Goal: Task Accomplishment & Management: Complete application form

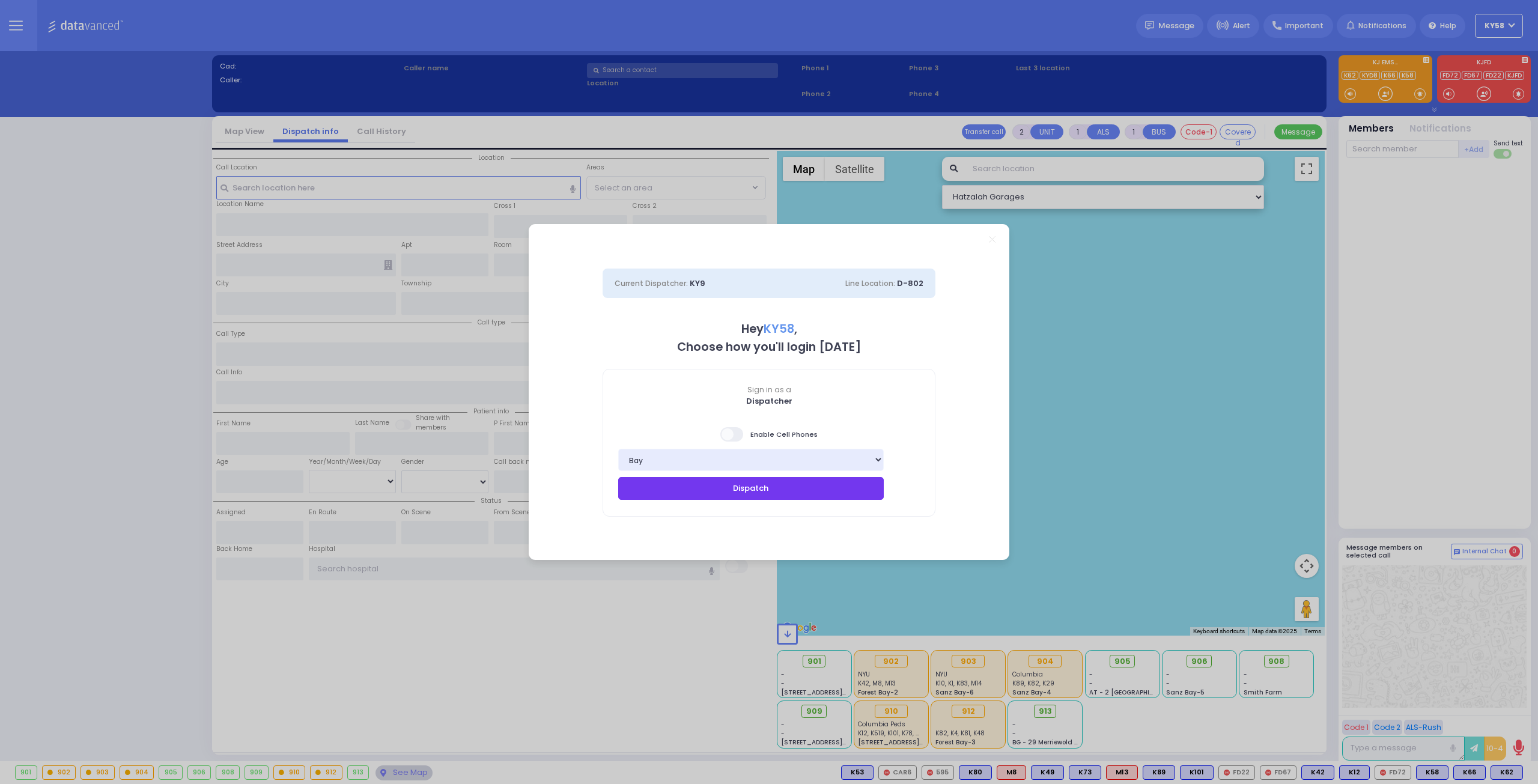
click at [770, 497] on button "Dispatch" at bounding box center [751, 488] width 266 height 23
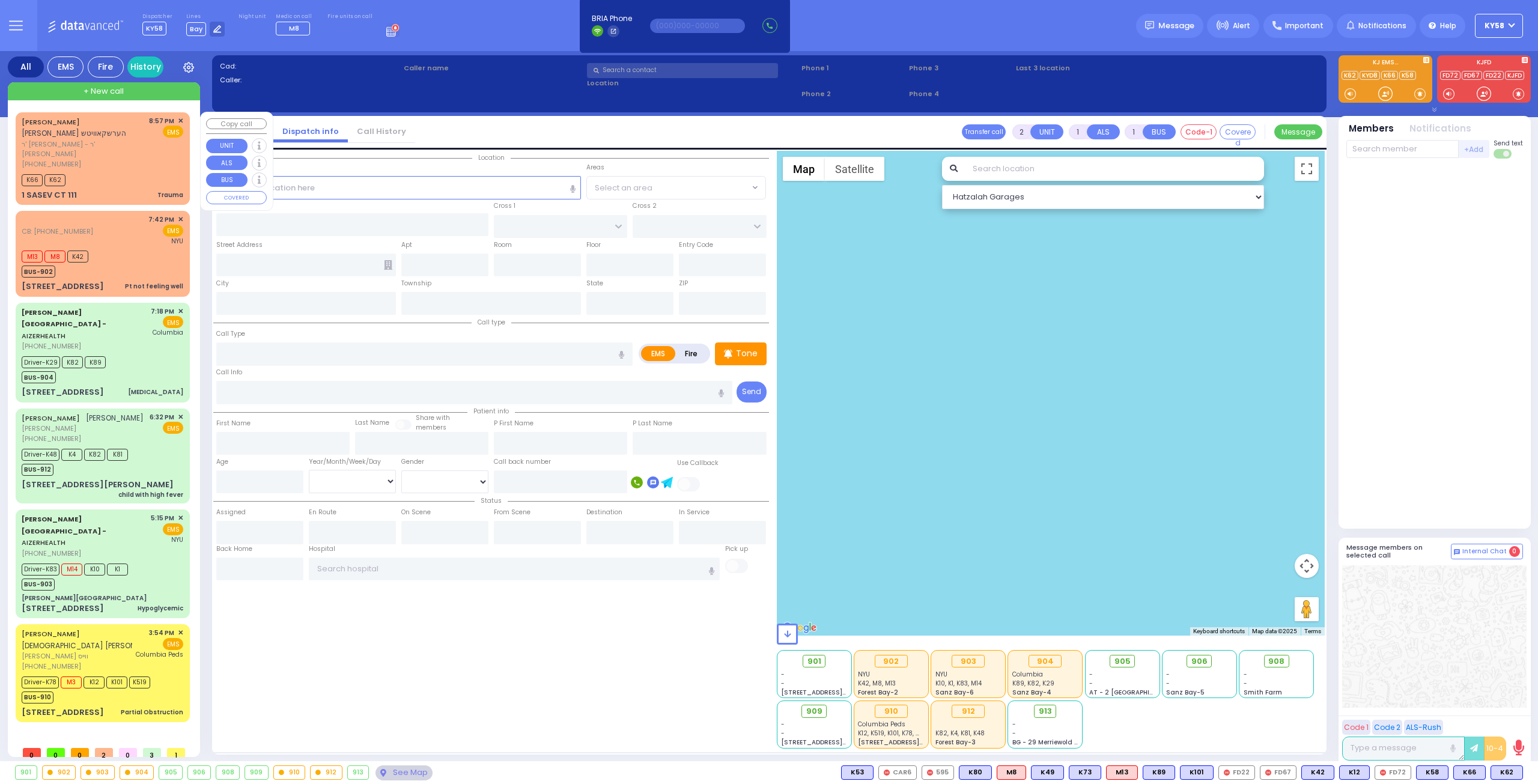
click at [179, 122] on span "✕" at bounding box center [180, 121] width 6 height 10
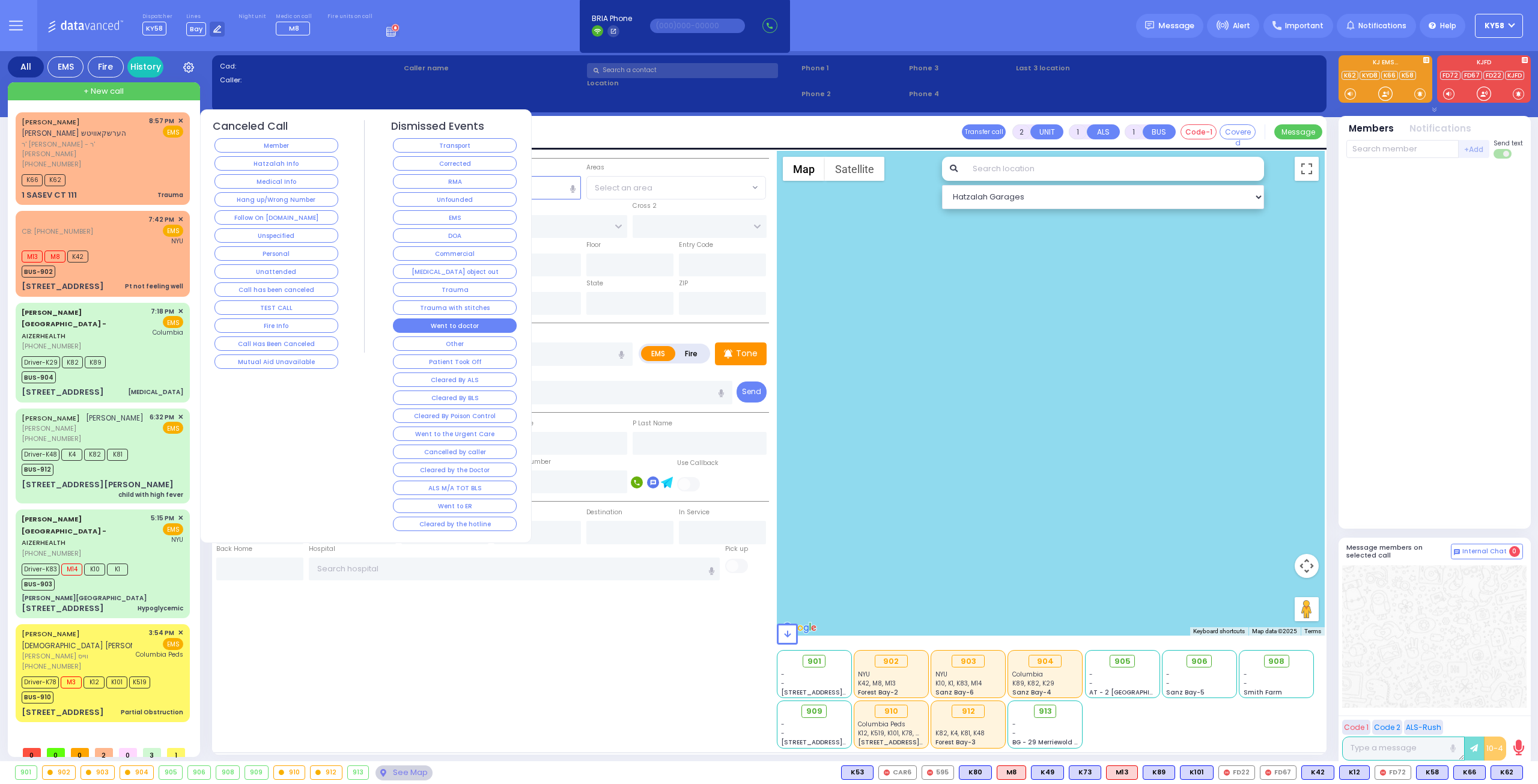
click at [481, 321] on button "Went to doctor" at bounding box center [454, 326] width 124 height 15
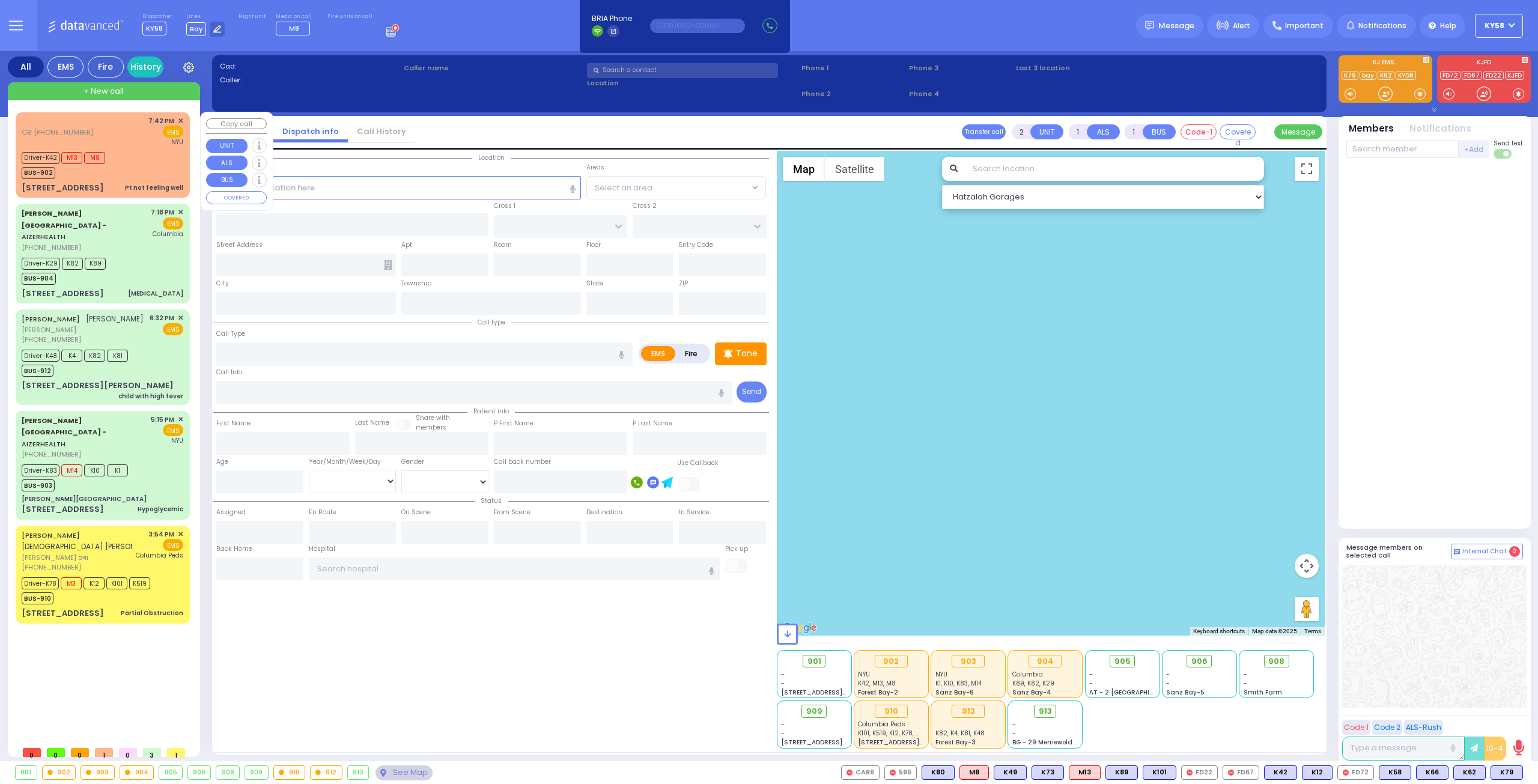
click at [110, 161] on div "Driver-K42 M13 M8 BUS-902" at bounding box center [67, 163] width 91 height 30
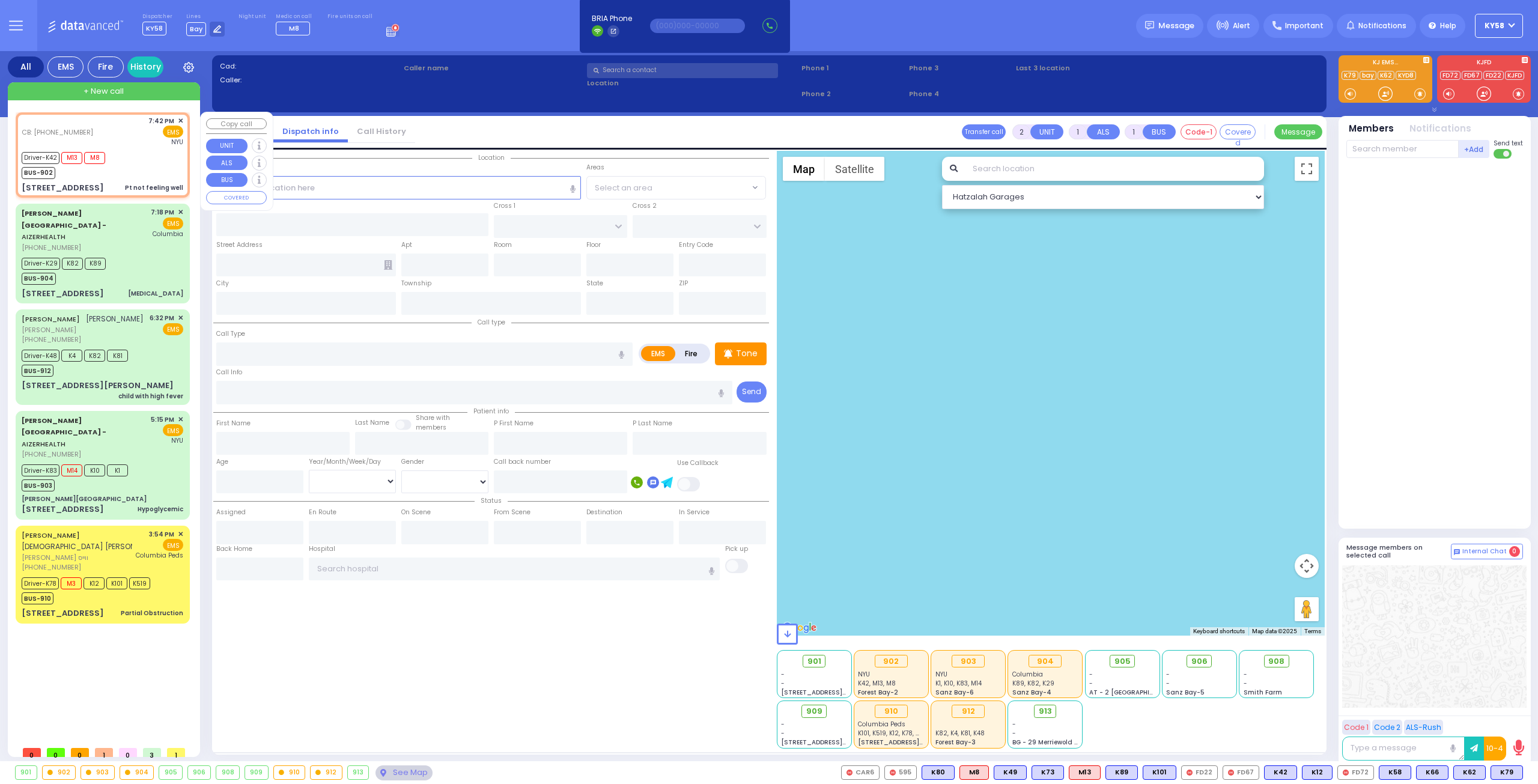
type input "6"
select select
type input "Pt not feeling well"
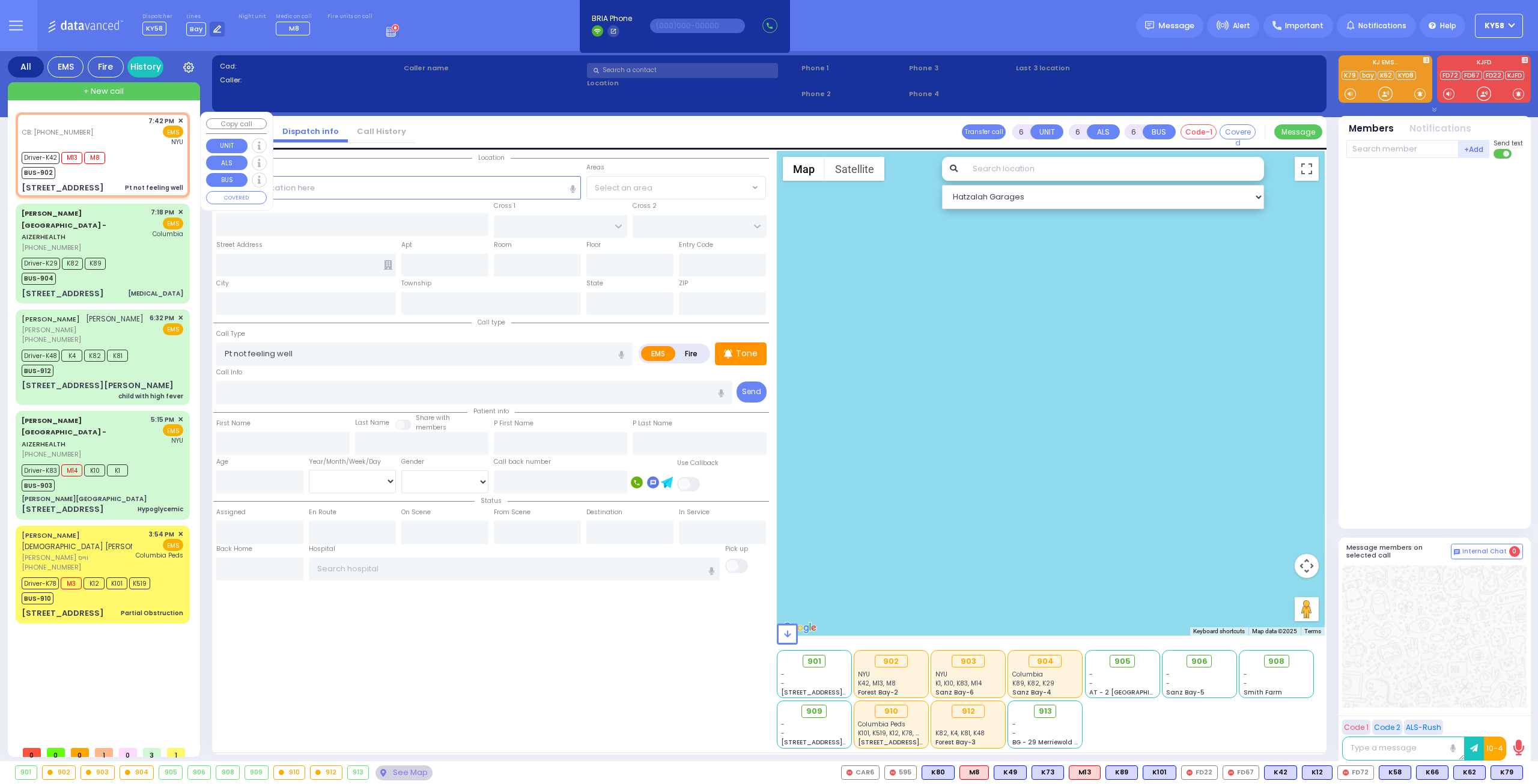
radio input "true"
type input "[PERSON_NAME]"
type input "71"
select select "Year"
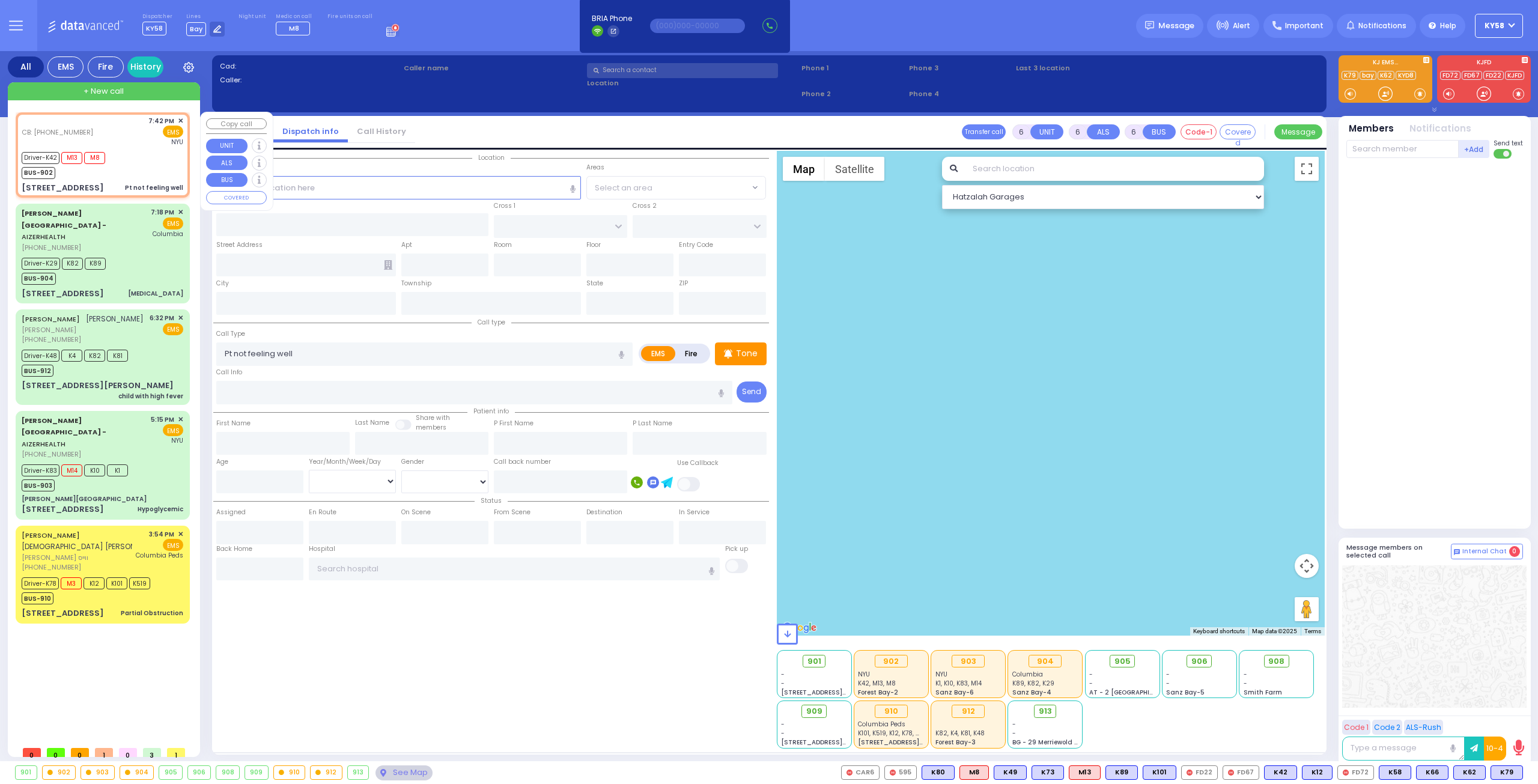
select select "[DEMOGRAPHIC_DATA]"
type input "8456623761"
type input "19:42"
type input "19:47"
type input "19:48"
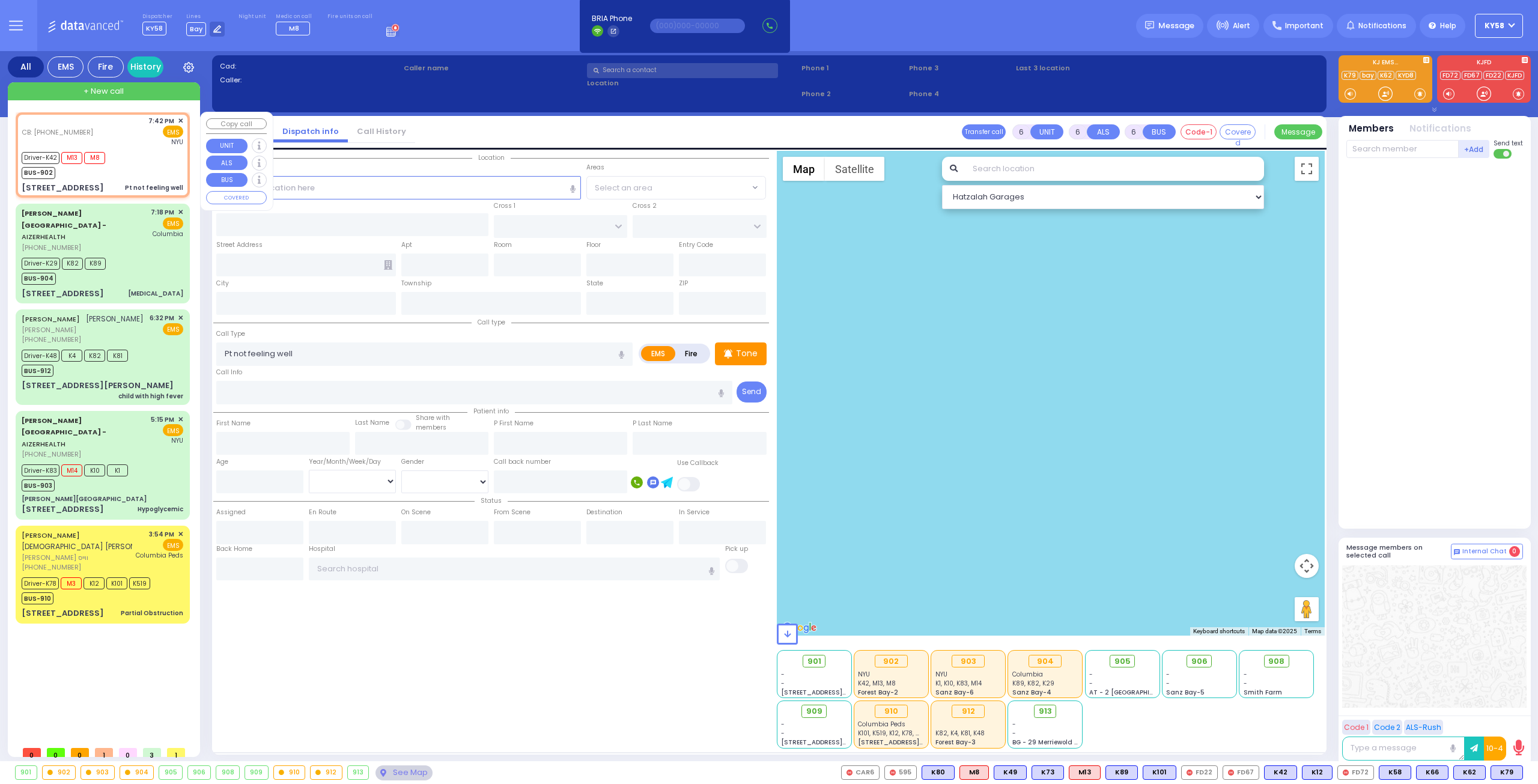
type input "20:35"
type input "[GEOGRAPHIC_DATA]"
select select "Hatzalah Garages"
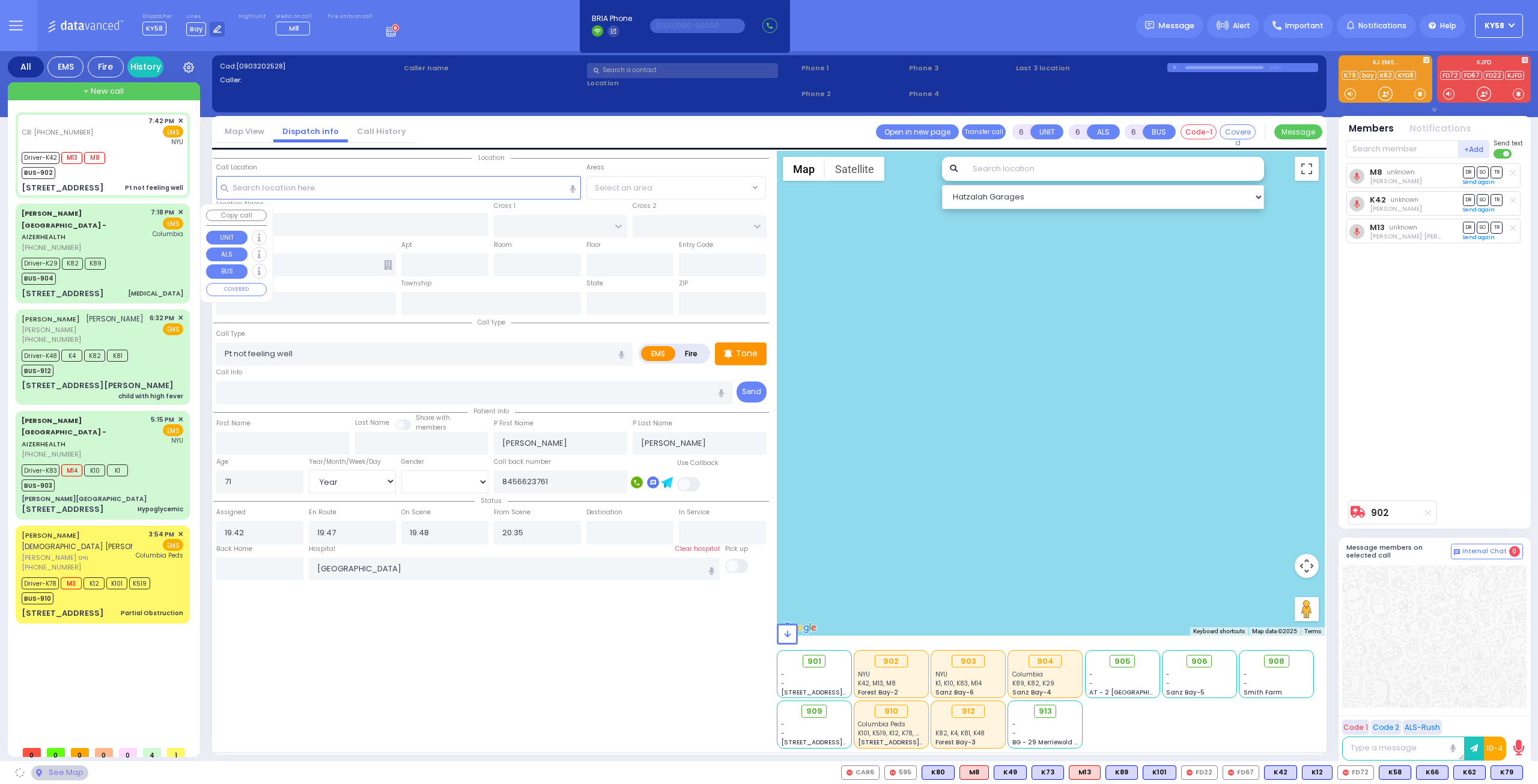
select select
radio input "true"
select select "Year"
select select "[DEMOGRAPHIC_DATA]"
type input "BUCHANAN COURT"
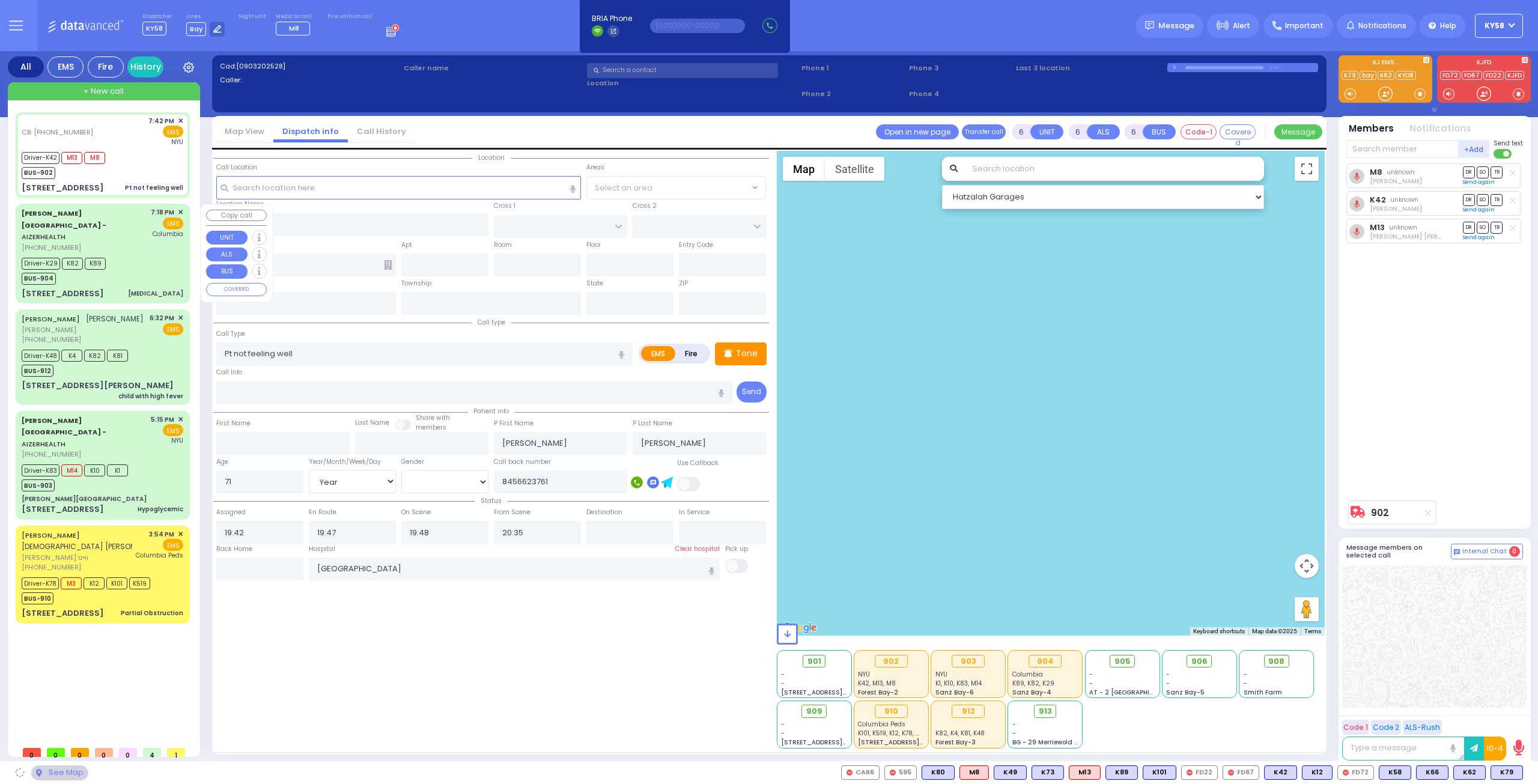
type input "GARFIELD RD"
type input "[STREET_ADDRESS]"
type input "[PERSON_NAME]"
type input "[US_STATE]"
type input "10950"
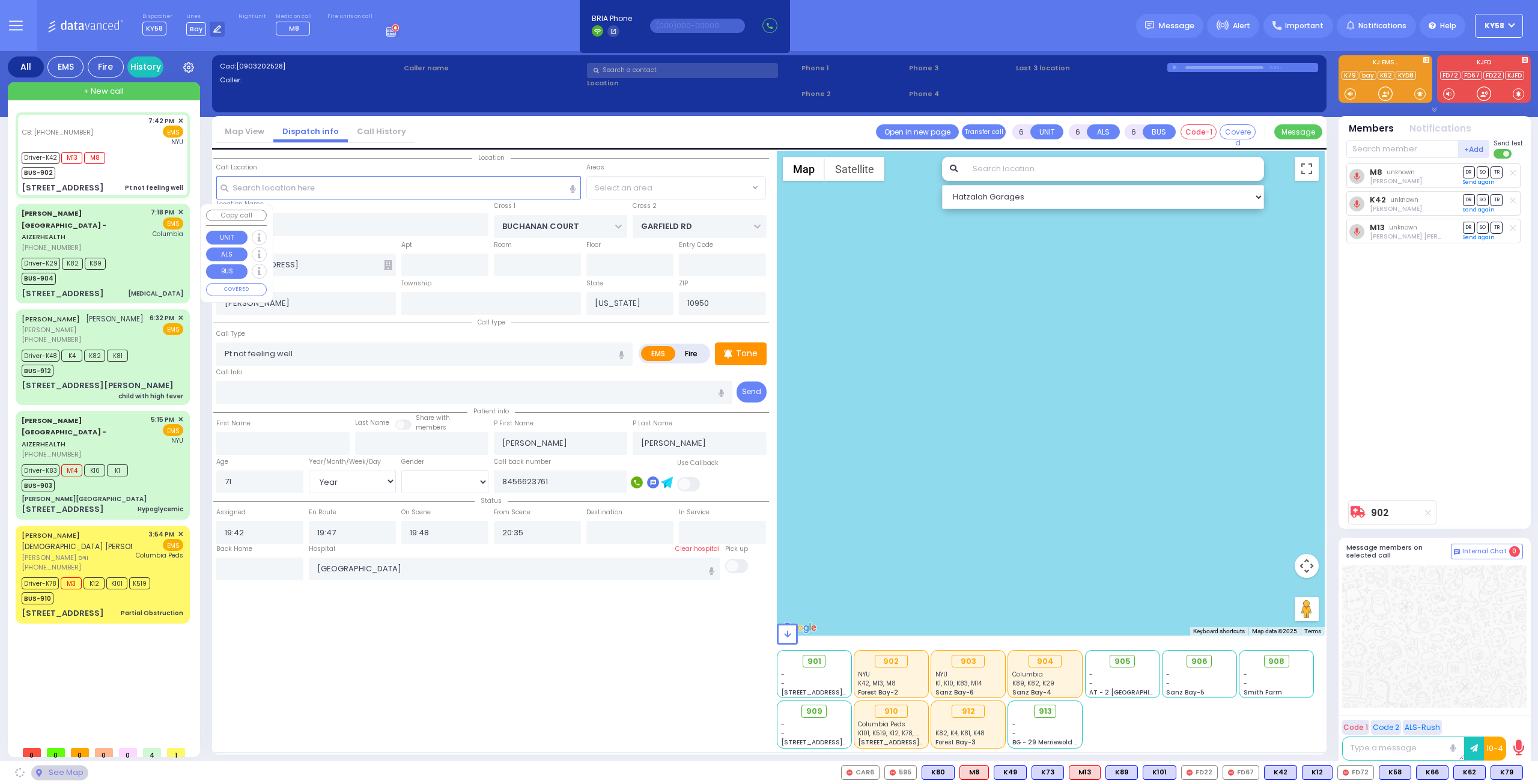
select select "Hatzalah Garages"
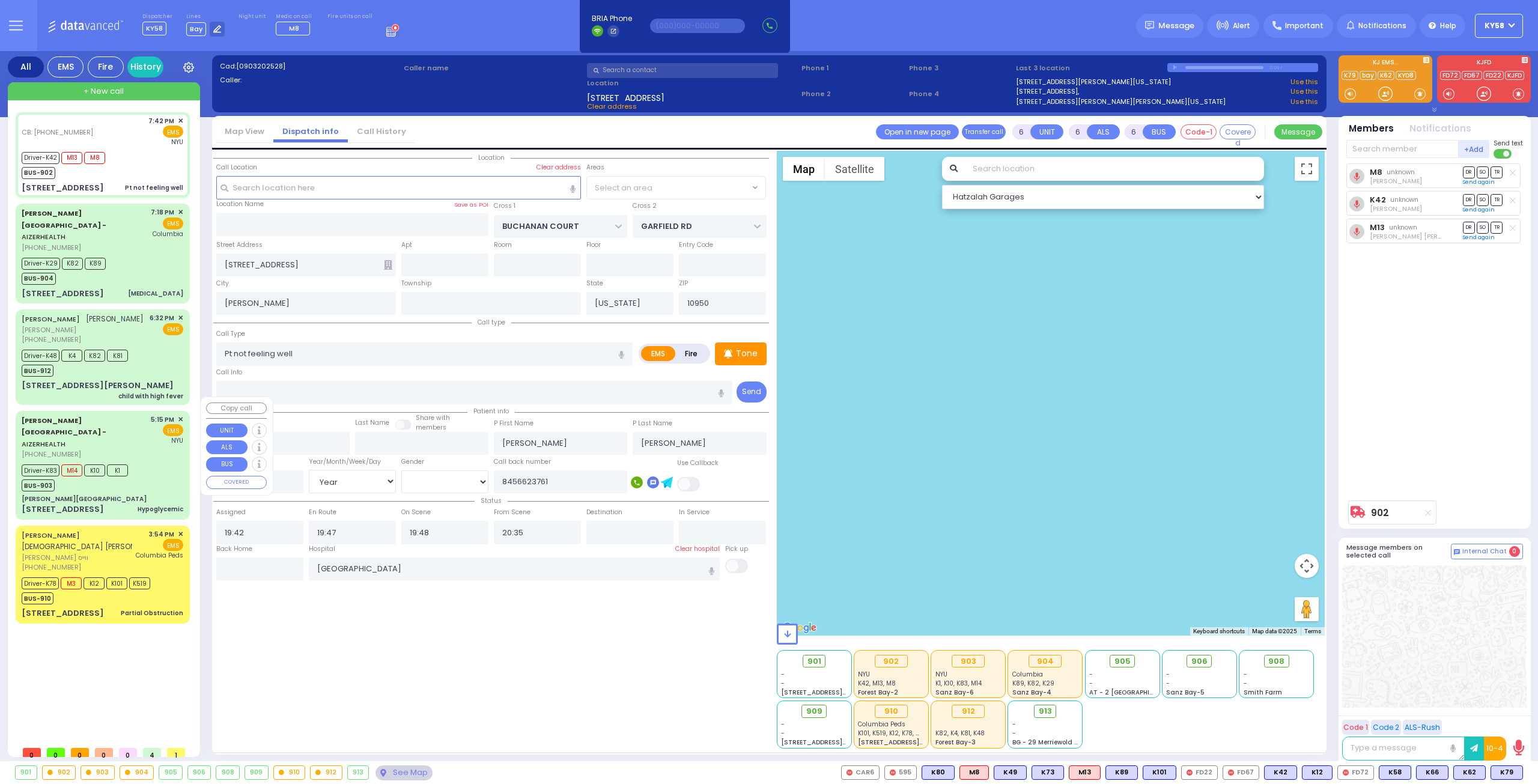
select select "SECTION 1"
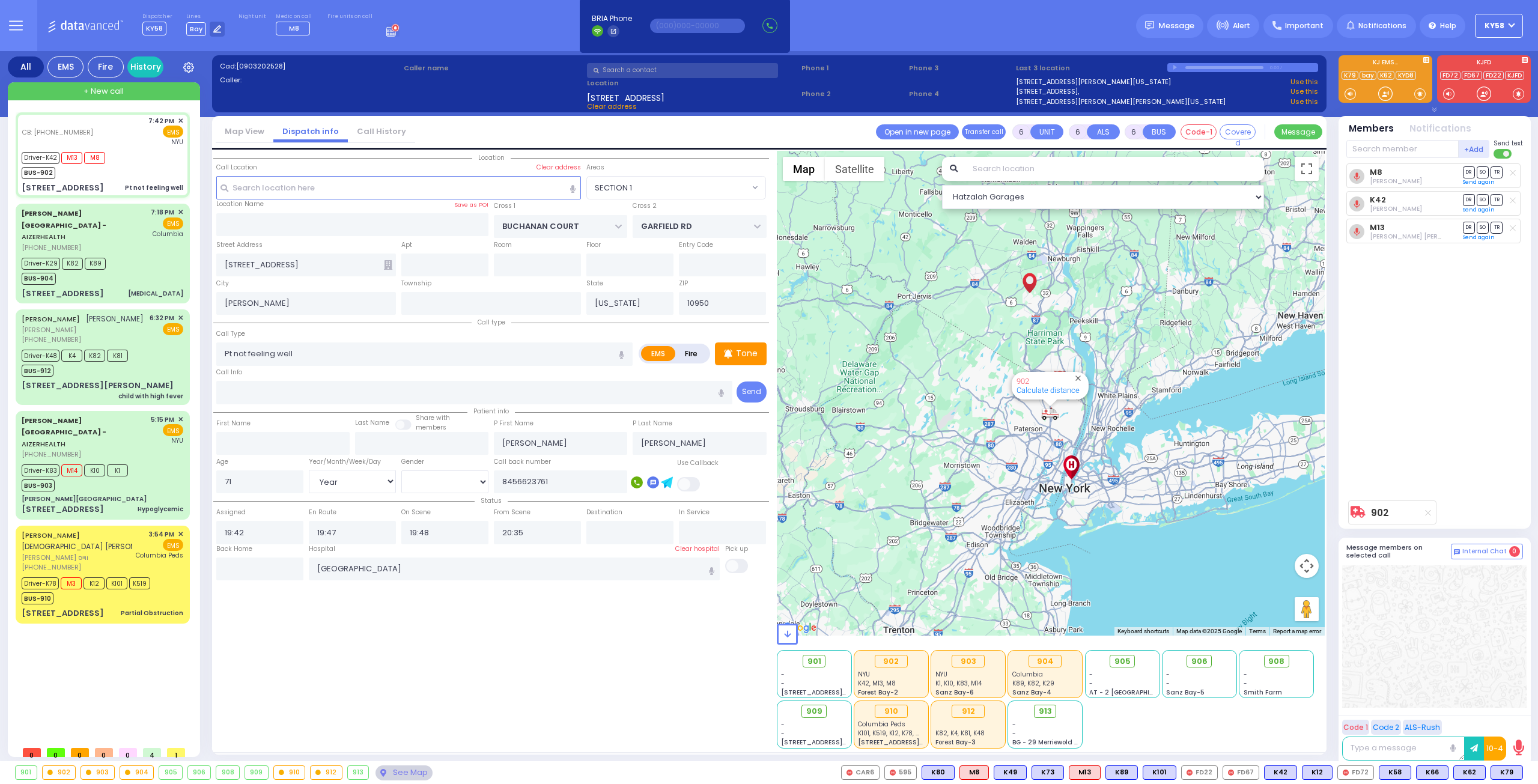
click at [64, 776] on div "902" at bounding box center [59, 772] width 33 height 13
select select
radio input "true"
select select "Year"
select select "[DEMOGRAPHIC_DATA]"
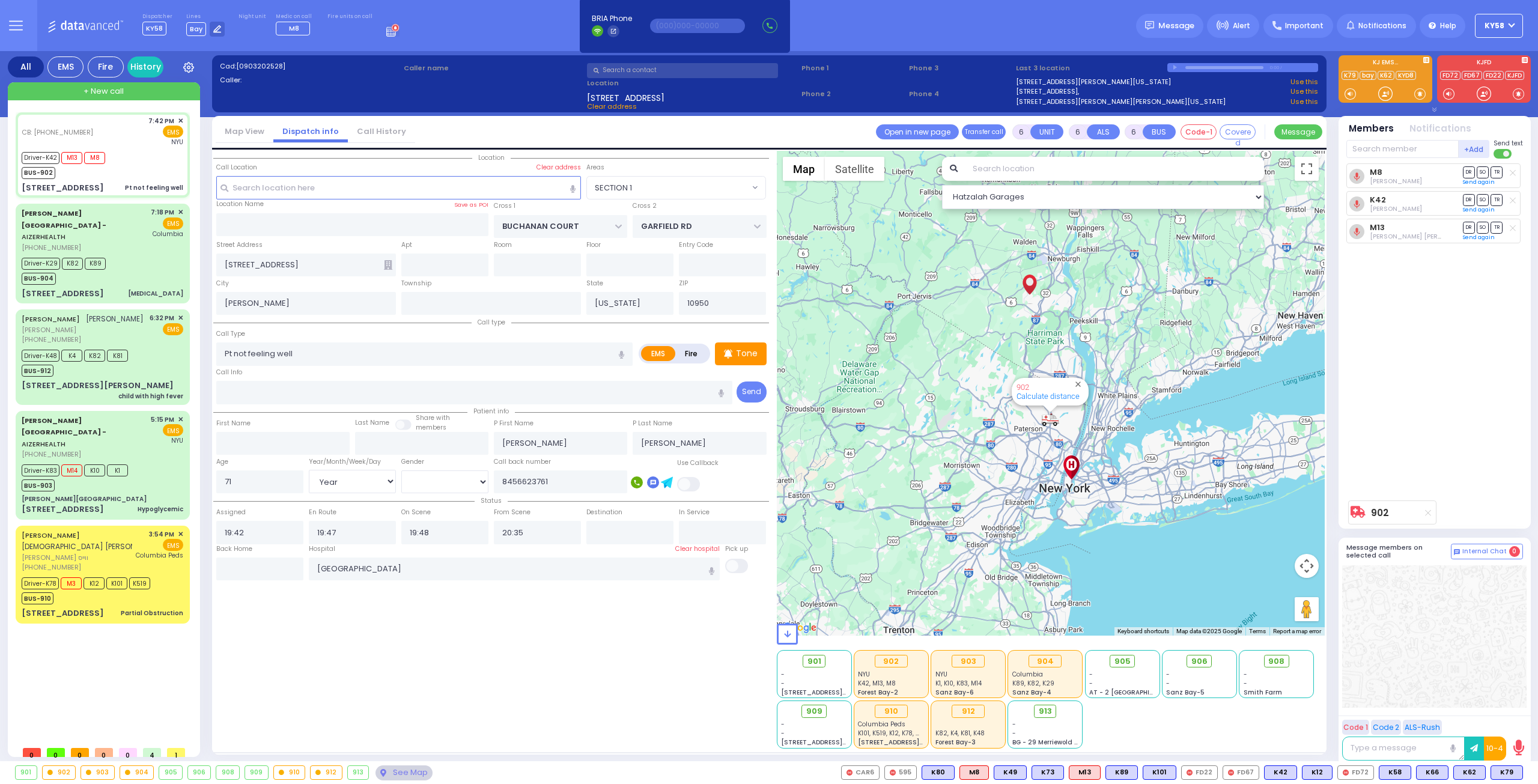
select select "Hatzalah Garages"
select select "SECTION 1"
click at [108, 255] on div "Driver-K29 K82 K89 BUS-904" at bounding box center [67, 269] width 92 height 30
select select
type input "[MEDICAL_DATA]"
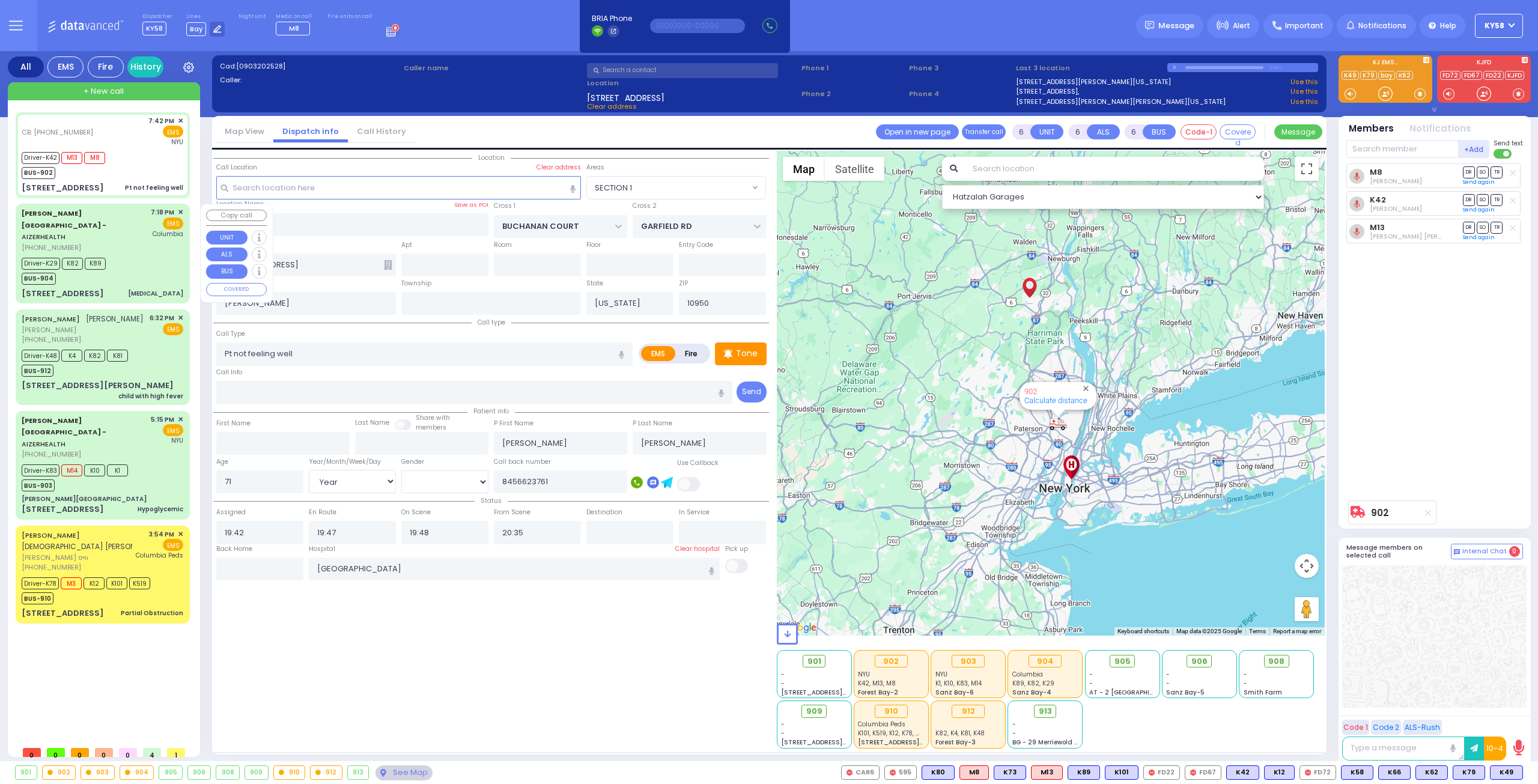
radio input "true"
type input "[PERSON_NAME]"
type input "3"
select select "Year"
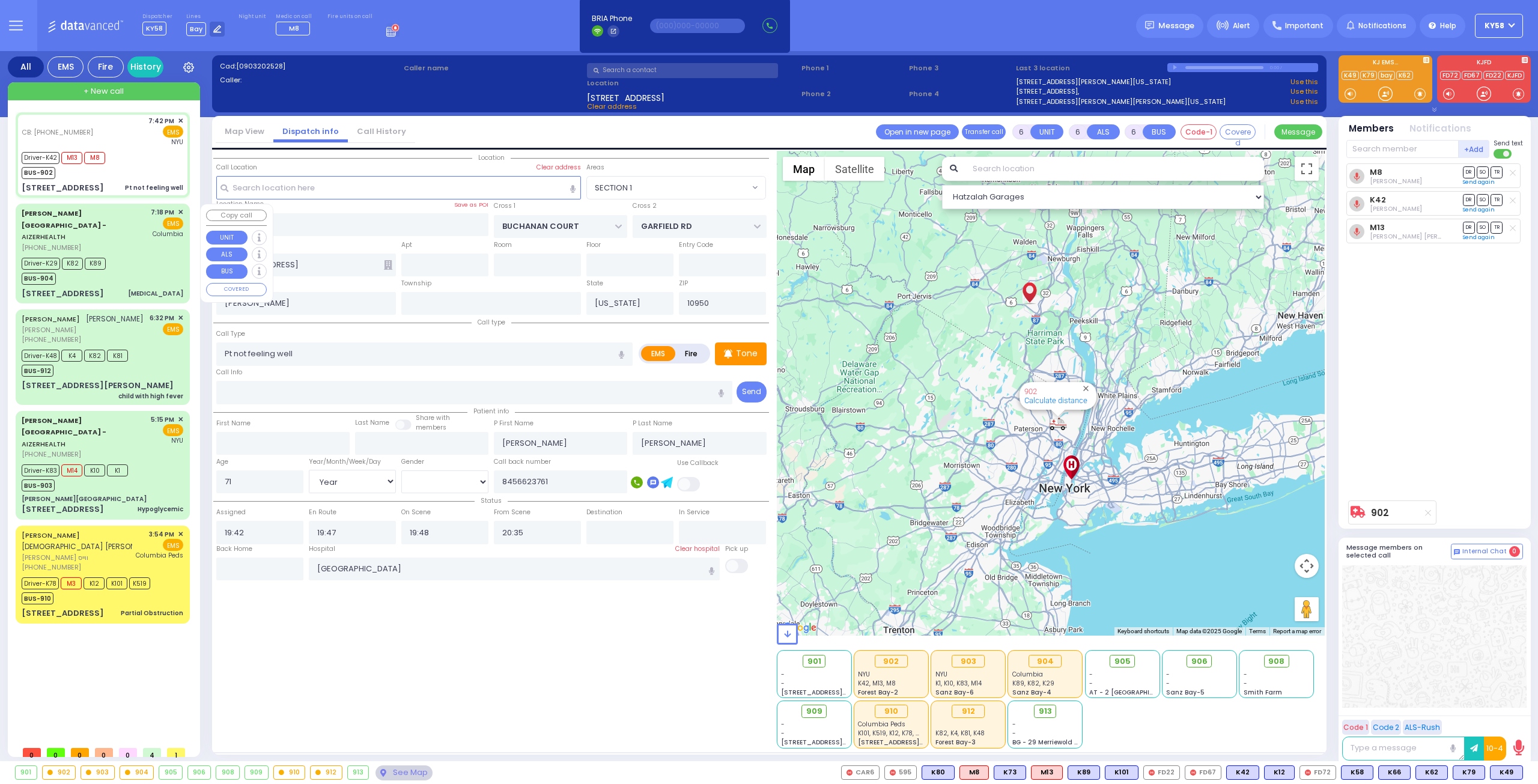
select select "[DEMOGRAPHIC_DATA]"
type input "19:18"
type input "19:22"
type input "19:28"
type input "19:45"
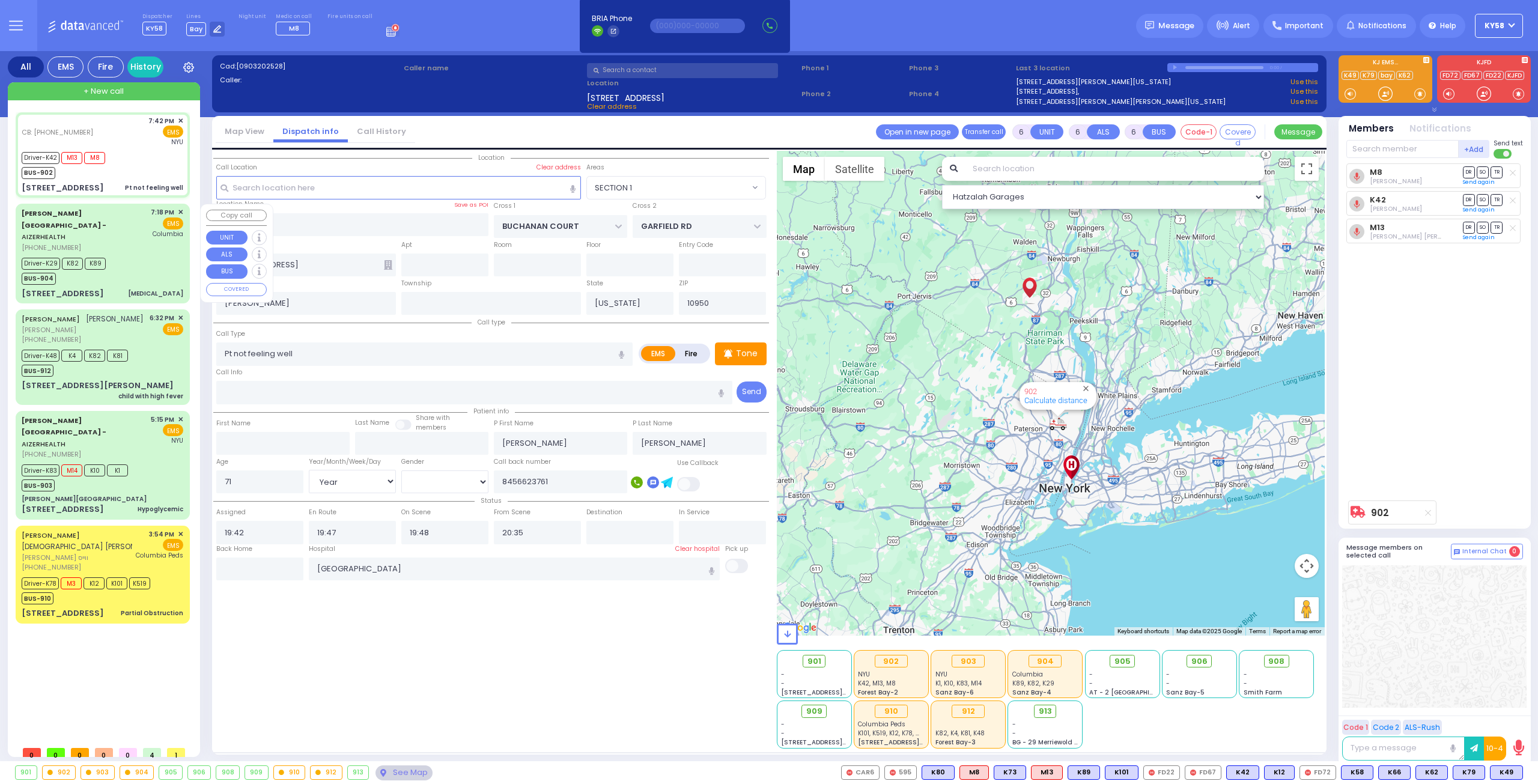
type input "20:30"
type input "20:40"
type input "[US_STATE][GEOGRAPHIC_DATA]- [GEOGRAPHIC_DATA]"
select select "Hatzalah Garages"
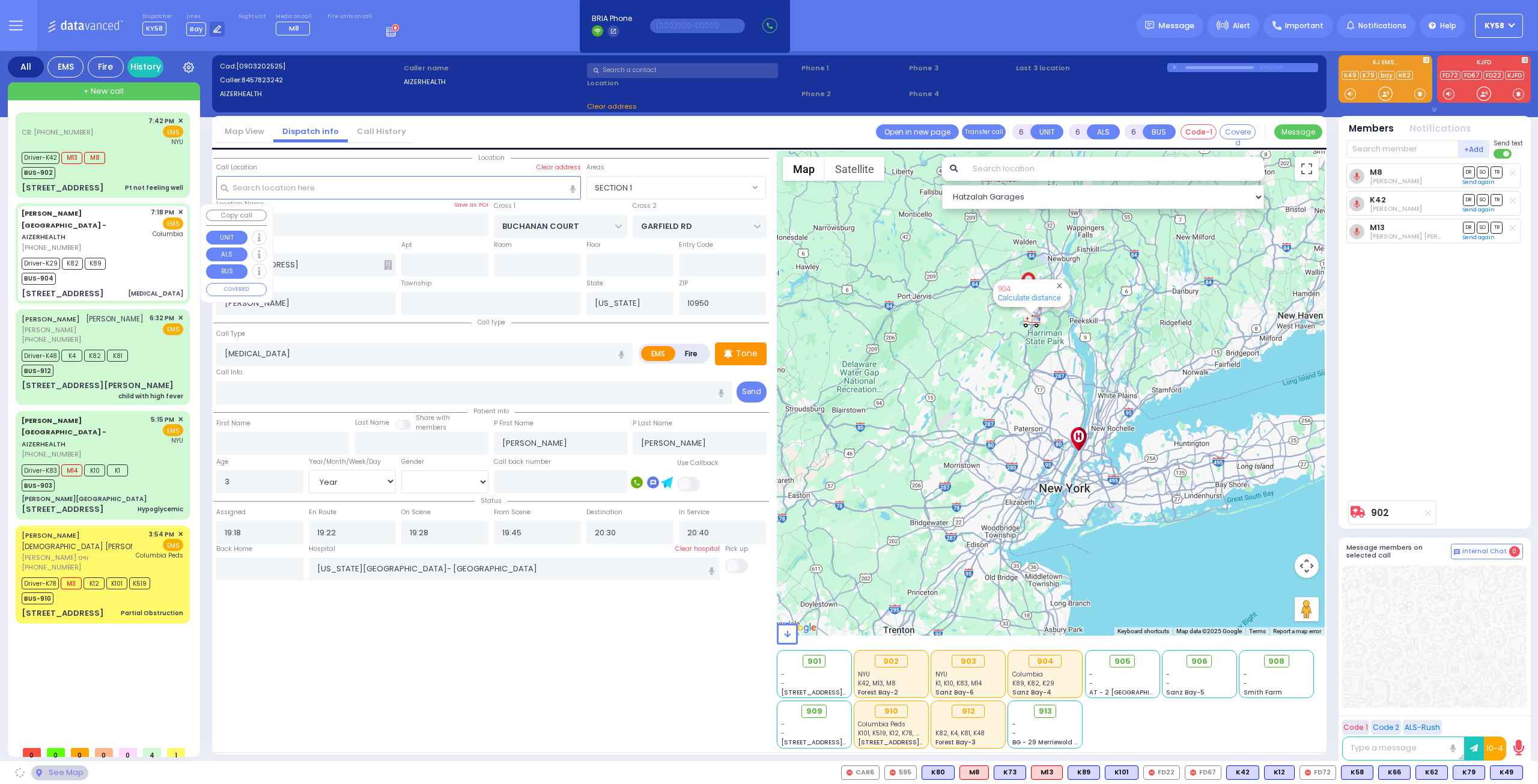
type input "[PERSON_NAME] DR"
type input "[PERSON_NAME]"
type input "[STREET_ADDRESS]"
type input "2"
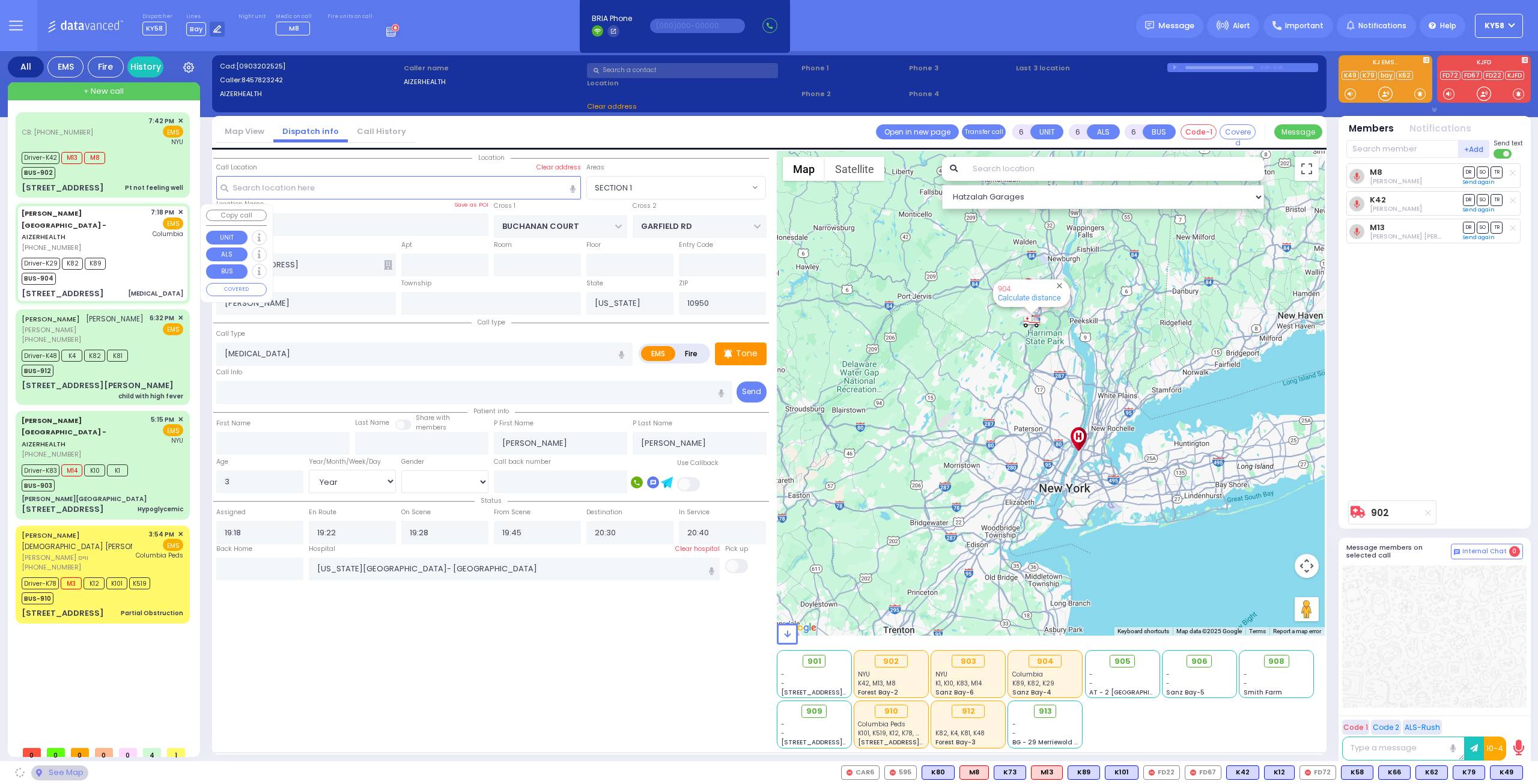
type input "Monroe"
select select "SECTION 2"
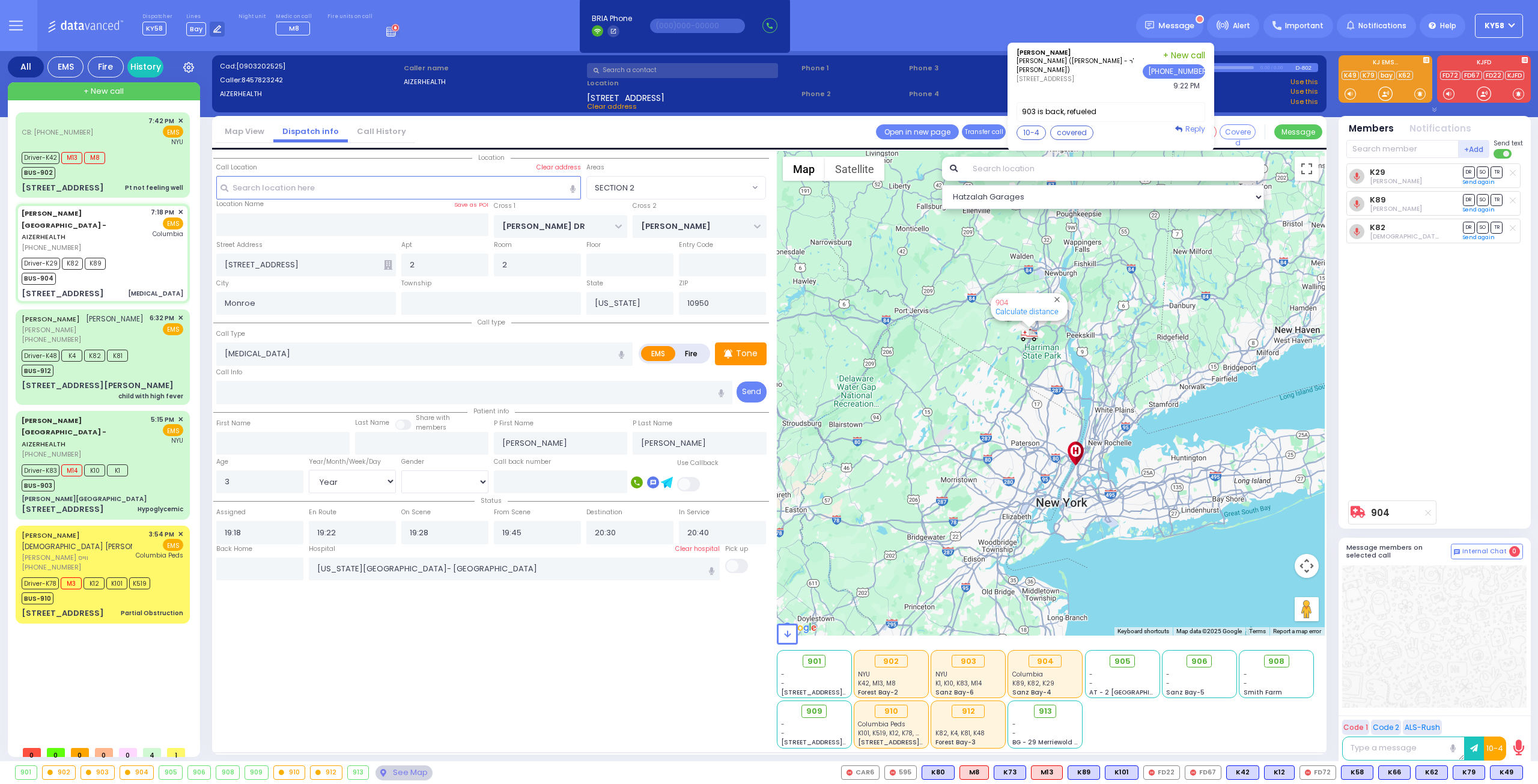
click at [1205, 127] on span "Reply" at bounding box center [1194, 128] width 20 height 10
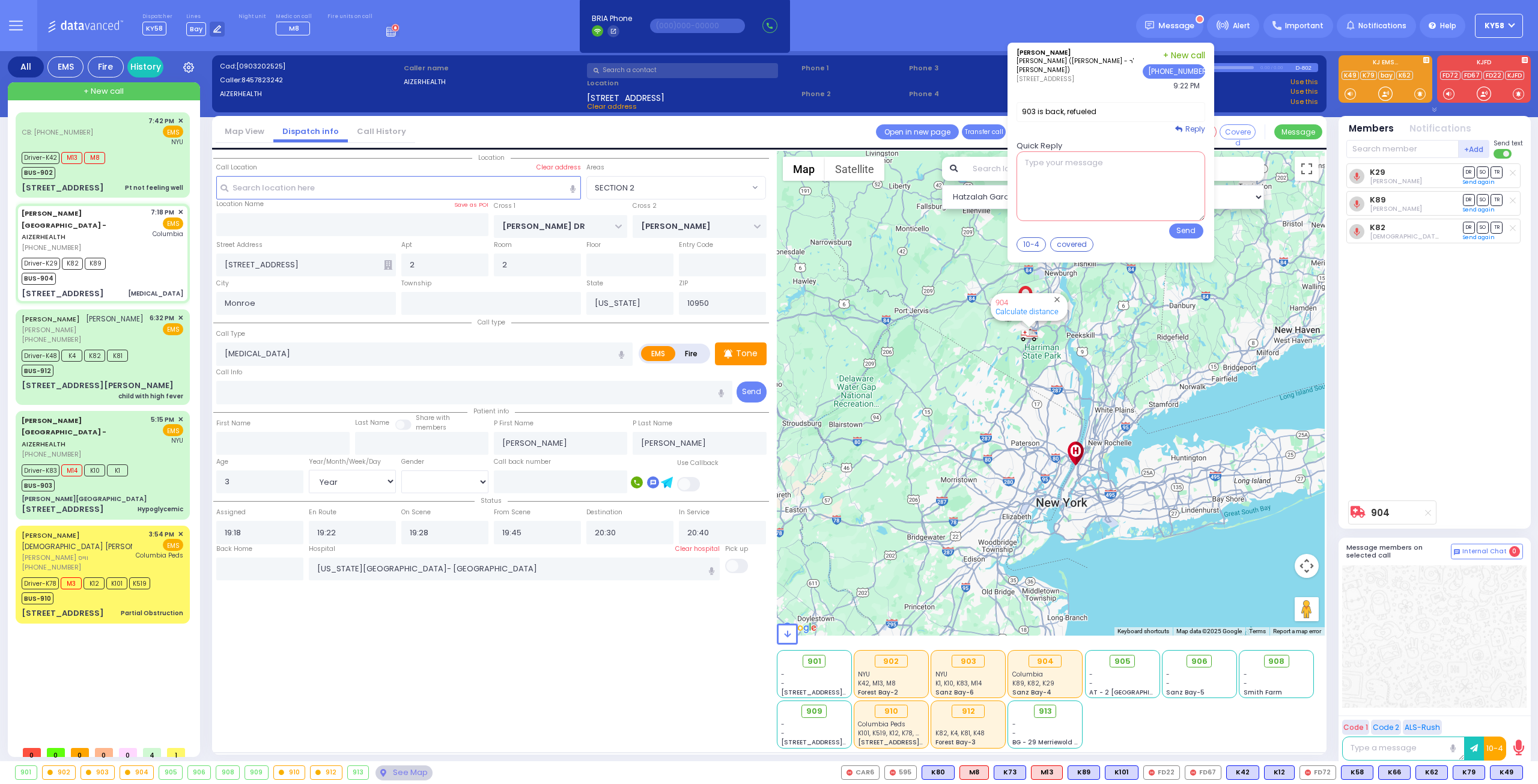
click at [1064, 183] on textarea at bounding box center [1111, 186] width 189 height 70
click at [1125, 174] on textarea "10-4 plese come to the dispach room" at bounding box center [1111, 186] width 189 height 70
type textarea "10-4 please come to the dispatch room"
click at [1191, 228] on button "Send" at bounding box center [1186, 230] width 34 height 15
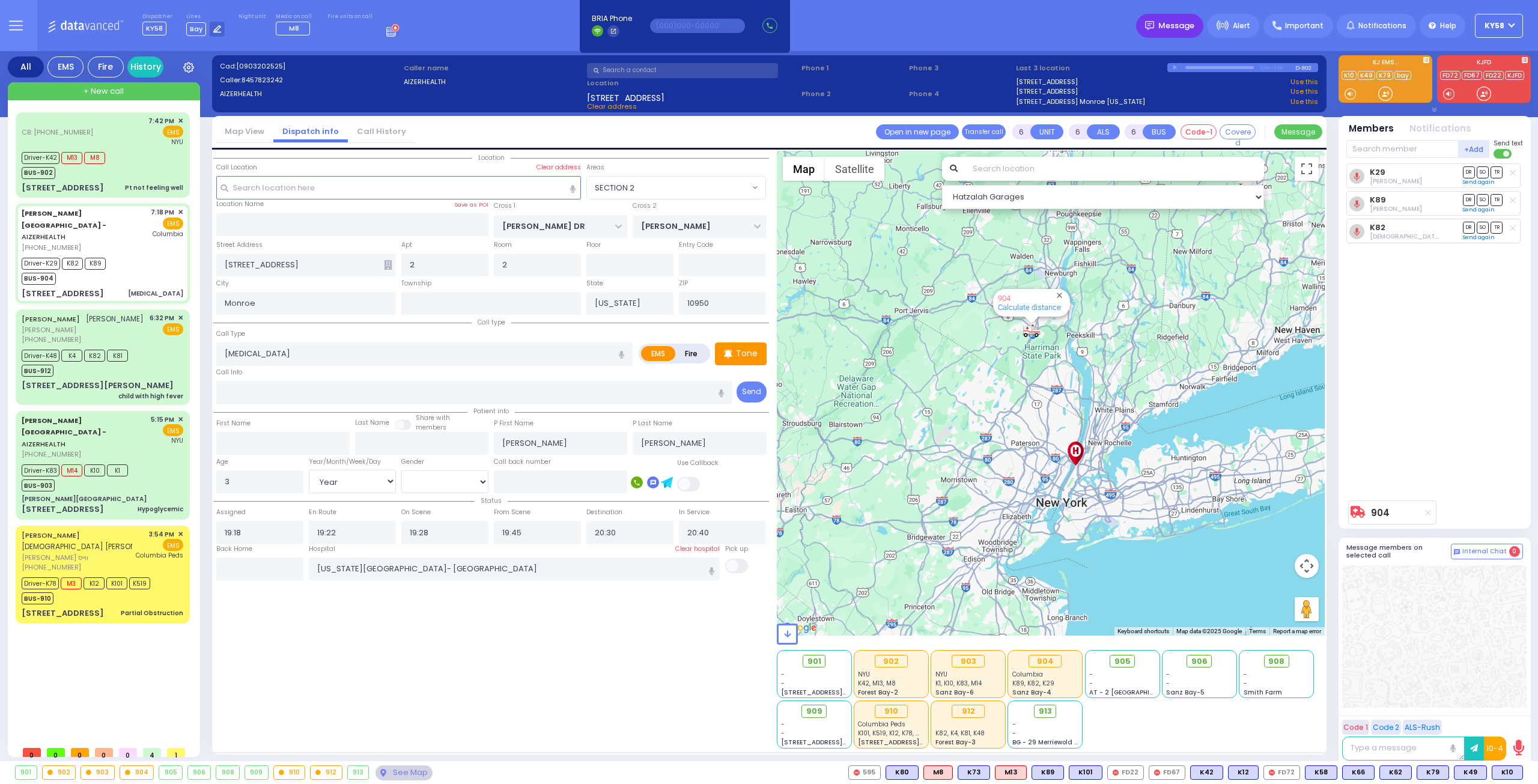
click at [1175, 28] on span "Message" at bounding box center [1176, 25] width 36 height 12
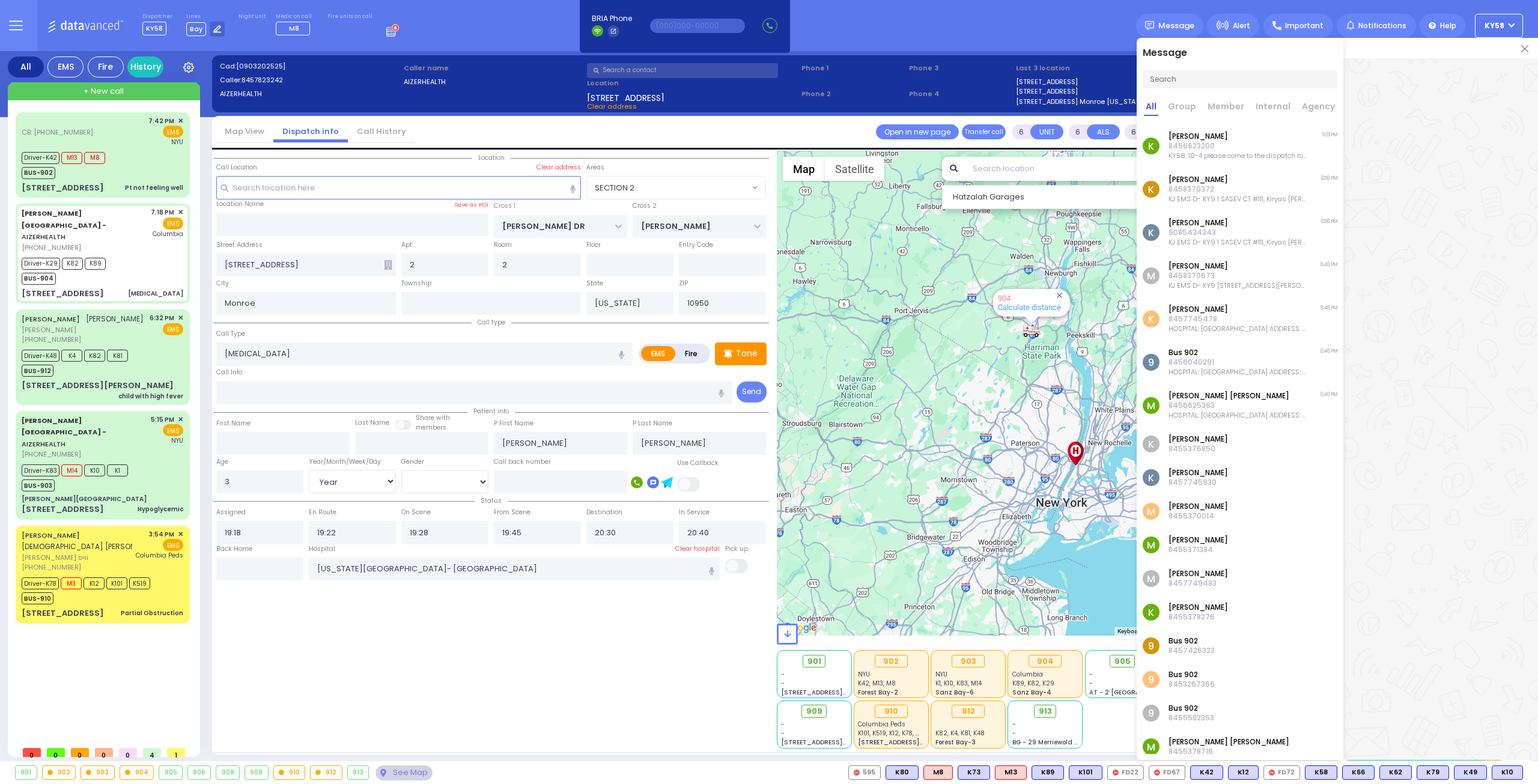
click at [1219, 149] on p "8456623200" at bounding box center [1238, 146] width 139 height 9
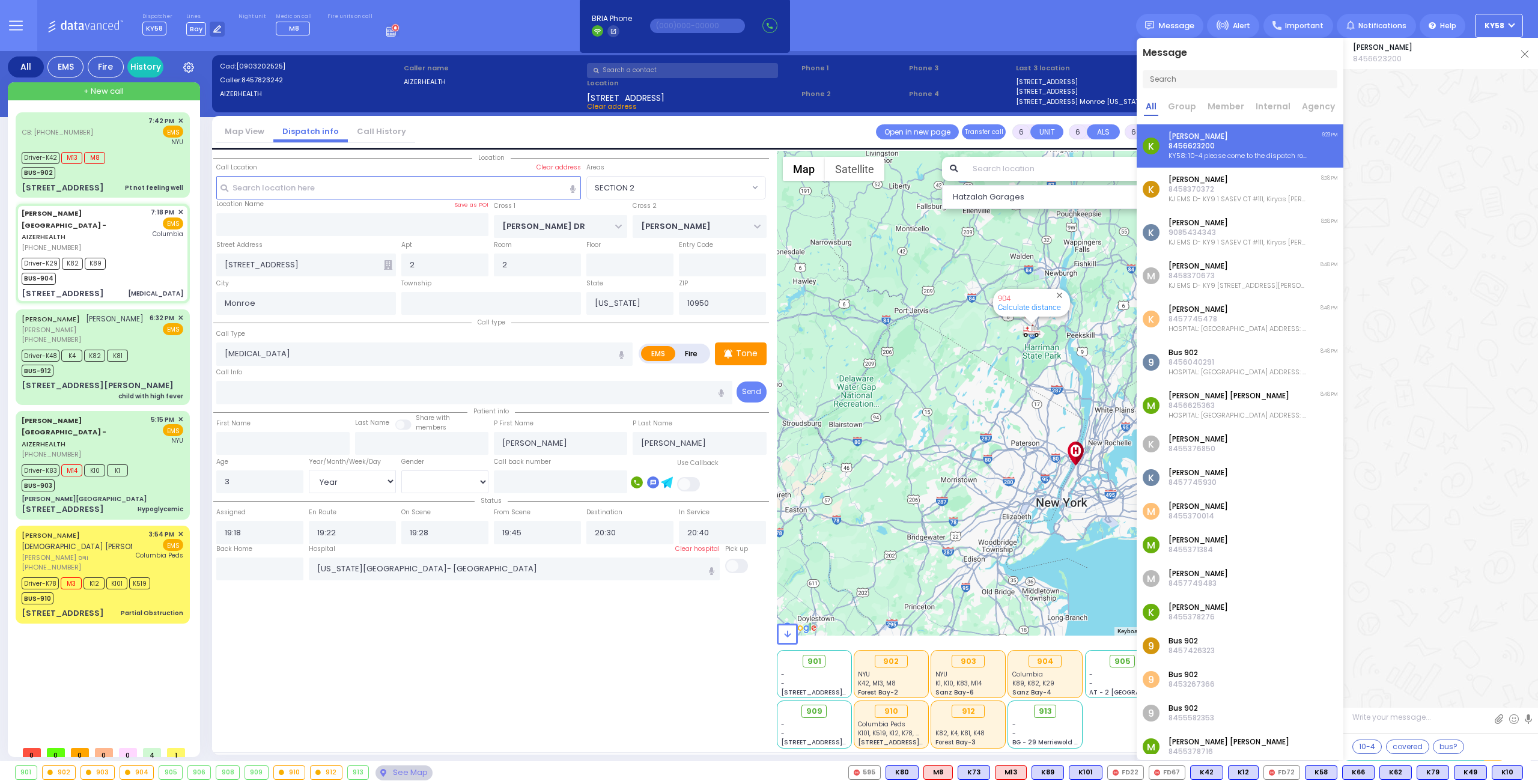
scroll to position [18684, 0]
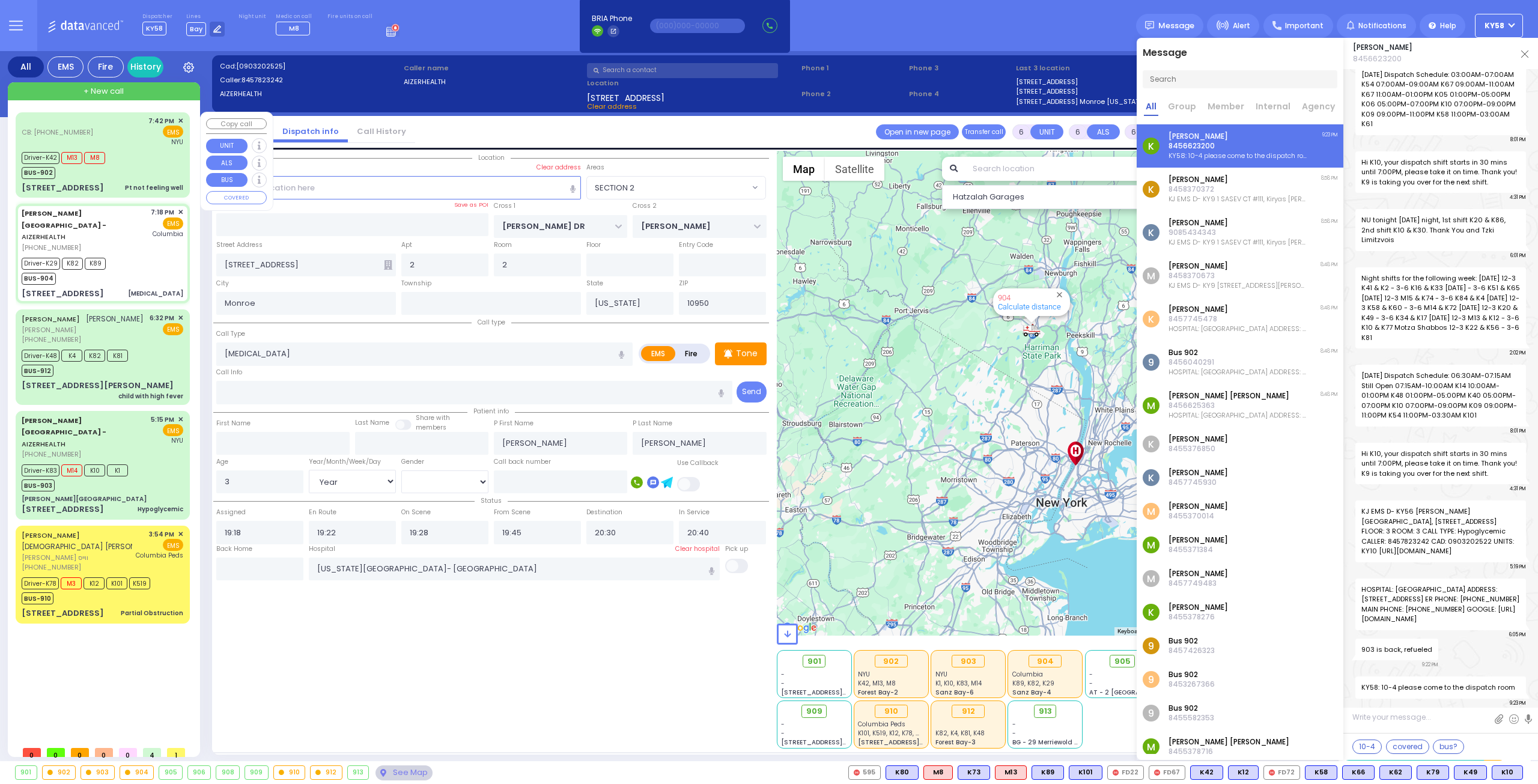
click at [144, 167] on div "Driver-K42 M13 M8 BUS-902" at bounding box center [102, 163] width 162 height 30
select select
type input "Pt not feeling well"
radio input "true"
type input "[PERSON_NAME]"
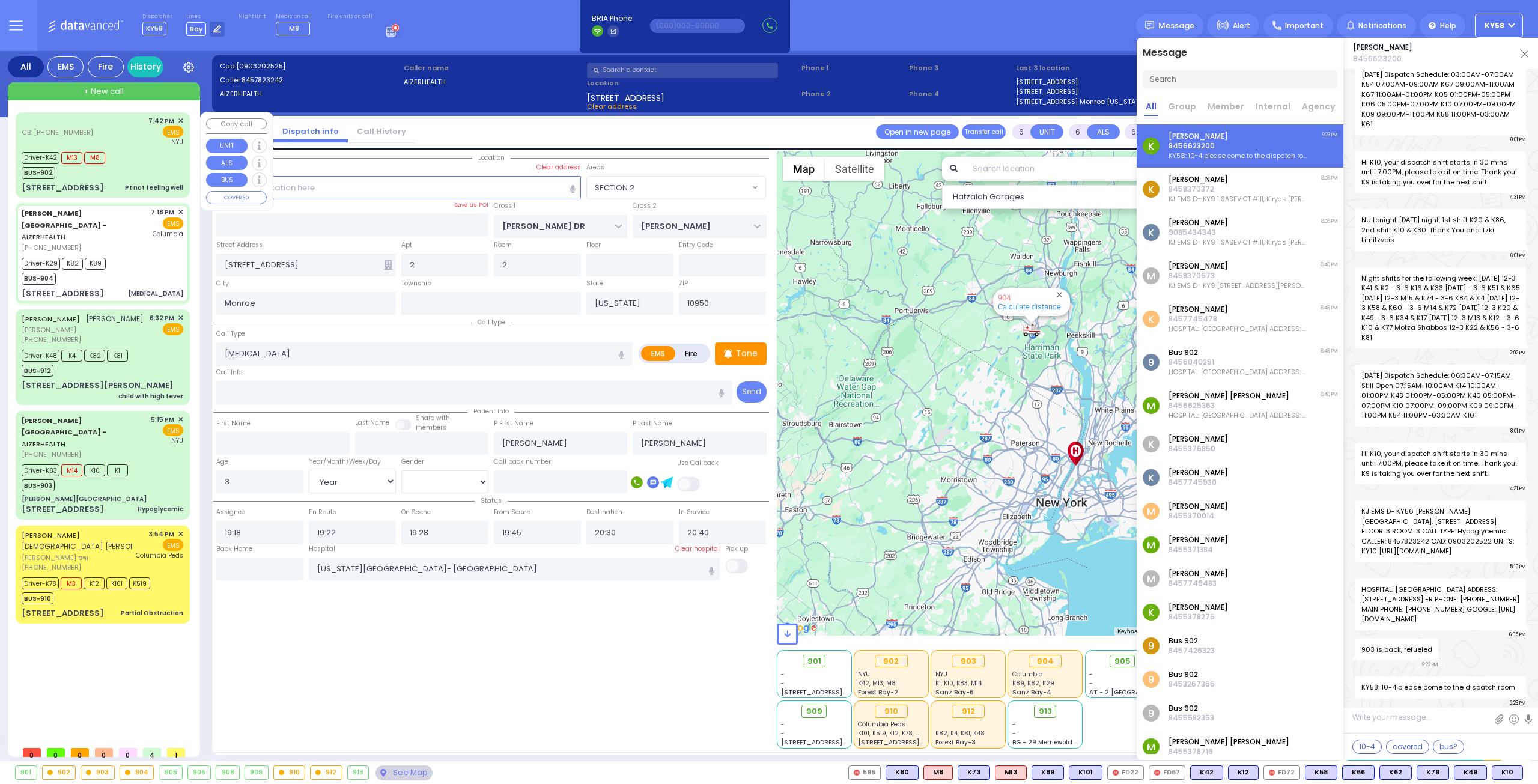
type input "[PERSON_NAME]"
type input "71"
select select "Year"
select select "[DEMOGRAPHIC_DATA]"
type input "8456623761"
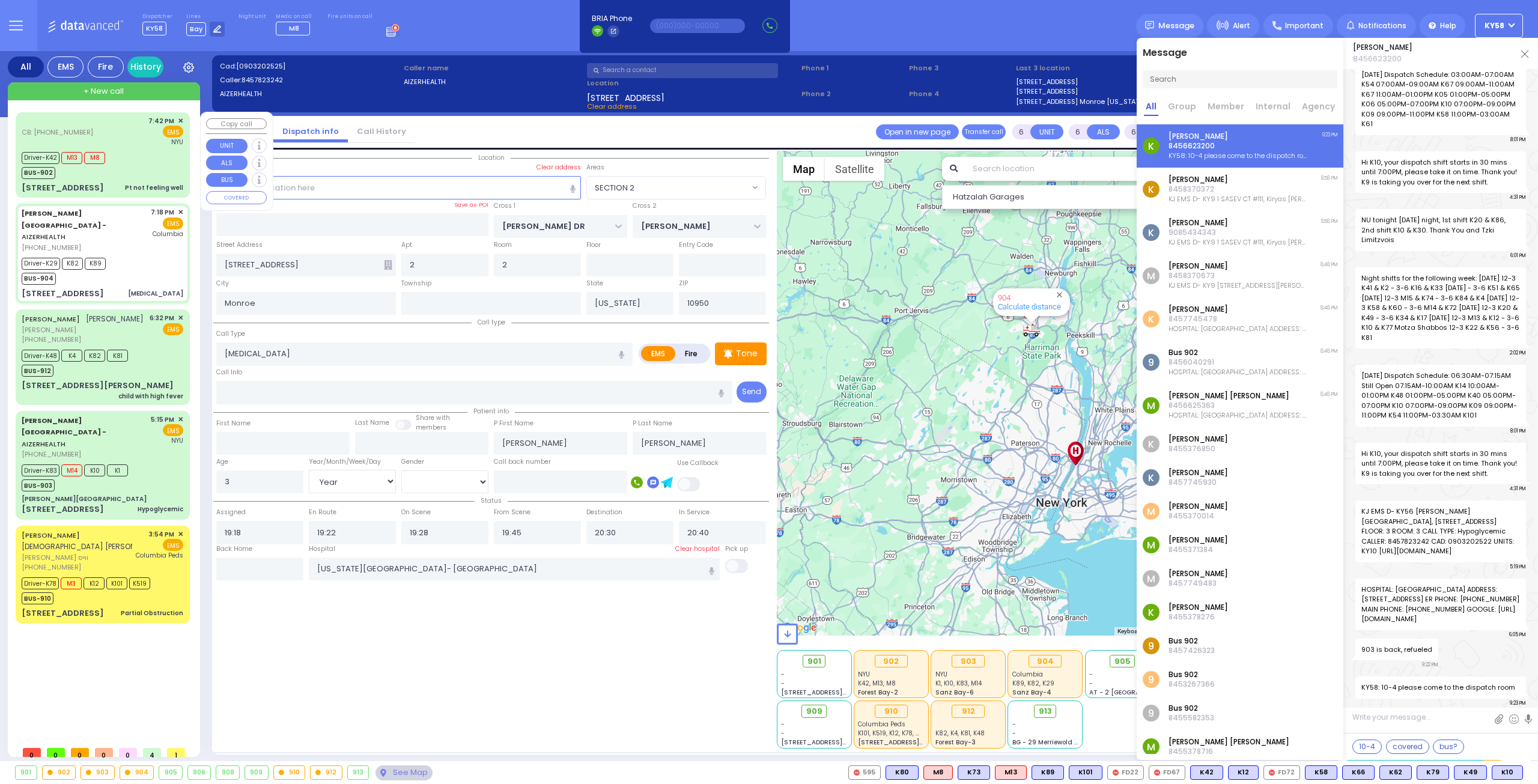
type input "19:42"
type input "19:47"
type input "19:48"
type input "20:35"
type input "[GEOGRAPHIC_DATA]"
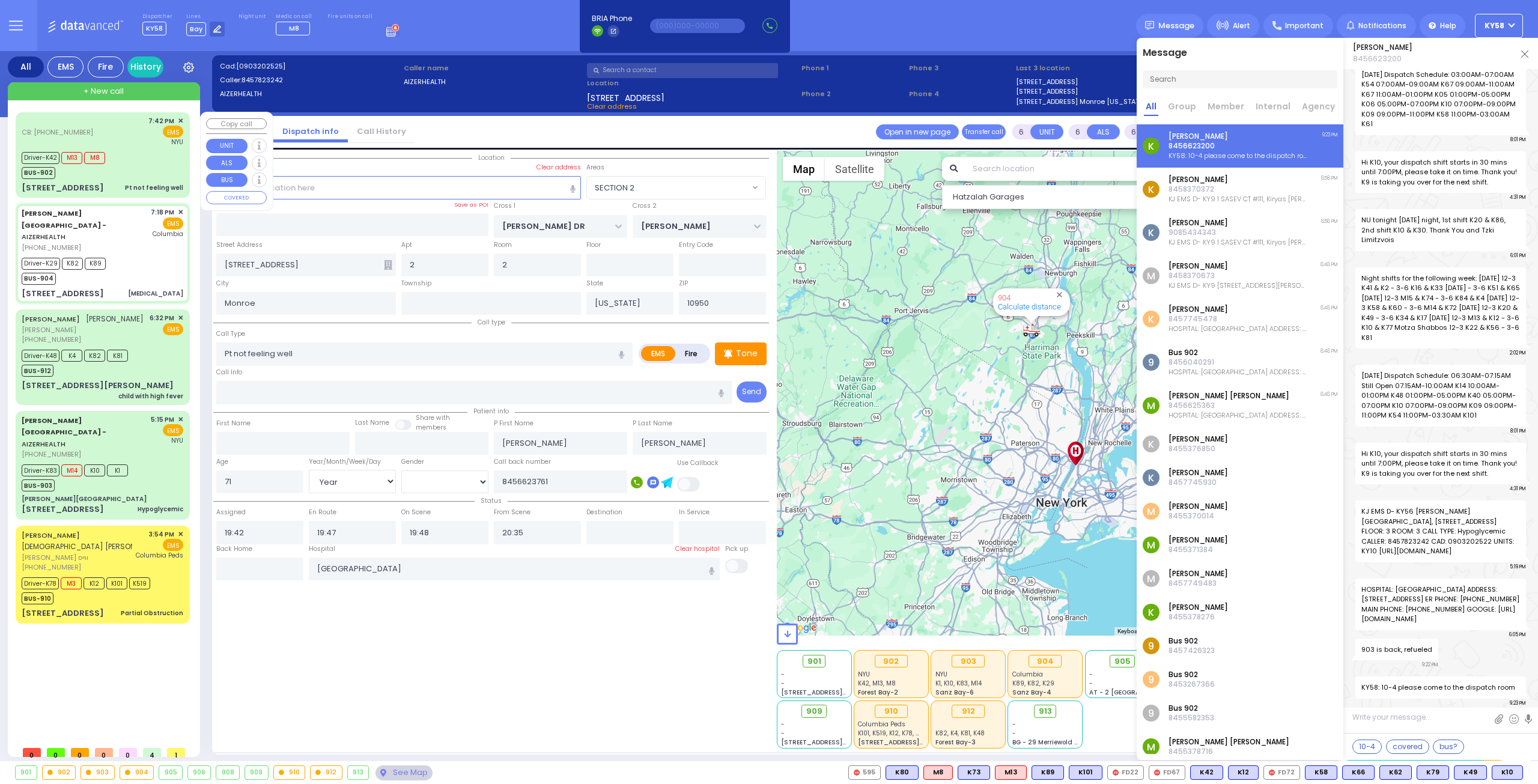
select select "Hatzalah Garages"
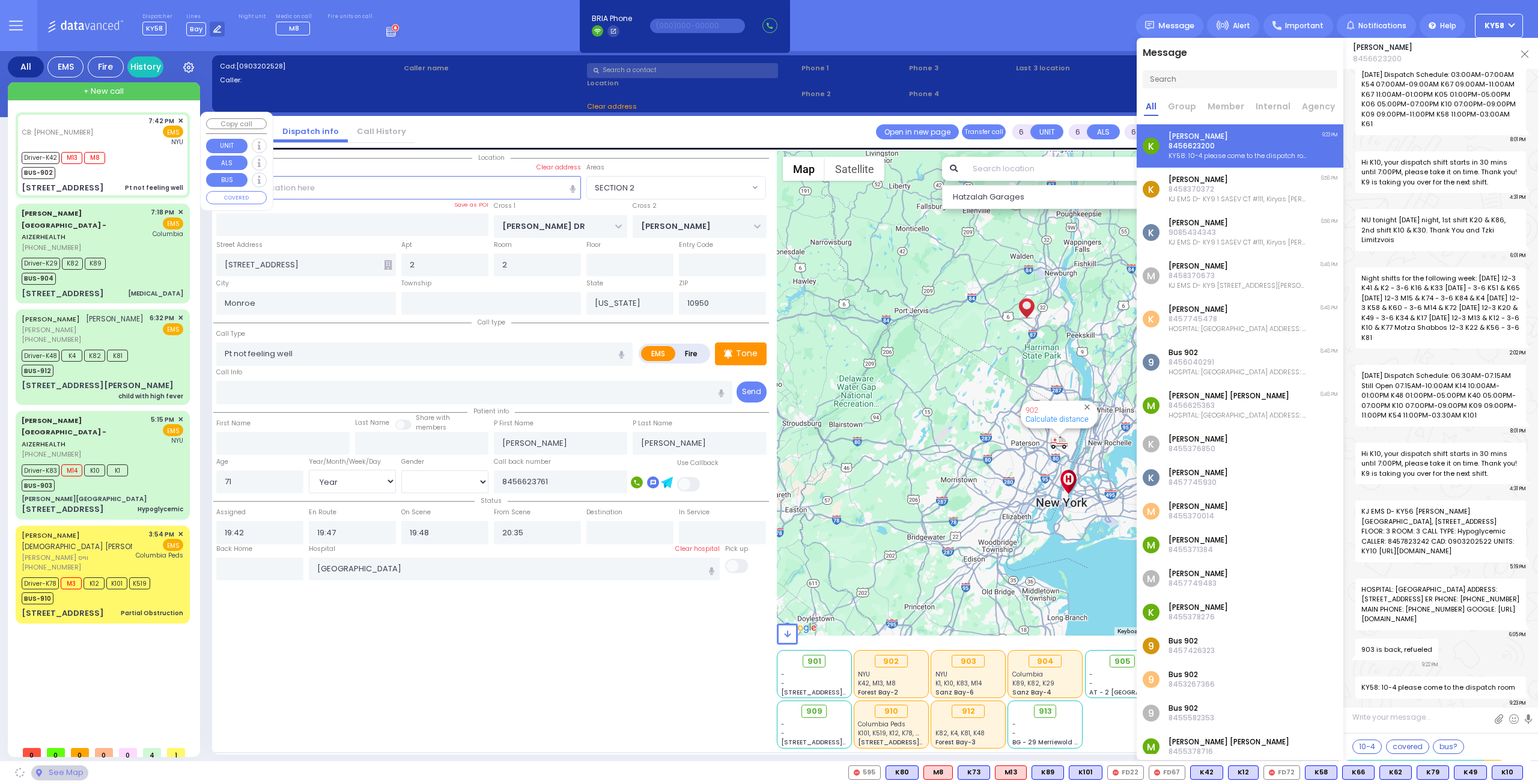
type input "BUCHANAN COURT"
type input "GARFIELD RD"
type input "[STREET_ADDRESS]"
type input "[PERSON_NAME]"
select select "SECTION 1"
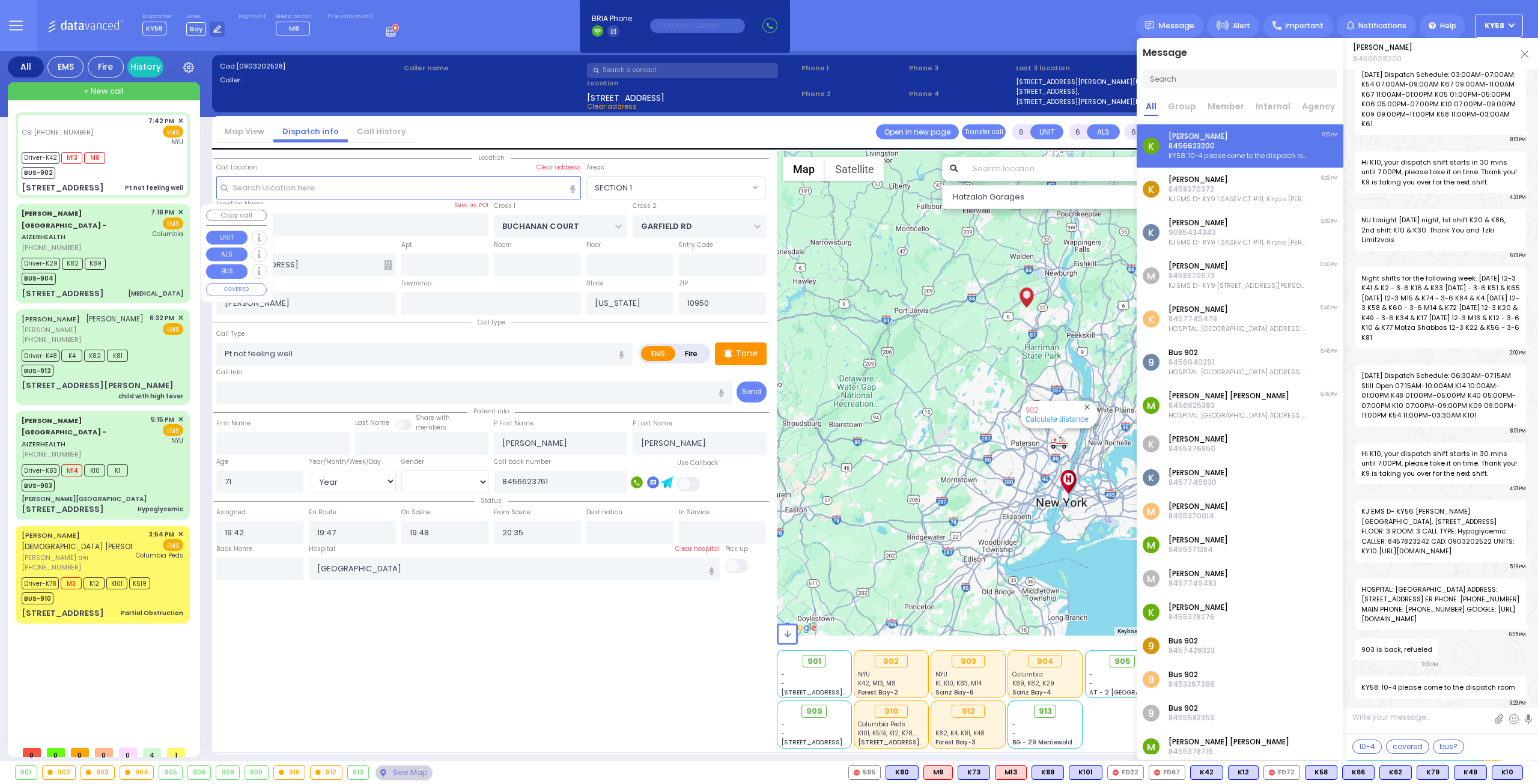
click at [136, 237] on div "Aizer Health Center - AIZERHEALTH (845) 782-3242" at bounding box center [84, 229] width 125 height 45
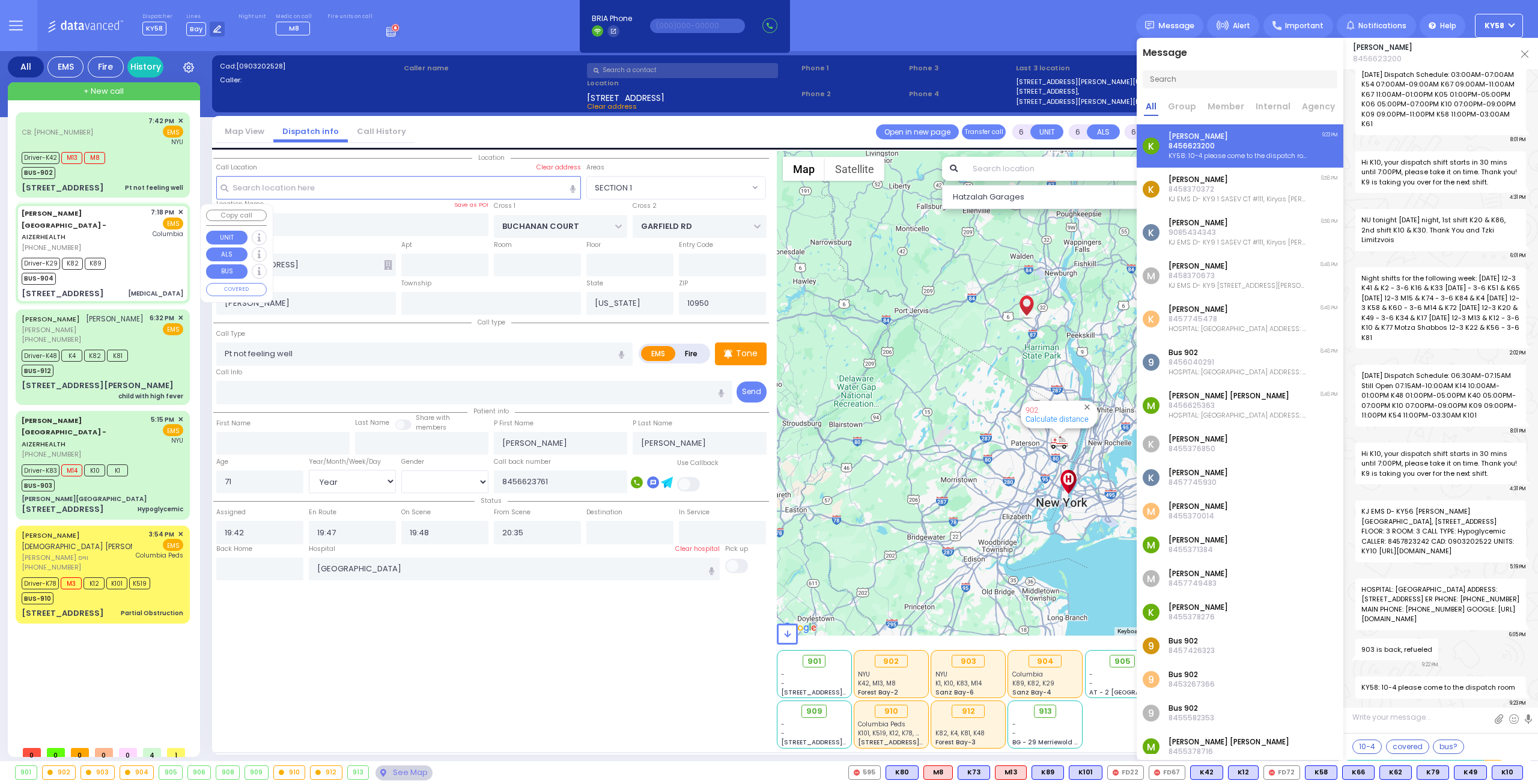
select select
type input "[MEDICAL_DATA]"
radio input "true"
type input "[PERSON_NAME]"
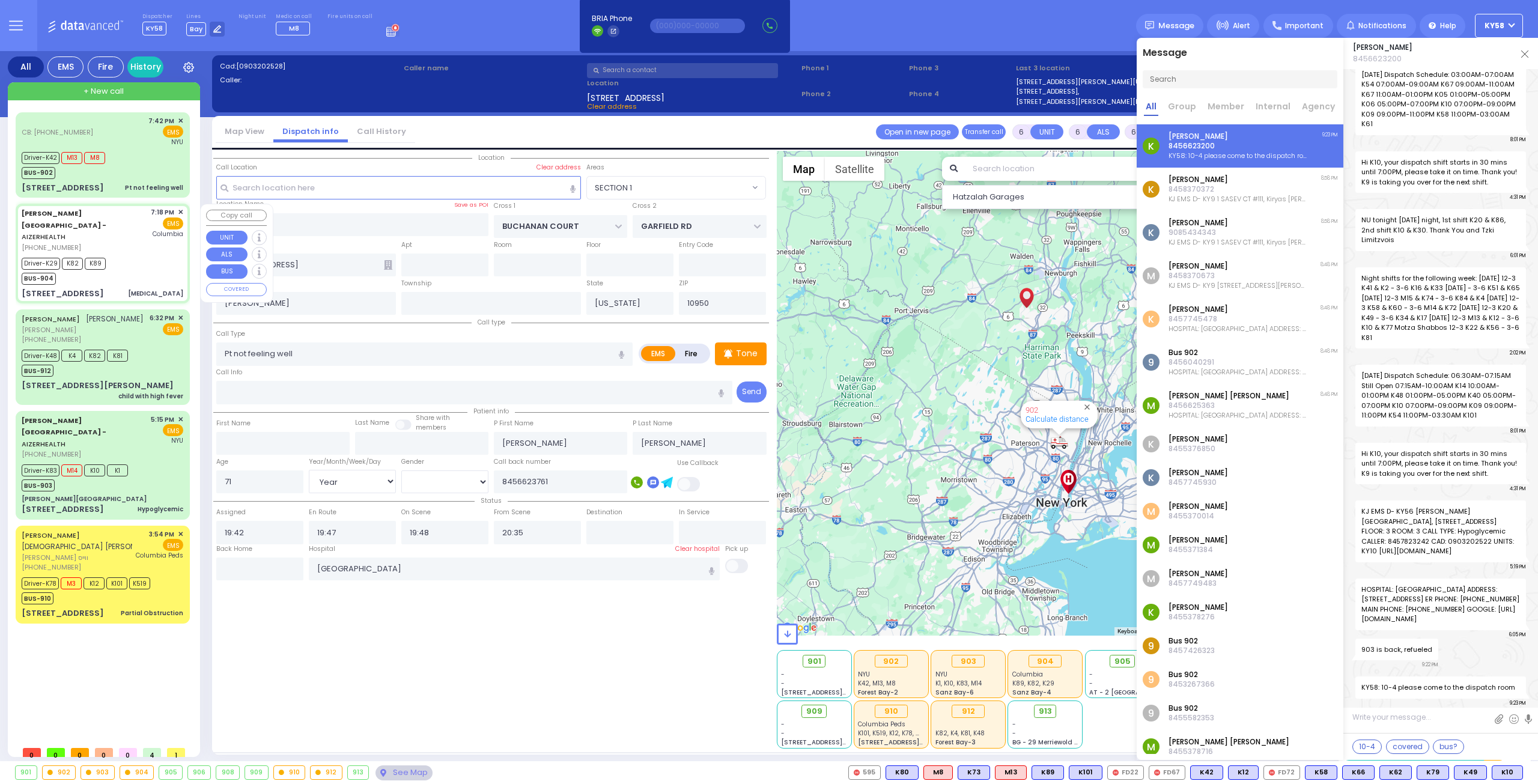
type input "3"
select select "Year"
select select "[DEMOGRAPHIC_DATA]"
type input "19:18"
type input "19:22"
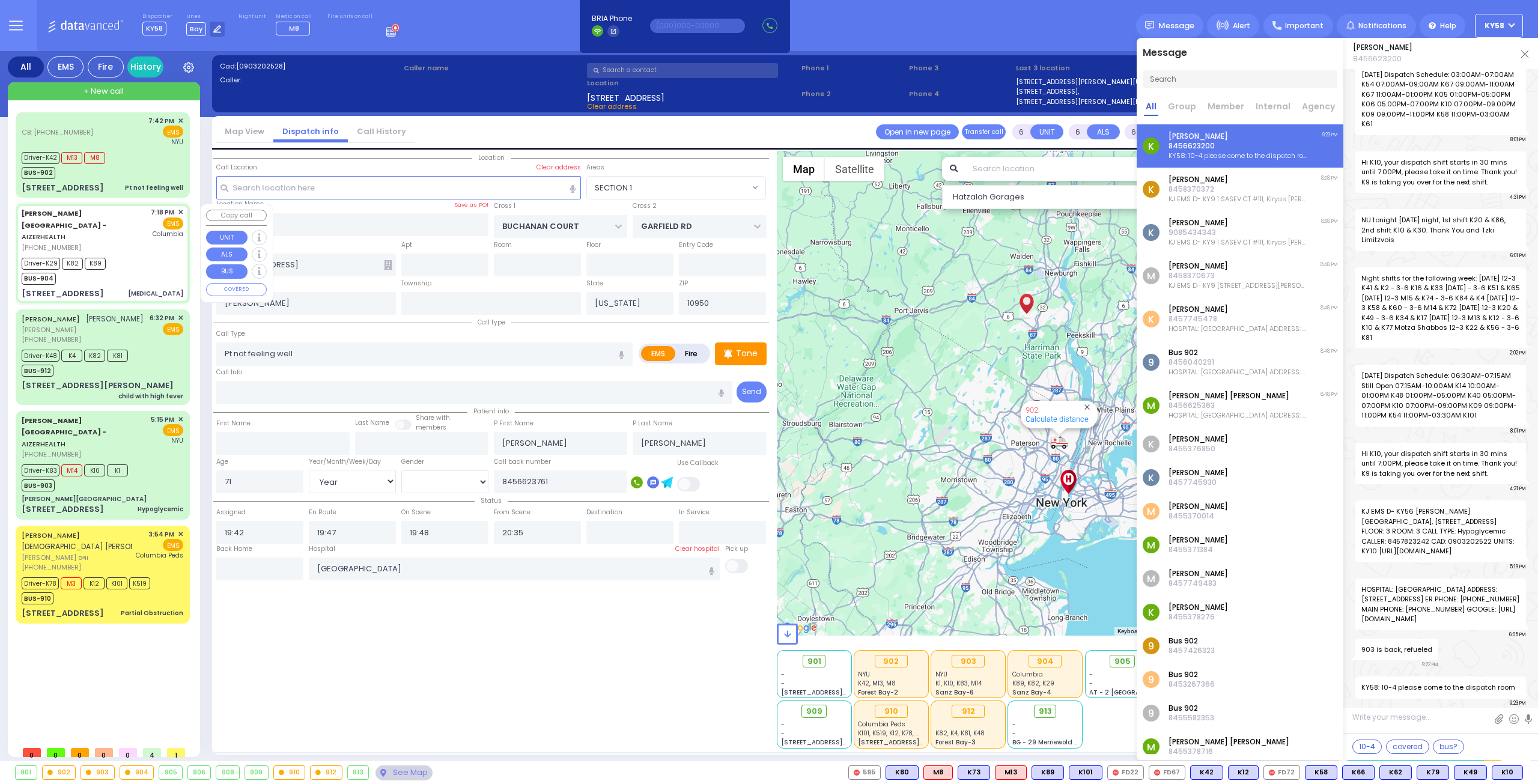
type input "19:28"
type input "19:45"
type input "20:30"
type input "20:40"
type input "[US_STATE][GEOGRAPHIC_DATA]- [GEOGRAPHIC_DATA]"
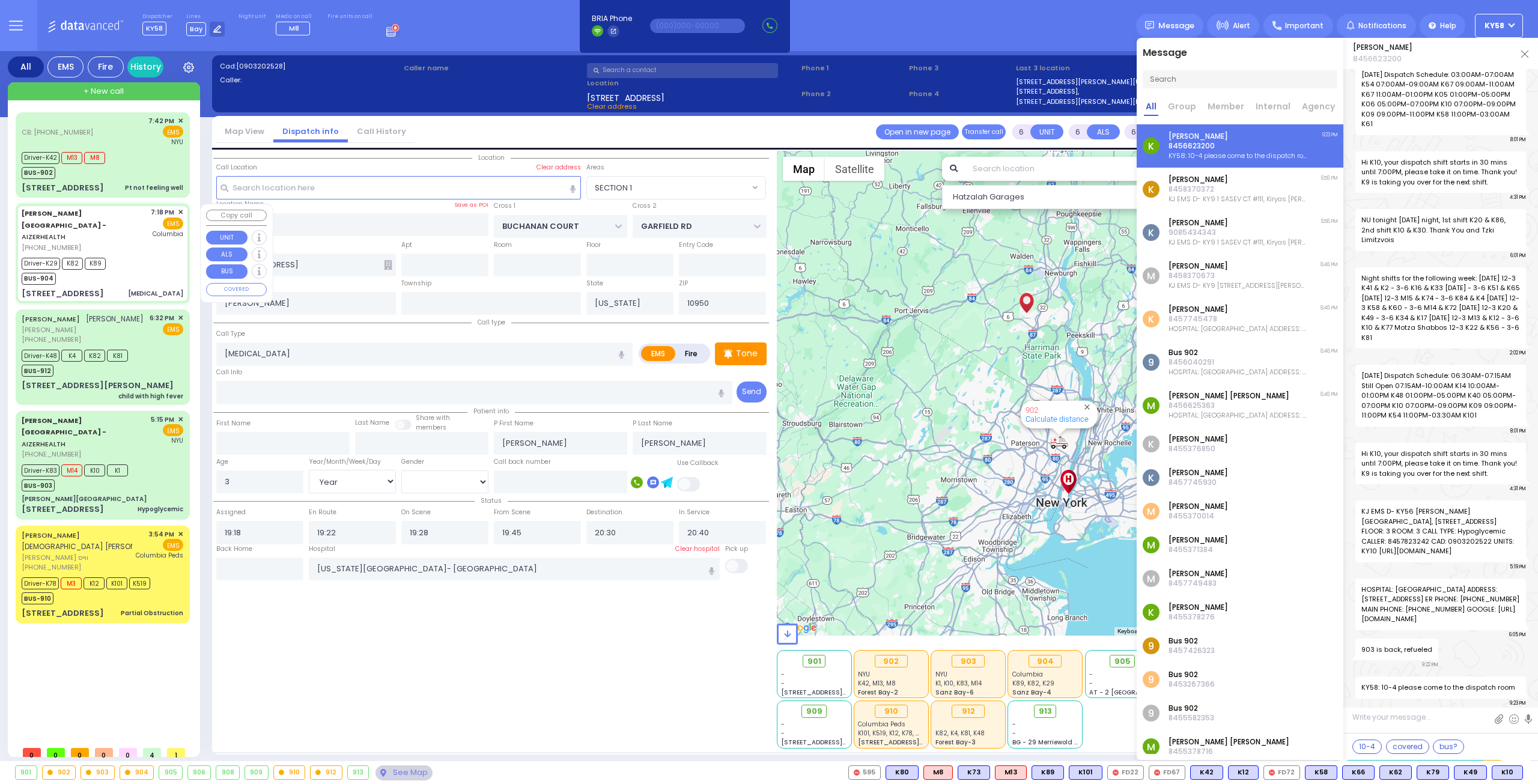
type input "[PERSON_NAME] DR"
type input "[PERSON_NAME]"
type input "[STREET_ADDRESS]"
type input "2"
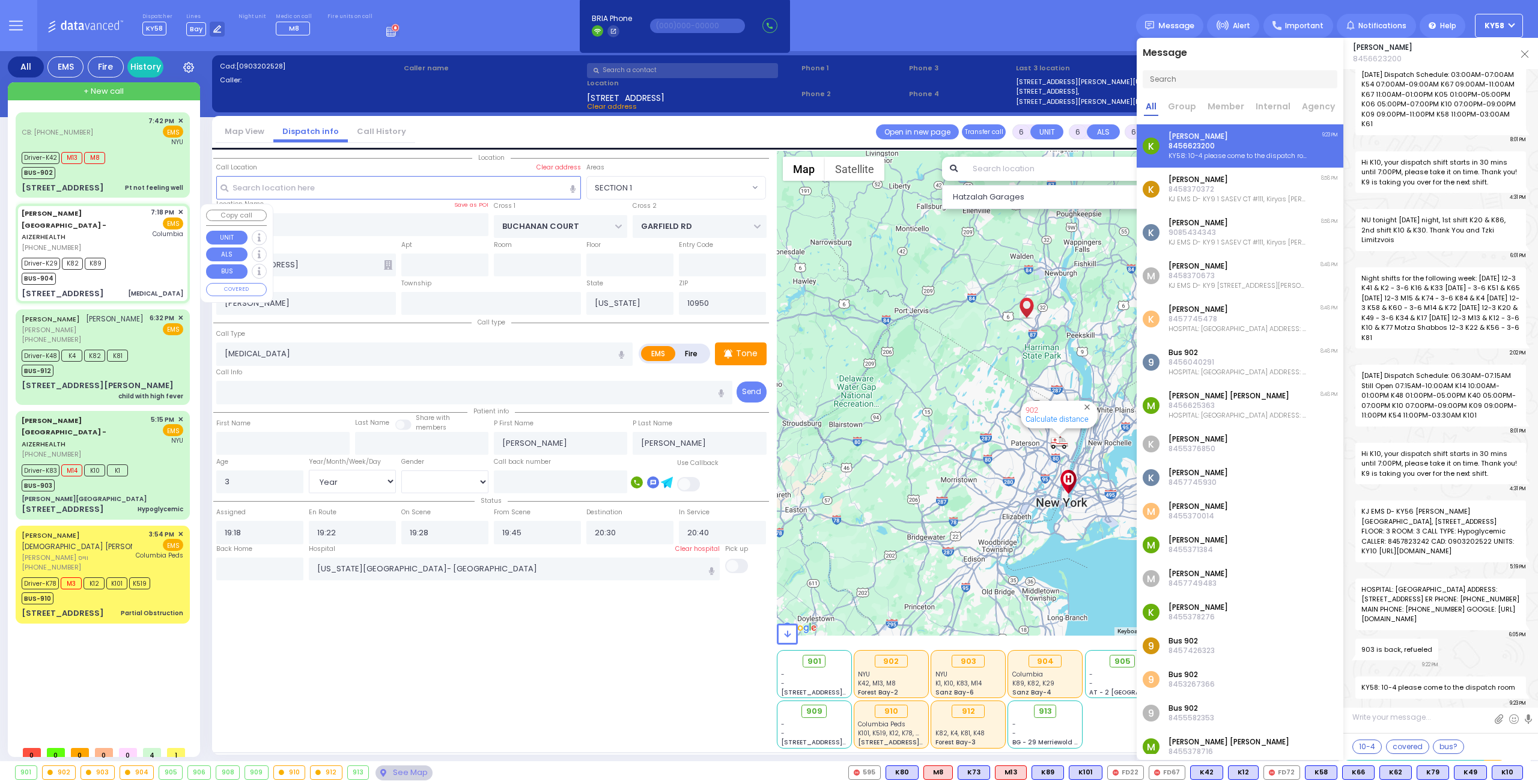
type input "Monroe"
select select "SECTION 2"
select select "Hatzalah Garages"
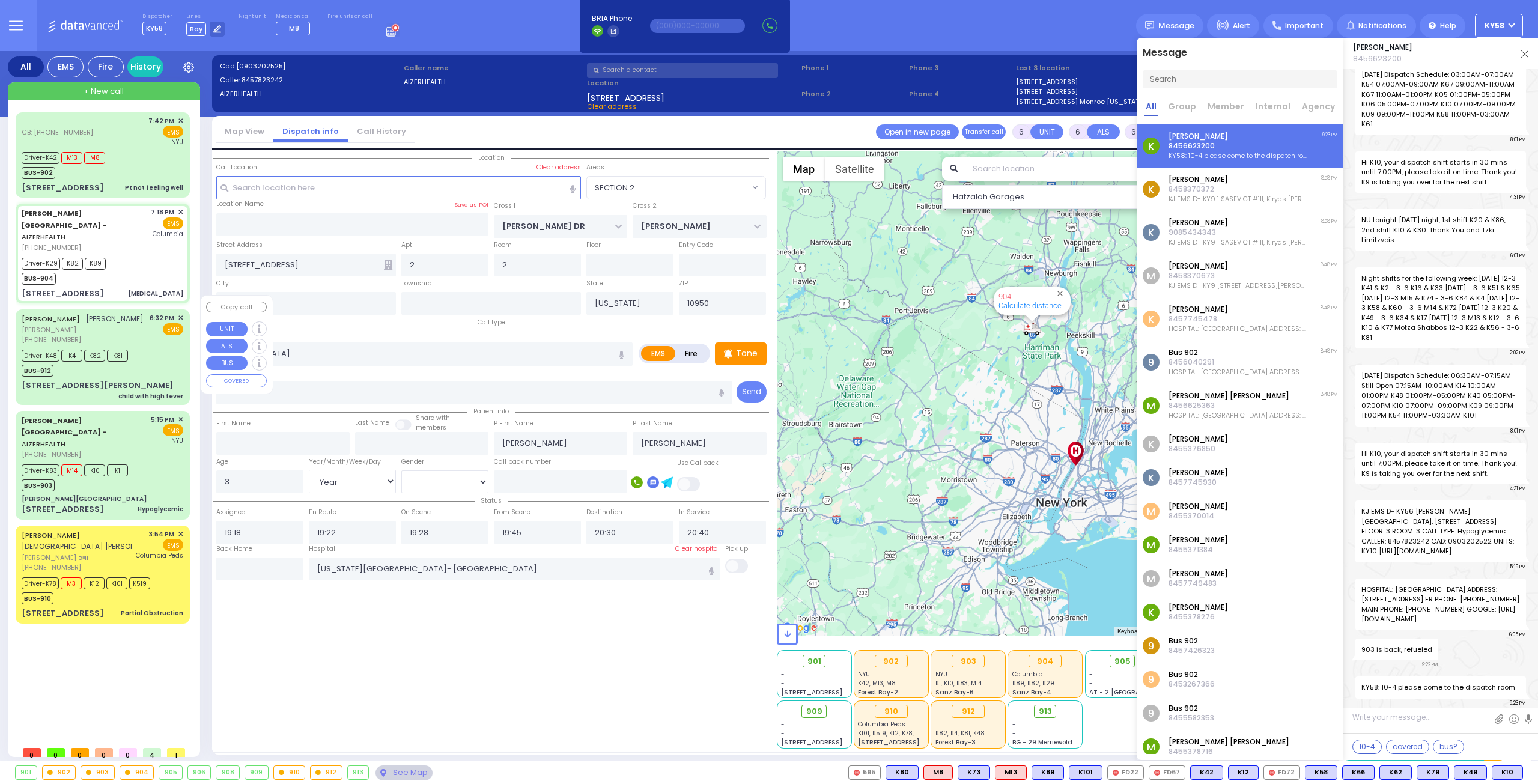
click at [161, 346] on div "Driver-K48 K4 K82 K81 BUS-912" at bounding box center [102, 361] width 162 height 30
select select
type input "child with high fever"
radio input "true"
type input "JOEL"
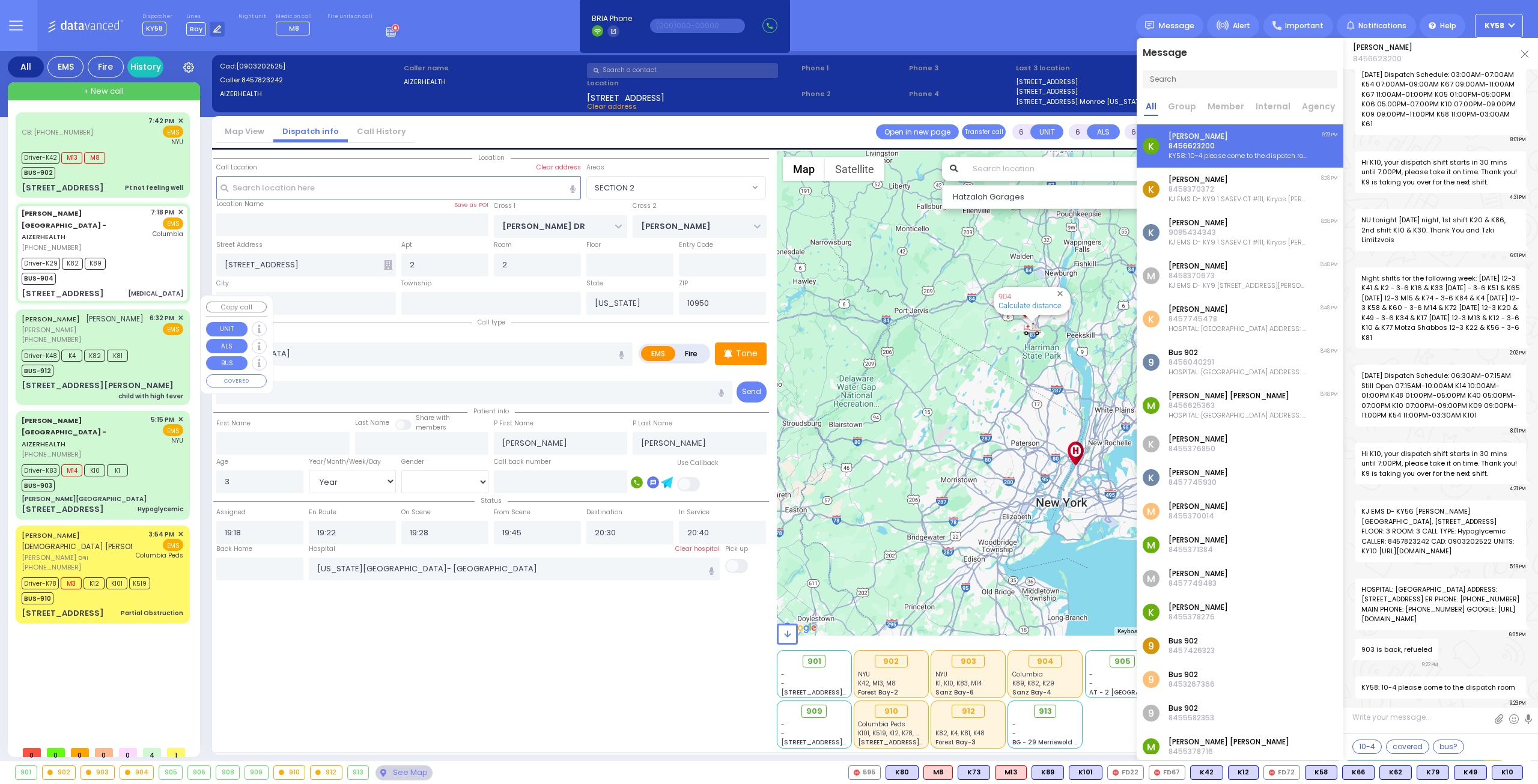
type input "TANNENBAUM"
type input "Shimon"
type input "Tannenbaum"
type input "11"
select select "Year"
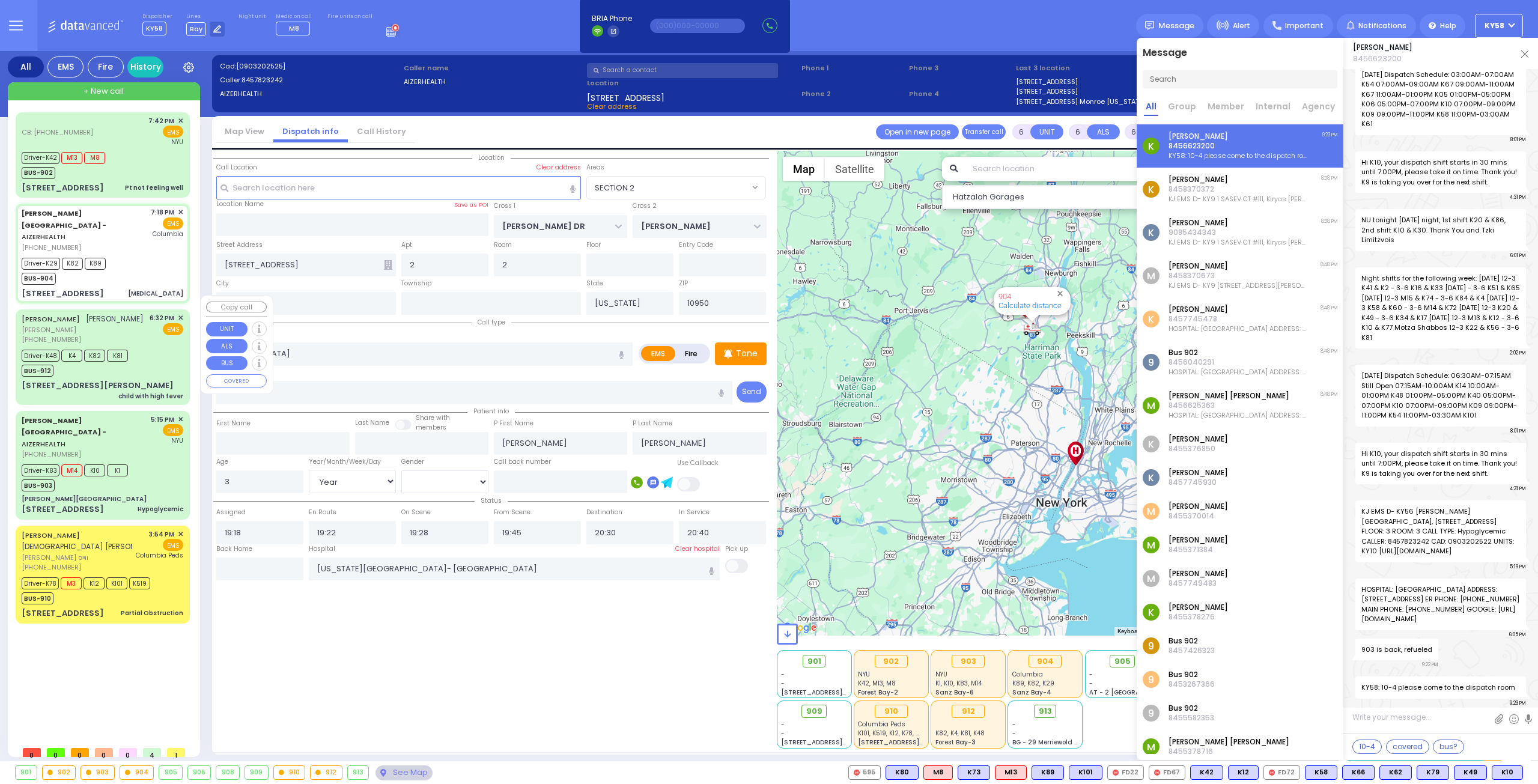
select select "[DEMOGRAPHIC_DATA]"
type input "18:32"
type input "18:36"
type input "18:39"
type input "18:48"
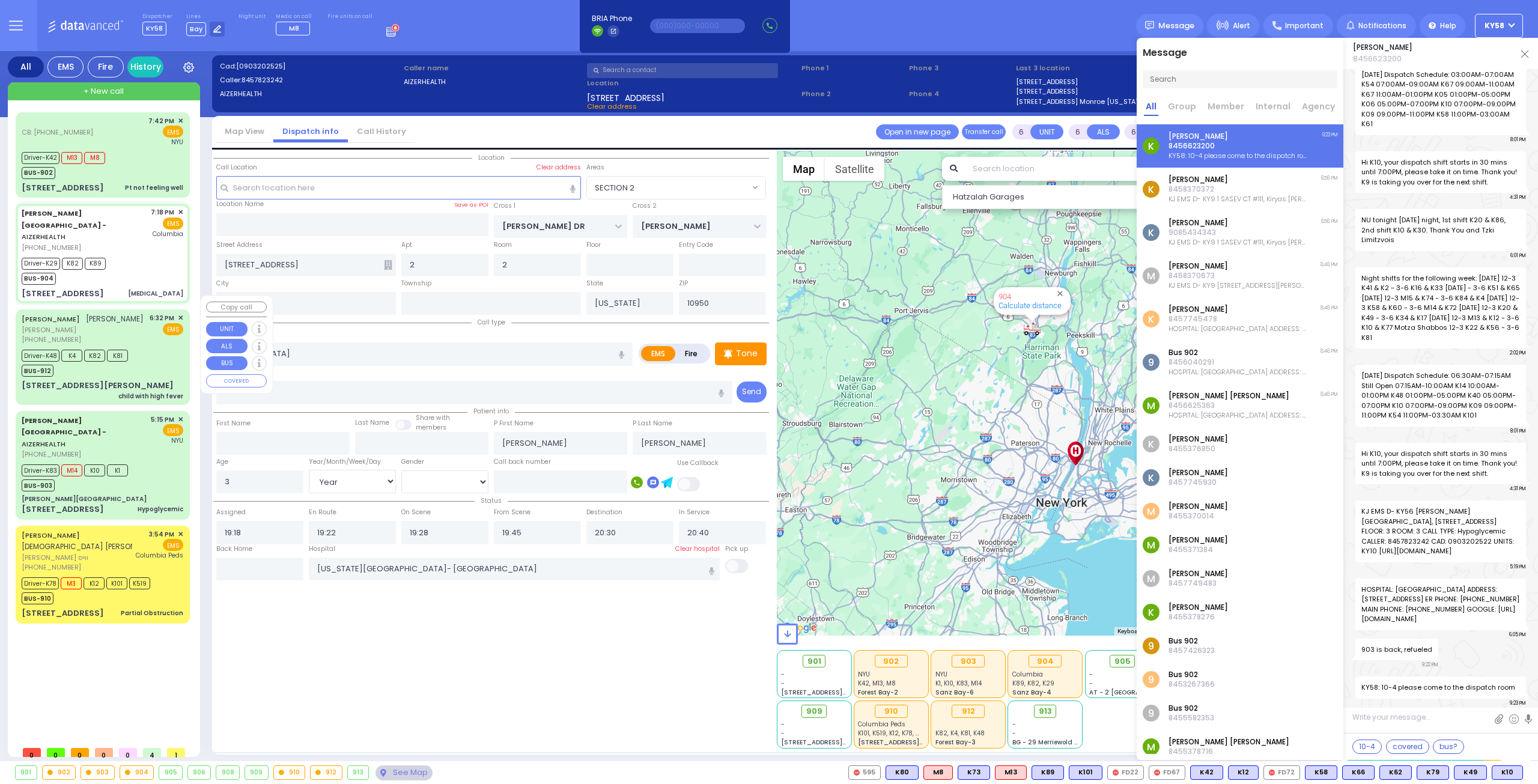
type input "19:30"
type input "19:40"
type input "New York Presbyterian Hospital- Columbia Campus 622, West 168th Street New York…"
type input "KAHAN DR"
type input "KERESTIER COURT"
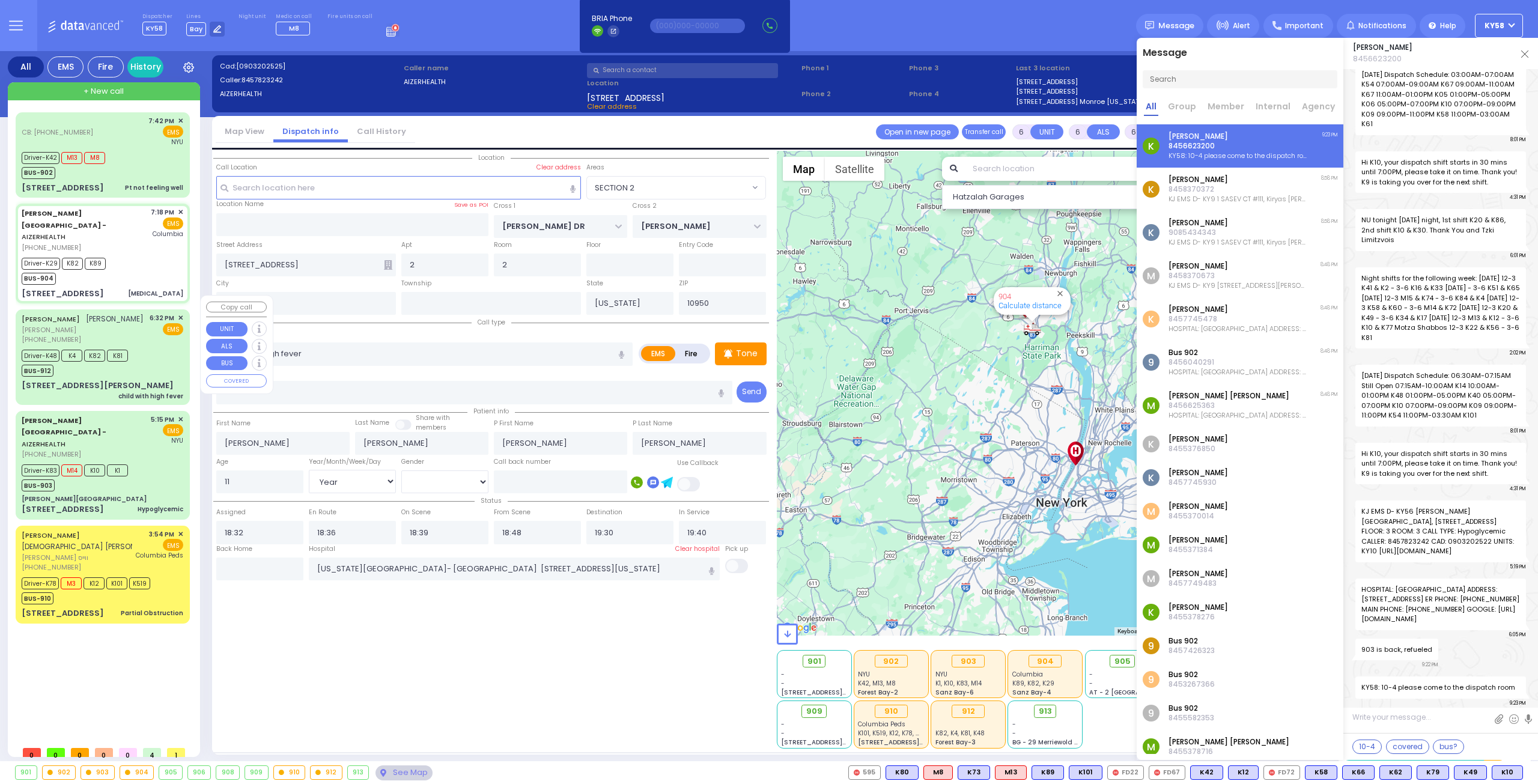
type input "26 GETZIL BERGER BLVD"
type input "204"
select select "Hatzalah Garages"
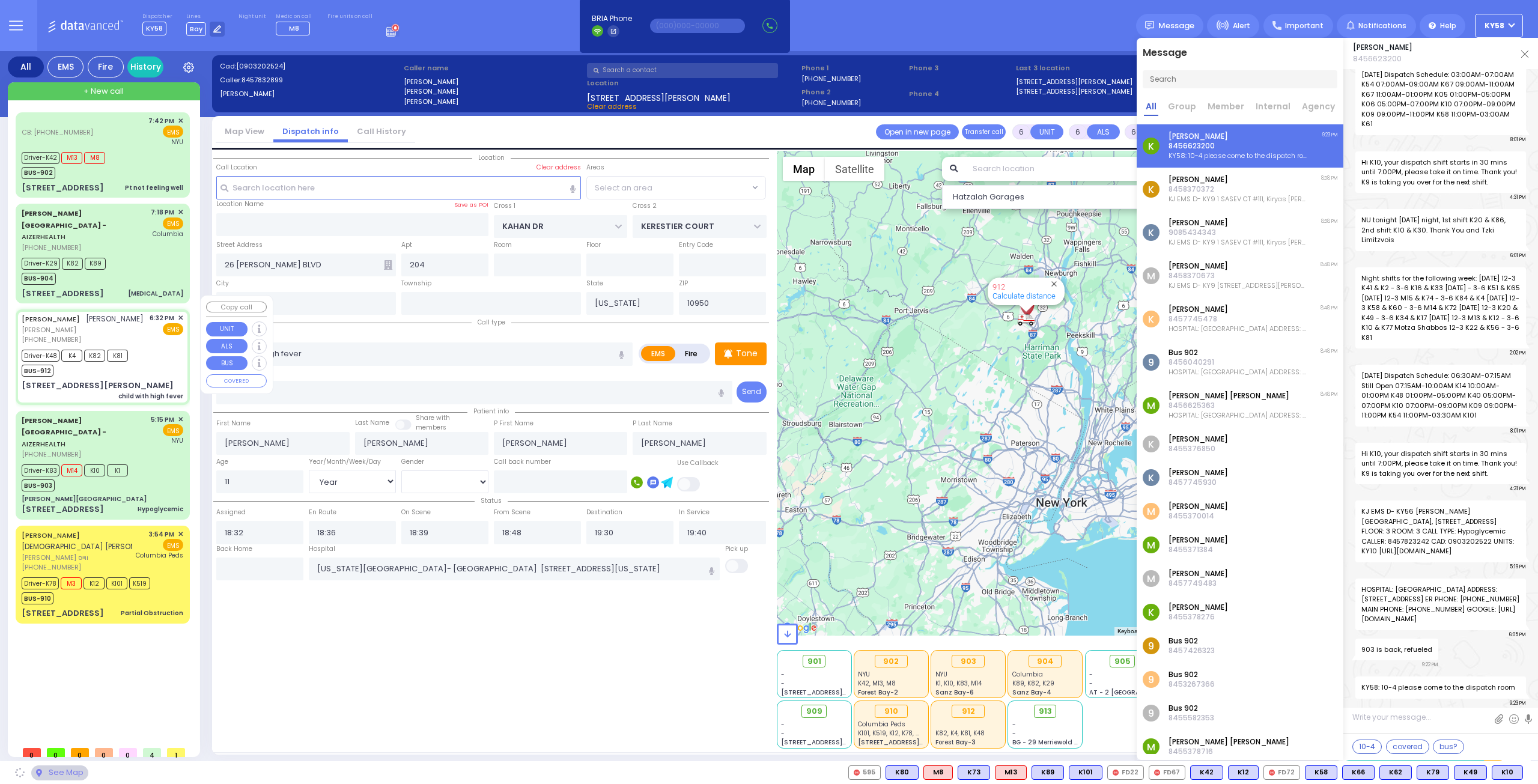
select select "SECTION 4"
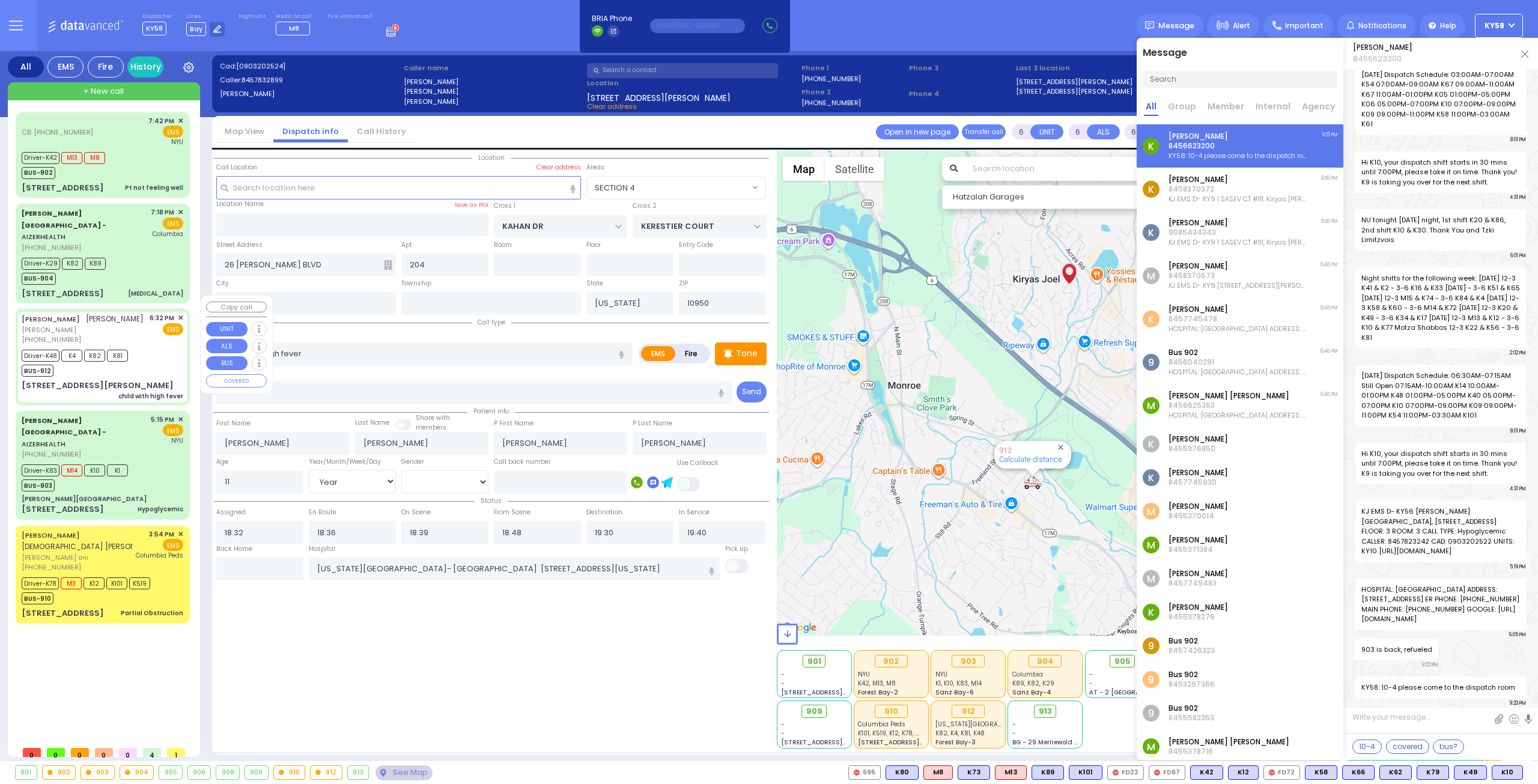
click at [164, 357] on div "Driver-K48 K4 K82 K81 BUS-912" at bounding box center [102, 361] width 162 height 30
select select
radio input "true"
select select "Year"
select select "[DEMOGRAPHIC_DATA]"
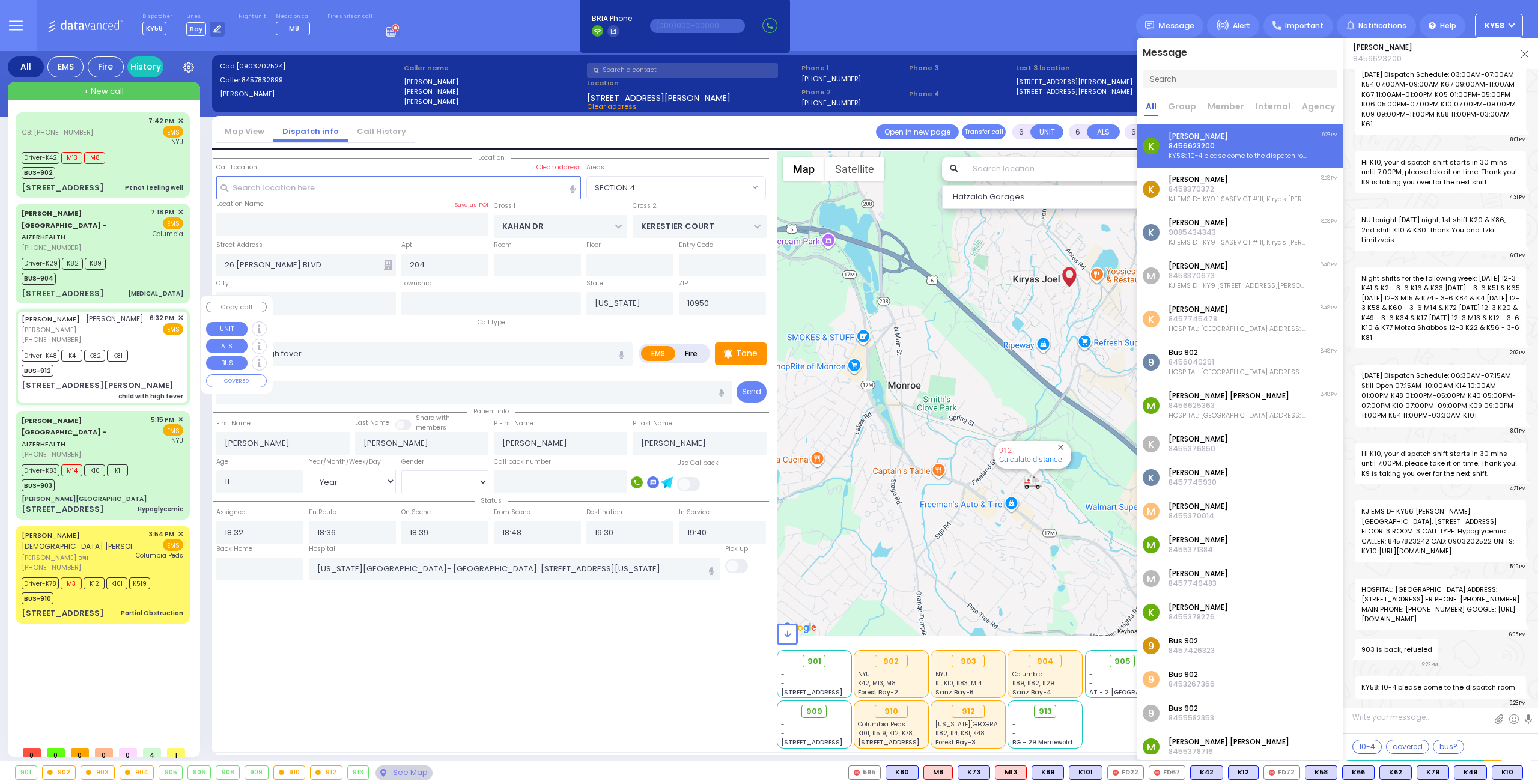
select select "SECTION 4"
select select "Hatzalah Garages"
click at [267, 562] on input "text" at bounding box center [260, 568] width 87 height 23
type input "21:24"
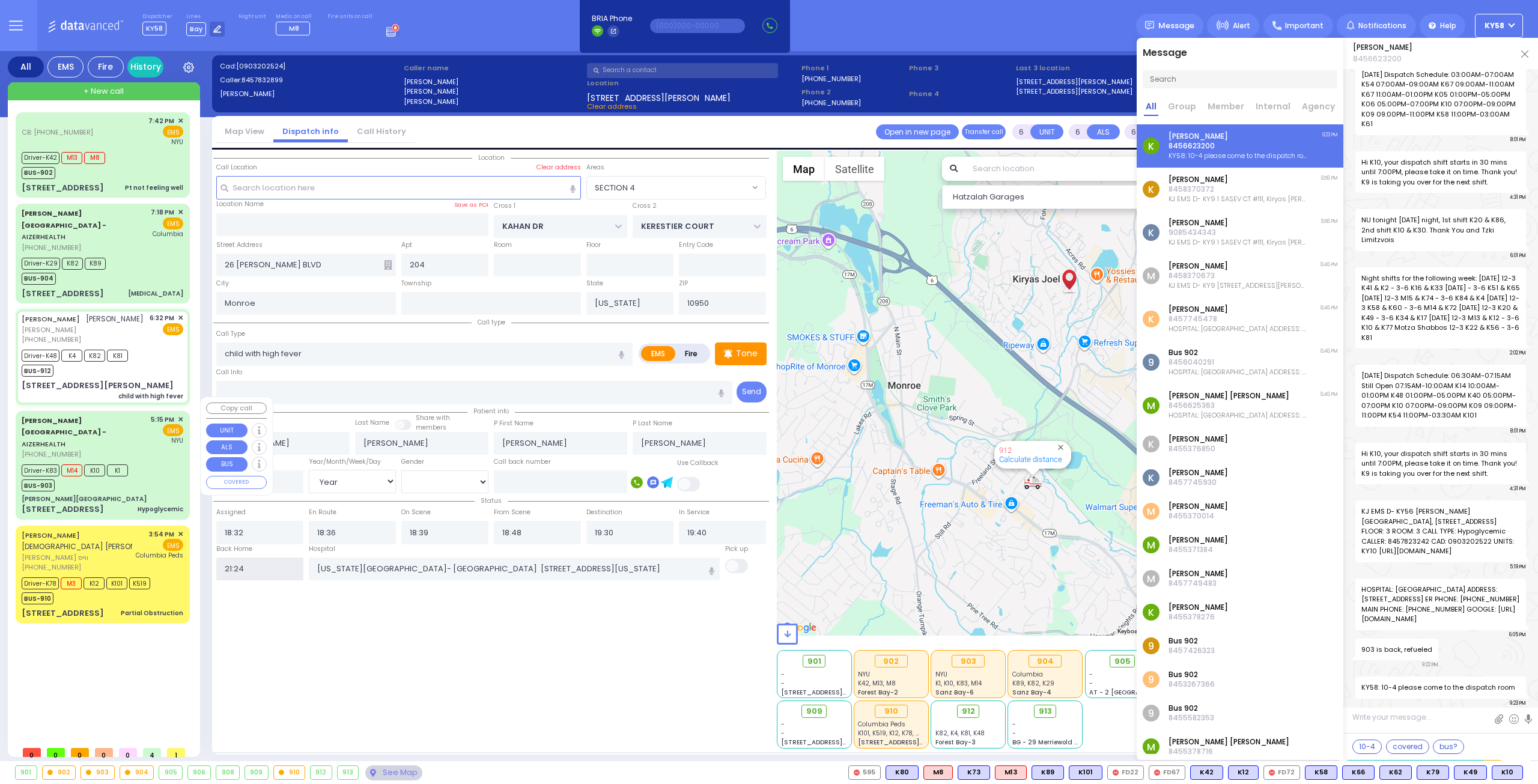
select select
radio input "true"
select select
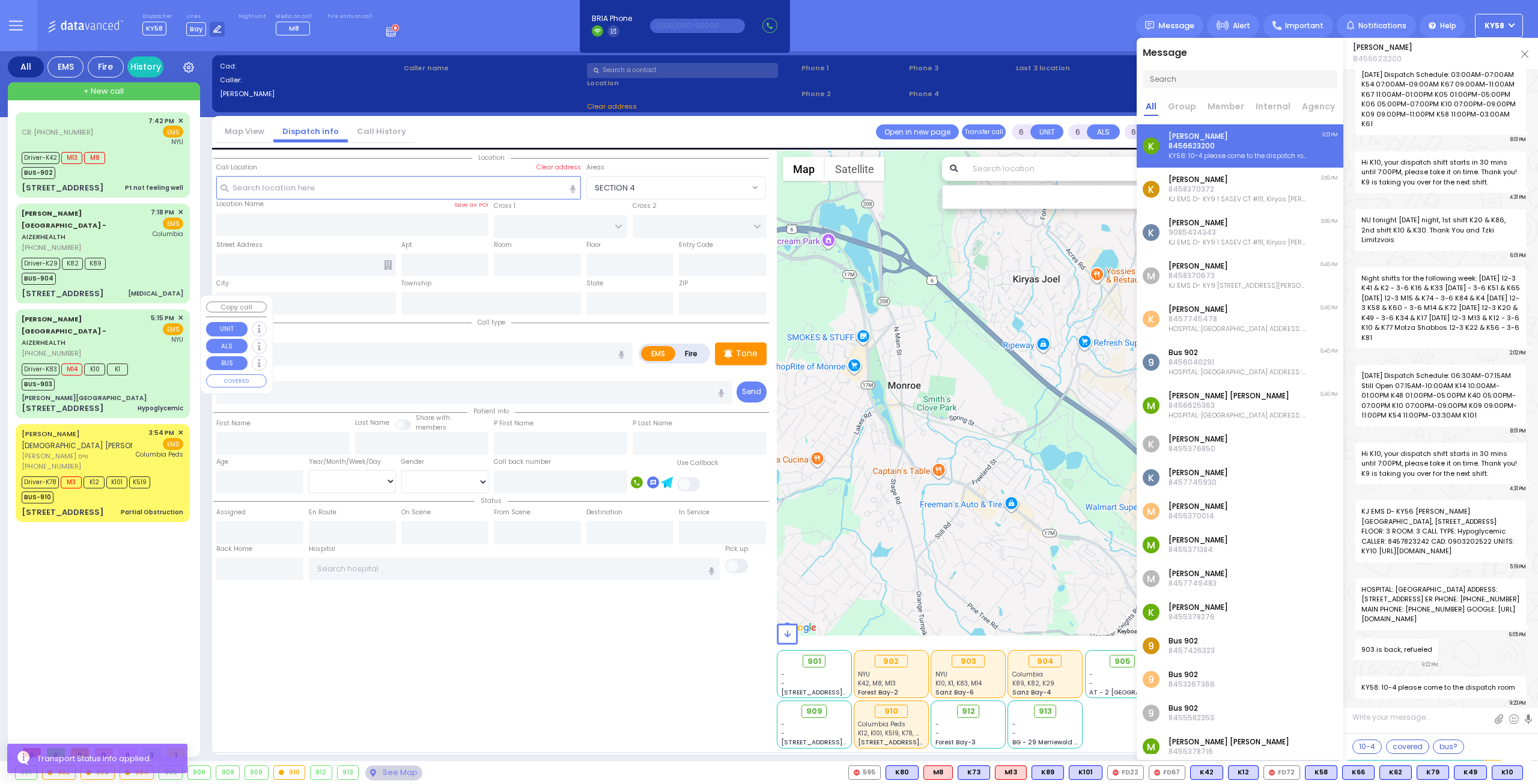
click at [151, 360] on div "Driver-K83 M14 K10 K1 BUS-903" at bounding box center [102, 375] width 162 height 30
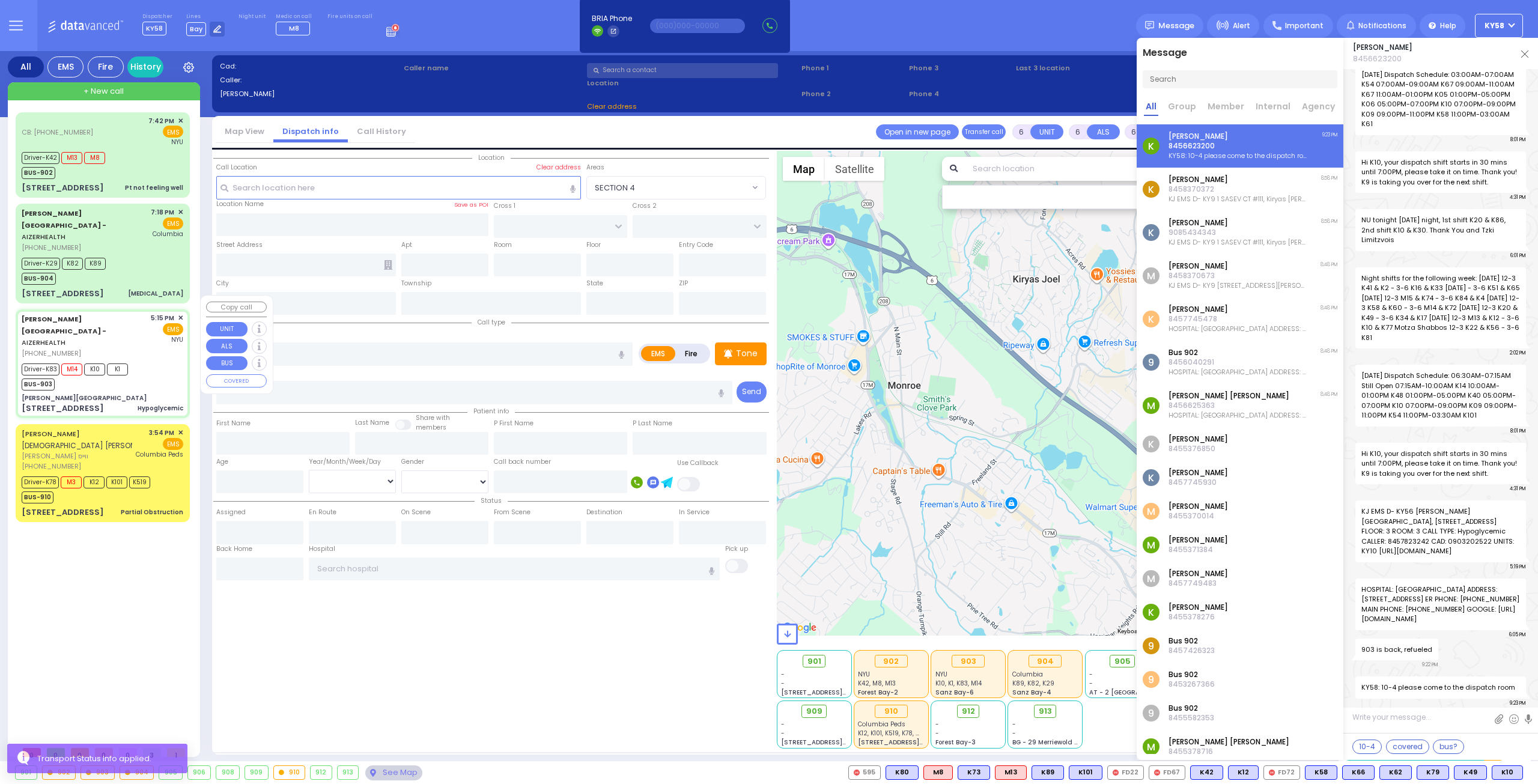
select select
type input "Hypoglycemic"
radio input "true"
type input "Anna"
type input "Brach"
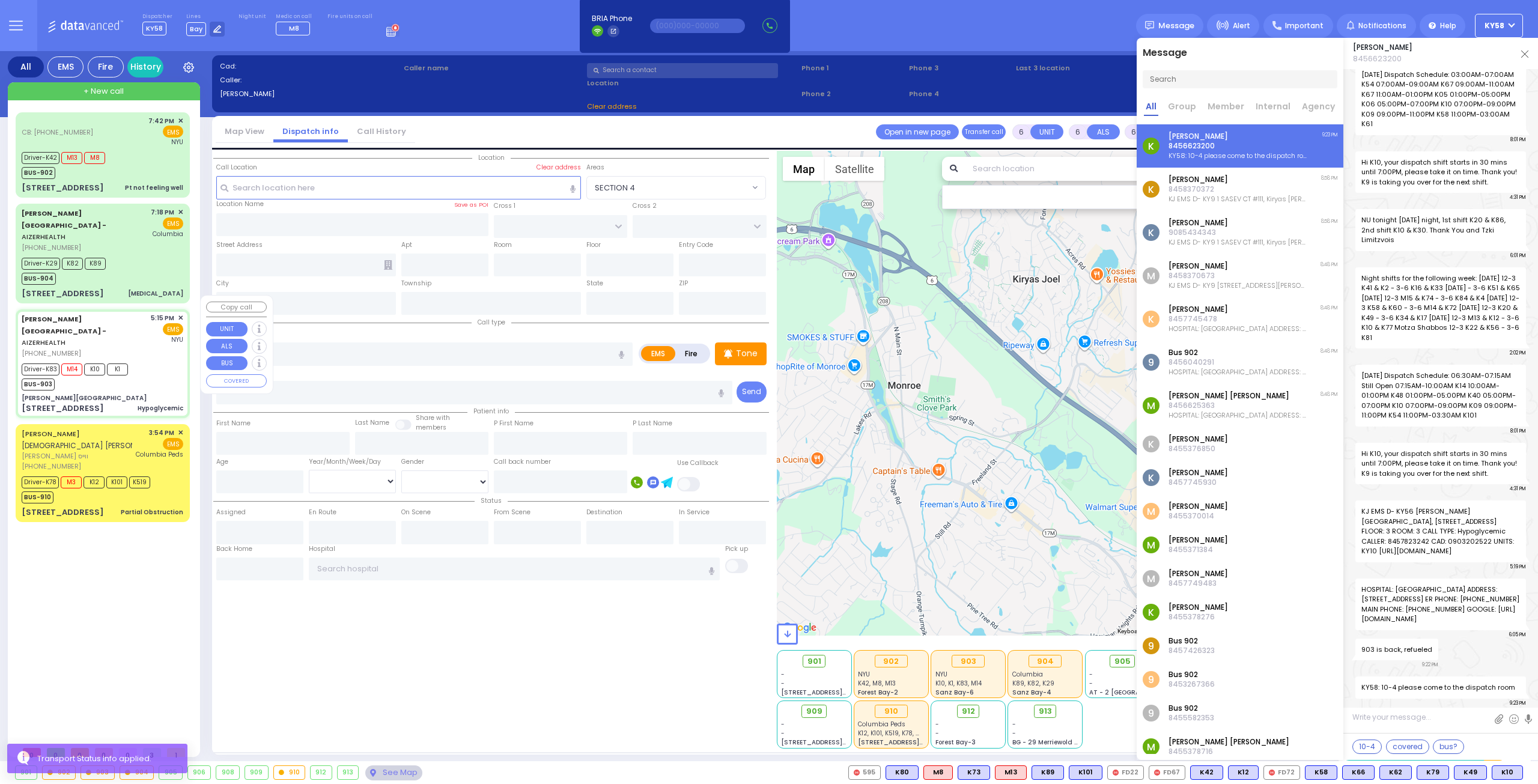
type input "75"
select select "Year"
select select "[DEMOGRAPHIC_DATA]"
type input "17:15"
type input "17:19"
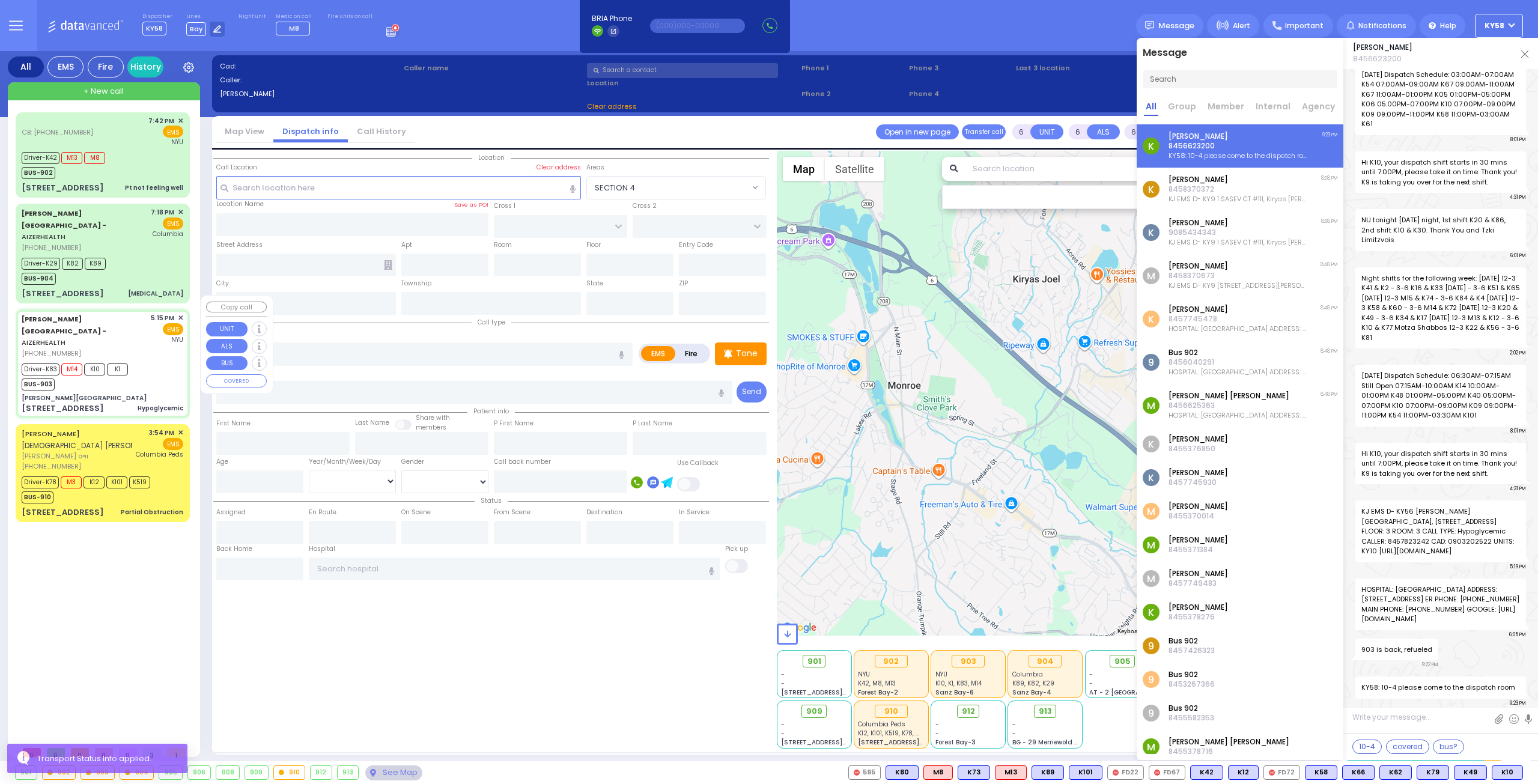
type input "17:23"
type input "18:05"
type input "[GEOGRAPHIC_DATA]"
type input "Aizer Health Center"
type input "MERON DR"
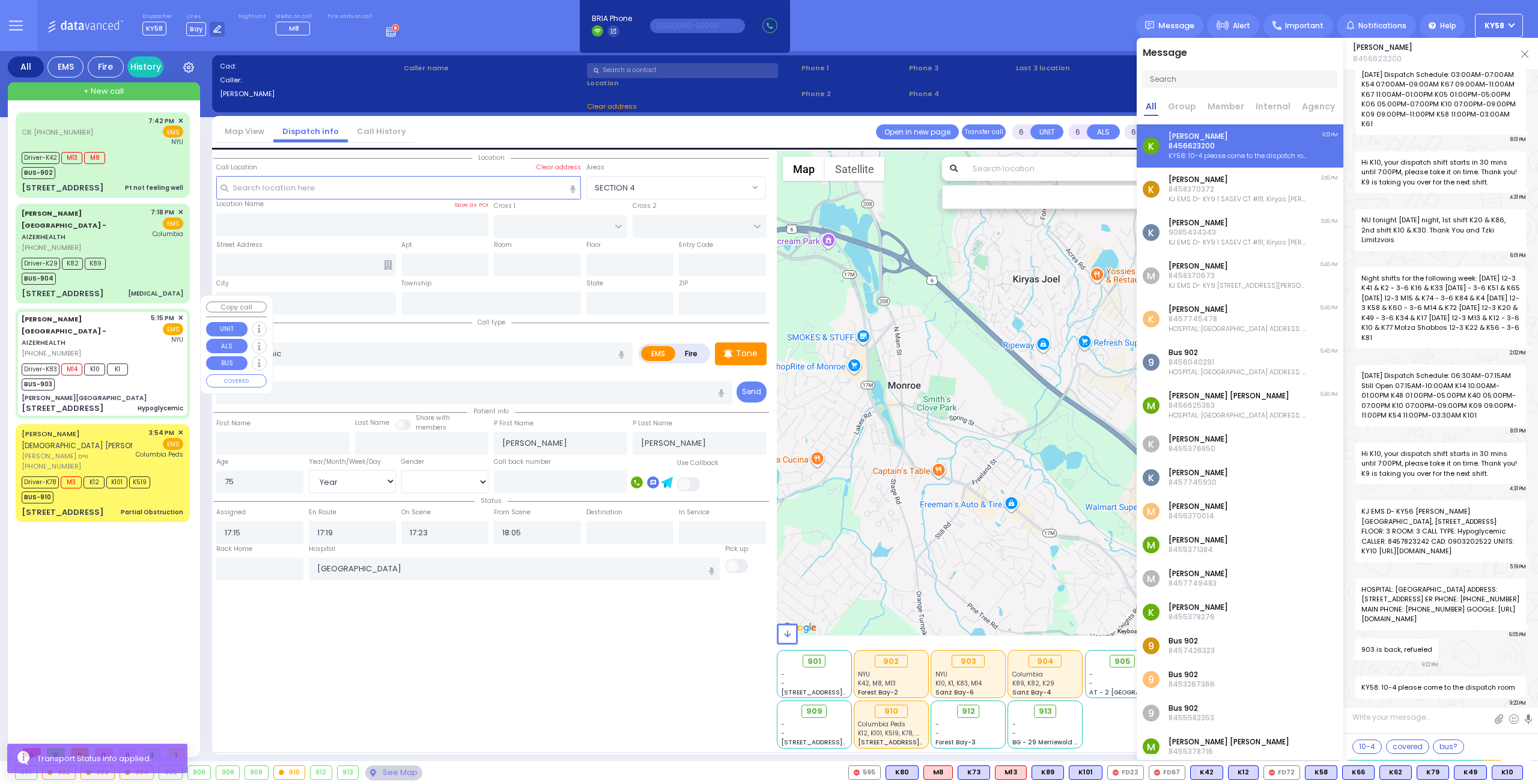
type input "RATZFERT WAY"
type input "48 Bakertown Rd"
type input "3"
type input "Monroe"
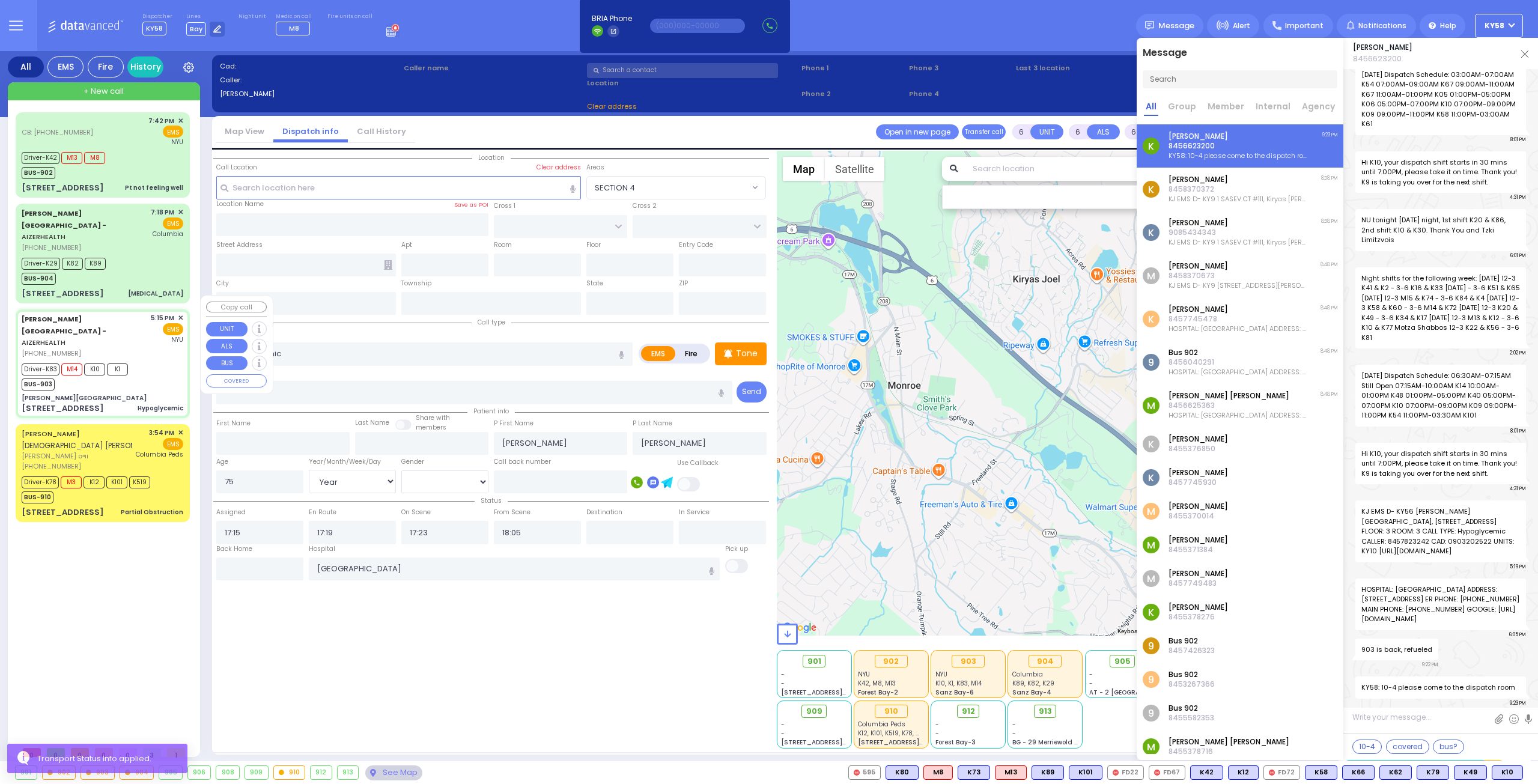
type input "[US_STATE]"
type input "10950"
select select "SECTION 6"
select select "Hatzalah Garages"
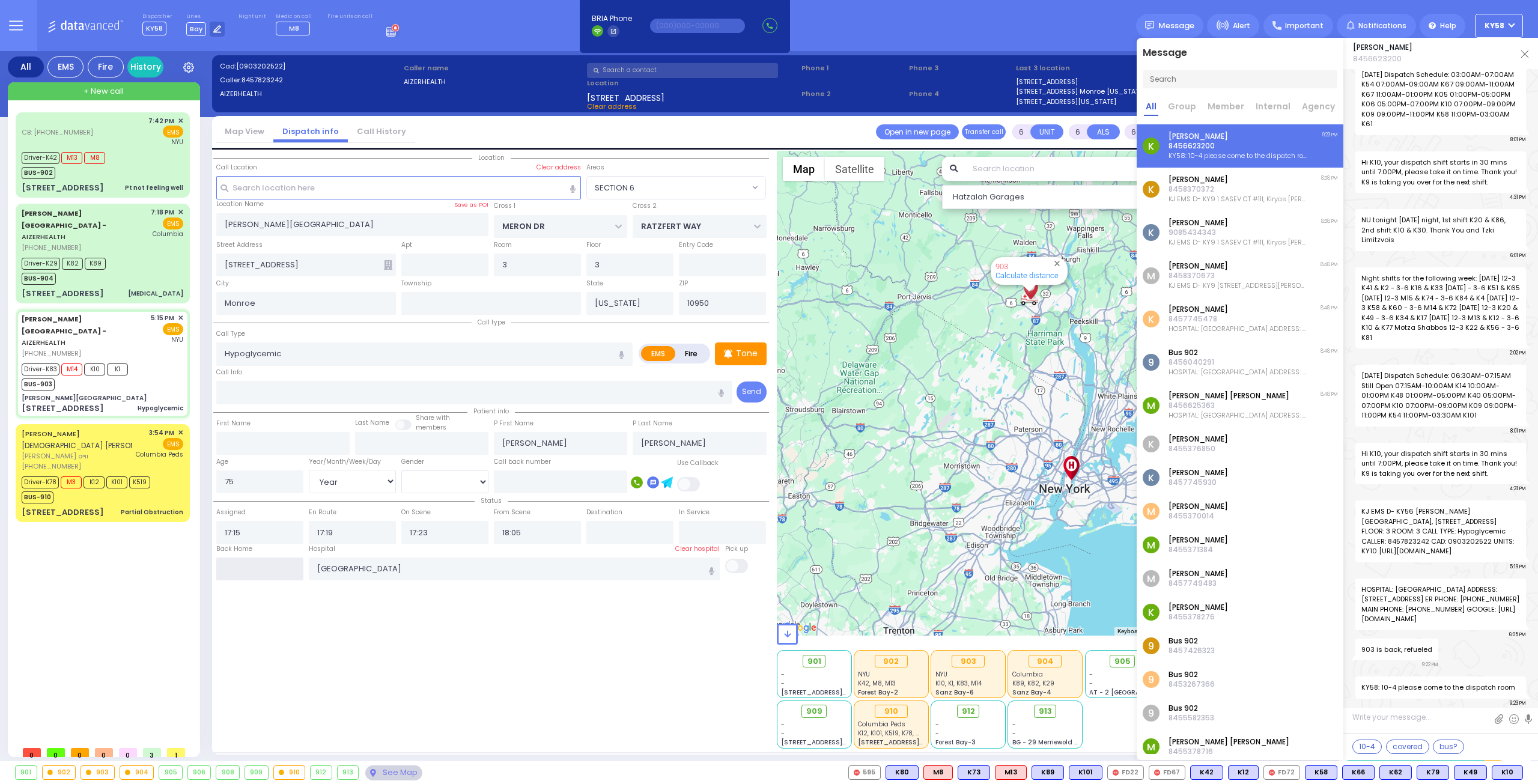
click at [267, 568] on input "text" at bounding box center [260, 568] width 87 height 23
type input "21:24"
select select
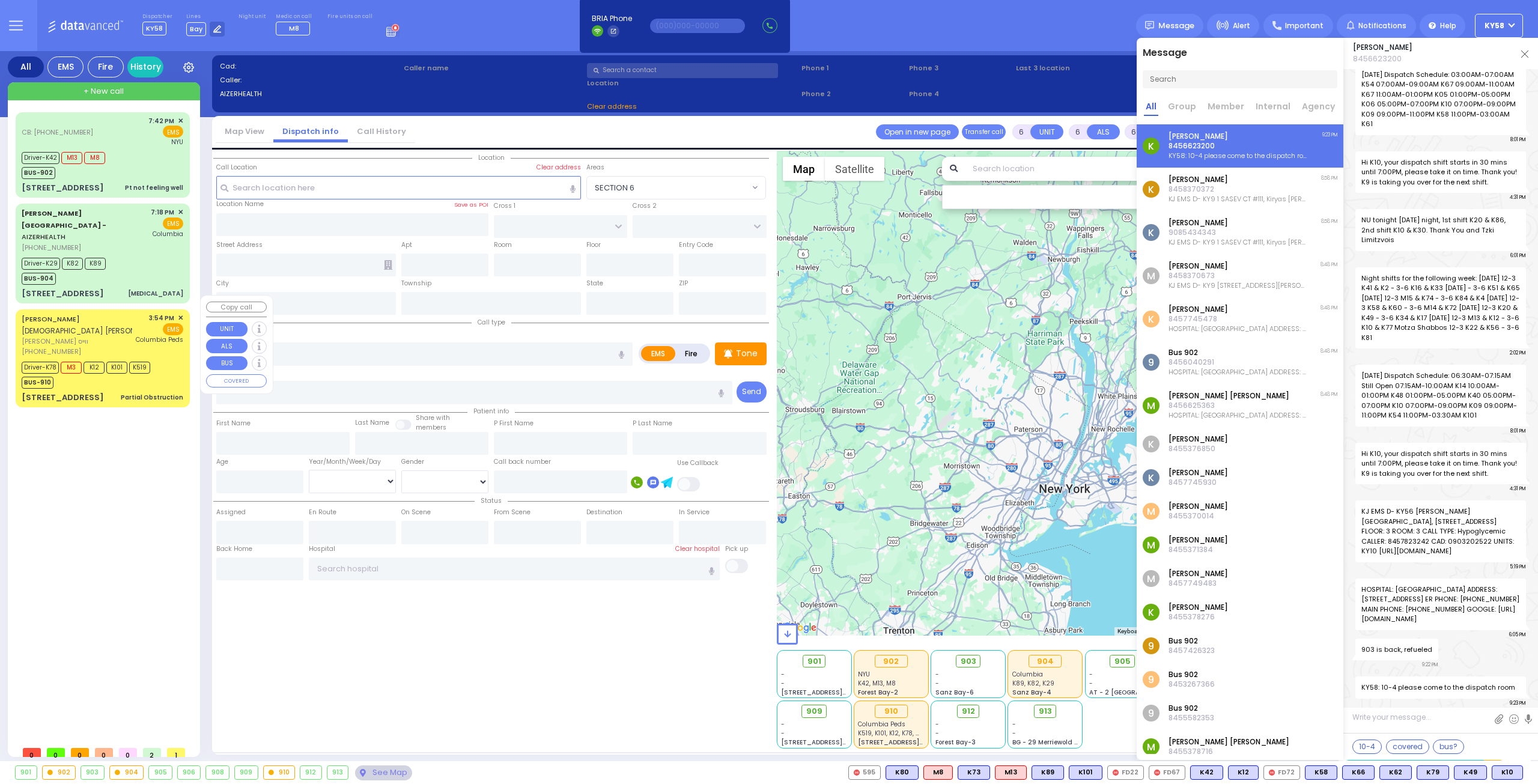
click at [95, 336] on span "מרדכי הערש ווייס" at bounding box center [76, 341] width 111 height 10
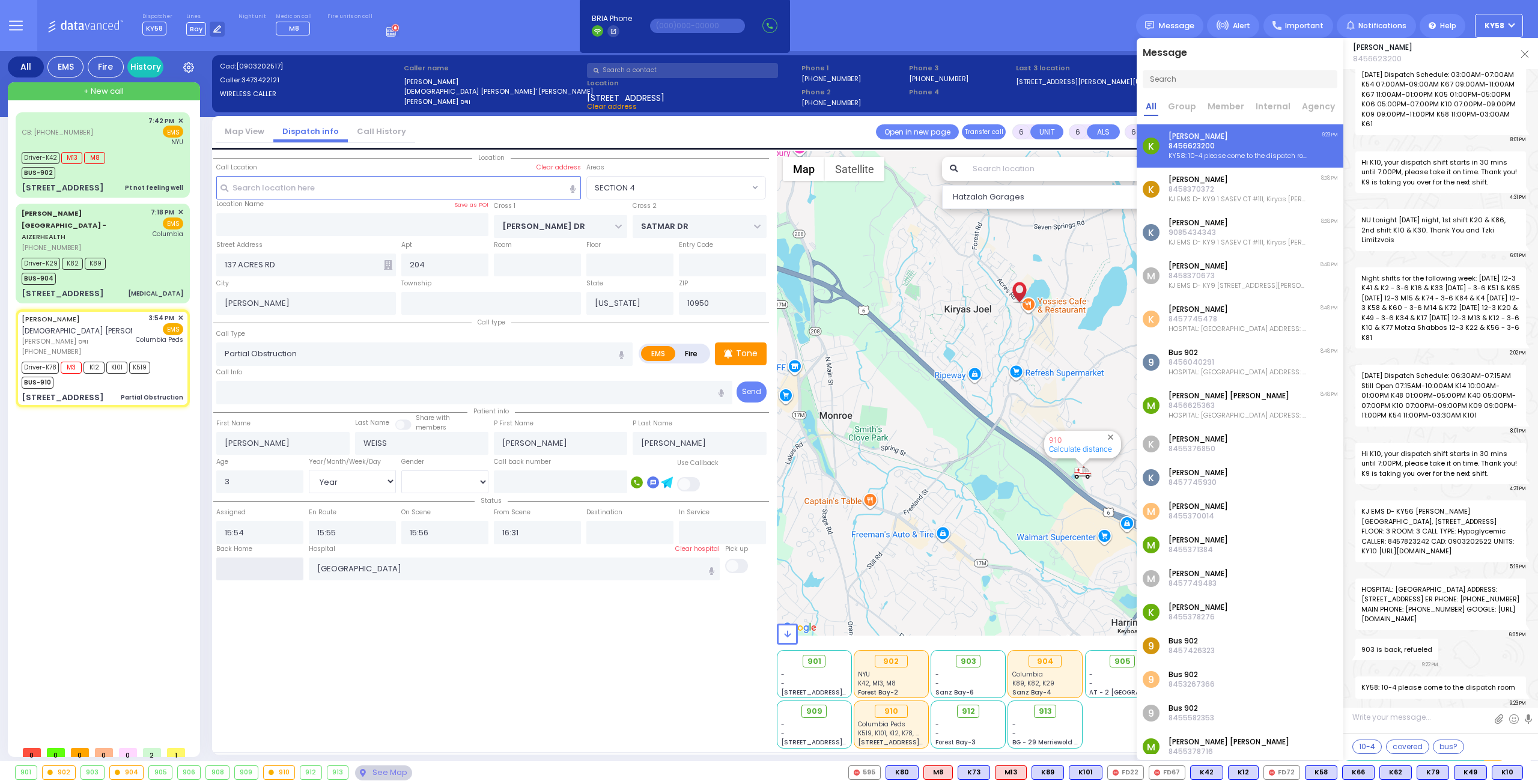
click at [270, 566] on input "text" at bounding box center [260, 568] width 87 height 23
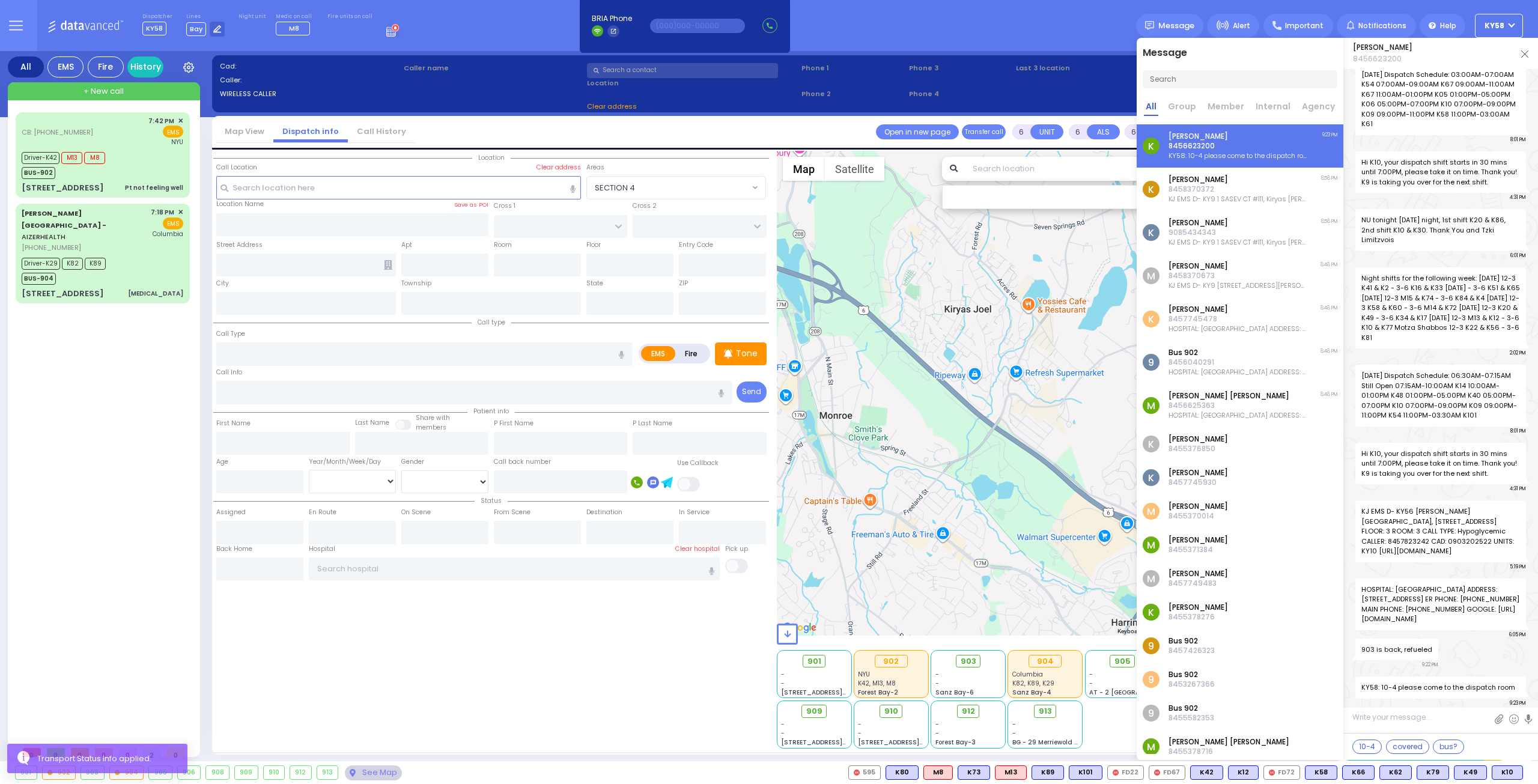
click at [120, 445] on div "CB: (845) 662-3761 7:42 PM ✕" at bounding box center [105, 425] width 179 height 627
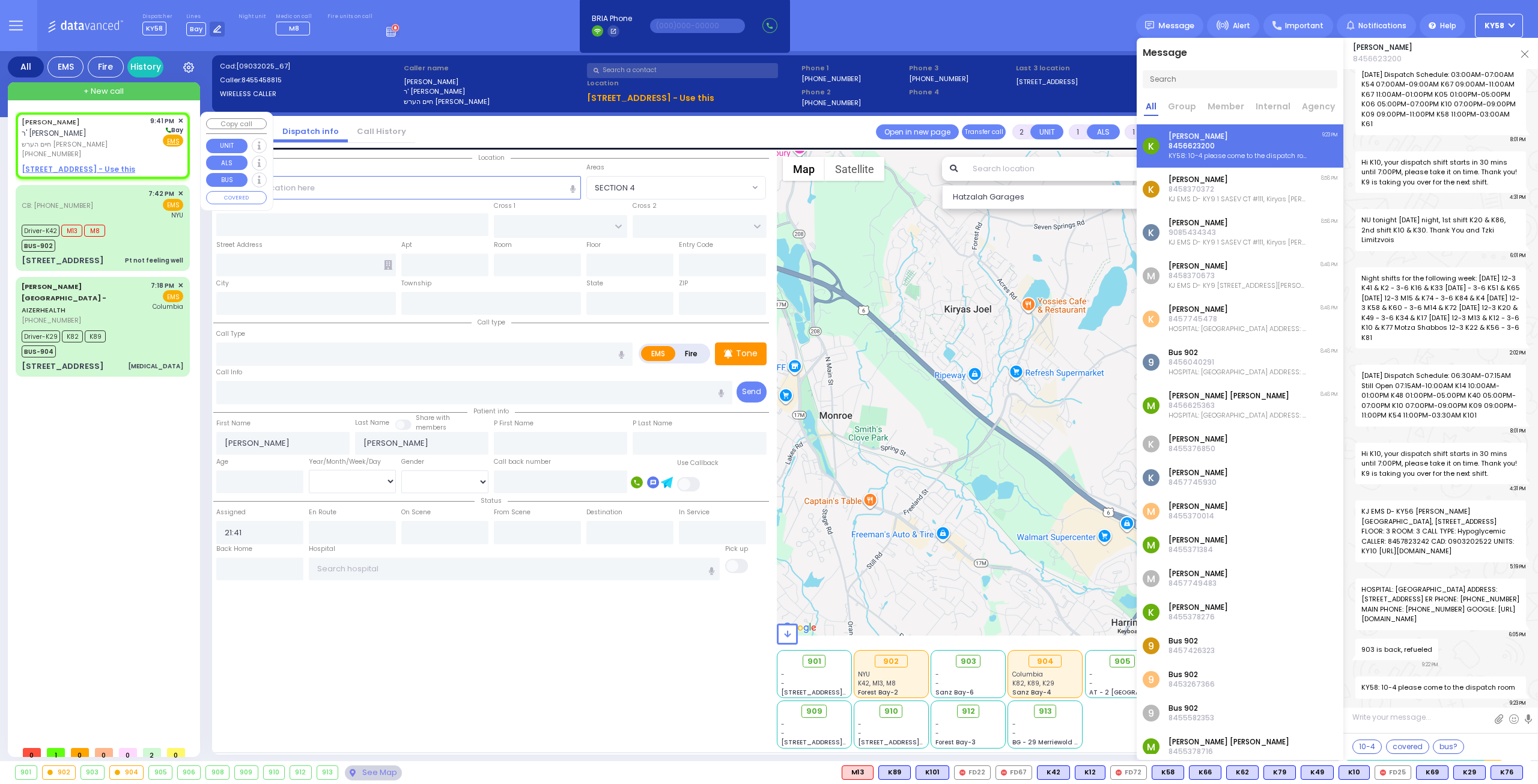
click at [82, 147] on span "חיים הערש רובינשטיין" at bounding box center [84, 144] width 125 height 10
click at [93, 167] on u "3 HAMASPIK WAY 305 - Use this" at bounding box center [78, 168] width 113 height 10
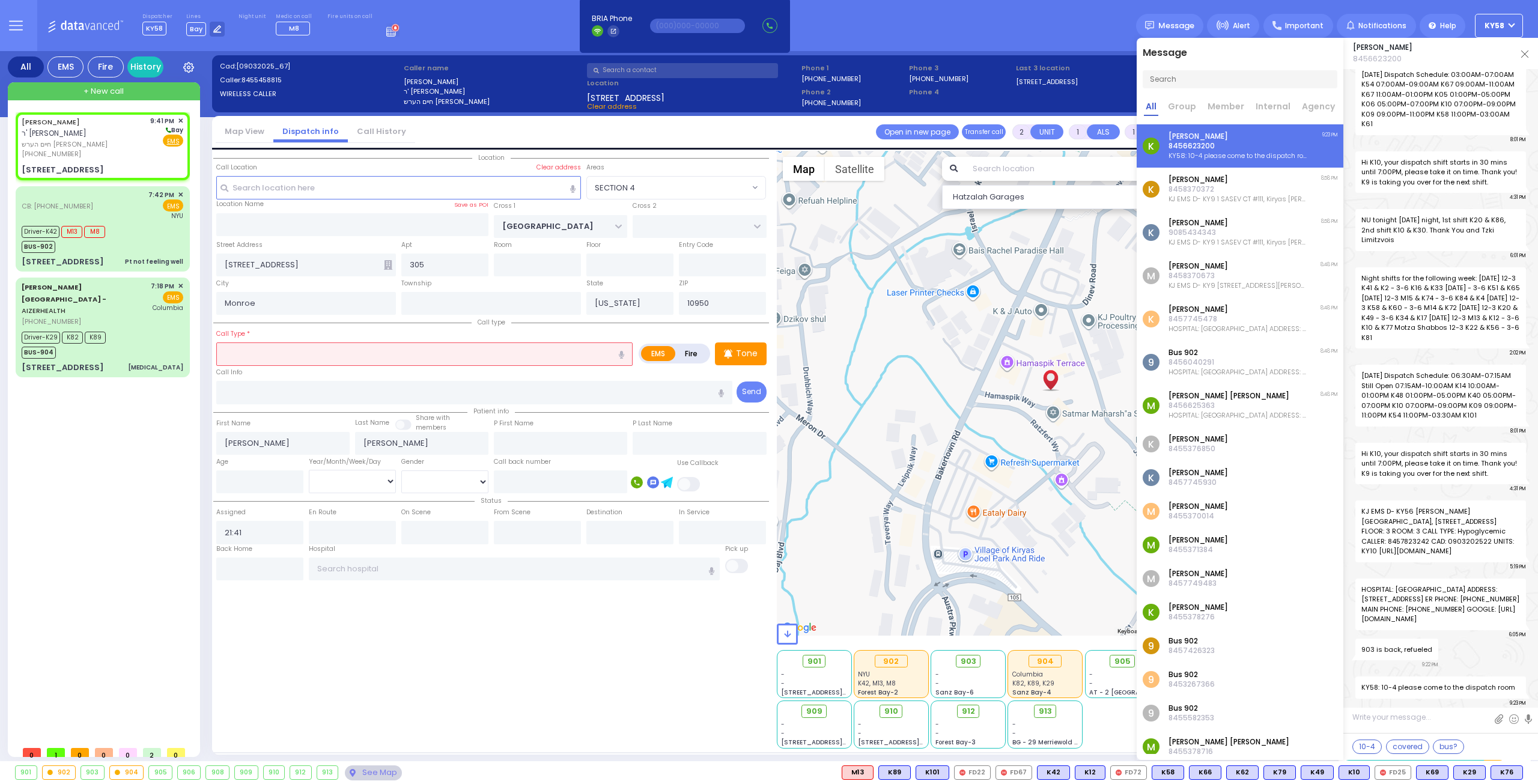
click at [284, 353] on input "text" at bounding box center [425, 353] width 416 height 23
click at [623, 354] on icon "button" at bounding box center [622, 354] width 6 height 7
click at [547, 351] on input "fell into the" at bounding box center [425, 353] width 416 height 23
click at [622, 351] on icon "button" at bounding box center [622, 354] width 6 height 7
click at [282, 352] on input "fell into the call beds" at bounding box center [425, 353] width 416 height 23
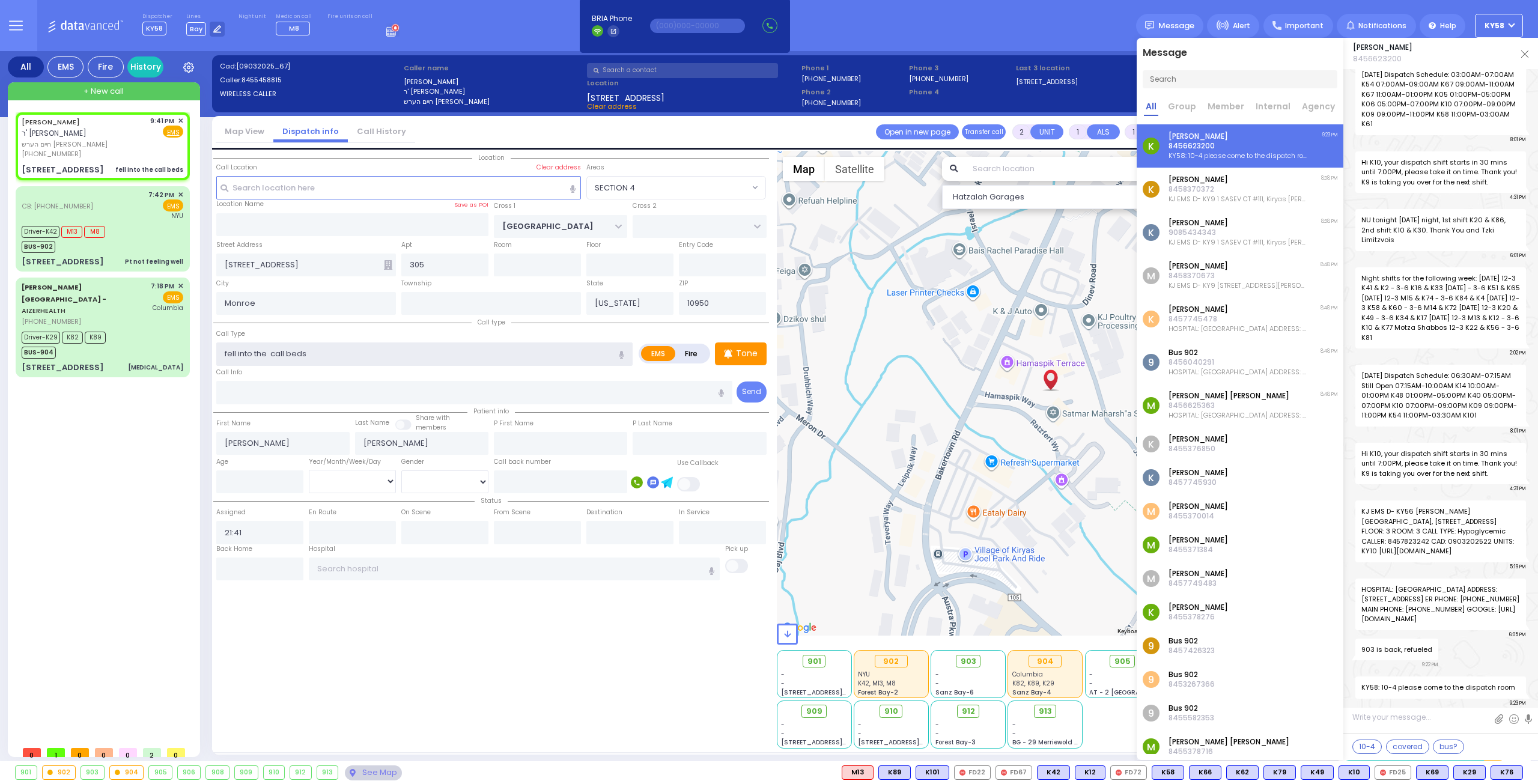
drag, startPoint x: 282, startPoint y: 352, endPoint x: 309, endPoint y: 356, distance: 27.3
click at [283, 354] on input "fell into the call beds" at bounding box center [425, 353] width 416 height 23
drag, startPoint x: 332, startPoint y: 352, endPoint x: 204, endPoint y: 351, distance: 128.0
click at [204, 351] on div "All EMS Fire History Settings" at bounding box center [769, 408] width 1523 height 714
click at [624, 354] on icon "button" at bounding box center [622, 354] width 6 height 7
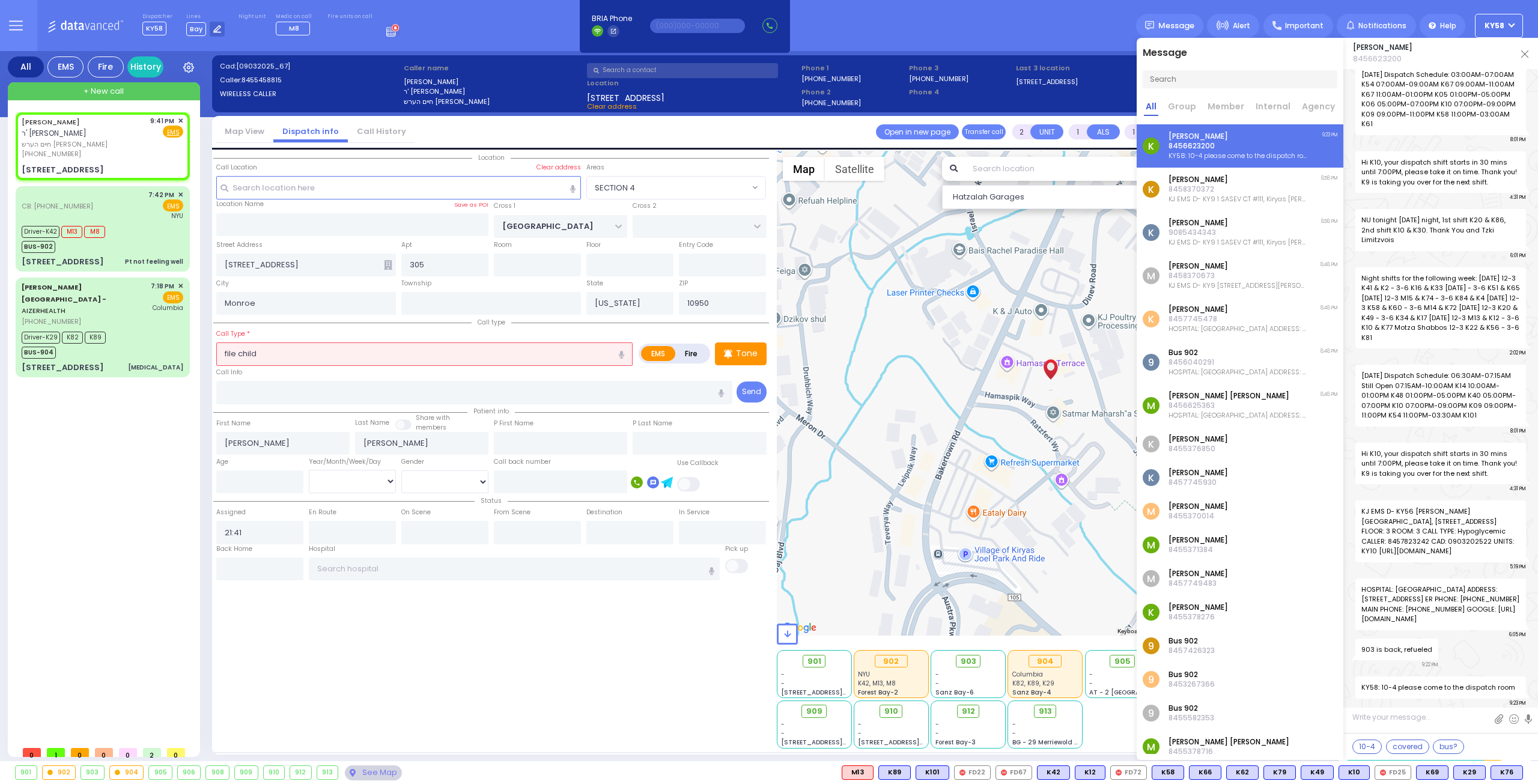
drag, startPoint x: 578, startPoint y: 346, endPoint x: 197, endPoint y: 344, distance: 381.0
click at [197, 344] on div "All EMS Fire History Settings" at bounding box center [769, 408] width 1523 height 714
click at [621, 352] on icon "button" at bounding box center [622, 354] width 6 height 7
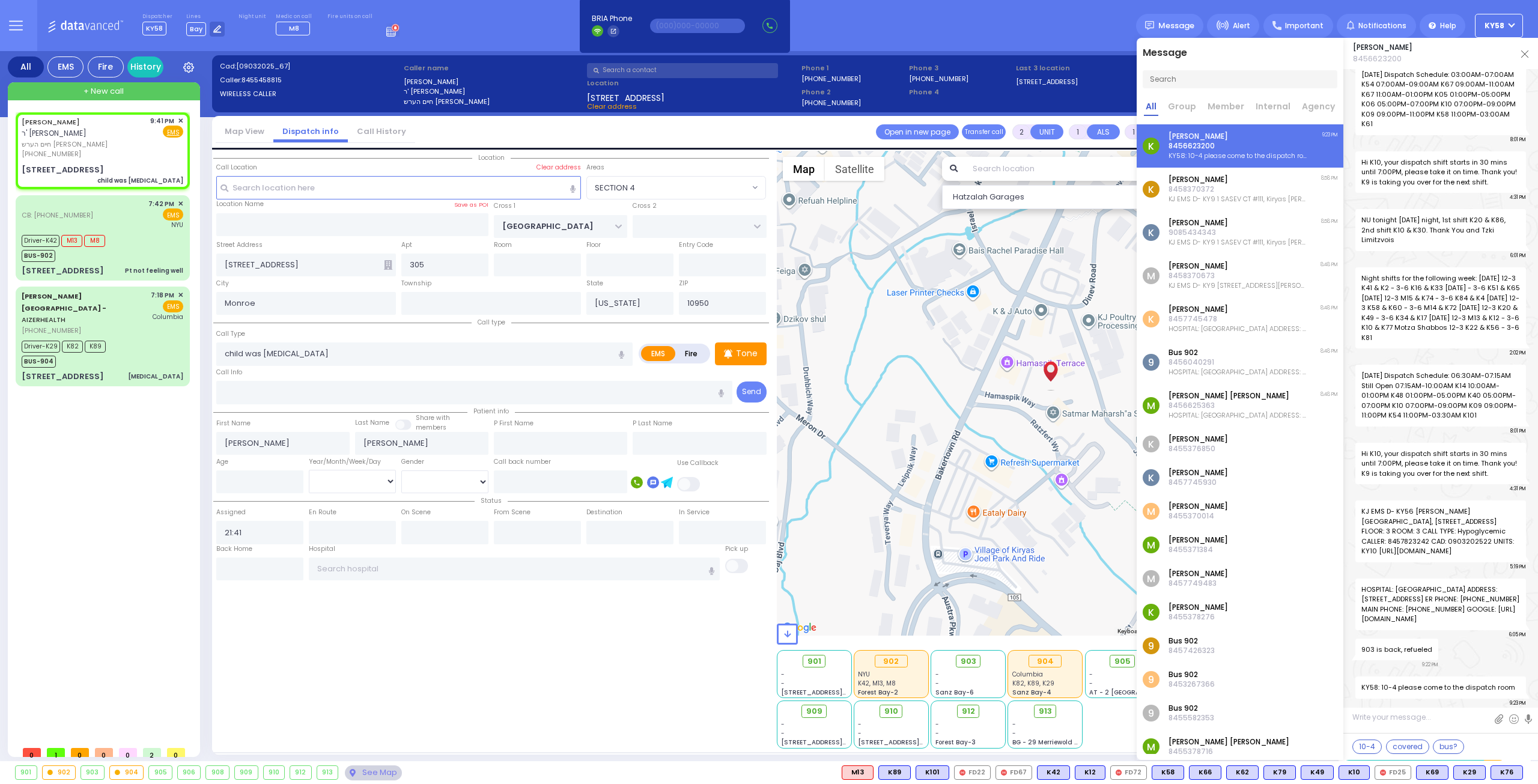
click at [1523, 55] on img at bounding box center [1525, 54] width 7 height 7
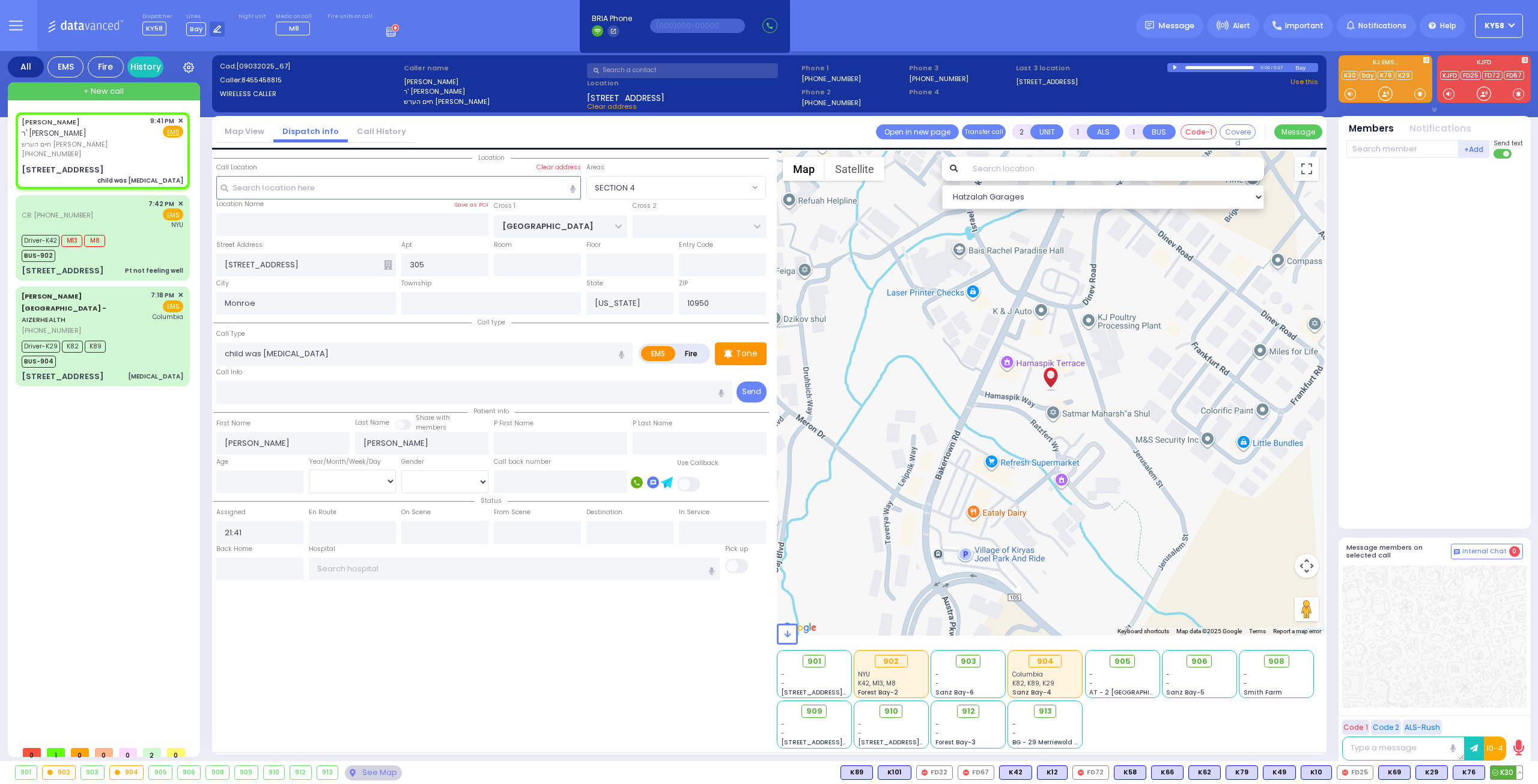
click at [1508, 776] on span "K30" at bounding box center [1506, 772] width 32 height 13
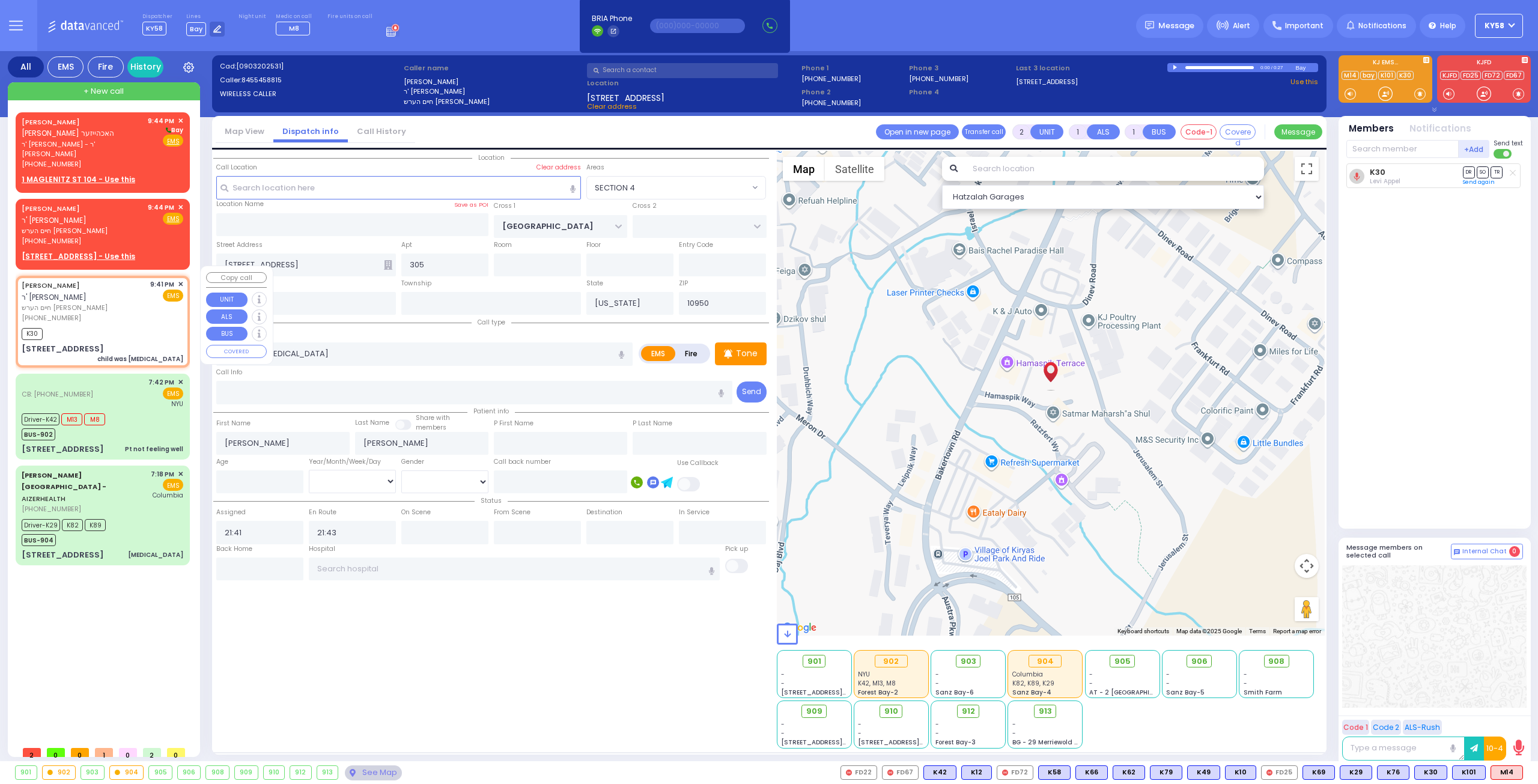
click at [153, 293] on div "9:41 PM ✕ EMS" at bounding box center [167, 301] width 33 height 44
drag, startPoint x: 1506, startPoint y: 770, endPoint x: 1490, endPoint y: 773, distance: 16.3
click at [0, 0] on span "M14" at bounding box center [0, 0] width 0 height 0
click at [1468, 770] on span "K101" at bounding box center [1468, 772] width 33 height 13
click at [180, 203] on span "✕" at bounding box center [180, 207] width 6 height 10
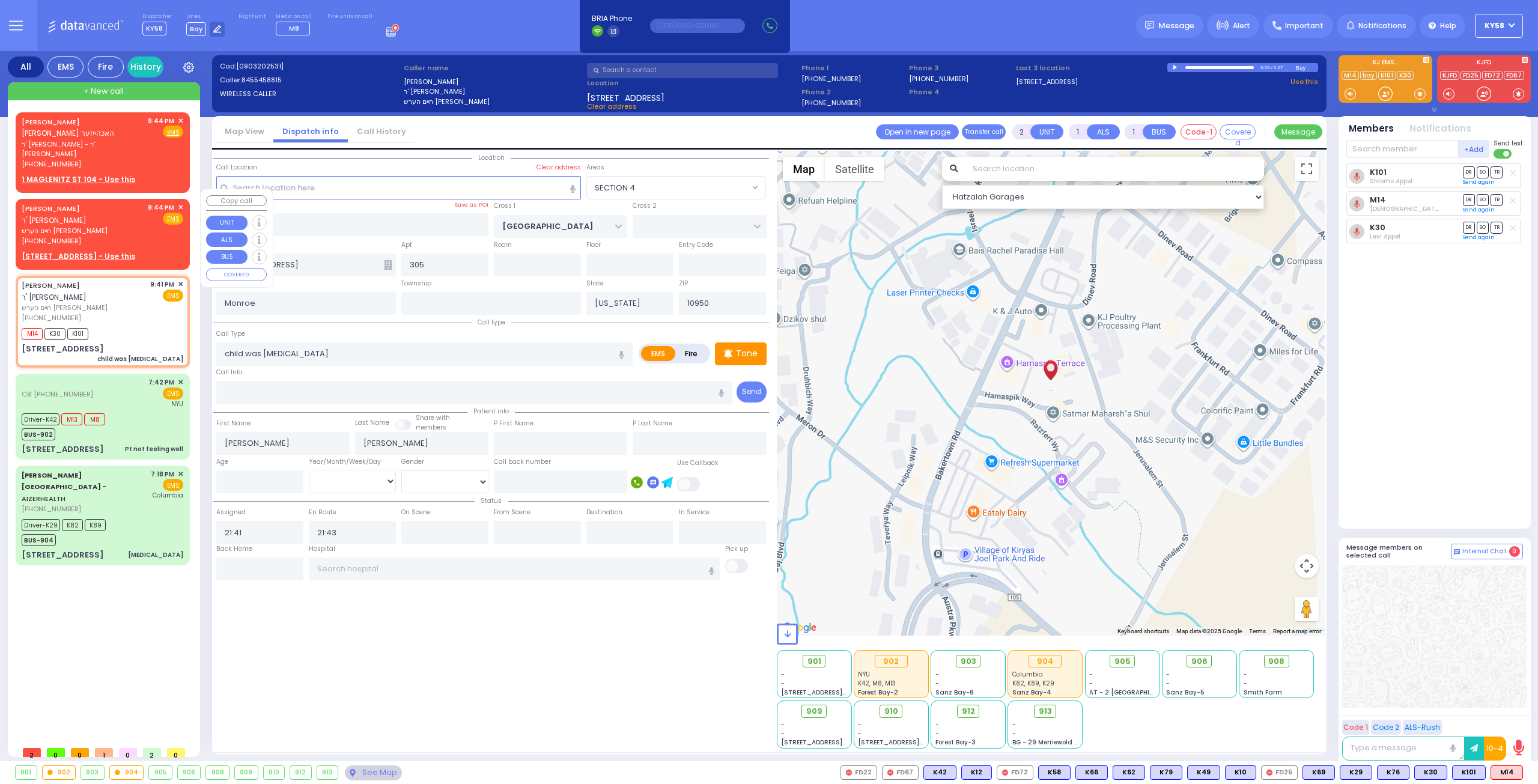
click at [151, 224] on div "9:44 PM ✕ Fire EMS" at bounding box center [165, 224] width 36 height 44
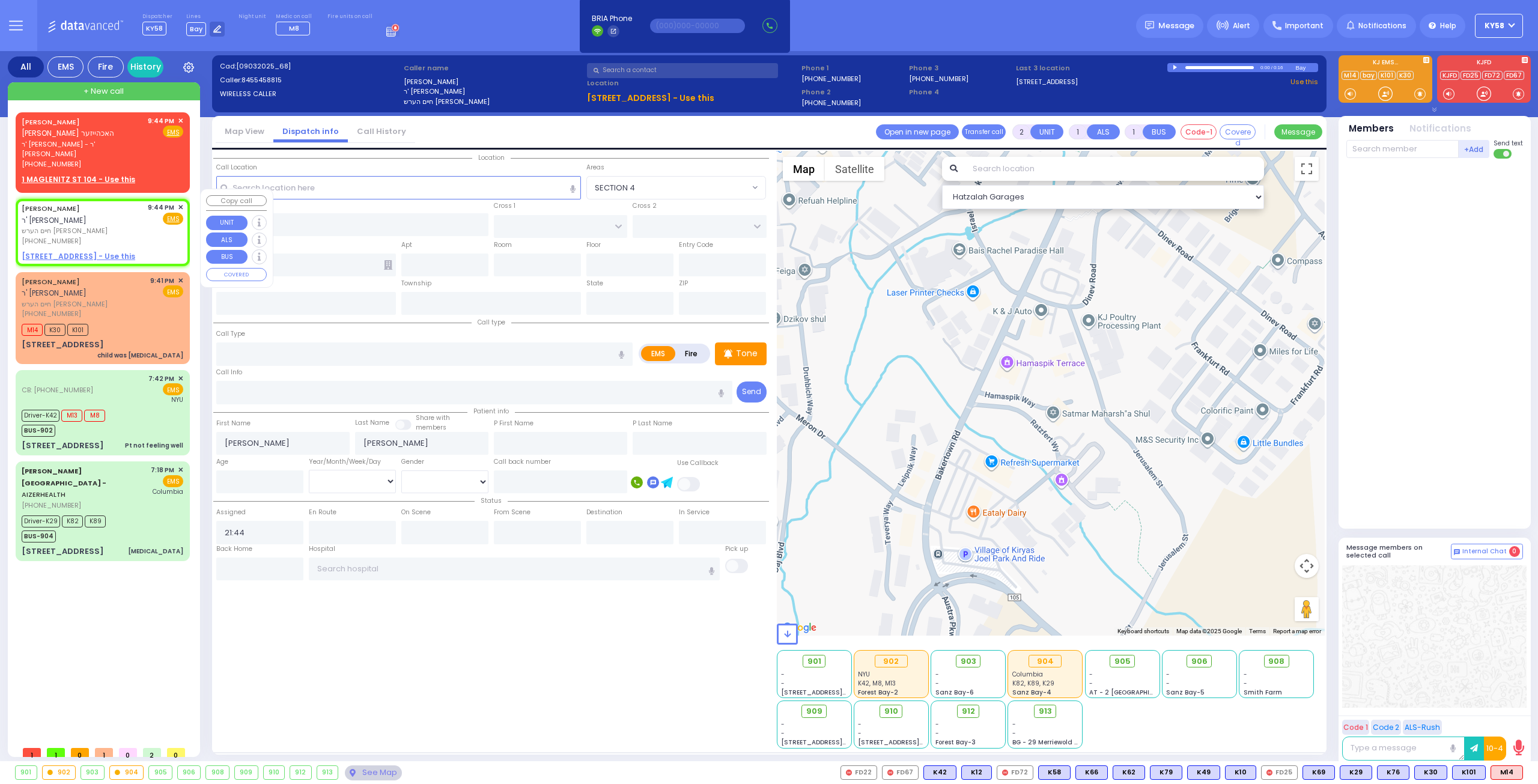
click at [179, 203] on span "✕" at bounding box center [180, 207] width 6 height 10
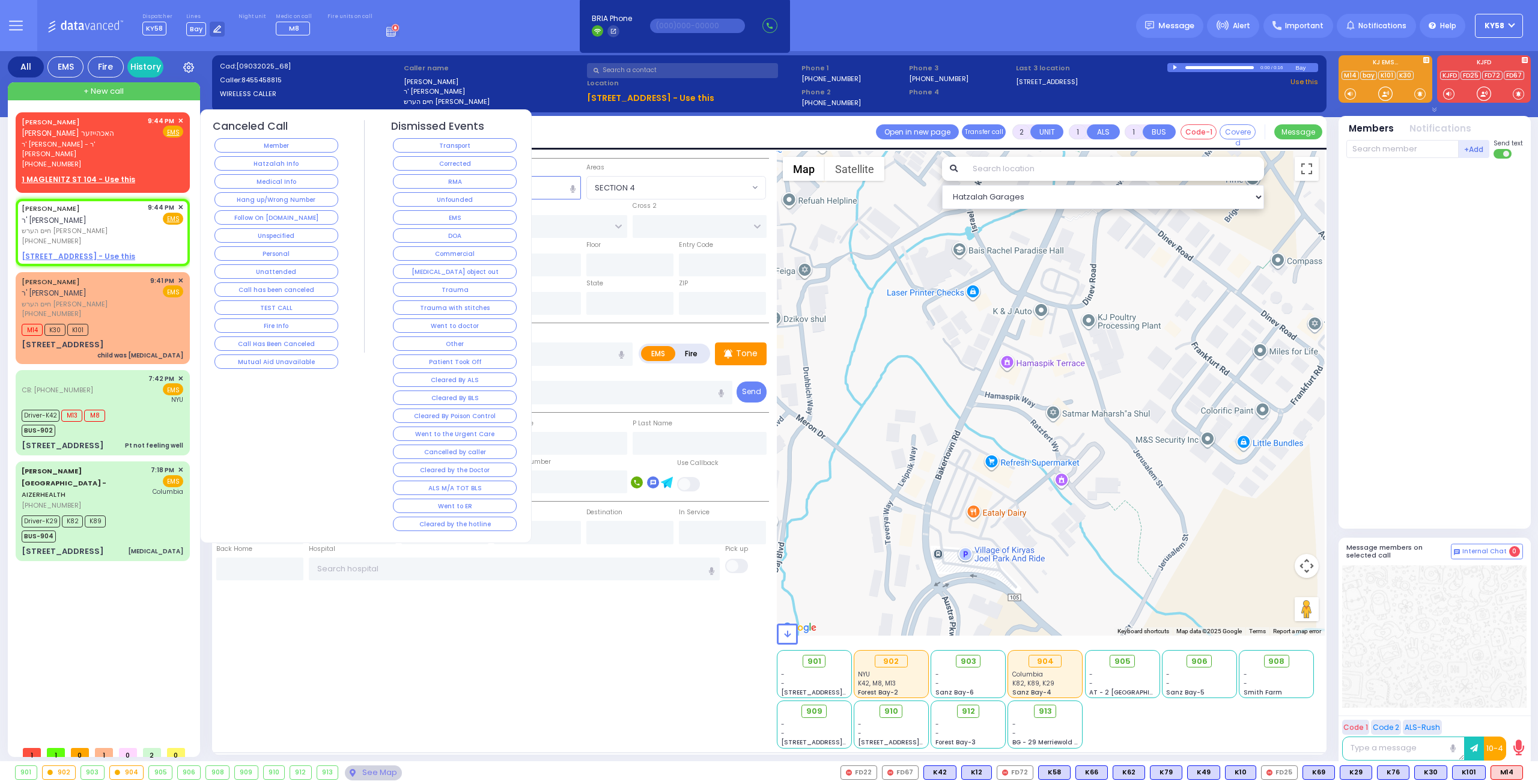
click at [182, 203] on span "✕" at bounding box center [180, 207] width 6 height 10
click at [307, 211] on button "Follow On [DOMAIN_NAME]" at bounding box center [276, 217] width 124 height 15
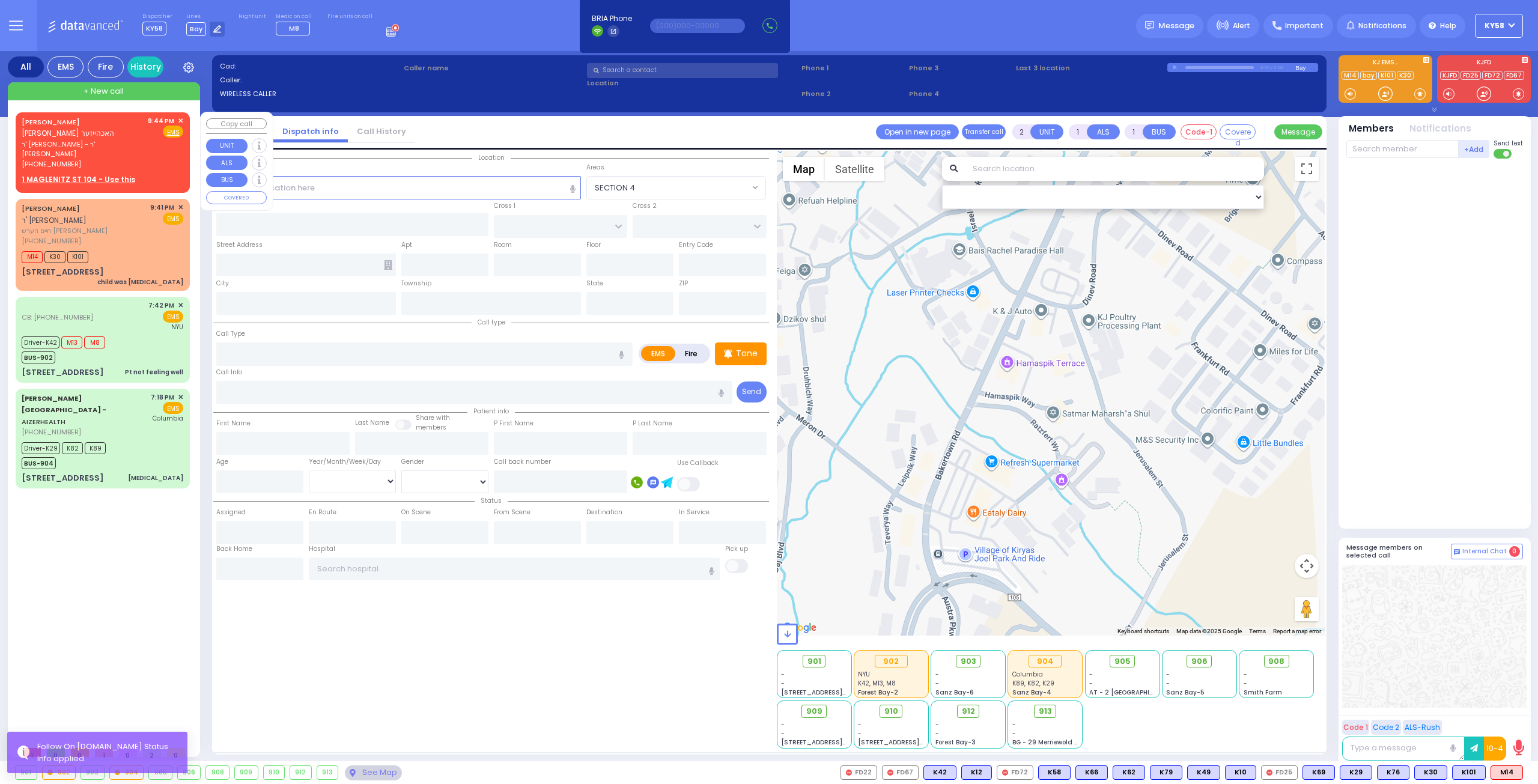
click at [143, 159] on div "(845) 238-1638" at bounding box center [82, 163] width 122 height 10
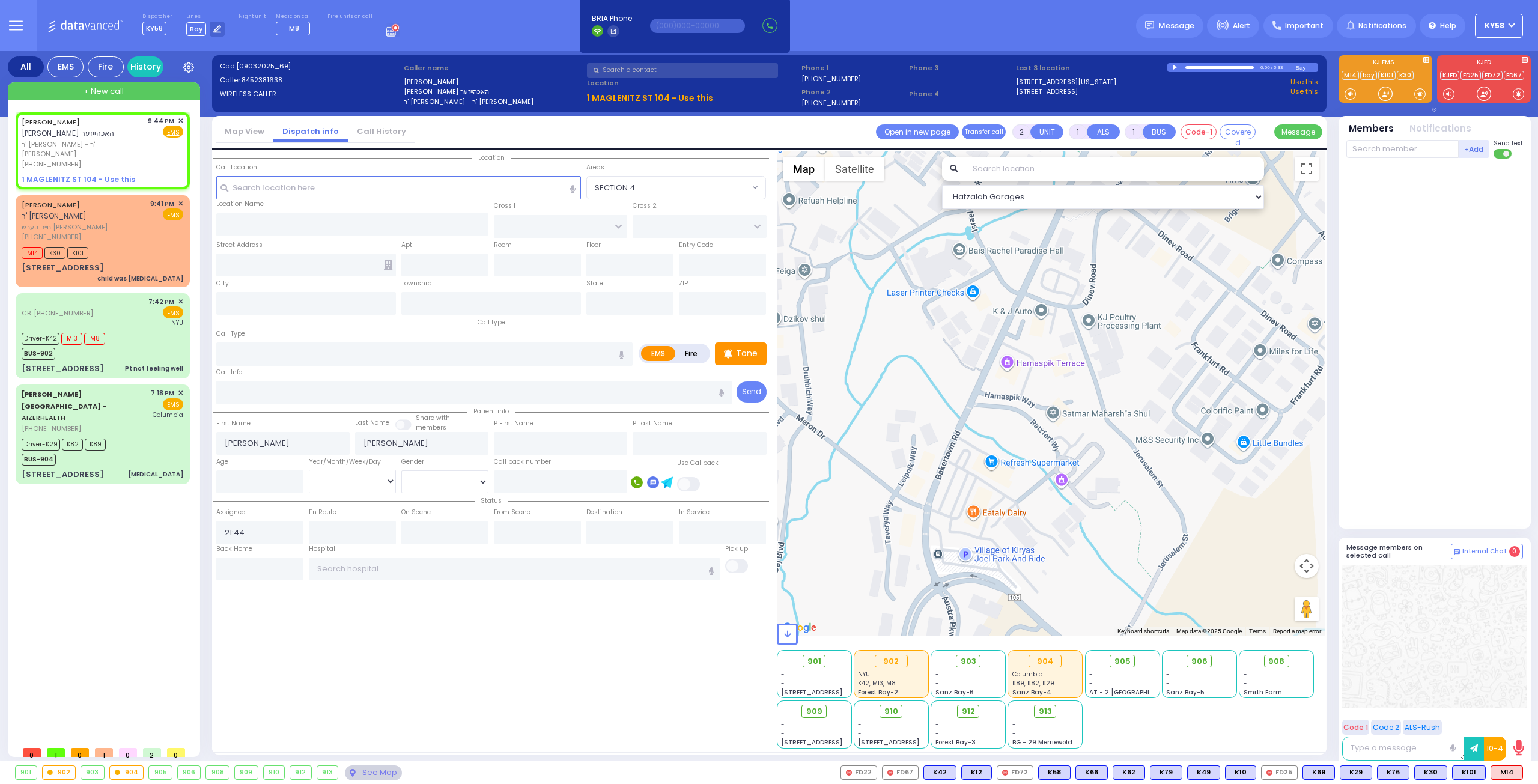
click at [621, 354] on icon "button" at bounding box center [622, 354] width 6 height 7
click at [157, 133] on span "Fire" at bounding box center [153, 131] width 19 height 12
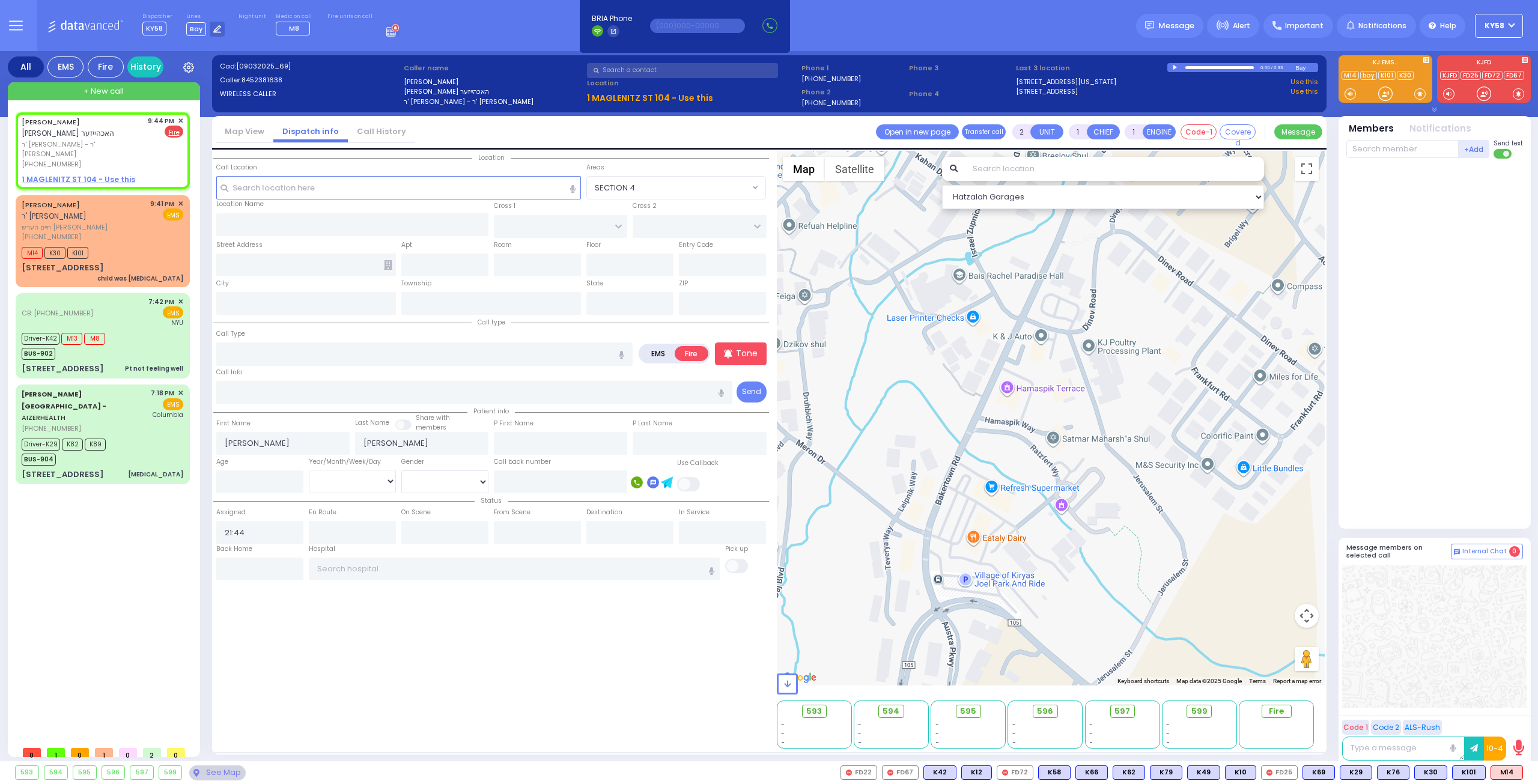
click at [623, 353] on icon "button" at bounding box center [622, 354] width 6 height 7
click at [750, 354] on p "Tone" at bounding box center [746, 354] width 21 height 13
click at [1375, 155] on input "text" at bounding box center [1402, 149] width 112 height 18
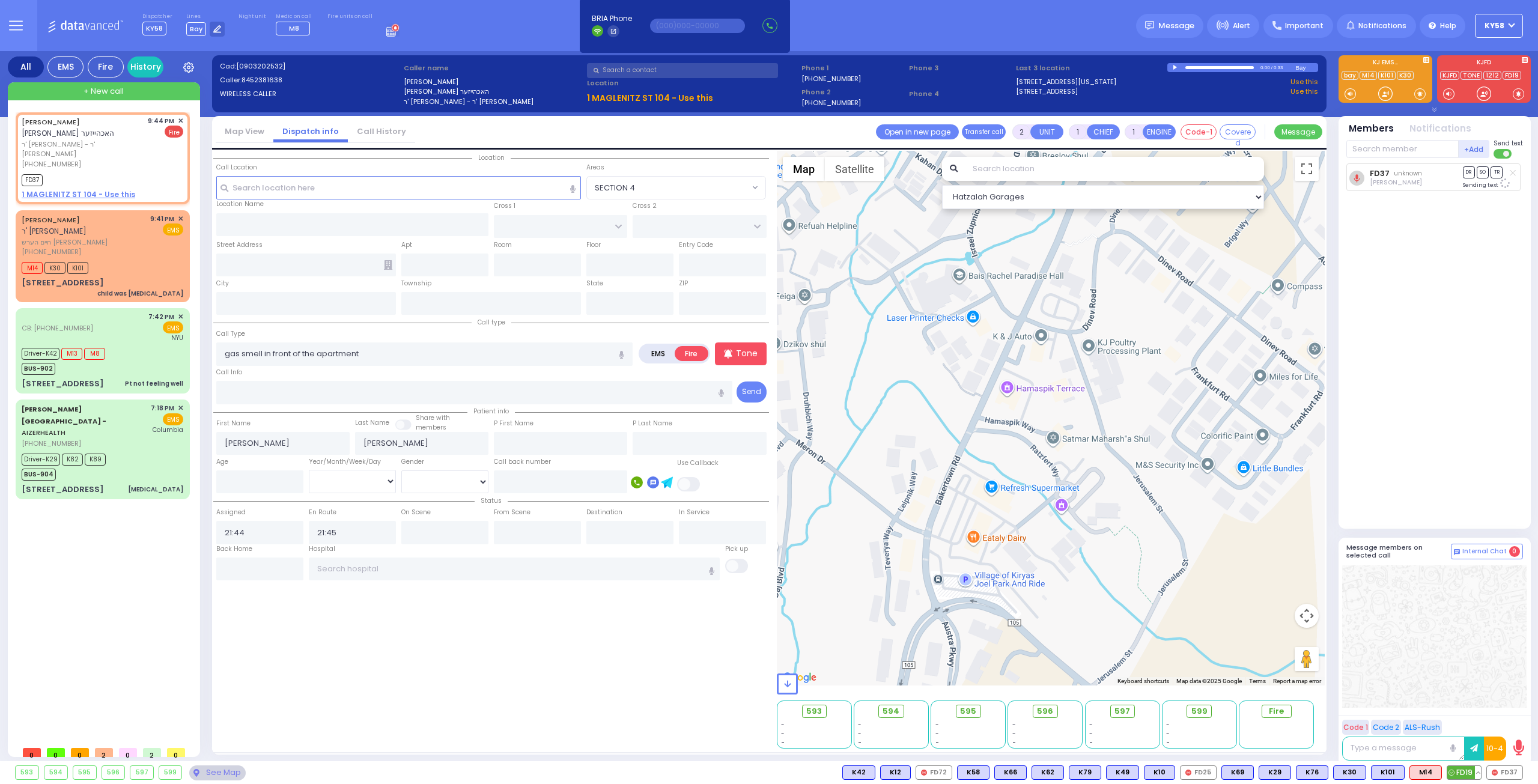
click at [1468, 777] on span "FD19" at bounding box center [1464, 772] width 33 height 13
click at [1380, 146] on input "text" at bounding box center [1402, 149] width 112 height 18
click at [1370, 174] on div "FD327" at bounding box center [1387, 173] width 60 height 12
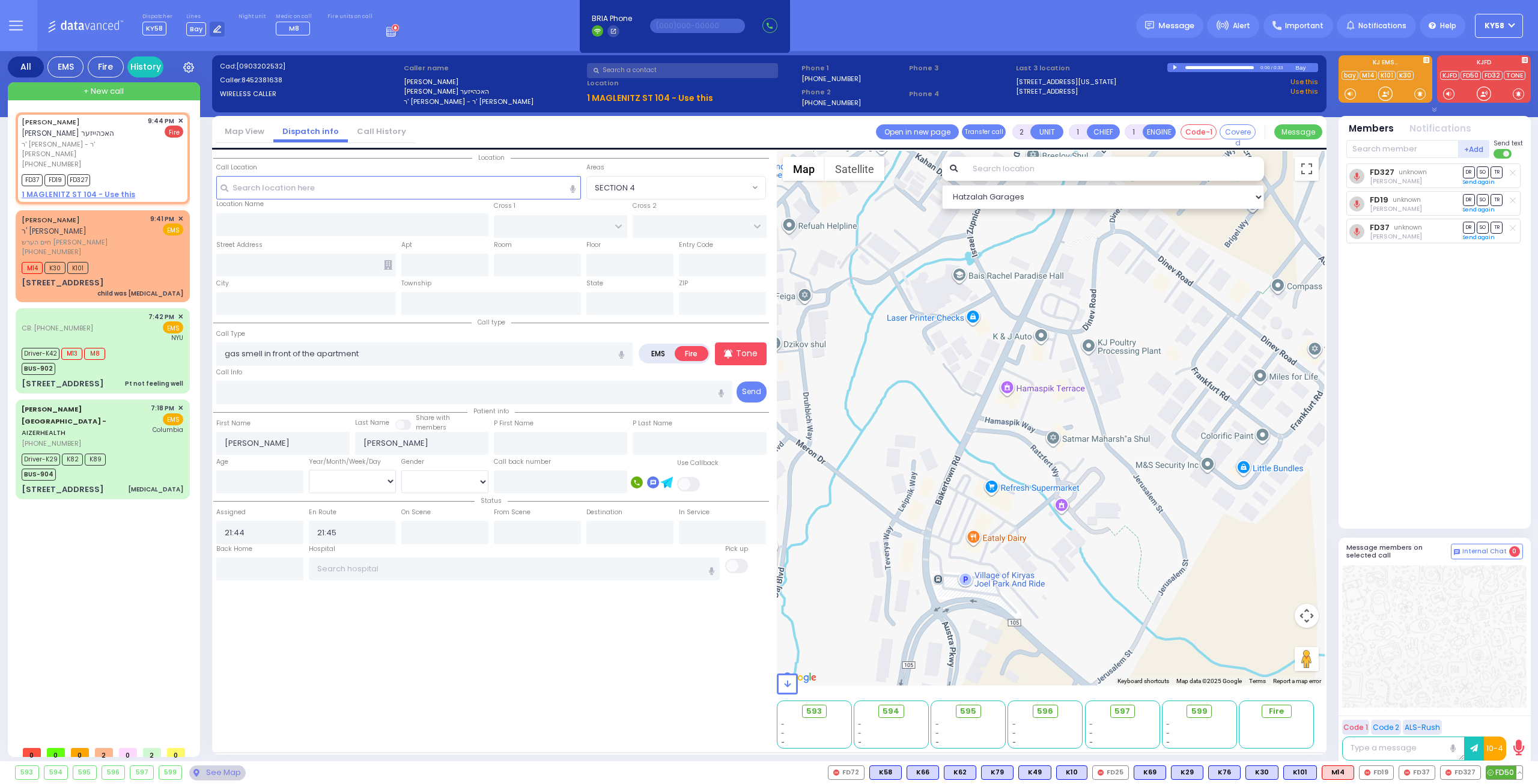
click at [1513, 777] on span "FD50" at bounding box center [1504, 772] width 36 height 13
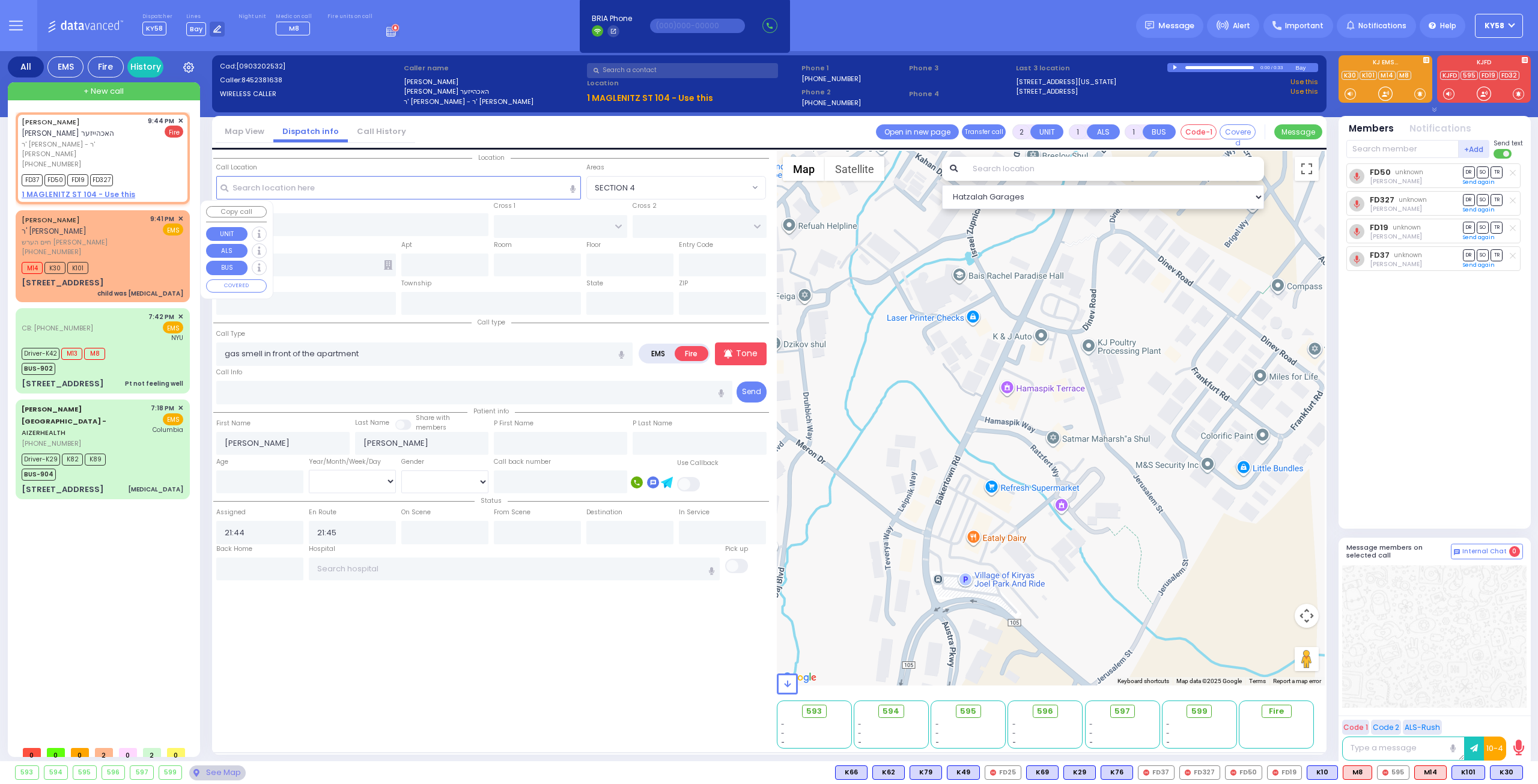
click at [140, 237] on span "חיים הערש רובינשטיין" at bounding box center [84, 242] width 125 height 10
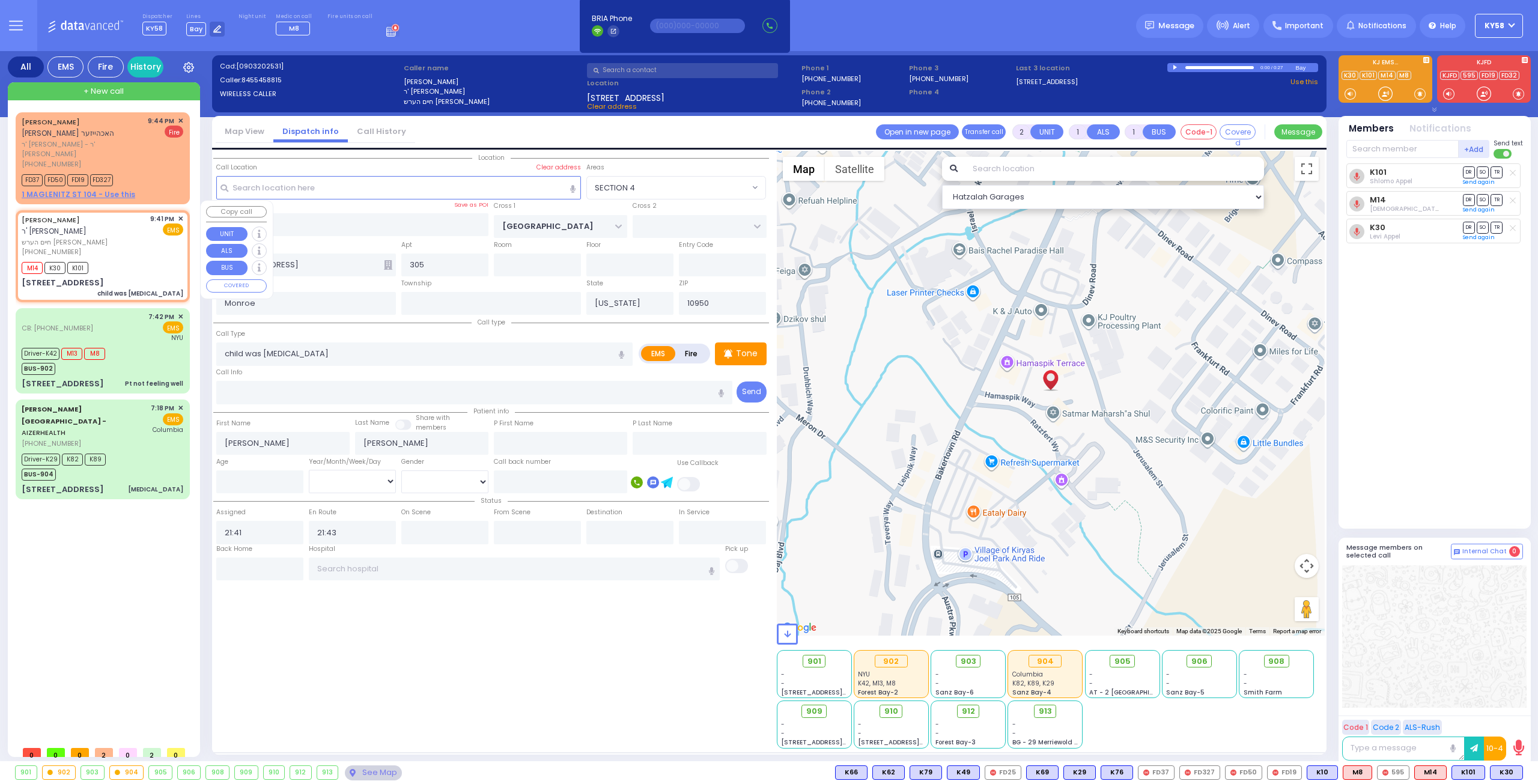
click at [182, 214] on span "✕" at bounding box center [180, 218] width 6 height 10
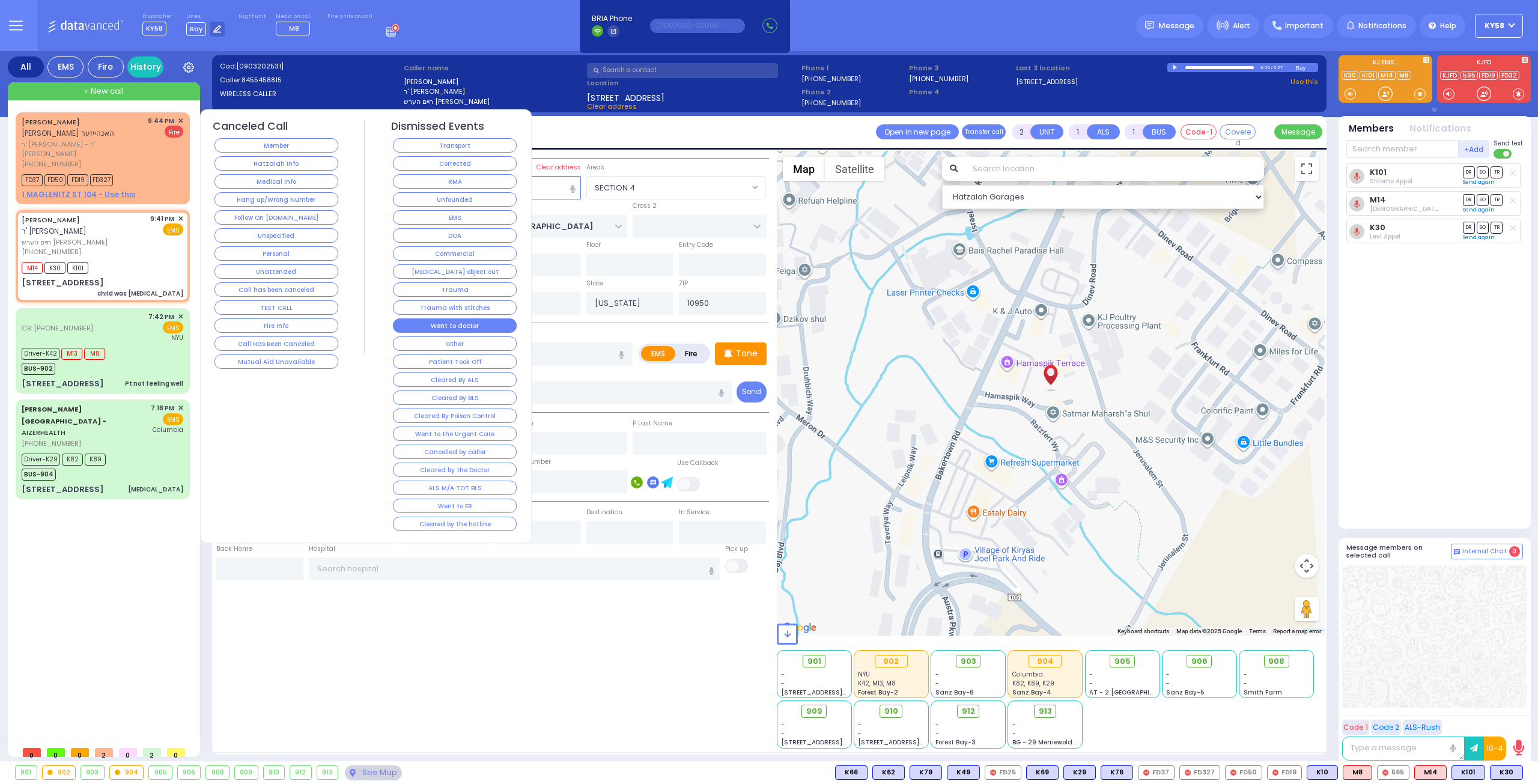
click at [467, 321] on button "Went to doctor" at bounding box center [454, 326] width 124 height 15
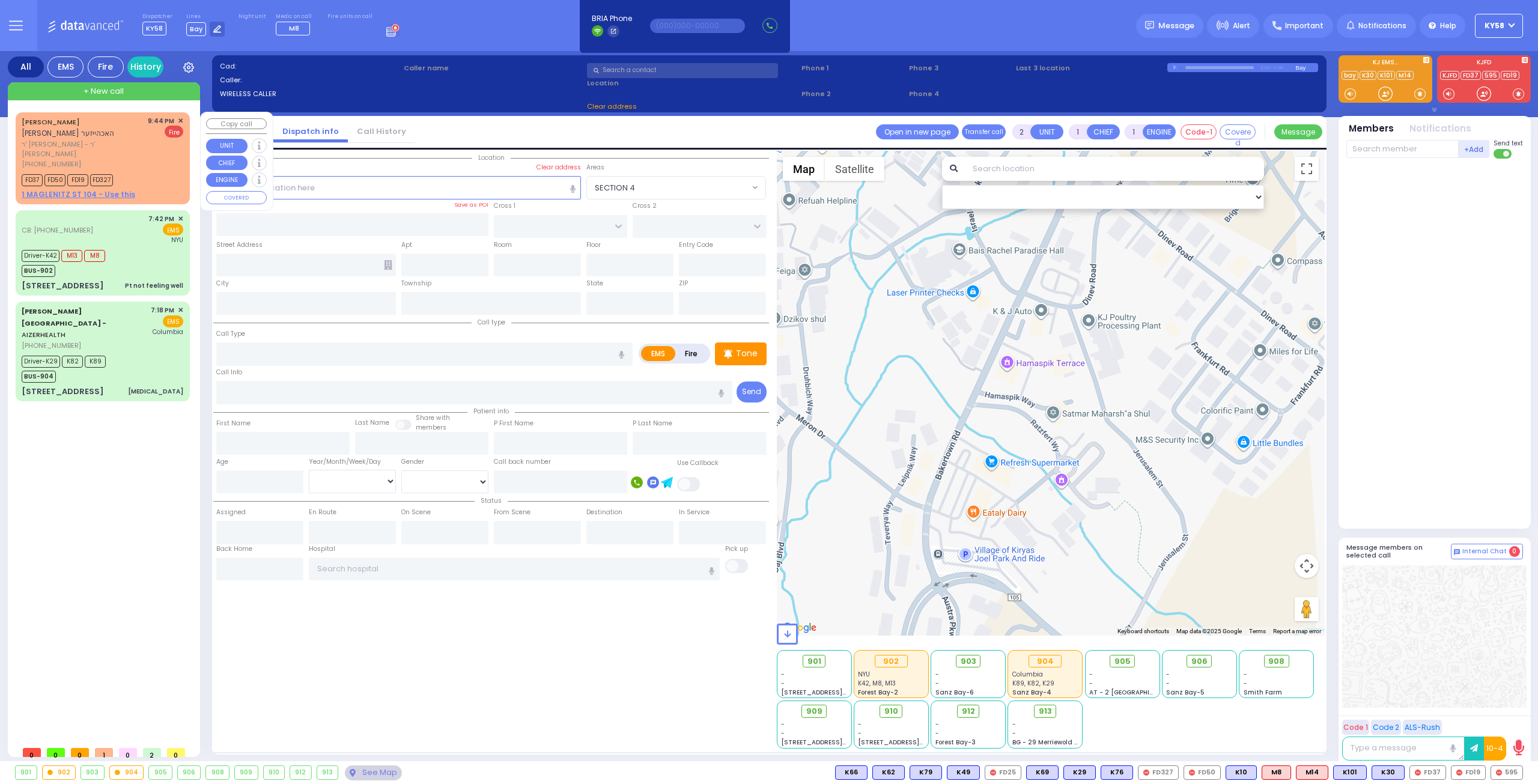
click at [180, 120] on span "✕" at bounding box center [180, 121] width 6 height 10
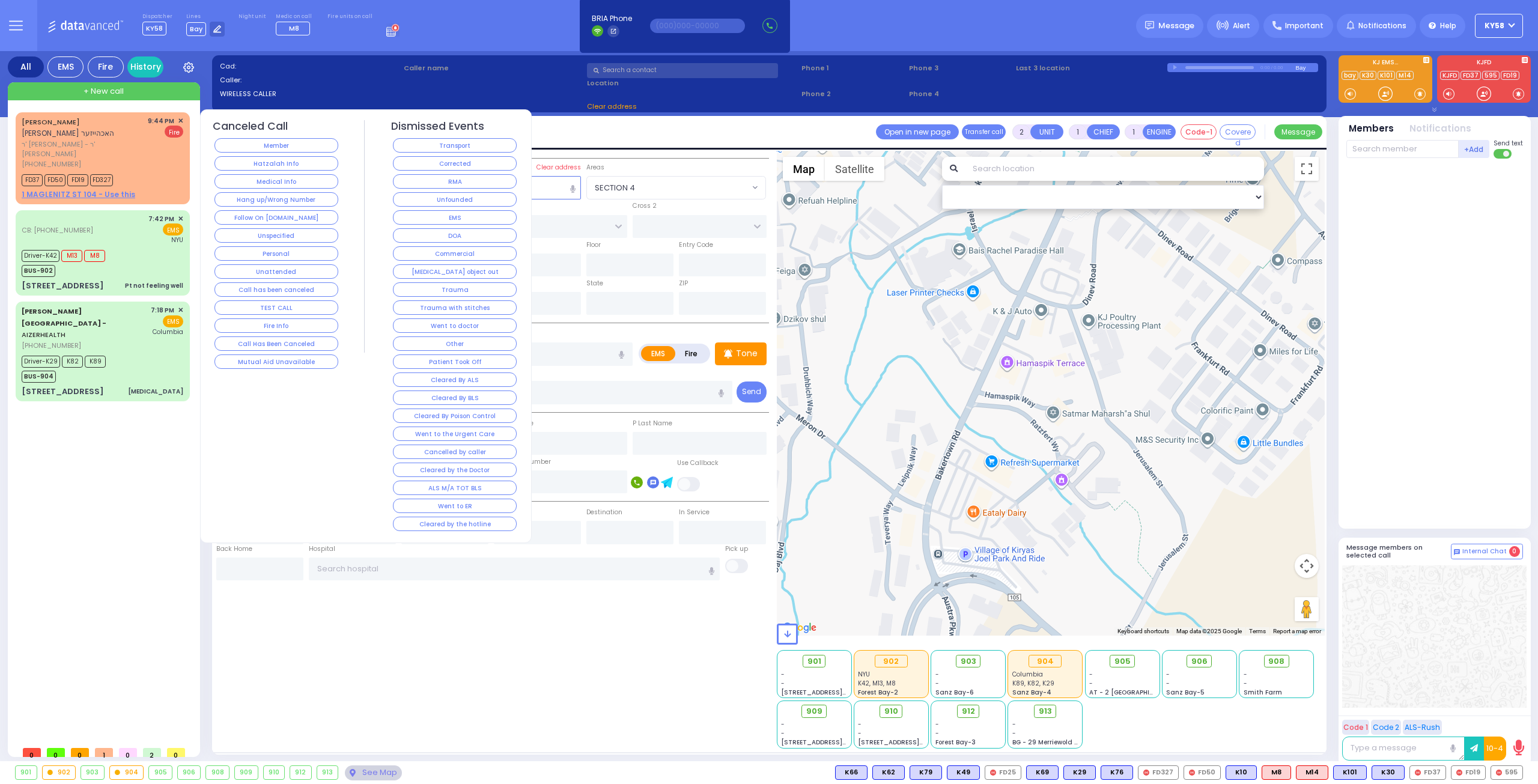
click at [440, 158] on button "Corrected" at bounding box center [454, 163] width 124 height 15
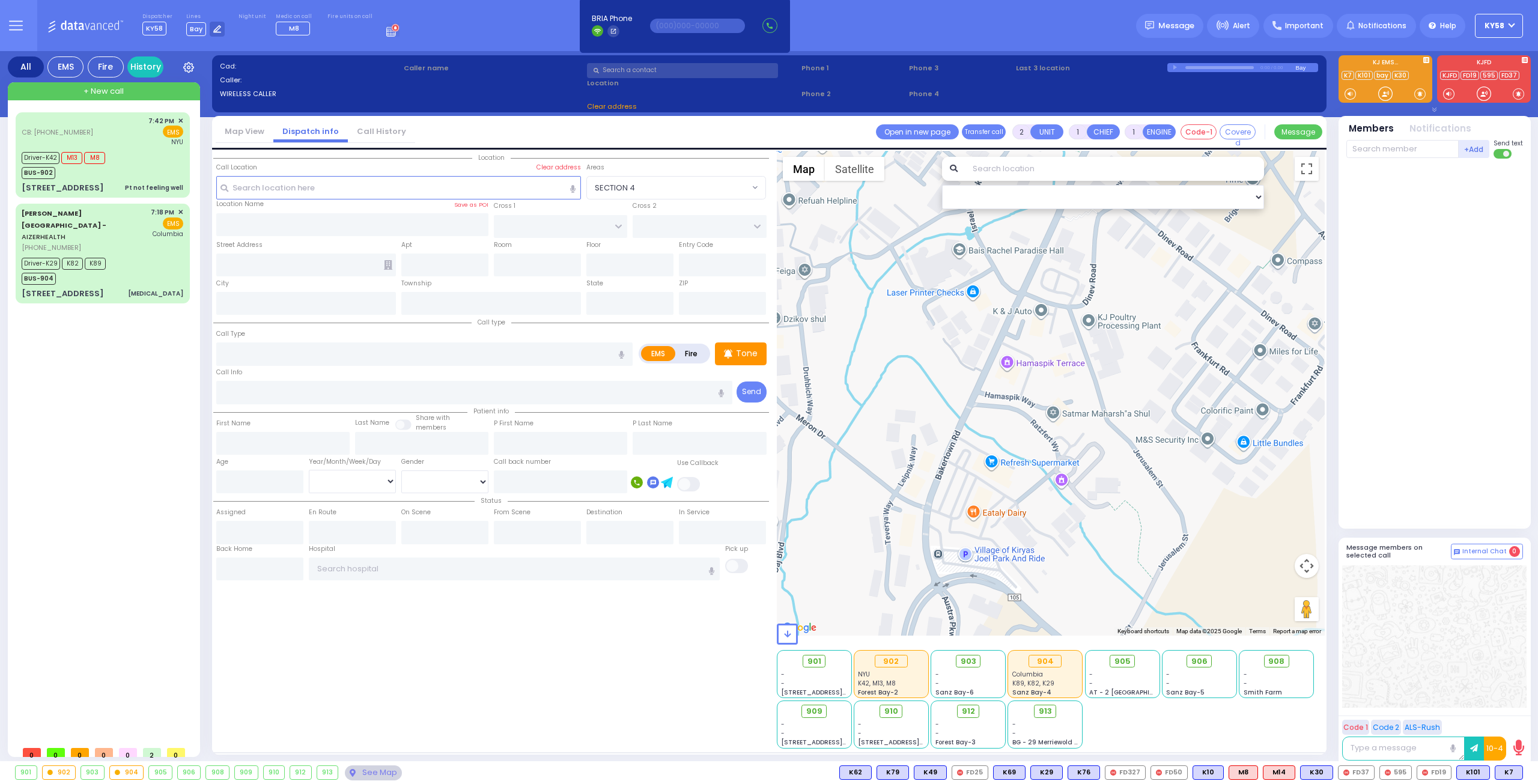
select select
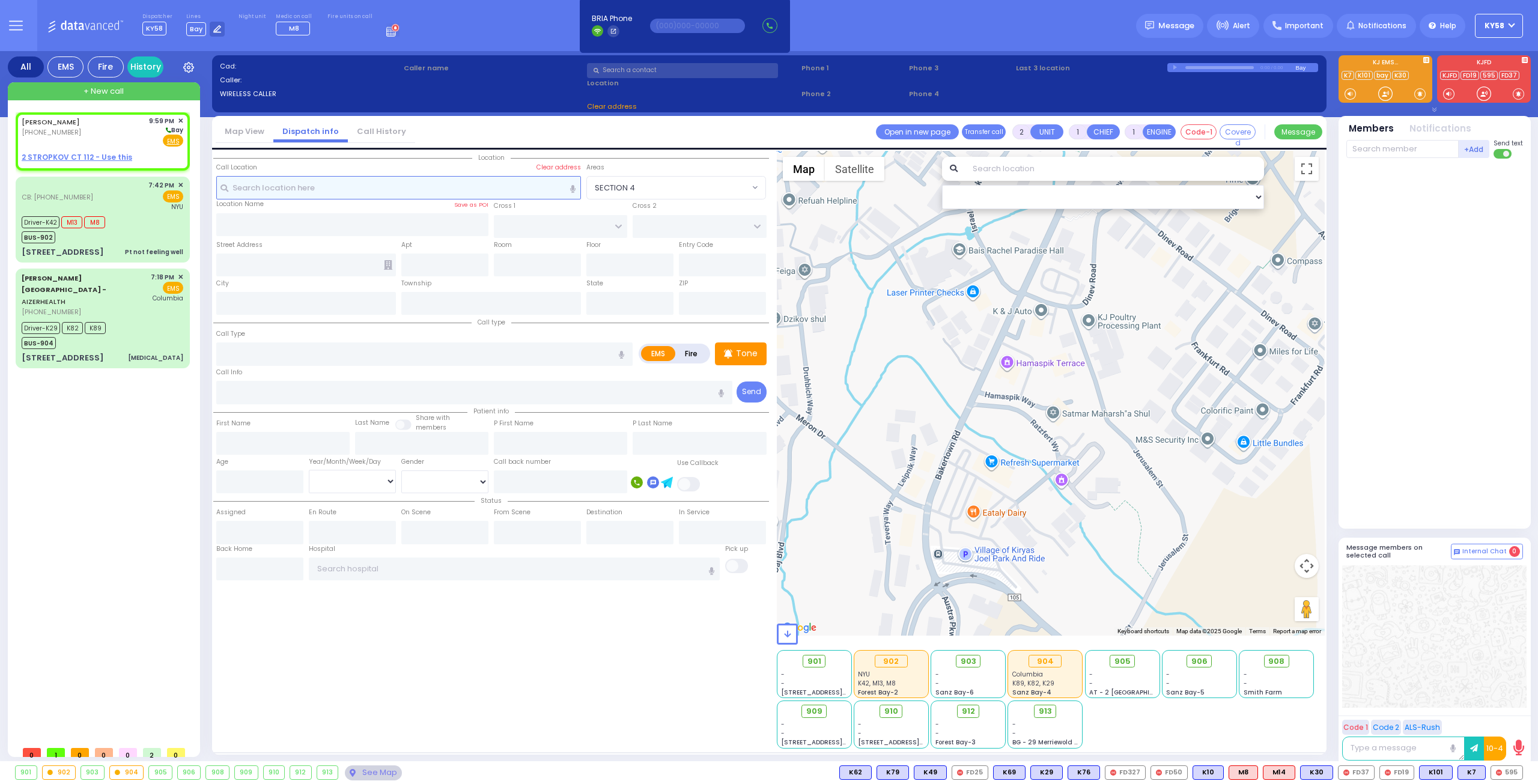
select select
radio input "true"
type input "JOSHUA"
type input "FRIEDMAN"
select select
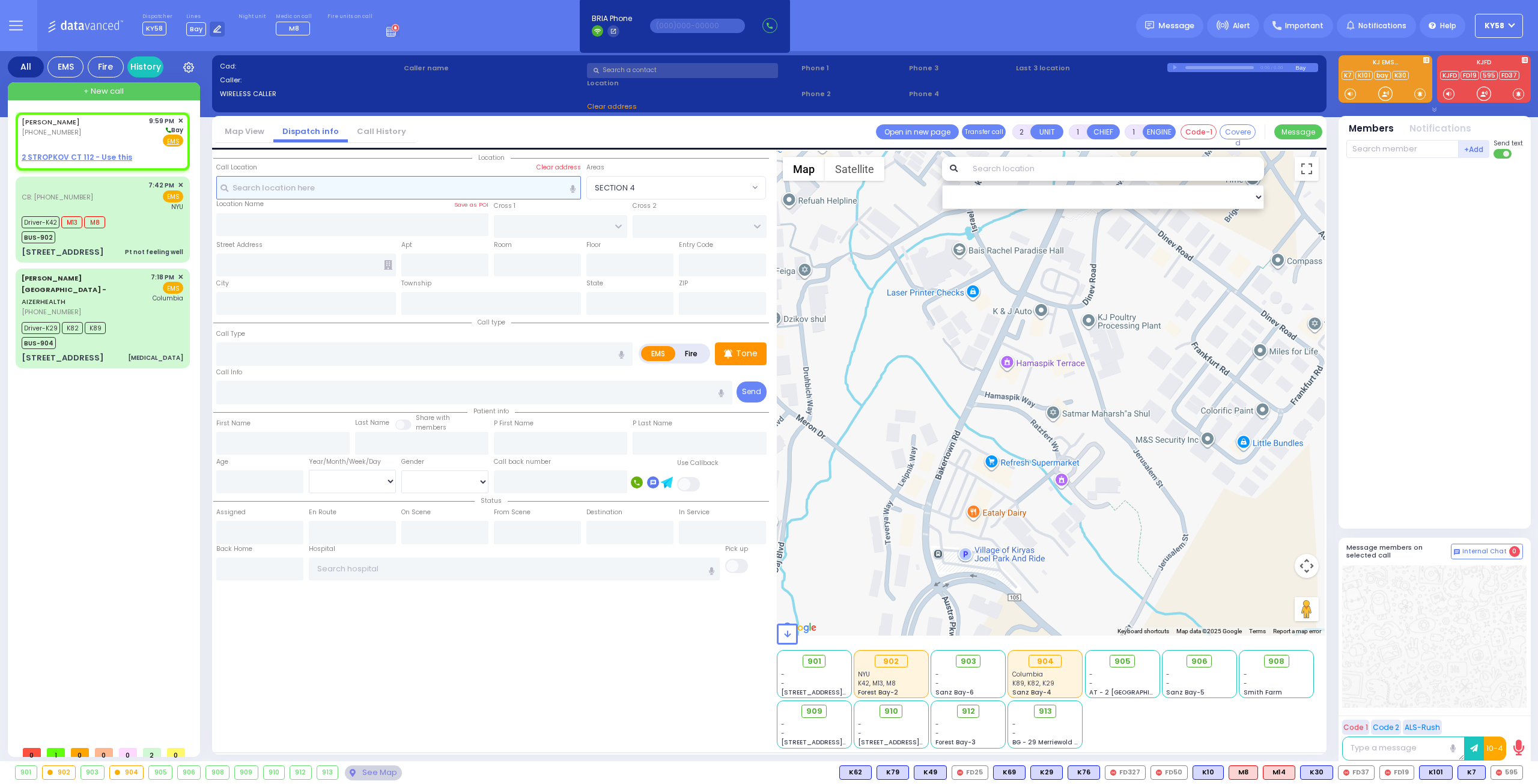
type input "21:59"
select select "Hatzalah Garages"
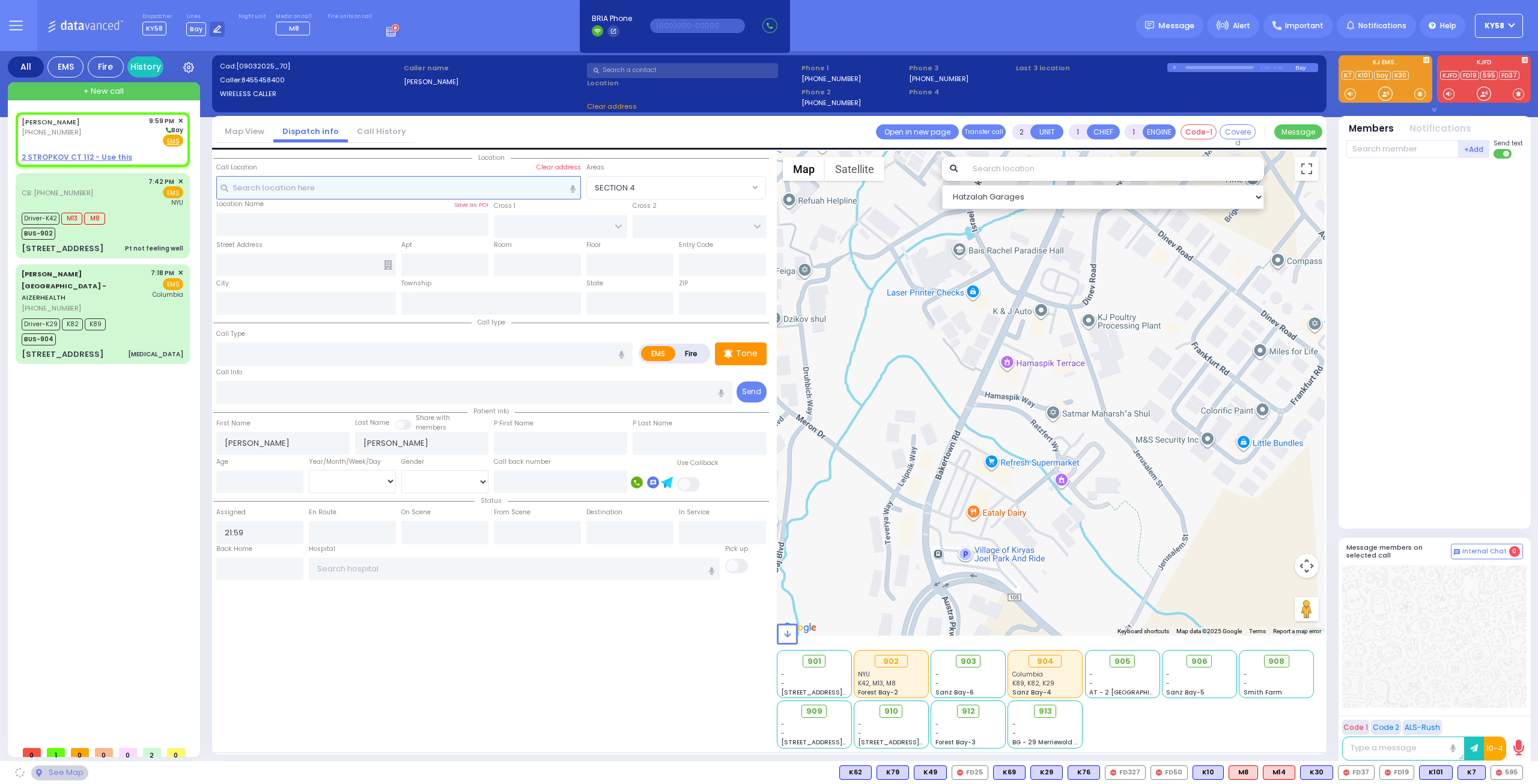
select select
radio input "true"
select select
select select "Hatzalah Garages"
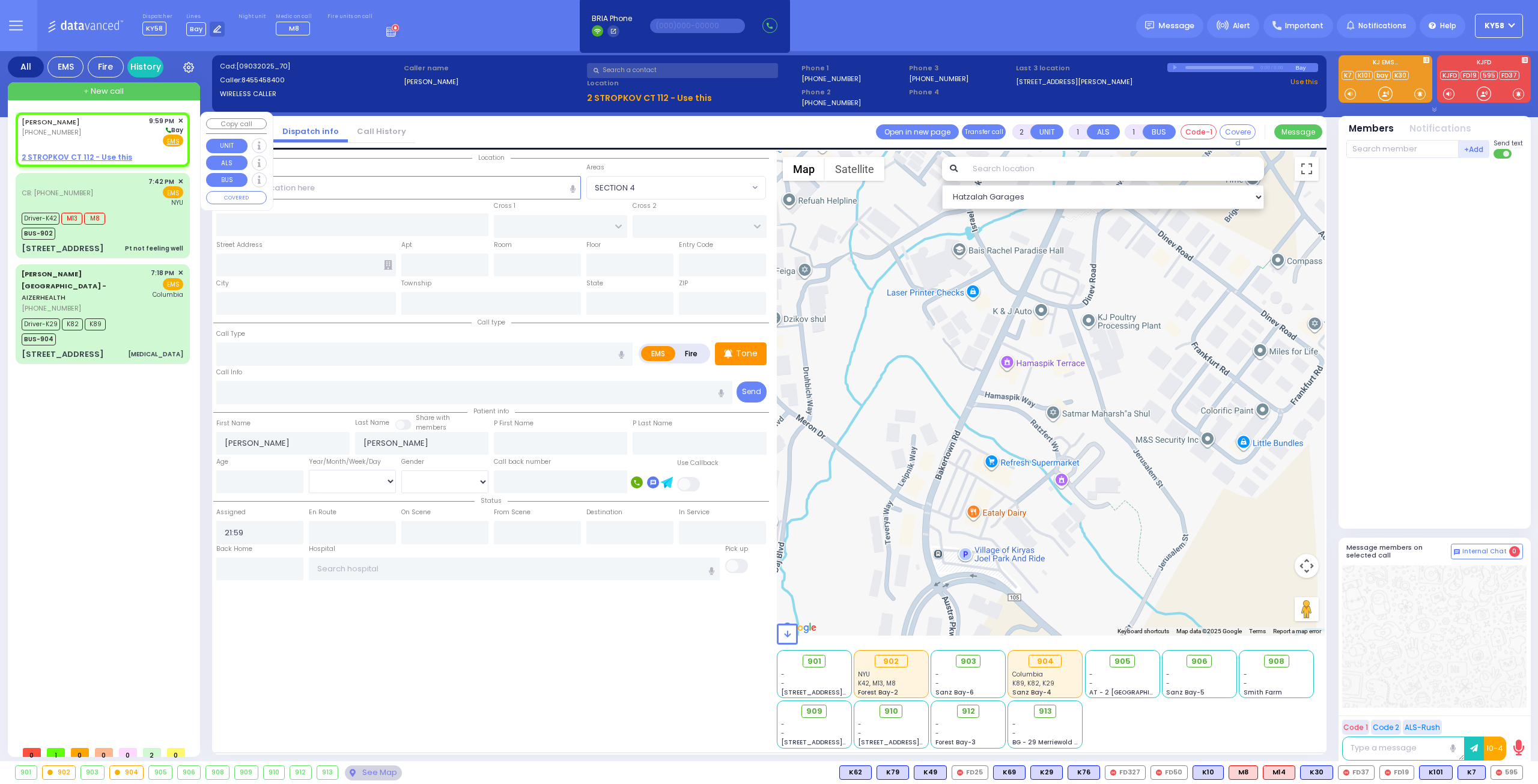
click at [85, 153] on u "2 STROPKOV CT 112 - Use this" at bounding box center [76, 157] width 111 height 10
select select
radio input "true"
select select
select select "Hatzalah Garages"
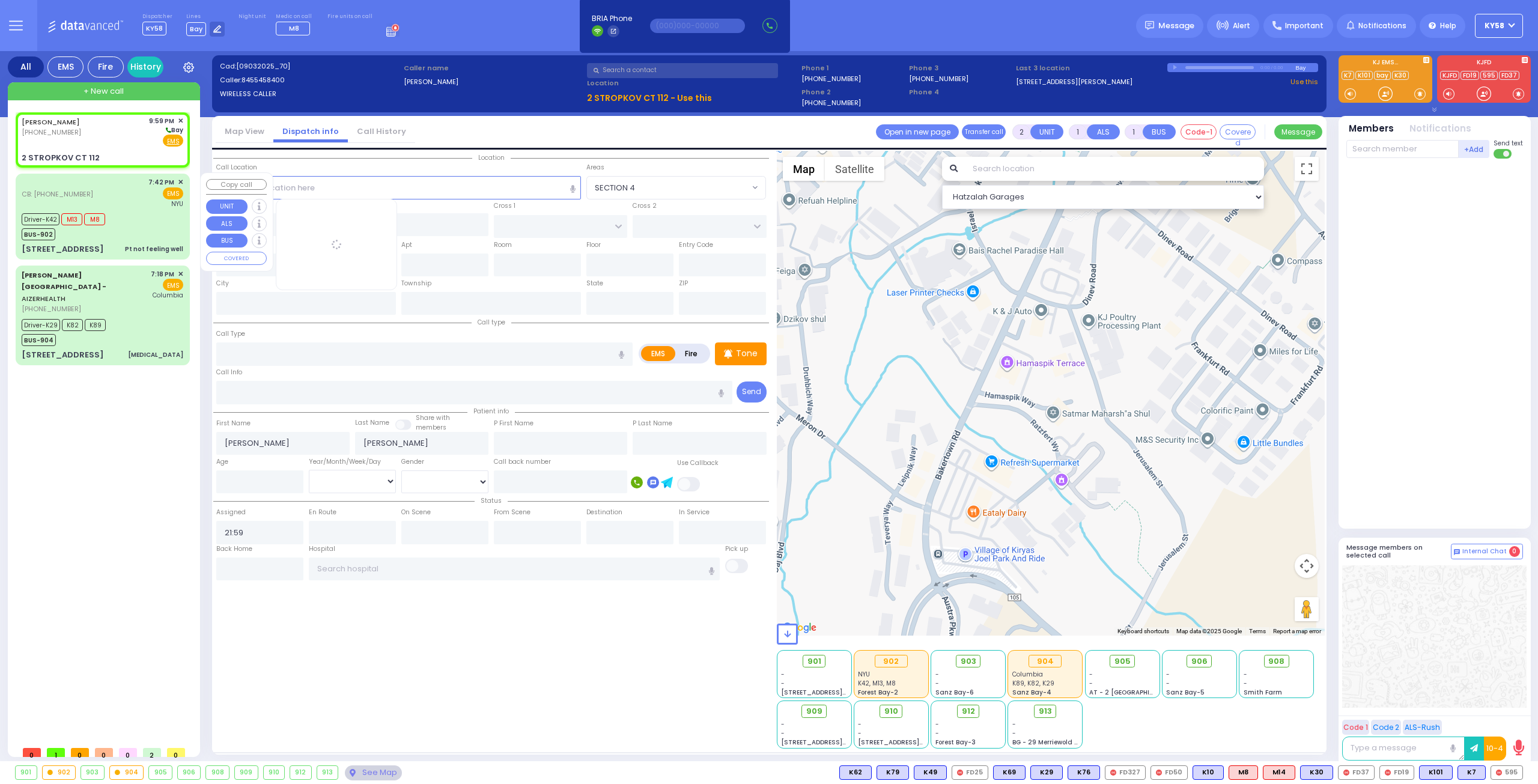
select select
radio input "true"
select select
select select "Hatzalah Garages"
type input "RIMENEV COURT"
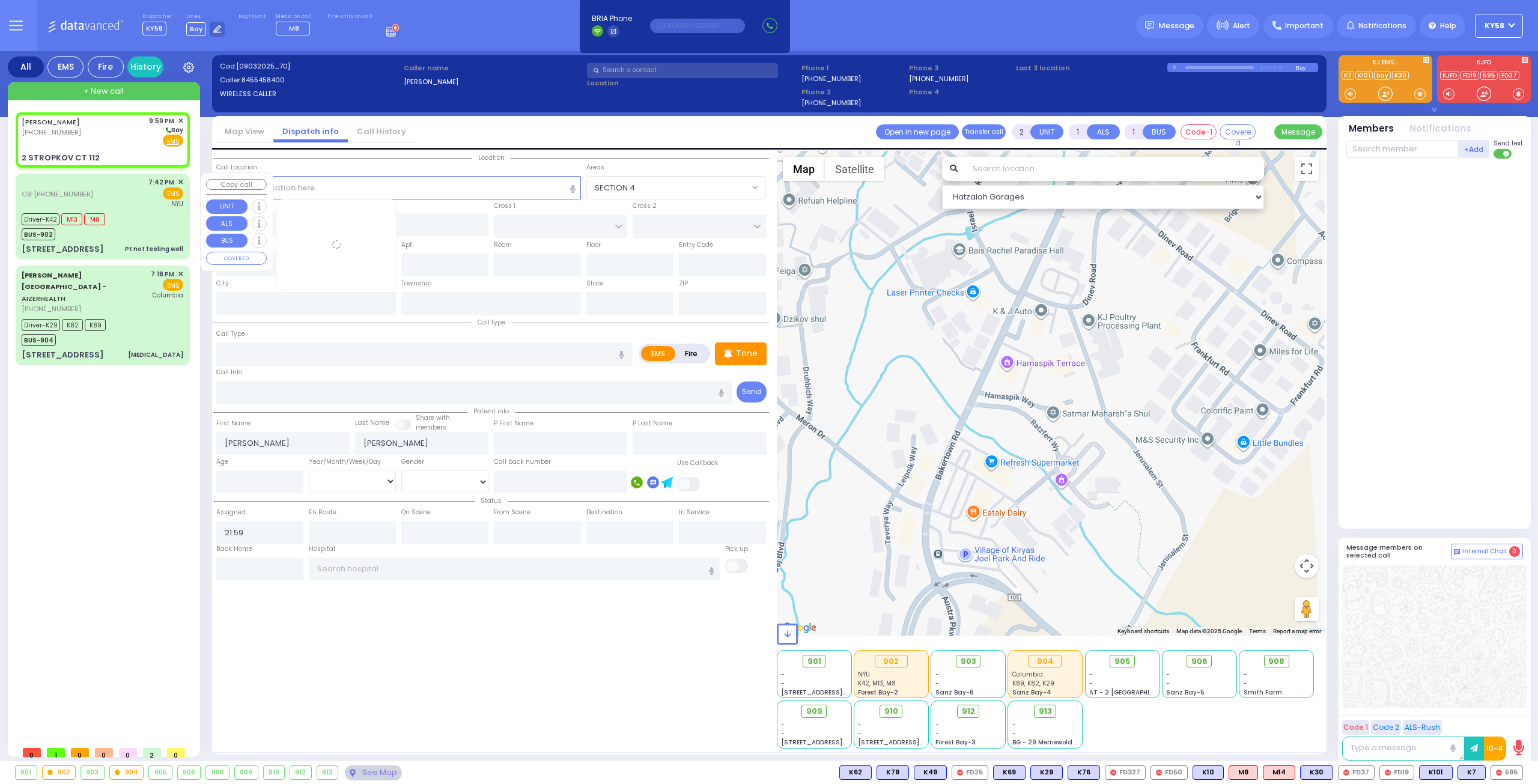
type input "DAJ BLVD"
type input "2 STROPKOV CT"
type input "112"
type input "[PERSON_NAME]"
type input "[US_STATE]"
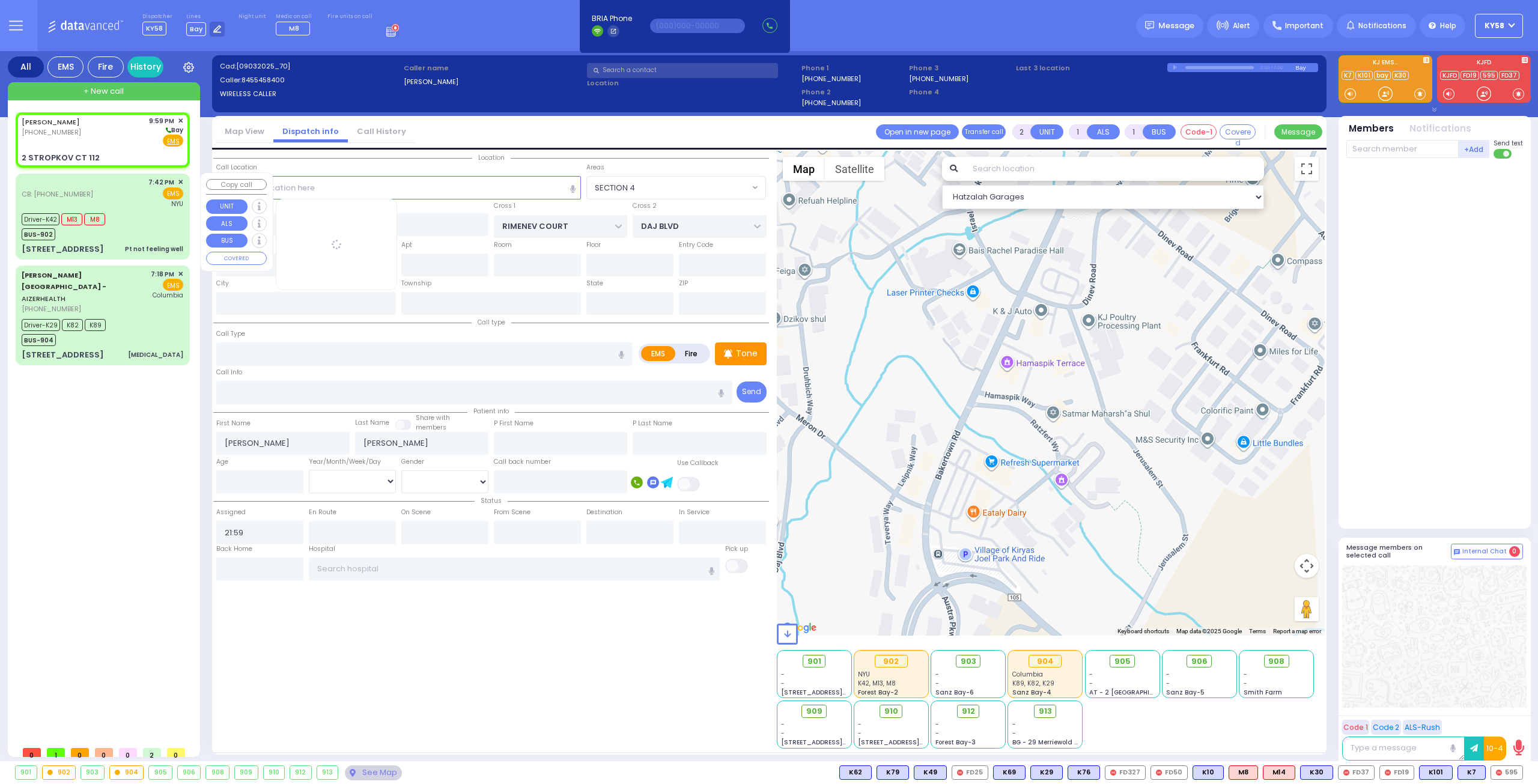
type input "10950"
select select "SECTION 1"
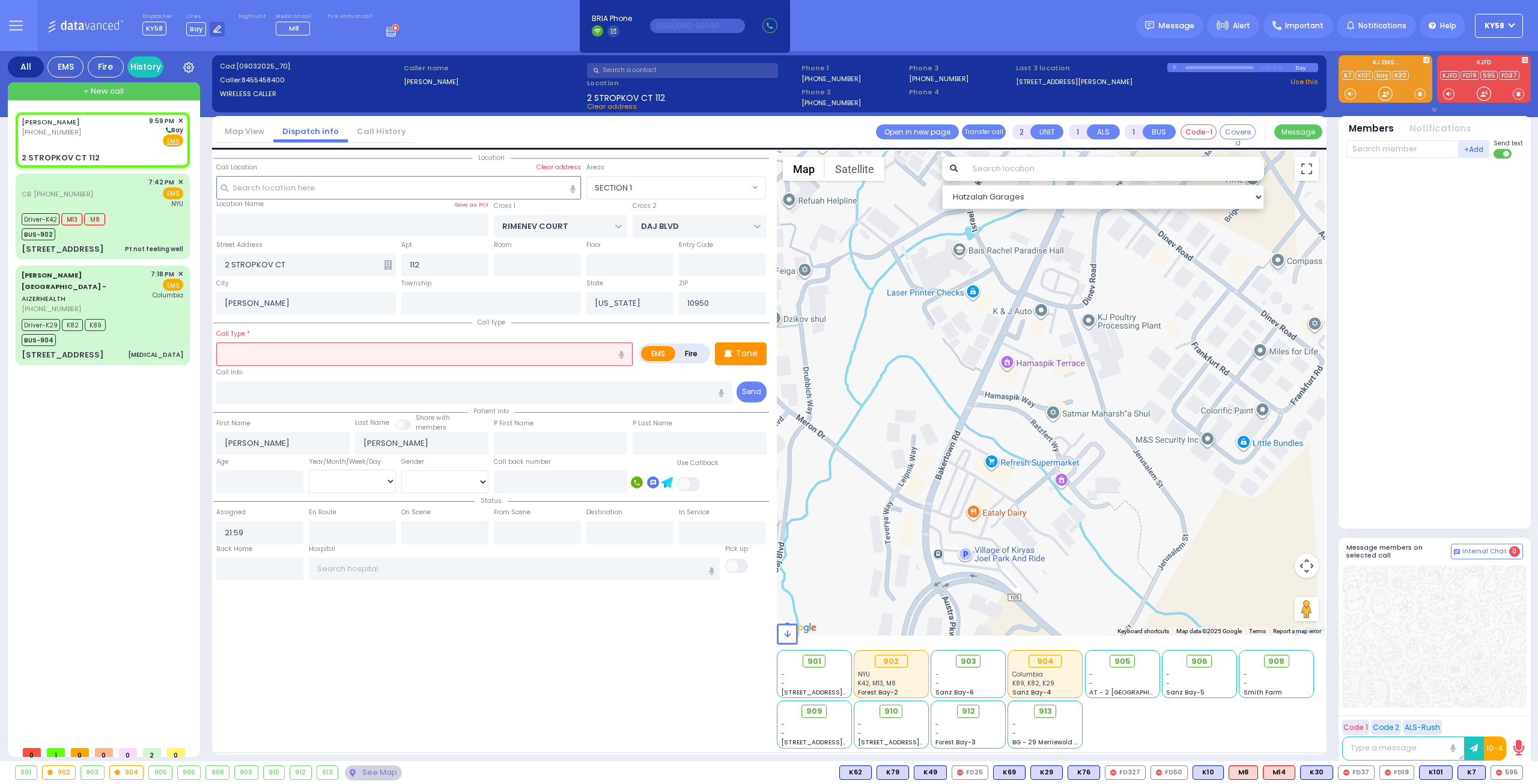
click at [380, 352] on input "text" at bounding box center [425, 353] width 416 height 23
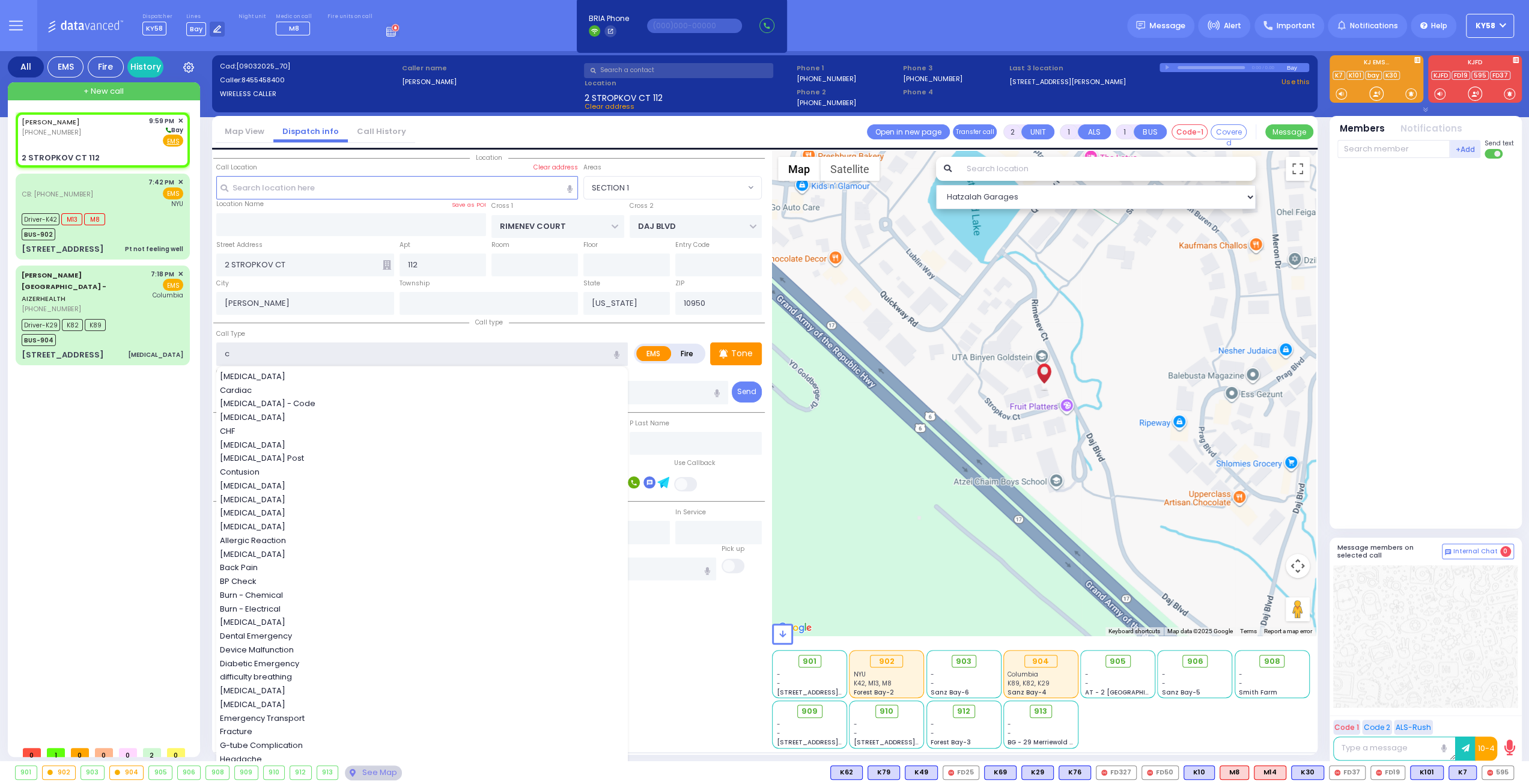
type input "ch"
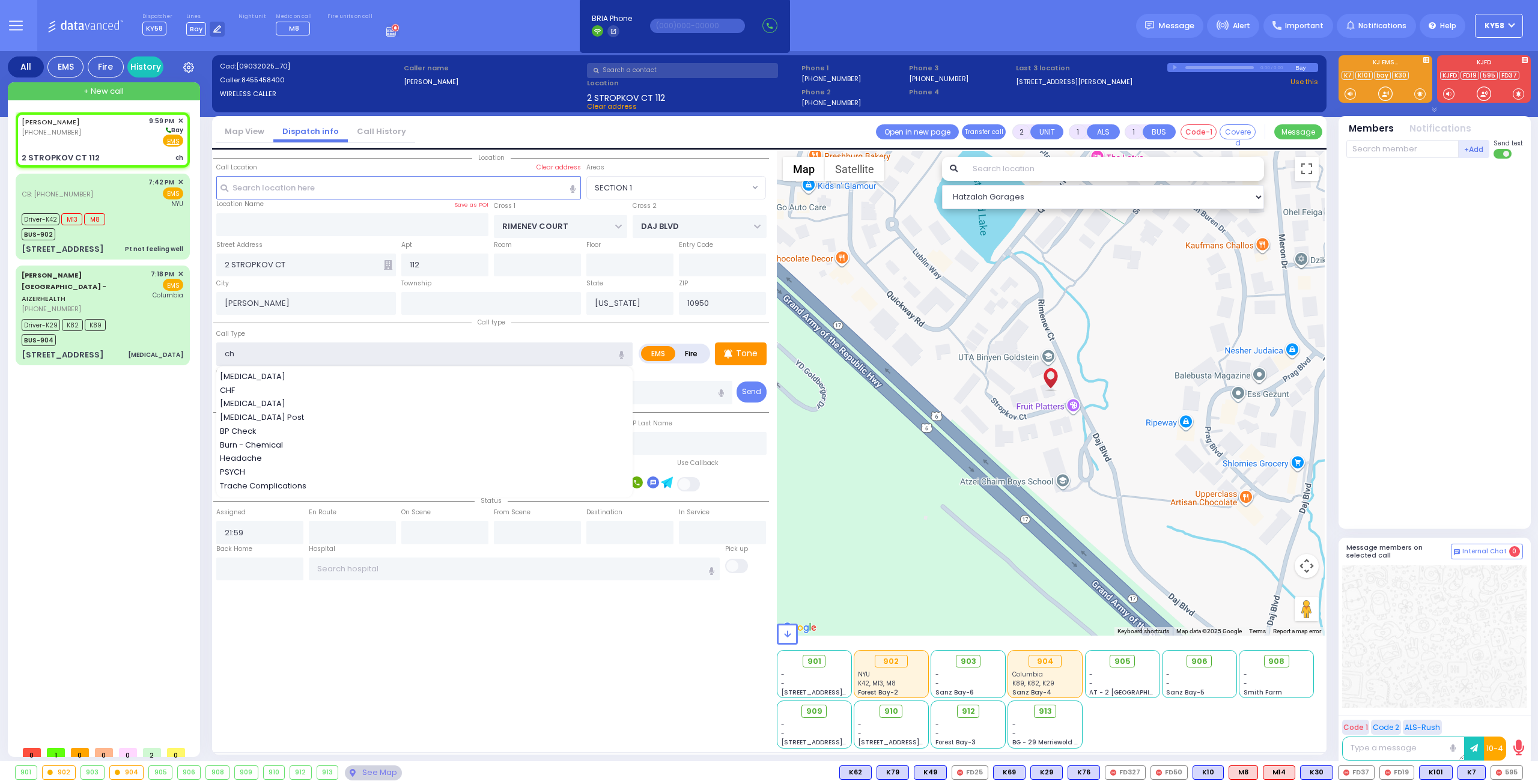
select select
radio input "true"
select select
select select "Hatzalah Garages"
select select "SECTION 1"
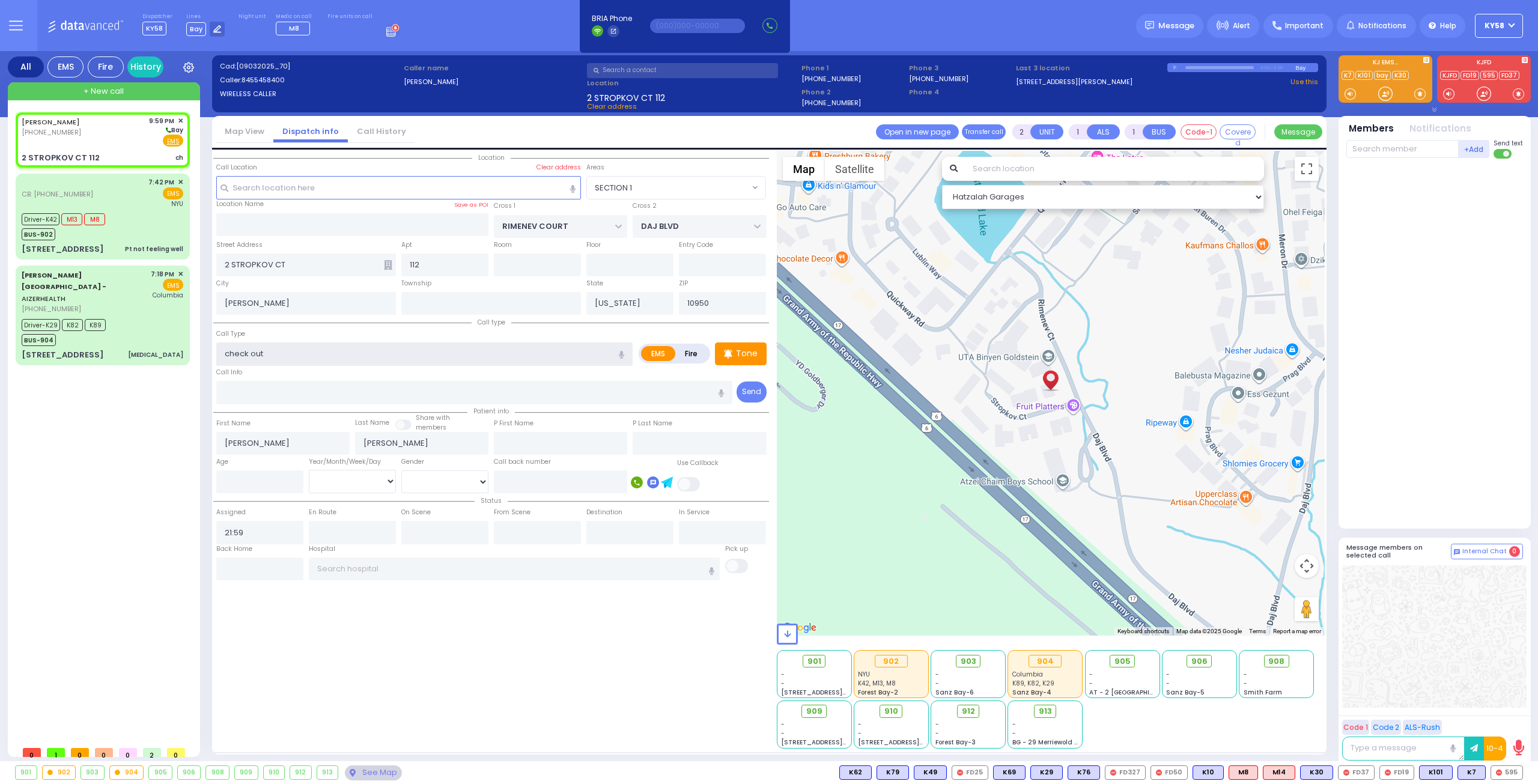
type input "check out"
select select
radio input "true"
select select
select select "Hatzalah Garages"
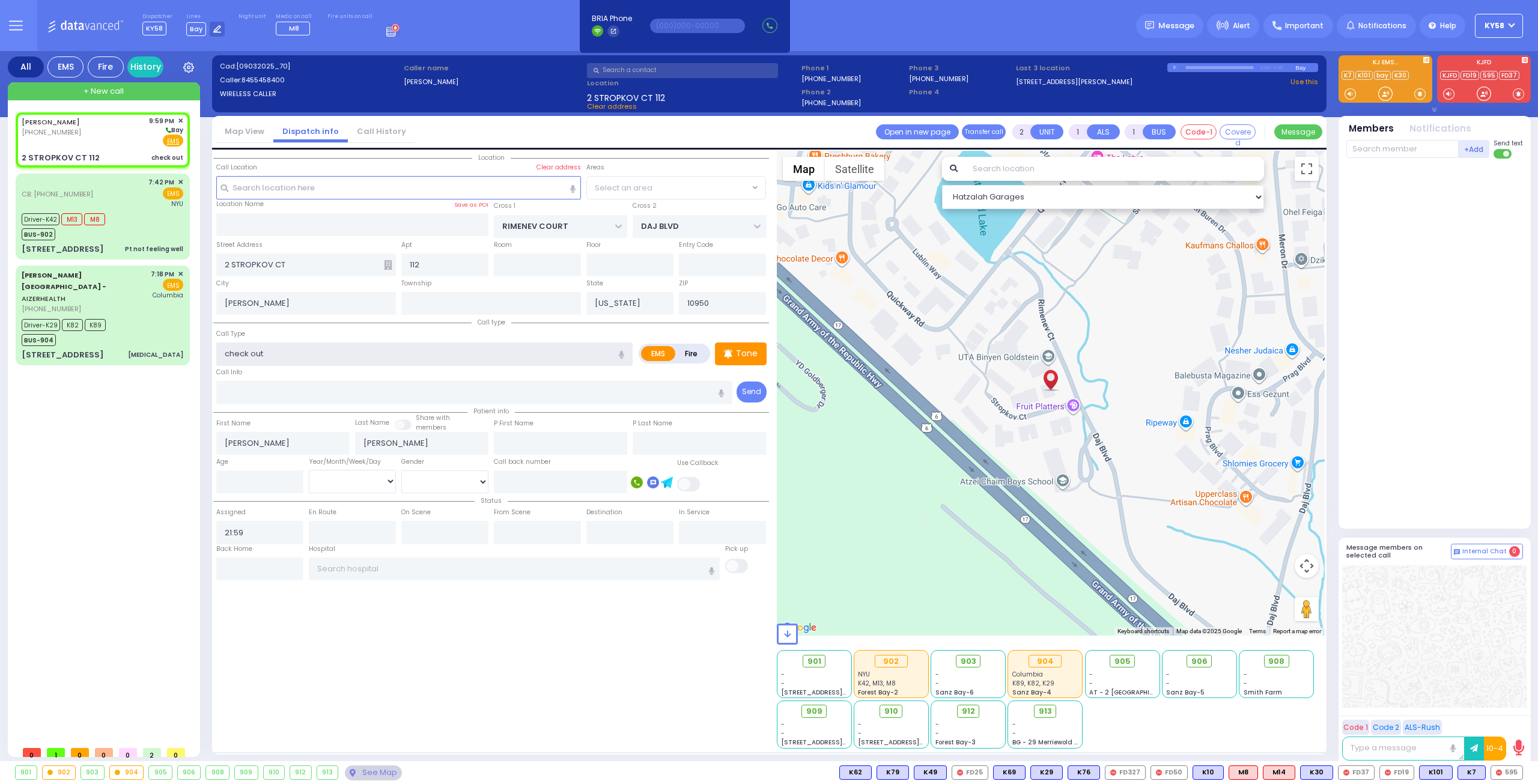
select select "SECTION 1"
type input "check out C"
select select
radio input "true"
select select
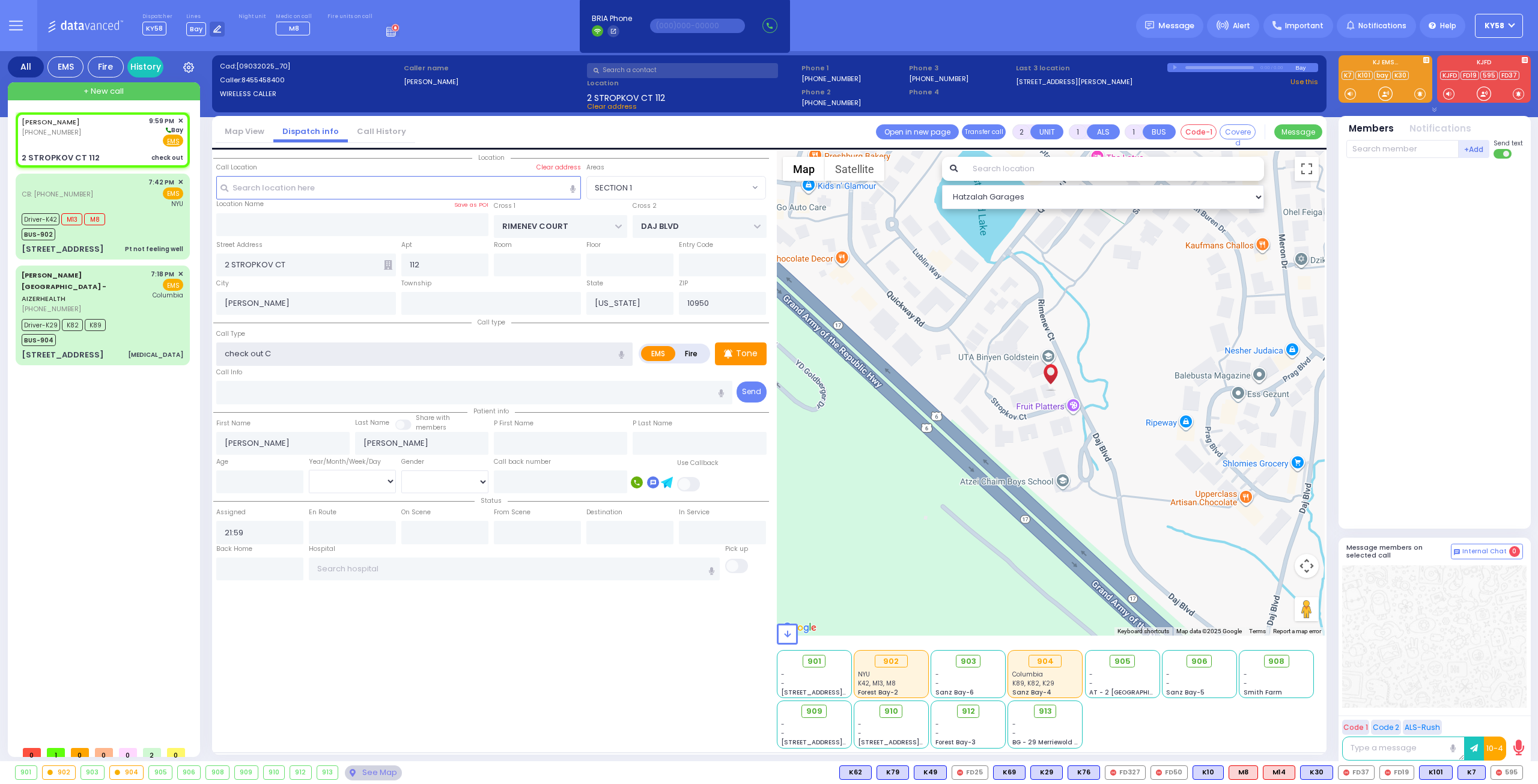
select select "Hatzalah Garages"
type input "check out Co"
select select "SECTION 1"
select select
radio input "true"
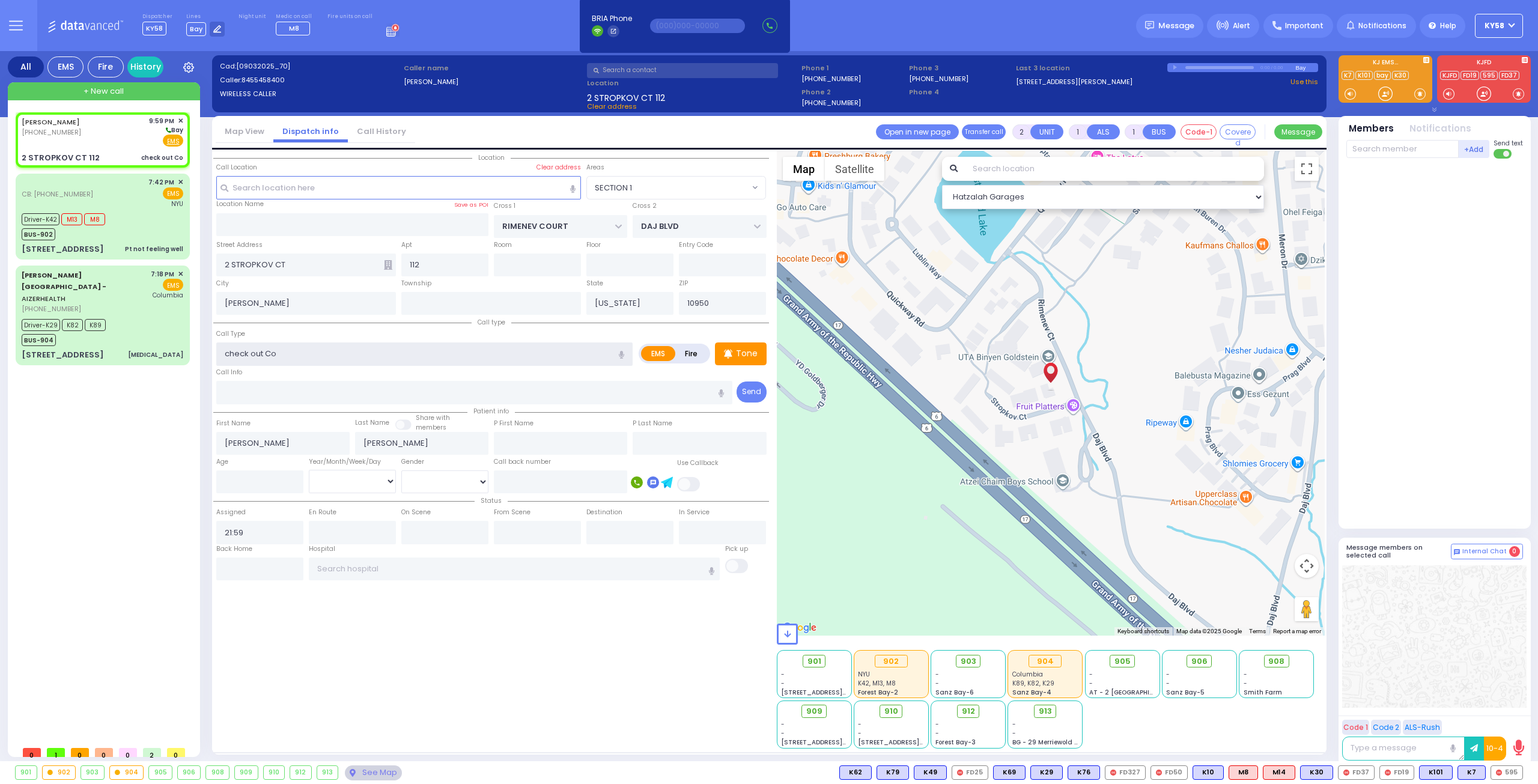
select select
select select "SECTION 1"
select select "Hatzalah Garages"
select select
radio input "true"
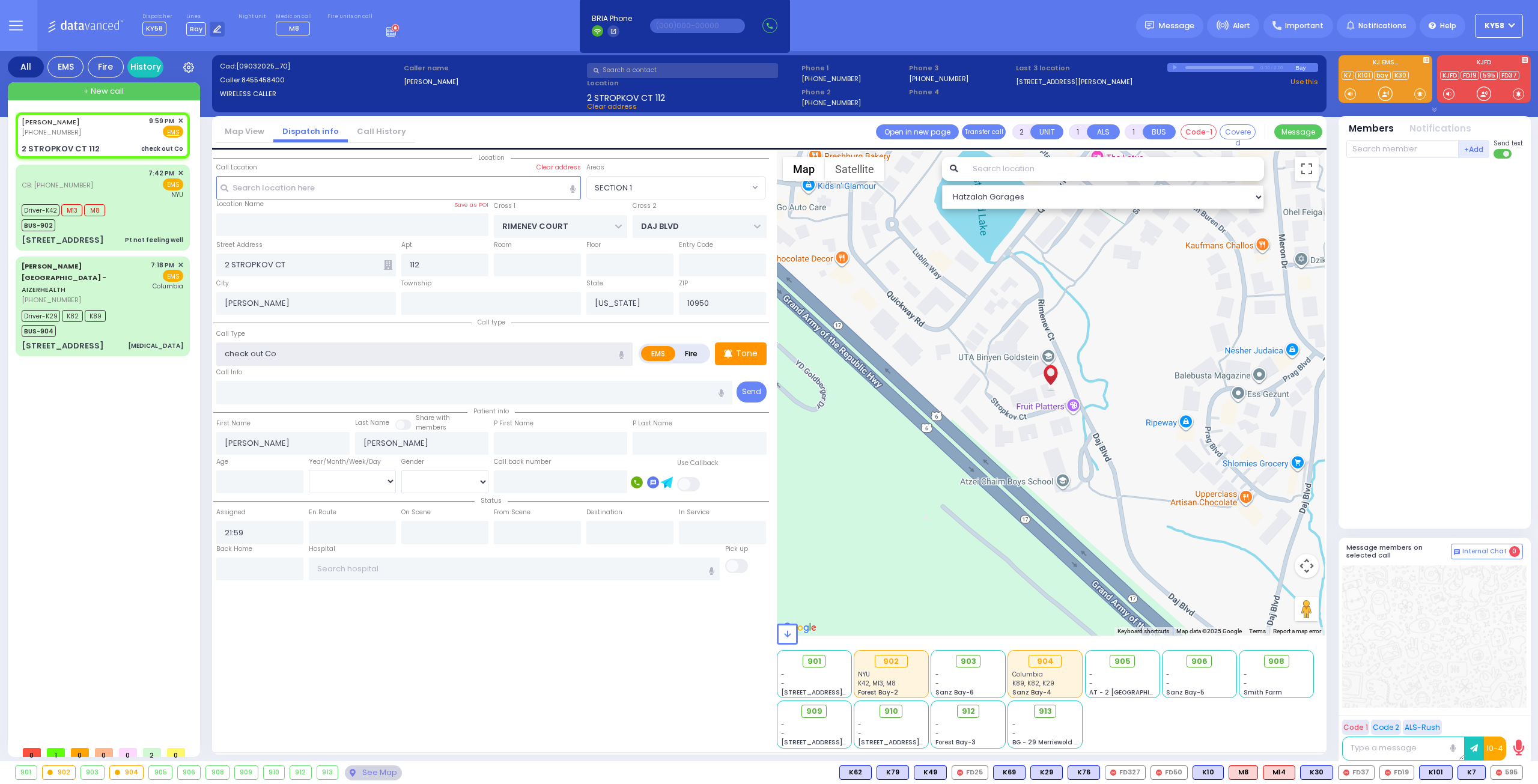
select select
select select "Hatzalah Garages"
select select "SECTION 1"
drag, startPoint x: 595, startPoint y: 351, endPoint x: 149, endPoint y: 346, distance: 446.0
click at [149, 346] on div "All EMS Fire History Settings" at bounding box center [769, 408] width 1523 height 714
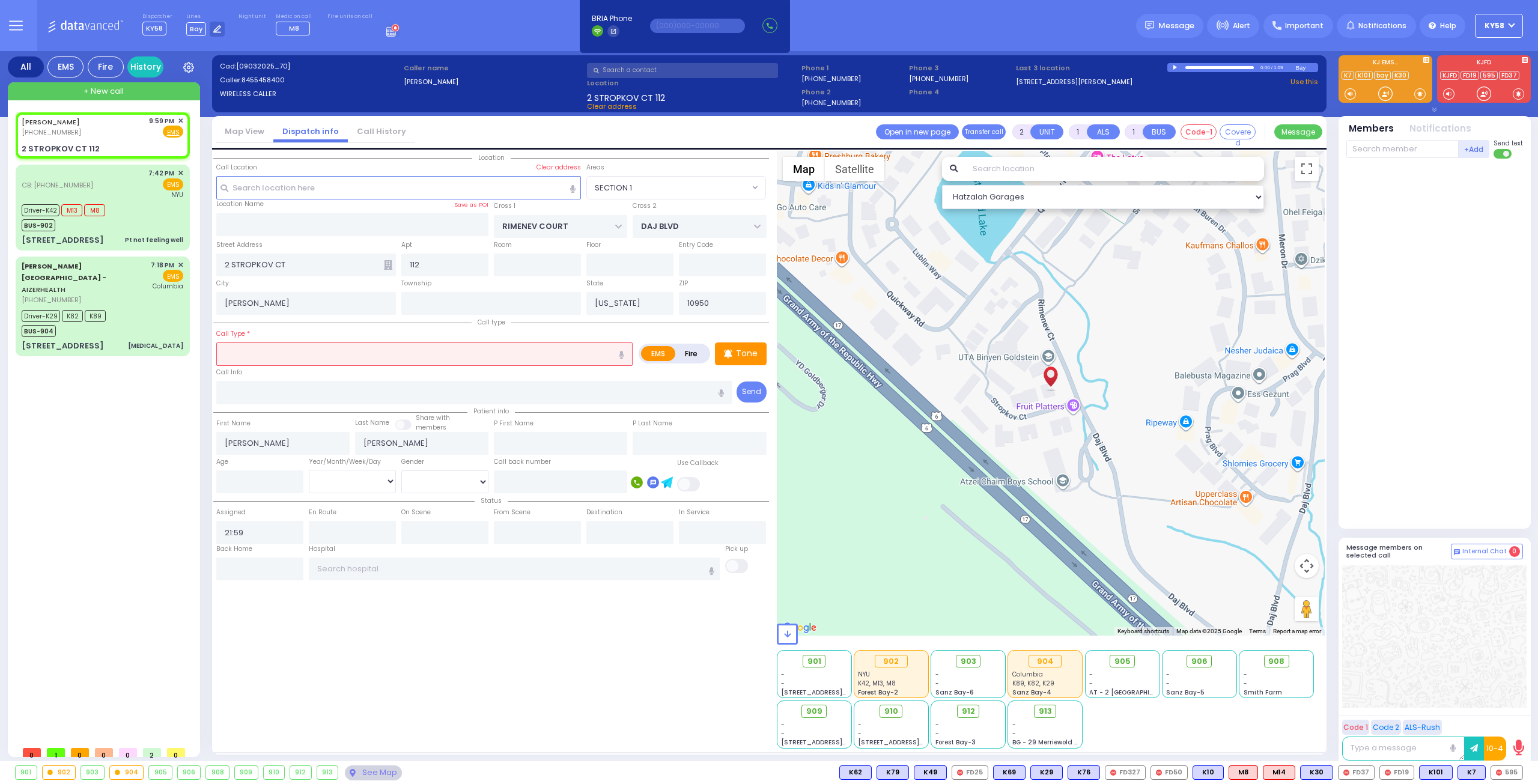
select select
radio input "true"
select select
select select "Hatzalah Garages"
select select "SECTION 1"
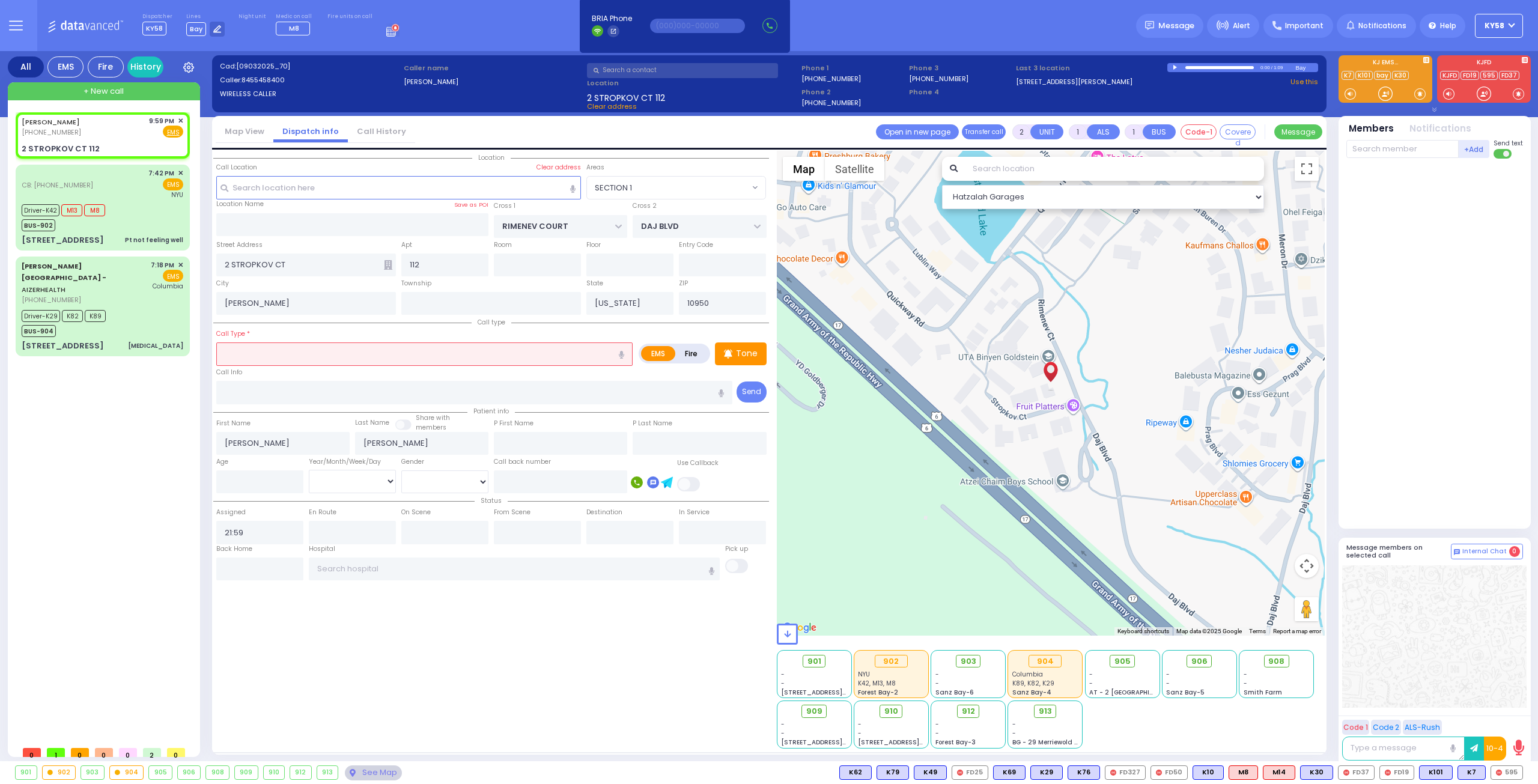
click at [621, 352] on icon "button" at bounding box center [622, 354] width 6 height 7
type input "Checkers CO detector"
select select
radio input "true"
select select
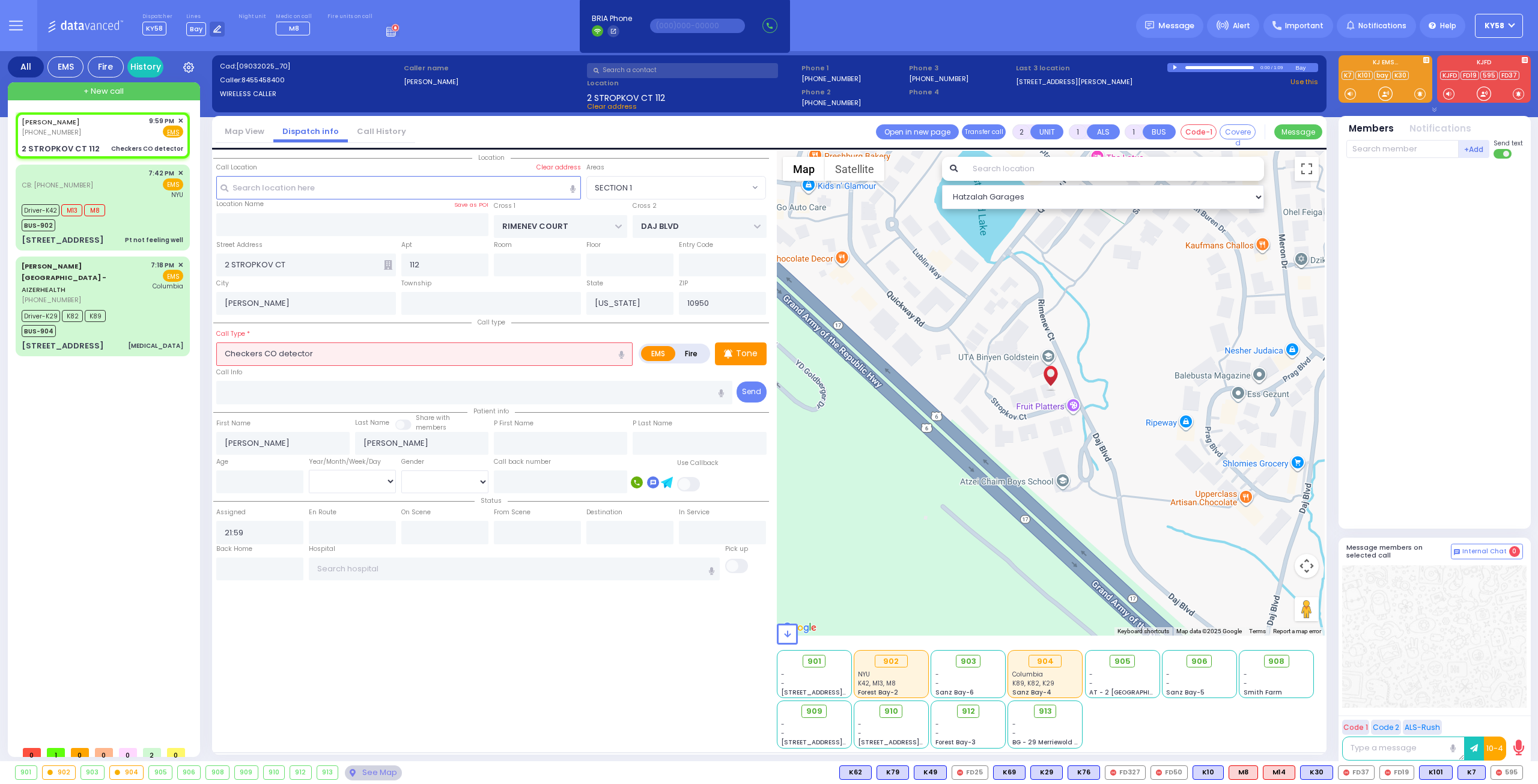
select select "Hatzalah Garages"
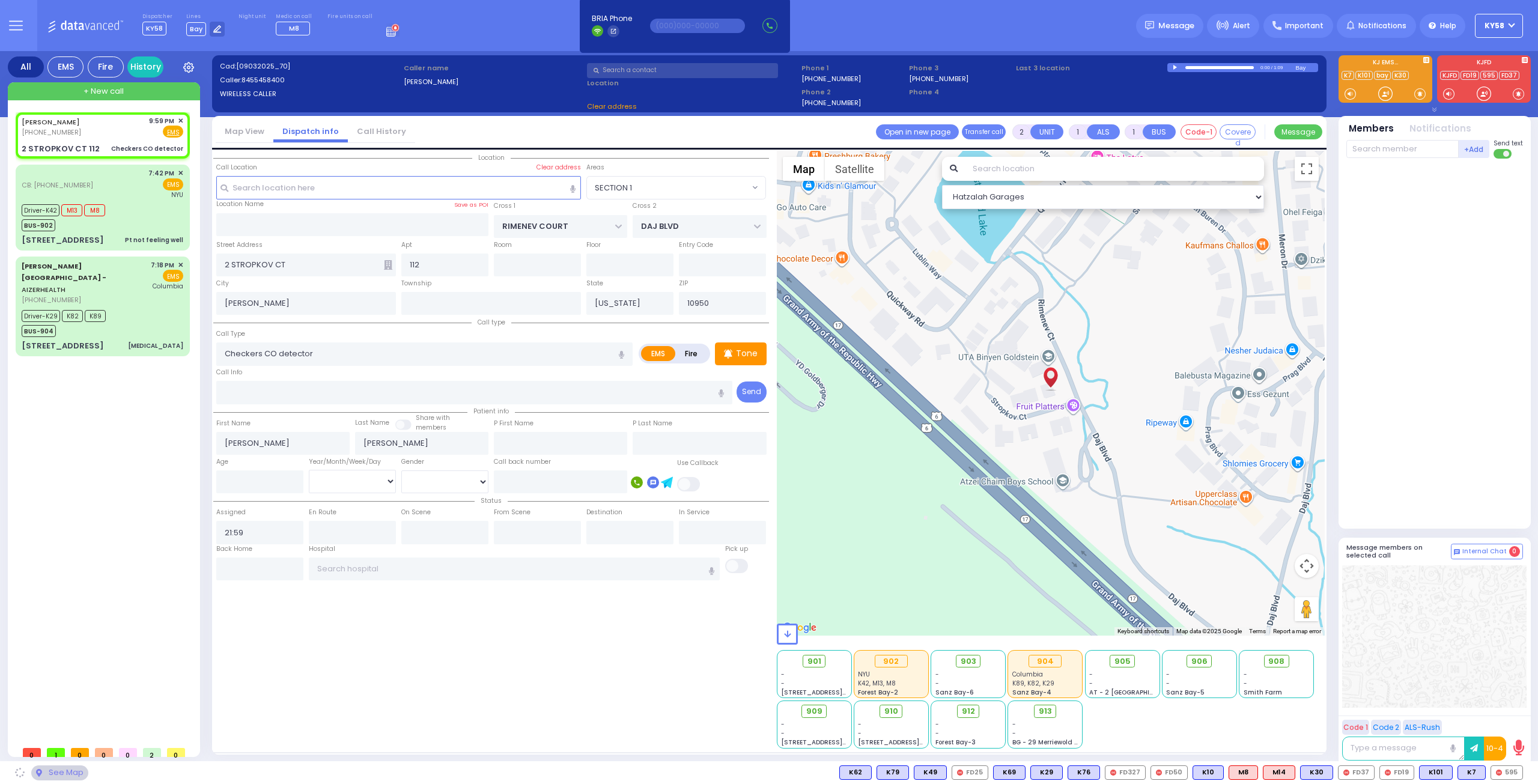
select select "SECTION 1"
drag, startPoint x: 264, startPoint y: 347, endPoint x: 204, endPoint y: 356, distance: 60.7
click at [204, 356] on div "All EMS Fire History Settings" at bounding box center [769, 408] width 1523 height 714
type input "posable CO detector"
click at [423, 349] on input "posable CO detector" at bounding box center [425, 353] width 416 height 23
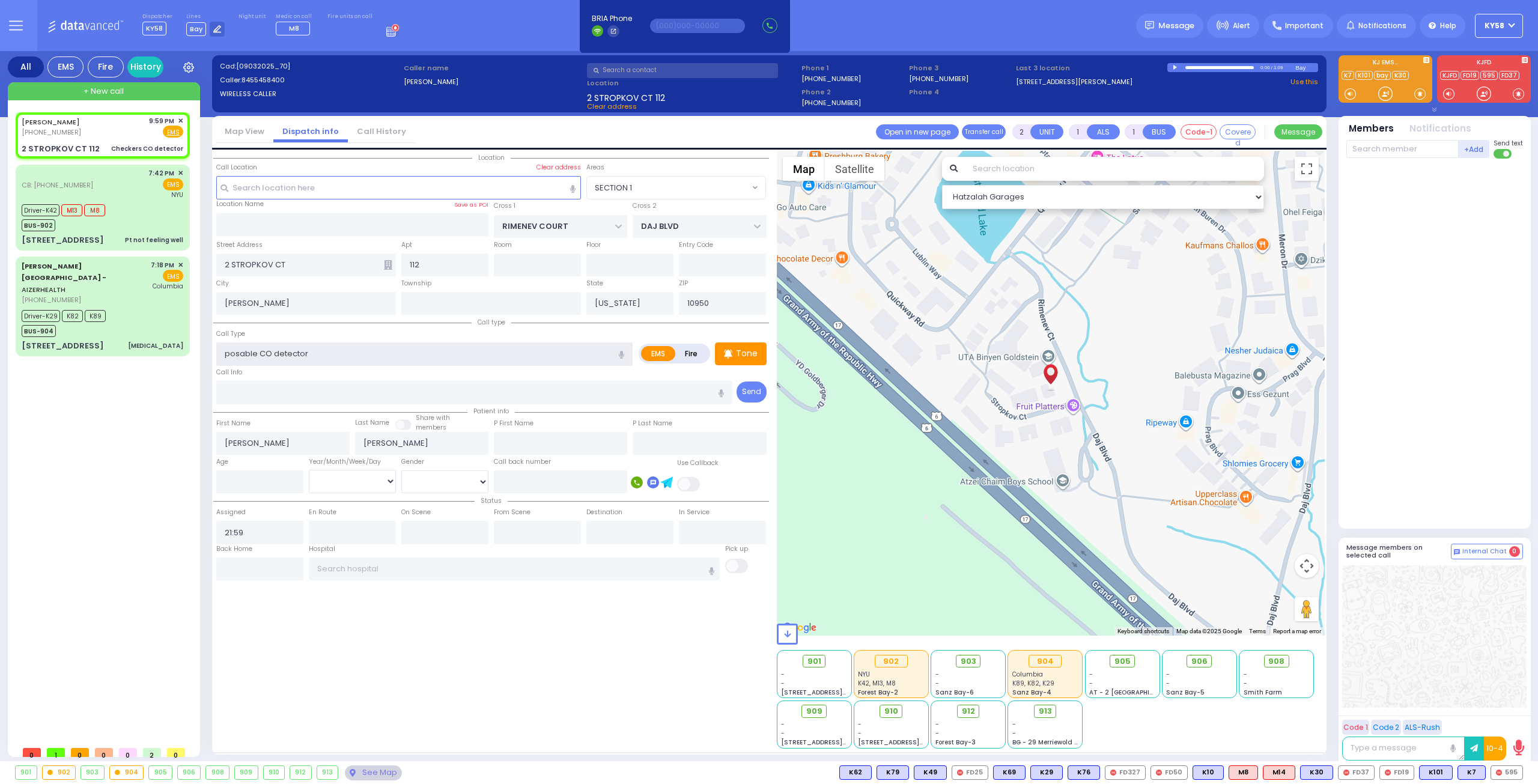
select select
radio input "true"
select select
select select "Hatzalah Garages"
click at [254, 352] on input "posable CO detector" at bounding box center [425, 353] width 416 height 23
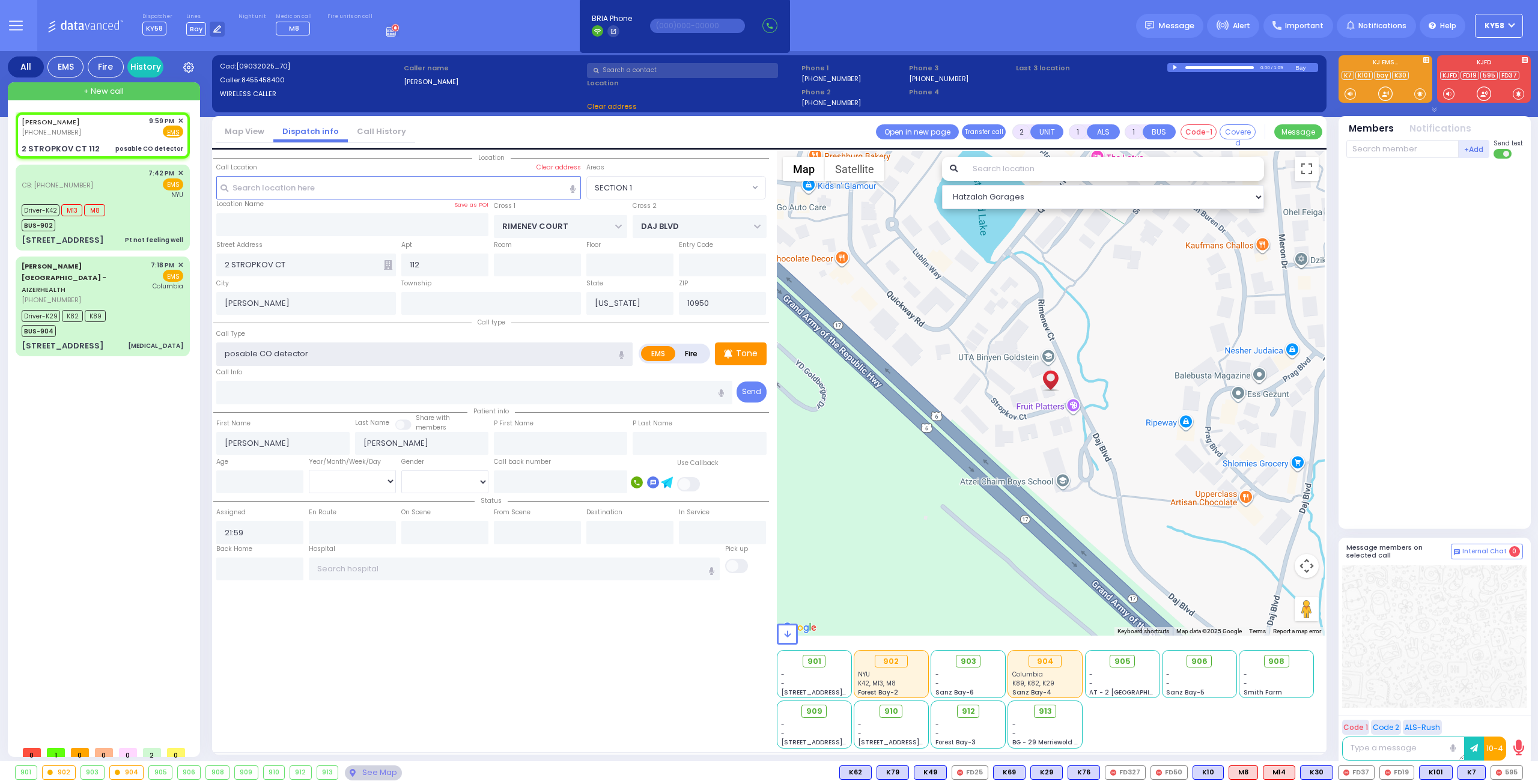
select select "SECTION 1"
drag, startPoint x: 322, startPoint y: 346, endPoint x: 190, endPoint y: 366, distance: 133.5
click at [190, 366] on div "All EMS Fire History Settings" at bounding box center [769, 408] width 1523 height 714
type input "posable CO detector"
select select
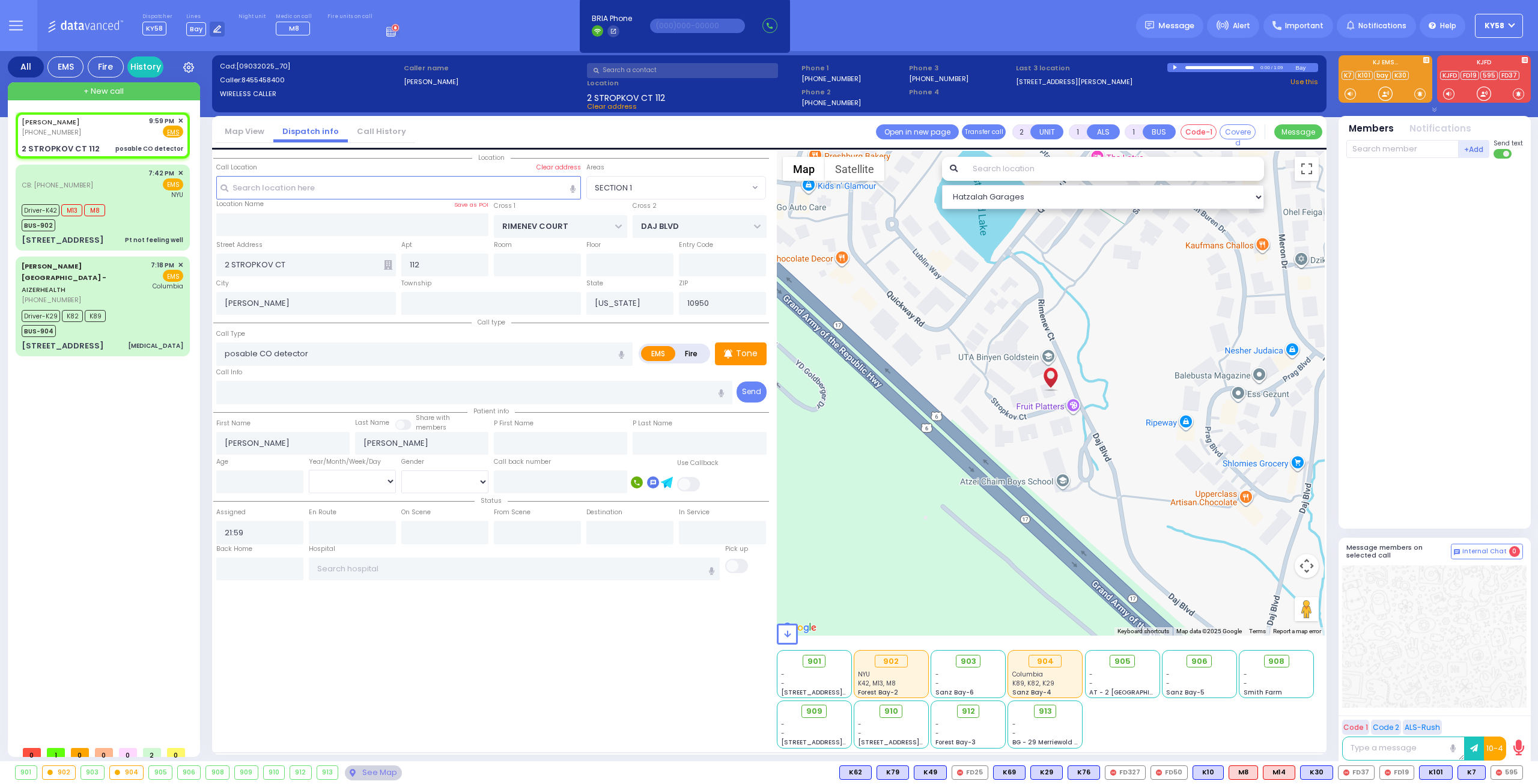
radio input "true"
select select
select select "Hatzalah Garages"
select select "SECTION 1"
click at [624, 352] on icon "button" at bounding box center [622, 354] width 6 height 7
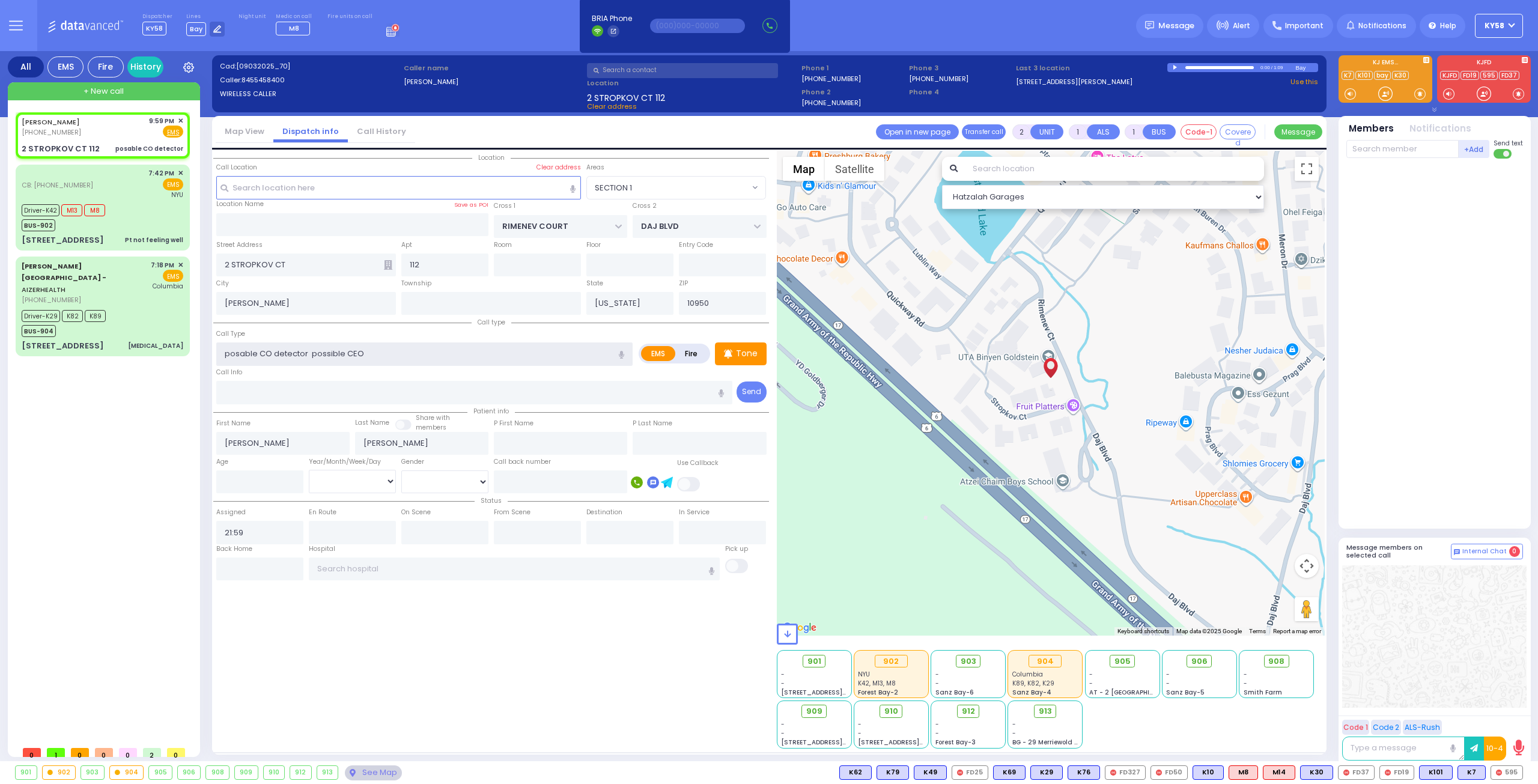
click at [348, 349] on input "posable CO detector possible CEO" at bounding box center [425, 353] width 416 height 23
type input "posable CO detector possible"
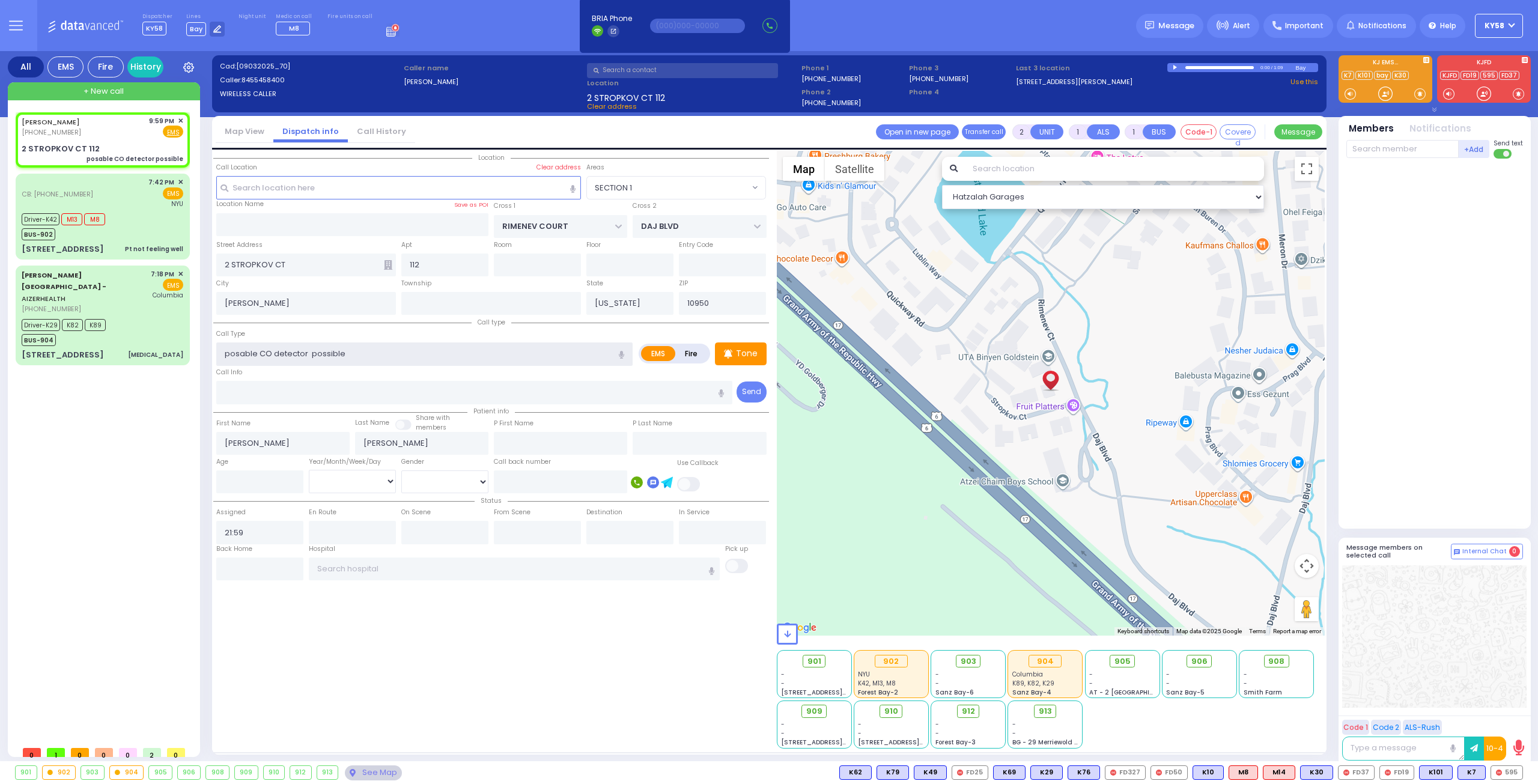
select select
radio input "true"
select select
select select "Hatzalah Garages"
drag, startPoint x: 308, startPoint y: 349, endPoint x: 215, endPoint y: 350, distance: 93.0
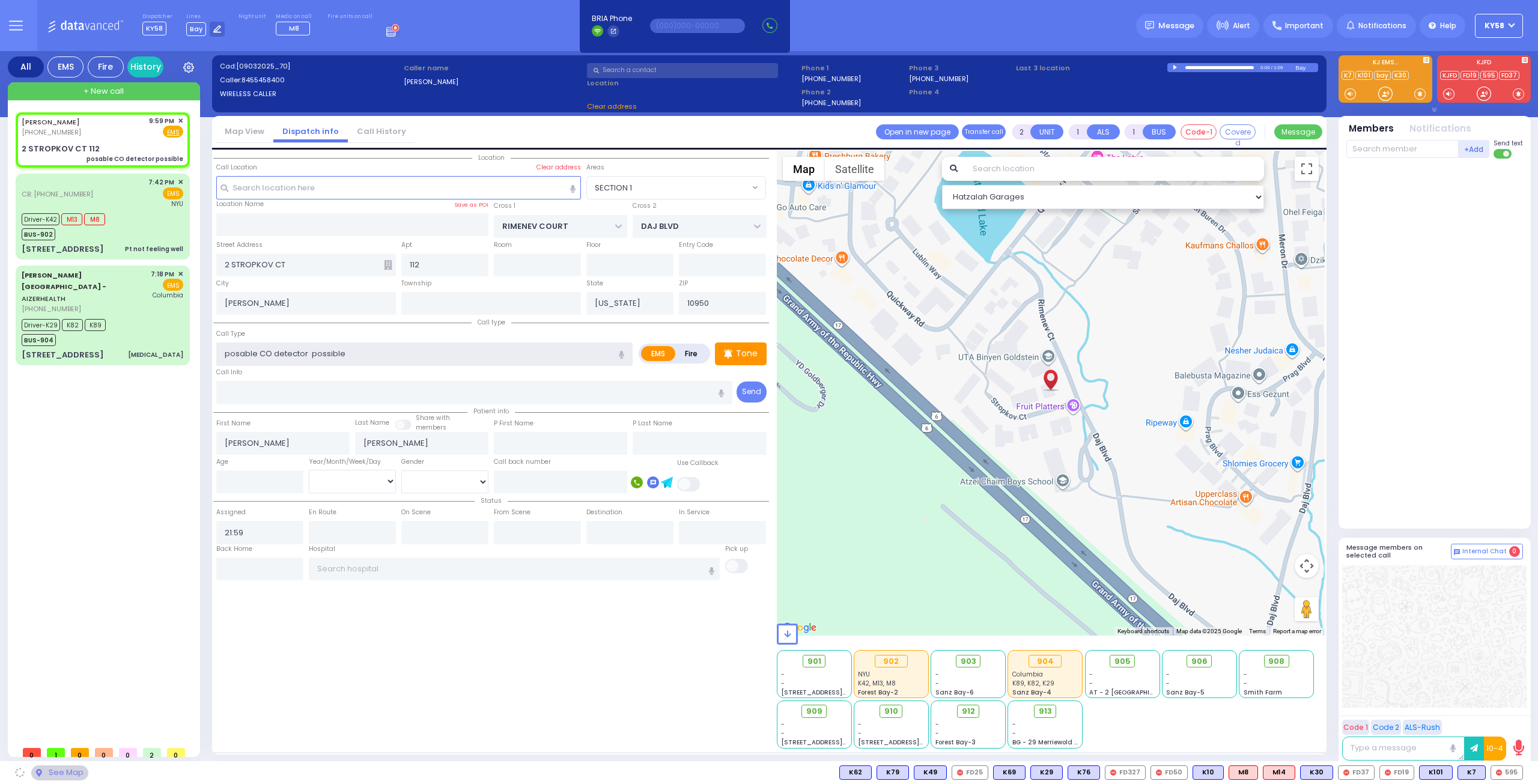
click at [215, 350] on div "Call Type posable CO detector possible EMS Fire Tone" at bounding box center [491, 346] width 556 height 38
type input "possible"
select select "SECTION 1"
click at [227, 351] on input "possible" at bounding box center [425, 353] width 416 height 23
type input "possible"
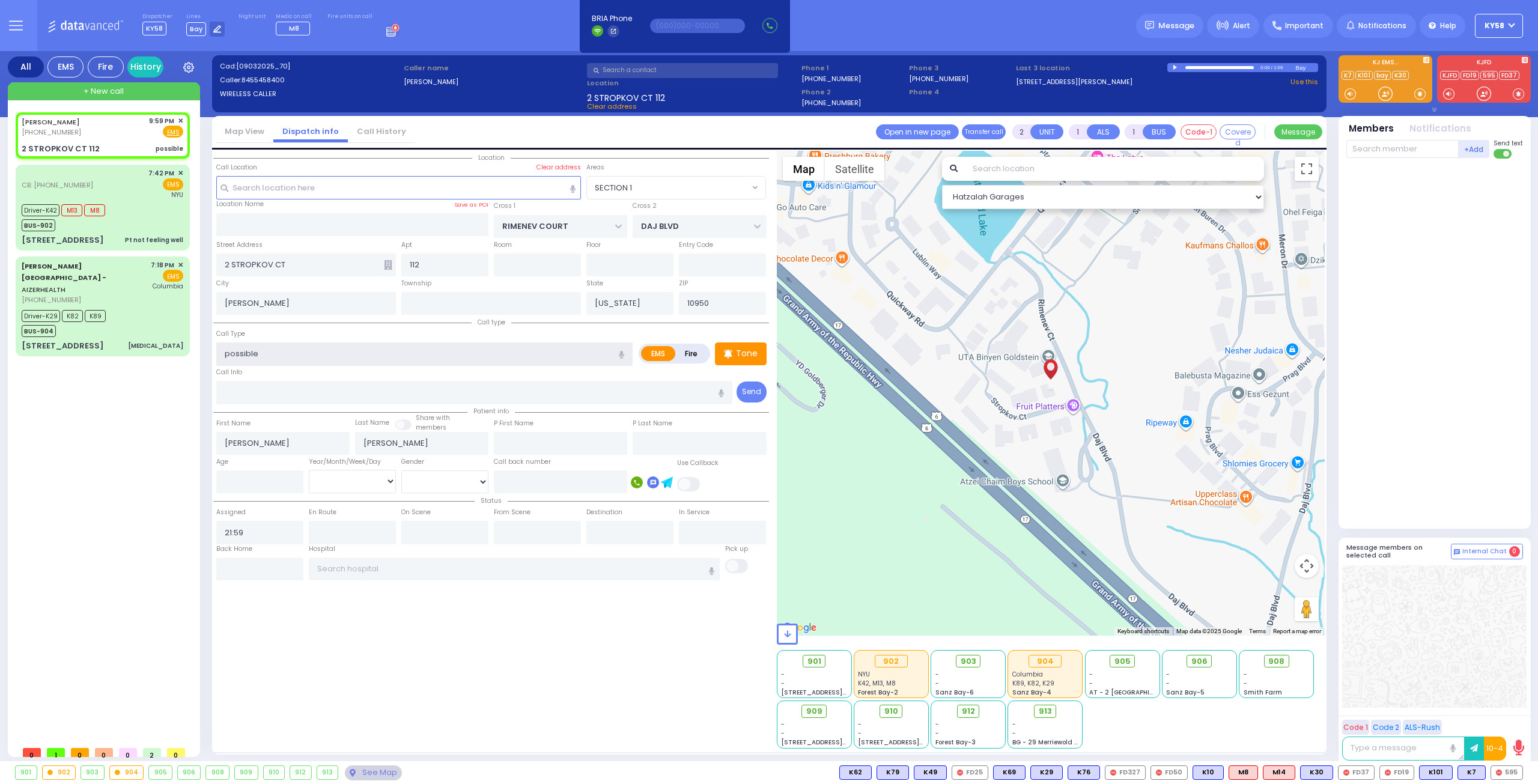
select select
radio input "true"
select select
select select "Hatzalah Garages"
click at [267, 351] on input "possible" at bounding box center [425, 353] width 416 height 23
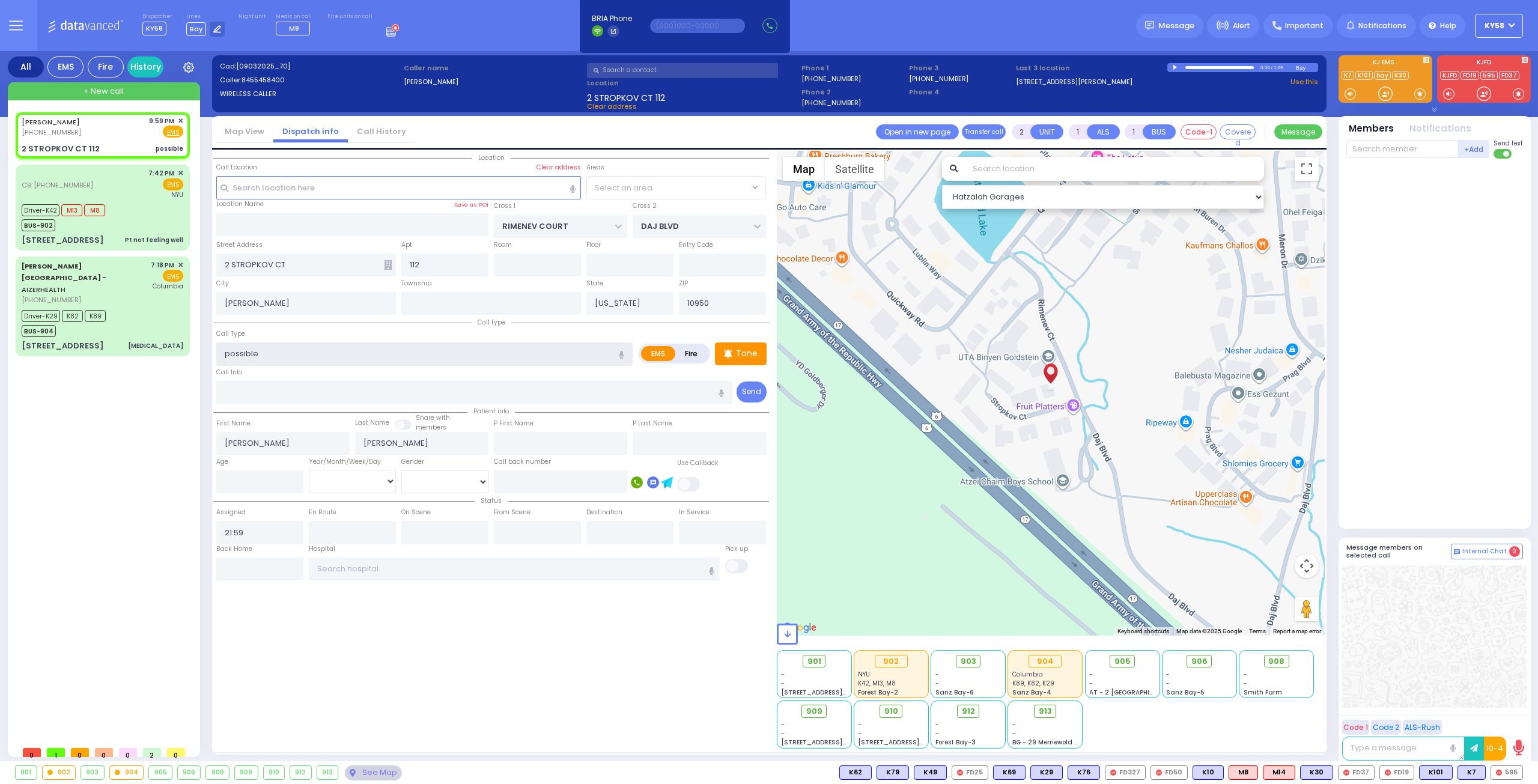
select select "SECTION 1"
select select
radio input "true"
select select
select select "Hatzalah Garages"
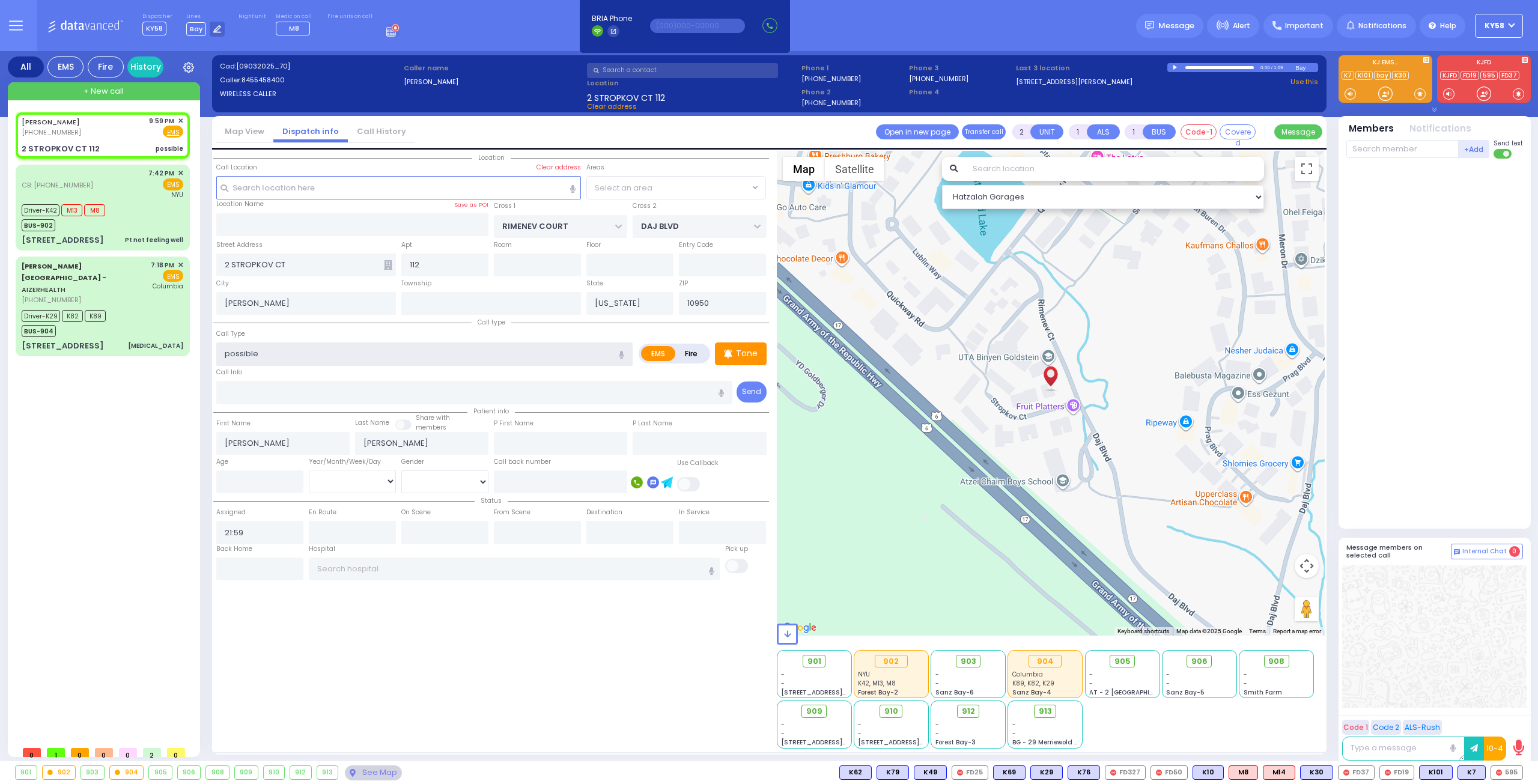
type input "possible"
select select "SECTION 1"
select select
radio input "true"
select select
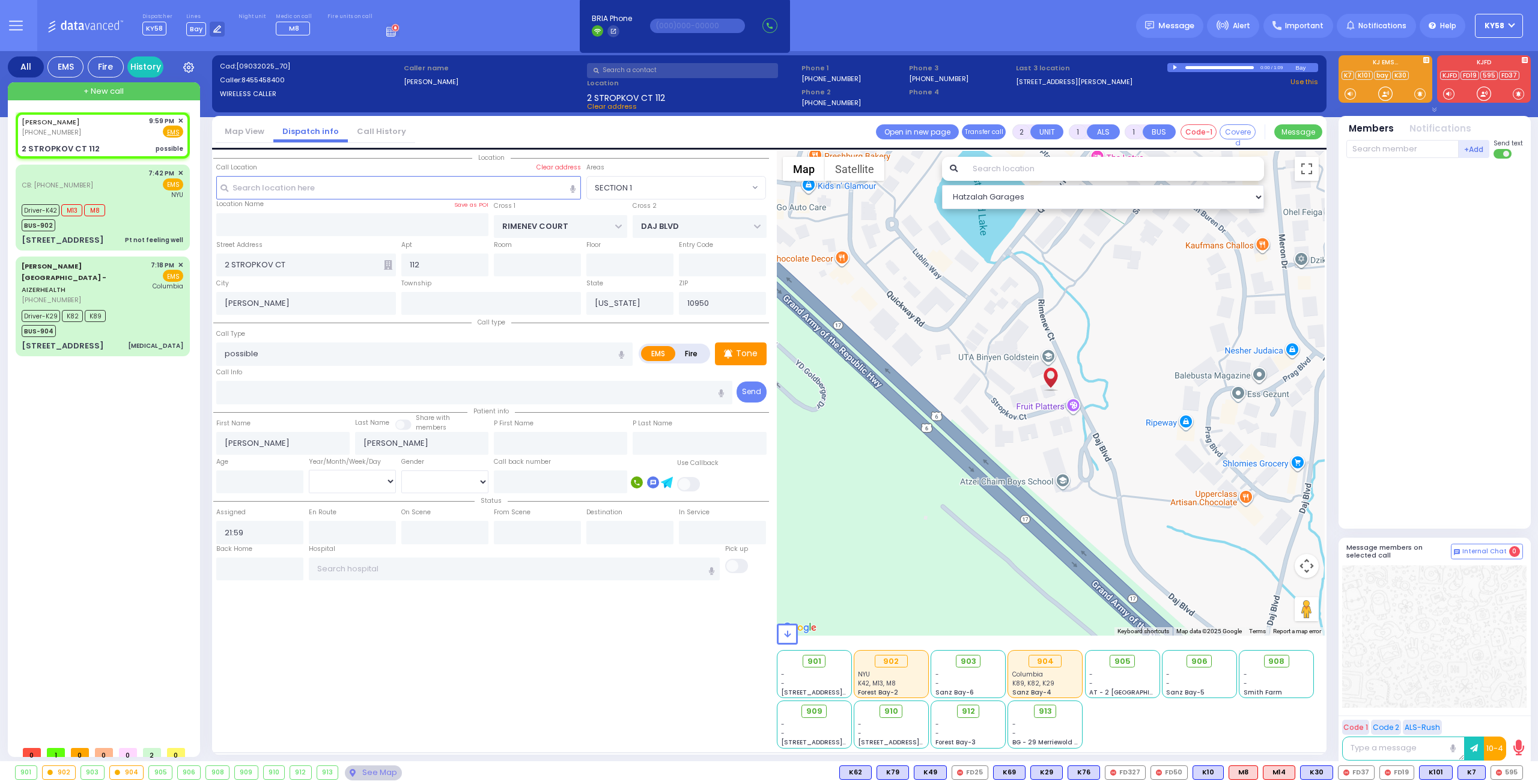
click at [626, 351] on button "button" at bounding box center [622, 353] width 22 height 23
select select "Hatzalah Garages"
select select "SECTION 1"
drag, startPoint x: 624, startPoint y: 352, endPoint x: 615, endPoint y: 351, distance: 9.1
click at [616, 351] on button "button" at bounding box center [622, 353] width 22 height 23
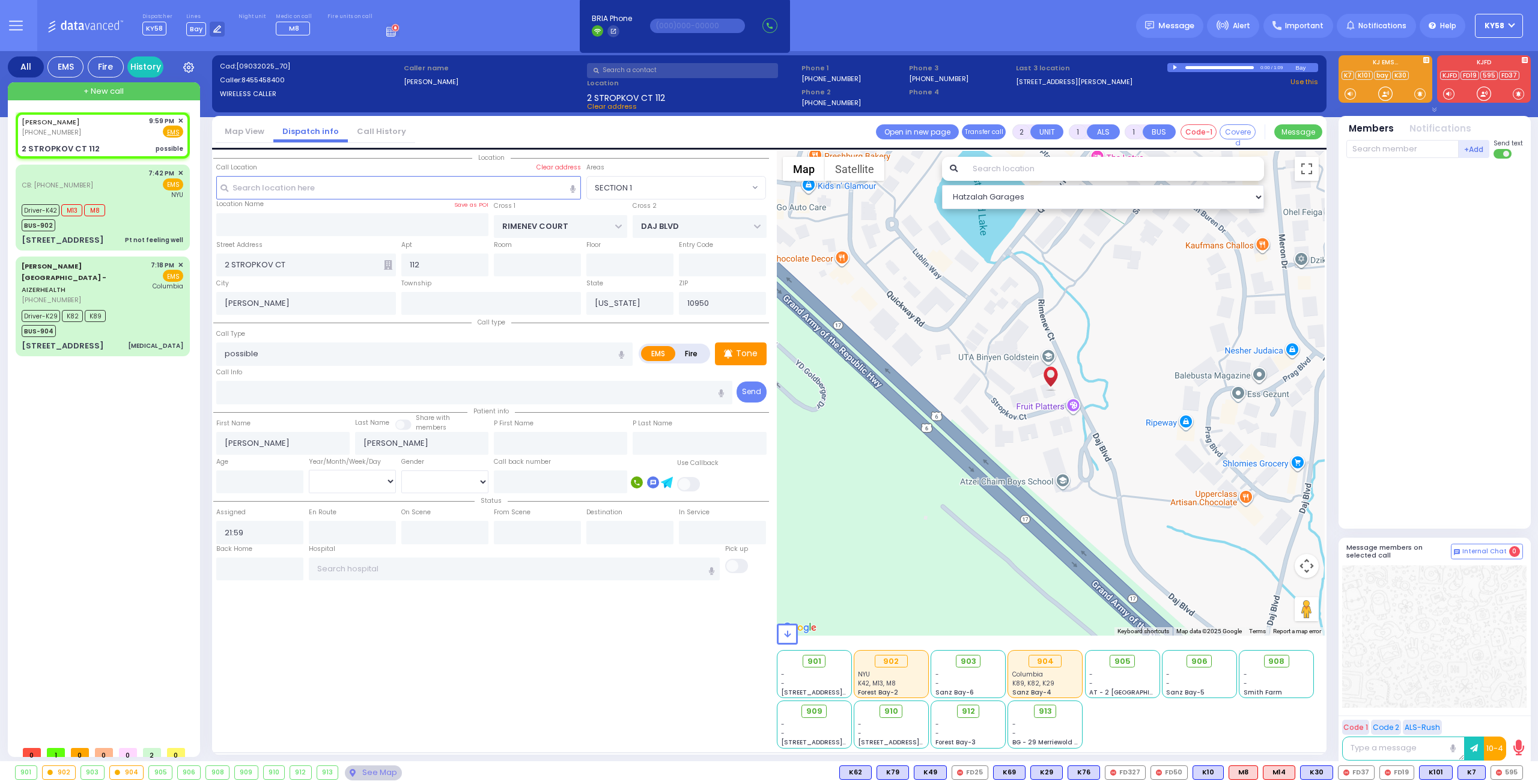
click at [624, 350] on icon "button" at bounding box center [622, 354] width 6 height 7
type input "possible carbon monoxide in the apartment"
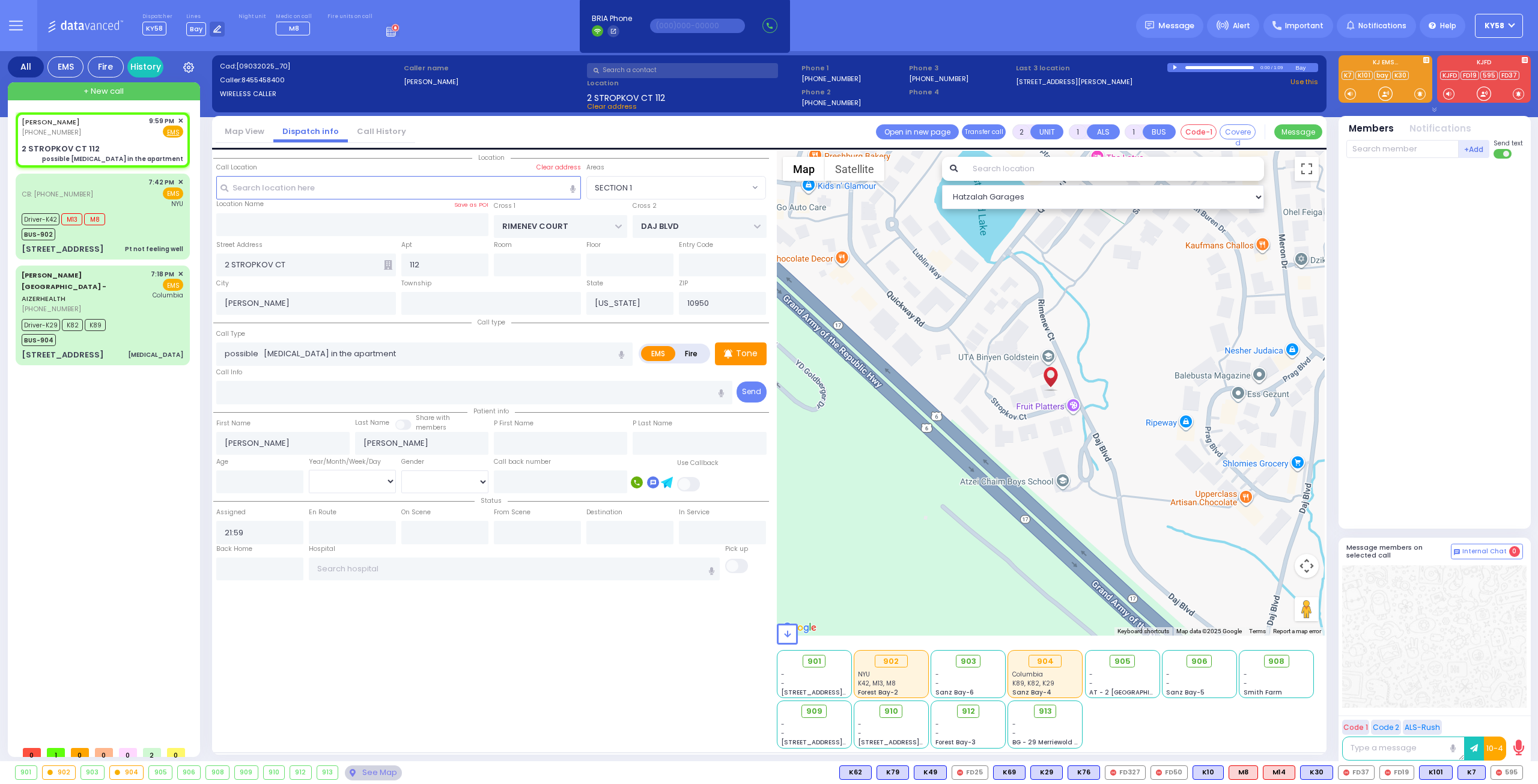
select select
radio input "true"
select select
select select "Hatzalah Garages"
select select "SECTION 1"
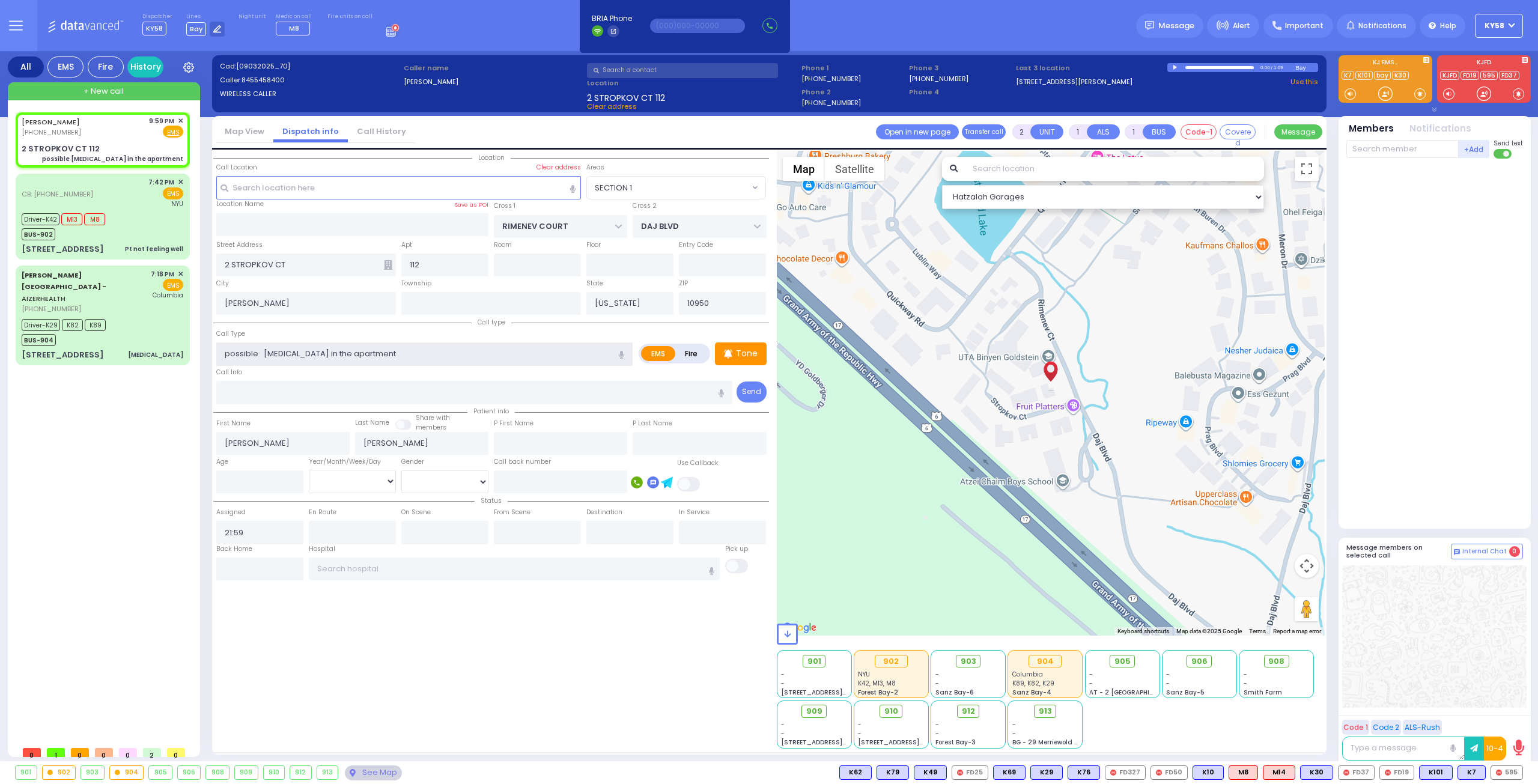
click at [265, 350] on input "possible carbon monoxide in the apartment" at bounding box center [425, 353] width 416 height 23
type input "possible carbon monoxide in the apartment"
select select
radio input "true"
select select
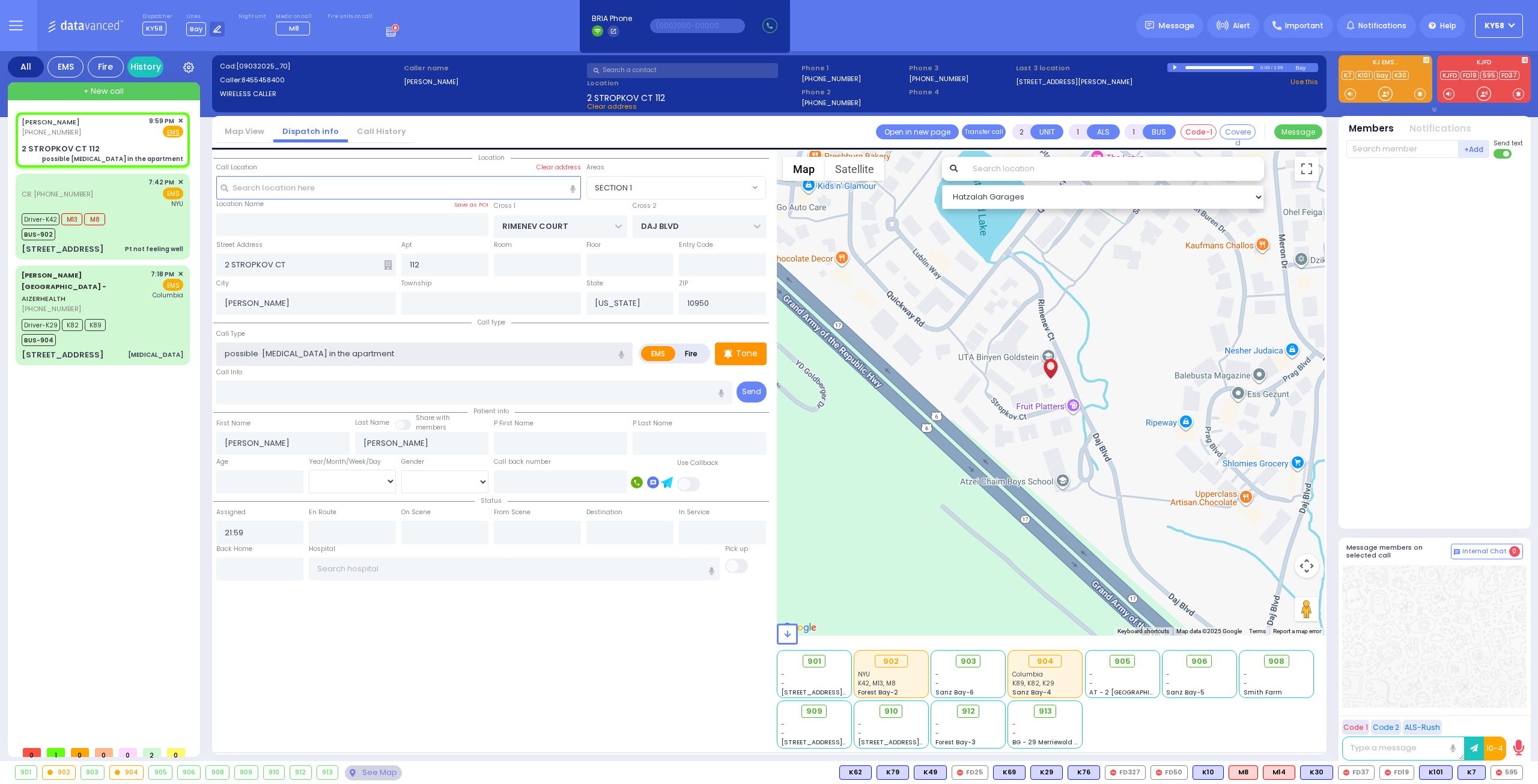
select select "Hatzalah Garages"
click at [292, 349] on input "possible carbon monoxide in the apartment" at bounding box center [425, 353] width 416 height 23
select select "SECTION 1"
type input "possible carbon monoxide in the apartment"
select select
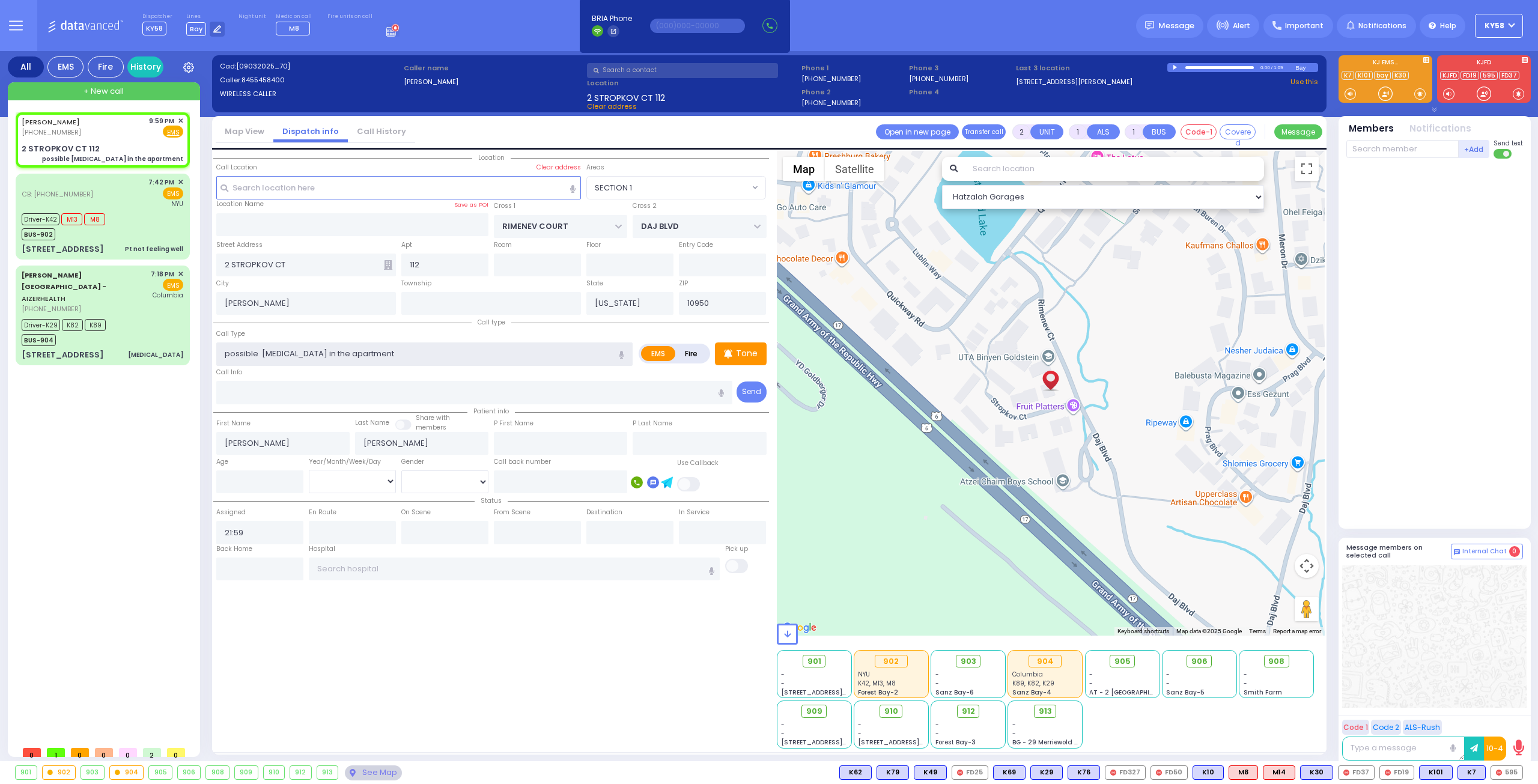
radio input "true"
select select
select select "Hatzalah Garages"
select select "SECTION 1"
type input "possible carbon monoxide in the apartment"
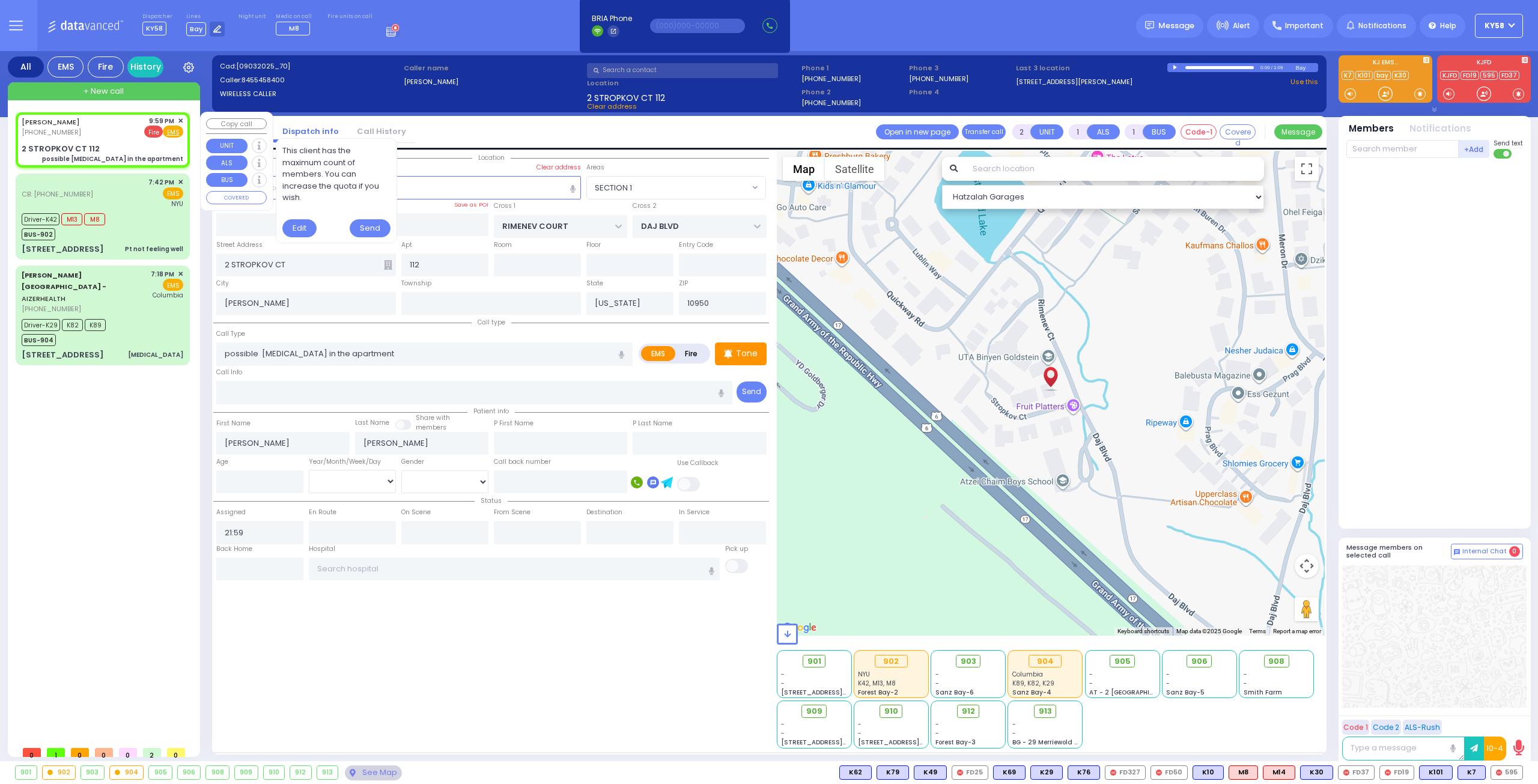
click at [154, 129] on span "Fire" at bounding box center [153, 131] width 19 height 12
select select
radio input "false"
radio input "true"
select select
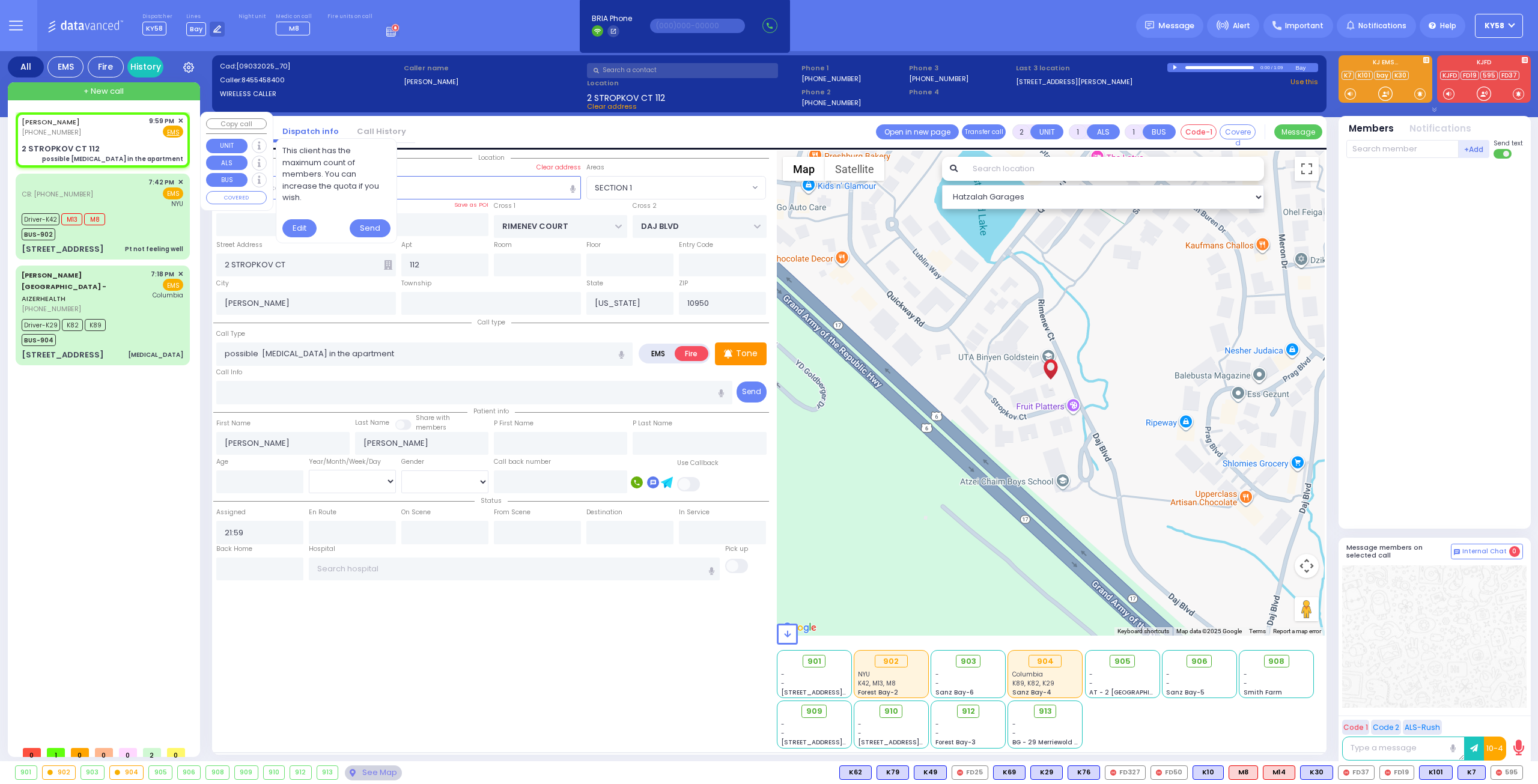
select select "Hatzalah Garages"
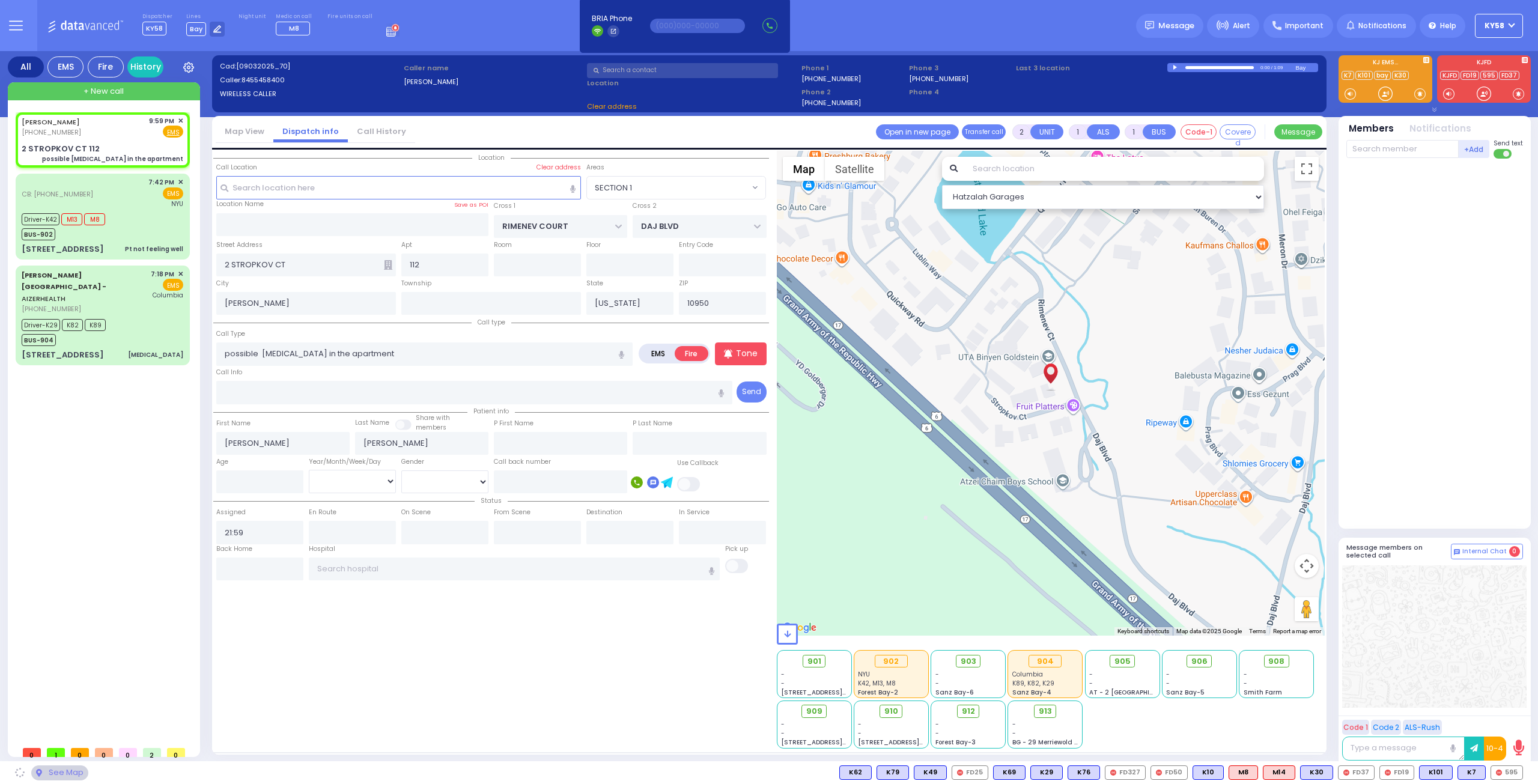
select select
radio input "true"
select select
select select "Hatzalah Garages"
select select "SECTION 1"
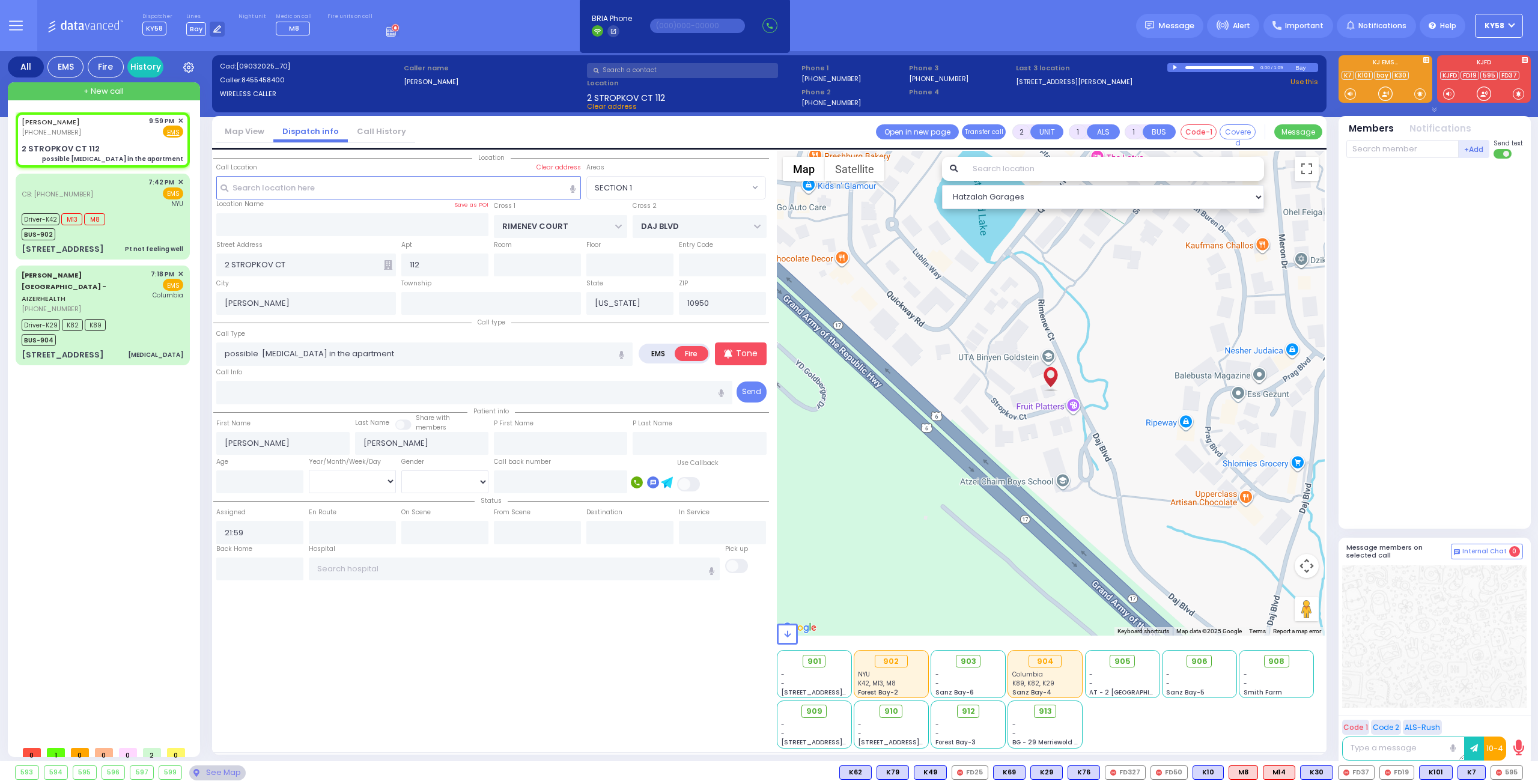
select select "SECTION 1"
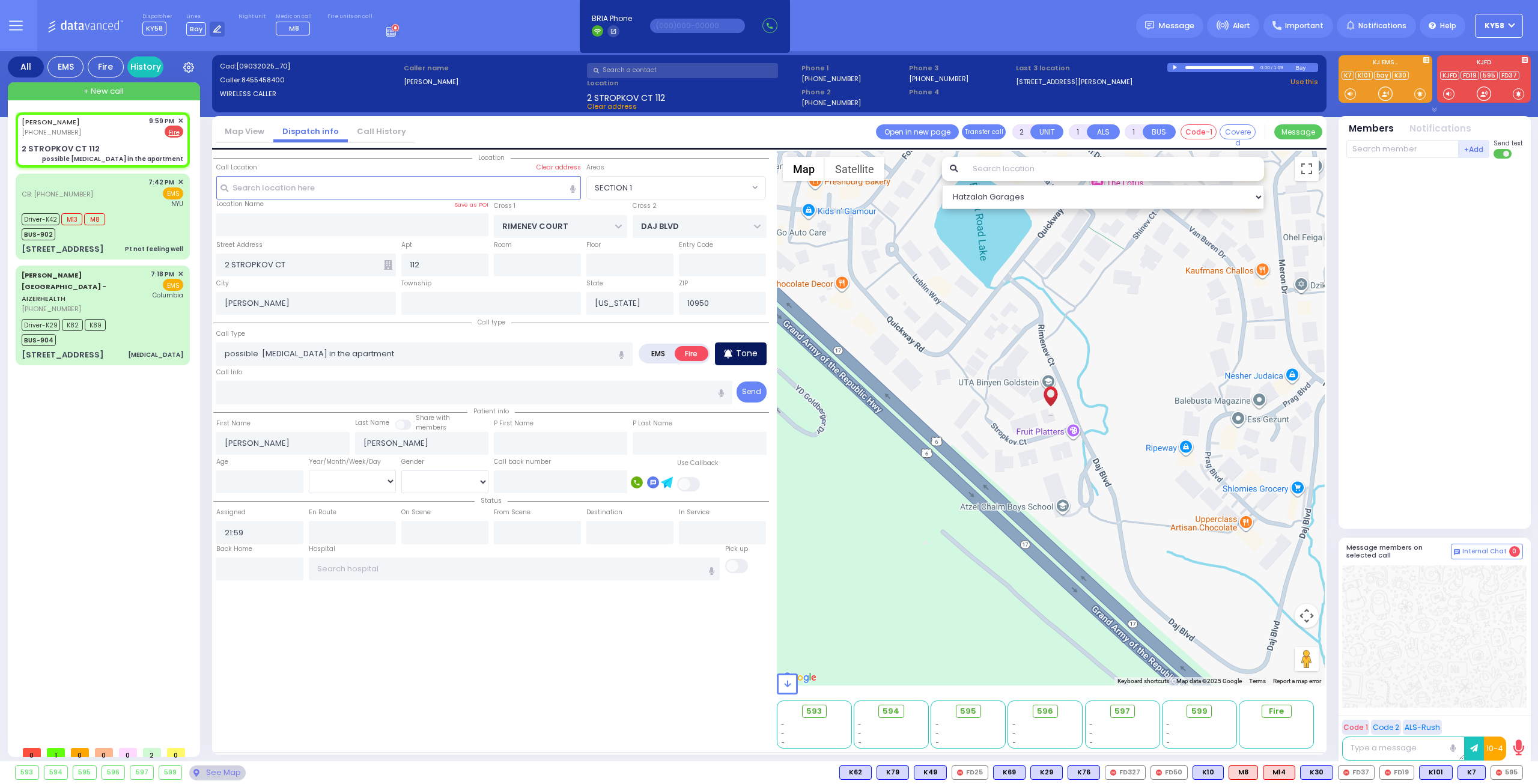
click at [751, 347] on p "Tone" at bounding box center [746, 354] width 21 height 13
click at [264, 353] on input "possible carbon monoxide in the apartment" at bounding box center [425, 353] width 416 height 23
click at [262, 352] on input "possible carbon monoxide in the apartment" at bounding box center [425, 353] width 416 height 23
type input "possible carbon monoxide in the apartment"
select select
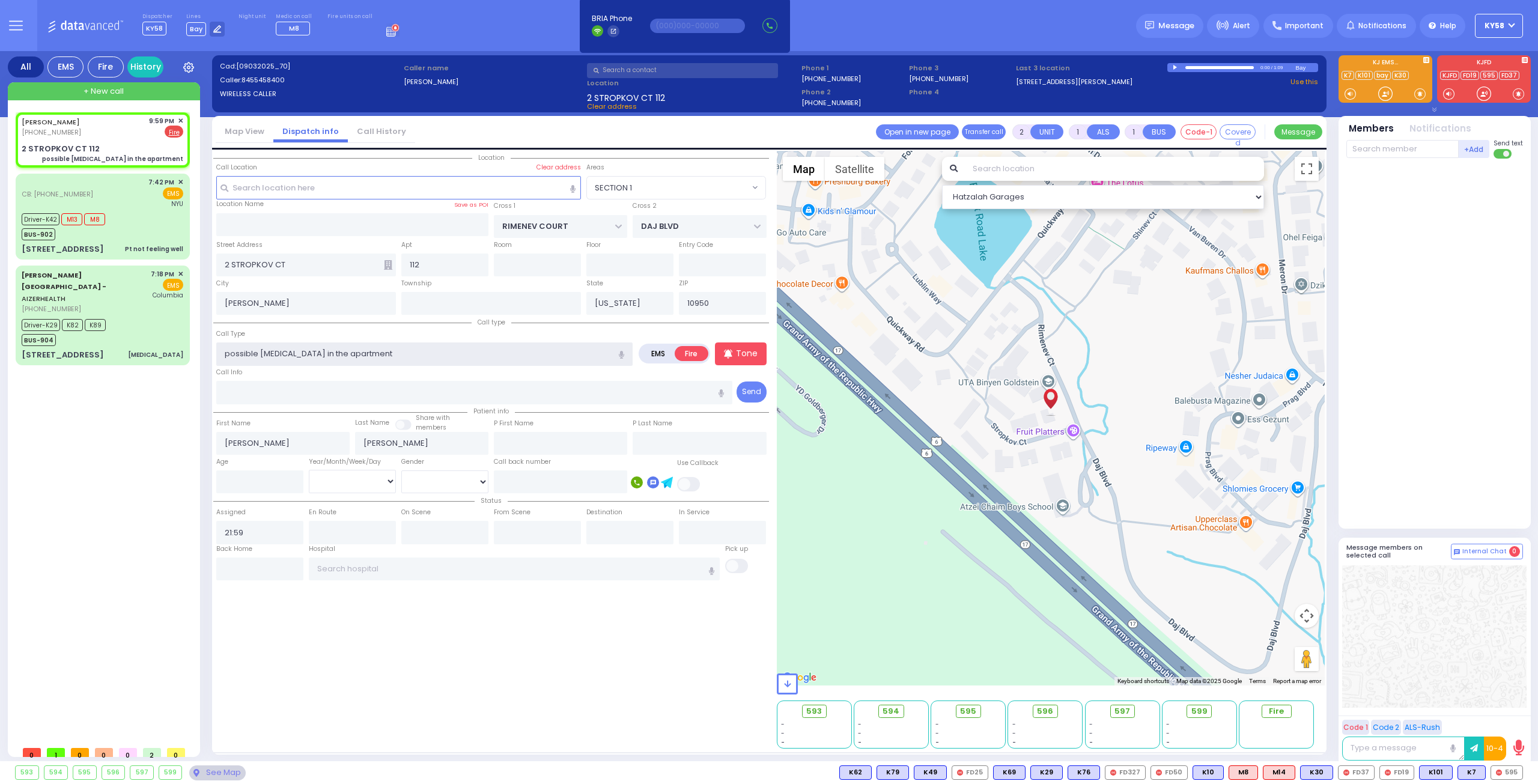
radio input "true"
select select
select select "Hatzalah Garages"
select select "SECTION 1"
type input "possible carbon monoxide in the apartment"
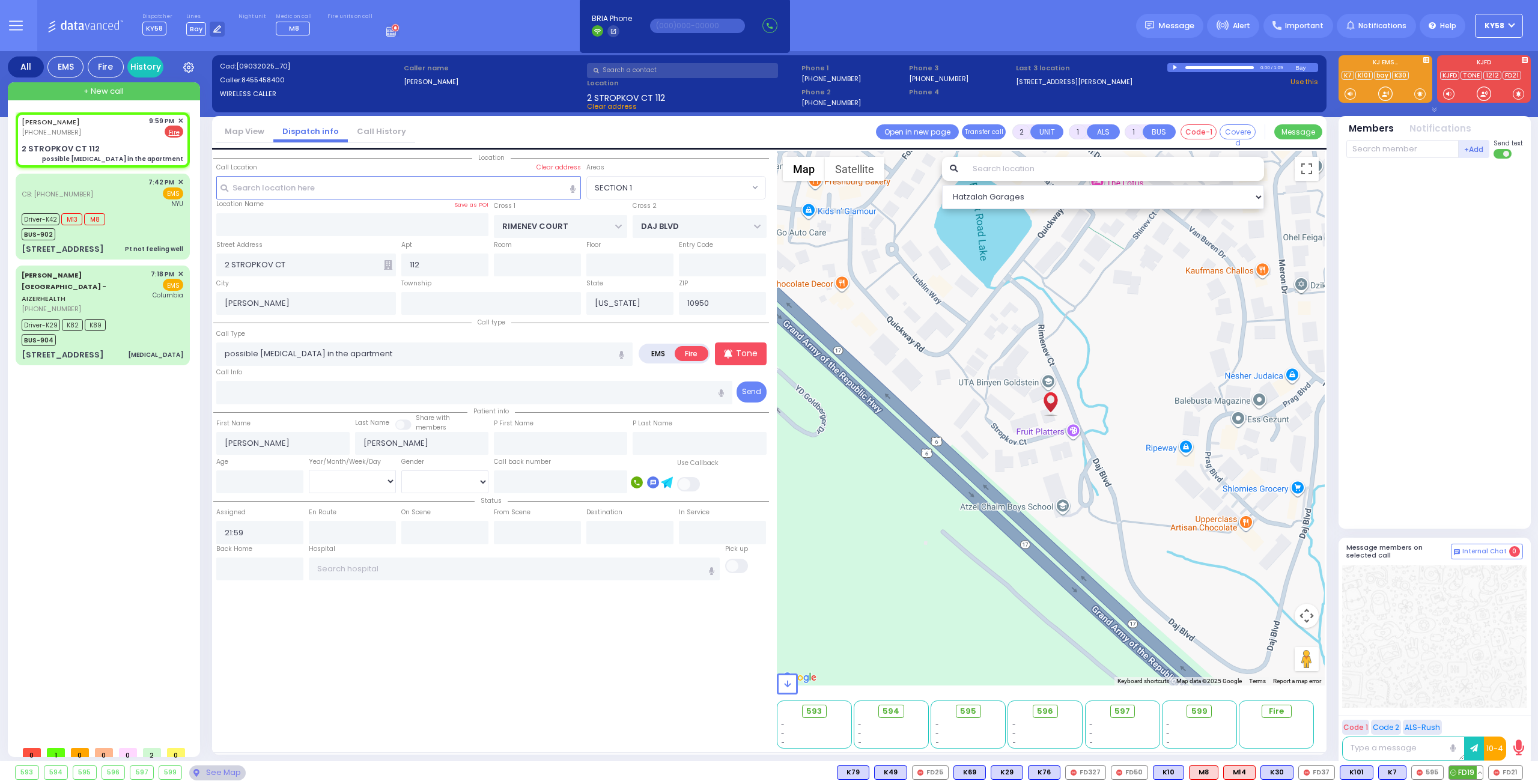
click at [1457, 773] on span "FD19" at bounding box center [1466, 772] width 33 height 13
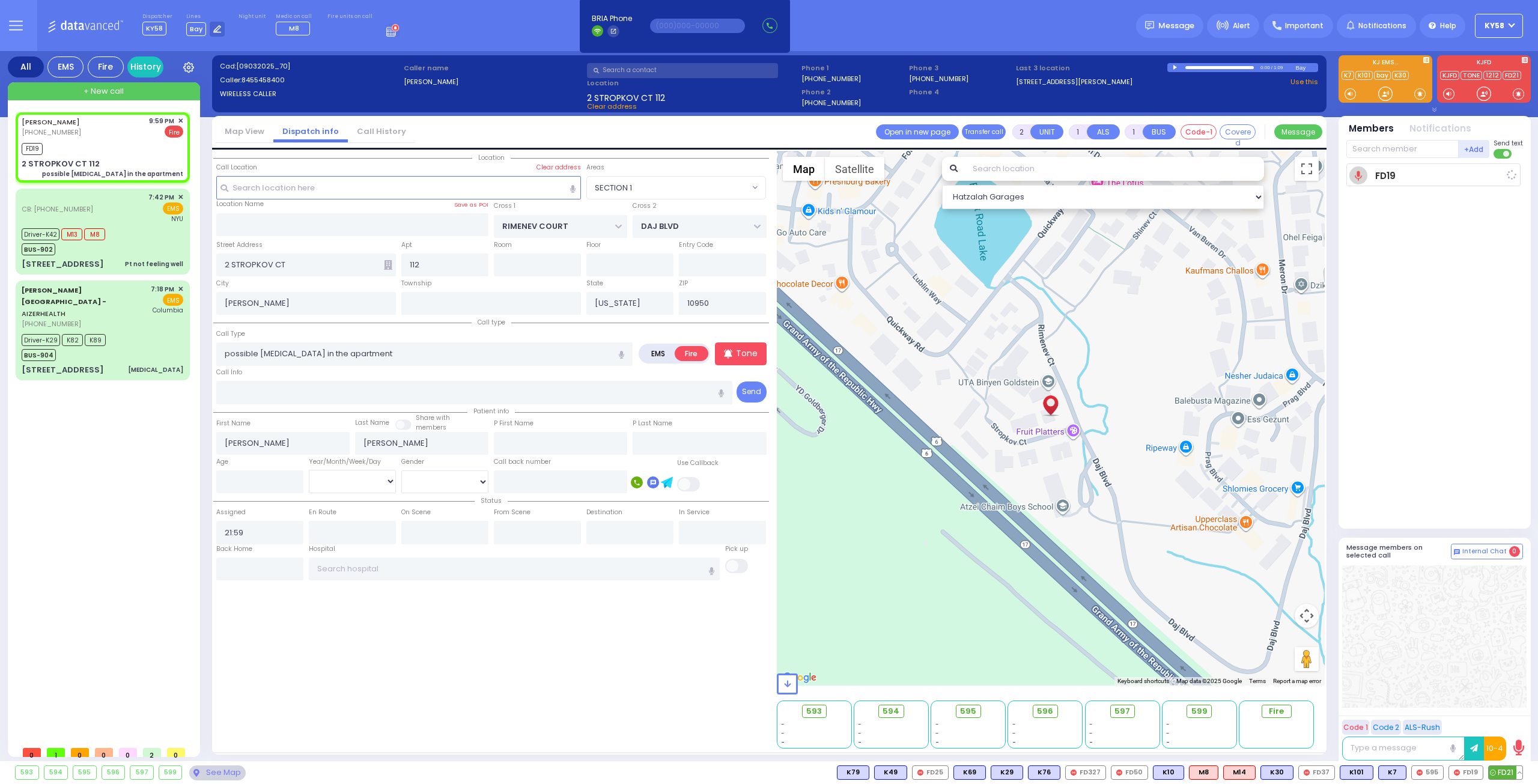
select select
radio input "true"
select select
type input "22:02"
select select "Hatzalah Garages"
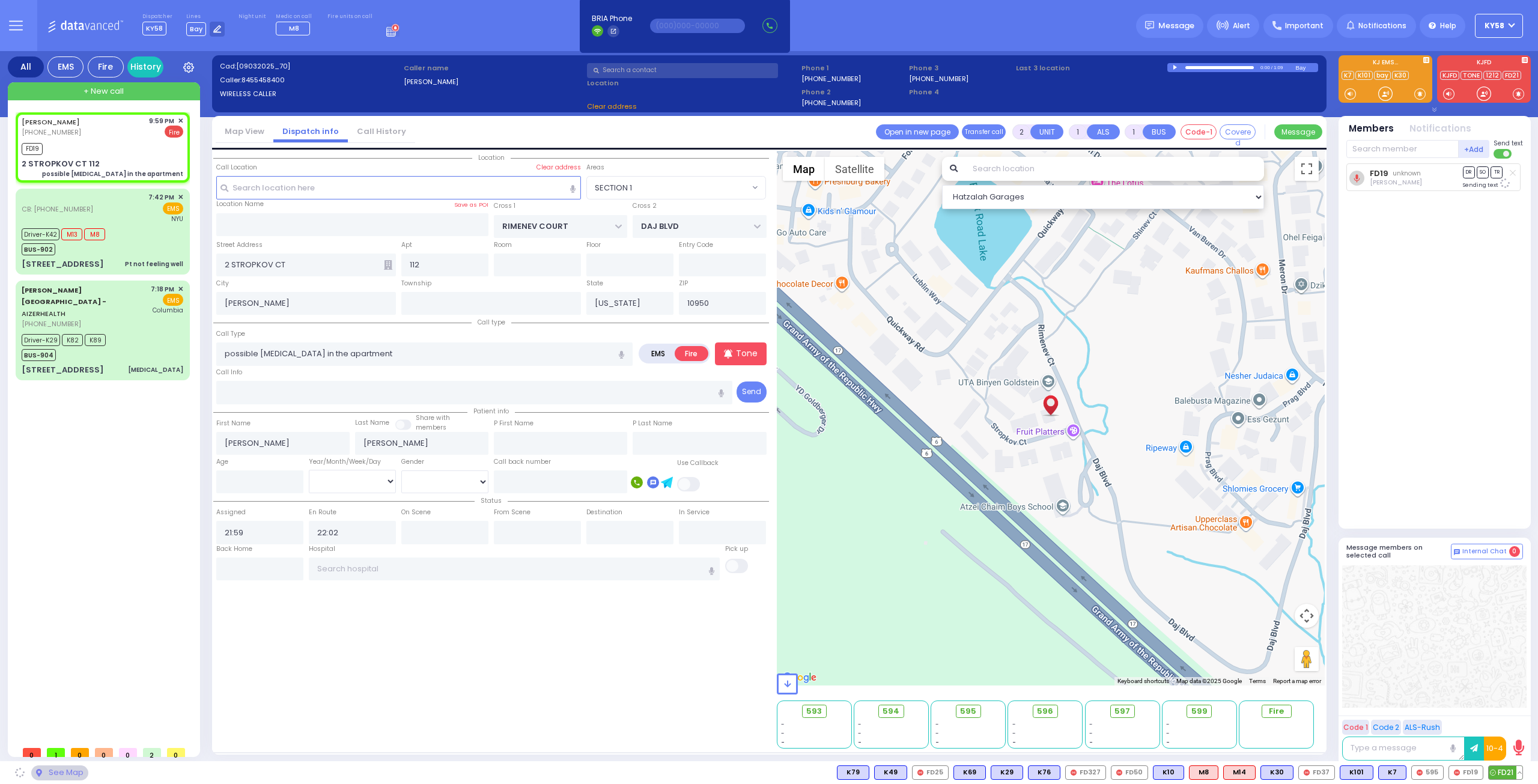
select select "SECTION 1"
click at [1502, 772] on span "FD21" at bounding box center [1505, 772] width 33 height 13
select select
radio input "true"
select select
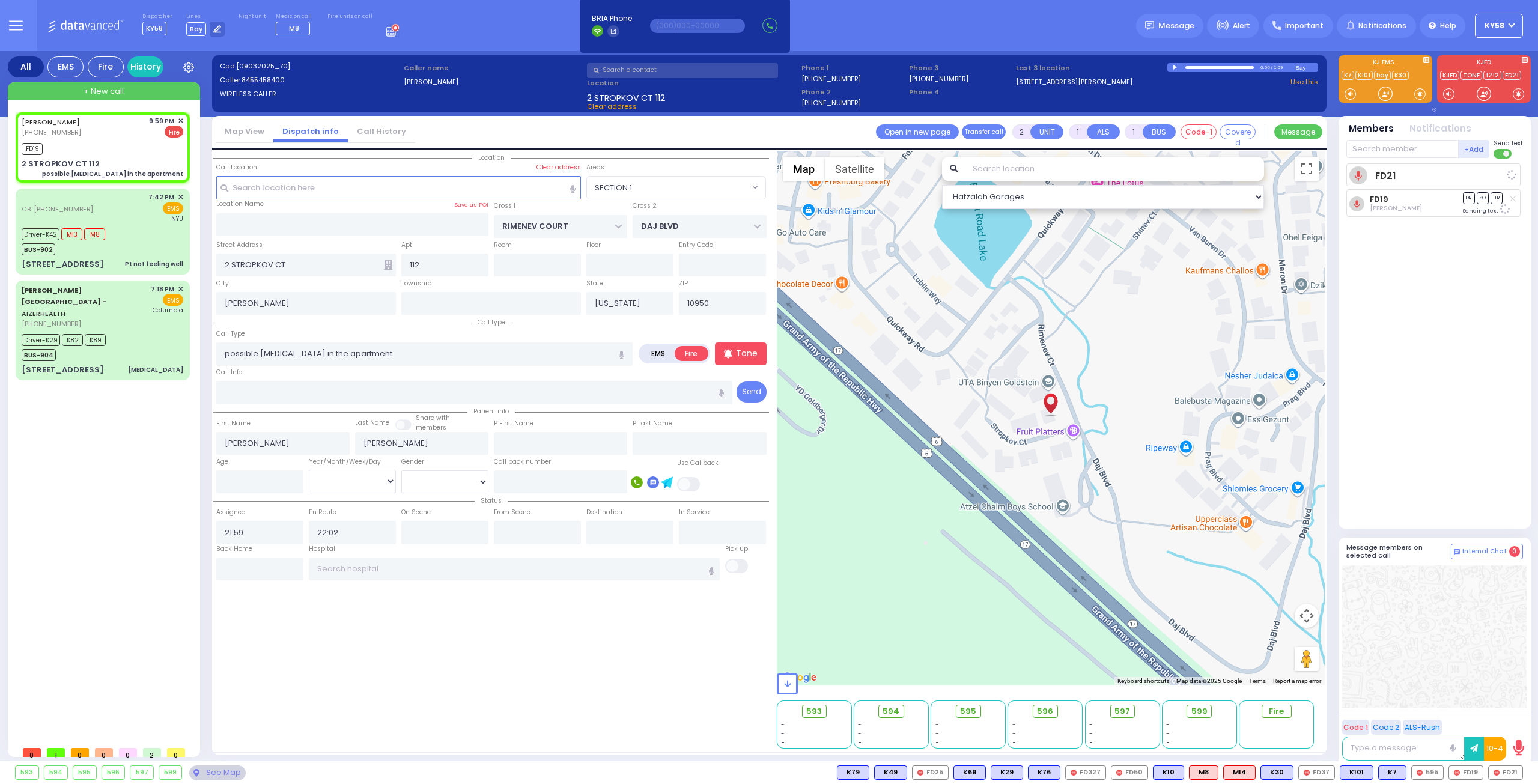
select select "SECTION 1"
select select "Hatzalah Garages"
select select
radio input "true"
select select
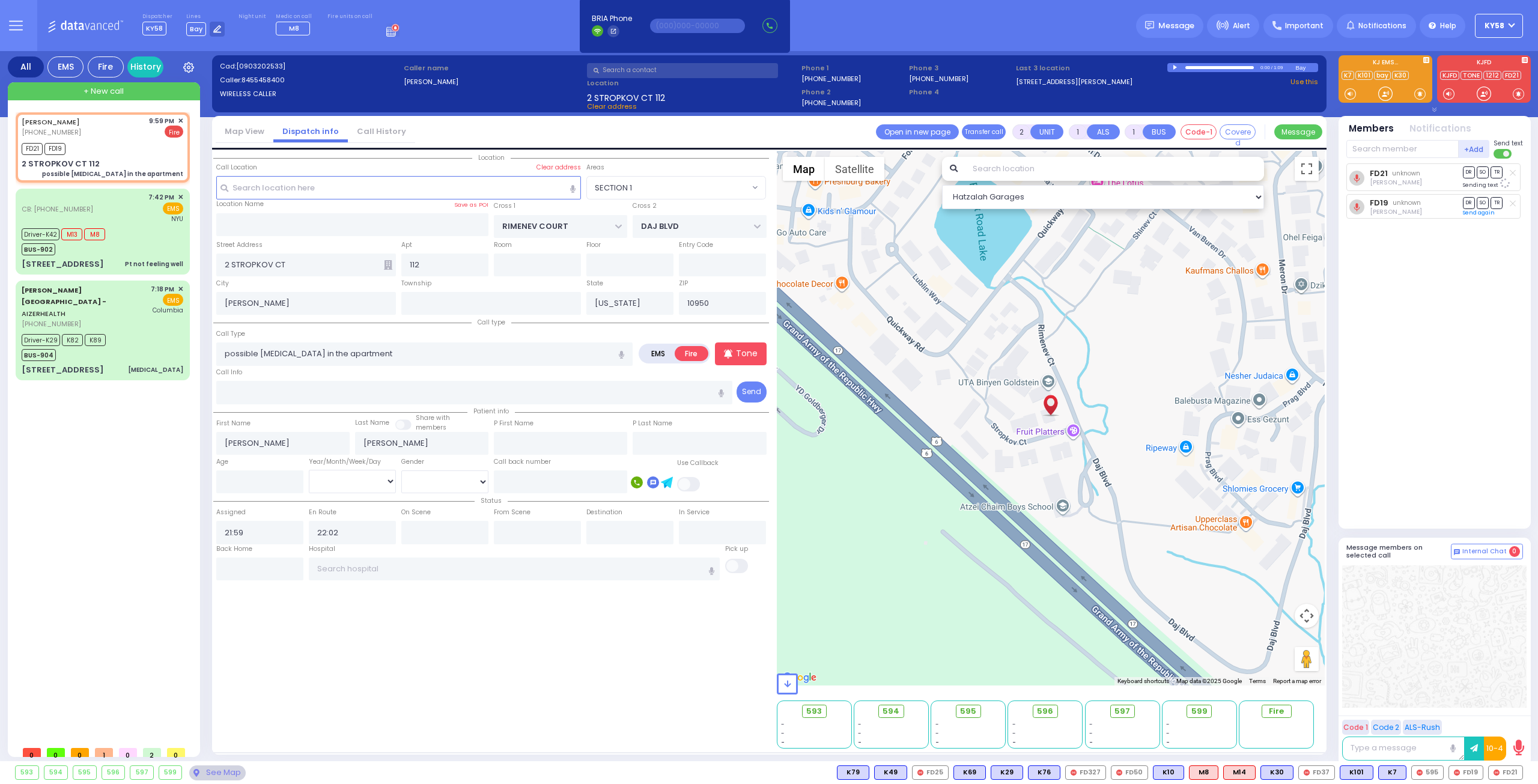
select select "SECTION 1"
select select "Hatzalah Garages"
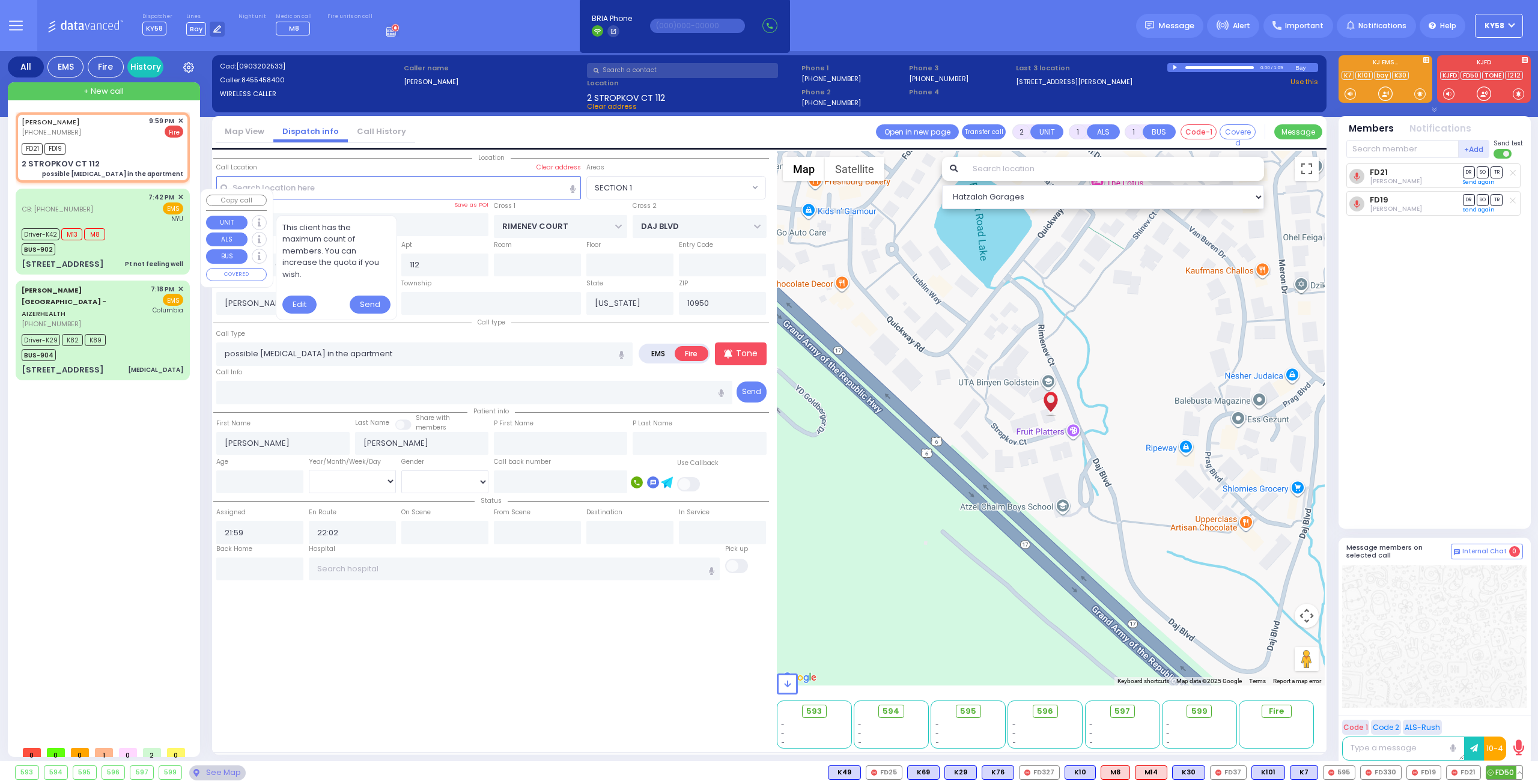
click at [1499, 772] on span "FD50" at bounding box center [1504, 772] width 36 height 13
select select
radio input "true"
select select
select select "SECTION 1"
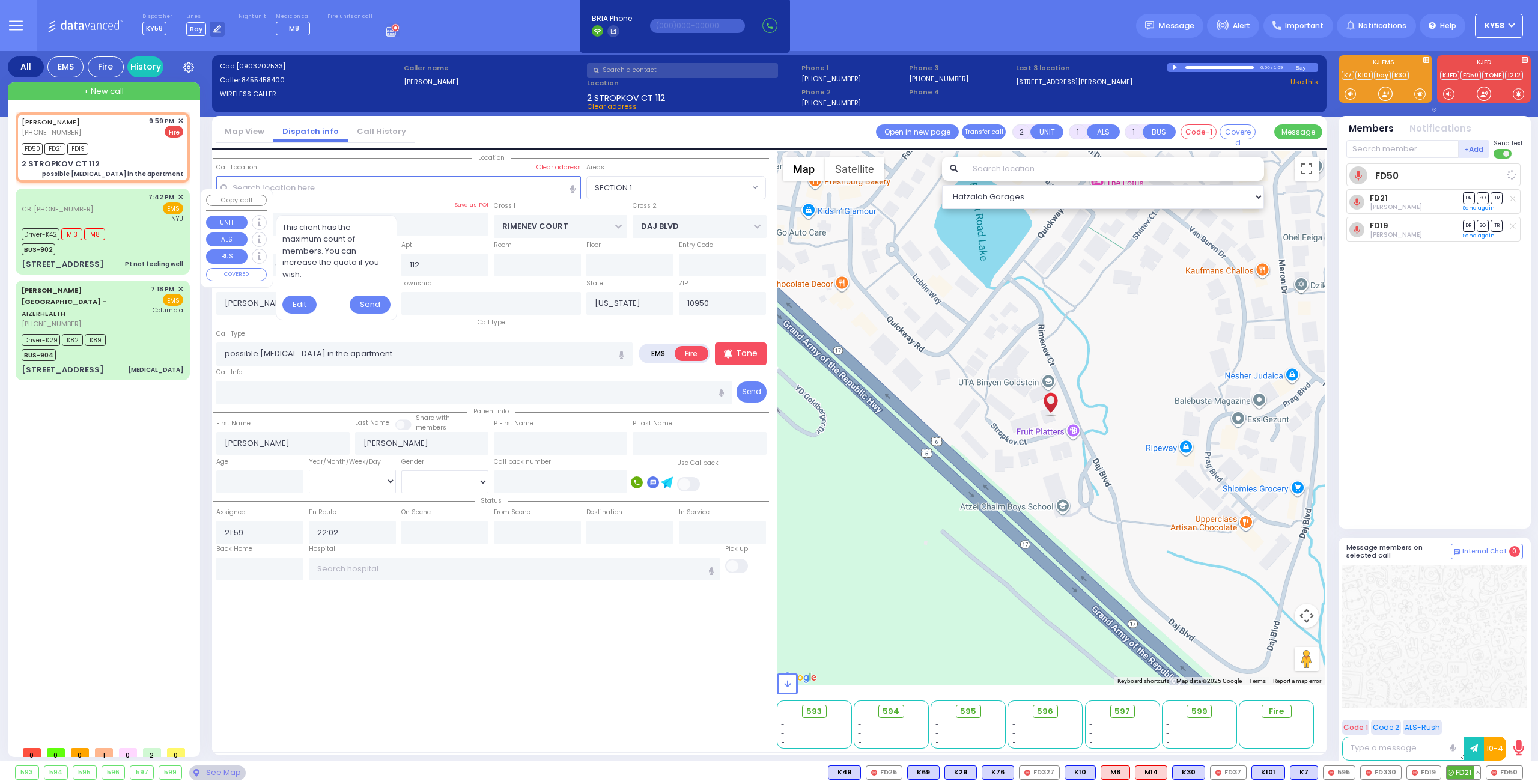
select select "Hatzalah Garages"
click at [1385, 773] on span "FD330" at bounding box center [1380, 772] width 40 height 13
select select
radio input "true"
select select
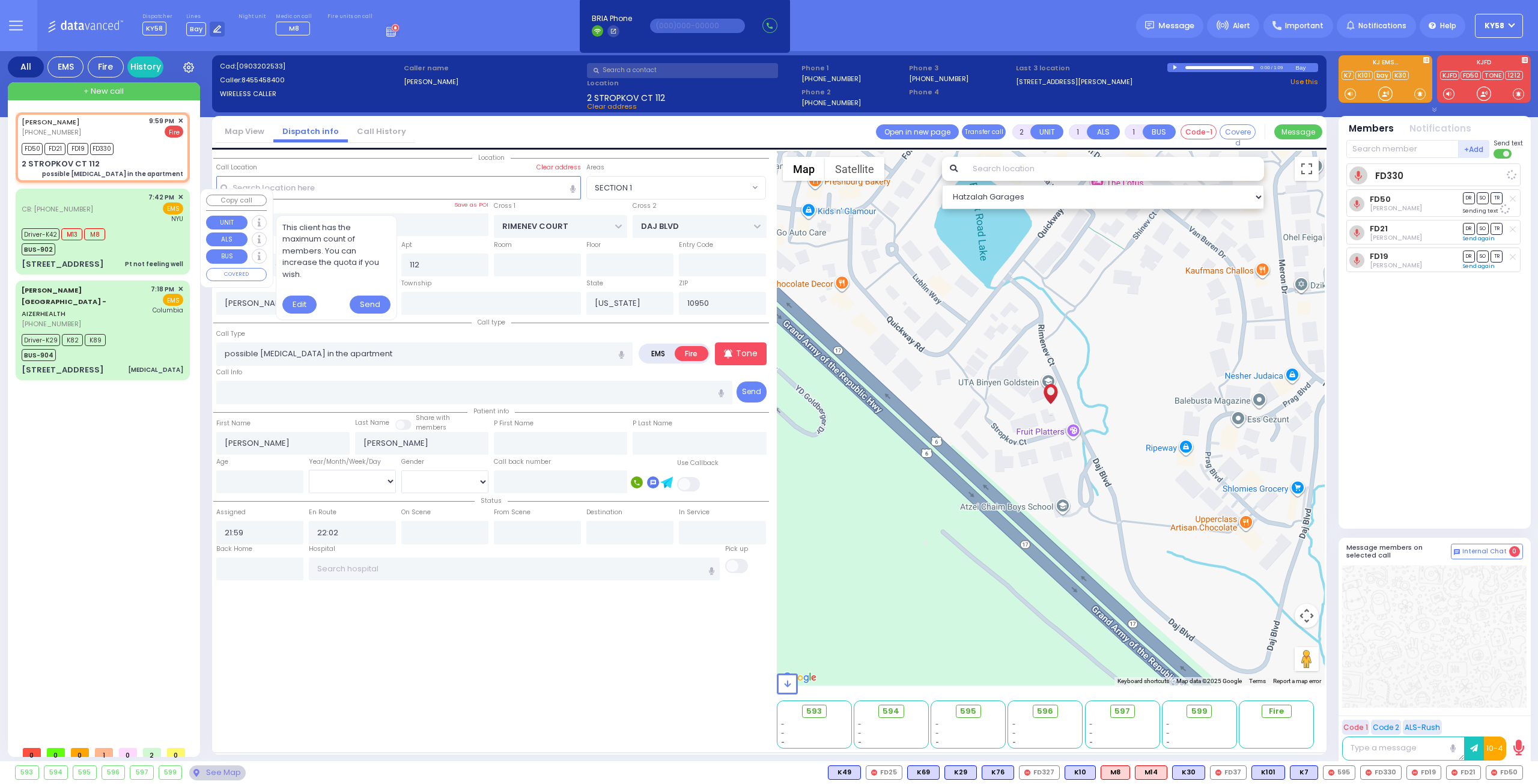
select select "SECTION 1"
select select "Hatzalah Garages"
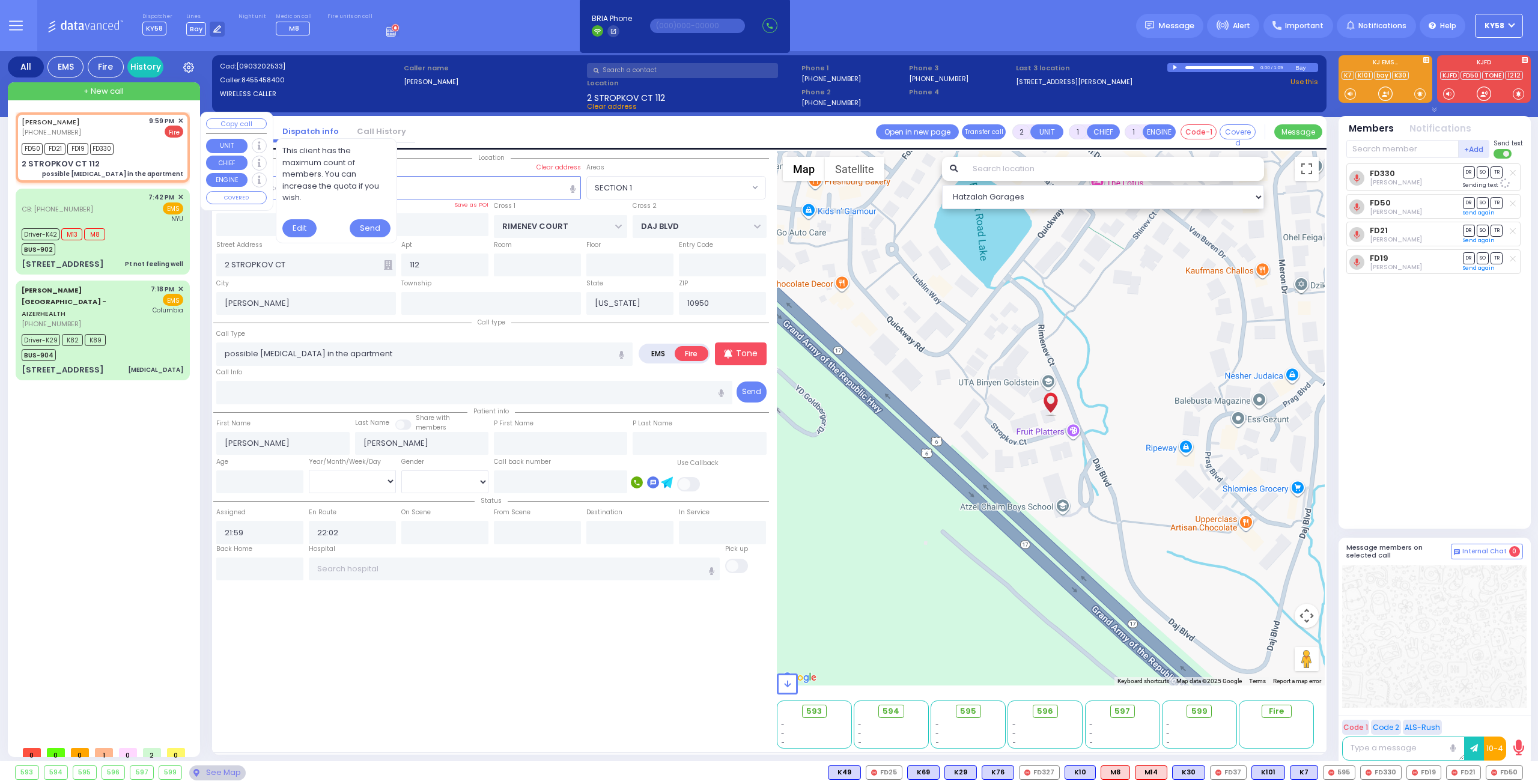
click at [247, 121] on button "Copy call" at bounding box center [236, 124] width 60 height 11
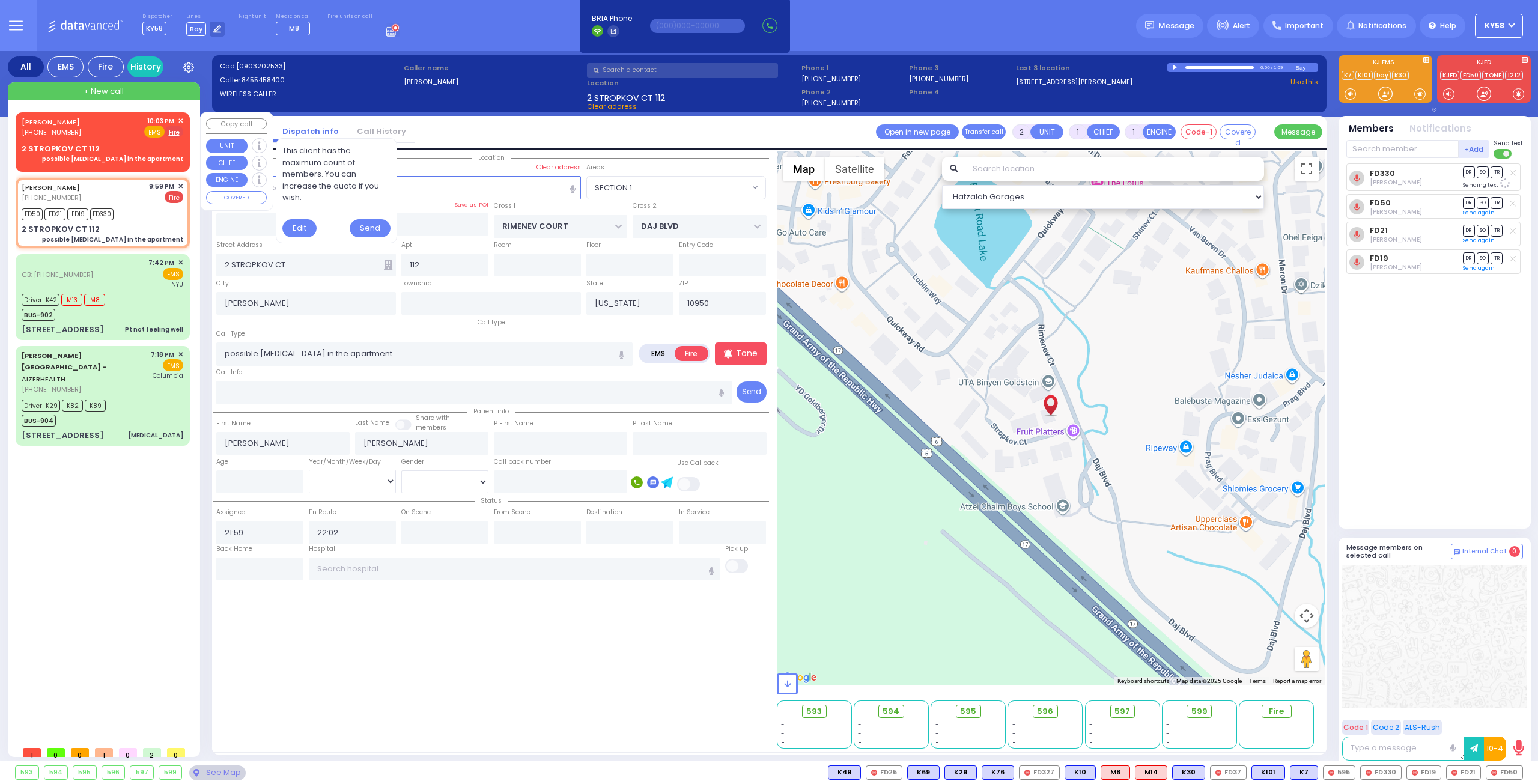
click at [156, 130] on span "EMS" at bounding box center [154, 131] width 20 height 12
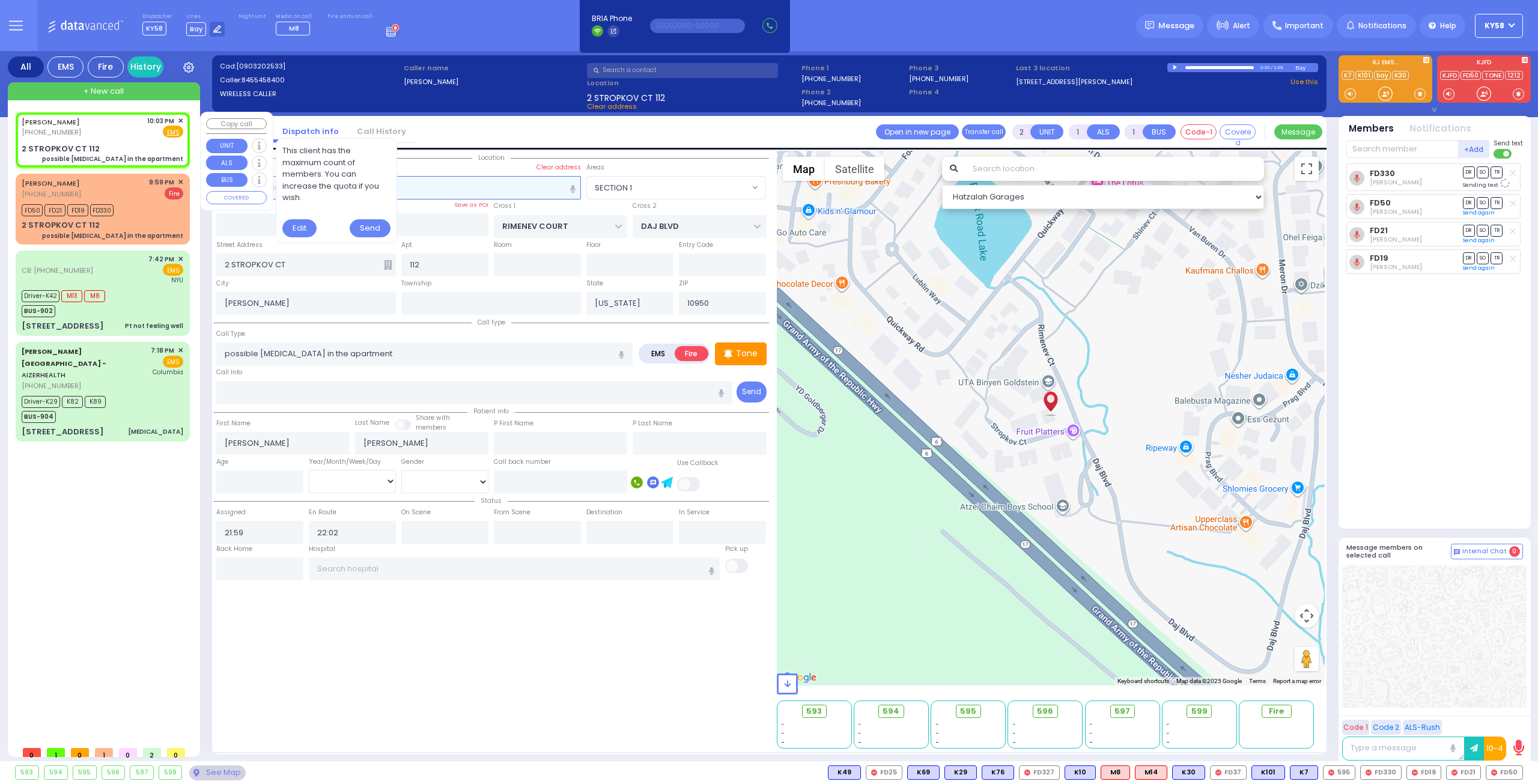
select select
radio input "true"
select select
type input "22:03"
select select "Hatzalah Garages"
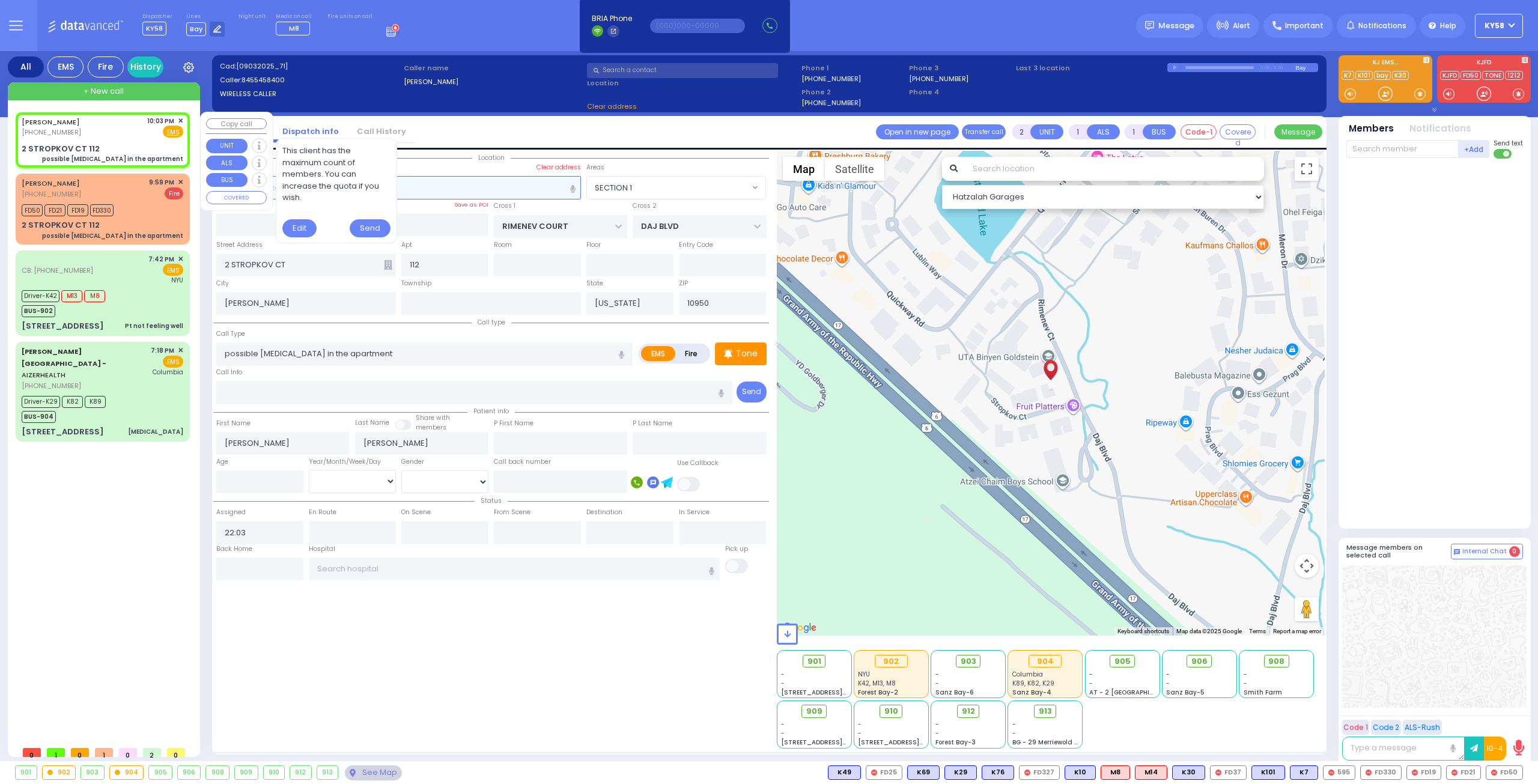
select select
radio input "true"
select select
select select "Hatzalah Garages"
select select "SECTION 1"
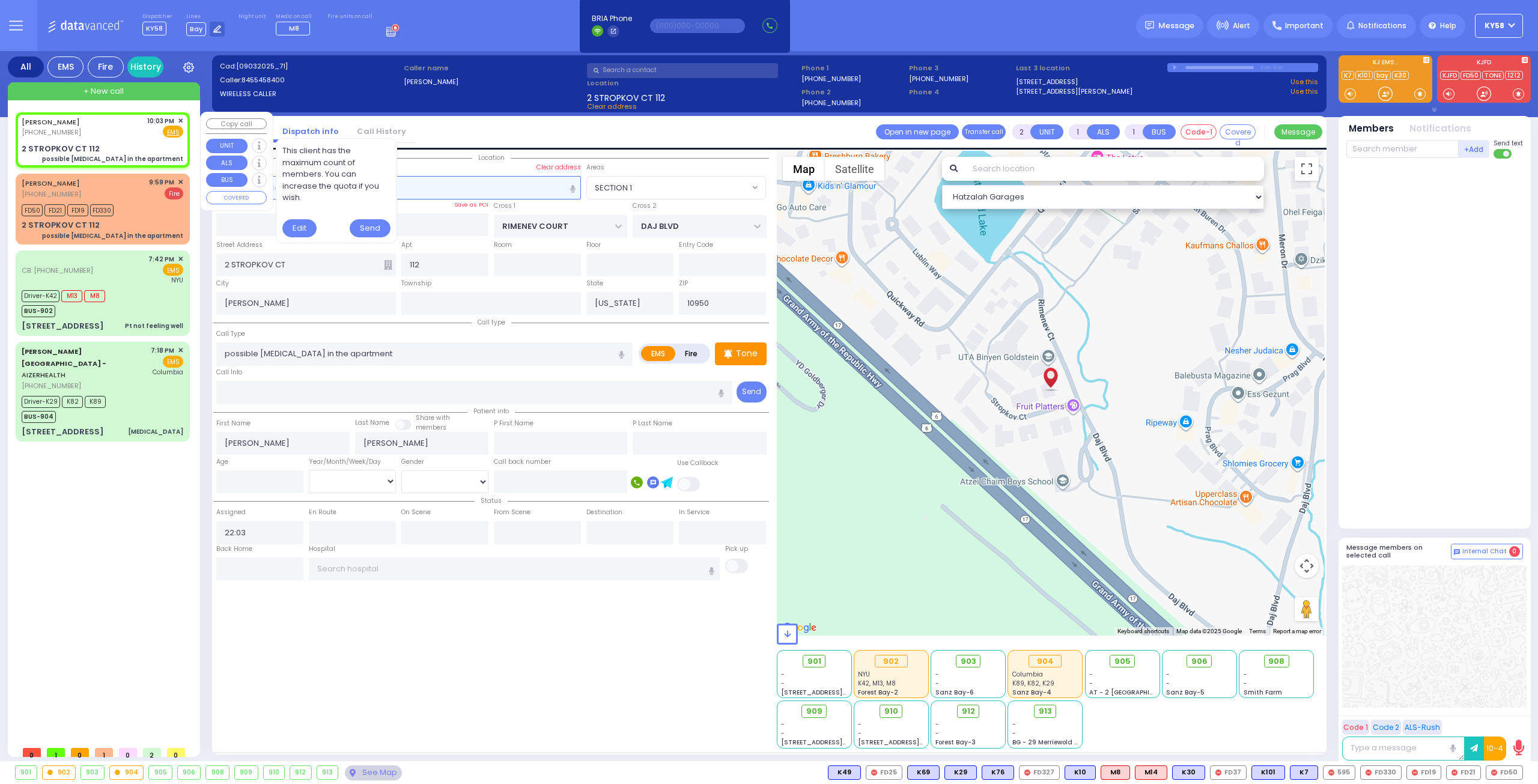
select select "SECTION 1"
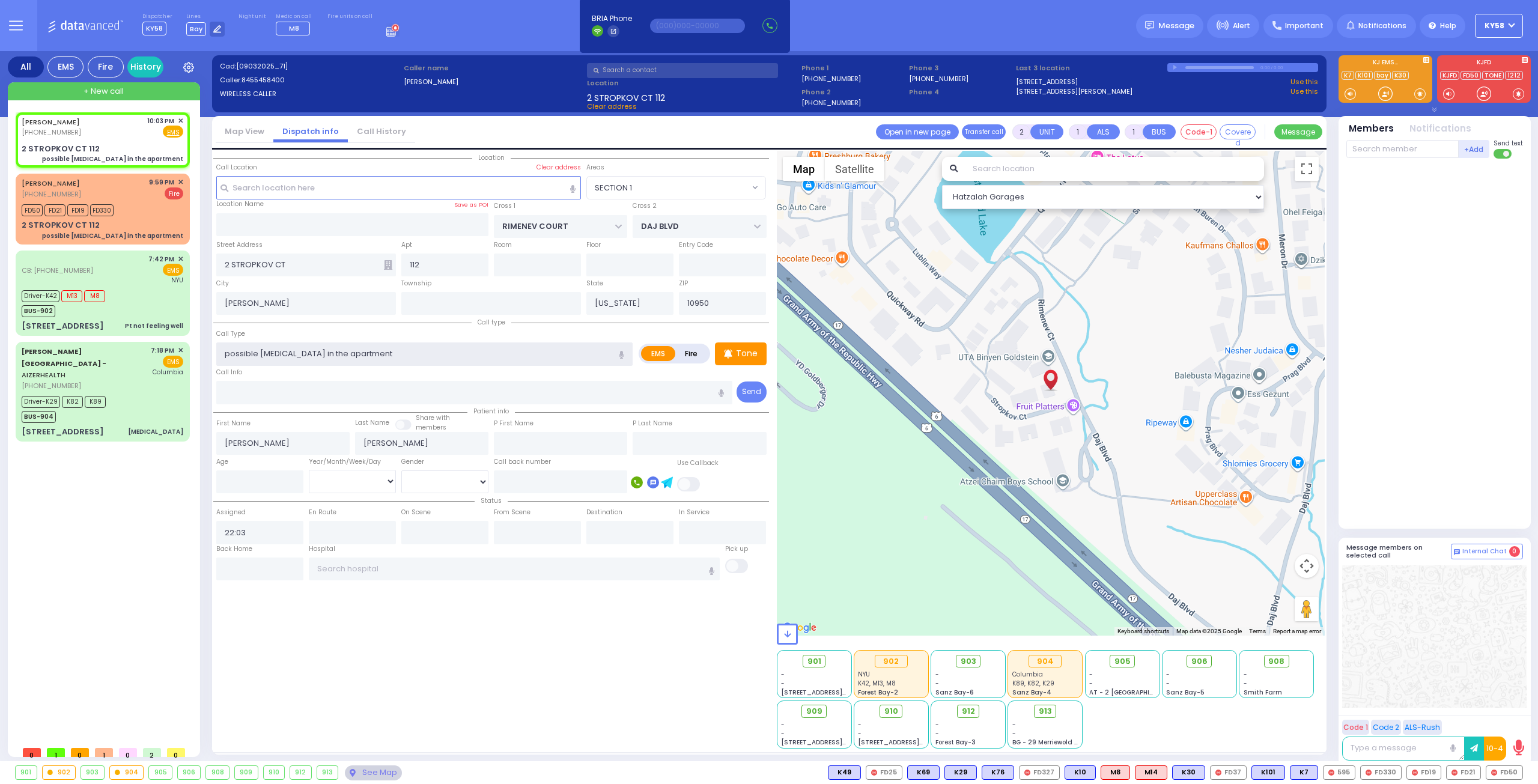
click at [576, 354] on input "possible carbon monoxide in the apartment" at bounding box center [425, 353] width 416 height 23
click at [1509, 767] on span "M3" at bounding box center [1508, 772] width 28 height 13
select select
radio input "true"
select select
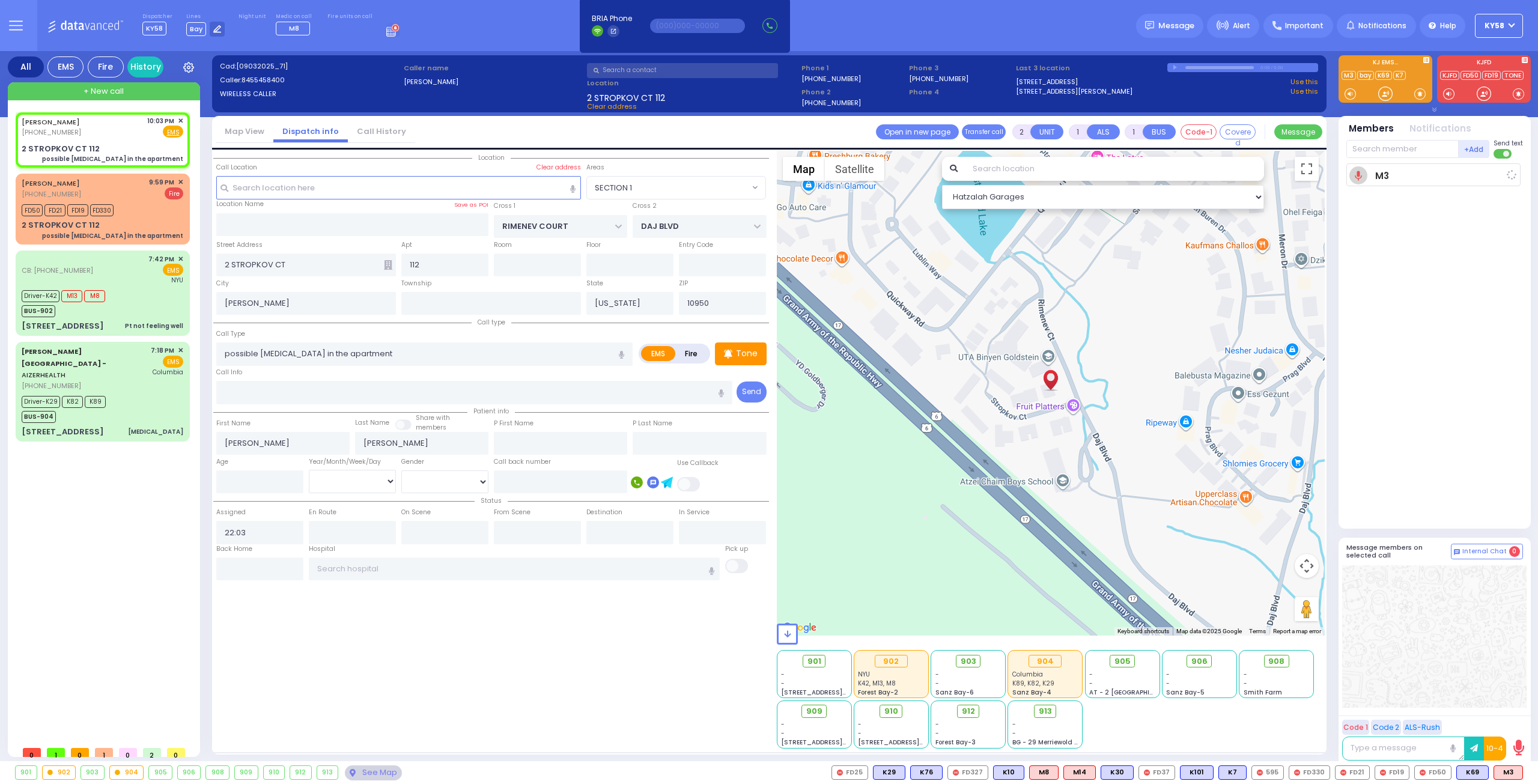
type input "22:05"
select select "Hatzalah Garages"
select select "SECTION 1"
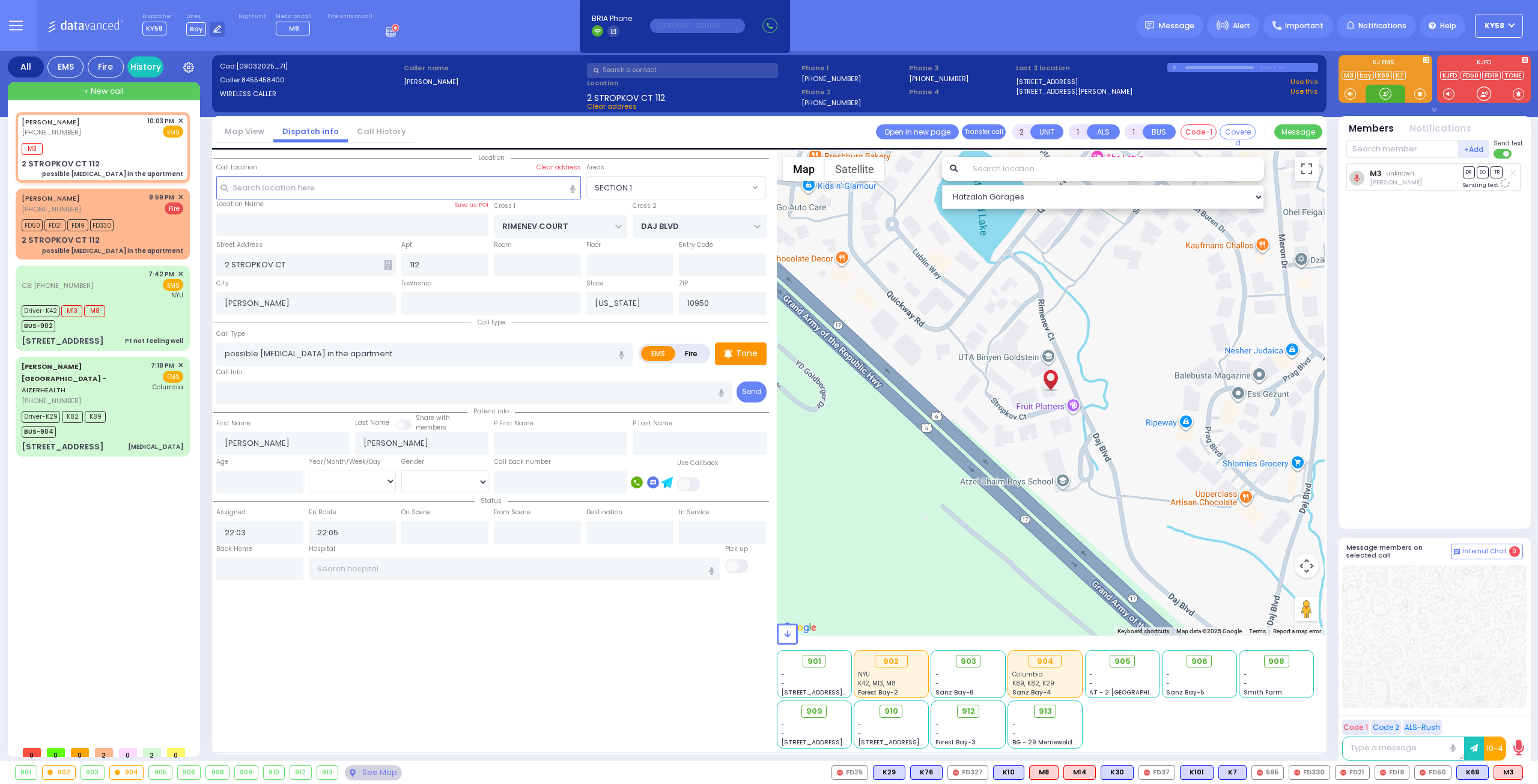
select select
radio input "true"
select select
select select "Hatzalah Garages"
select select "SECTION 1"
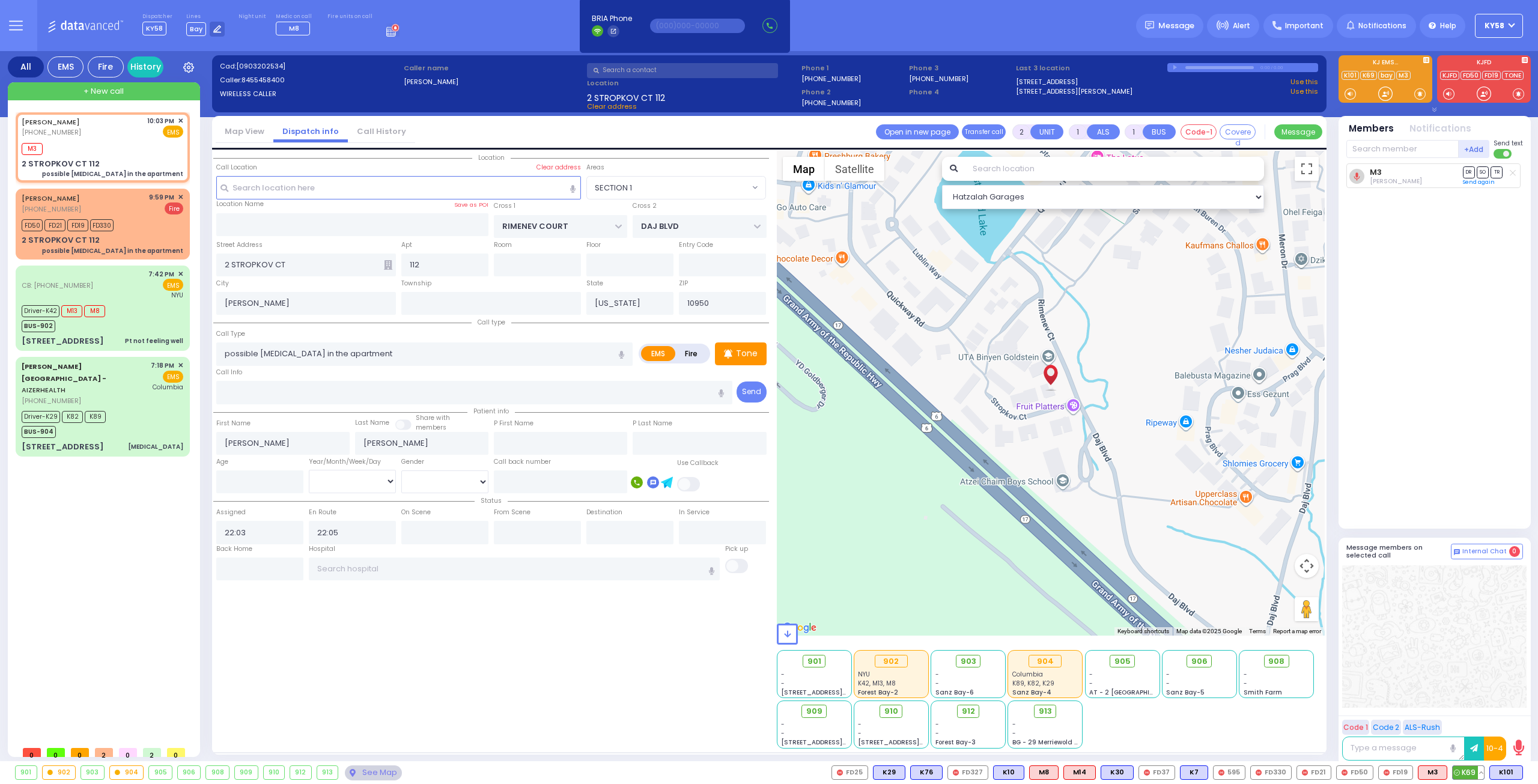
click at [1470, 772] on span "K69" at bounding box center [1468, 772] width 32 height 13
select select
radio input "true"
select select
select select "Hatzalah Garages"
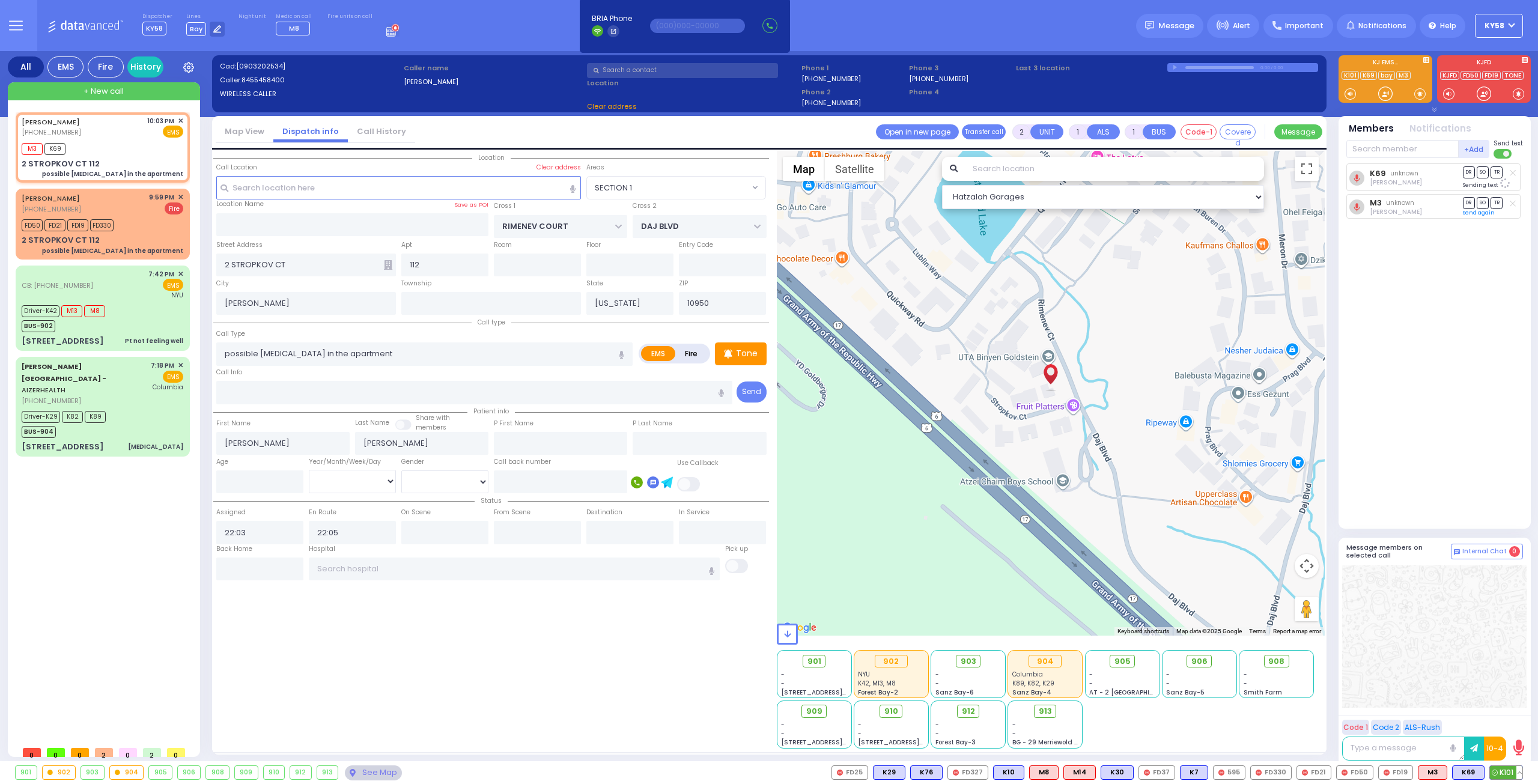
select select "SECTION 1"
drag, startPoint x: 1511, startPoint y: 770, endPoint x: 1505, endPoint y: 670, distance: 100.2
click at [1510, 770] on span "K101" at bounding box center [1505, 772] width 33 height 13
select select
radio input "true"
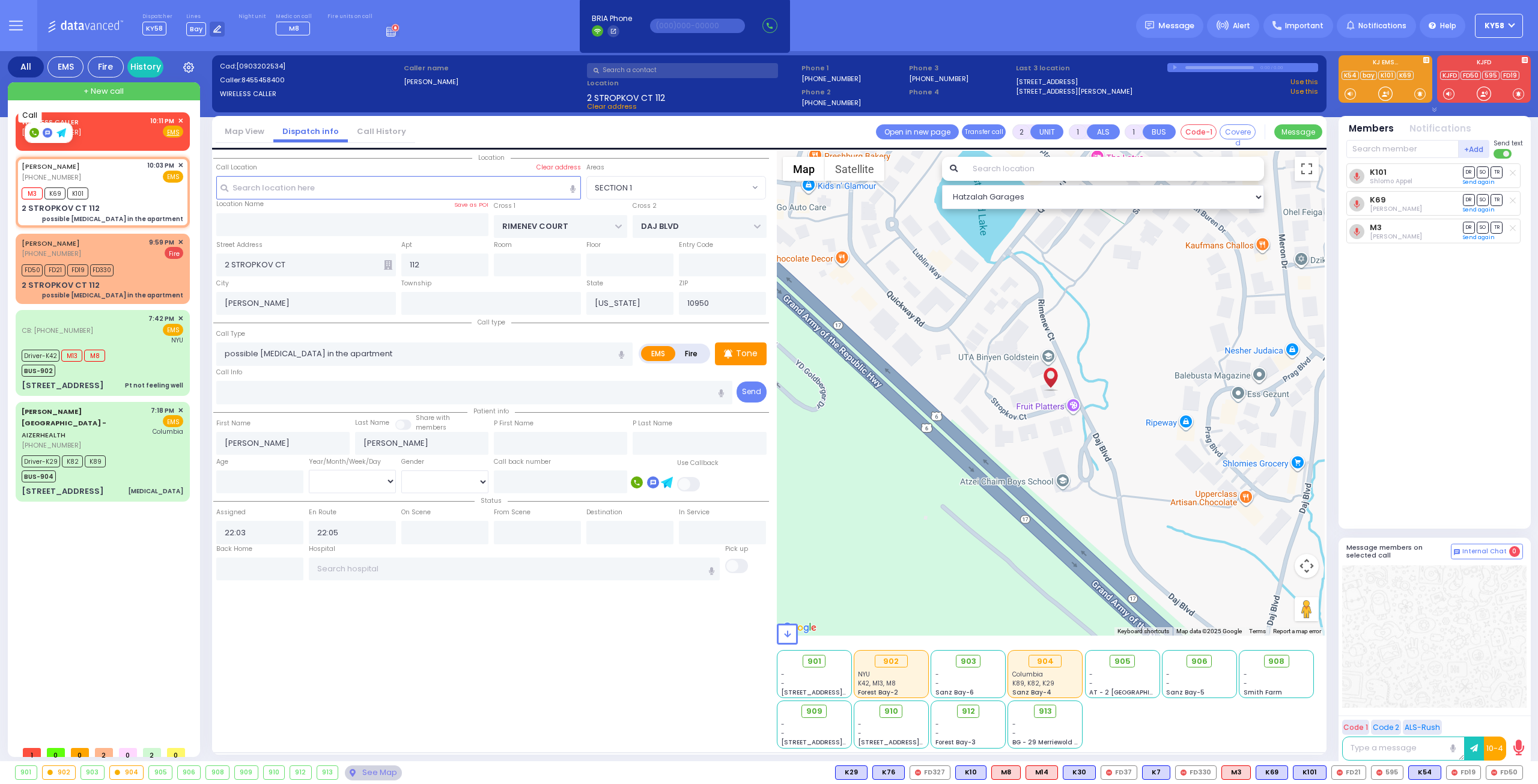
click at [34, 131] on rect at bounding box center [34, 133] width 9 height 9
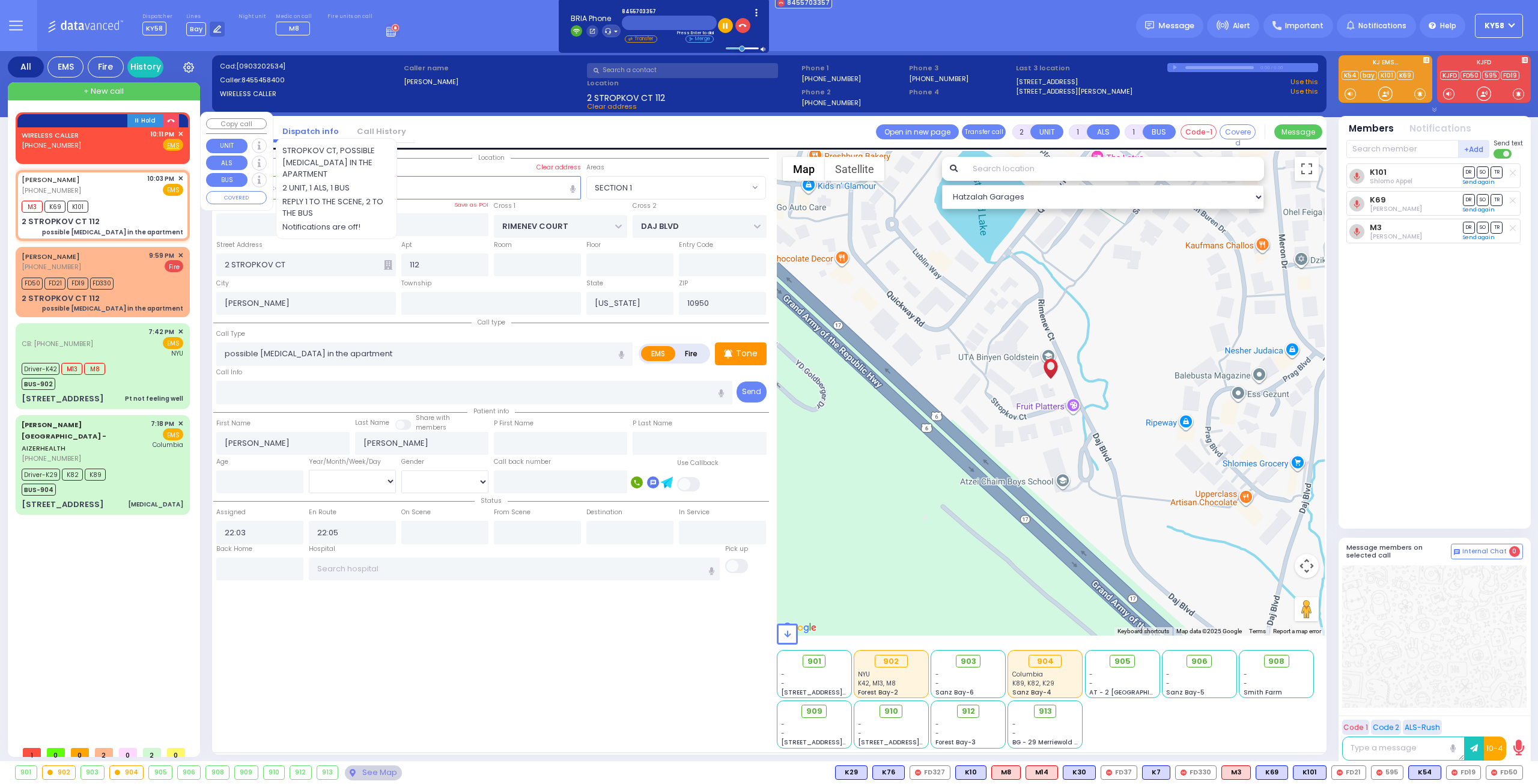
click at [112, 135] on div "WIRELESS CALLER (845) 570-3357 10:11 PM ✕ Fire EMS" at bounding box center [102, 140] width 162 height 22
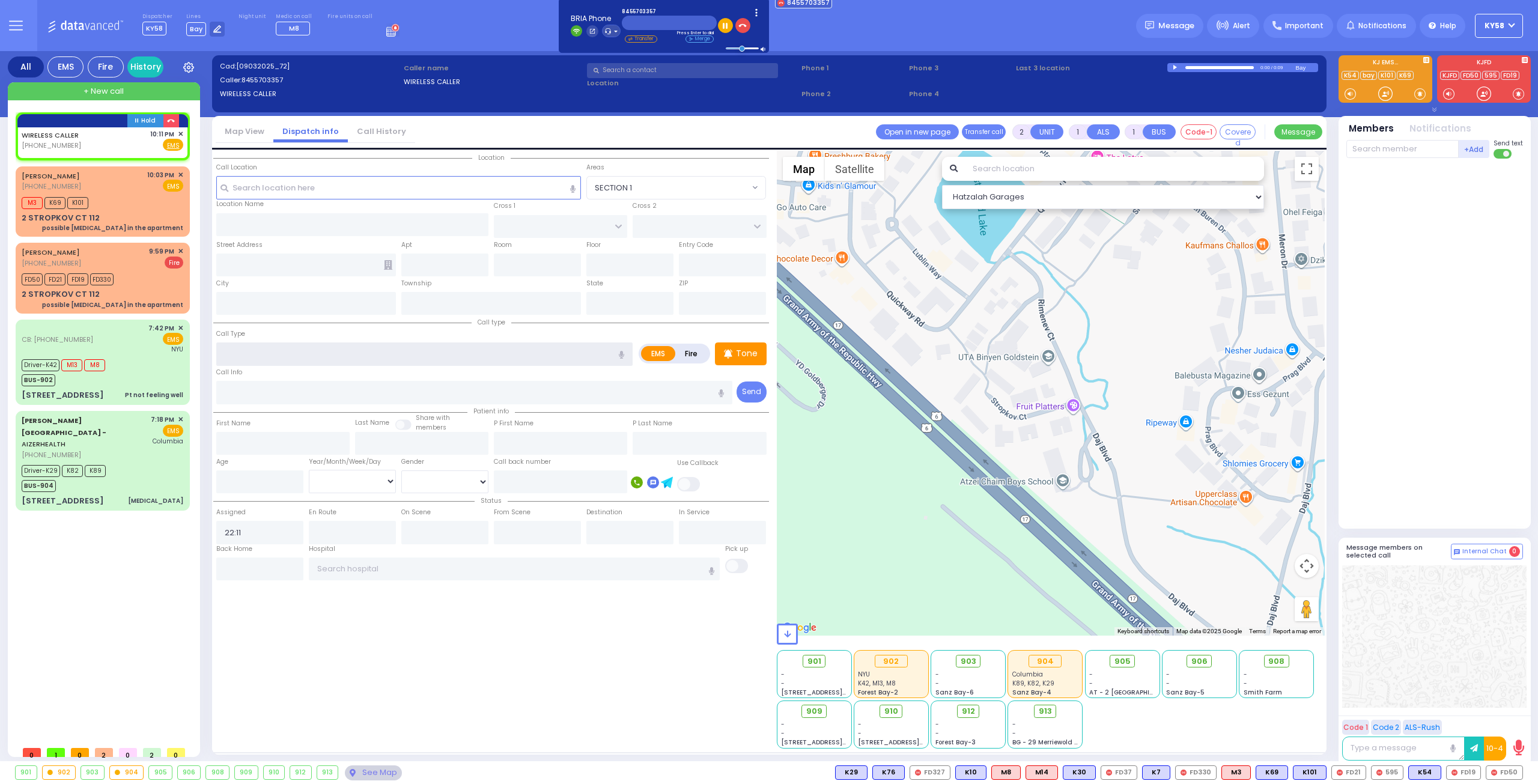
click at [307, 349] on input "text" at bounding box center [425, 353] width 416 height 23
click at [375, 349] on input "text" at bounding box center [425, 353] width 416 height 23
click at [256, 188] on input "text" at bounding box center [399, 187] width 365 height 23
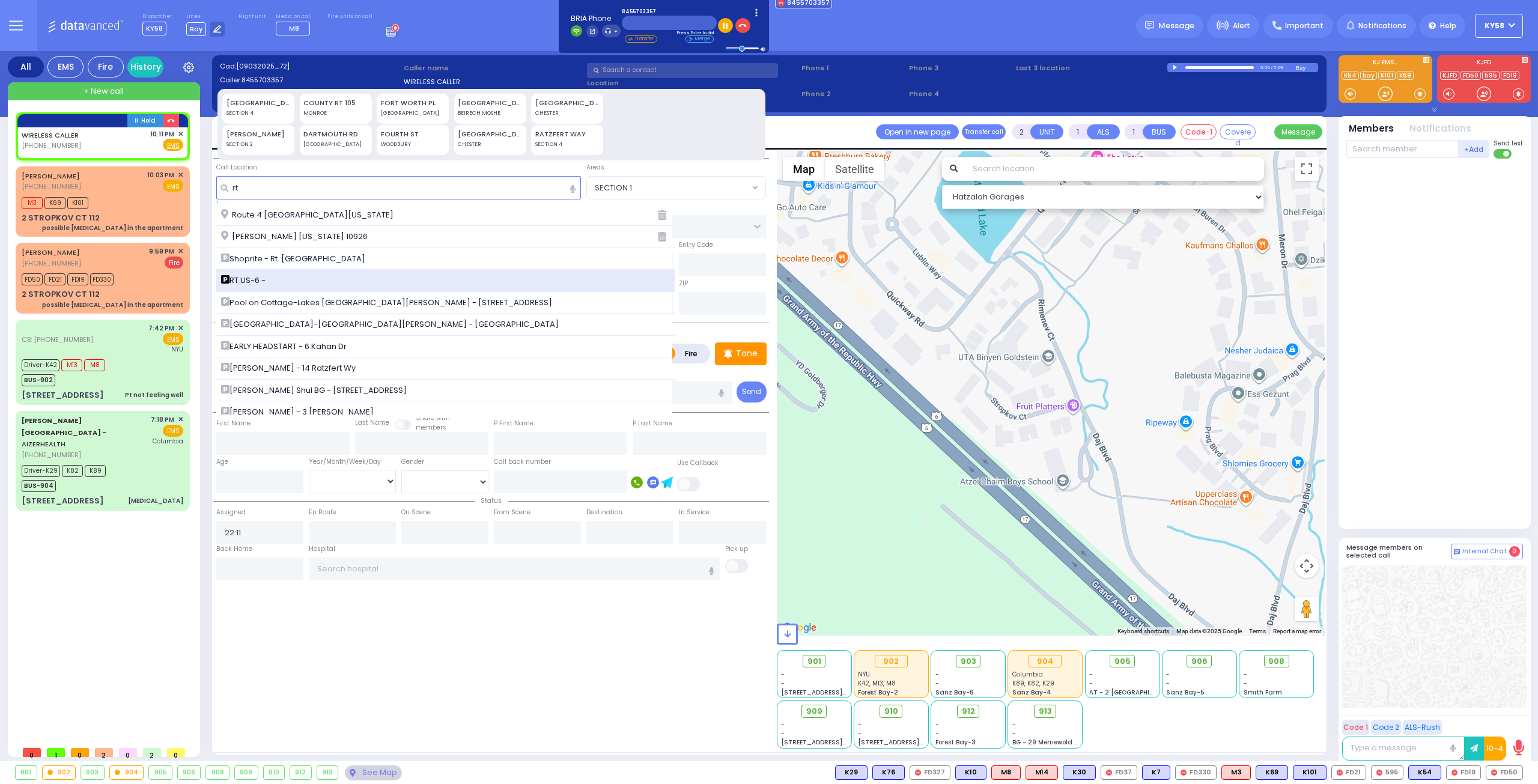
click at [269, 280] on span "RT US-6 -" at bounding box center [245, 280] width 48 height 12
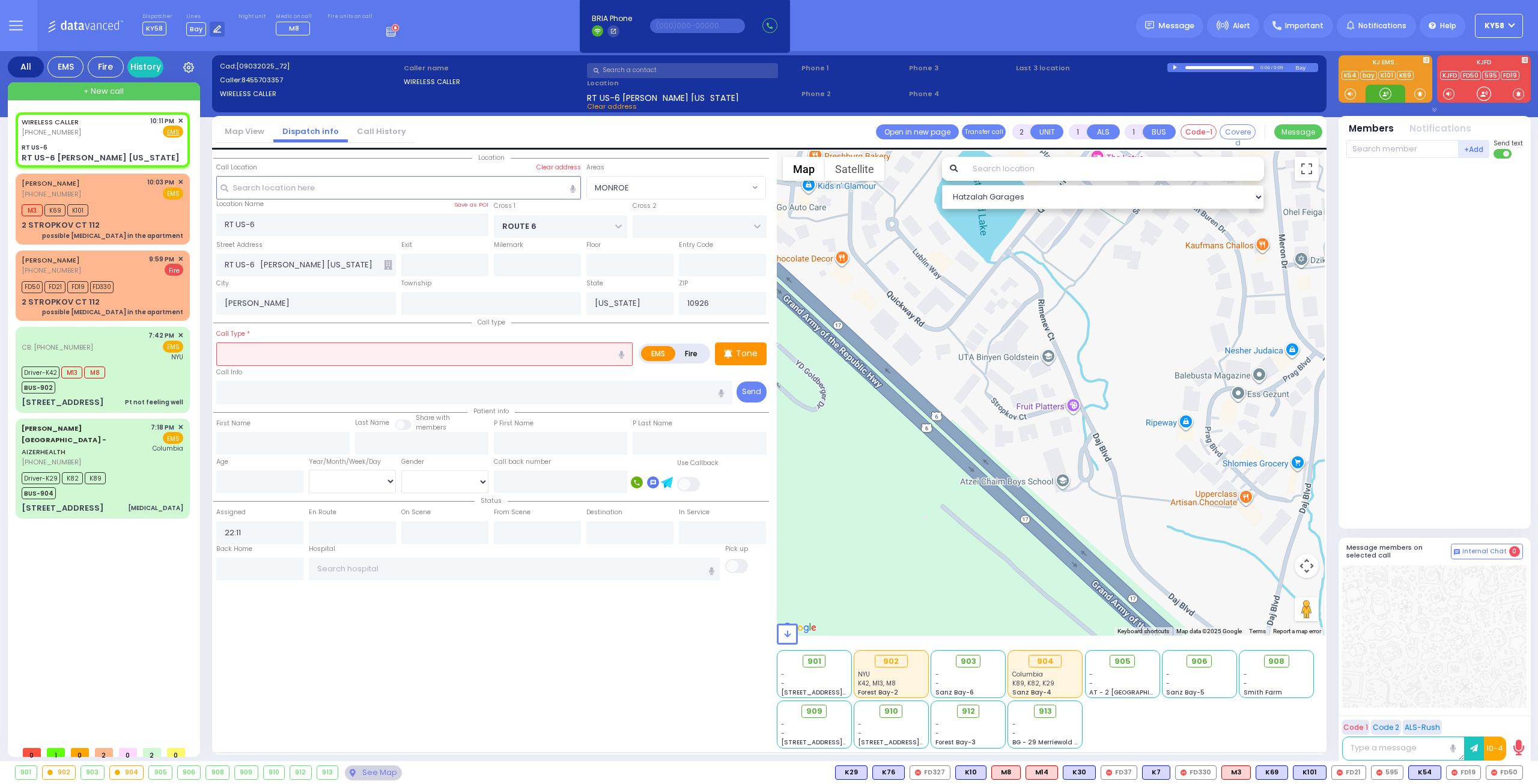
drag, startPoint x: 271, startPoint y: 351, endPoint x: 283, endPoint y: 359, distance: 14.4
click at [271, 352] on input "text" at bounding box center [425, 353] width 416 height 23
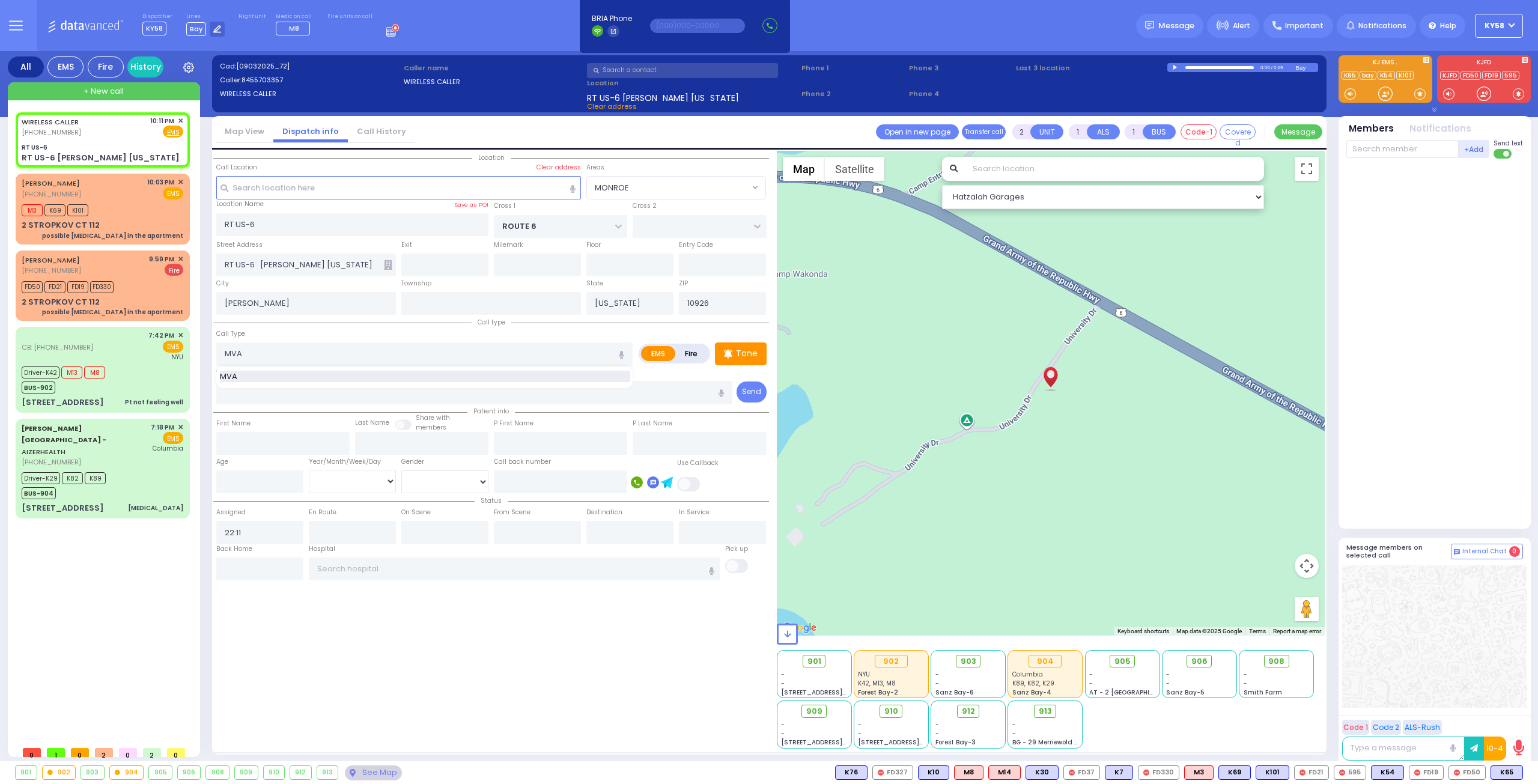
click at [254, 371] on div "MVA" at bounding box center [425, 376] width 410 height 12
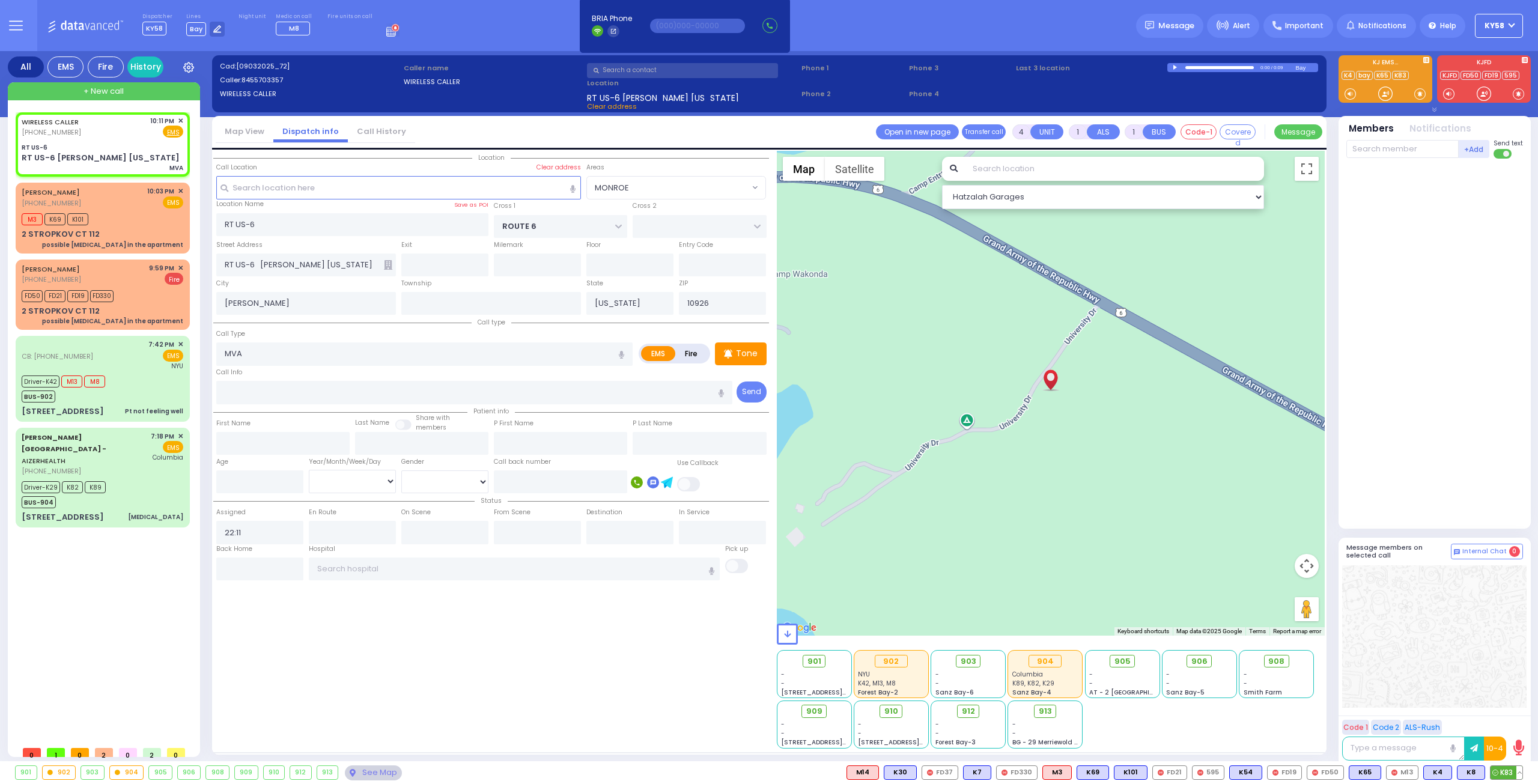
click at [1505, 774] on span "K83" at bounding box center [1506, 772] width 32 height 13
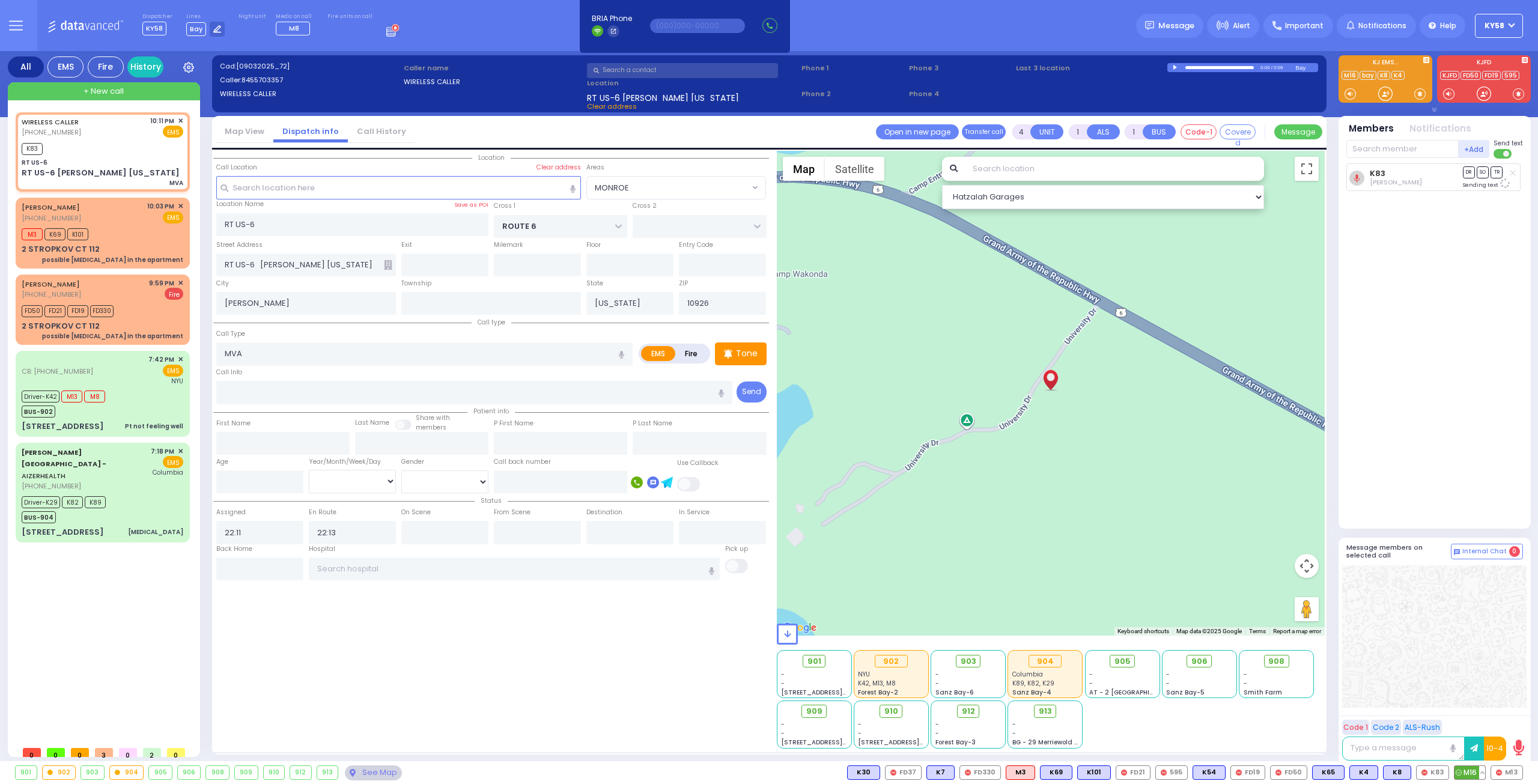
click at [1466, 770] on span "M16" at bounding box center [1469, 772] width 31 height 13
click at [1361, 770] on span "K4" at bounding box center [1363, 772] width 28 height 13
click at [1337, 772] on span "K65" at bounding box center [1328, 772] width 32 height 13
click at [1505, 770] on span "K4" at bounding box center [1508, 772] width 28 height 13
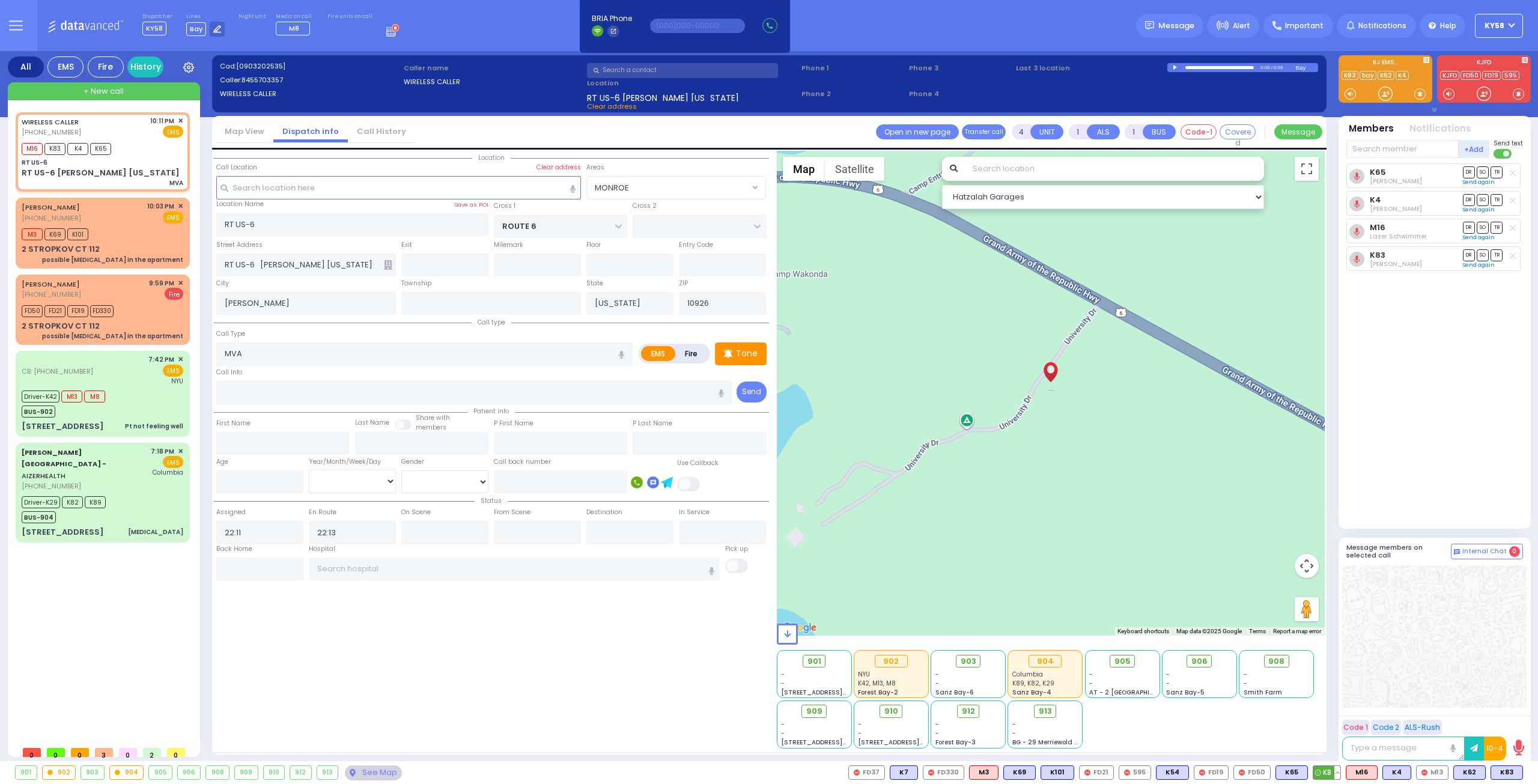
click at [1328, 774] on span "K8" at bounding box center [1326, 772] width 27 height 13
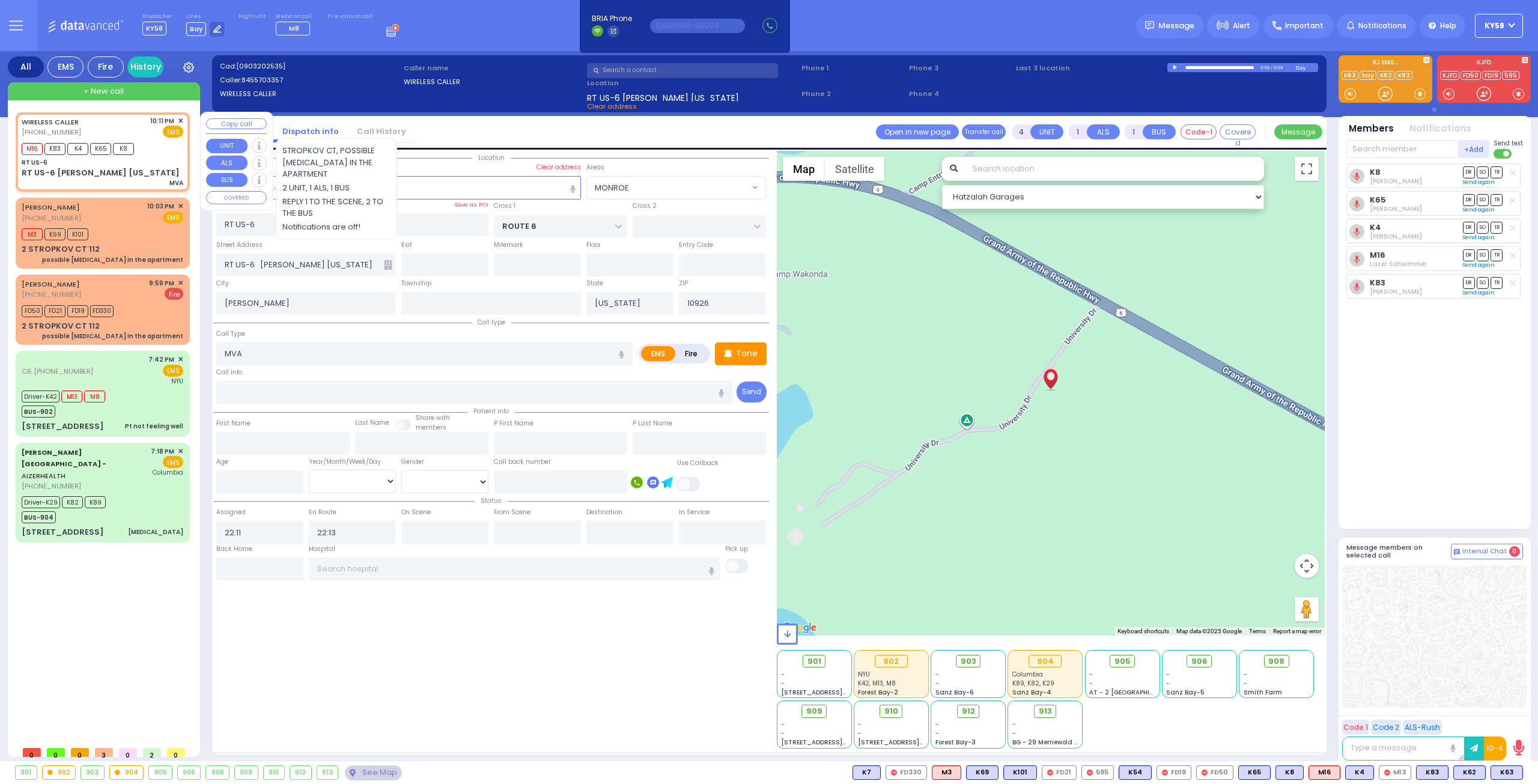
click at [230, 122] on button "Copy call" at bounding box center [236, 124] width 60 height 11
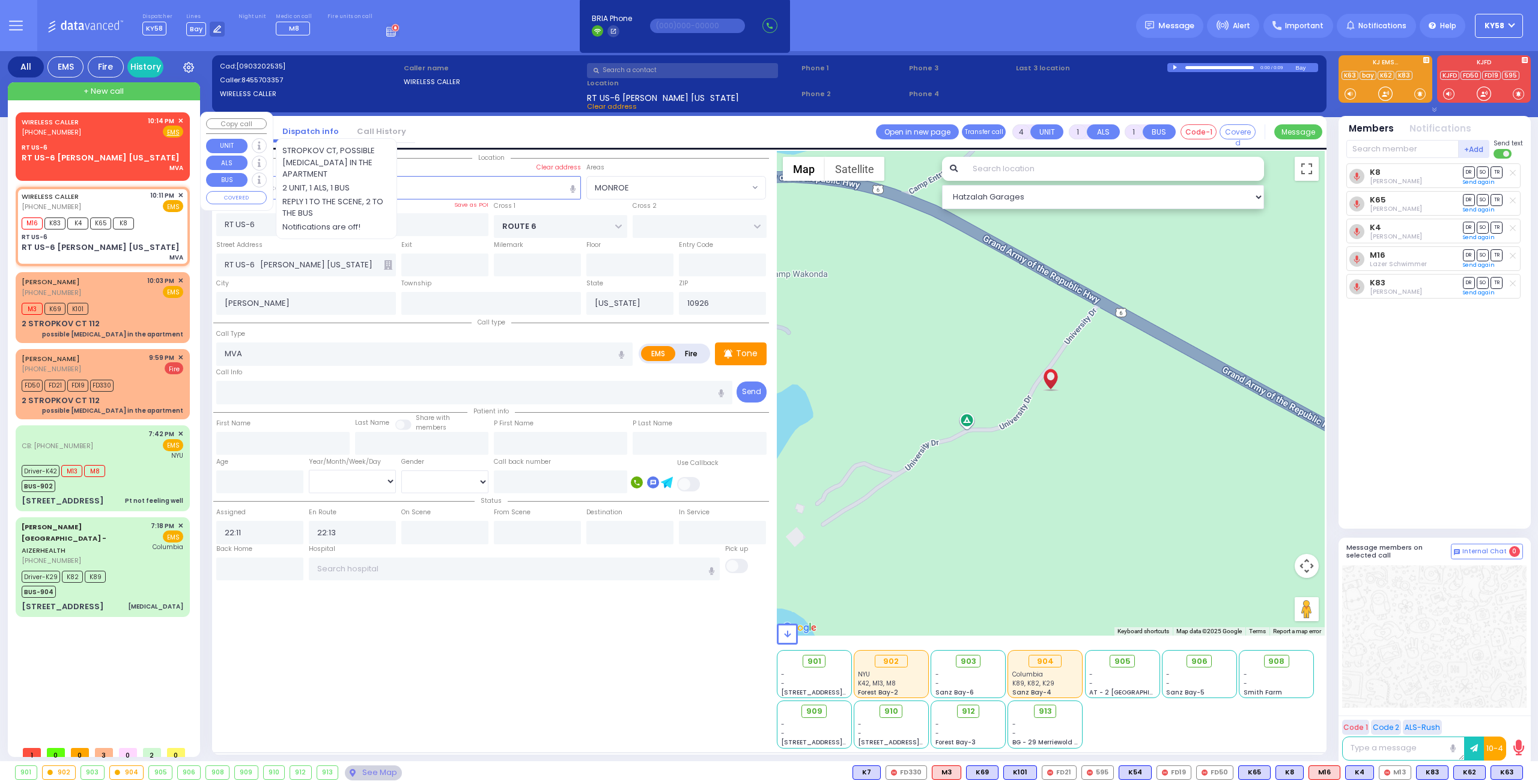
click at [72, 132] on span "[PHONE_NUMBER]" at bounding box center [51, 132] width 59 height 9
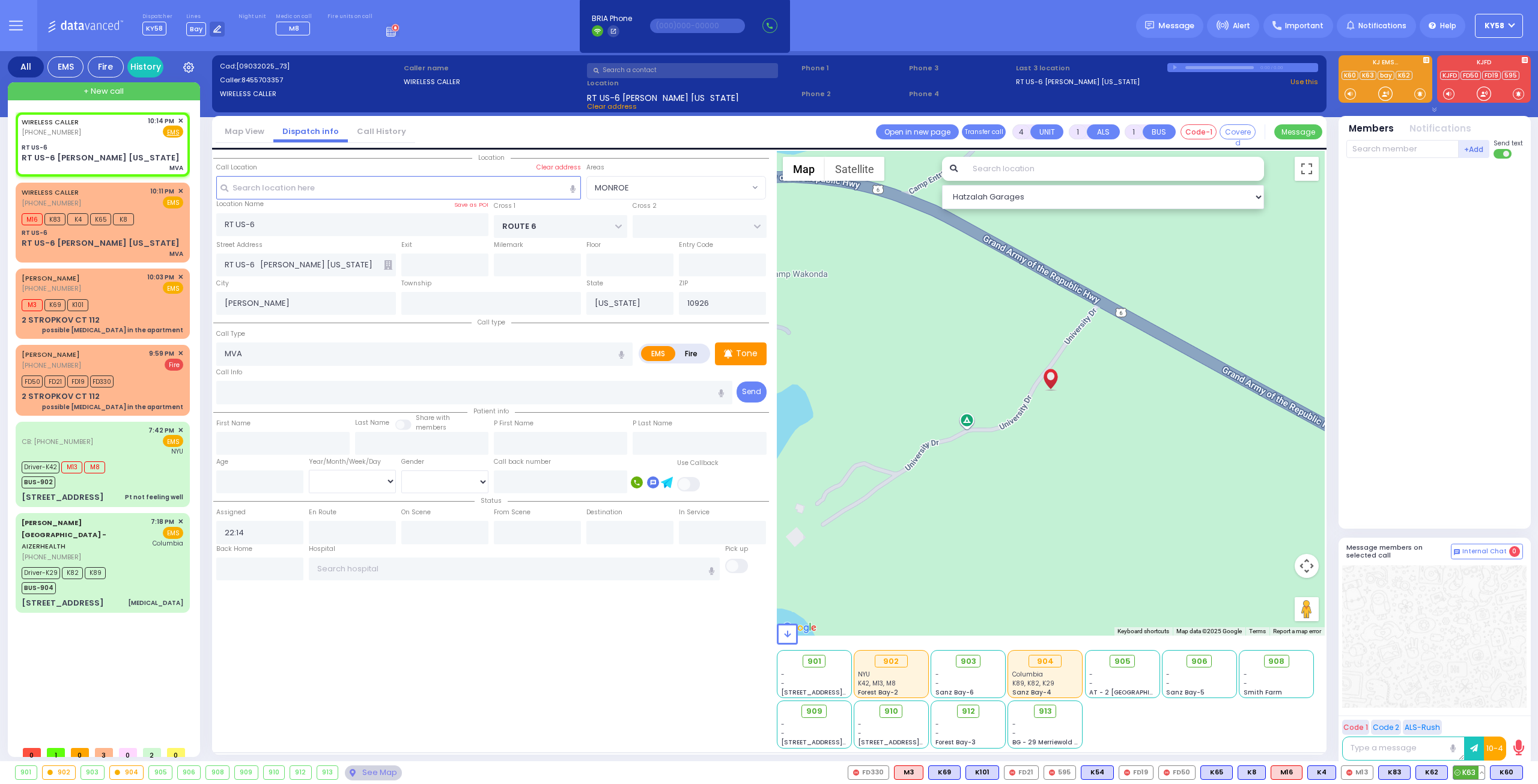
click at [1466, 768] on span "K63" at bounding box center [1469, 772] width 32 height 13
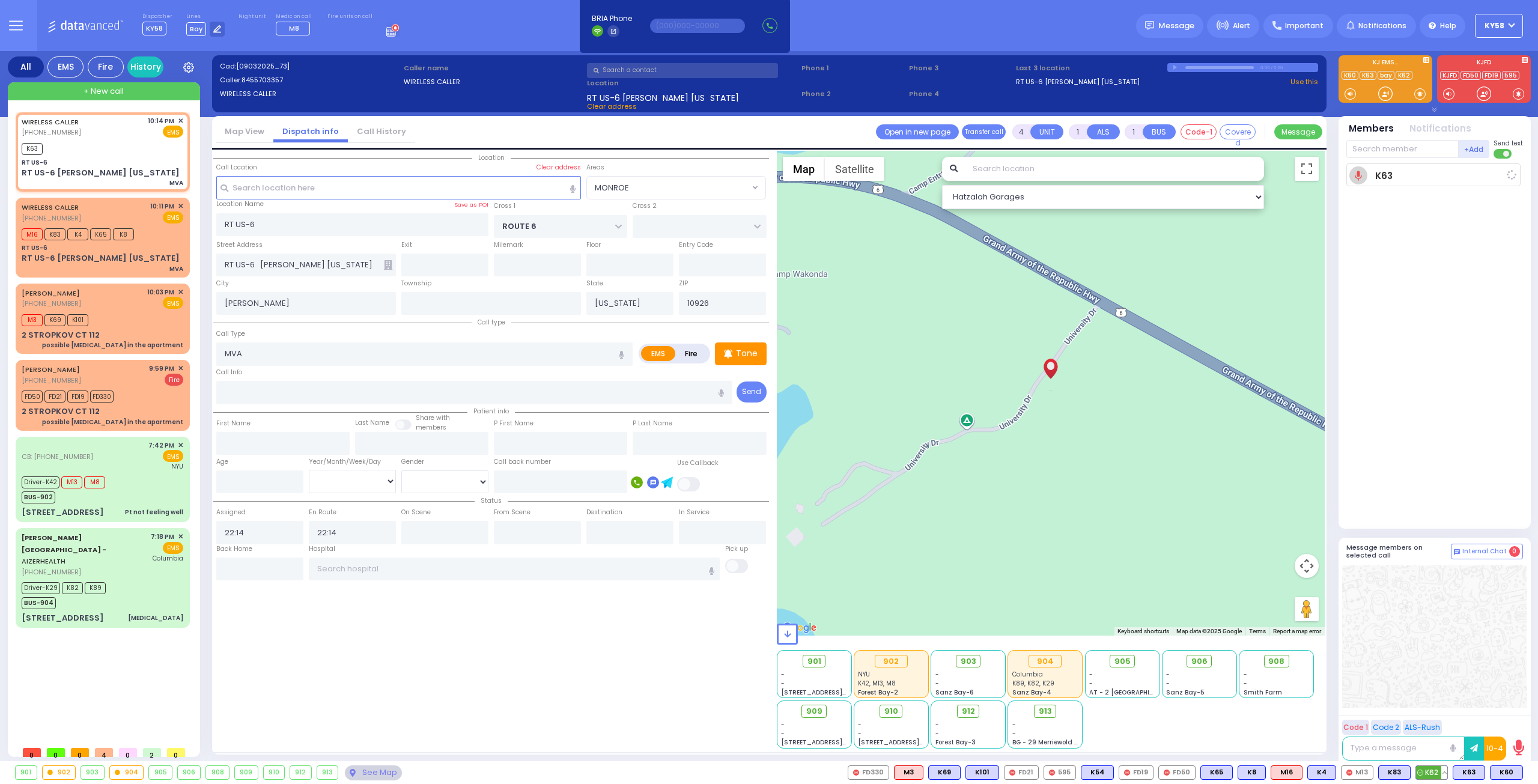
click at [1436, 773] on span "K62" at bounding box center [1432, 772] width 32 height 13
click at [1360, 141] on input "text" at bounding box center [1402, 149] width 112 height 18
click at [1408, 174] on div "KY81" at bounding box center [1387, 173] width 60 height 12
select select "MONROE"
select select
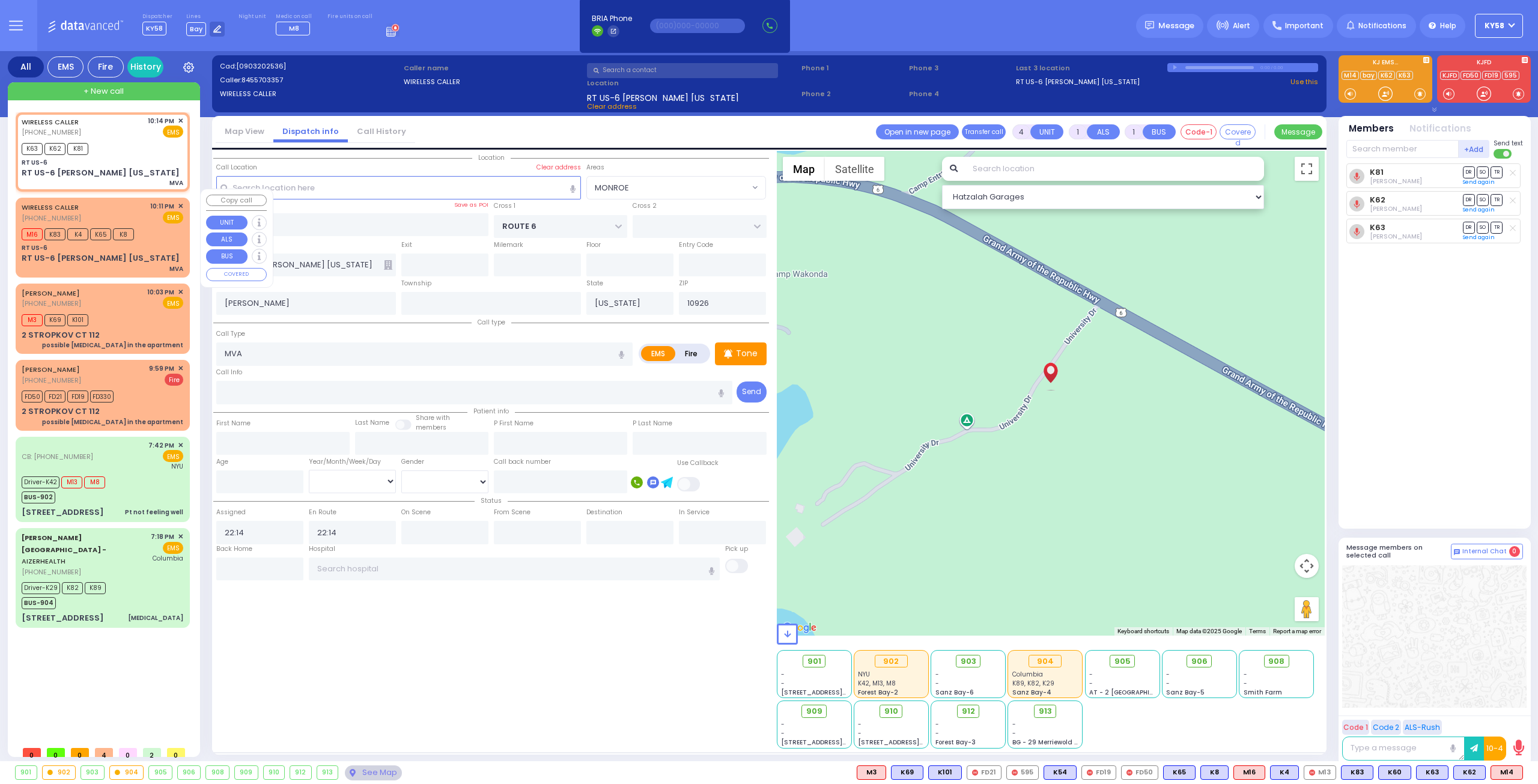
click at [140, 225] on div "M16 K83 K4 K65 K8" at bounding box center [81, 232] width 120 height 15
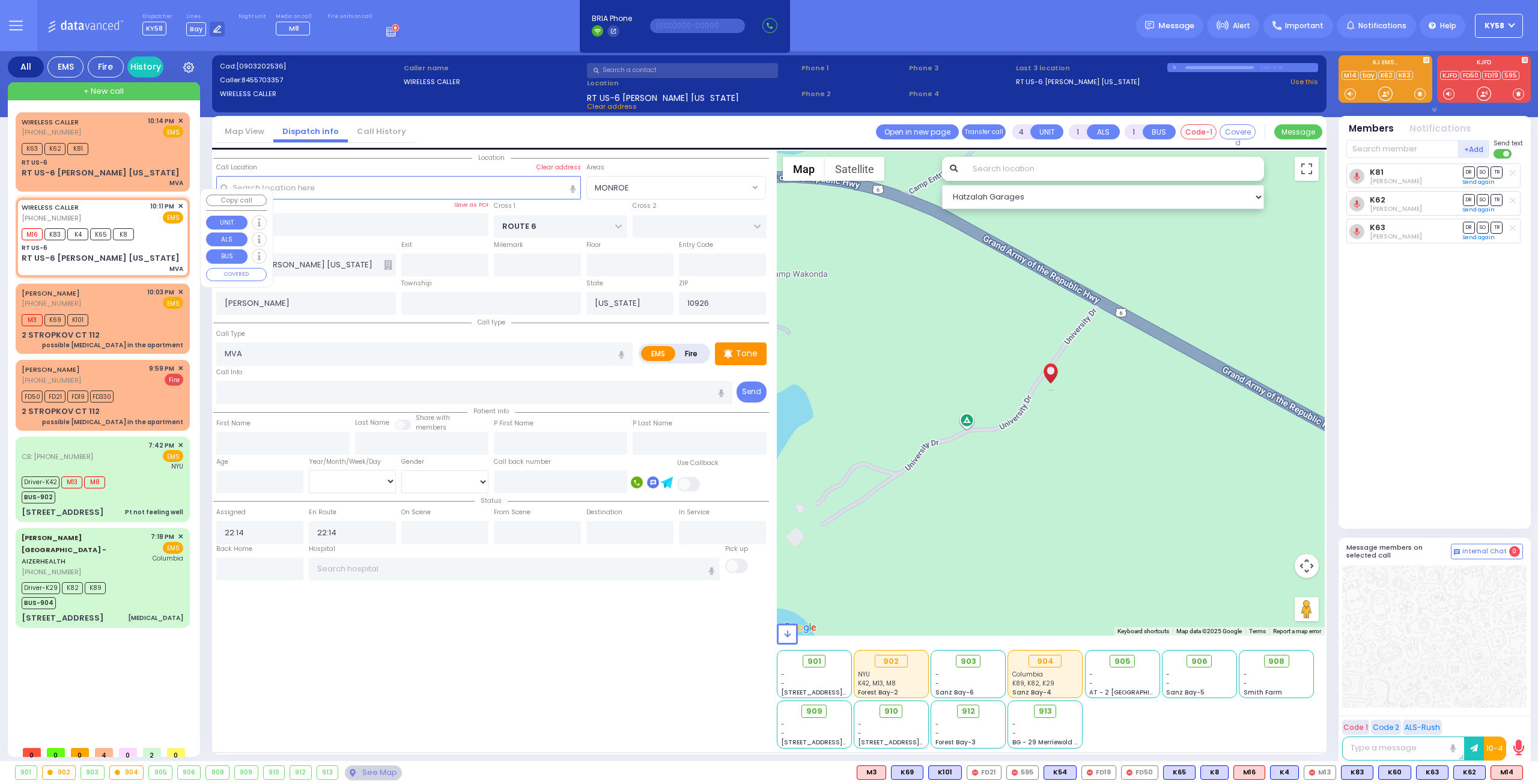
select select
radio input "true"
select select
type input "22:11"
type input "22:13"
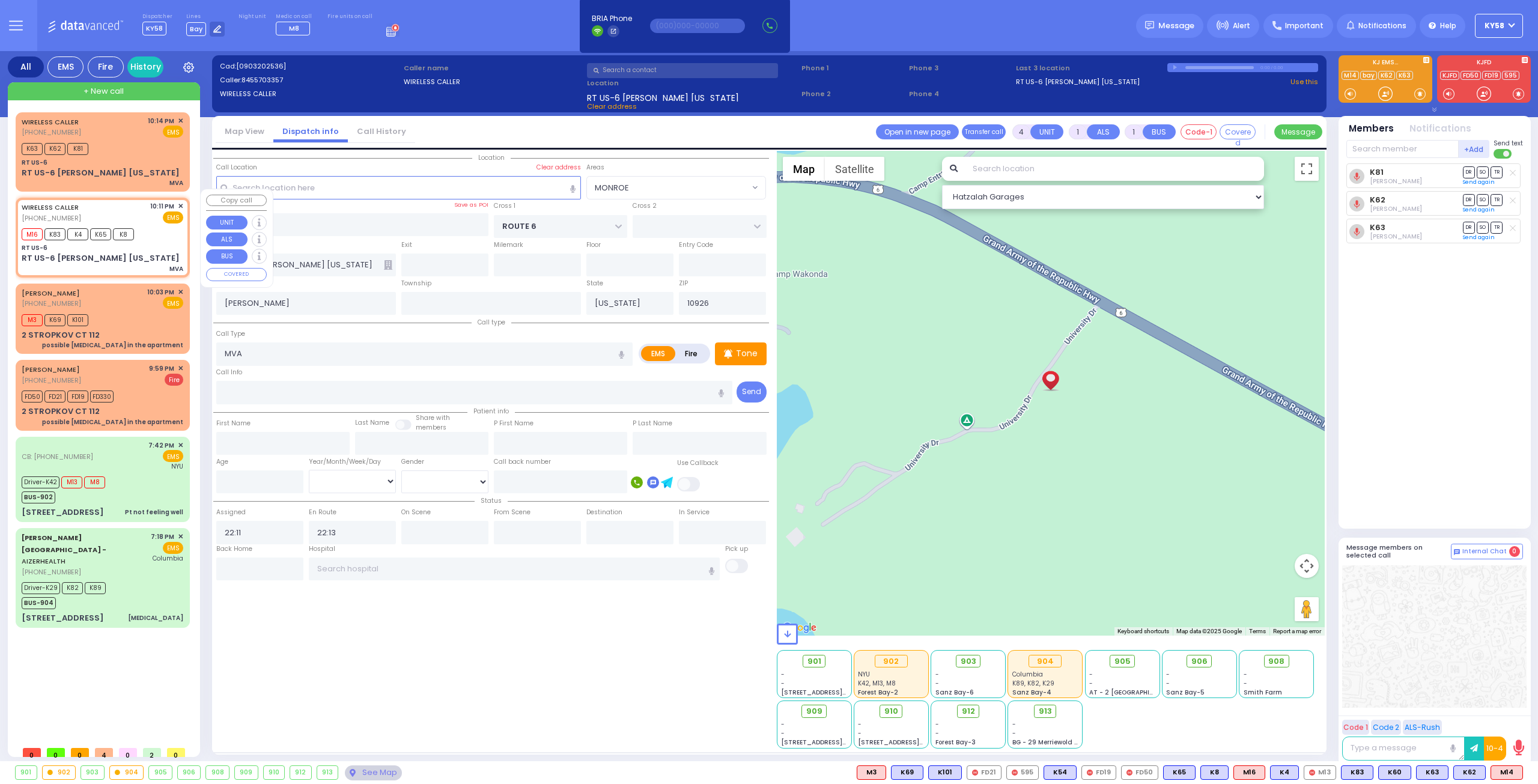
select select "MONROE"
select select "Hatzalah Garages"
click at [1481, 770] on button at bounding box center [1481, 772] width 6 height 13
click at [1374, 147] on input "text" at bounding box center [1402, 149] width 112 height 18
type input "912"
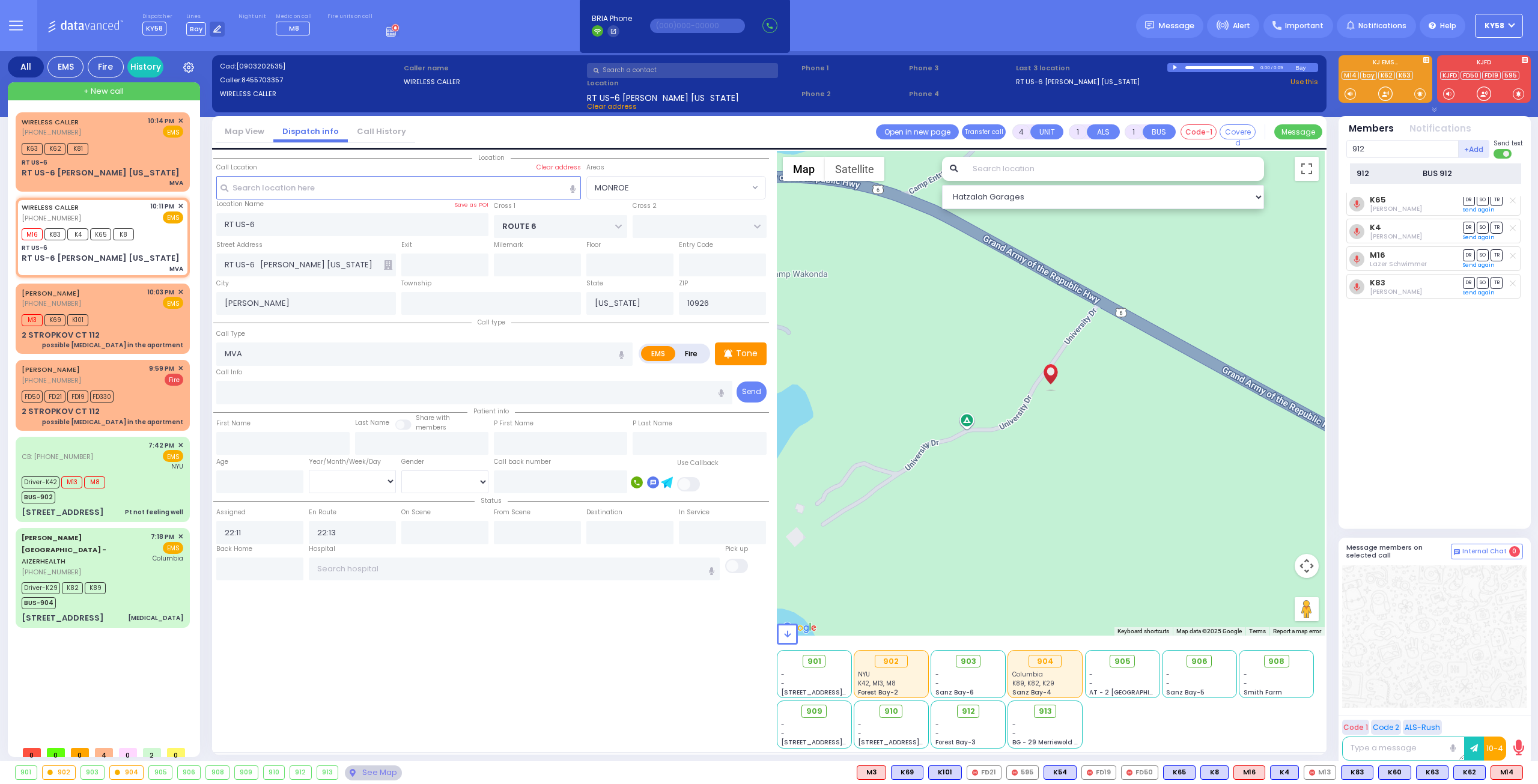
click at [1381, 175] on div "912" at bounding box center [1387, 173] width 60 height 12
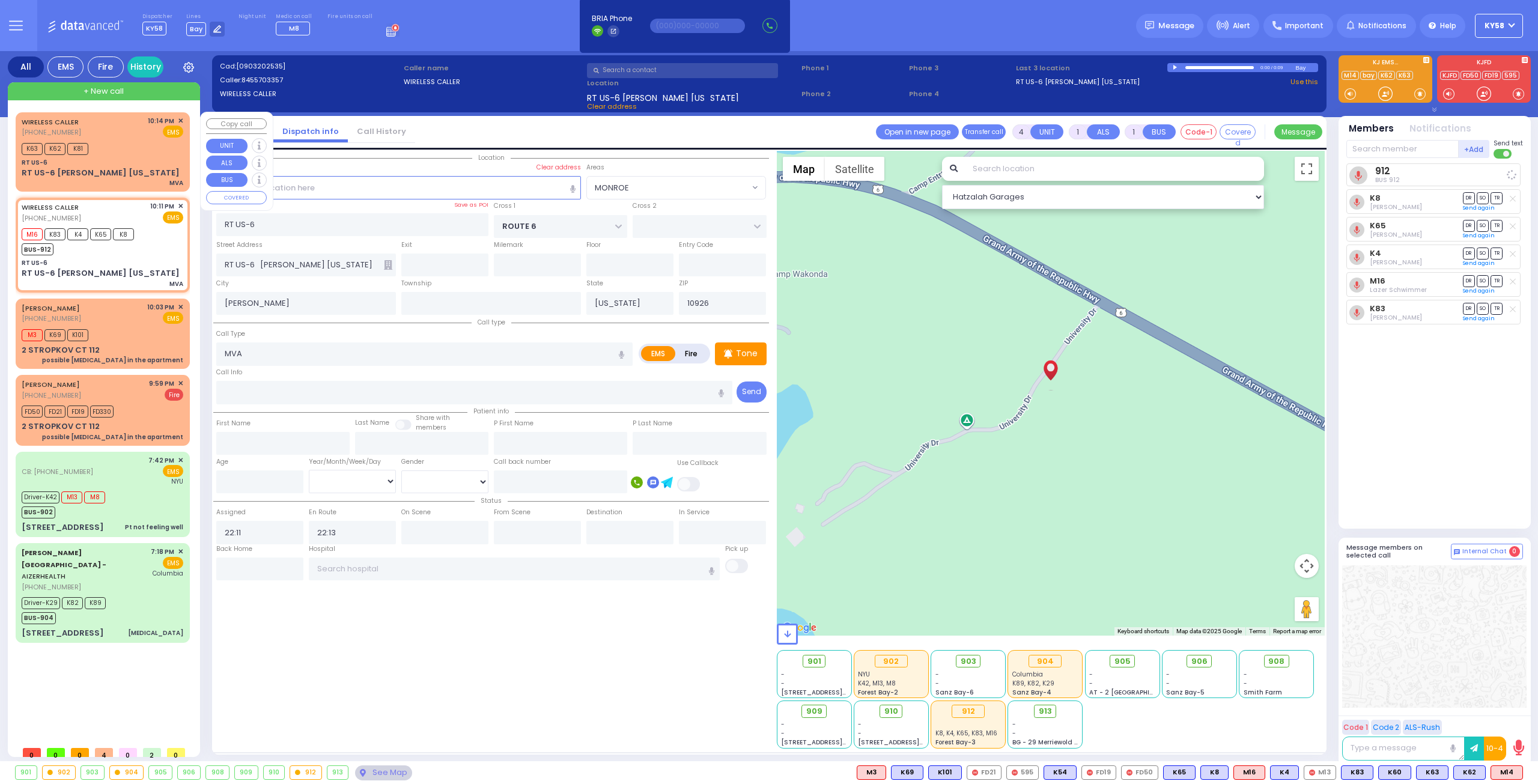
select select
radio input "true"
select select
select select "MONROE"
select select "Hatzalah Garages"
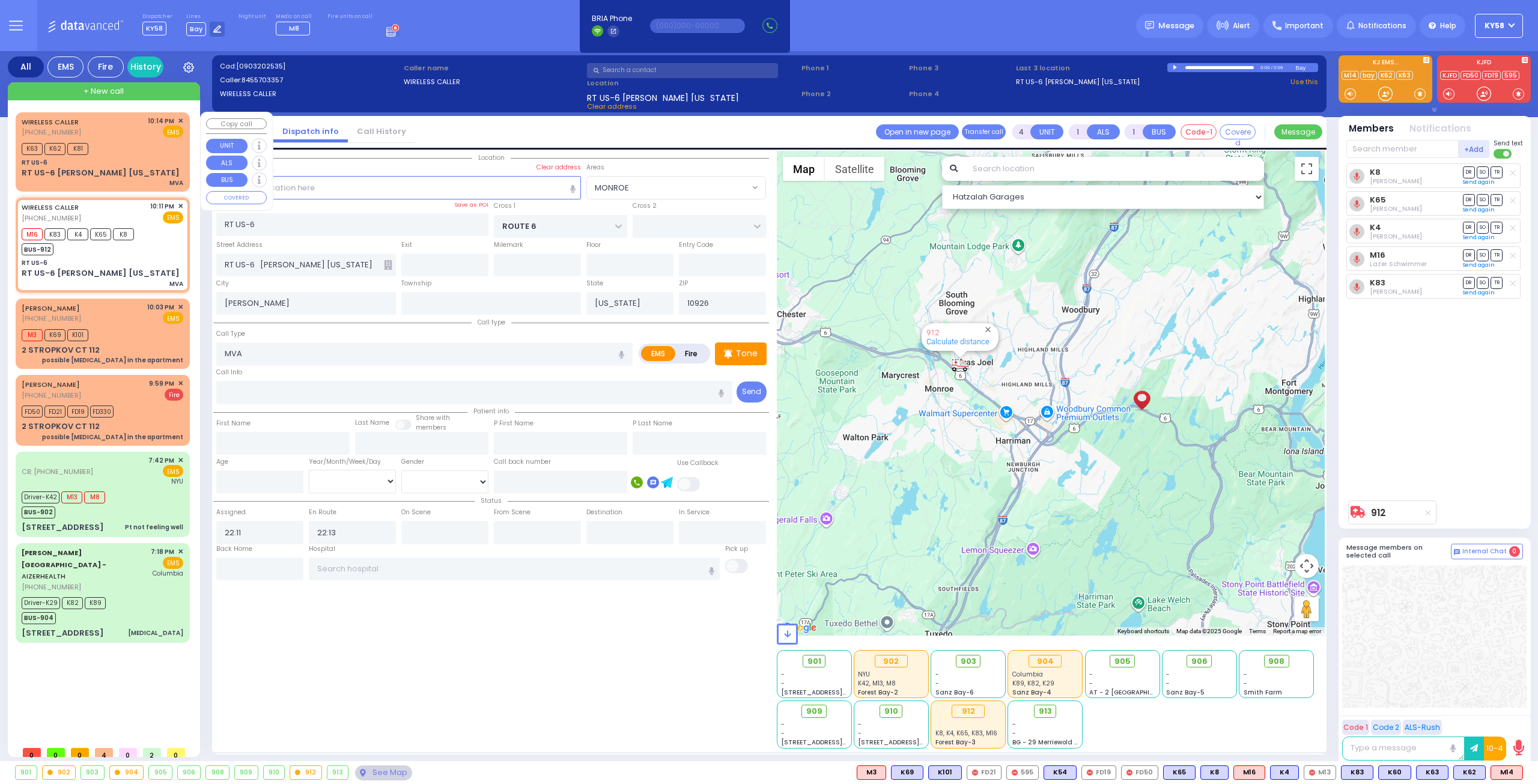
click at [134, 152] on div "K63 K62 K81" at bounding box center [102, 148] width 162 height 15
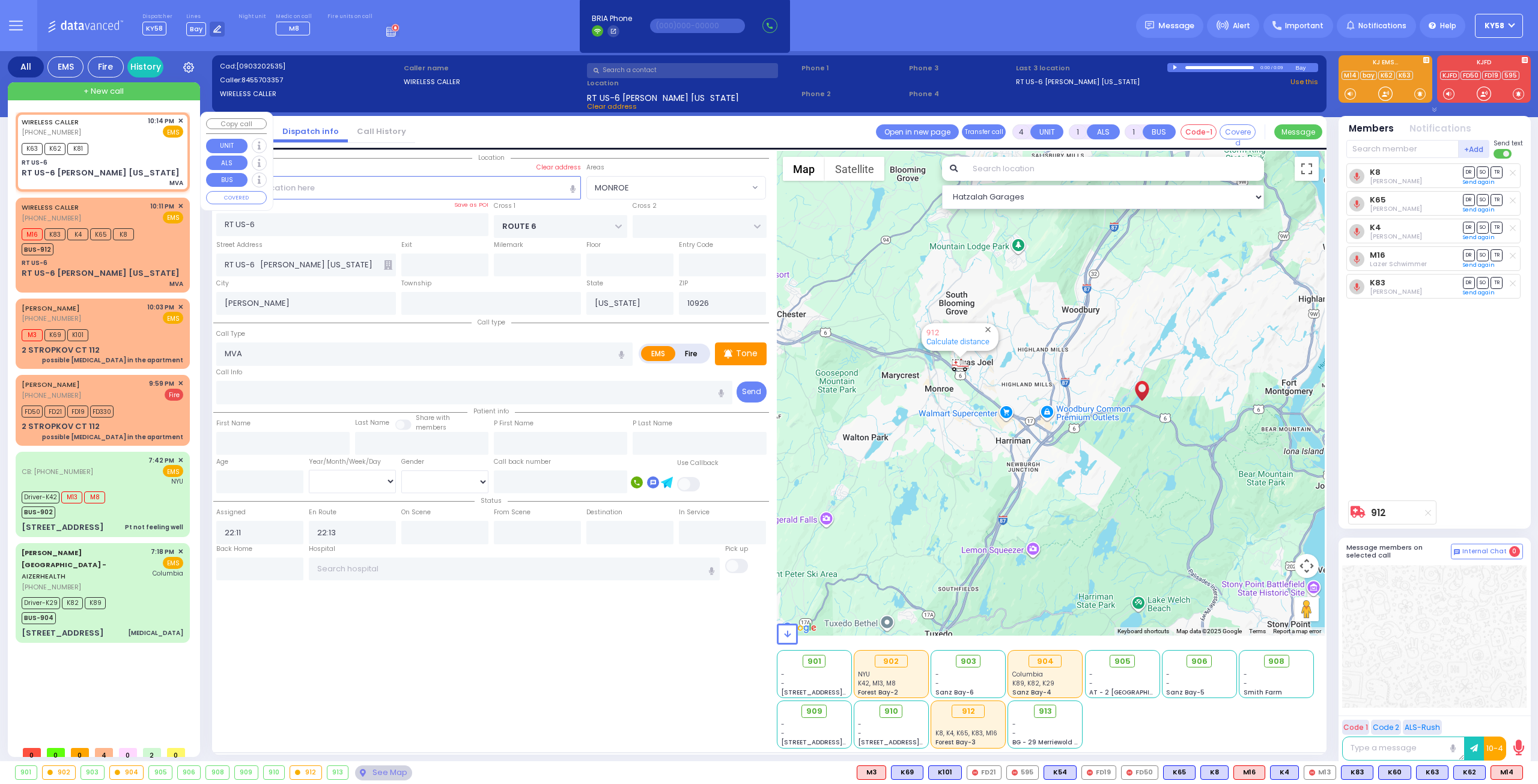
select select
radio input "true"
select select
type input "22:14"
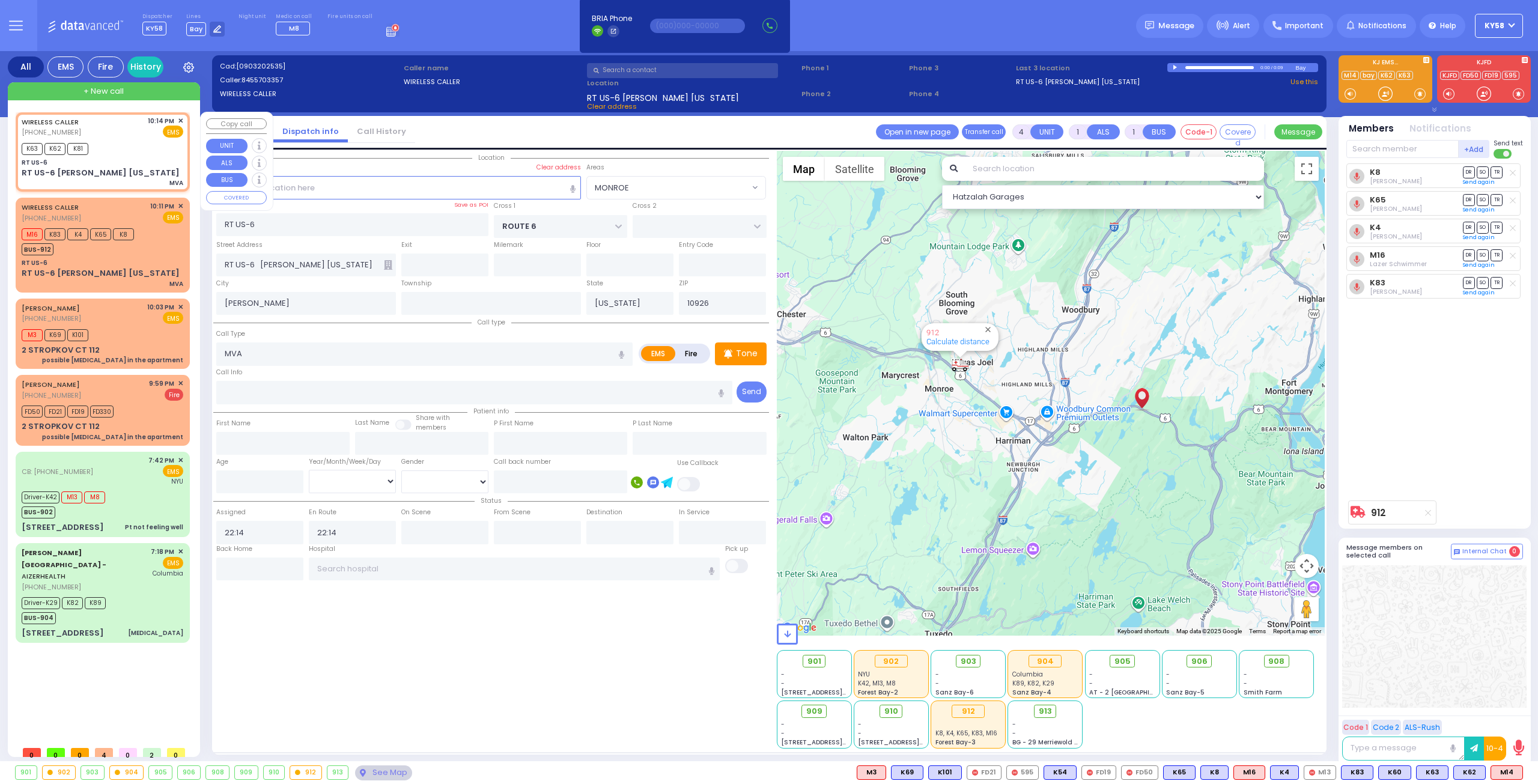
select select "MONROE"
select select "Hatzalah Garages"
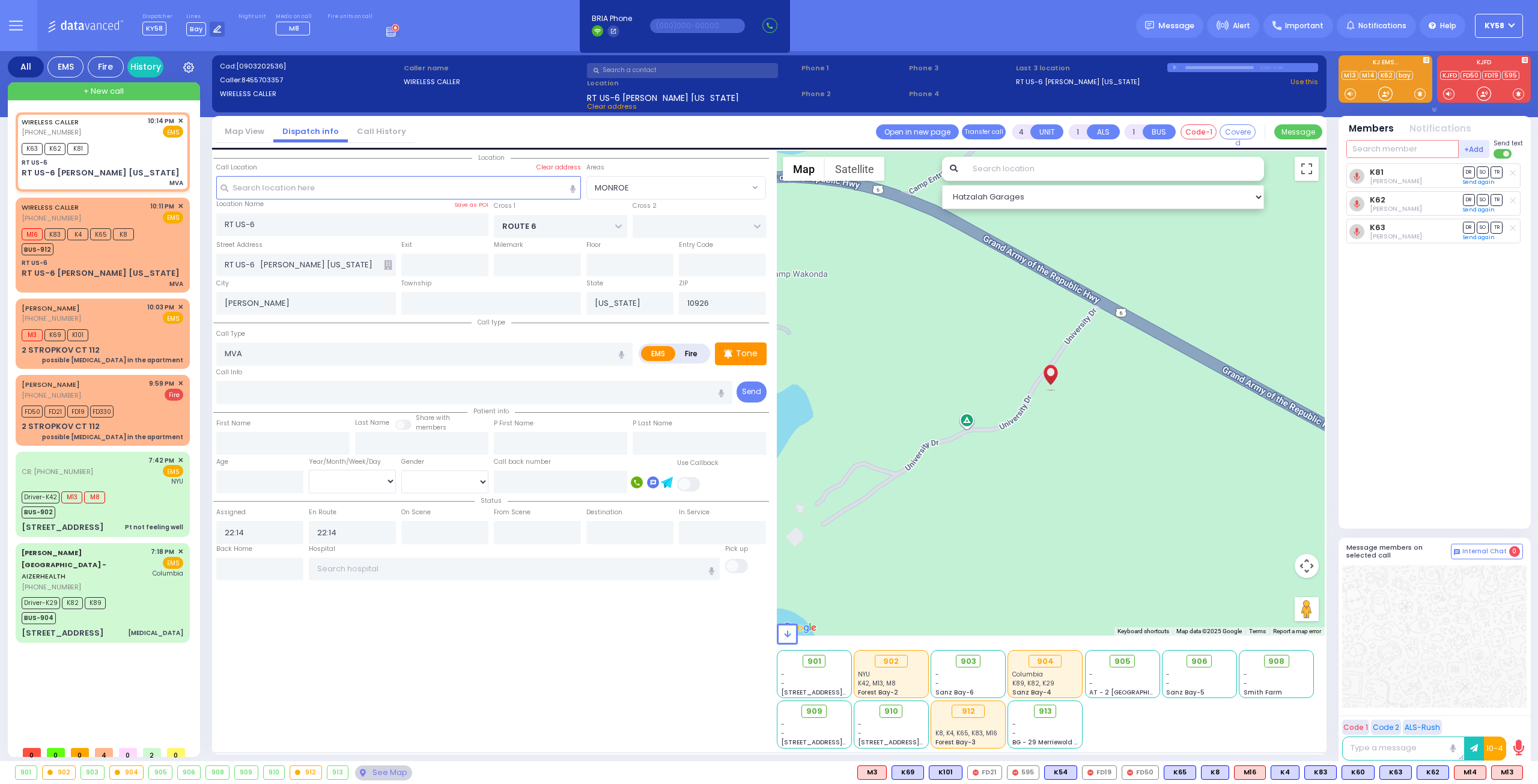
click at [1415, 149] on input "text" at bounding box center [1402, 149] width 112 height 18
type input "912"
click at [1387, 169] on div "912" at bounding box center [1387, 173] width 60 height 12
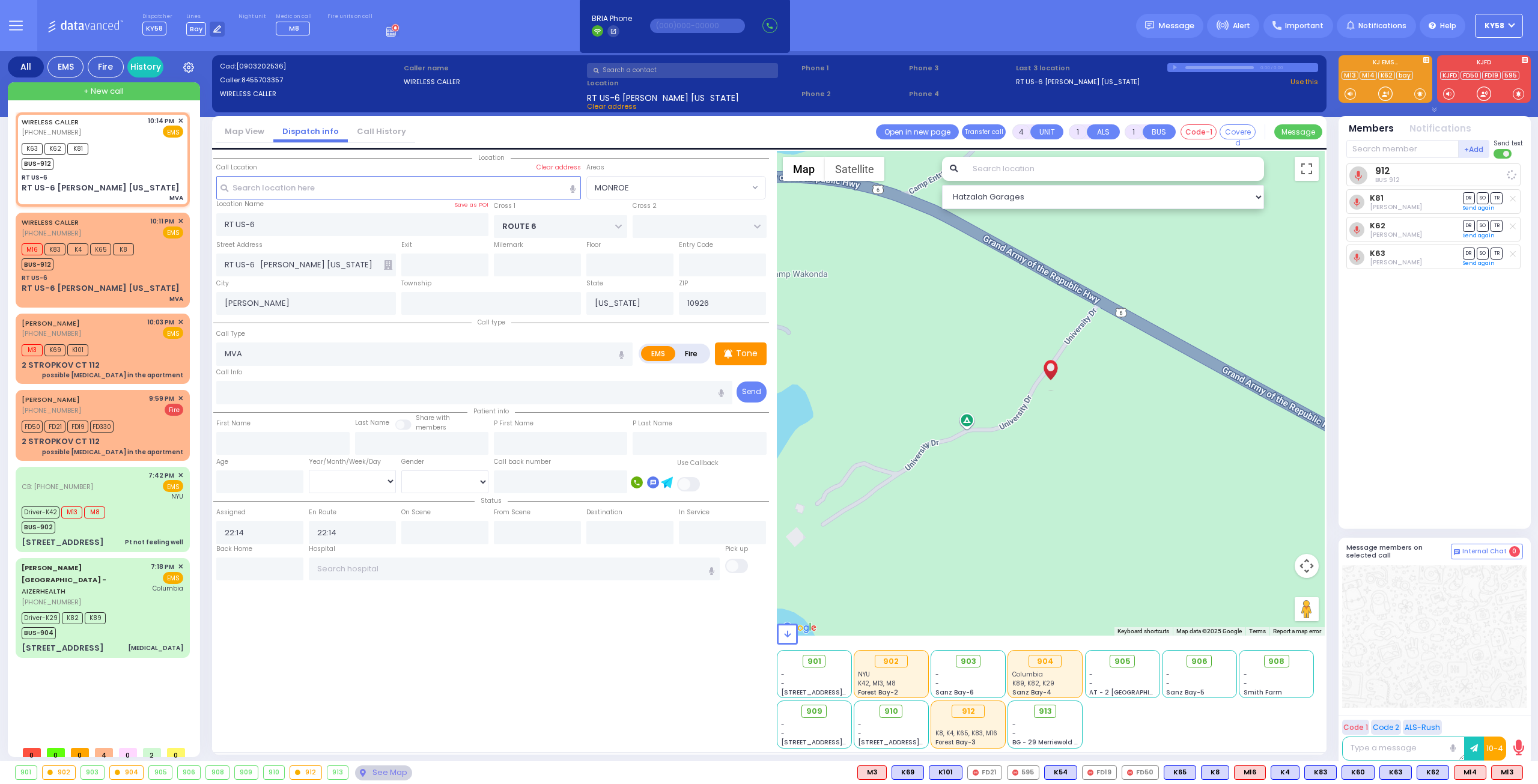
select select
radio input "true"
select select
select select "Hatzalah Garages"
select select "MONROE"
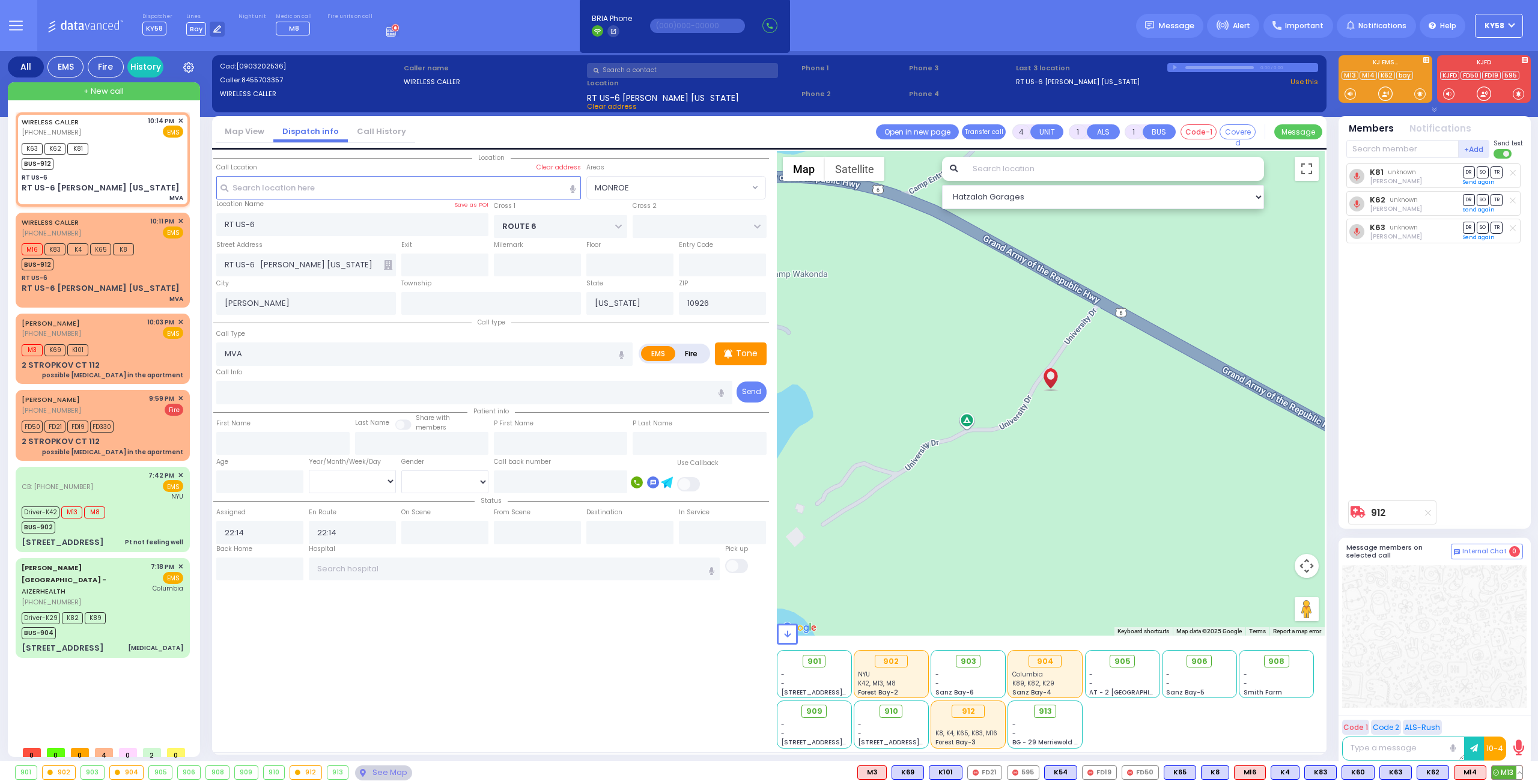
click at [1509, 770] on span "M13" at bounding box center [1506, 772] width 31 height 13
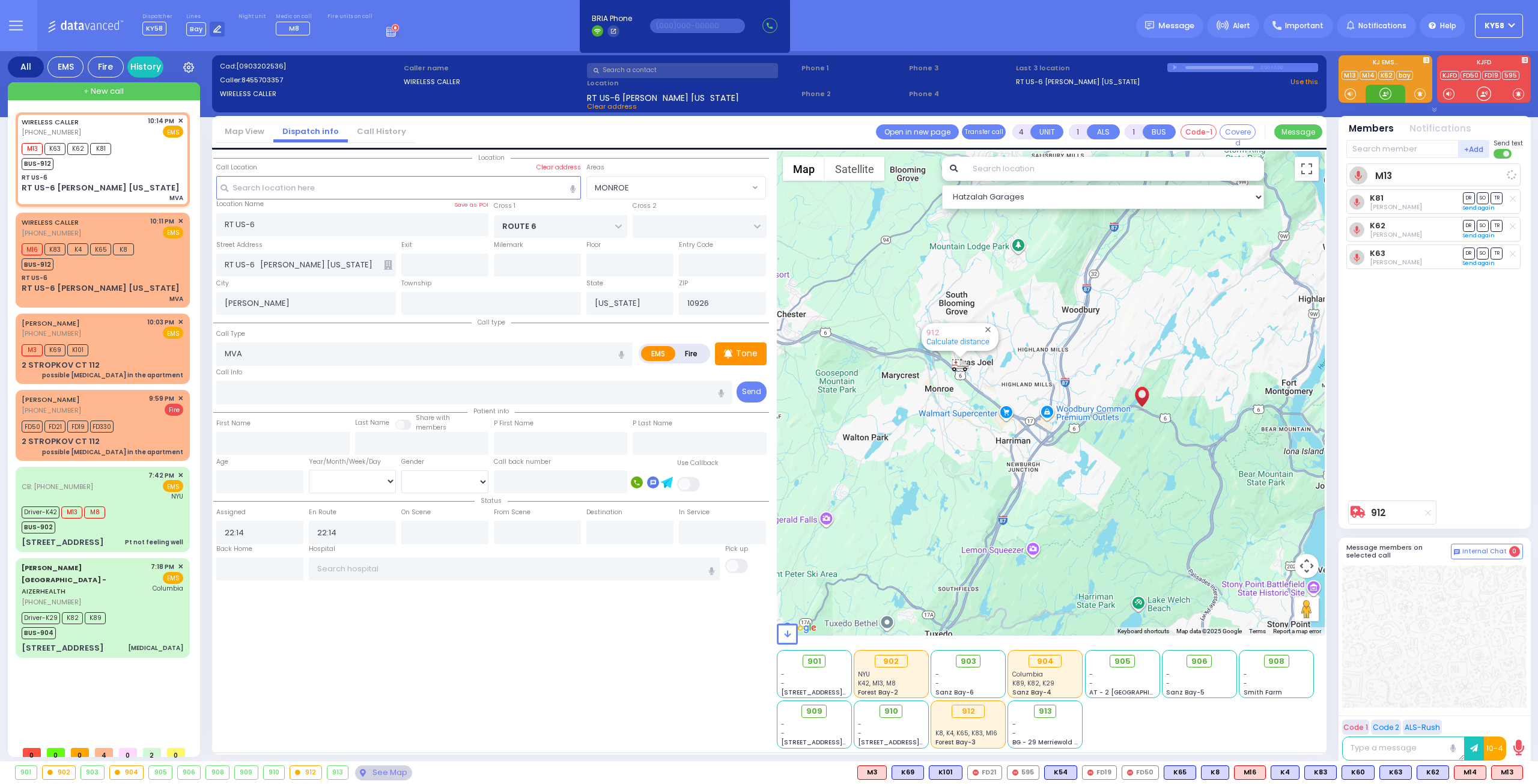
select select
radio input "true"
select select
select select "Hatzalah Garages"
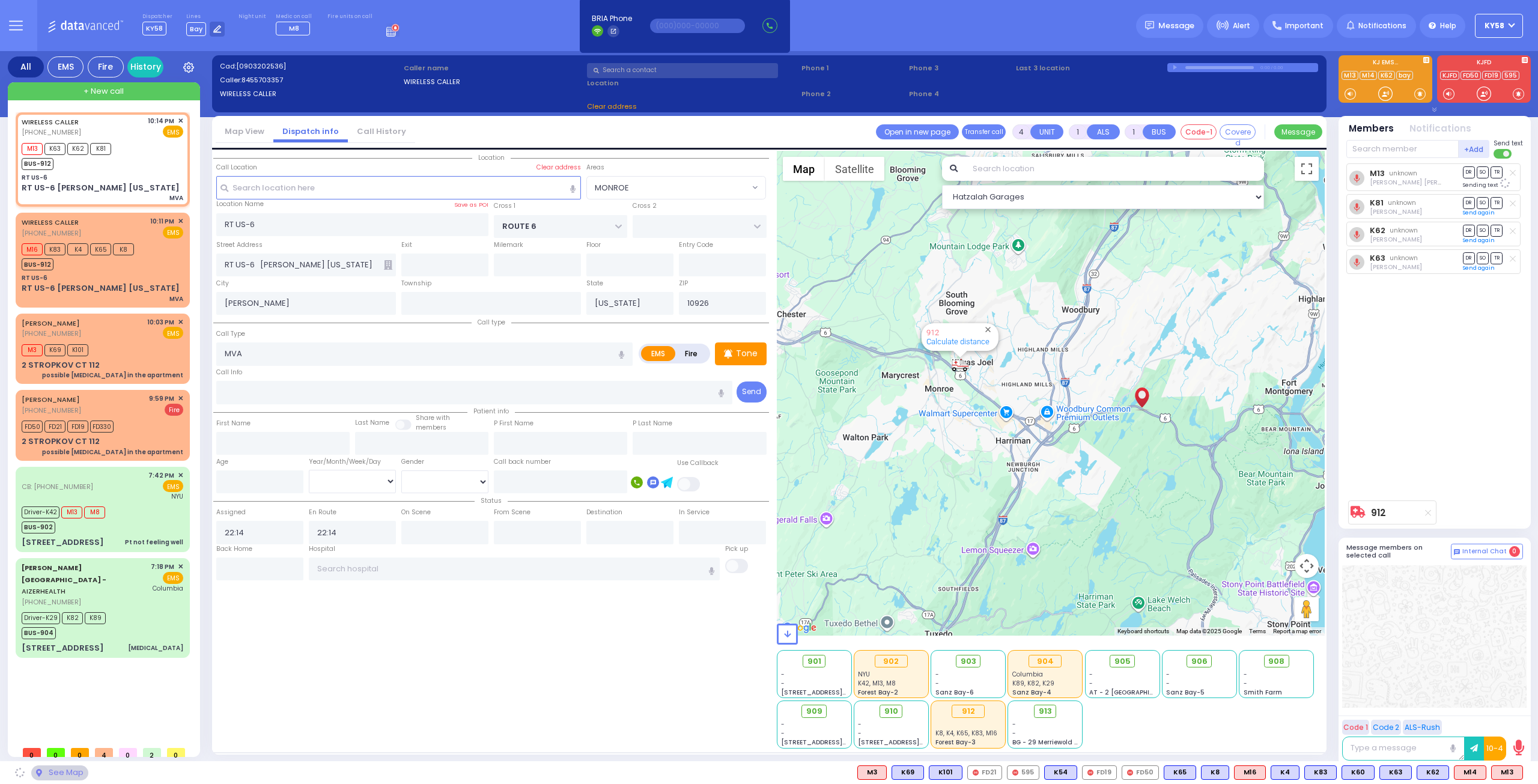
select select "MONROE"
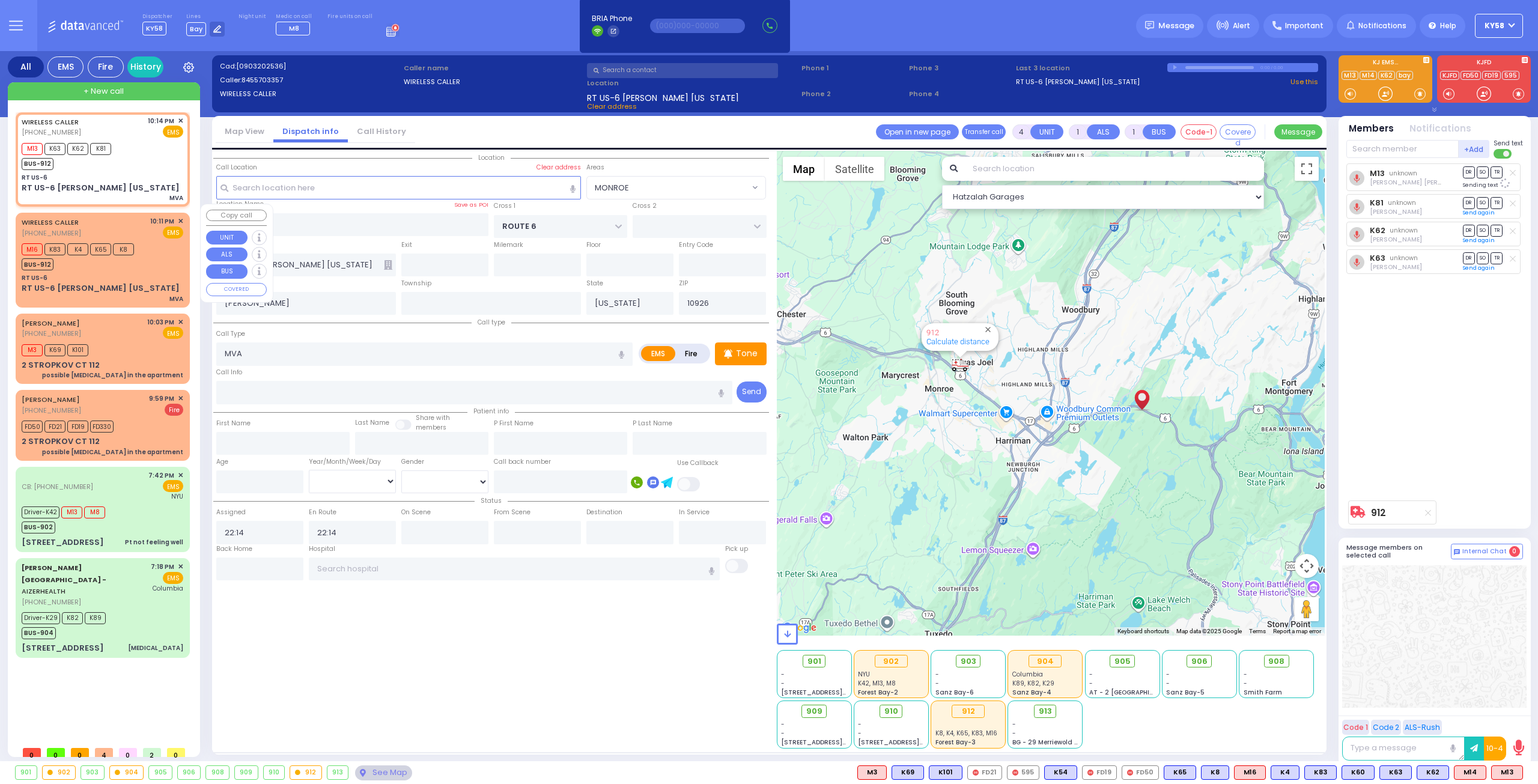
click at [116, 222] on div "WIRELESS CALLER (845) 570-3357 10:11 PM ✕ EMS" at bounding box center [102, 228] width 162 height 22
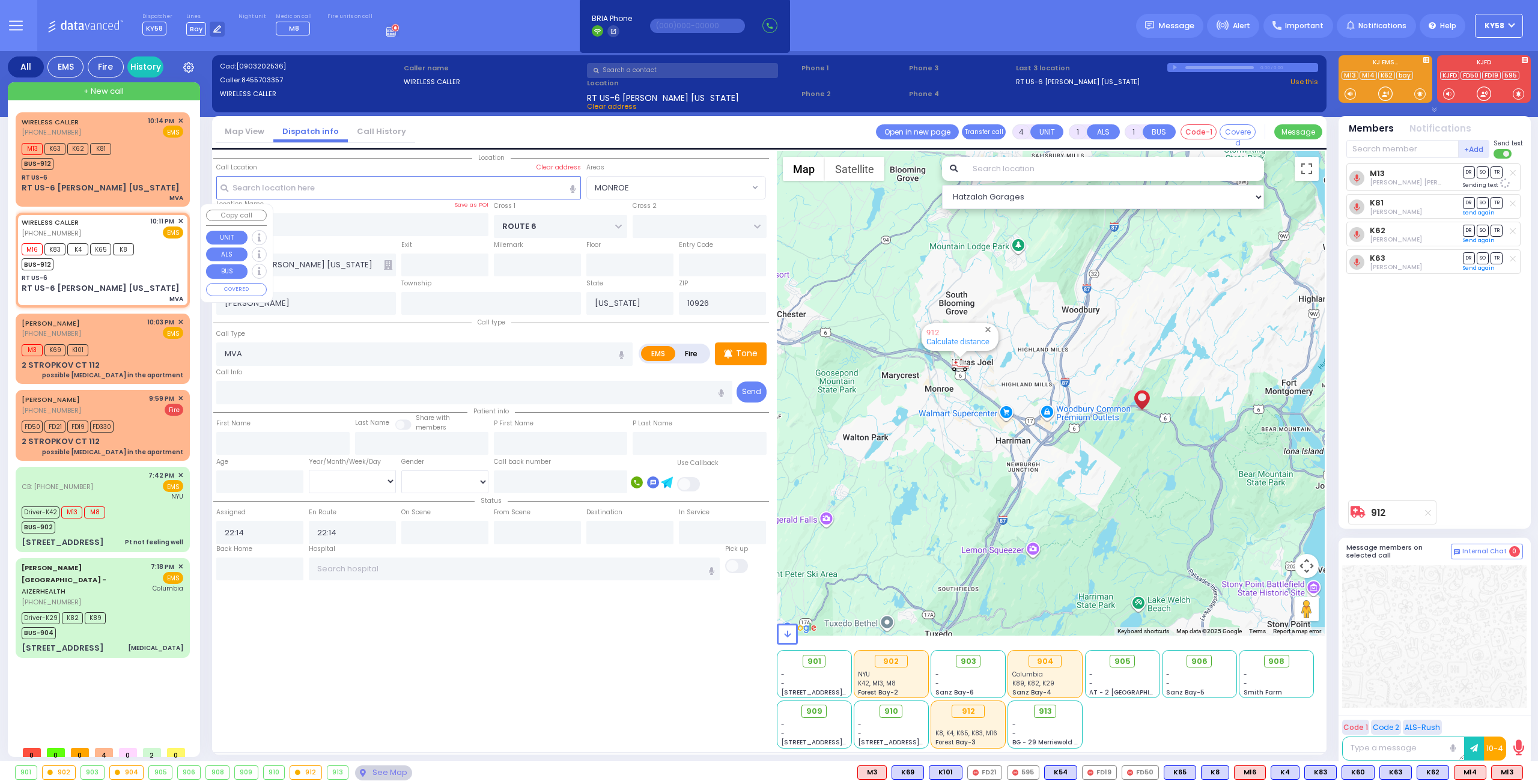
select select
radio input "true"
select select
type input "22:11"
type input "22:13"
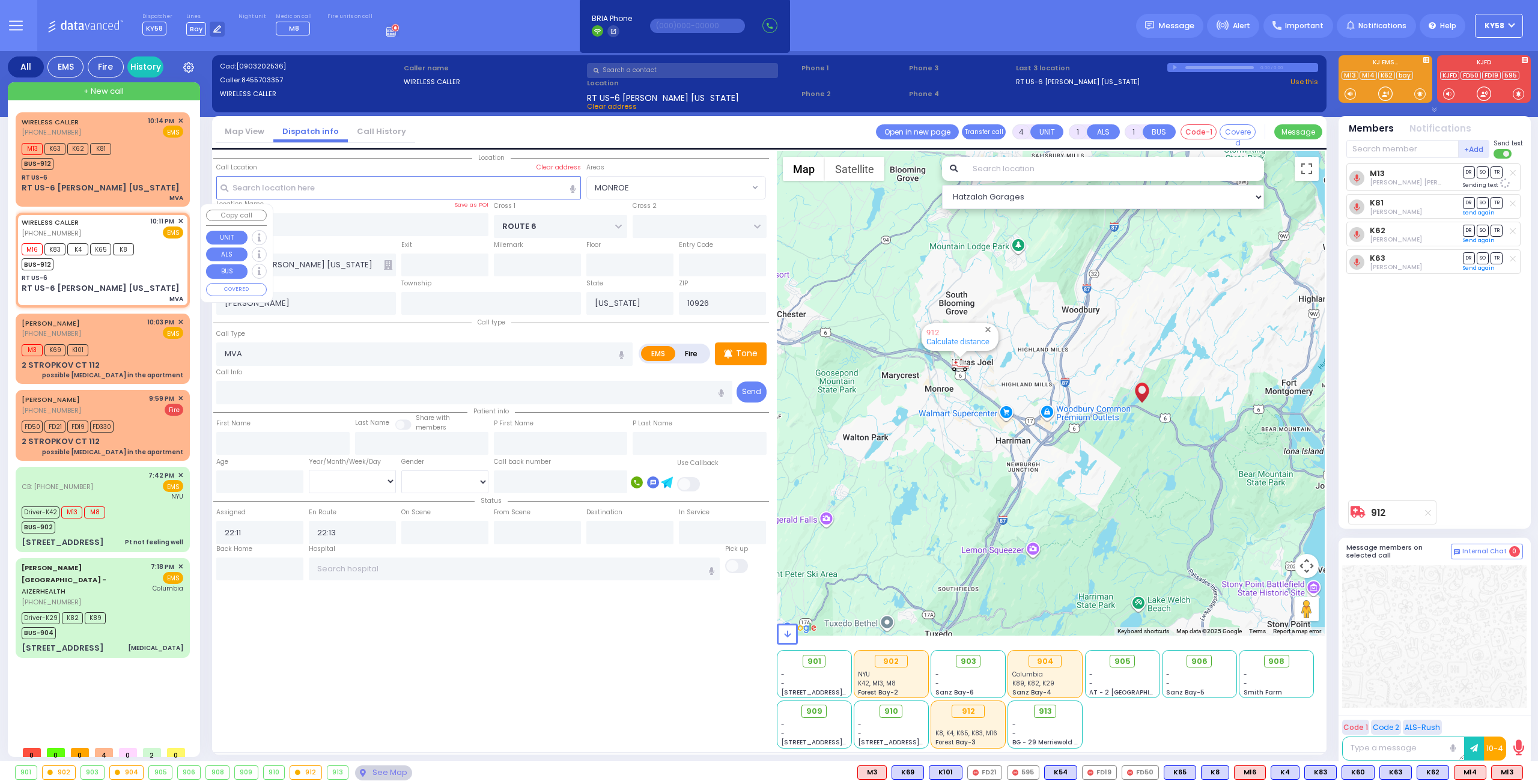
select select "MONROE"
select select "Hatzalah Garages"
click at [115, 273] on div "RT US-6" at bounding box center [102, 278] width 162 height 9
select select
radio input "true"
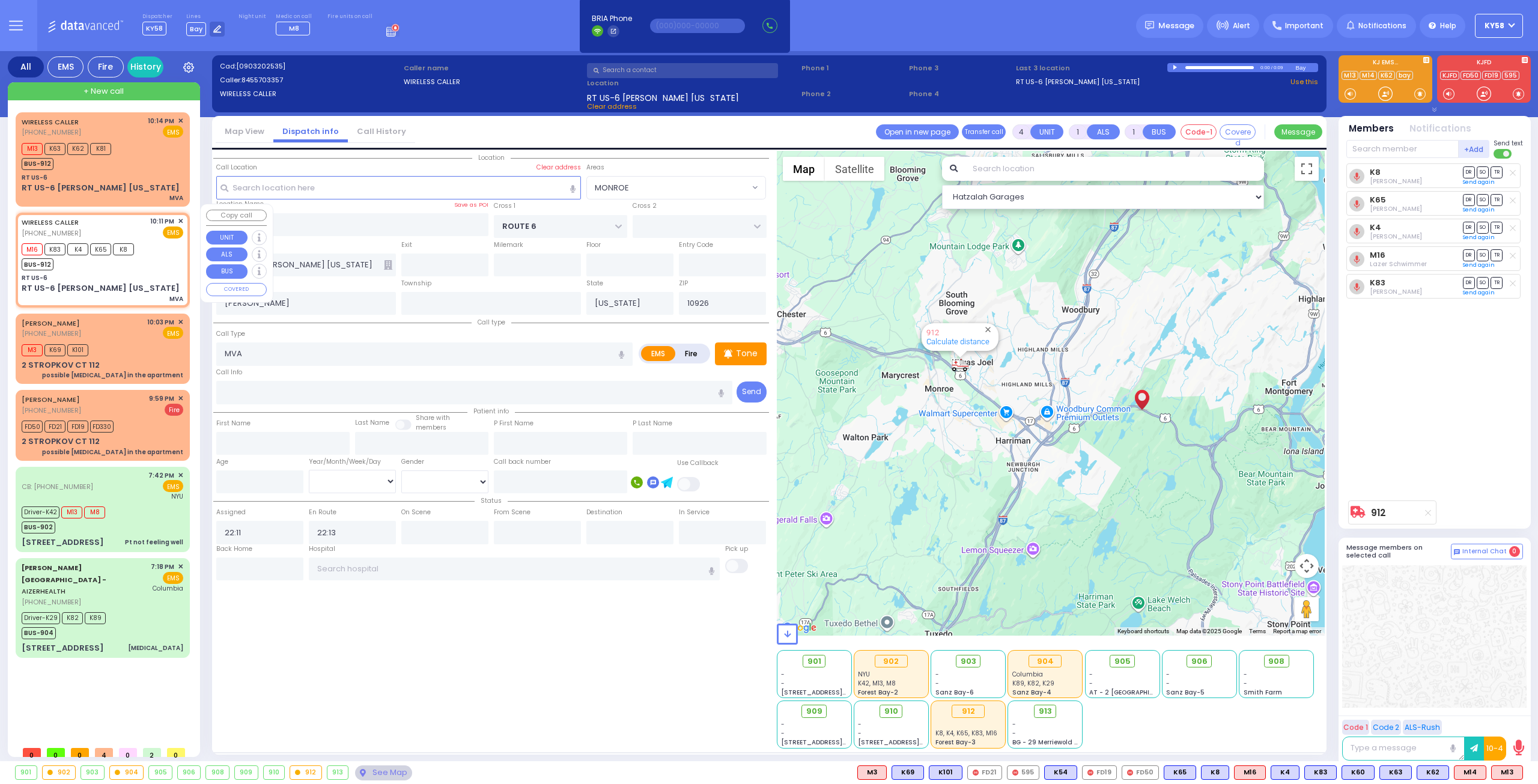
select select
select select "MONROE"
select select "Hatzalah Garages"
click at [1429, 513] on icon at bounding box center [1427, 512] width 6 height 7
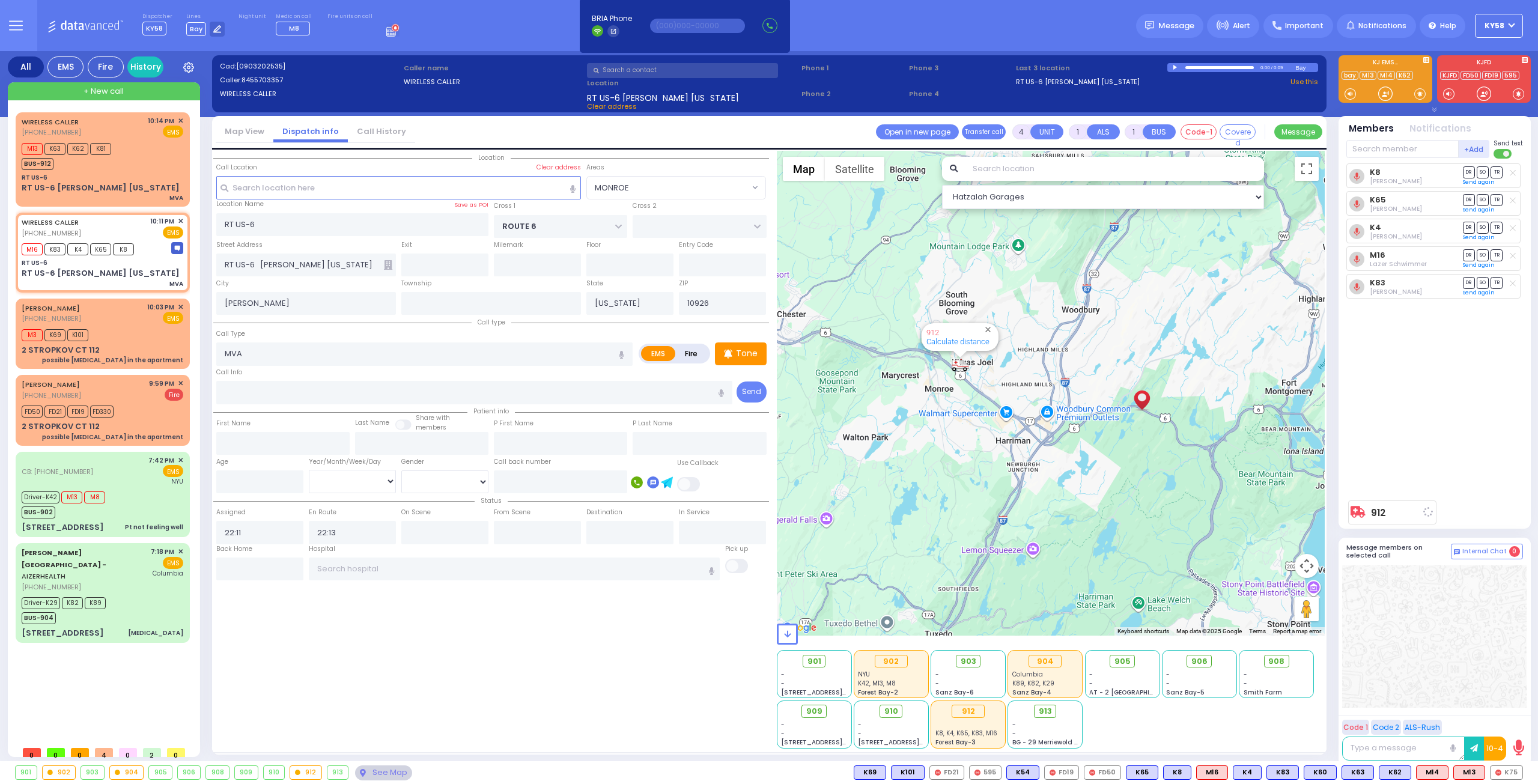
select select
radio input "true"
select select
select select "MONROE"
select select "Hatzalah Garages"
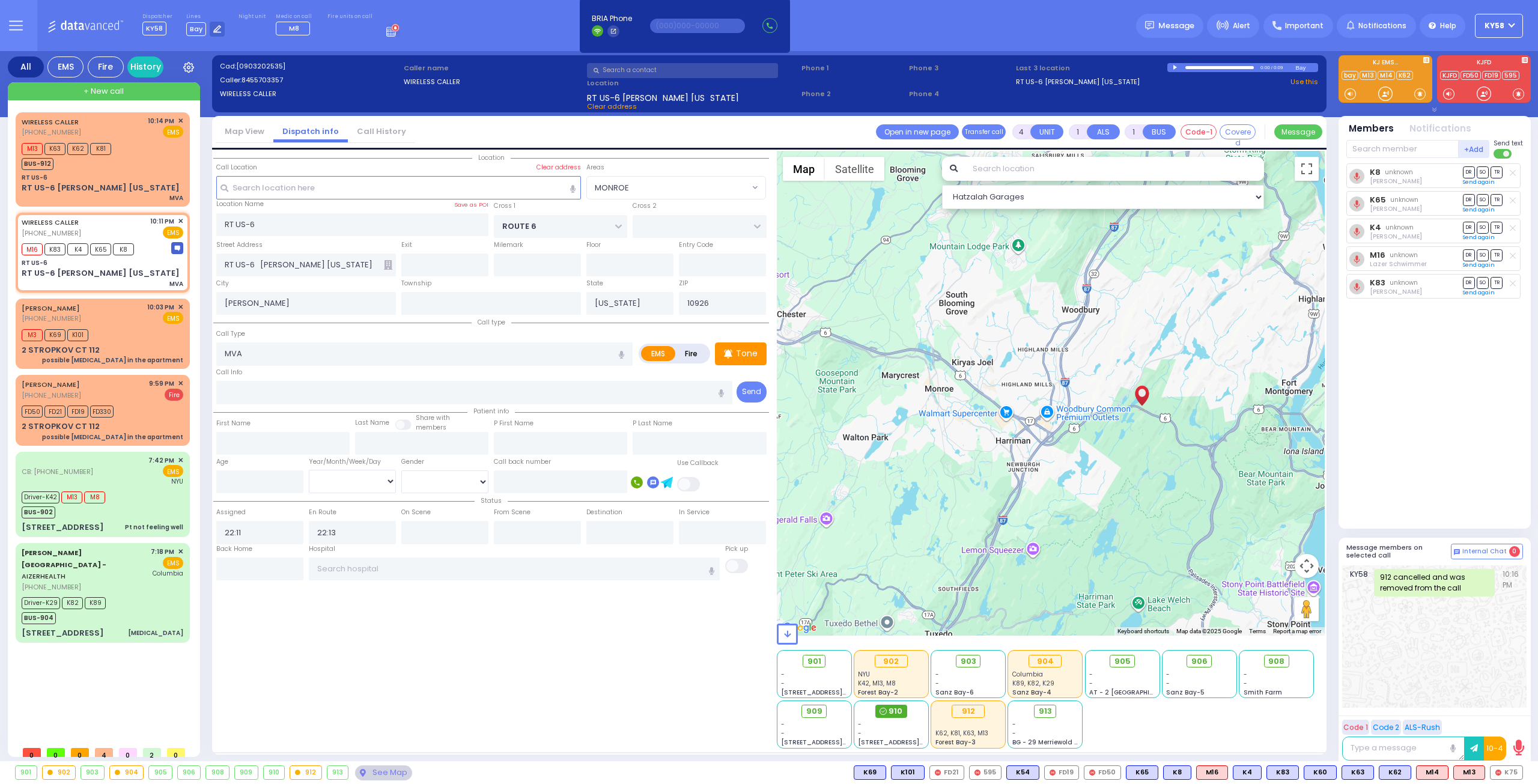
click at [889, 707] on span "910" at bounding box center [895, 711] width 14 height 12
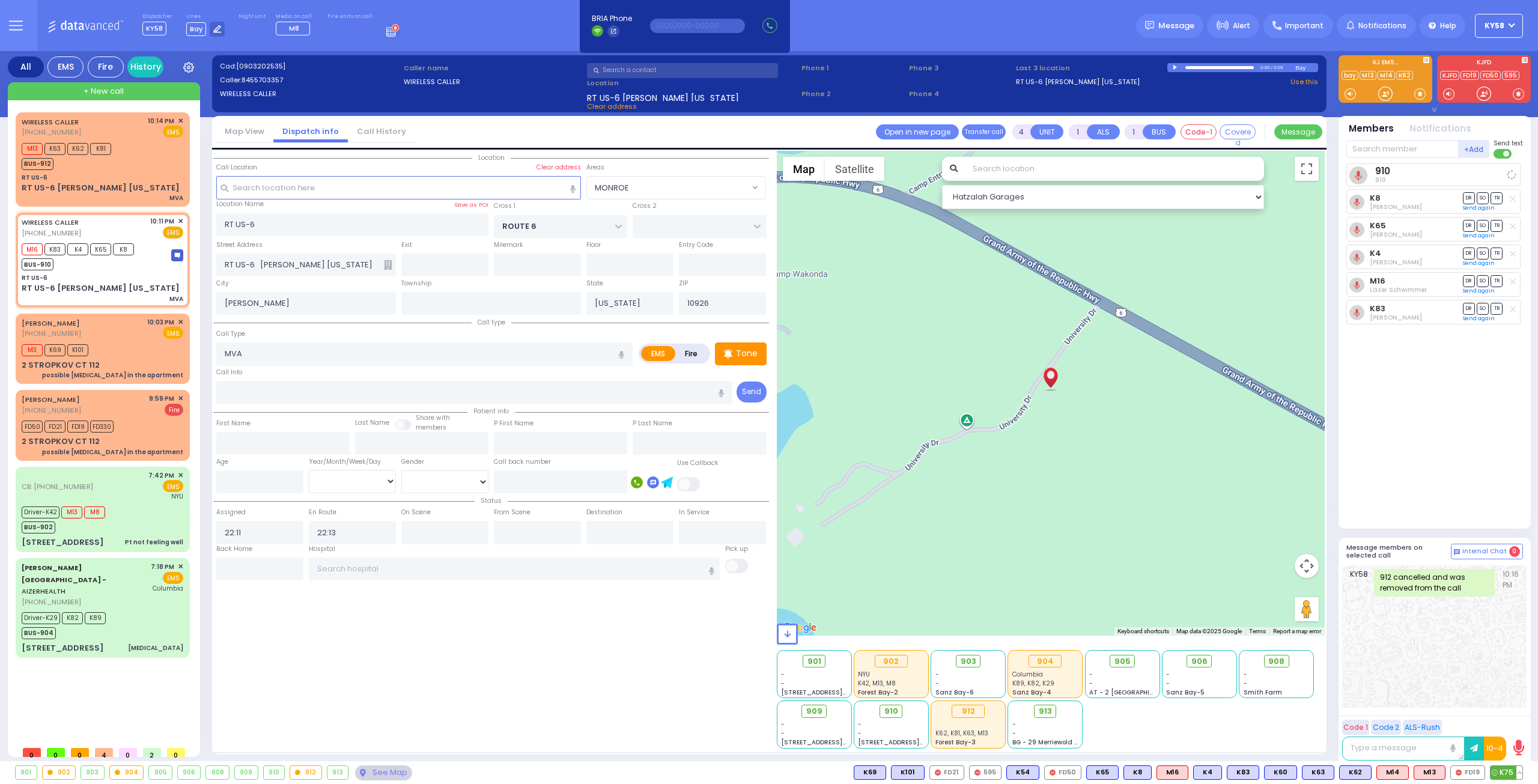
select select
radio input "true"
select select
select select "MONROE"
select select "Hatzalah Garages"
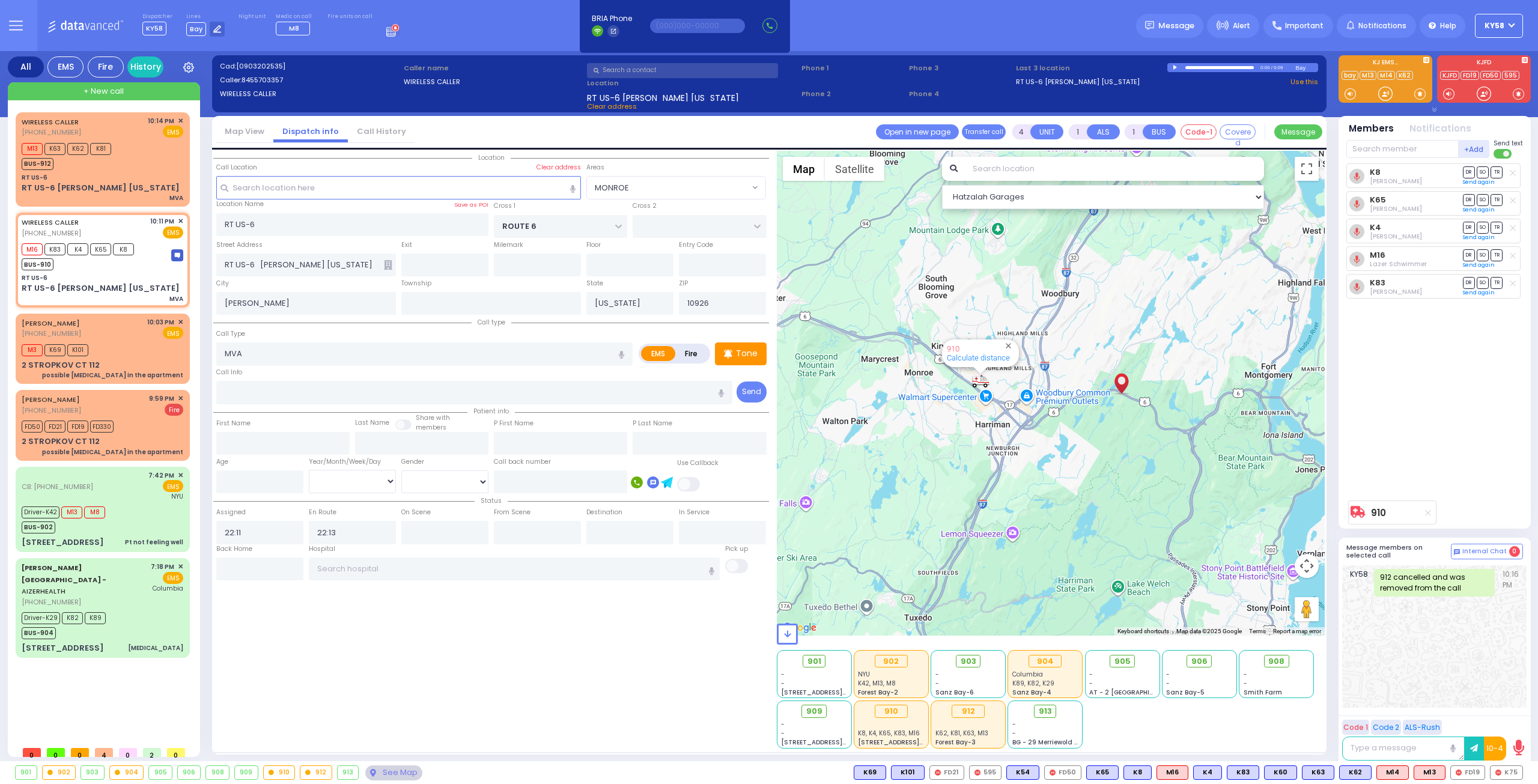
click at [1437, 381] on div "K8 Moshe Greenfeld DR SO TR" at bounding box center [1436, 329] width 179 height 331
click at [138, 156] on div "M13 K63 K62 K81 BUS-912" at bounding box center [102, 155] width 162 height 30
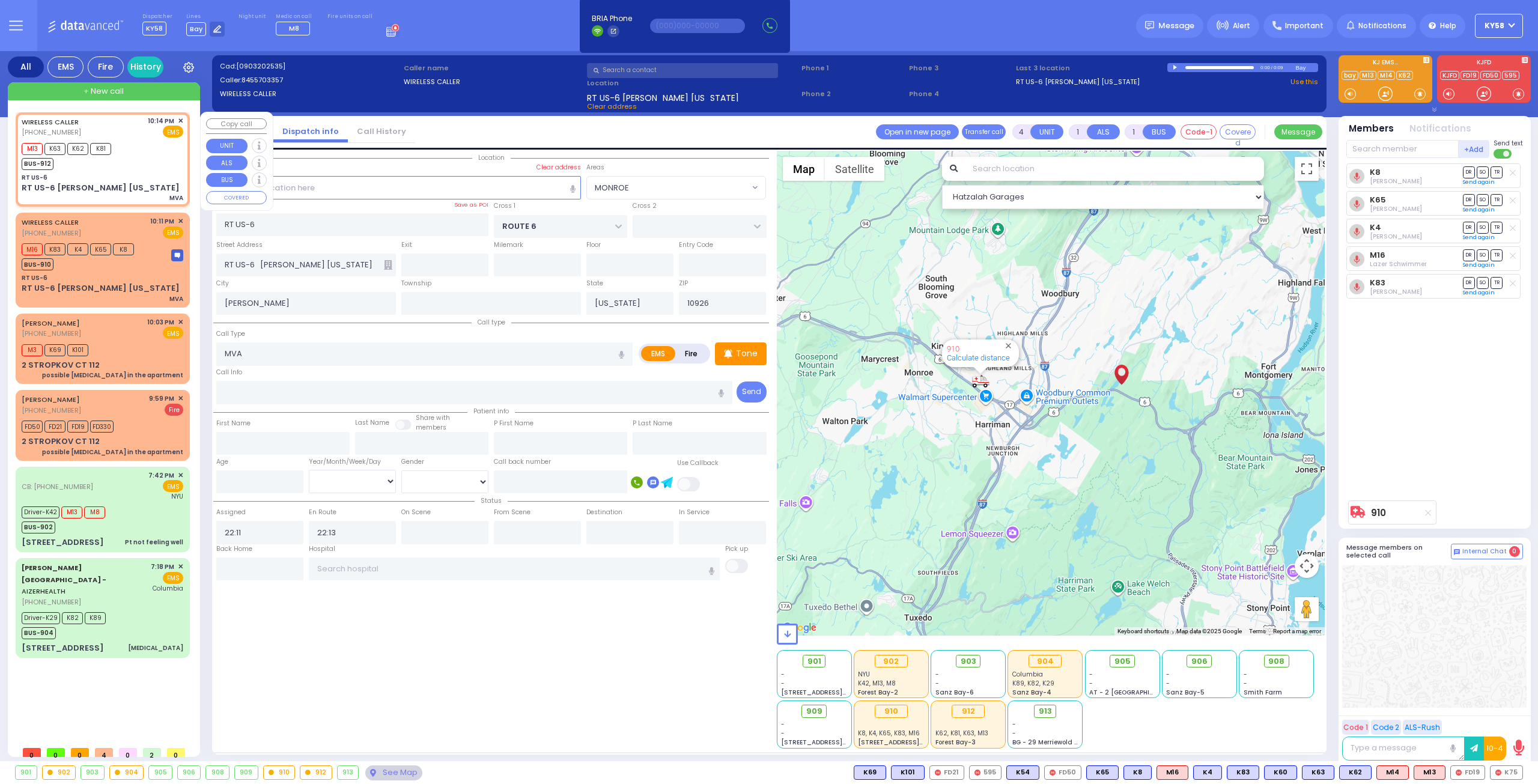
select select
radio input "true"
select select
type input "22:14"
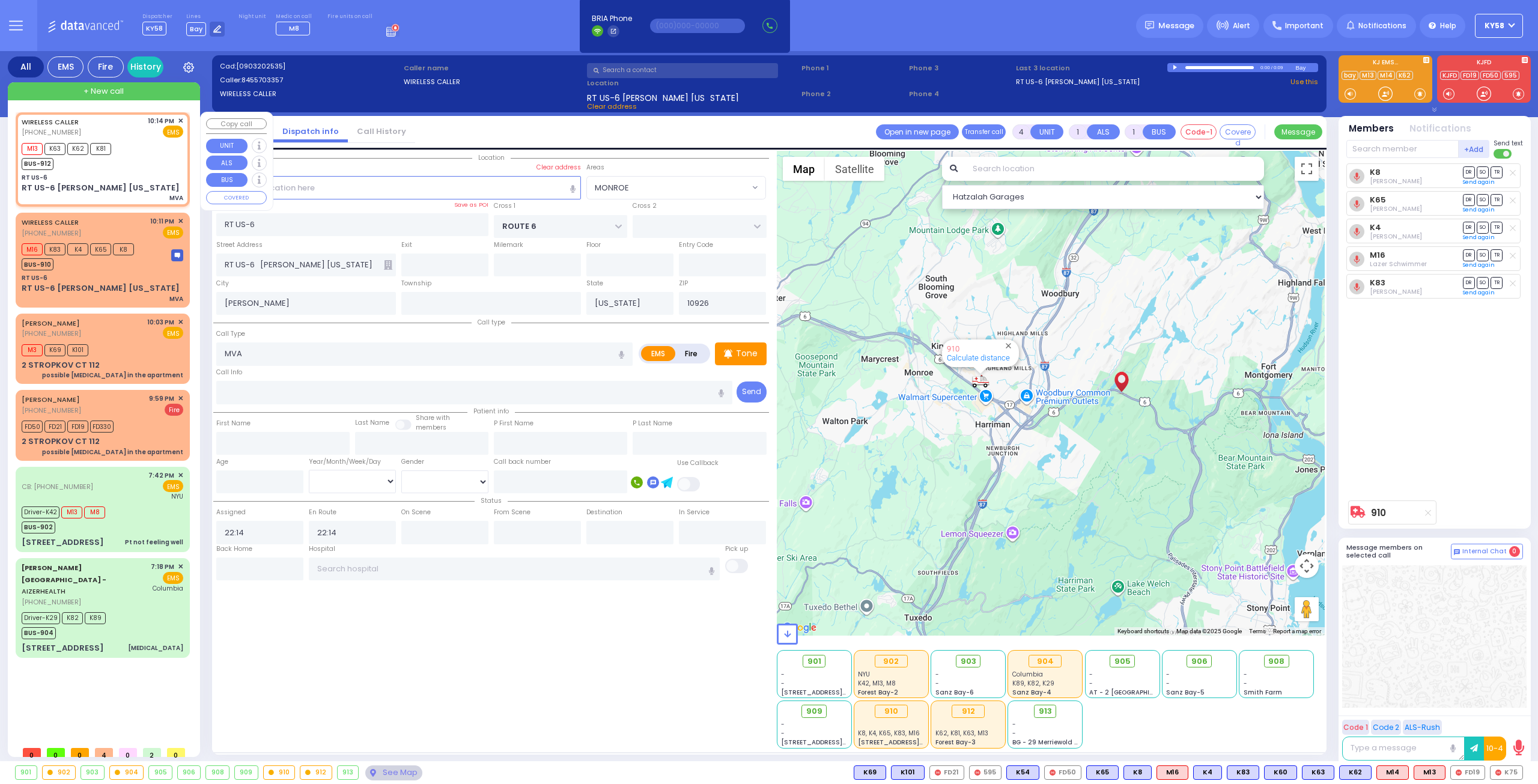
select select "Hatzalah Garages"
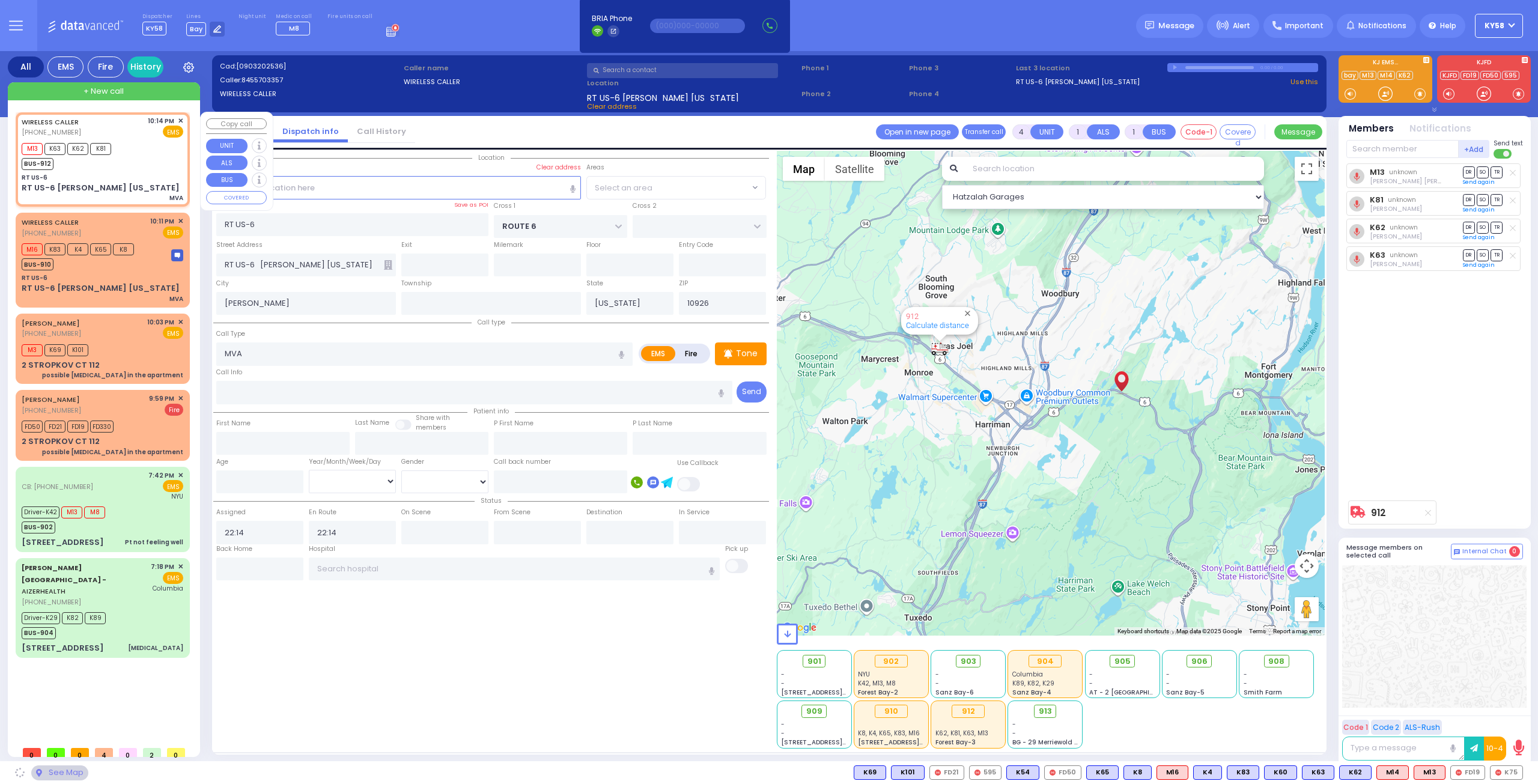
select select "MONROE"
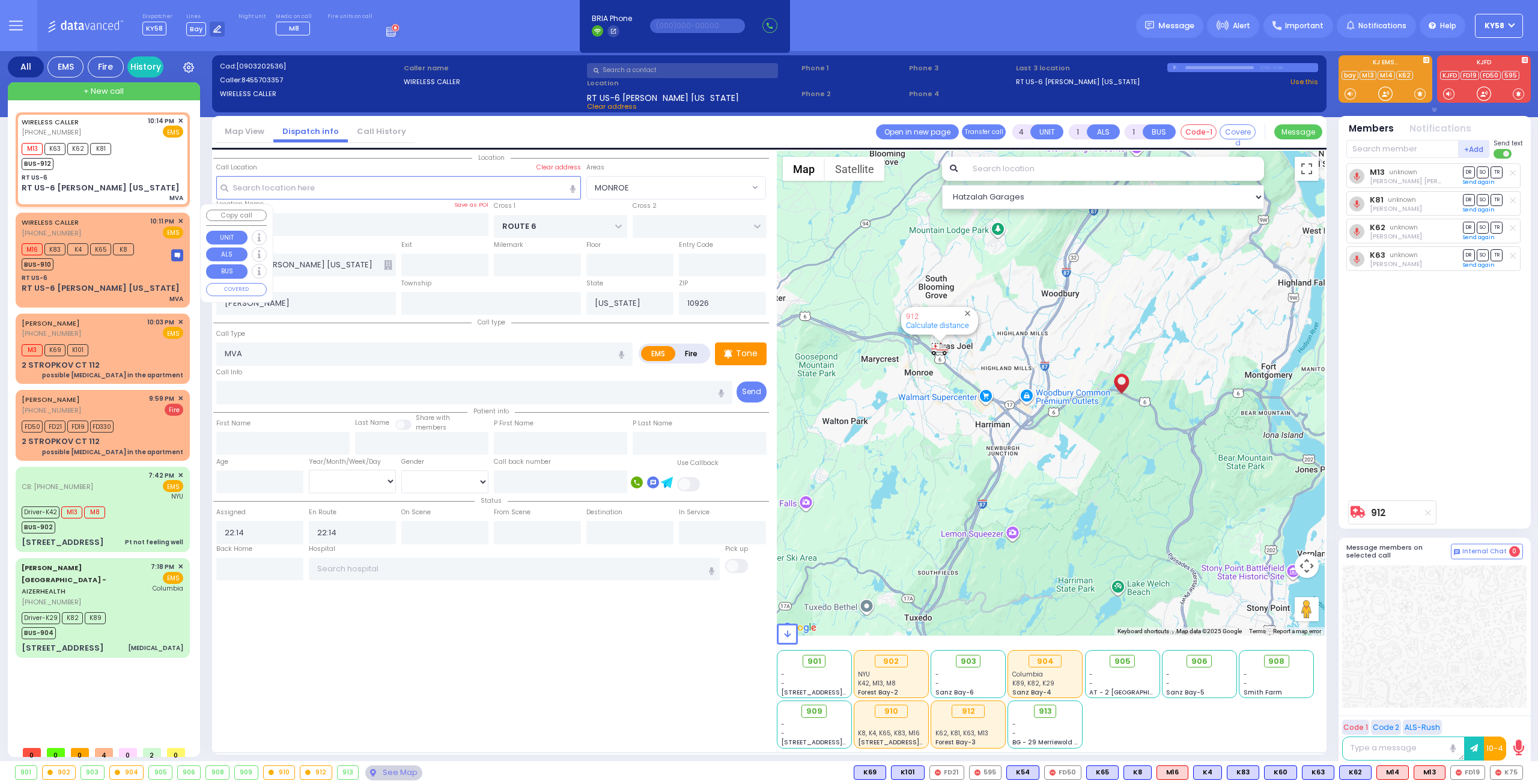
click at [135, 216] on div "WIRELESS CALLER (845) 570-3357 10:11 PM ✕ EMS" at bounding box center [102, 228] width 162 height 22
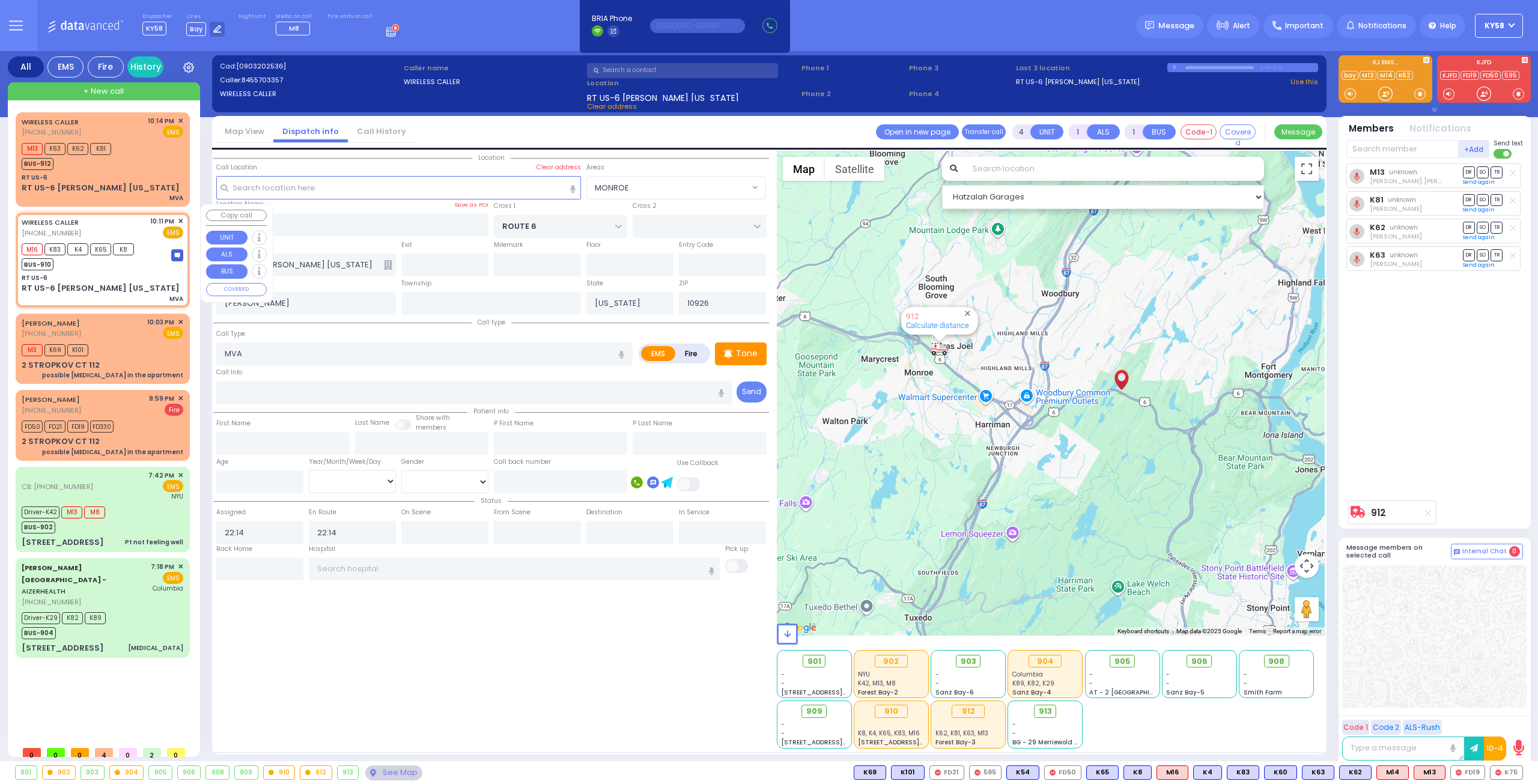
select select
radio input "true"
select select
type input "22:11"
type input "22:13"
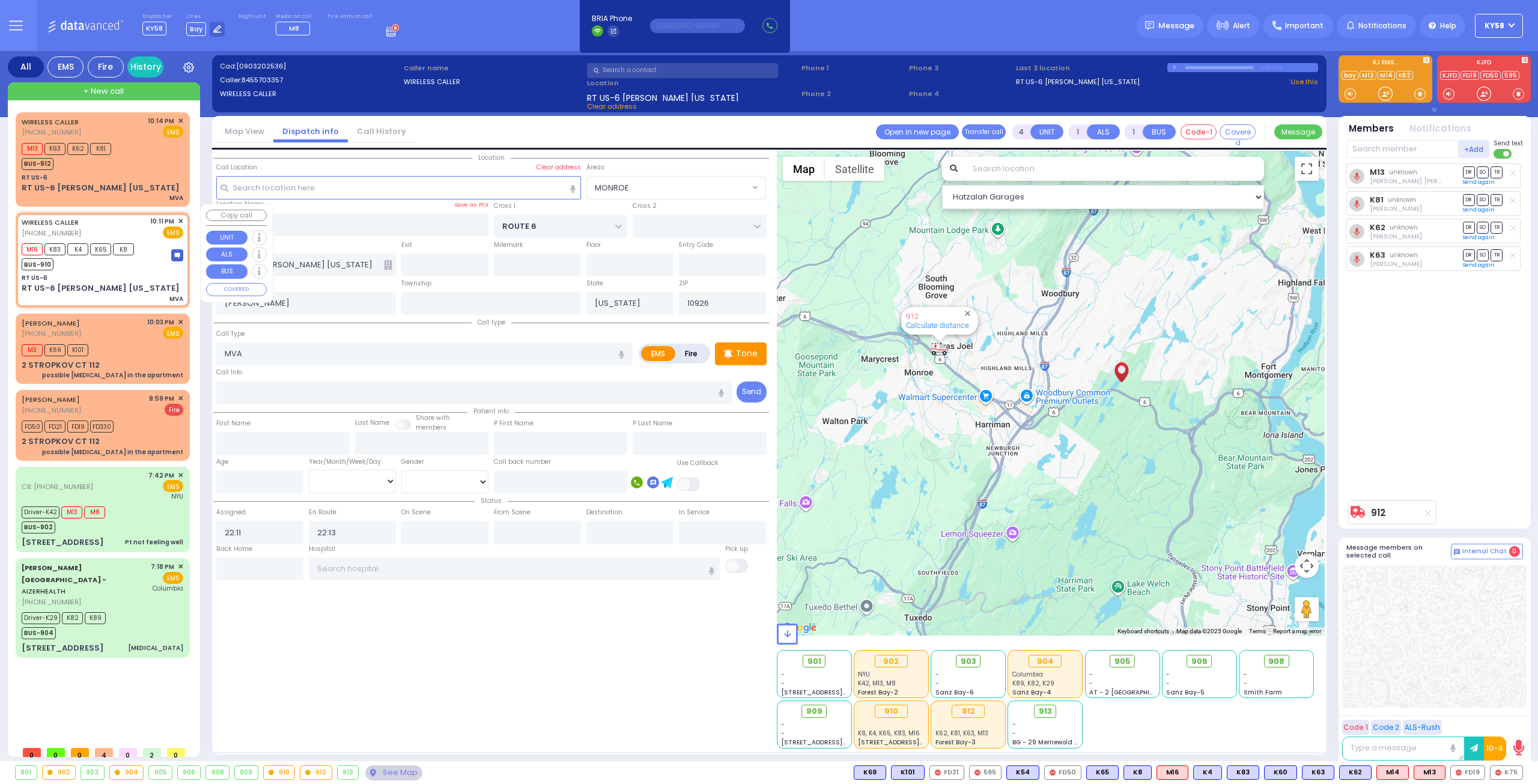
select select "Hatzalah Garages"
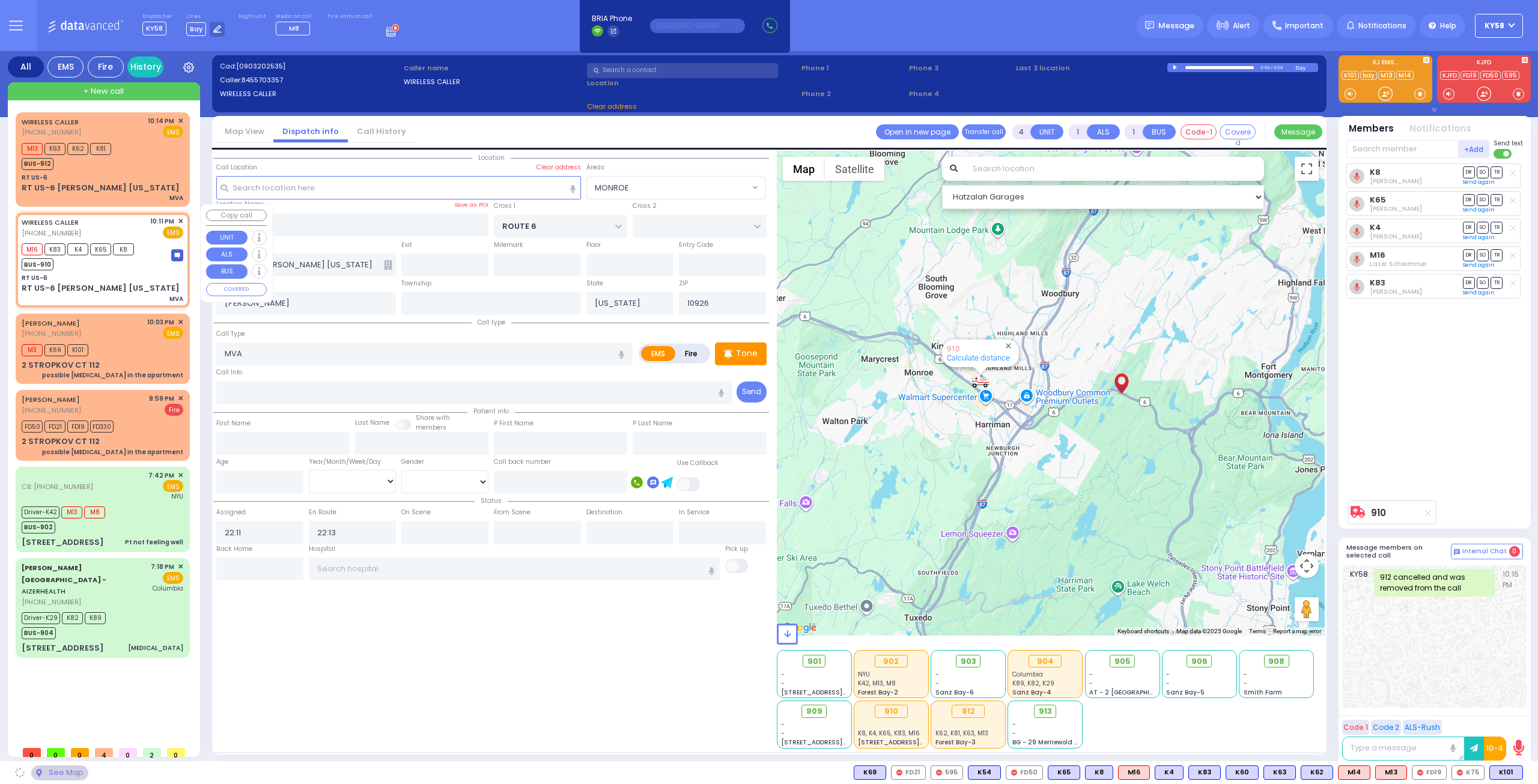
select select "MONROE"
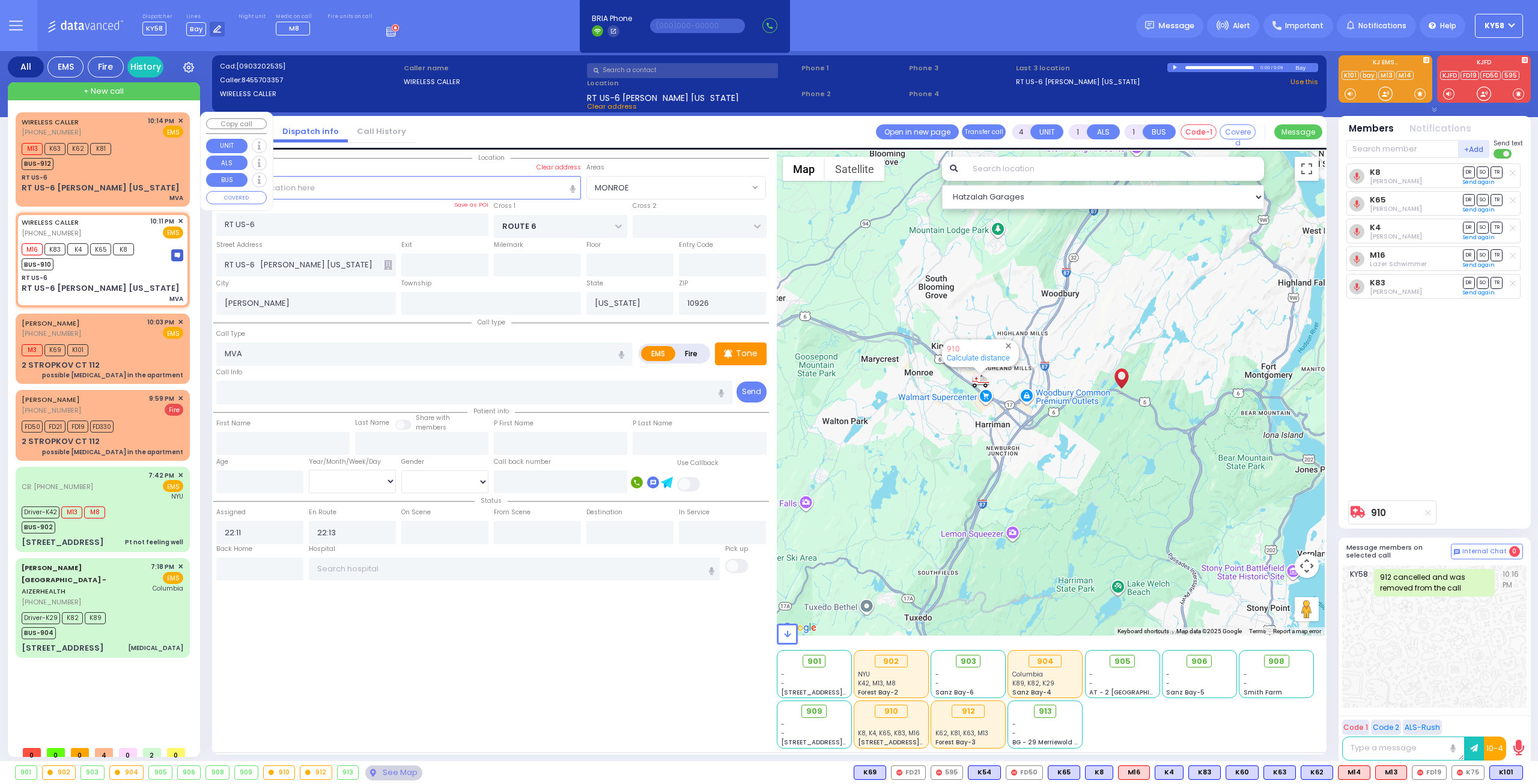
click at [140, 163] on div "M13 K63 K62 K81 BUS-912" at bounding box center [102, 155] width 162 height 30
select select
radio input "true"
select select
type input "22:14"
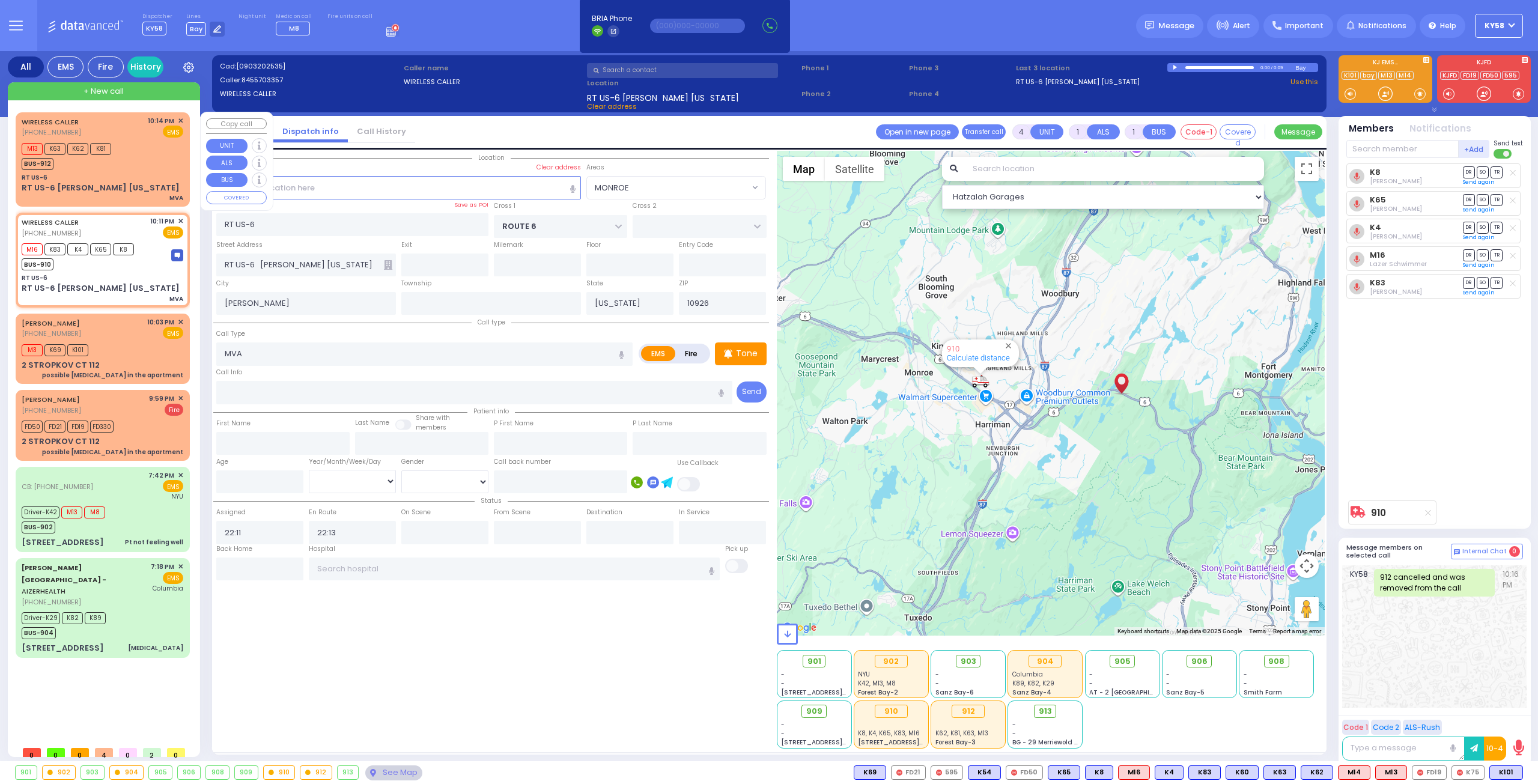
type input "22:14"
select select "Hatzalah Garages"
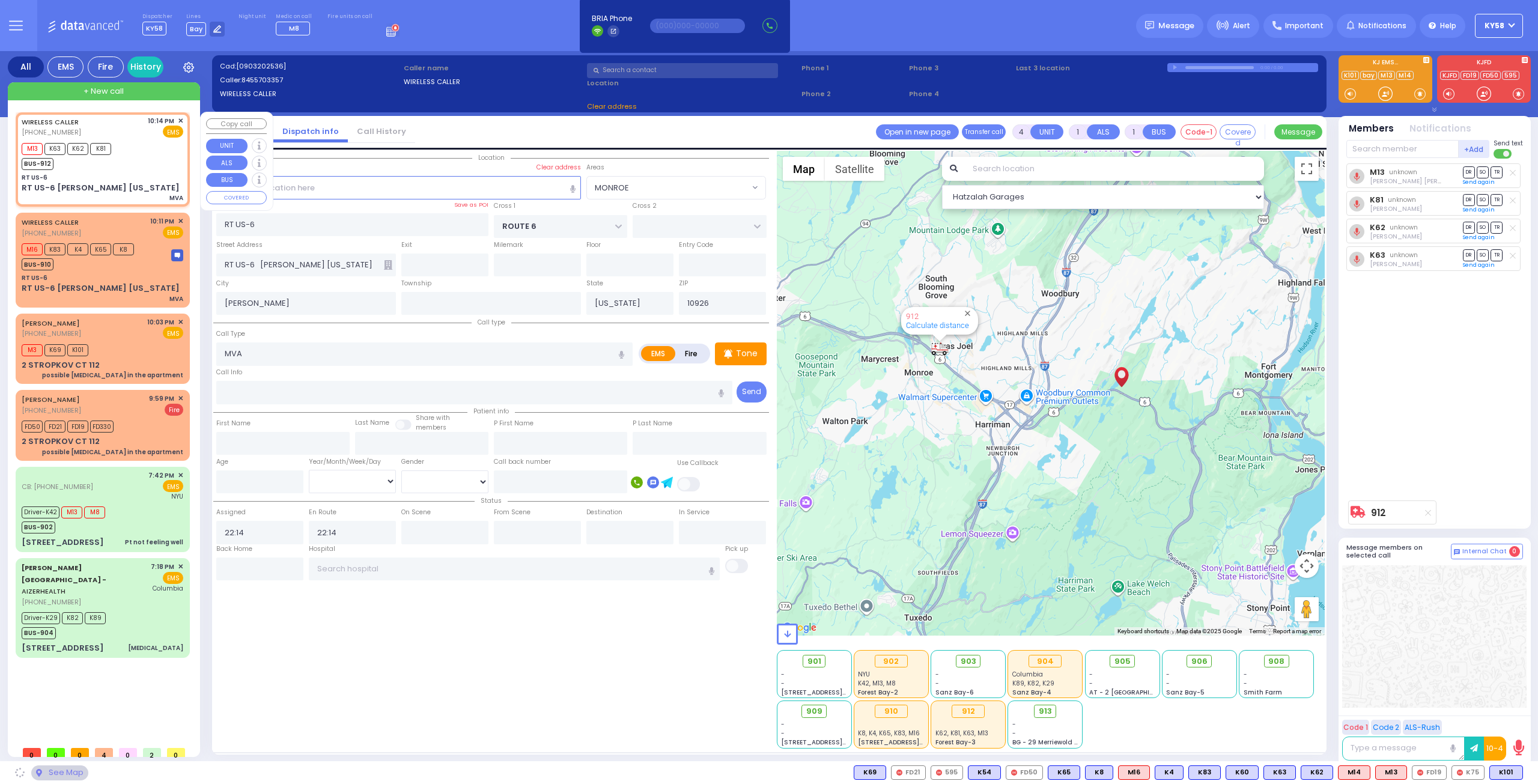
select select "MONROE"
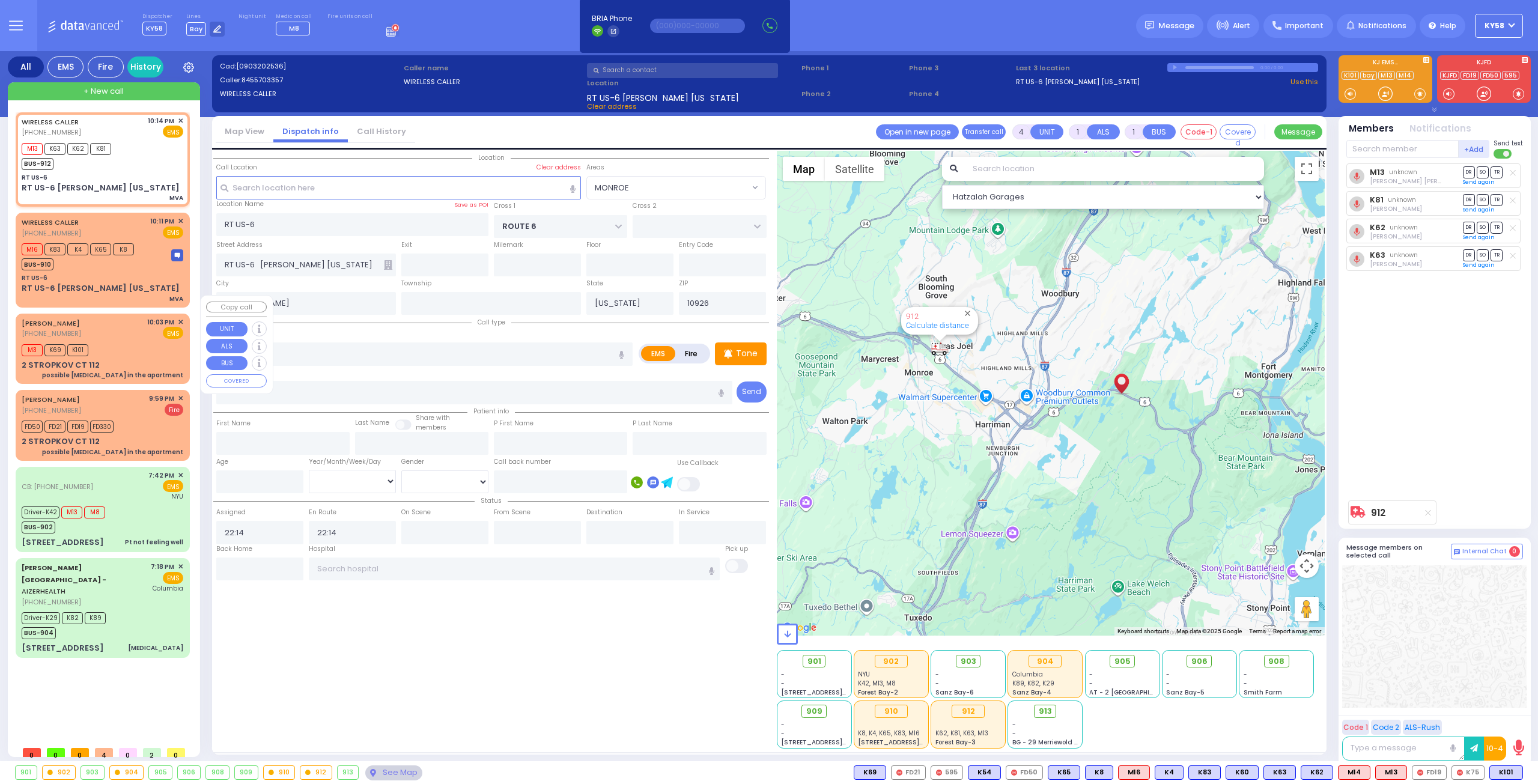
click at [137, 317] on div "JOSHUA FRIEDMAN (845) 545-8400 10:03 PM ✕ EMS" at bounding box center [102, 328] width 162 height 22
type input "6"
select select
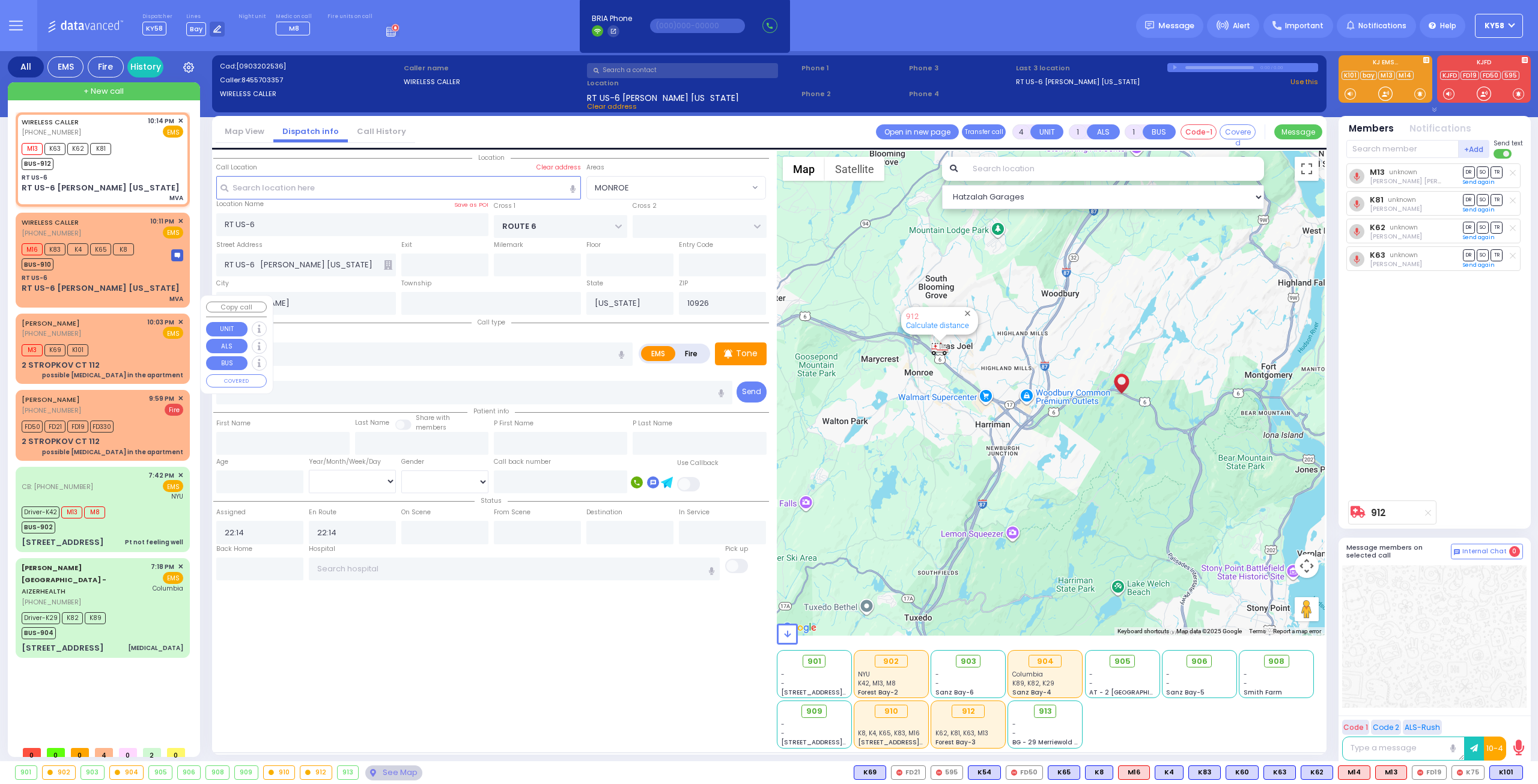
type input "possible carbon monoxide in the apartment"
radio input "true"
type input "JOSHUA"
type input "FRIEDMAN"
type input "Gitty"
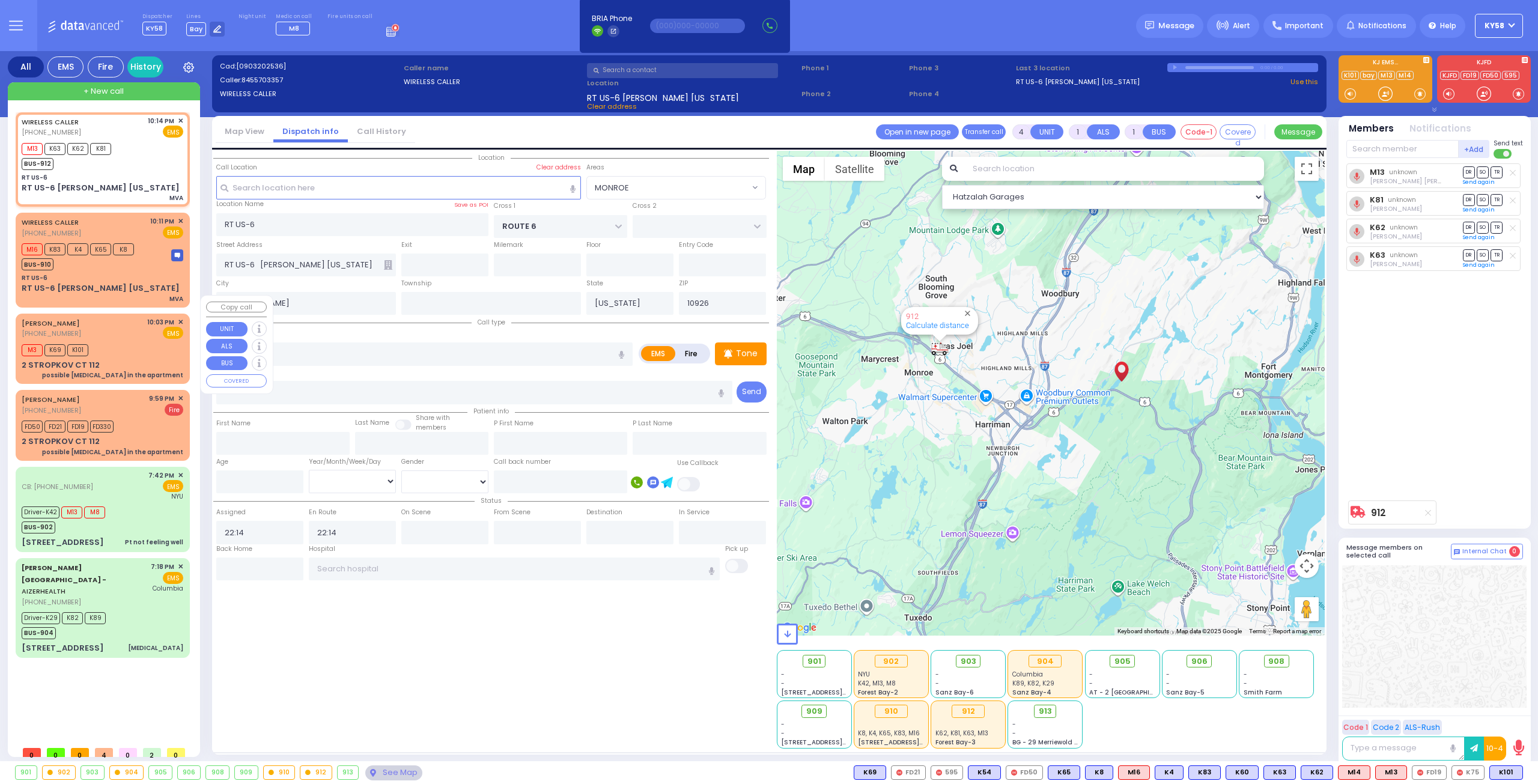
type input "Friedman"
type input "20"
select select "Year"
type input "22:03"
type input "22:05"
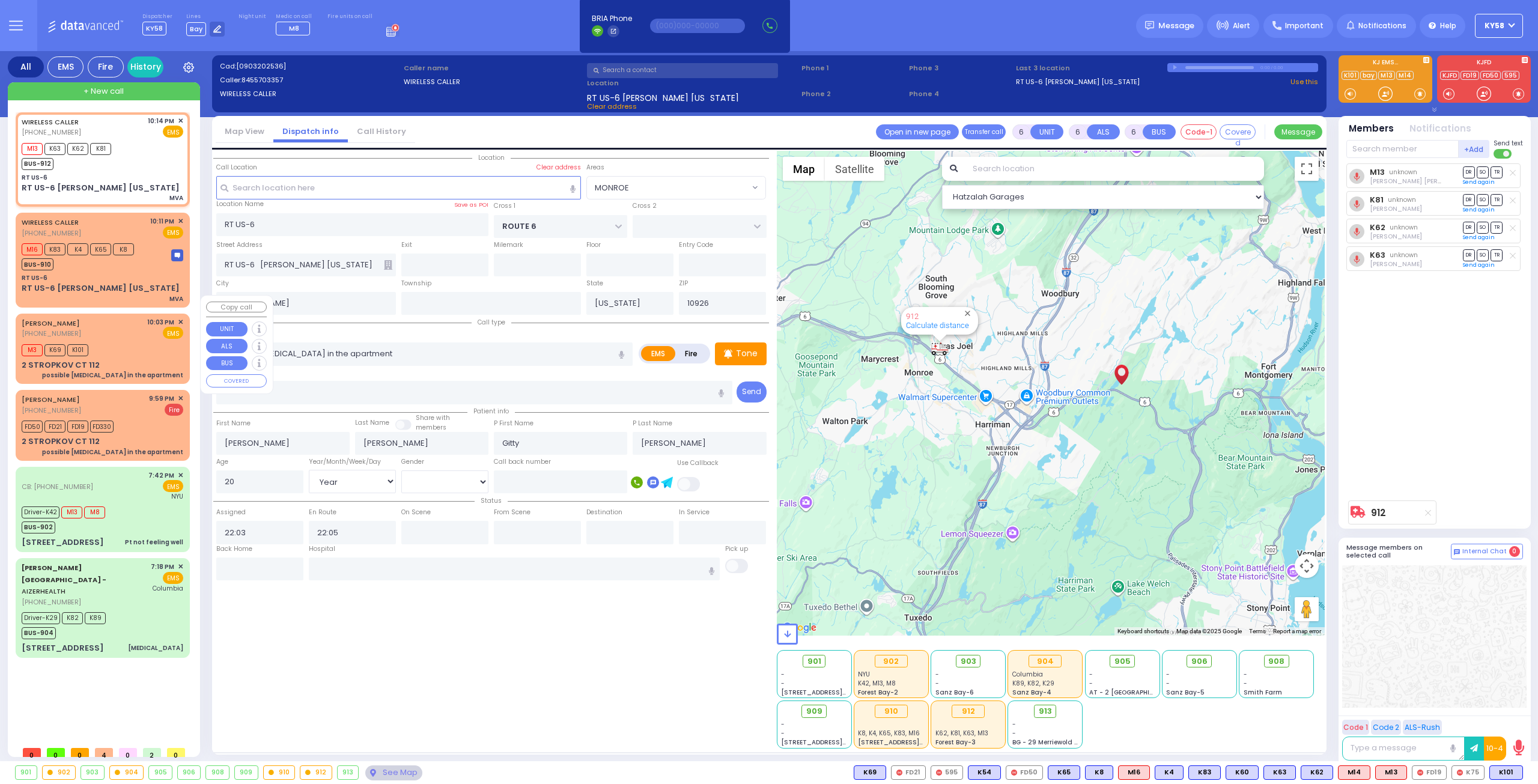
select select "Hatzalah Garages"
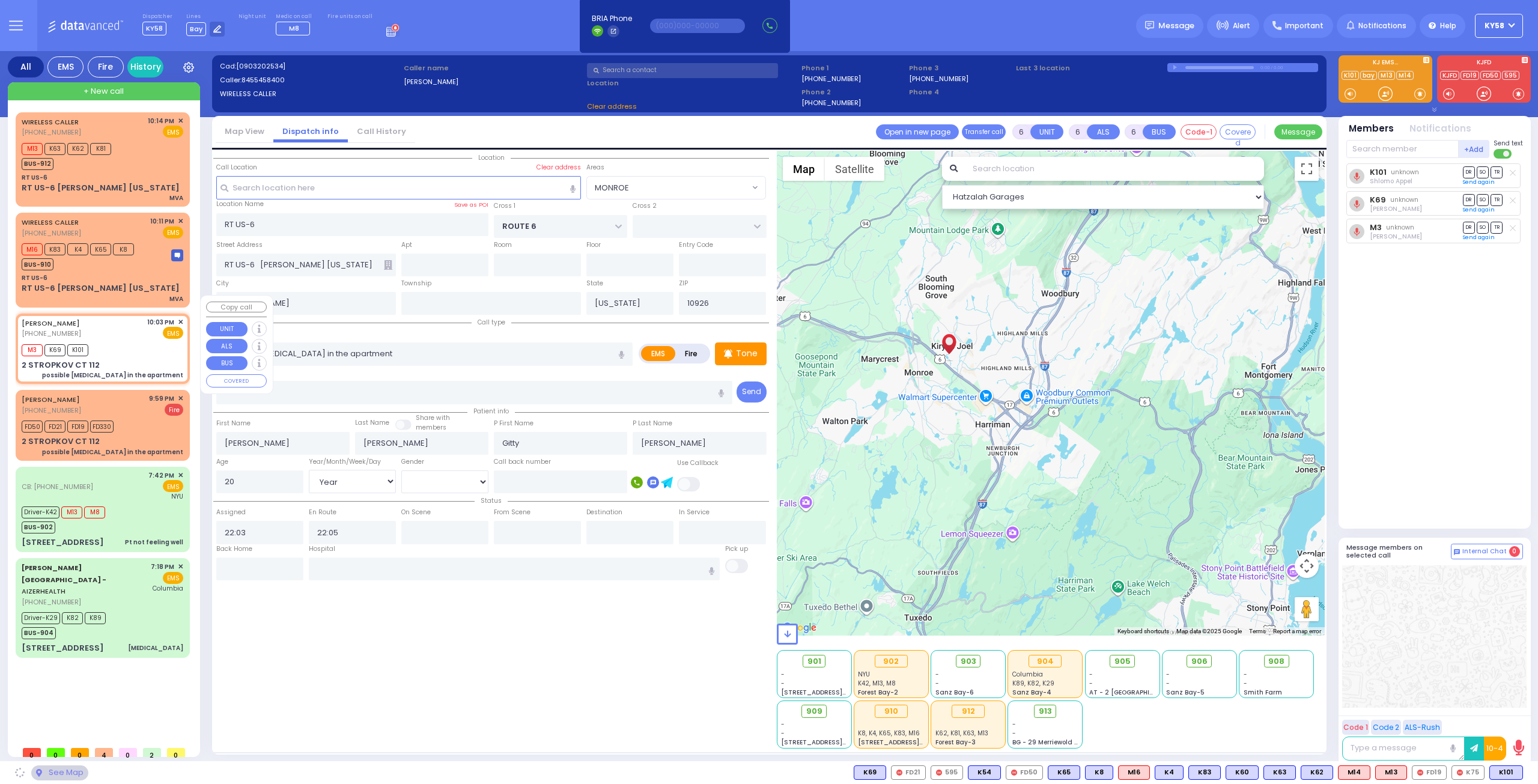
type input "RIMENEV COURT"
type input "DAJ BLVD"
type input "2 STROPKOV CT"
type input "112"
type input "[PERSON_NAME]"
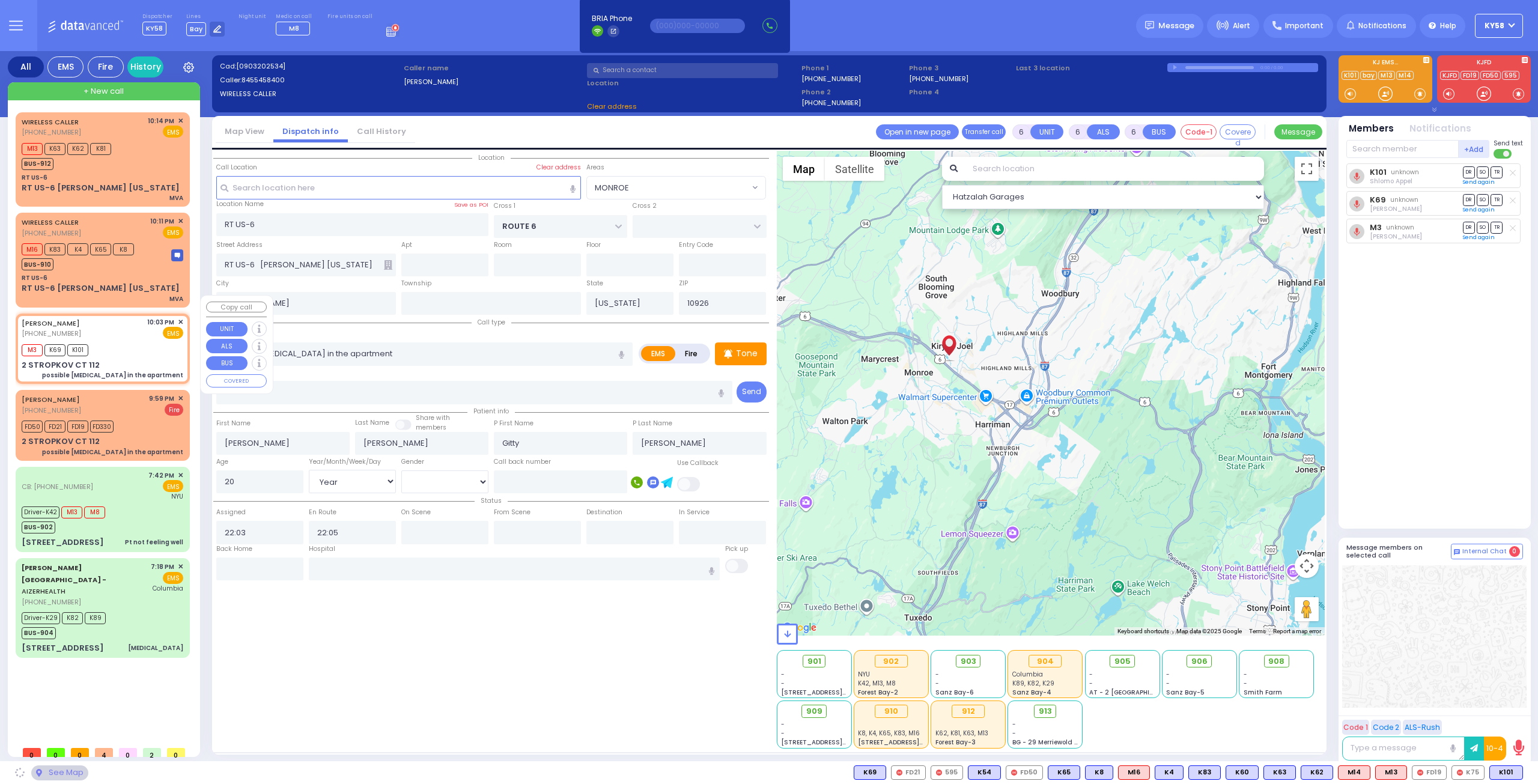
type input "10950"
select select "SECTION 1"
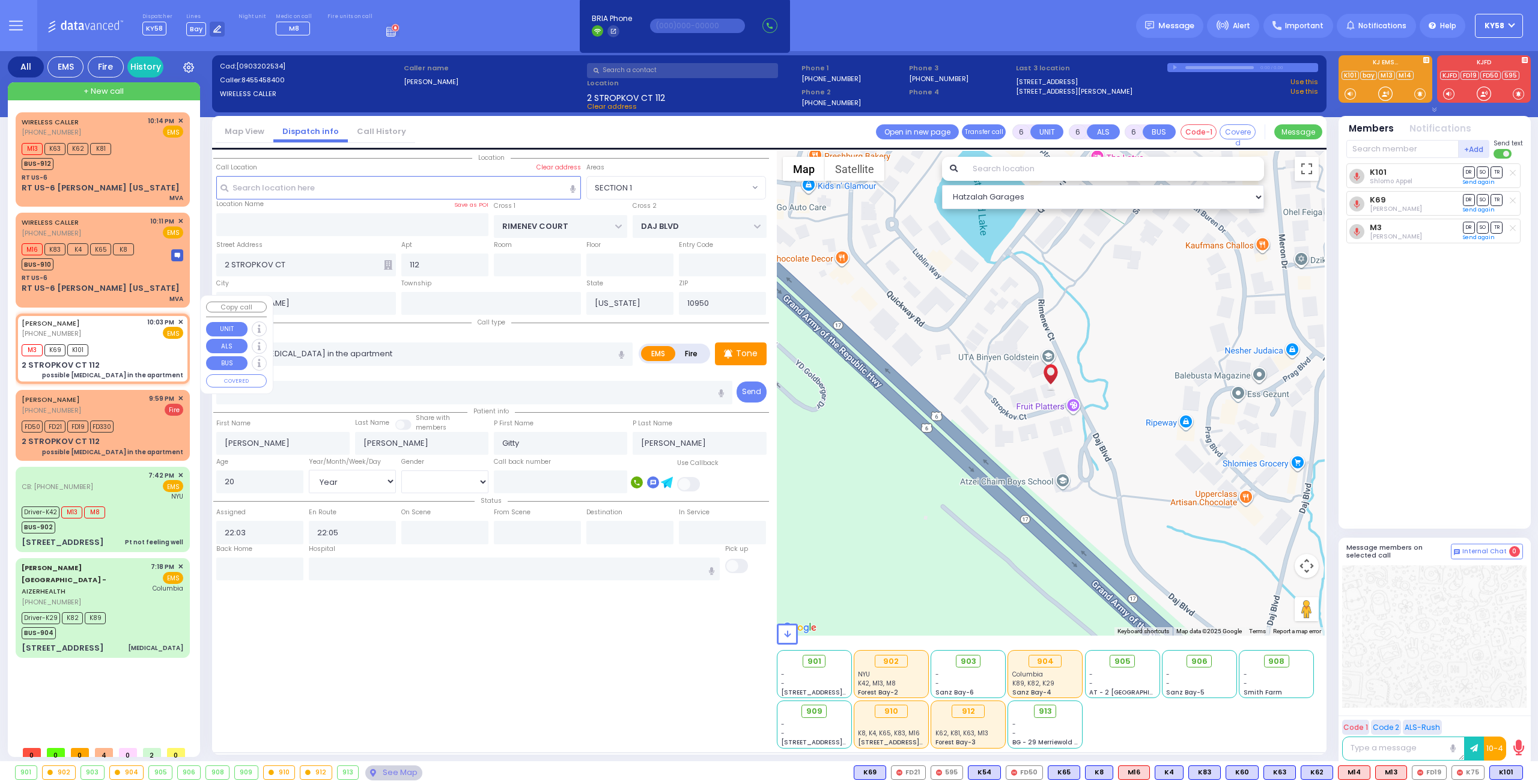
click at [181, 317] on span "✕" at bounding box center [180, 321] width 6 height 10
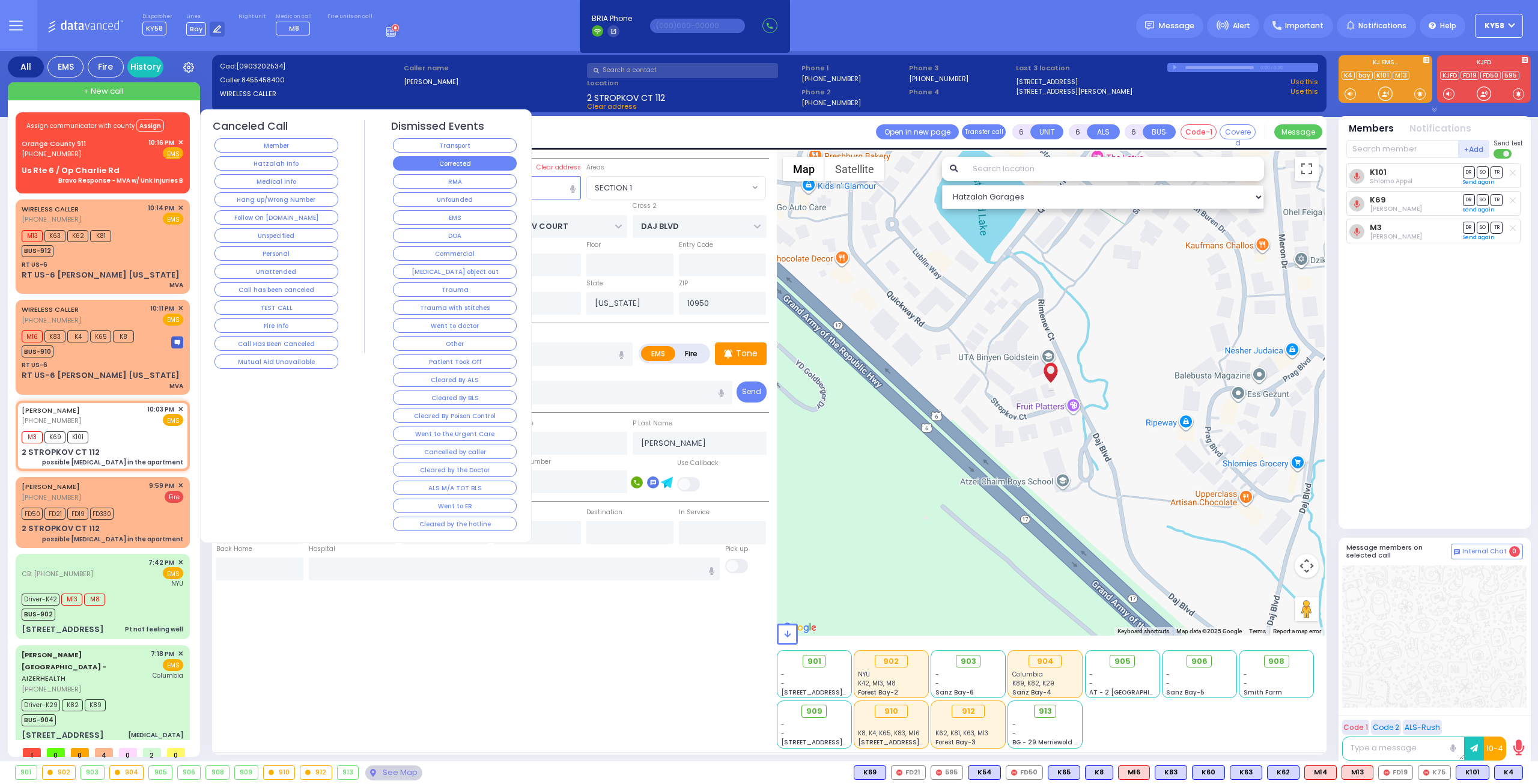
click at [440, 161] on button "Corrected" at bounding box center [454, 163] width 124 height 15
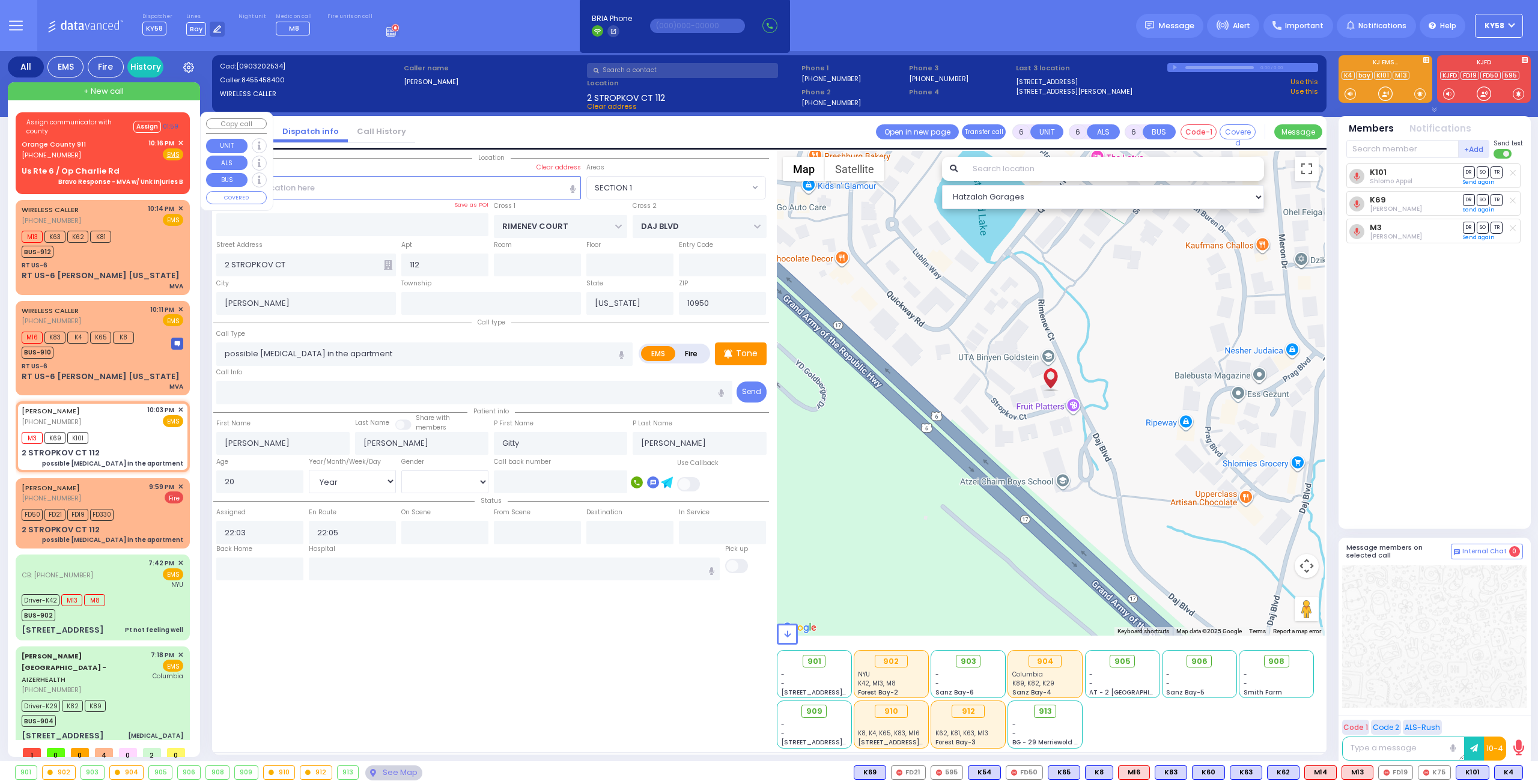
select select
radio input "true"
select select
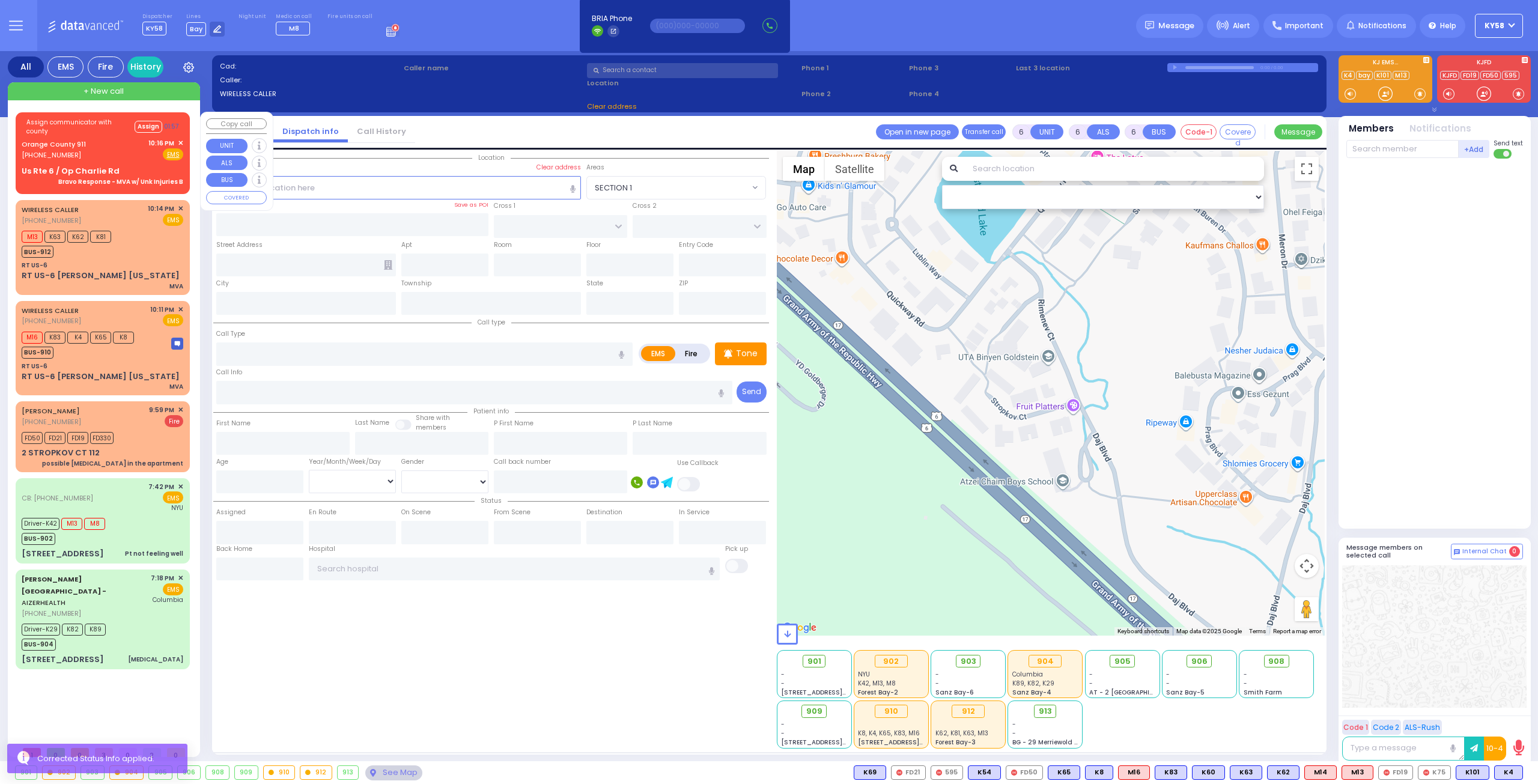
click at [126, 155] on div "Orange County 911 (845) 469-0911 10:16 PM ✕ Fire EMS" at bounding box center [102, 150] width 162 height 22
select select
type input "Bravo Response - MVA w/ Unk Injuries B"
radio input "true"
type input "Nature: : Bravo Response - MVA w/ Unk Injuries B Address: : [STREET_ADDRESS][PE…"
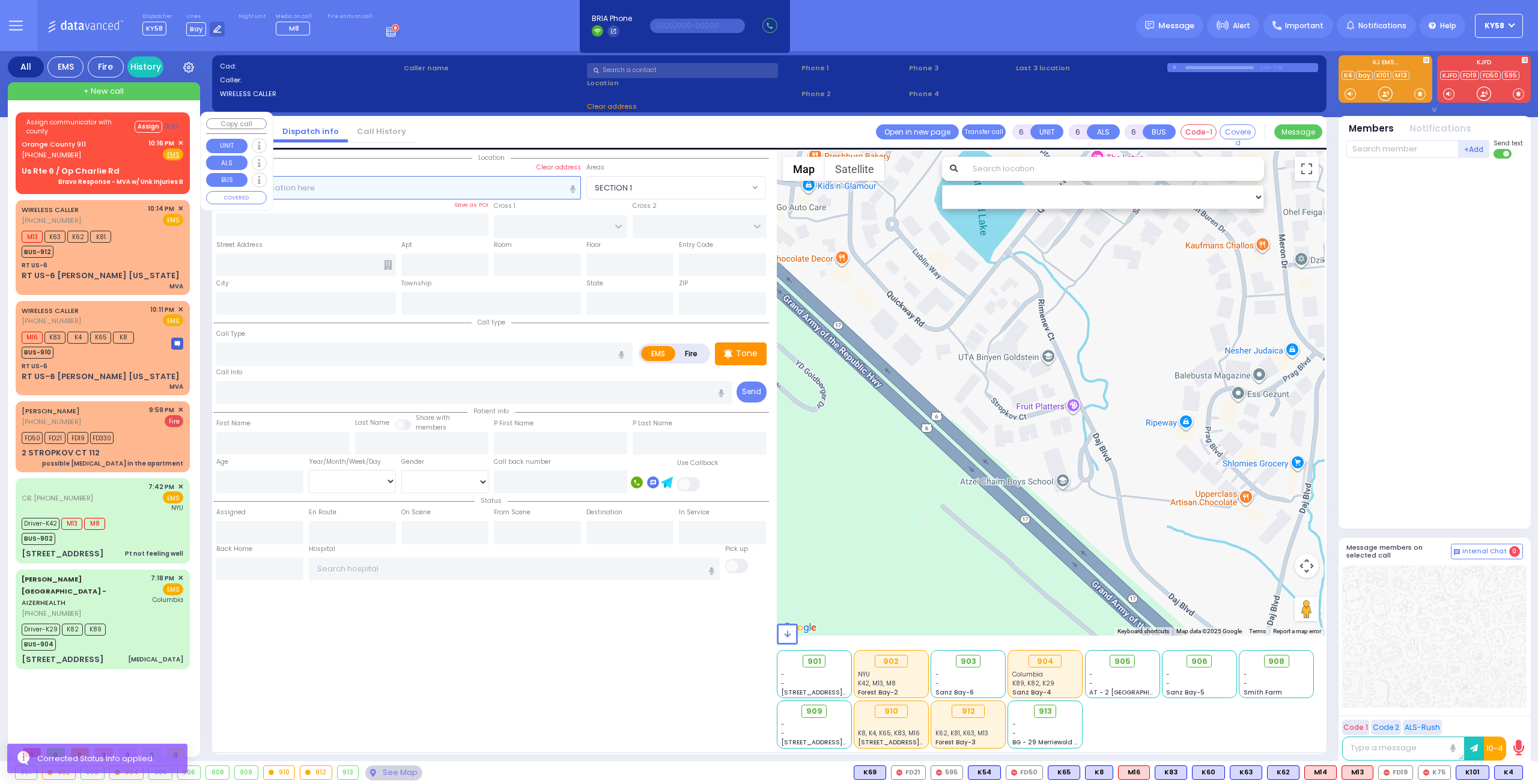
select select
select select "Hatzalah Garages"
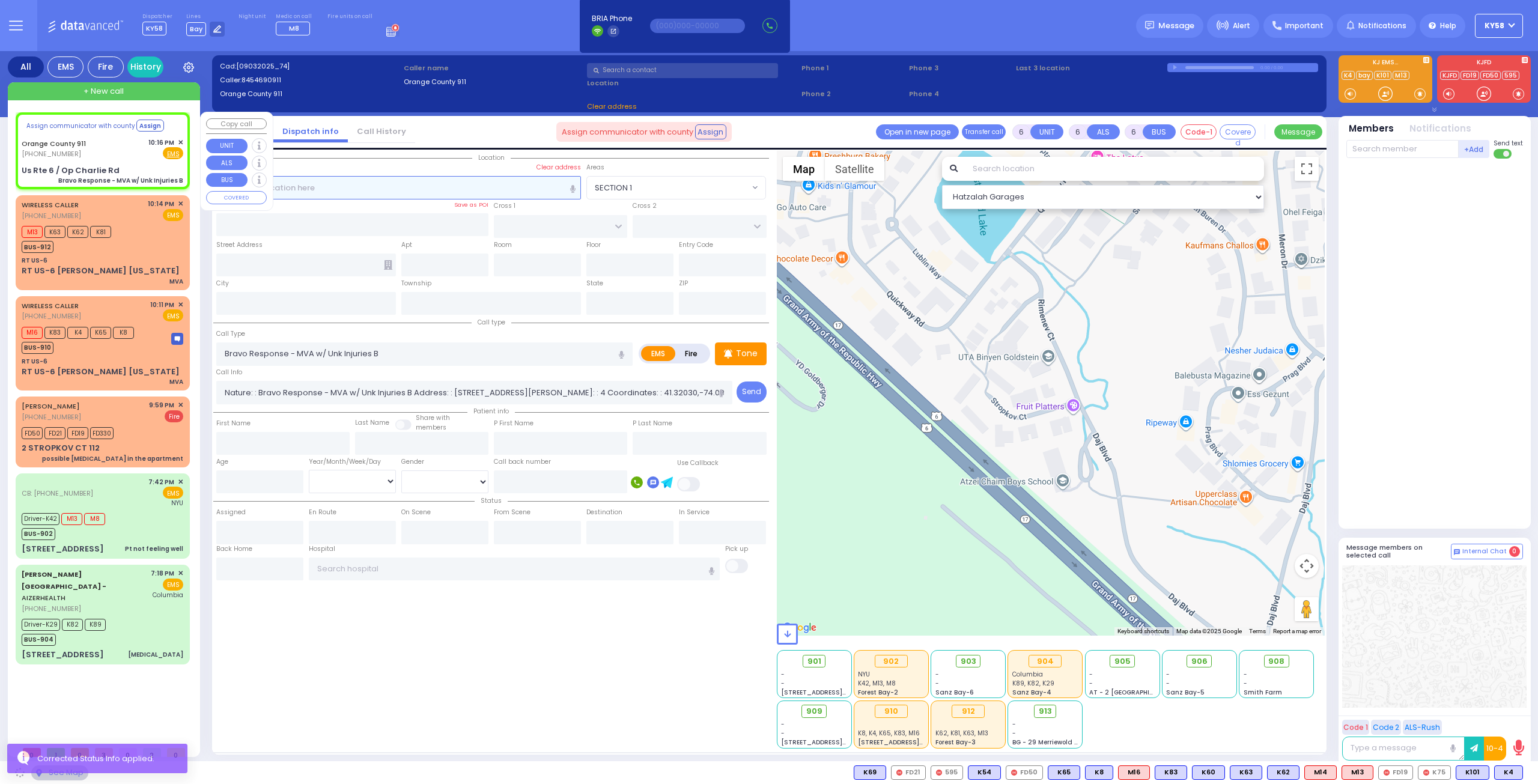
type input "Us Rte 6 / Op Charlie Rd"
type input "Monroe"
type input "[US_STATE]"
type input "10928"
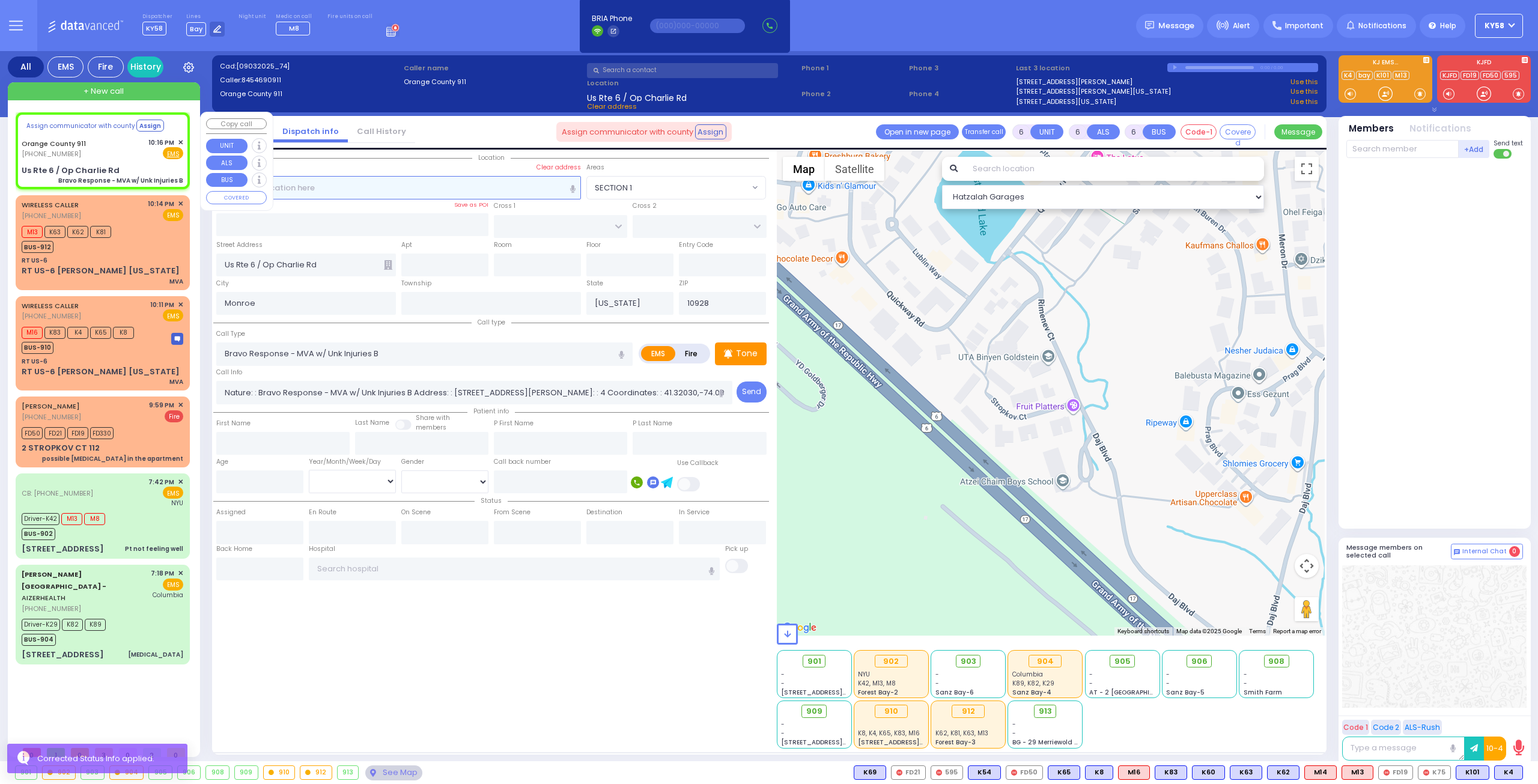
select select
radio input "true"
select select
select select "Hatzalah Garages"
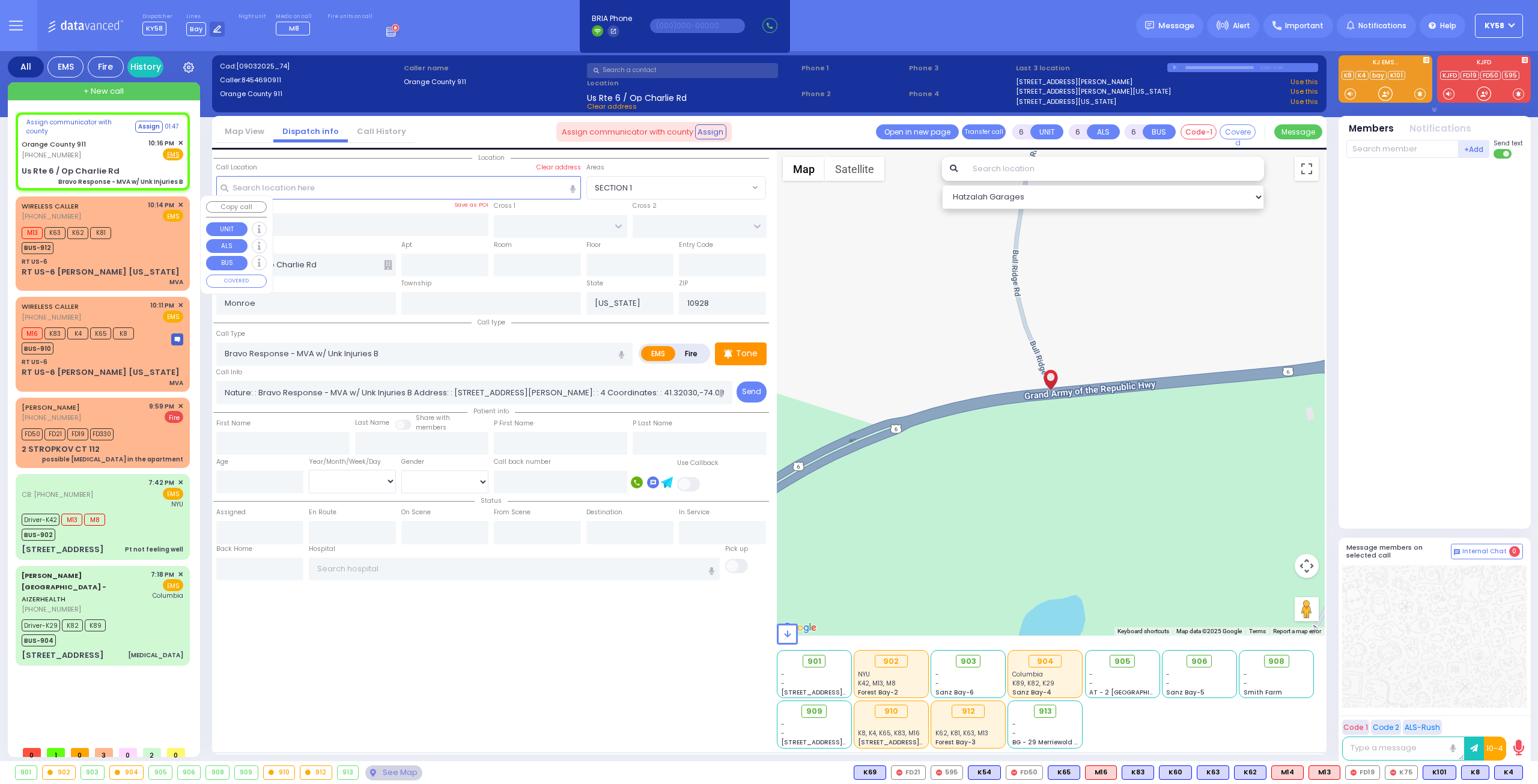
click at [138, 243] on div "M13 K63 K62 K81 BUS-912" at bounding box center [102, 239] width 162 height 30
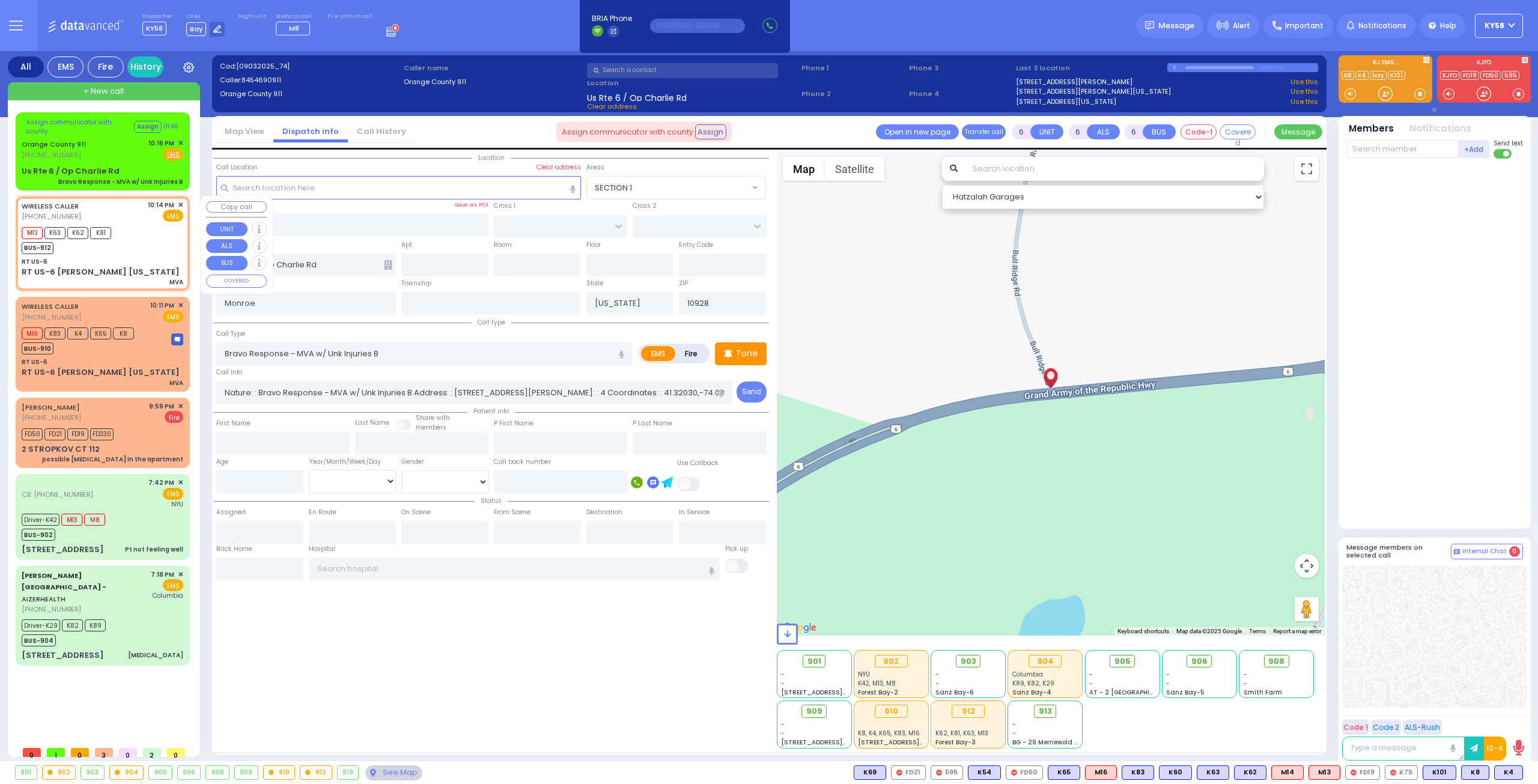
type input "4"
type input "1"
select select
type input "MVA"
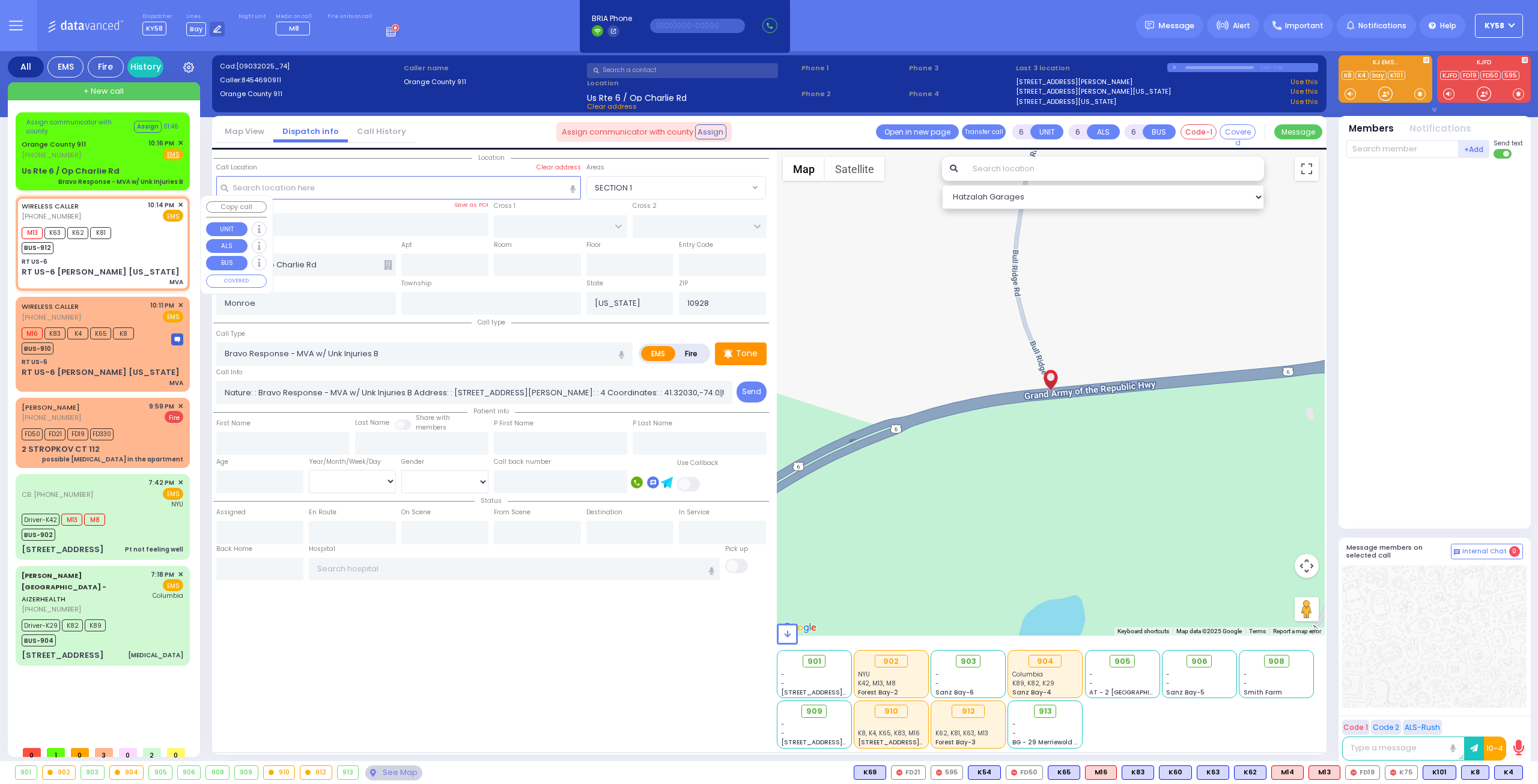
radio input "true"
select select
type input "22:14"
type input "RT US-6"
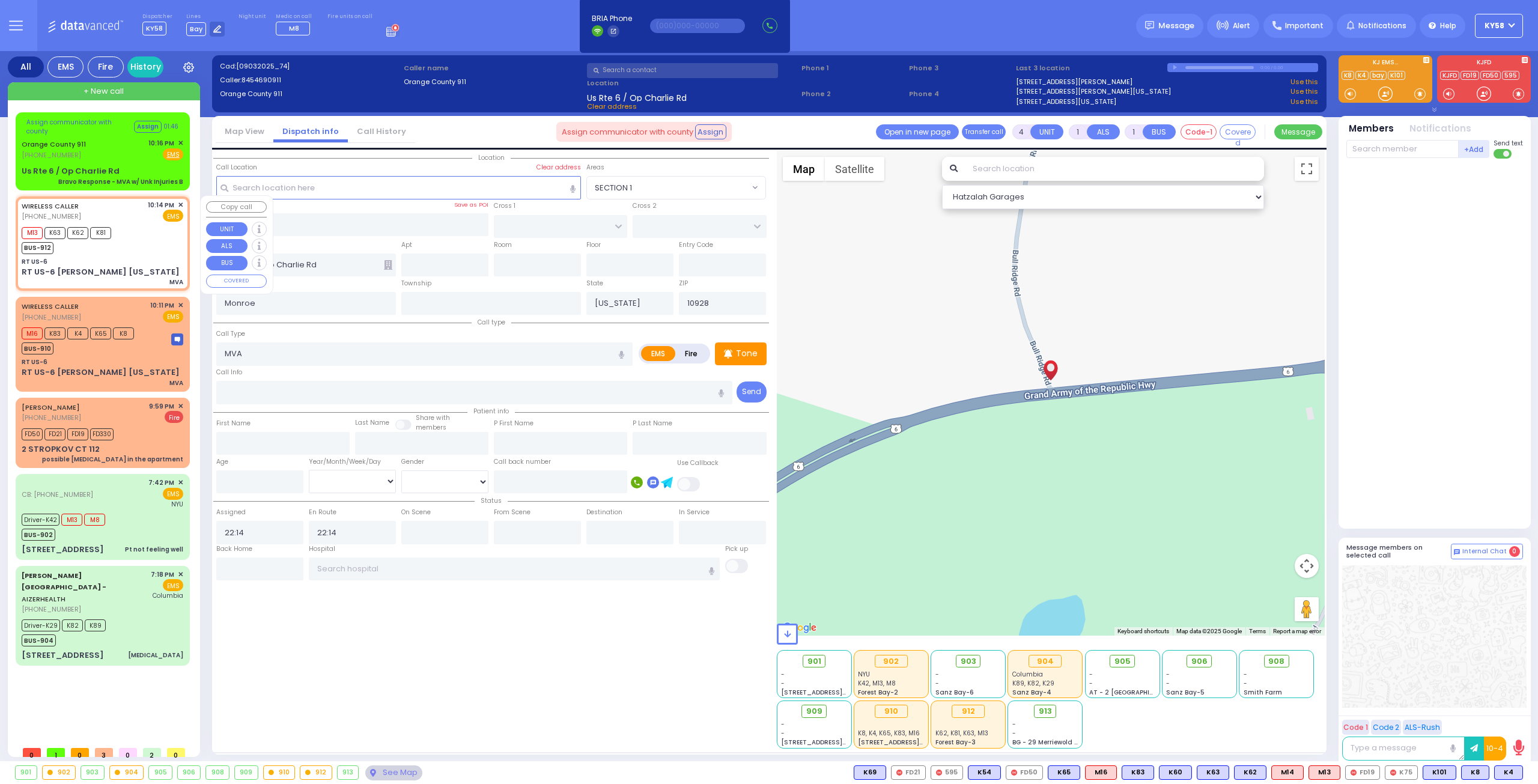
type input "ROUTE 6"
type input "RT US-6 [PERSON_NAME] [US_STATE]"
type input "[PERSON_NAME]"
type input "10926"
select select "MONROE"
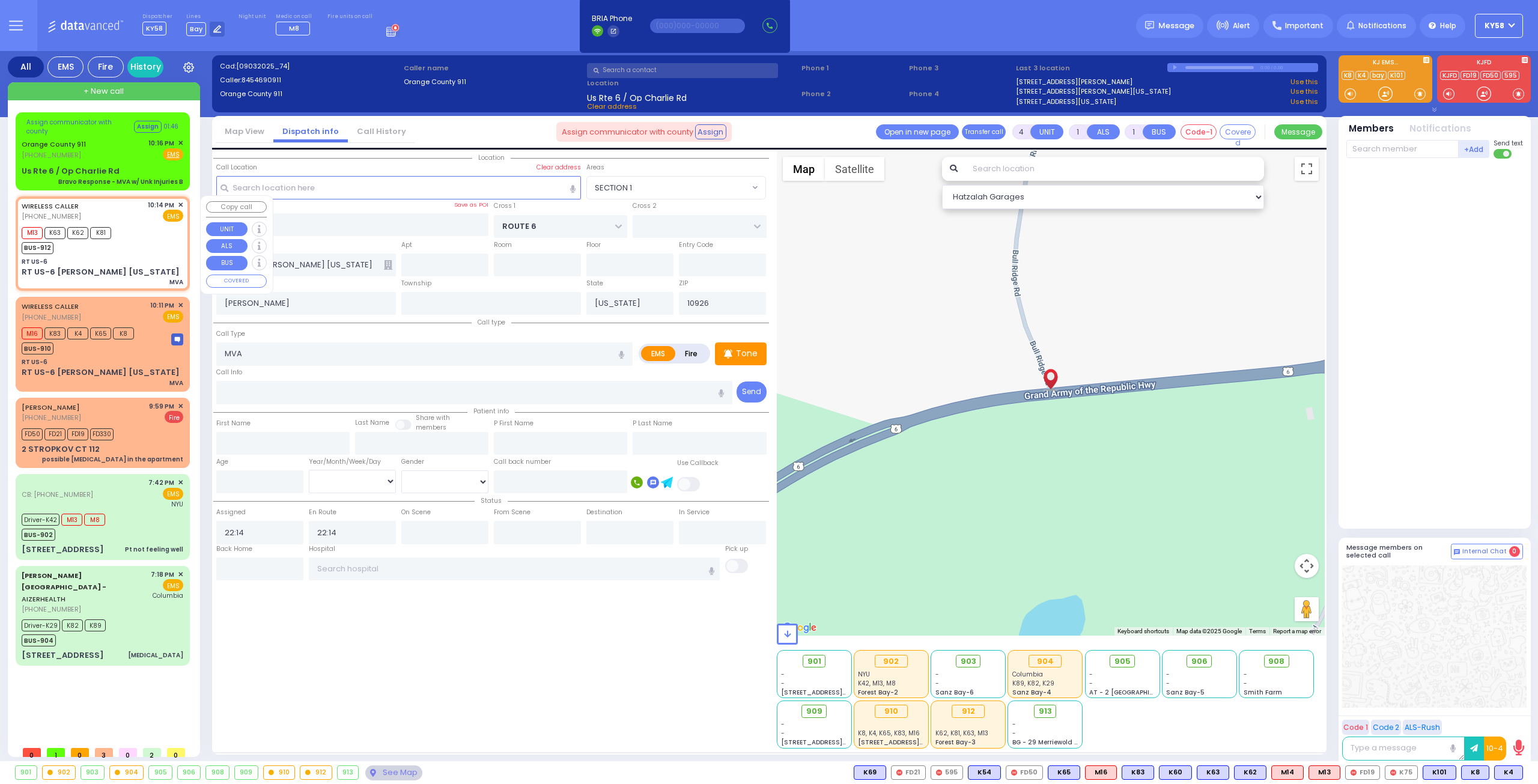
select select "Hatzalah Garages"
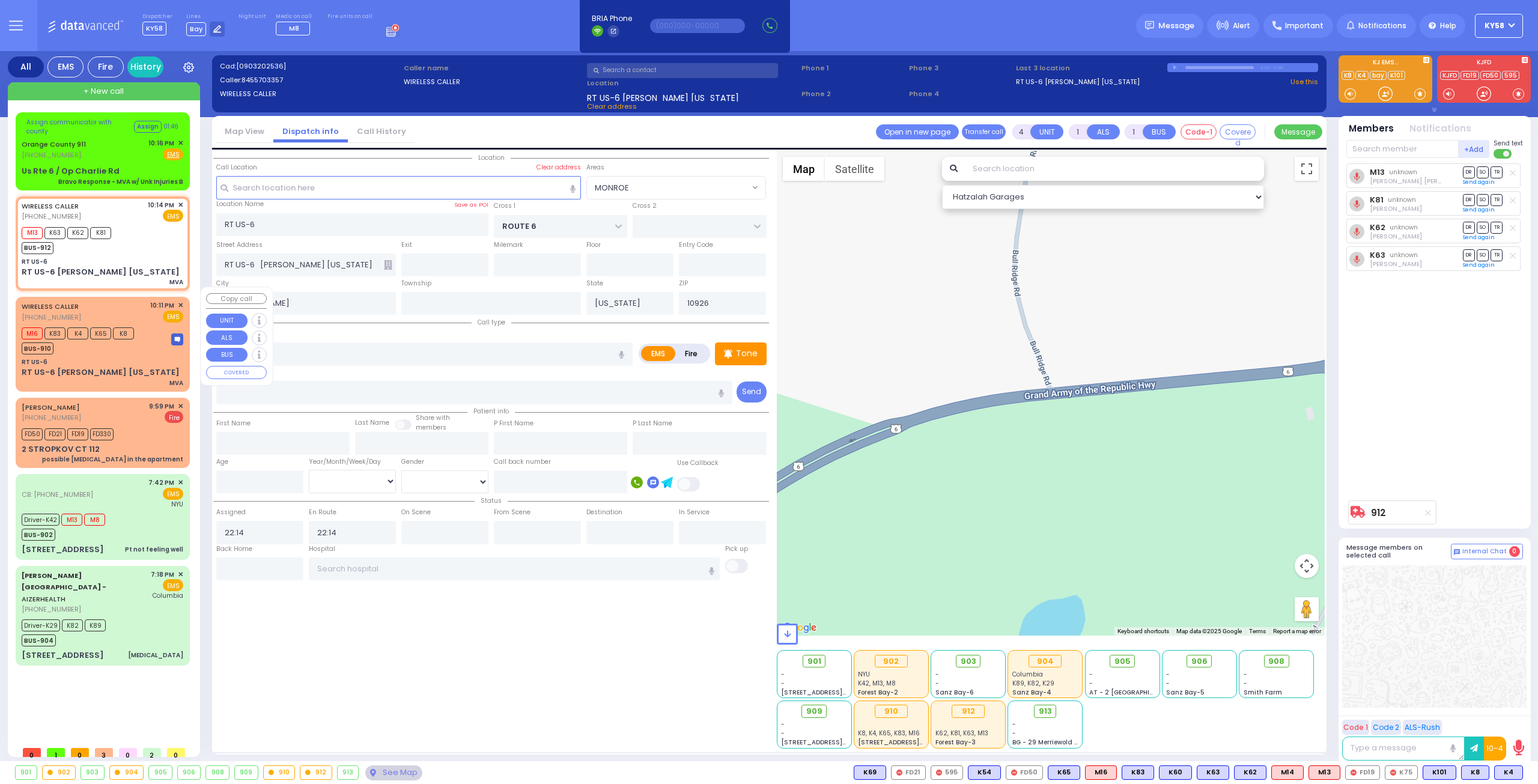
click at [142, 304] on div "WIRELESS CALLER (845) 570-3357 10:11 PM ✕ EMS" at bounding box center [102, 311] width 162 height 22
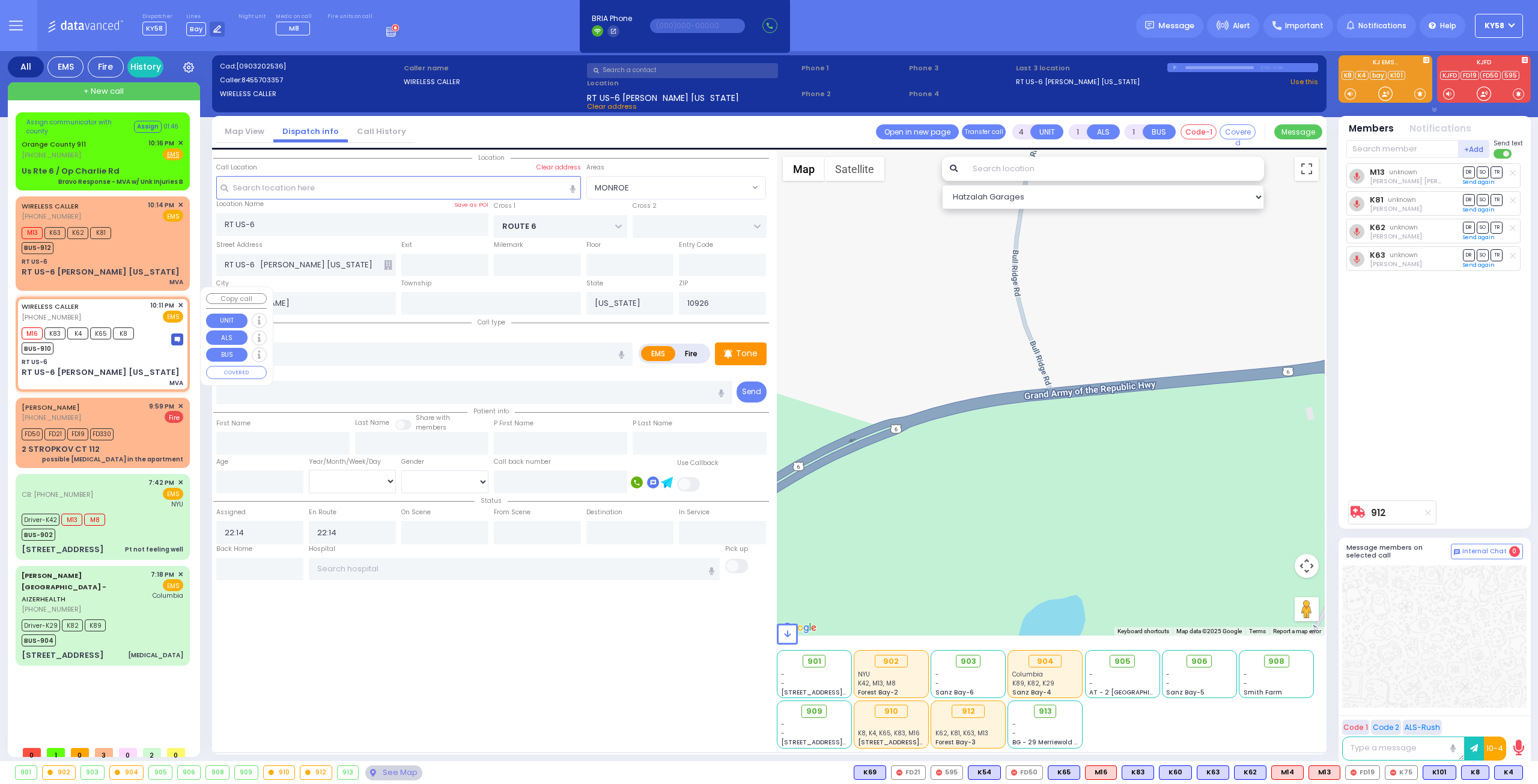
select select
radio input "true"
select select
type input "22:11"
type input "22:13"
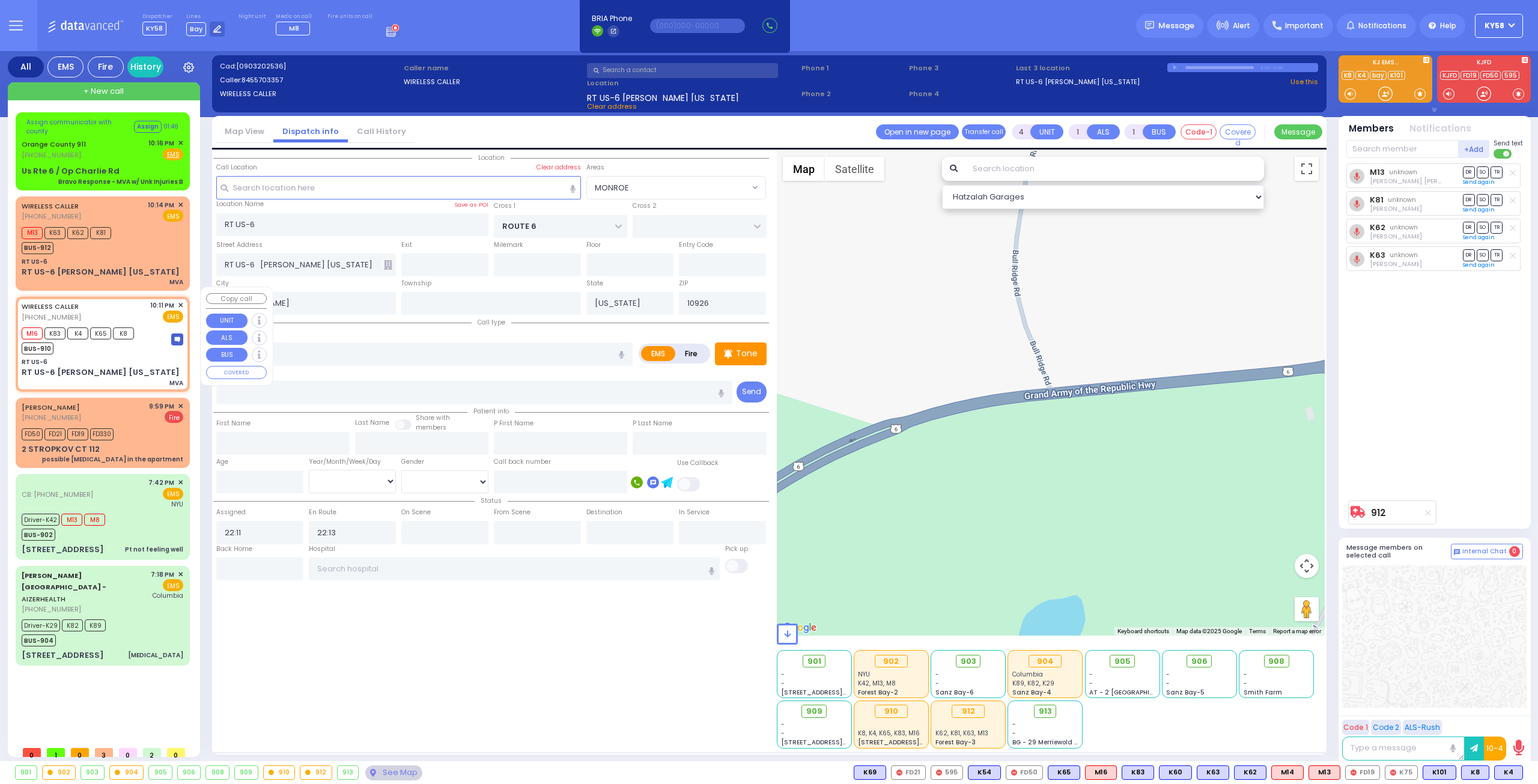
select select "MONROE"
select select "Hatzalah Garages"
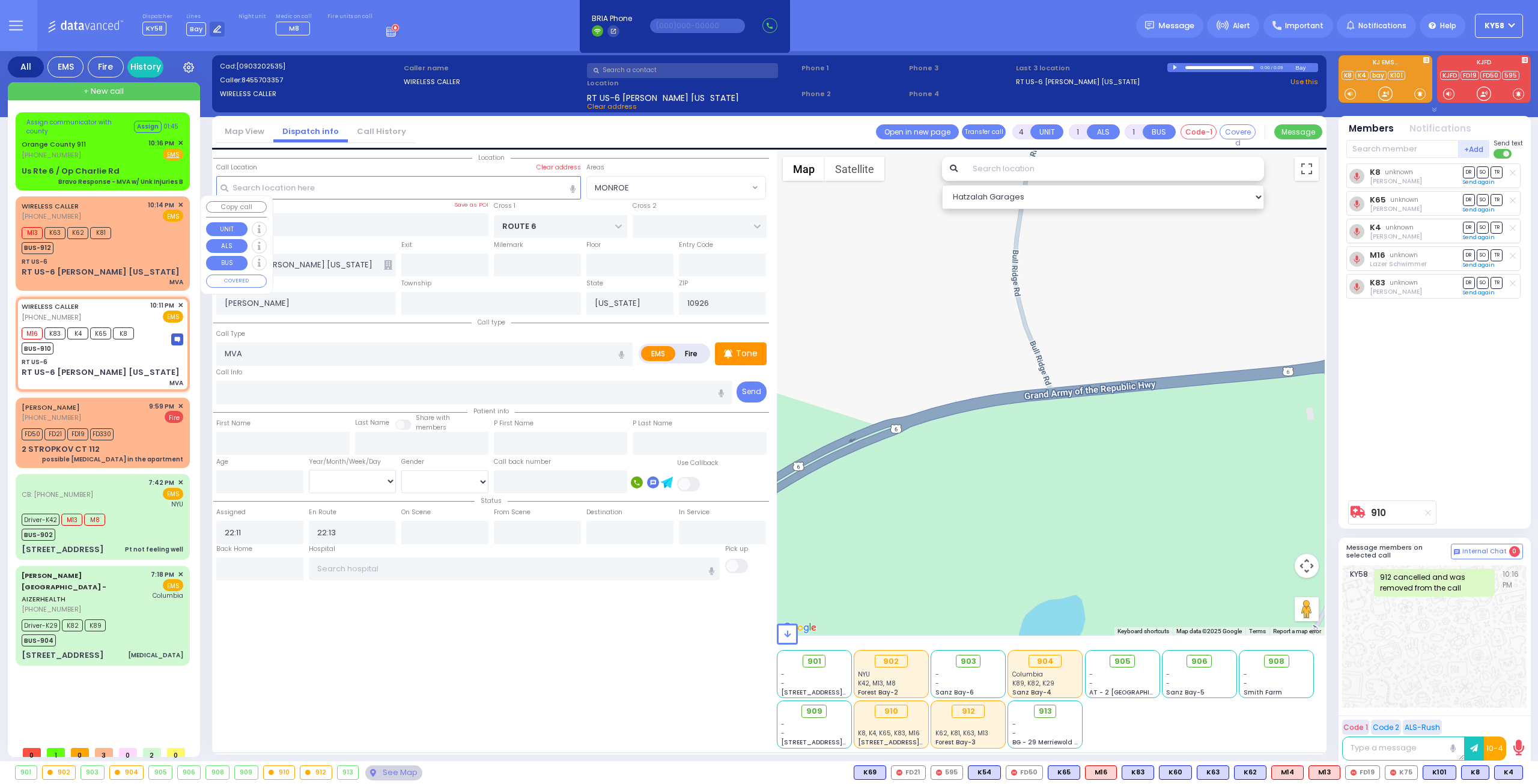
click at [128, 246] on div "M13 K63 K62 K81 BUS-912" at bounding box center [102, 239] width 162 height 30
select select
radio input "true"
select select
type input "22:14"
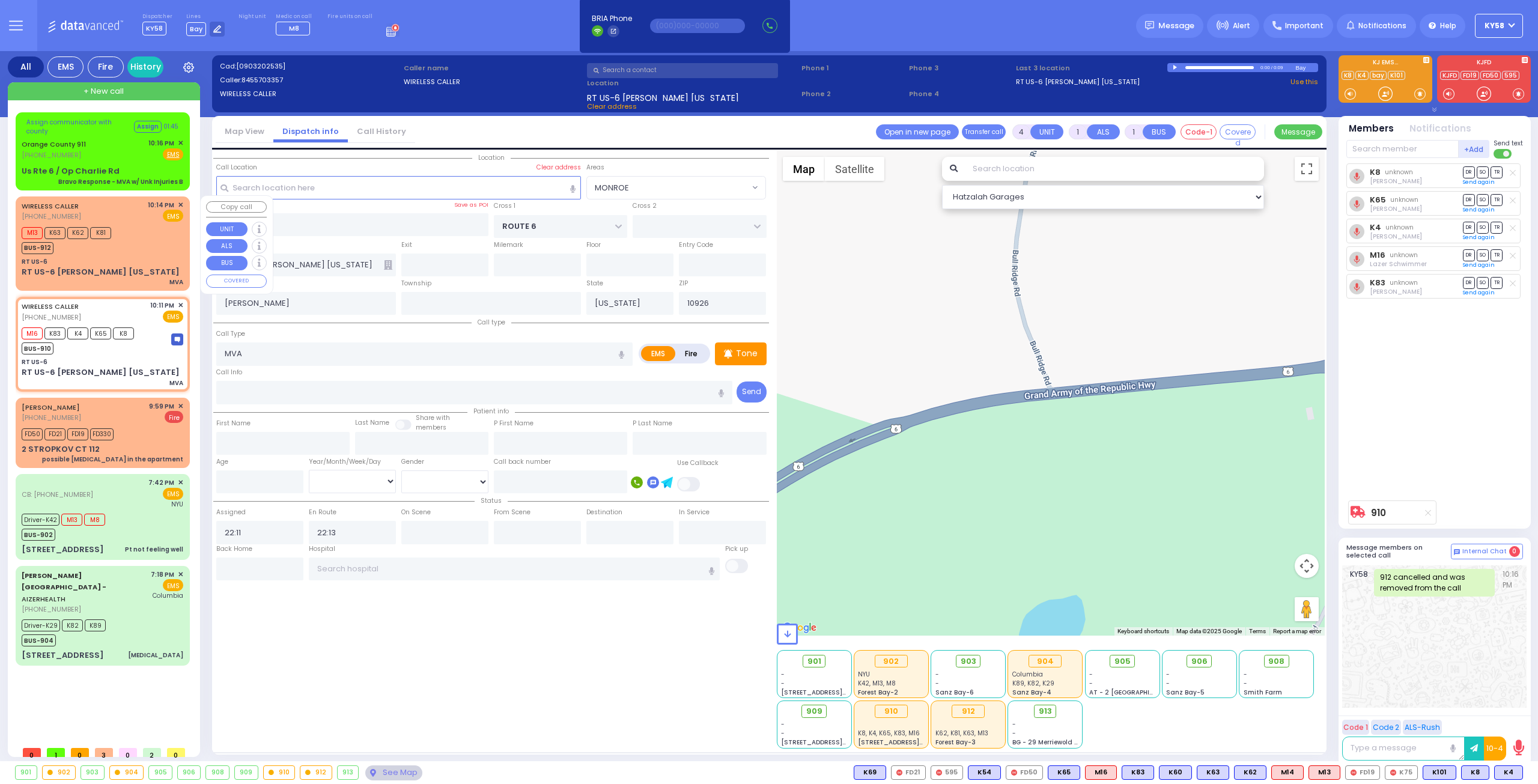
type input "22:14"
select select "Hatzalah Garages"
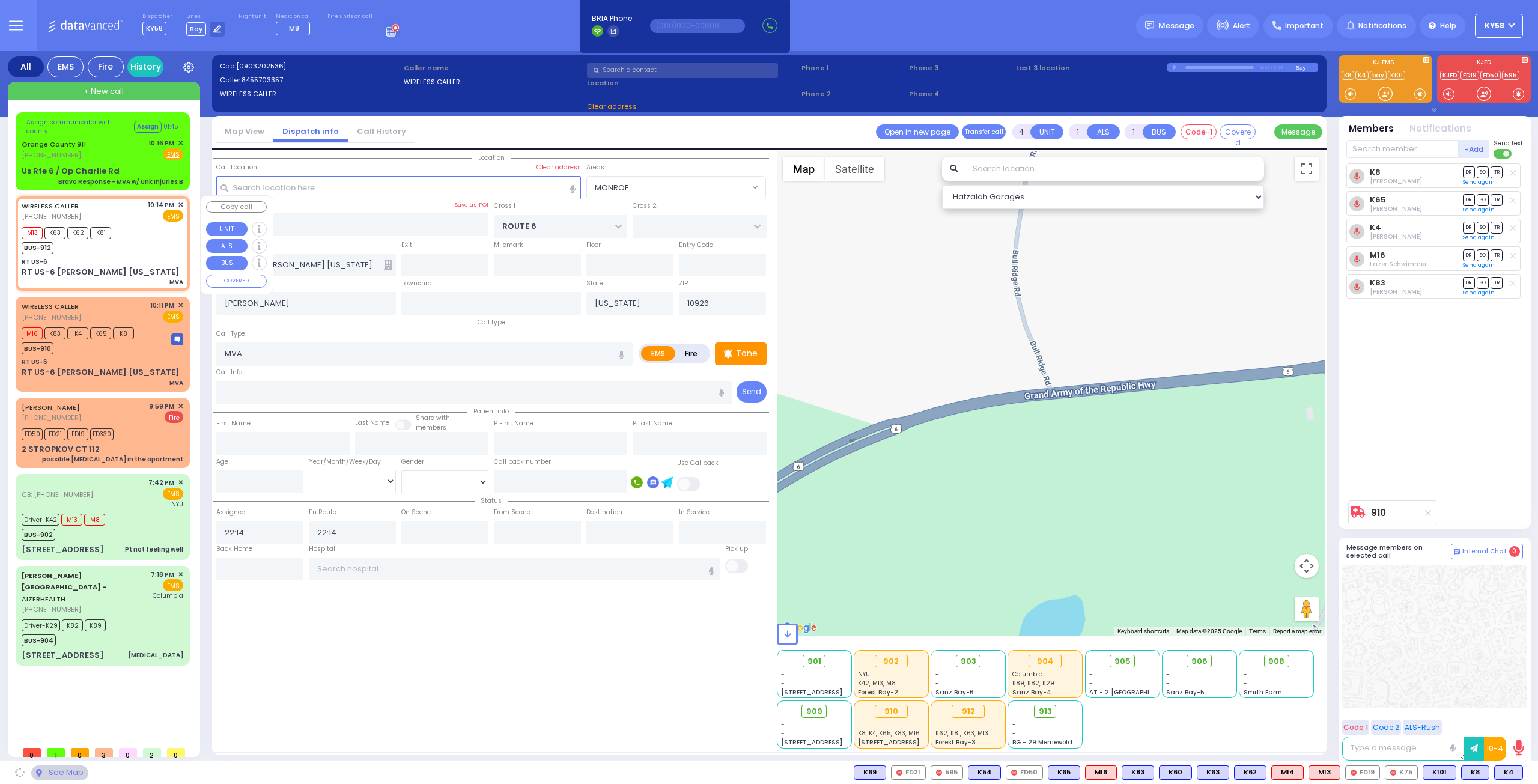
select select "MONROE"
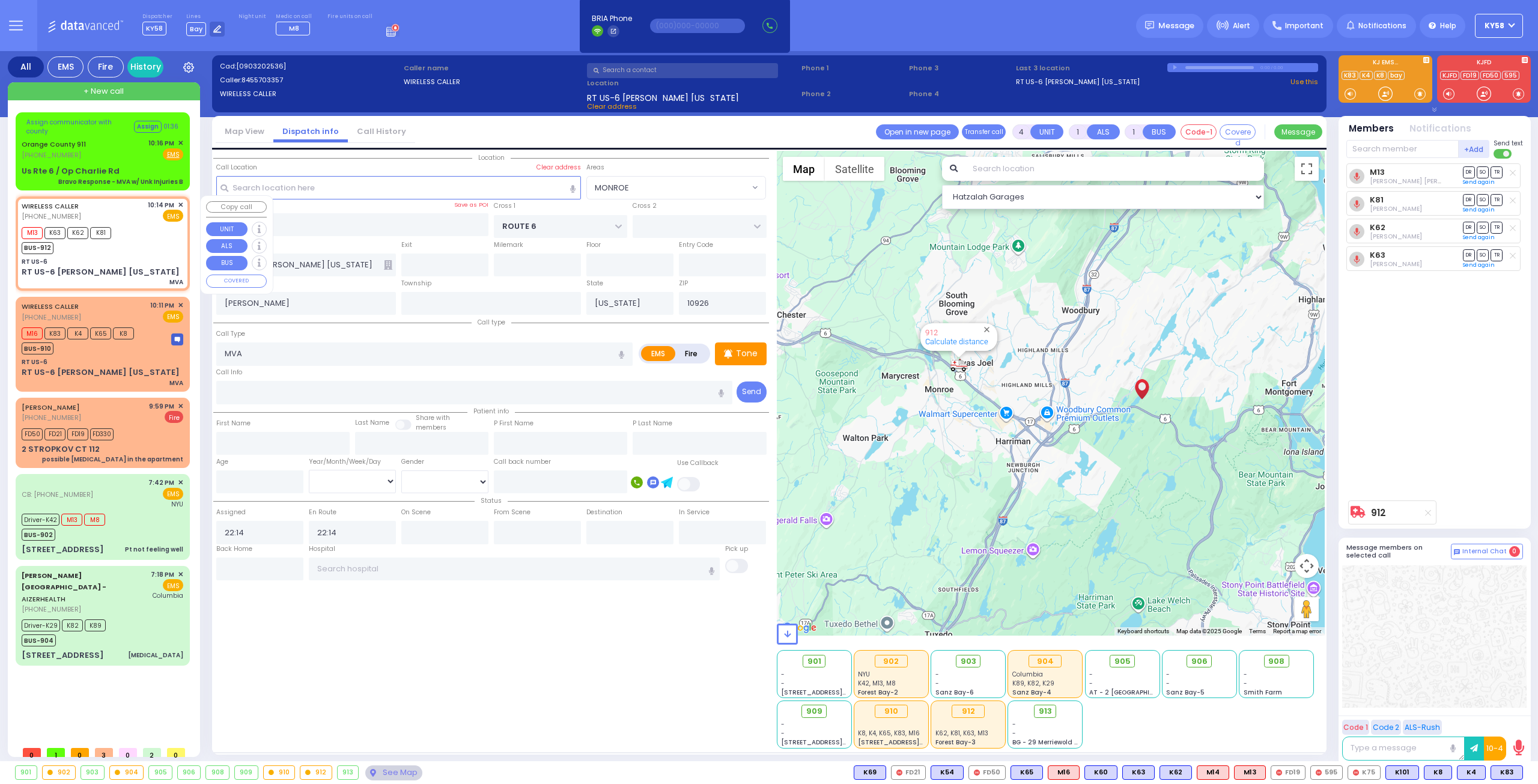
click at [133, 245] on div "M13 K63 K62 K81 BUS-912" at bounding box center [102, 239] width 162 height 30
select select
radio input "true"
select select
select select "Hatzalah Garages"
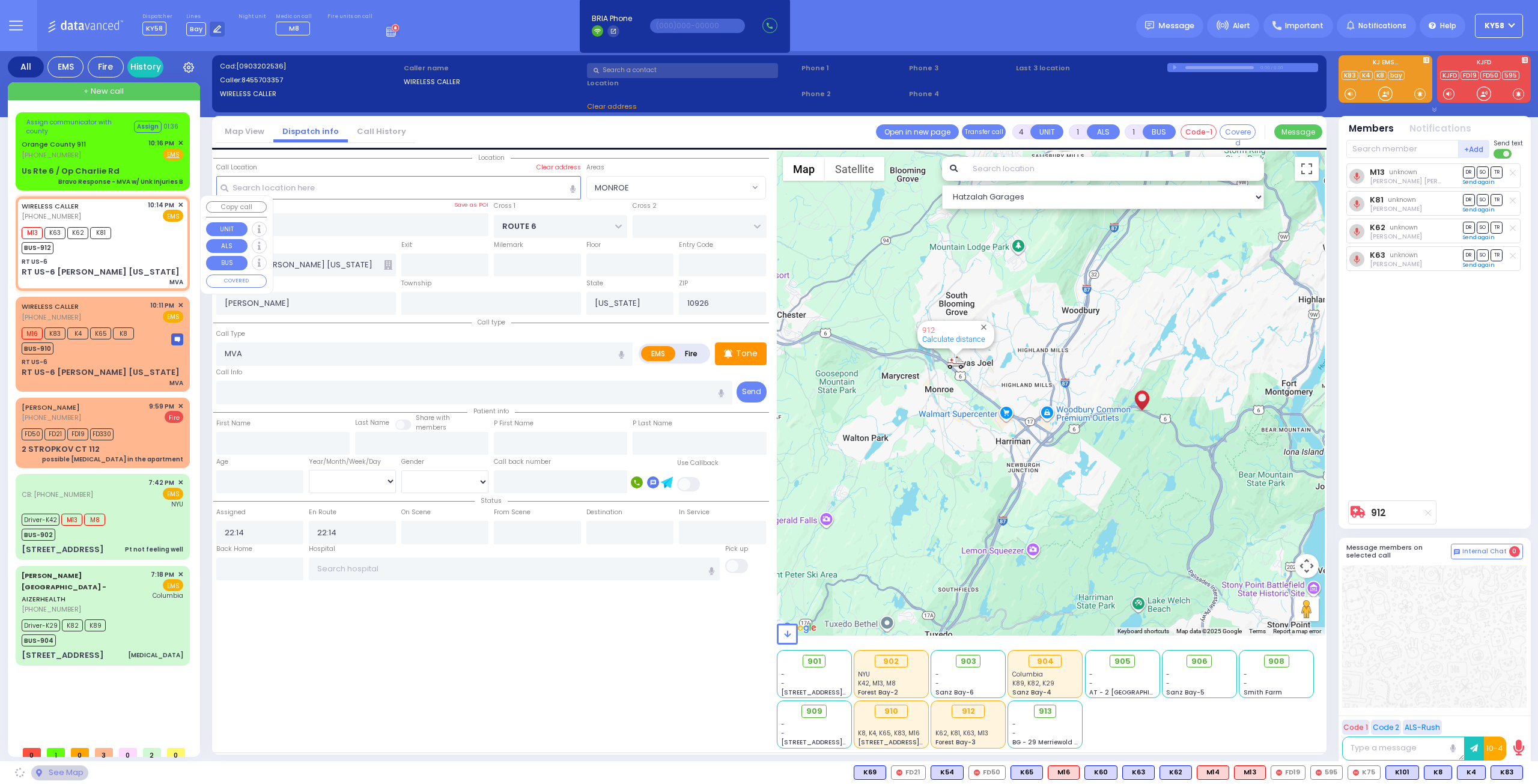
select select "MONROE"
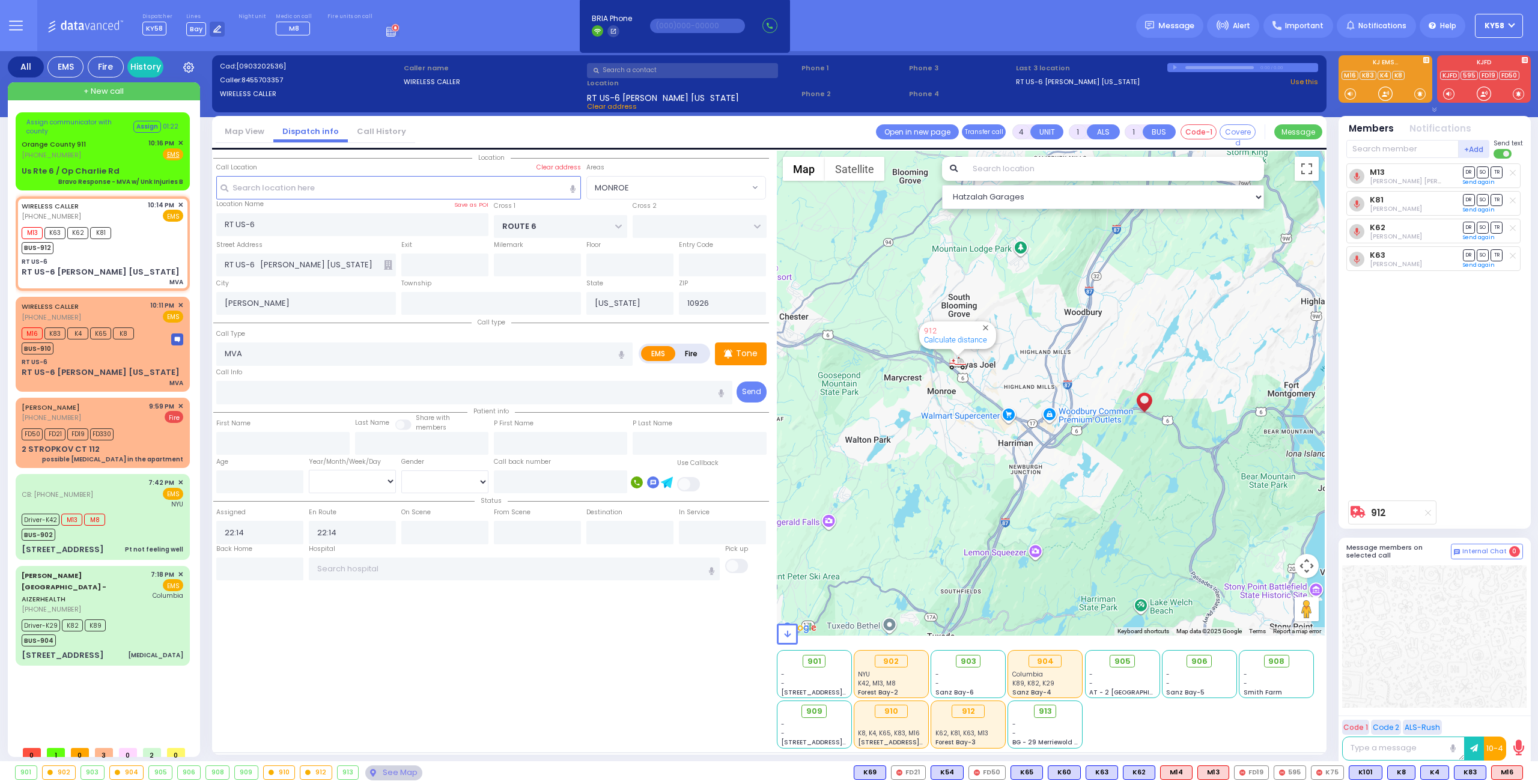
click at [1439, 380] on div "M13 Levy Friedman DR SO TR" at bounding box center [1436, 329] width 179 height 331
click at [1519, 774] on button at bounding box center [1518, 772] width 6 height 13
click at [1508, 720] on icon at bounding box center [1511, 719] width 13 height 13
click at [1464, 637] on div at bounding box center [1434, 635] width 184 height 142
click at [150, 301] on div "WIRELESS CALLER (845) 570-3357 10:11 PM ✕ EMS" at bounding box center [102, 311] width 162 height 22
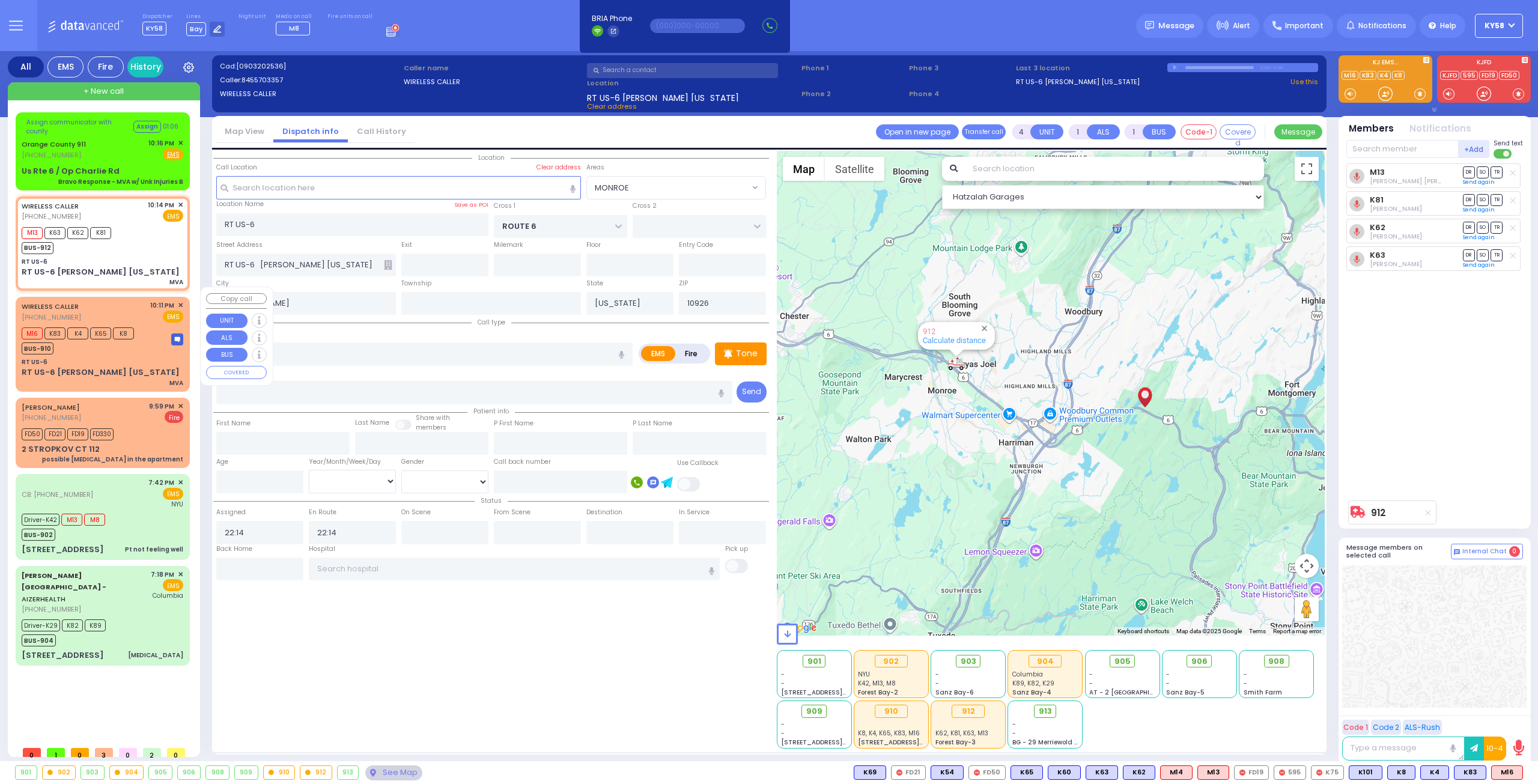
select select
radio input "true"
select select
type input "22:11"
type input "22:13"
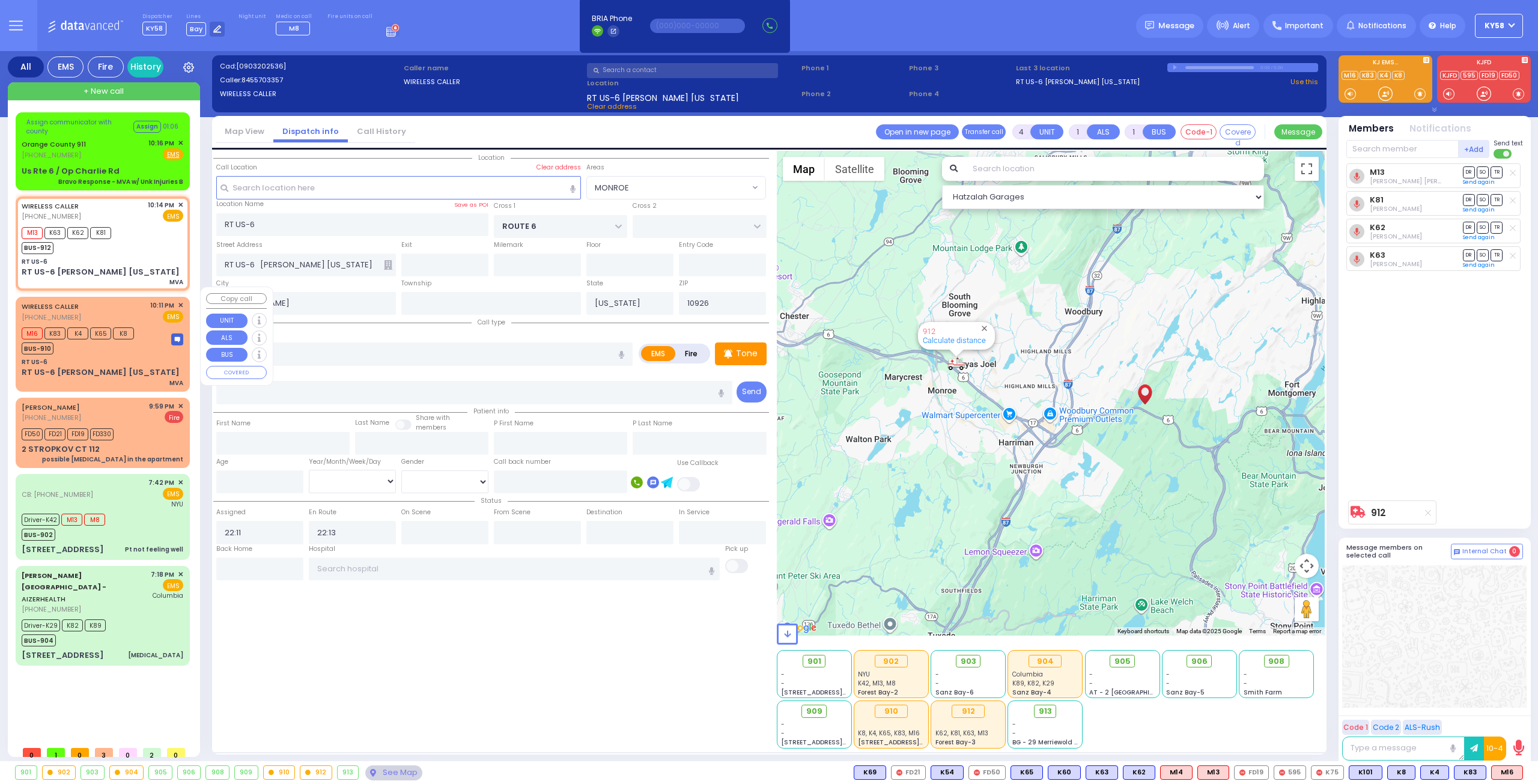
select select "Hatzalah Garages"
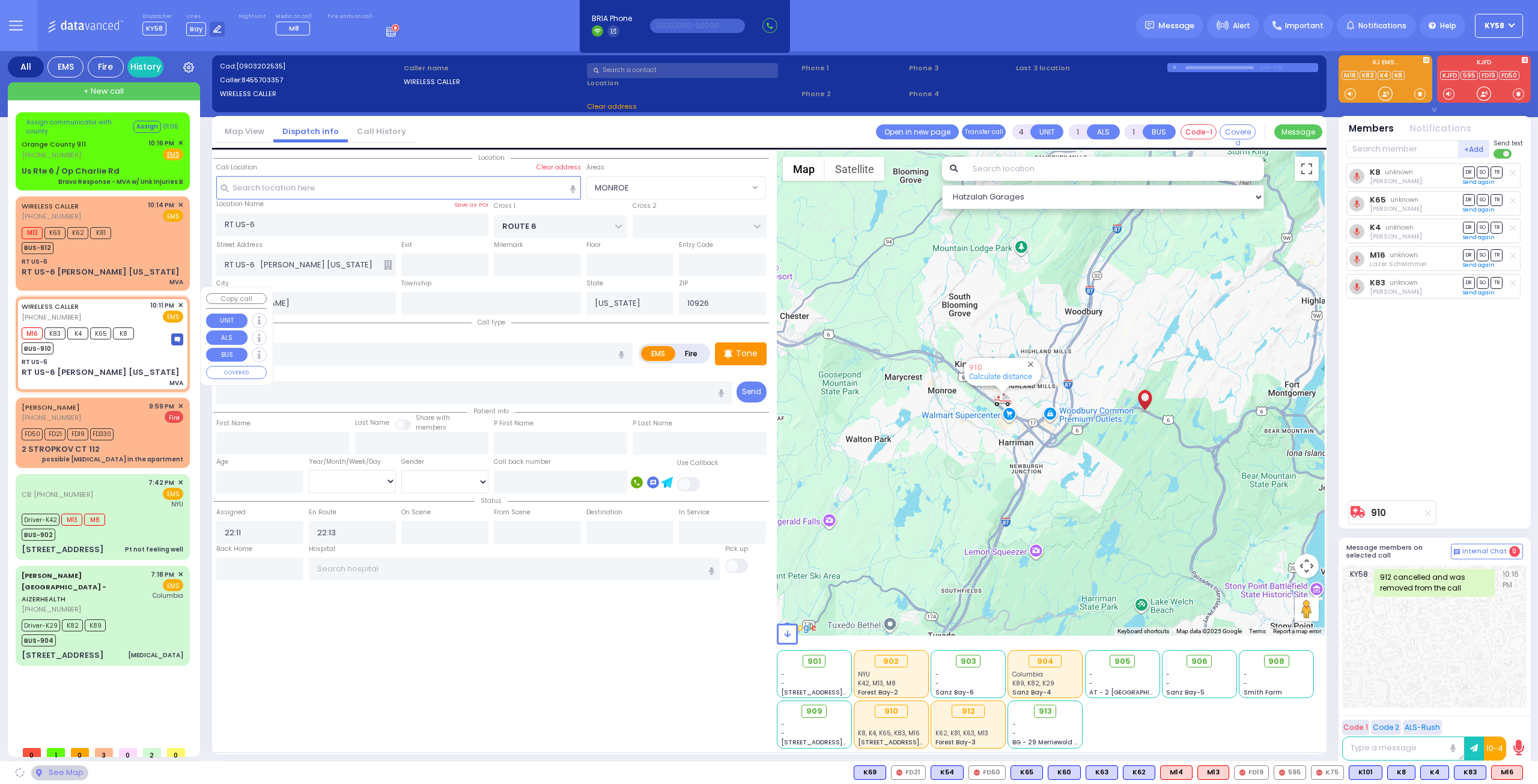
select select "MONROE"
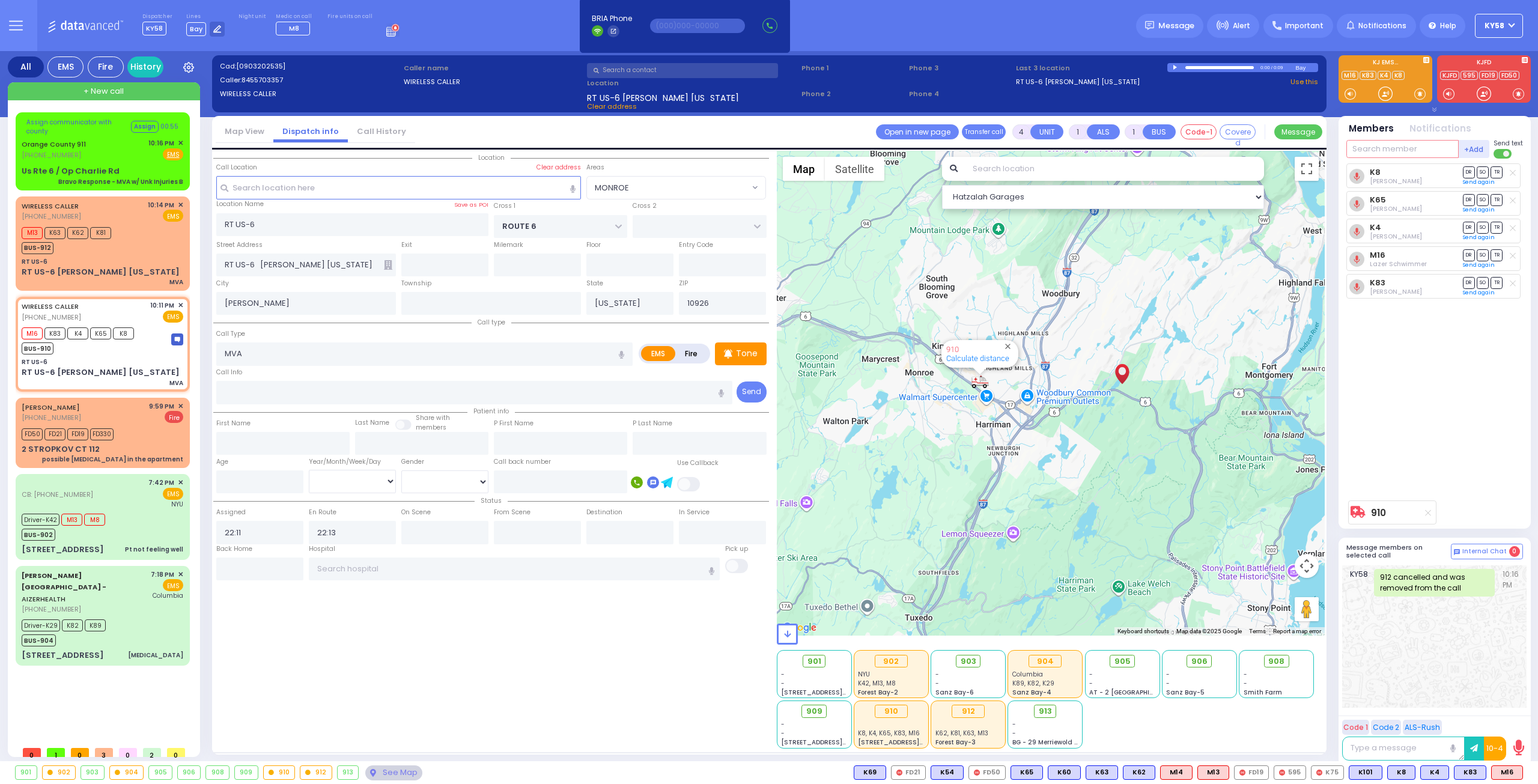
click at [1394, 148] on input "text" at bounding box center [1402, 149] width 112 height 18
type input "m14"
click at [1414, 165] on div "Medic14 Shia Greenfeld" at bounding box center [1435, 177] width 171 height 29
select select
radio input "true"
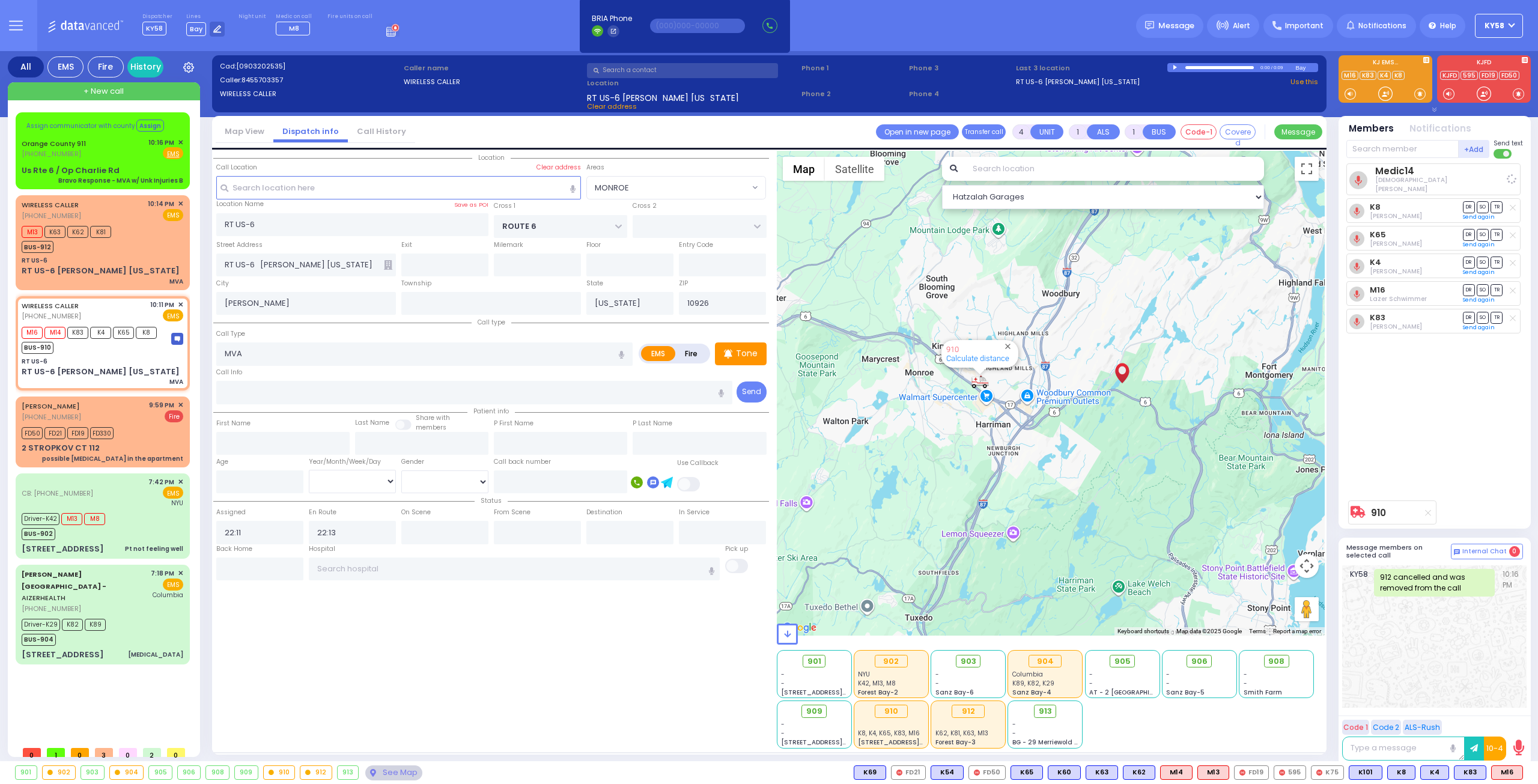
select select
select select "Hatzalah Garages"
select select "MONROE"
click at [137, 243] on div "M13 K63 K62 K81 BUS-912" at bounding box center [102, 239] width 162 height 30
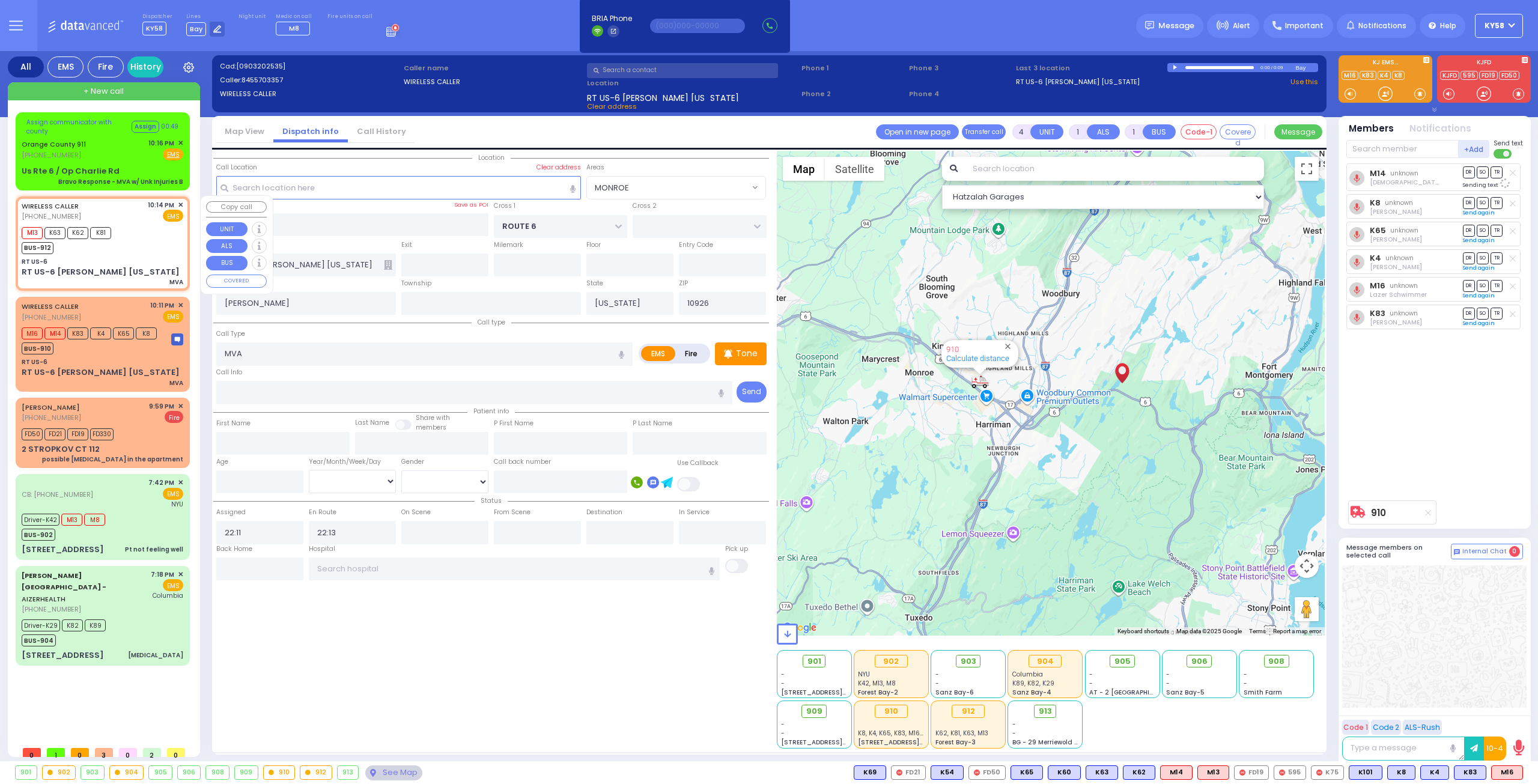
select select
radio input "true"
select select
type input "22:14"
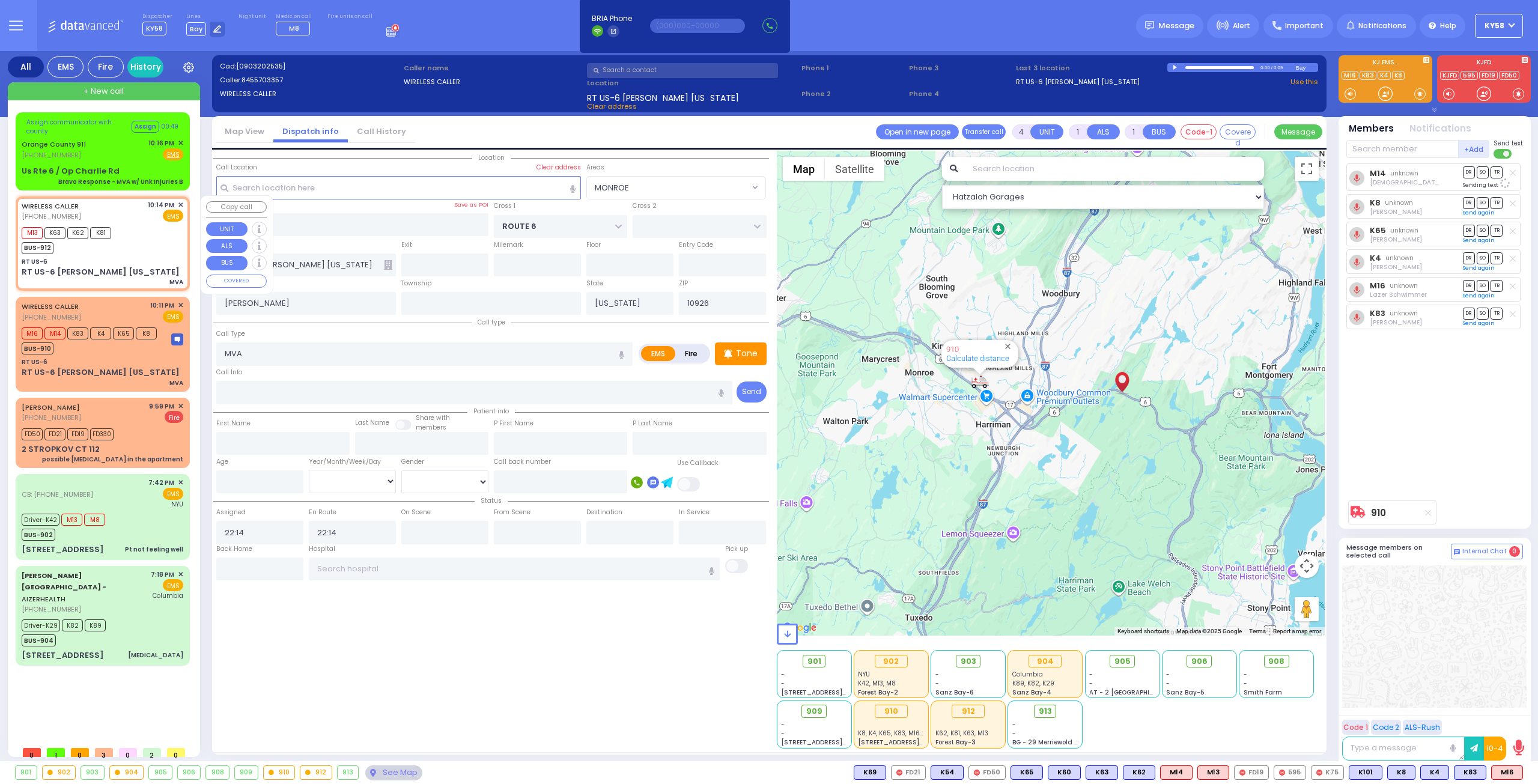
select select "MONROE"
select select "Hatzalah Garages"
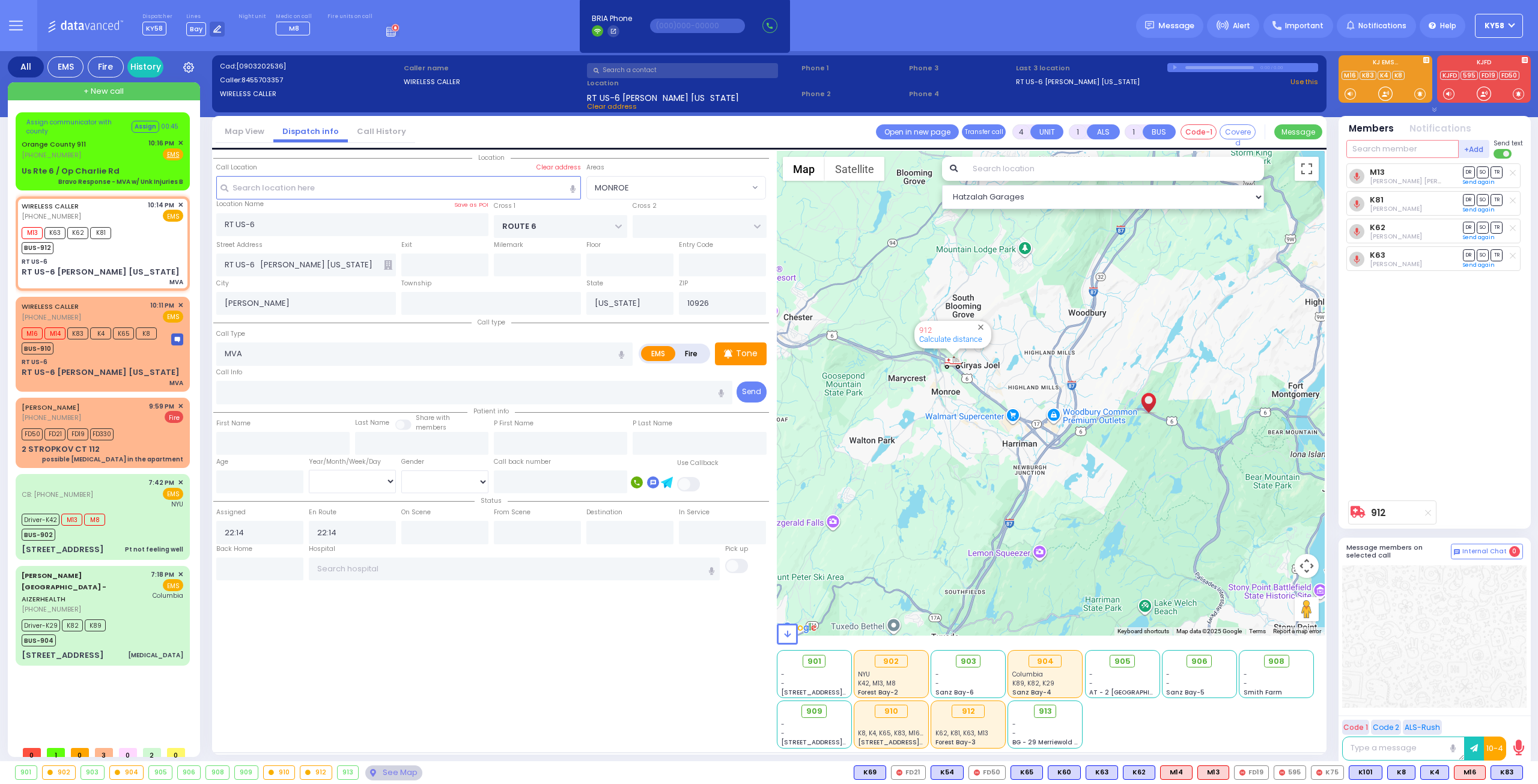
click at [1375, 150] on input "text" at bounding box center [1402, 149] width 112 height 18
type input "75"
click at [1426, 173] on div "[PERSON_NAME]" at bounding box center [1456, 173] width 68 height 12
select select
radio input "true"
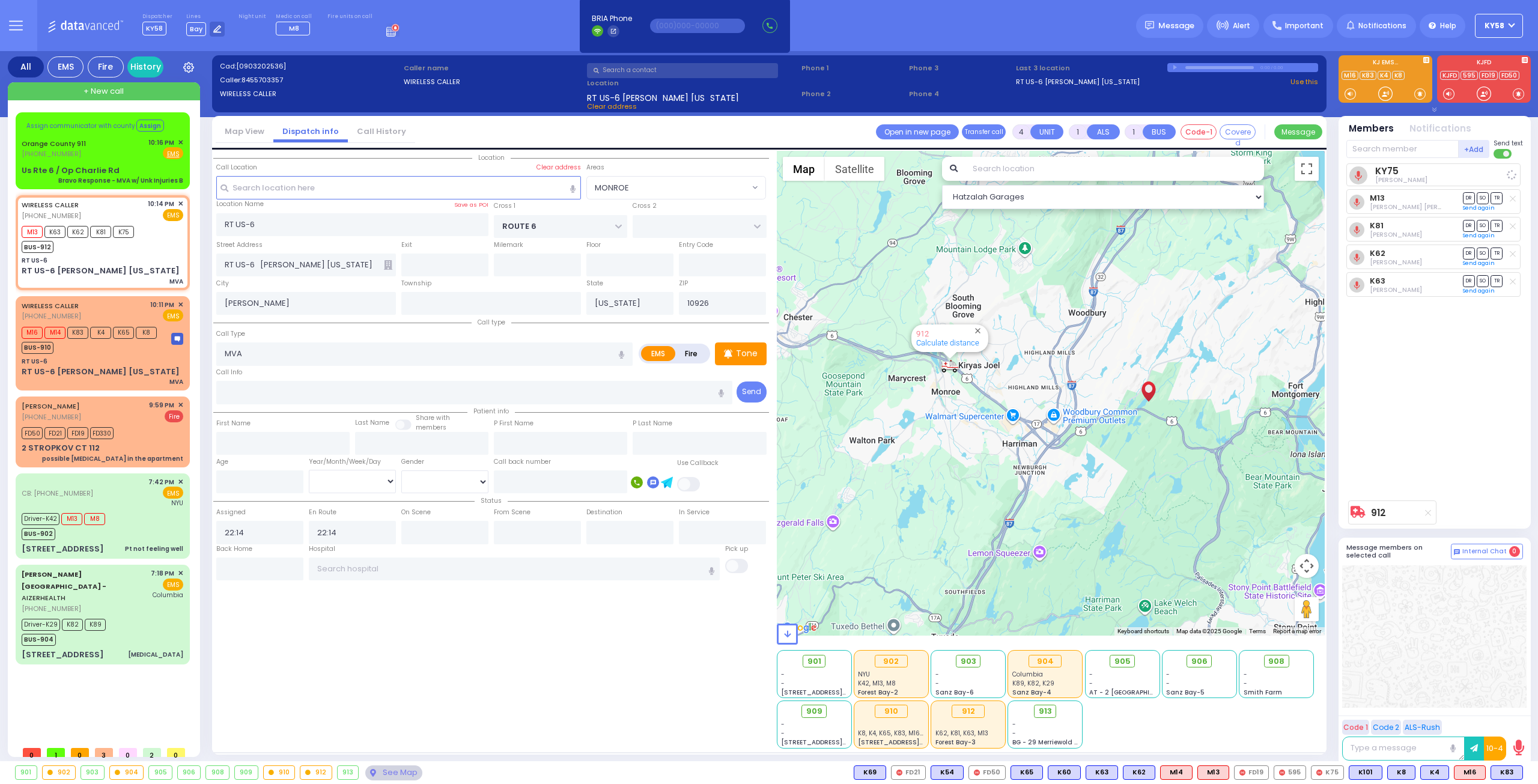
select select
select select "MONROE"
select select "Hatzalah Garages"
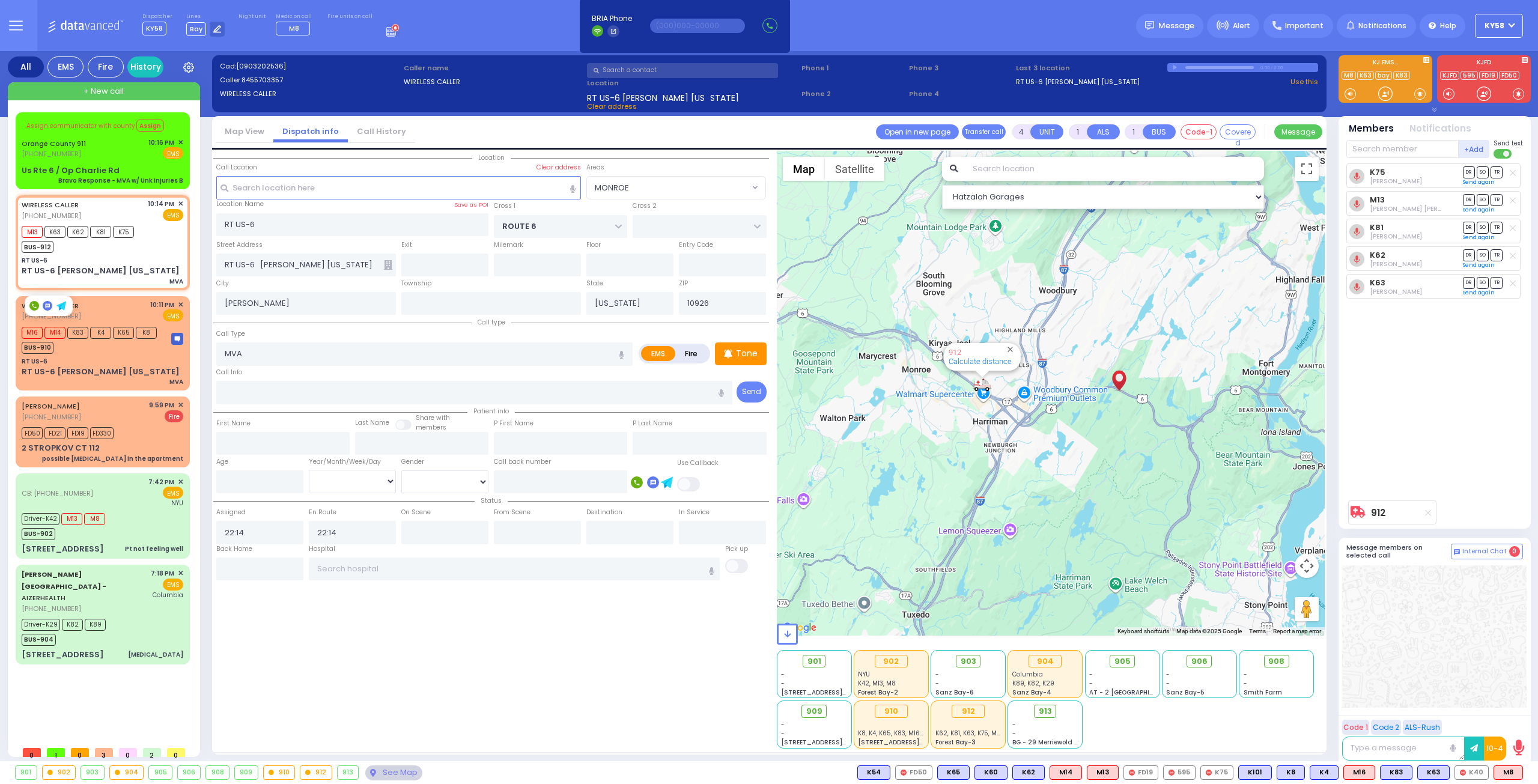
click at [36, 307] on rect at bounding box center [34, 306] width 9 height 9
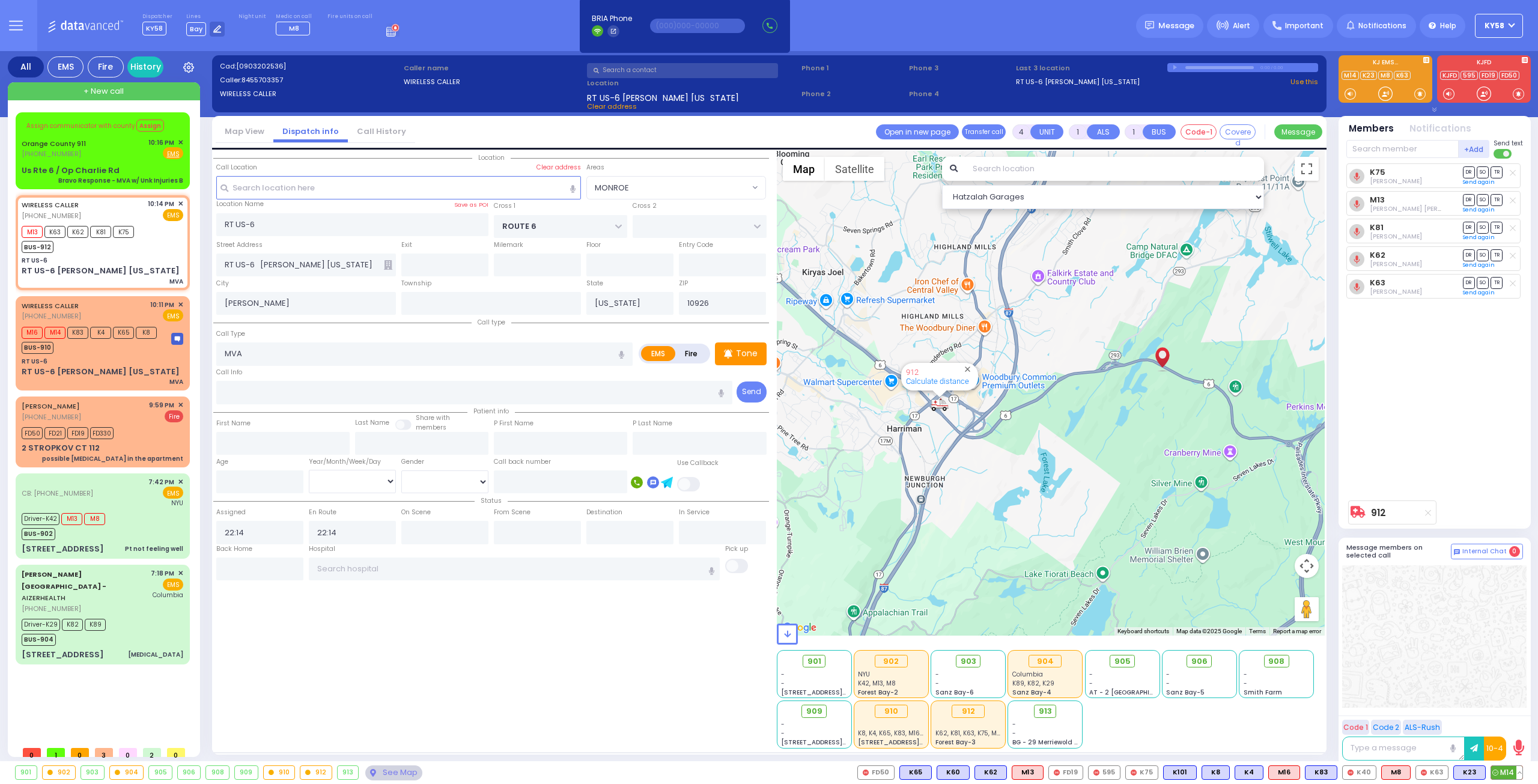
click at [1519, 774] on button at bounding box center [1518, 772] width 6 height 13
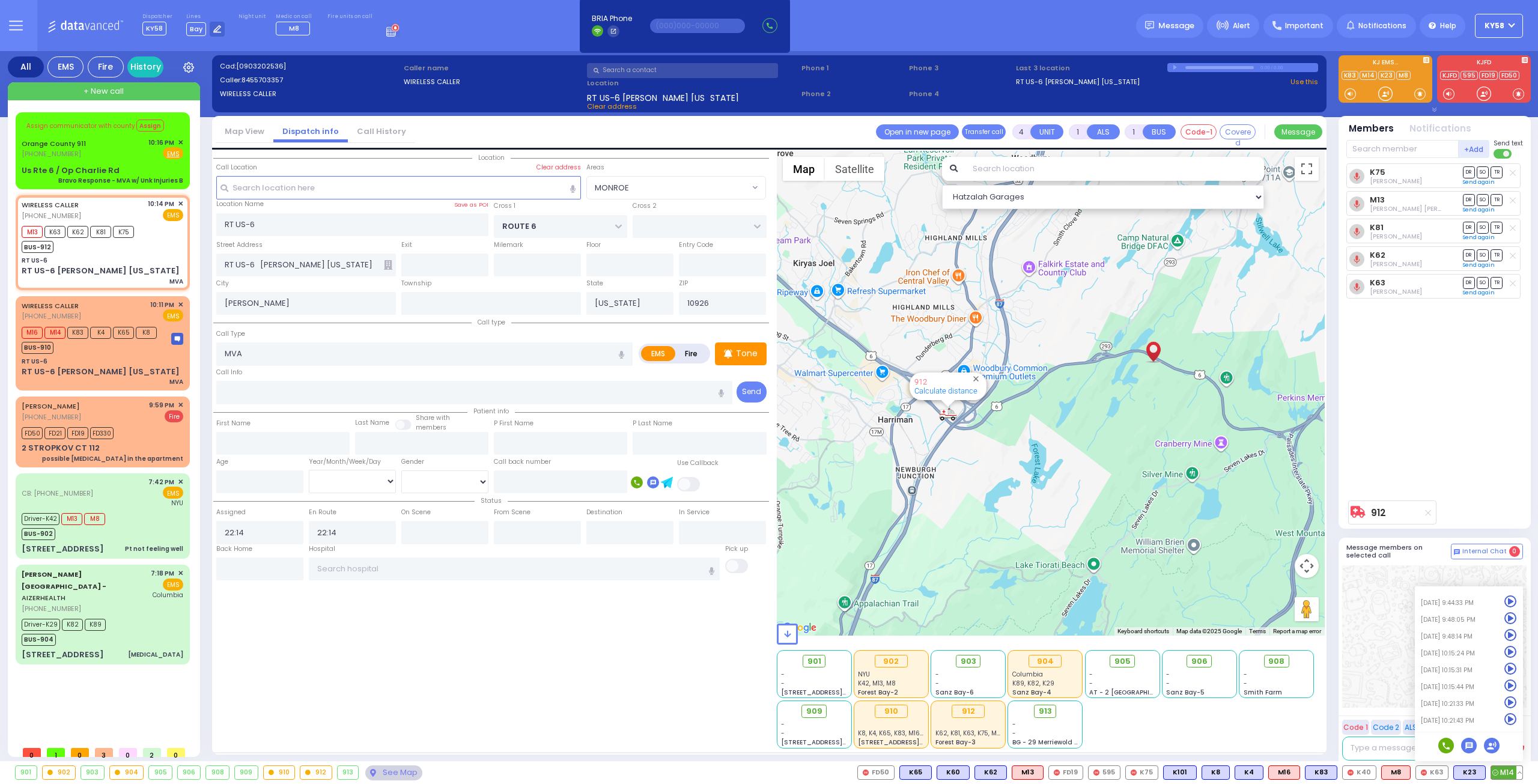
click at [1513, 720] on icon at bounding box center [1511, 719] width 13 height 13
click at [656, 702] on div "Location" at bounding box center [491, 449] width 556 height 597
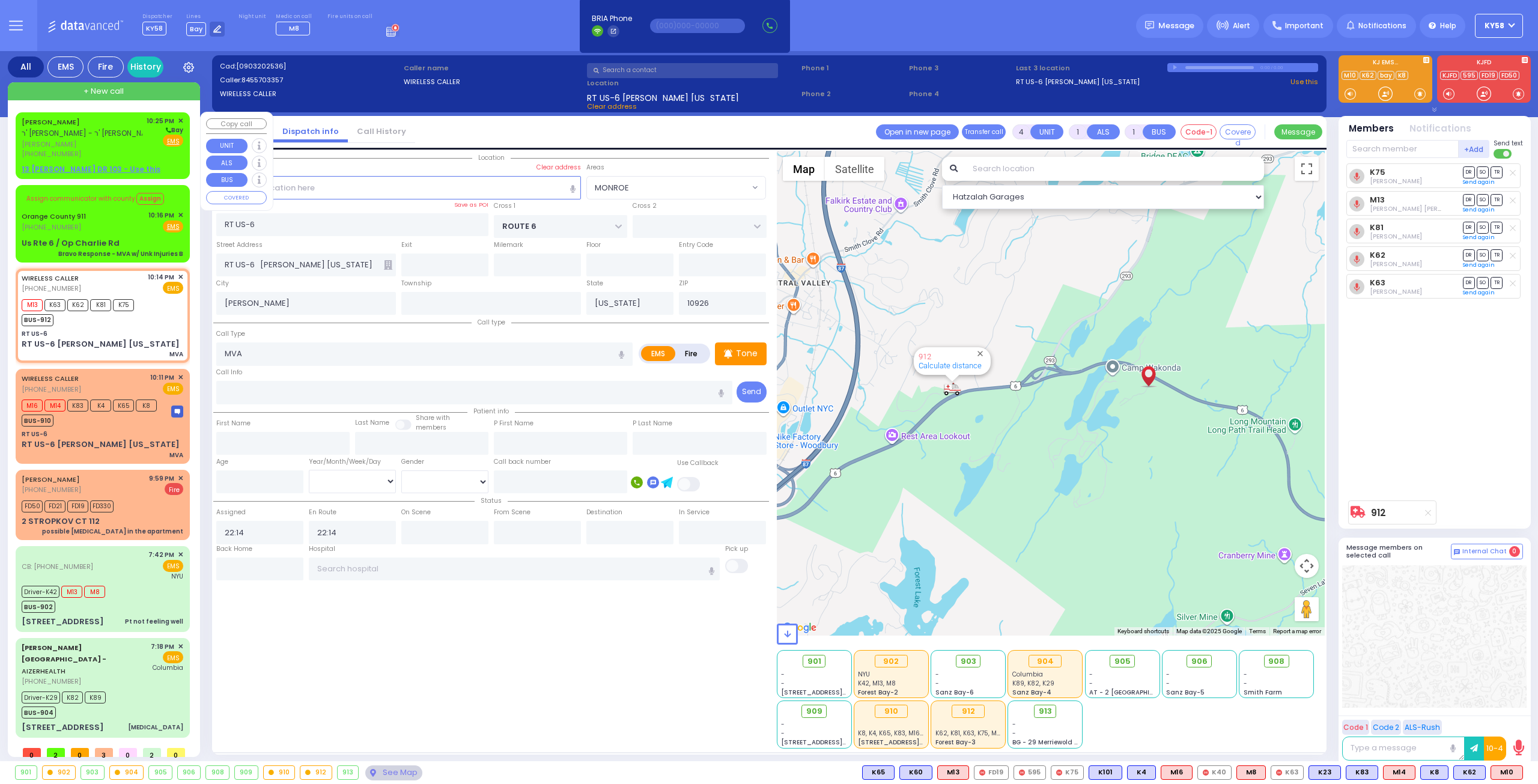
click at [83, 141] on span "[PERSON_NAME]" at bounding box center [82, 144] width 121 height 10
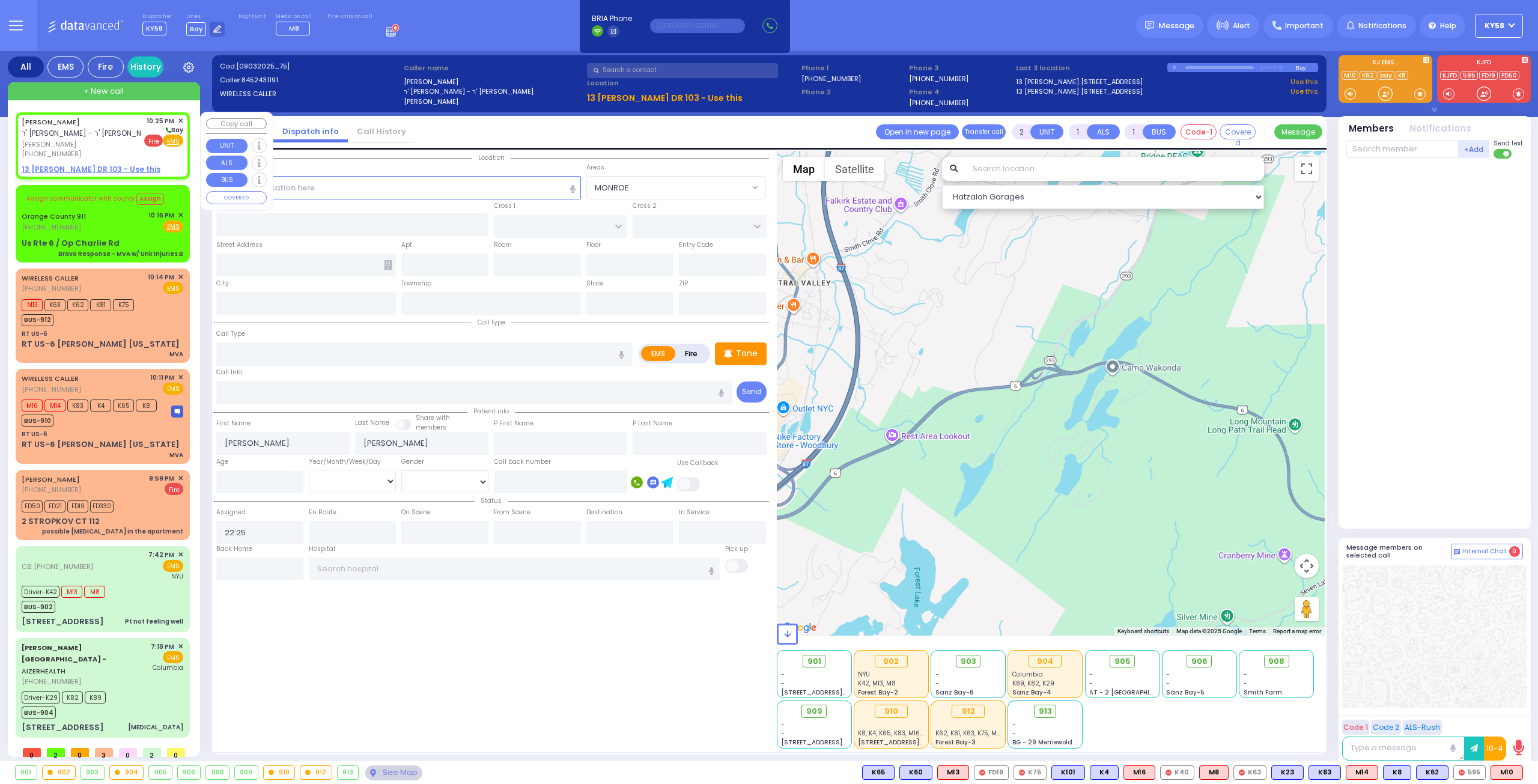
click at [152, 141] on span "Fire" at bounding box center [153, 140] width 19 height 12
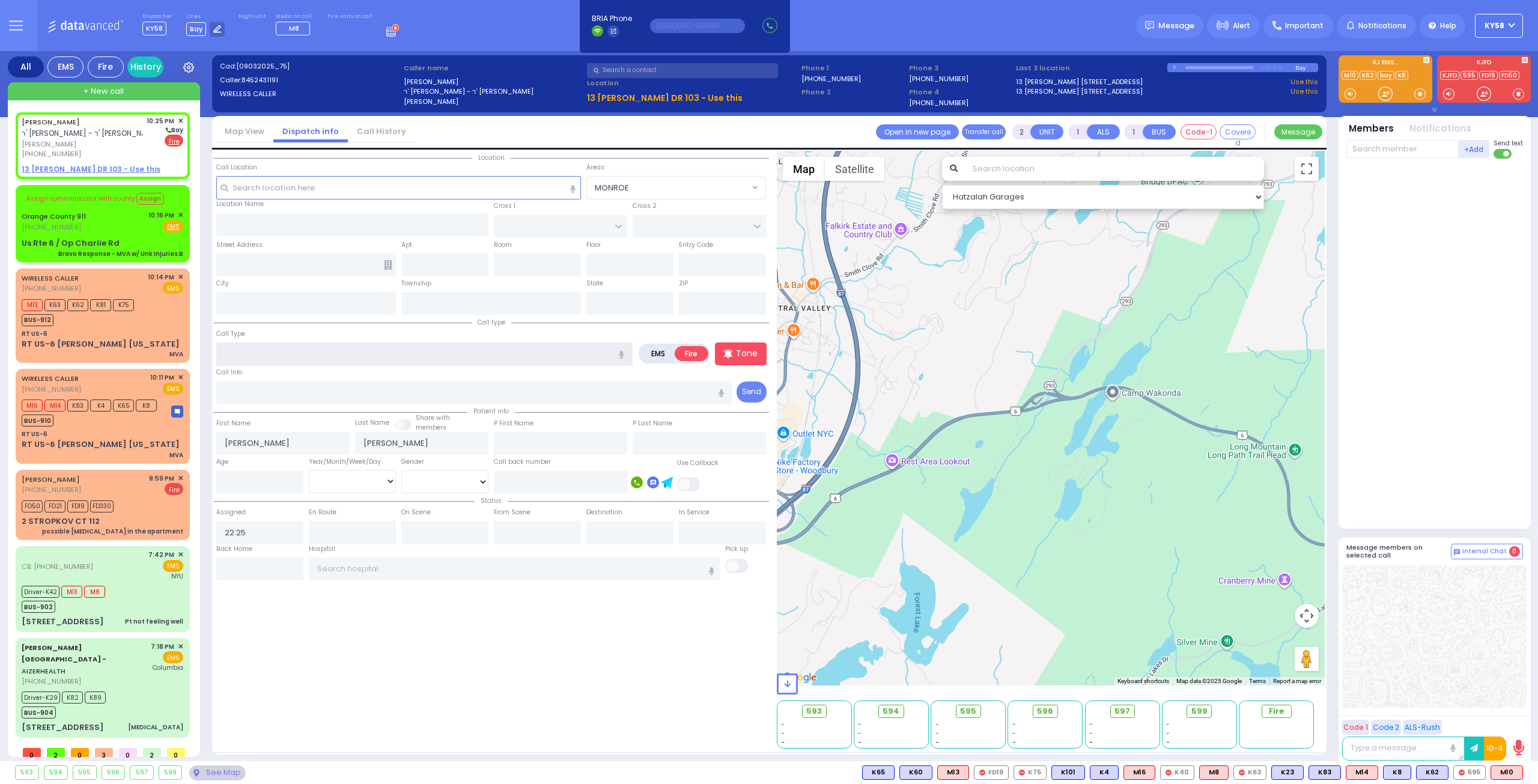
click at [262, 350] on input "text" at bounding box center [425, 353] width 416 height 23
click at [118, 166] on u "13 ISRAEL ZUPNICK DR 103 - Use this" at bounding box center [90, 168] width 138 height 10
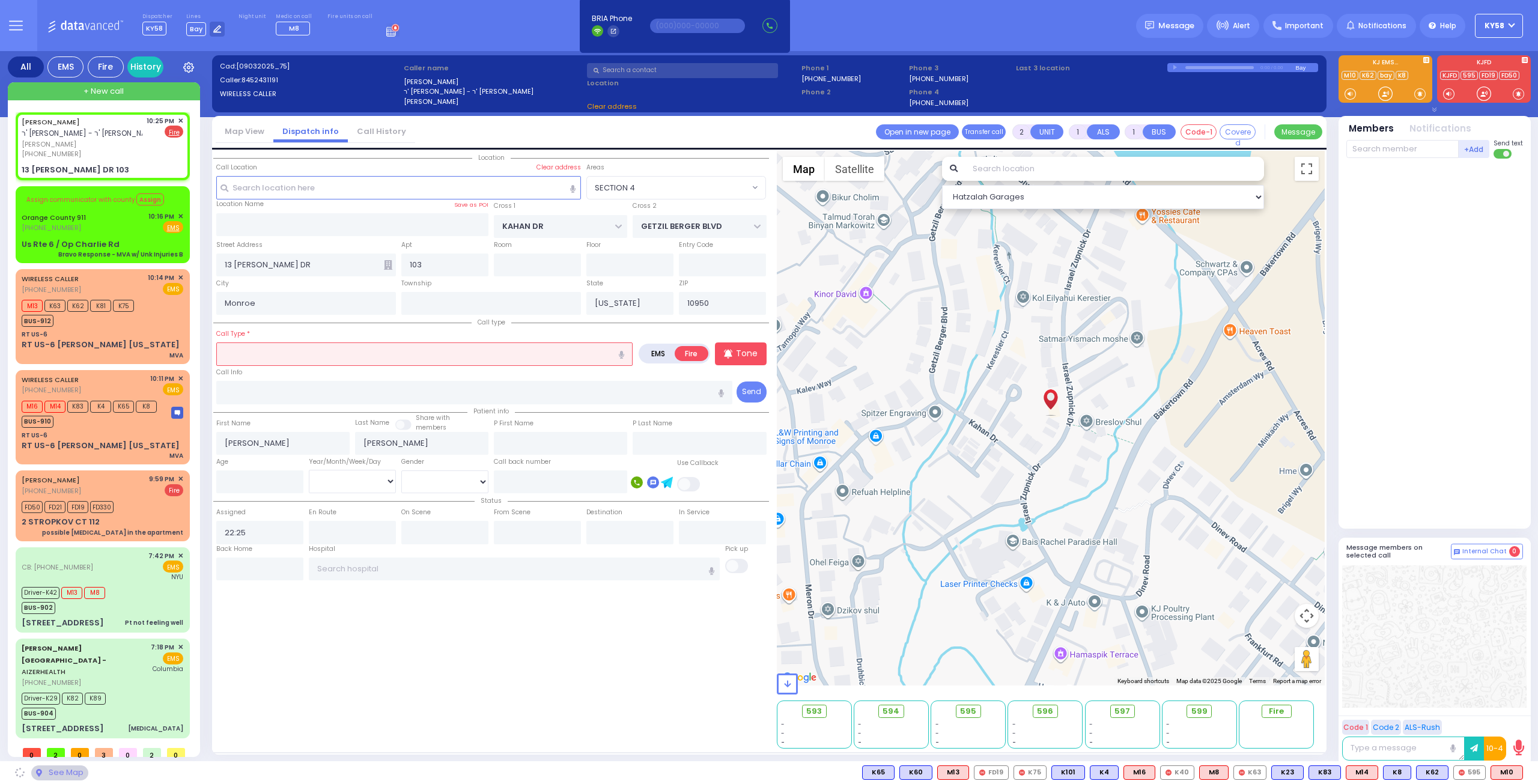
click at [624, 352] on button "button" at bounding box center [622, 353] width 22 height 23
click at [623, 352] on icon "button" at bounding box center [622, 354] width 6 height 7
drag, startPoint x: 623, startPoint y: 352, endPoint x: 612, endPoint y: 354, distance: 11.2
click at [612, 354] on button "button" at bounding box center [622, 353] width 22 height 23
click at [626, 354] on button "button" at bounding box center [622, 353] width 22 height 23
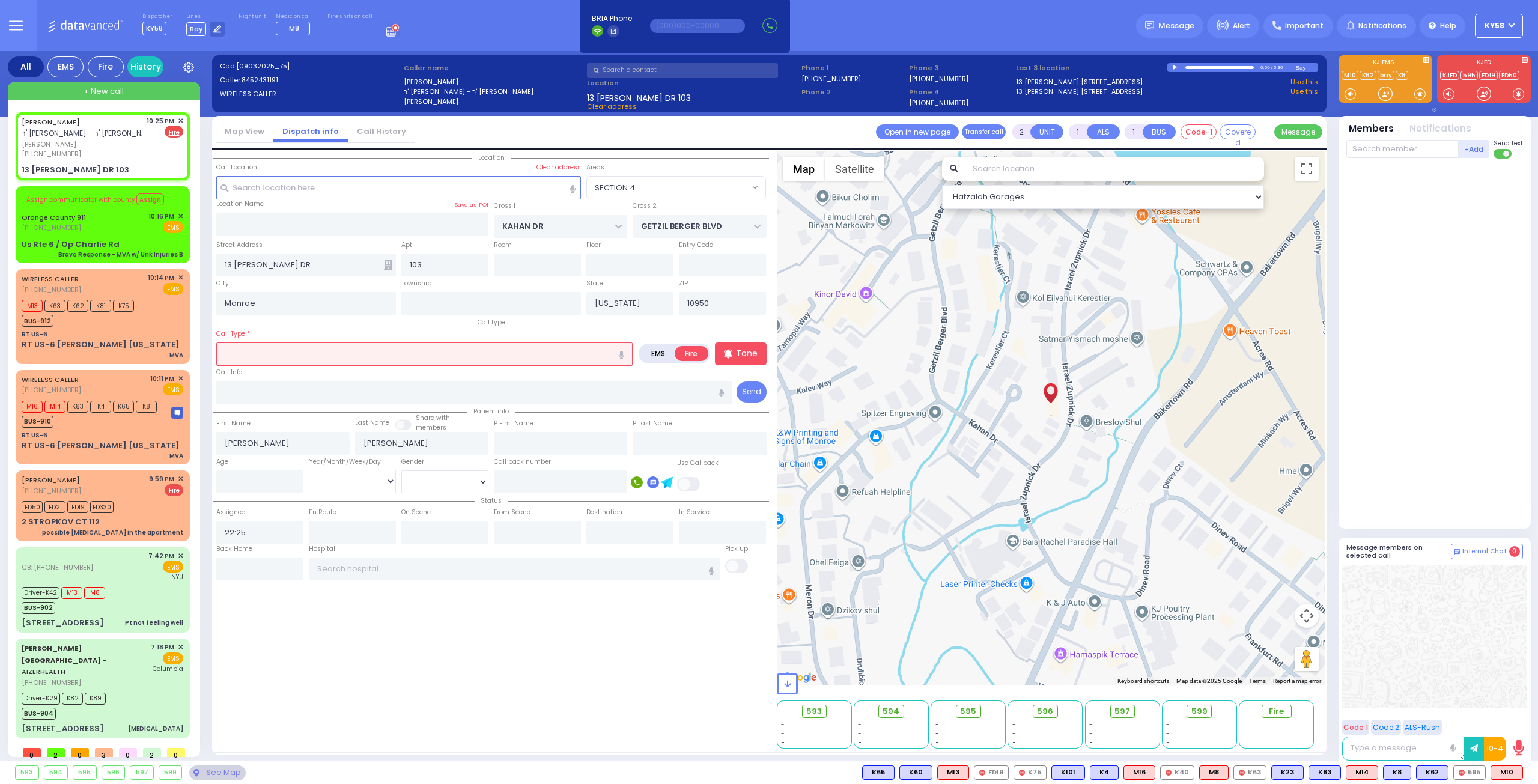
click at [623, 354] on icon "button" at bounding box center [622, 354] width 6 height 7
click at [532, 349] on input "text" at bounding box center [425, 353] width 416 height 23
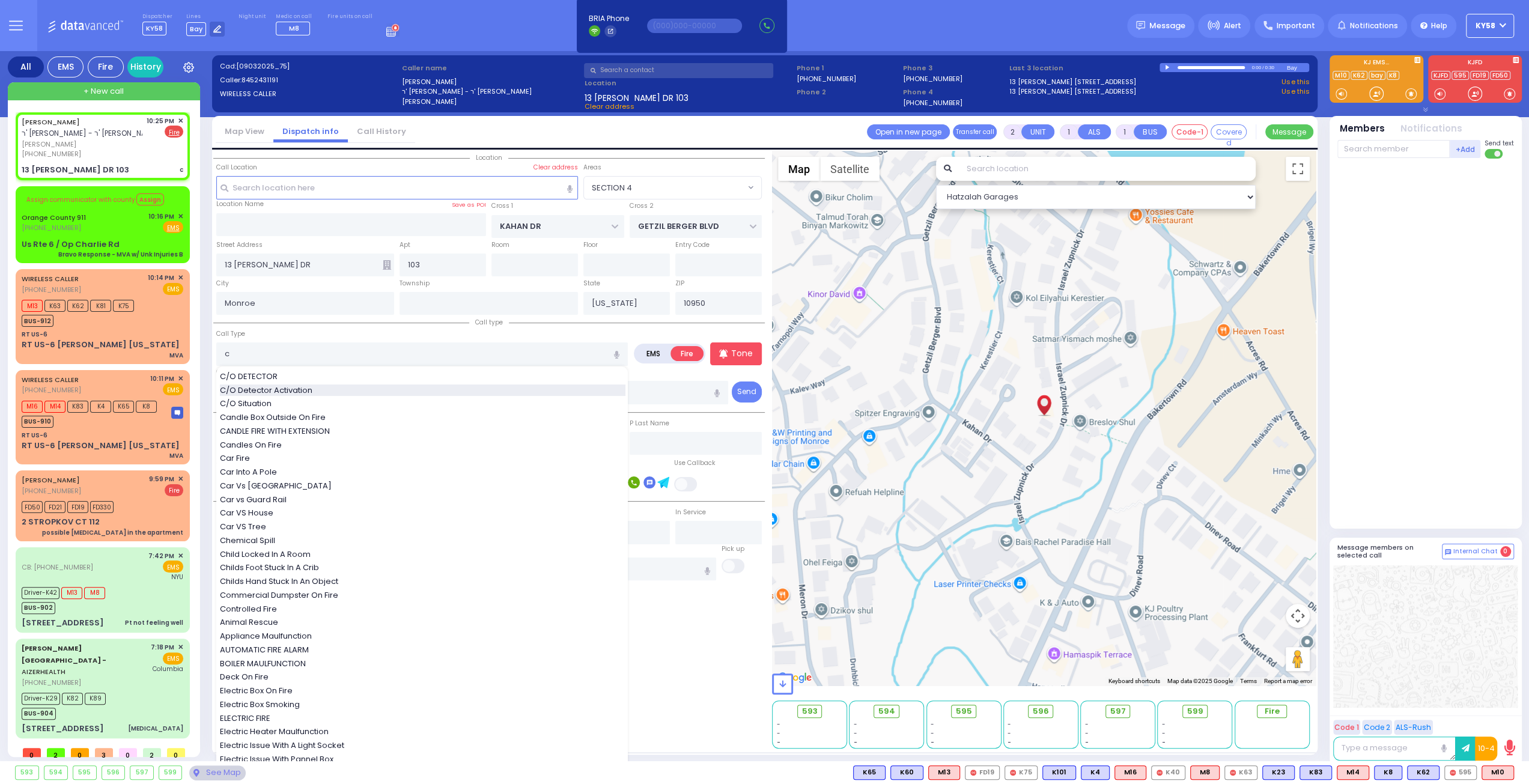
click at [300, 386] on span "C/O Detector Activation" at bounding box center [269, 390] width 97 height 12
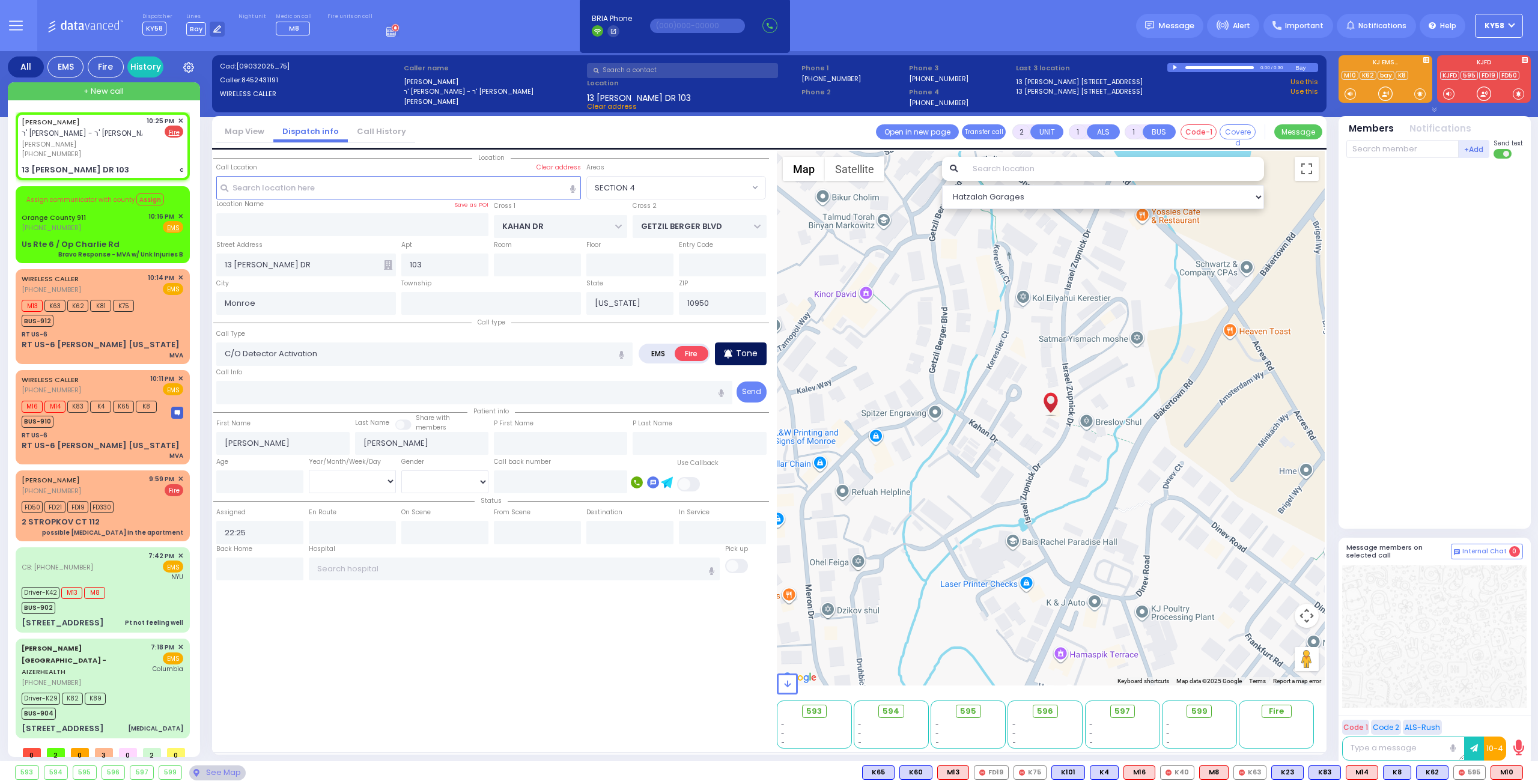
click at [746, 352] on p "Tone" at bounding box center [746, 354] width 21 height 13
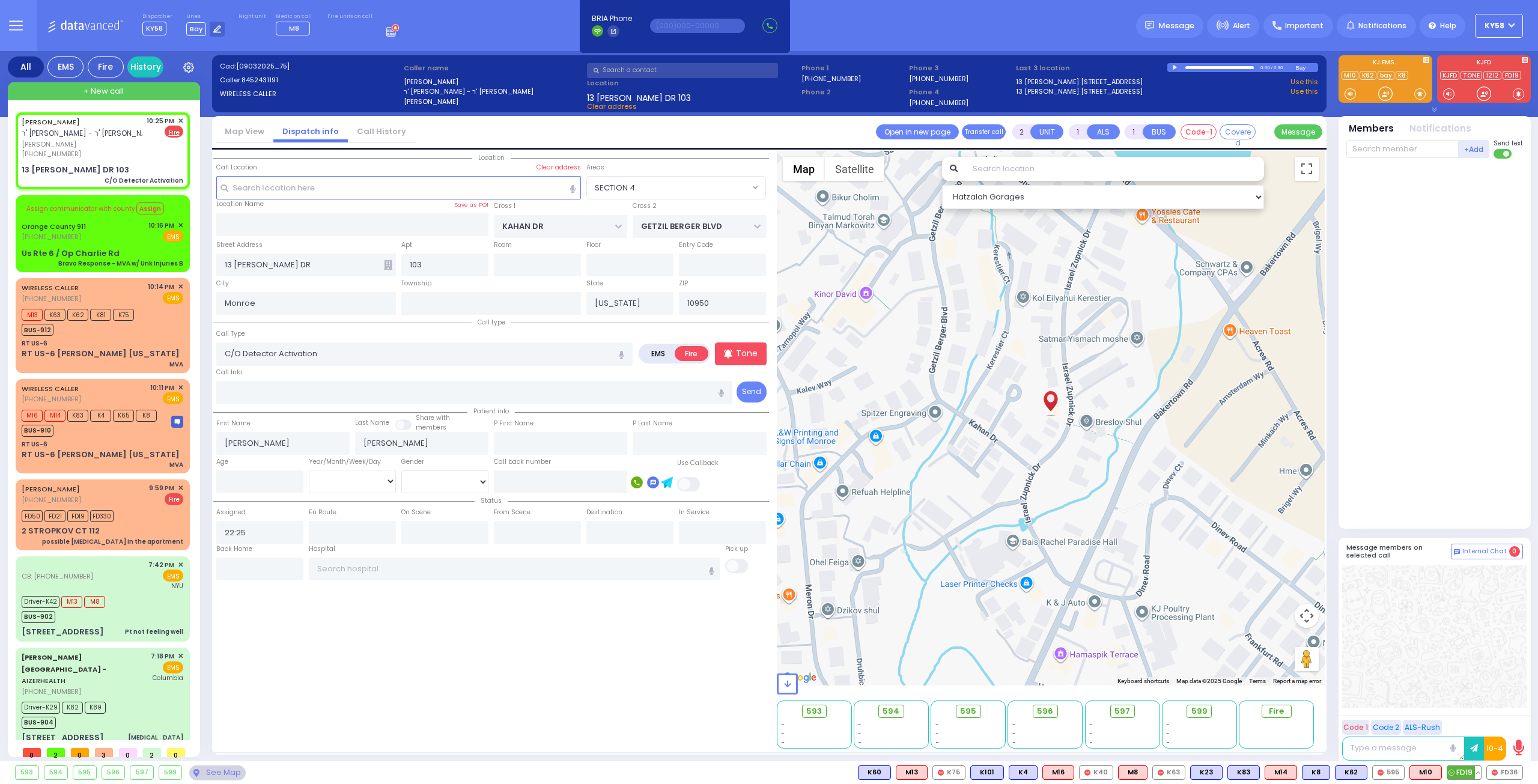
click at [1467, 770] on span "FD19" at bounding box center [1464, 772] width 33 height 13
click at [1500, 770] on span "FD36" at bounding box center [1505, 772] width 35 height 13
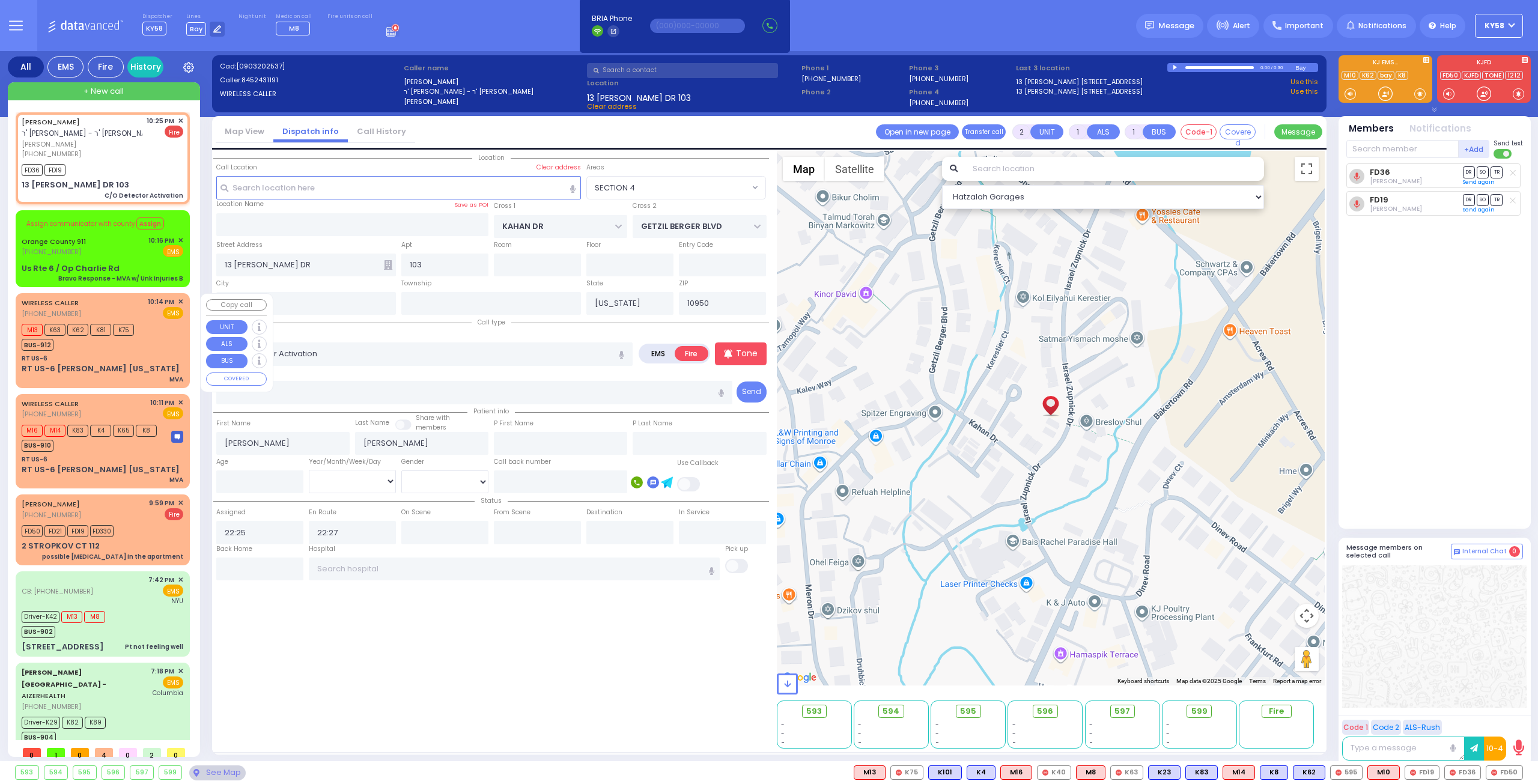
click at [103, 345] on div "BUS-912" at bounding box center [77, 343] width 112 height 15
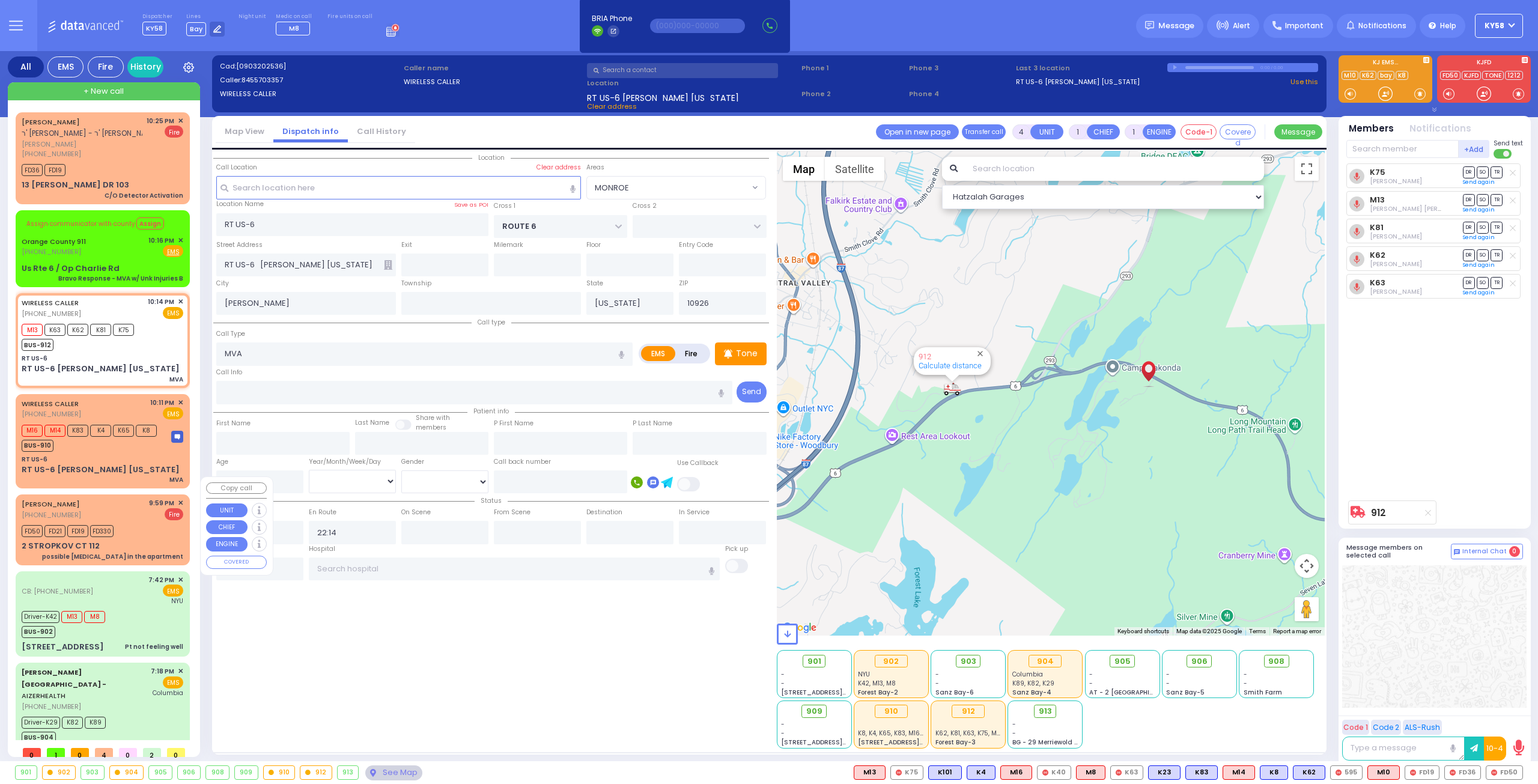
click at [131, 502] on div "JOSHUA FRIEDMAN (845) 545-8400 9:59 PM ✕ Fire FD50" at bounding box center [102, 529] width 169 height 67
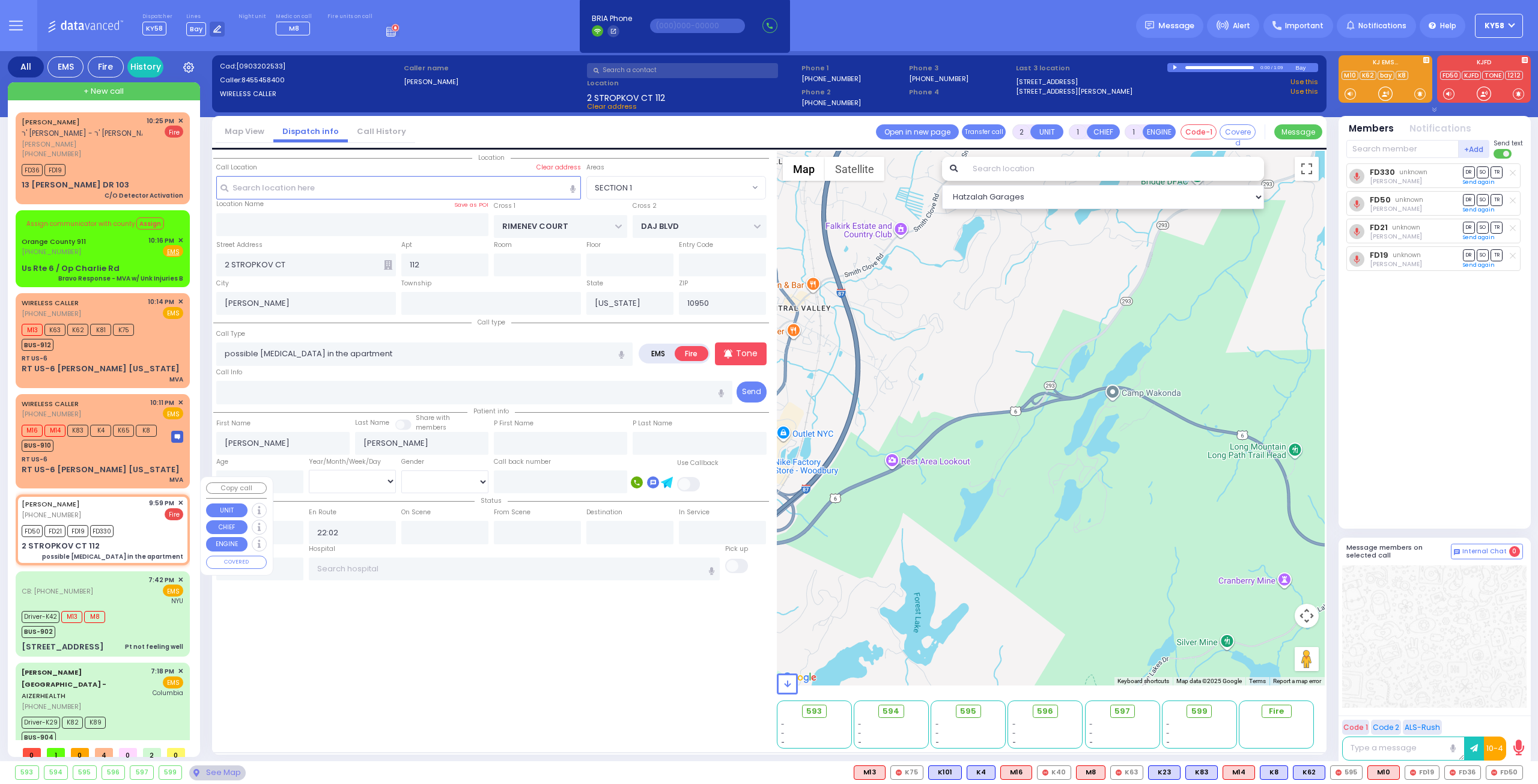
click at [179, 498] on span "✕" at bounding box center [180, 503] width 6 height 10
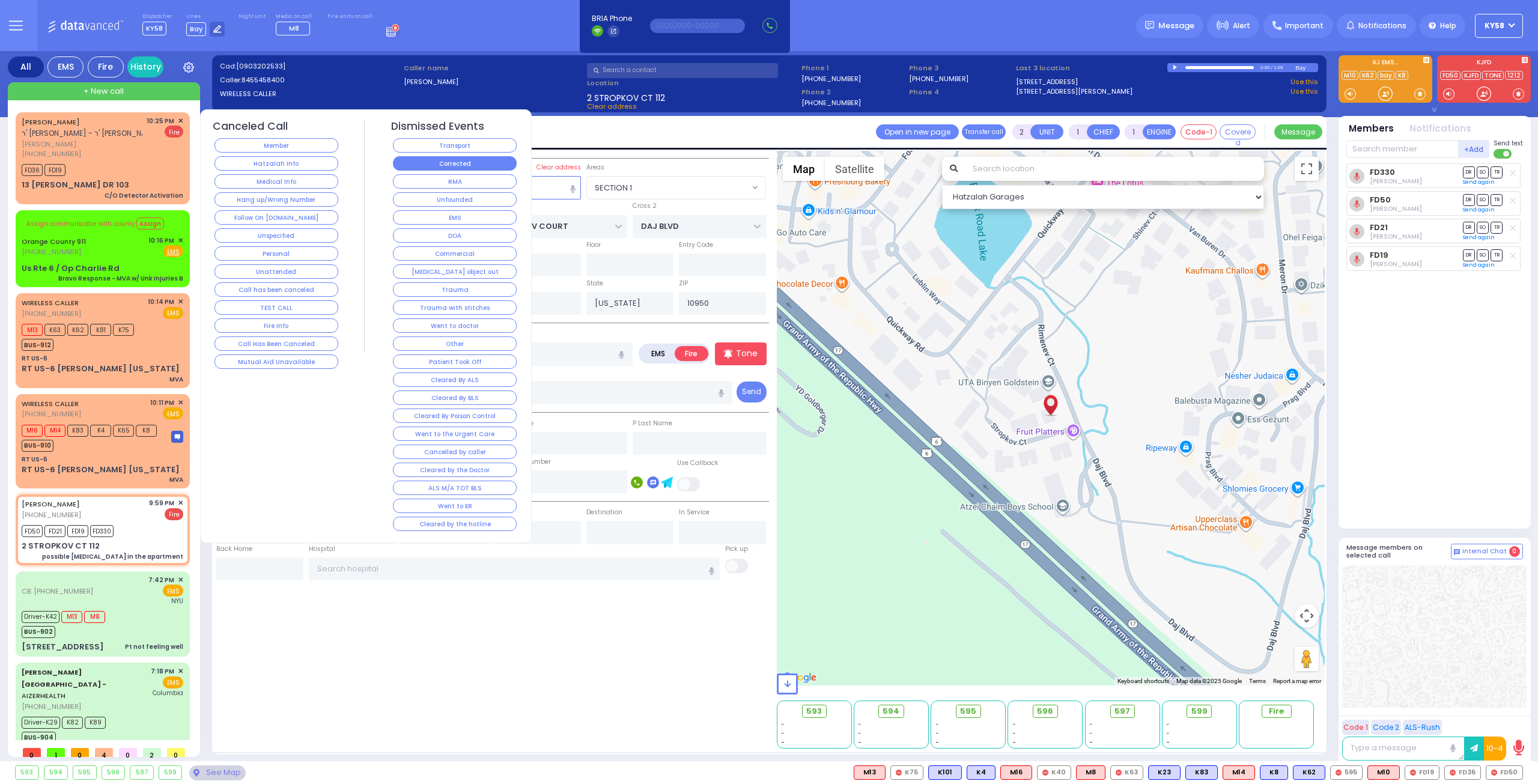
click at [438, 163] on button "Corrected" at bounding box center [454, 163] width 124 height 15
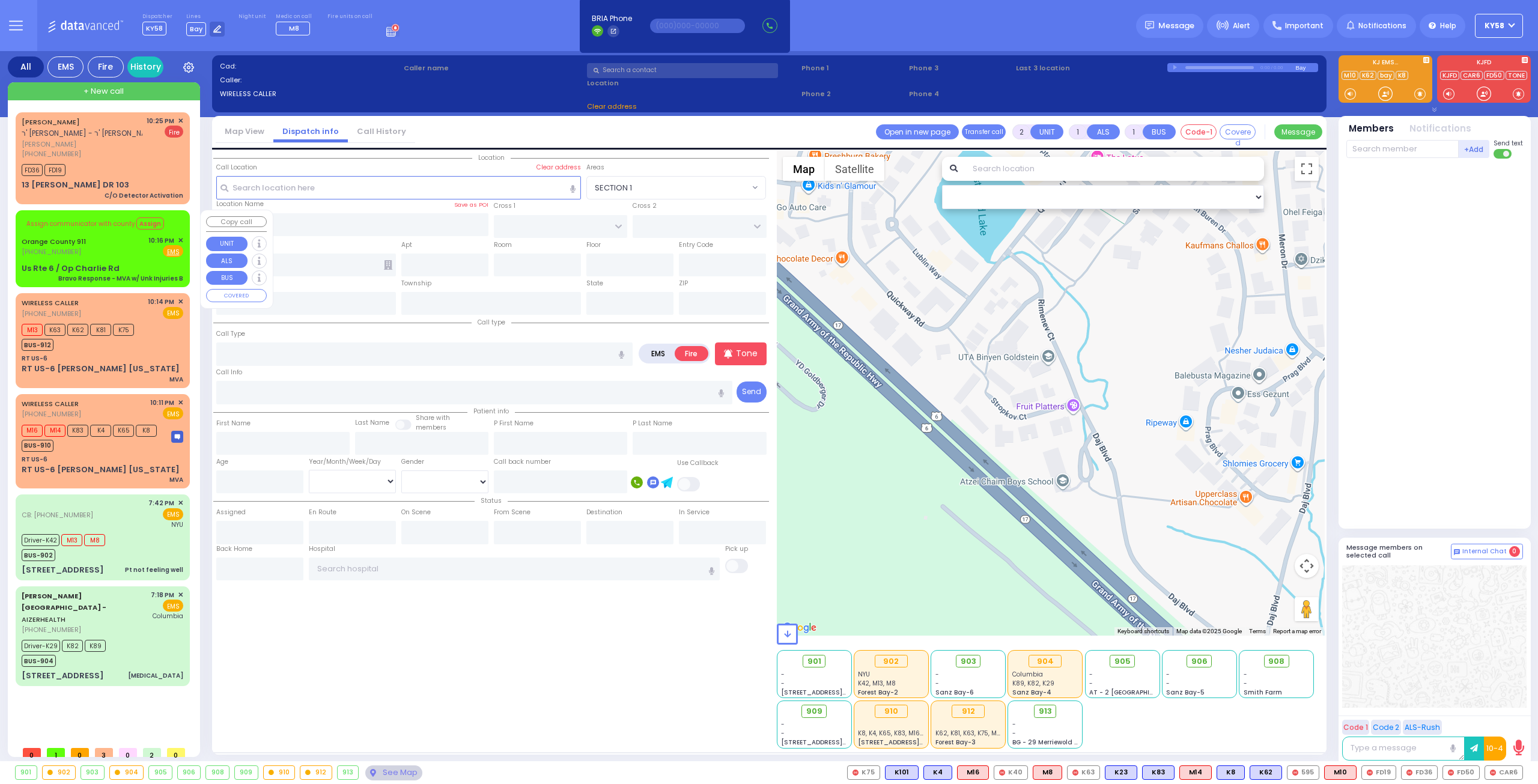
click at [142, 260] on div "Assign communicator with county Assign Orange County 911 (845) 469-0911 10:16 P…" at bounding box center [102, 248] width 169 height 73
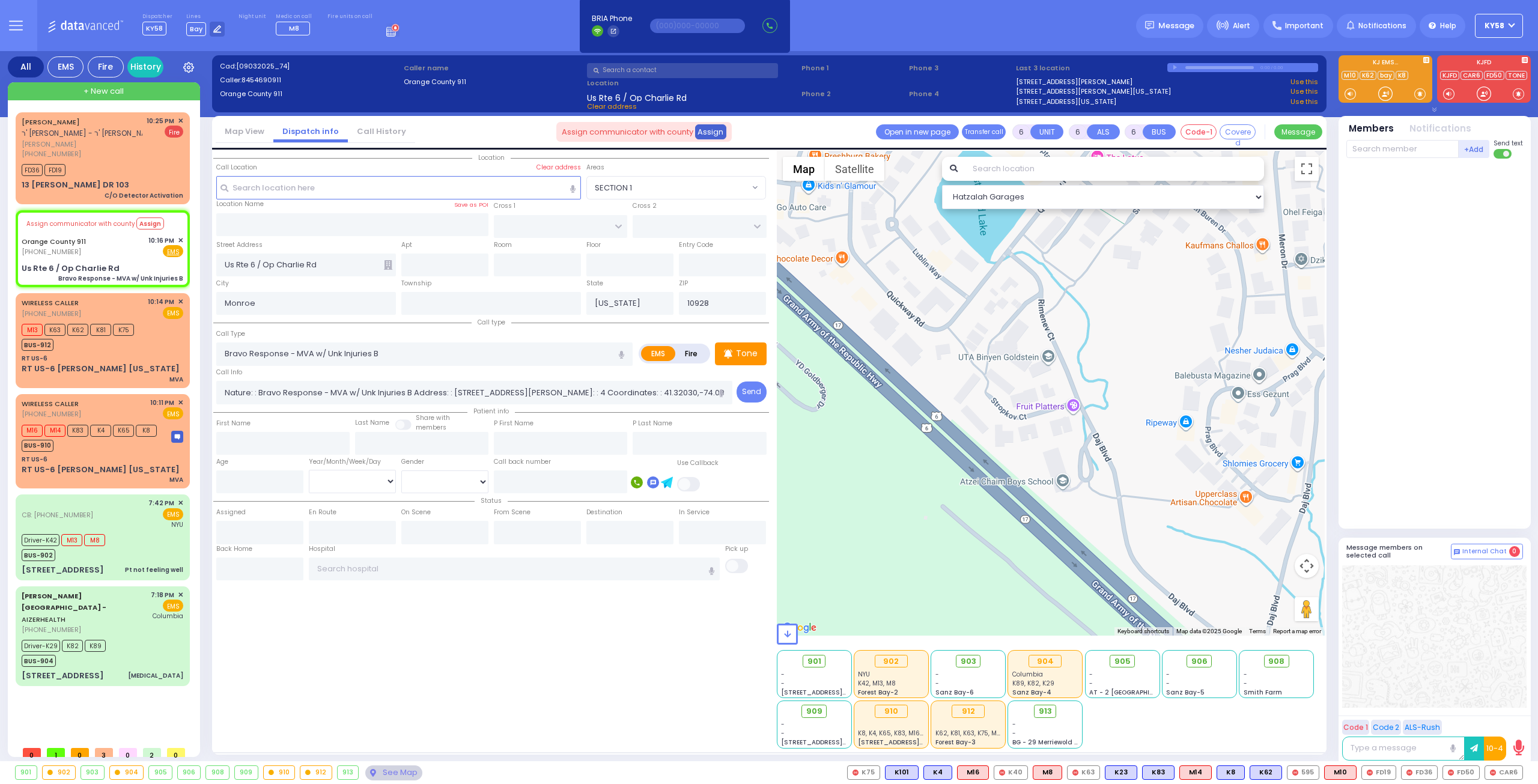
click at [705, 133] on button "Assign" at bounding box center [711, 132] width 32 height 15
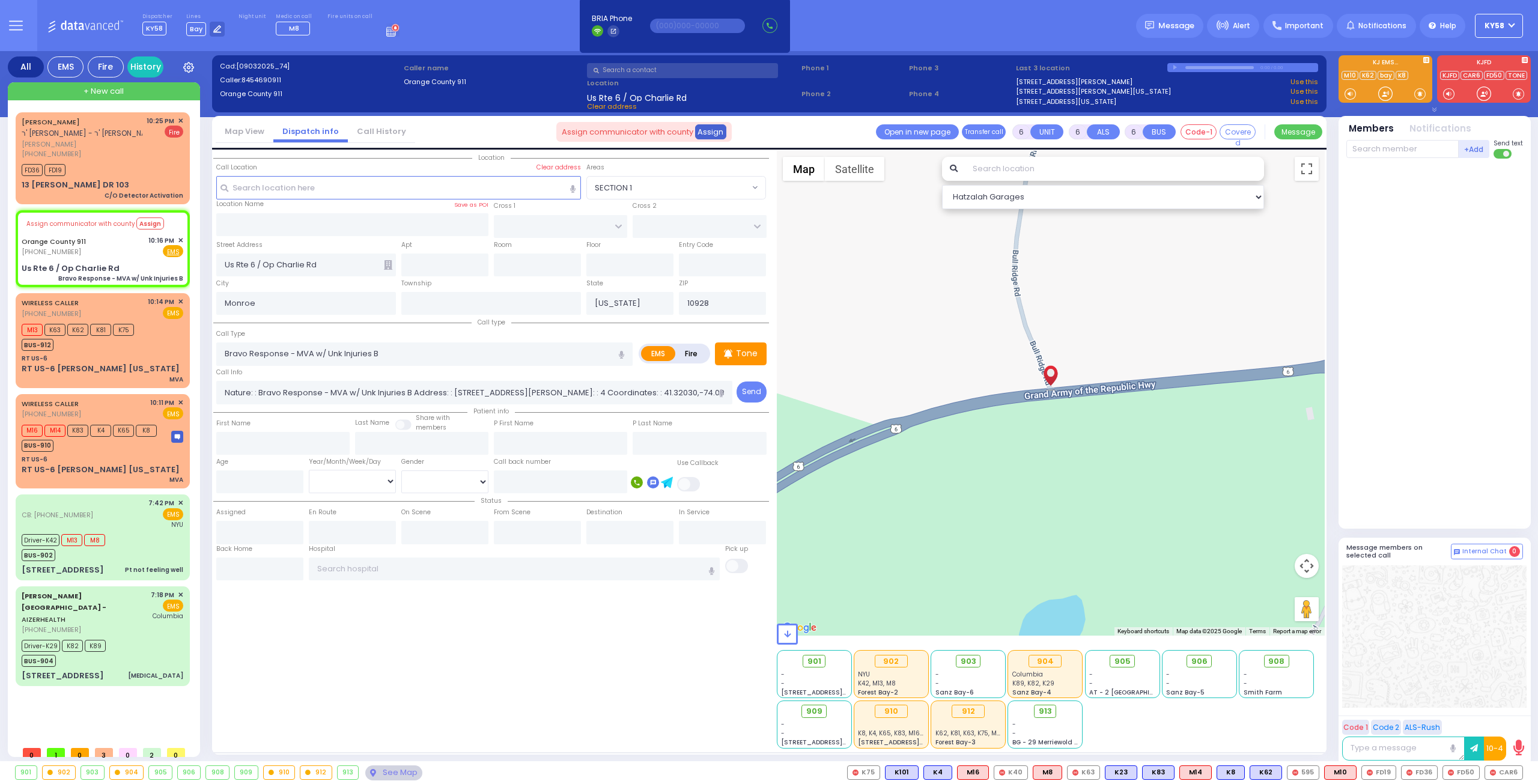
click at [703, 134] on button "Assign" at bounding box center [711, 132] width 32 height 15
click at [665, 137] on span "Assign communicator with county" at bounding box center [627, 132] width 132 height 12
click at [664, 137] on span "Assign communicator with county" at bounding box center [627, 132] width 132 height 12
click at [592, 138] on div "Assign communicator with county Assign" at bounding box center [644, 131] width 176 height 20
click at [500, 141] on div "Map View Dispatch info Call History Assign communicator with county Assign comm…" at bounding box center [769, 133] width 1114 height 33
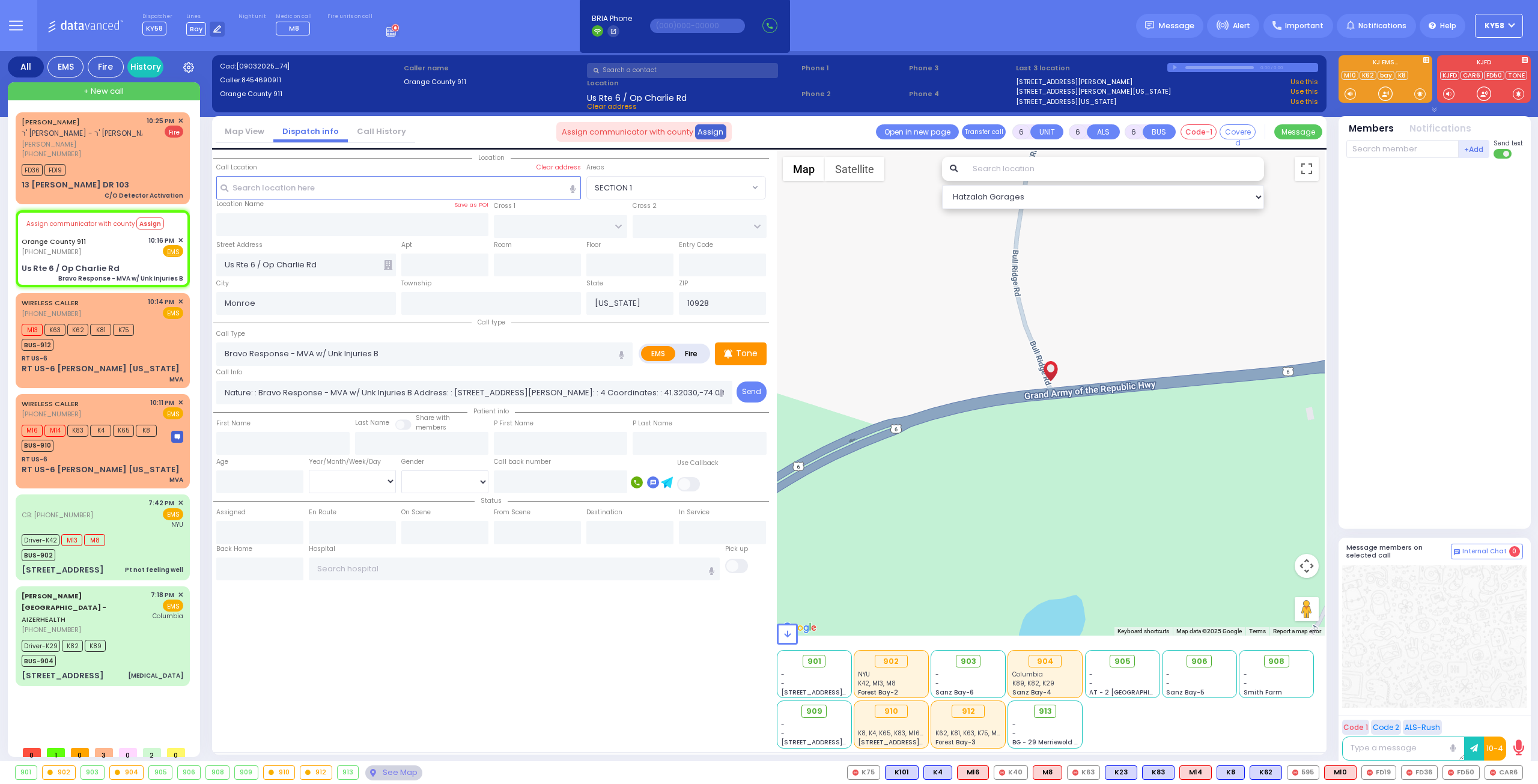
click at [713, 134] on button "Assign" at bounding box center [711, 132] width 32 height 15
click at [160, 349] on div "M13 K63 K62 K81 K75 BUS-912" at bounding box center [102, 335] width 162 height 30
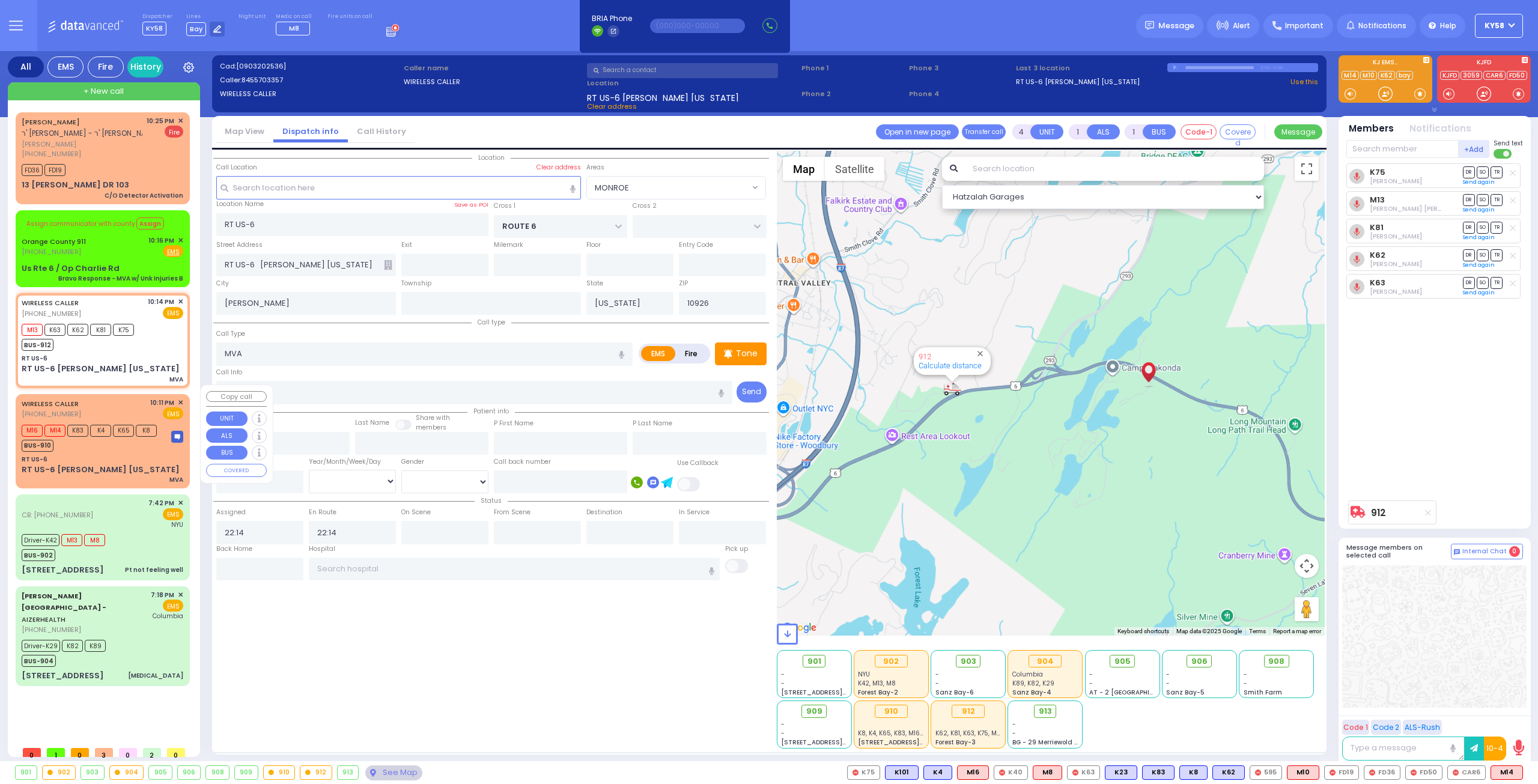
click at [125, 442] on div "WIRELESS CALLER (845) 570-3357 10:11 PM ✕ EMS M16 K4" at bounding box center [102, 441] width 169 height 91
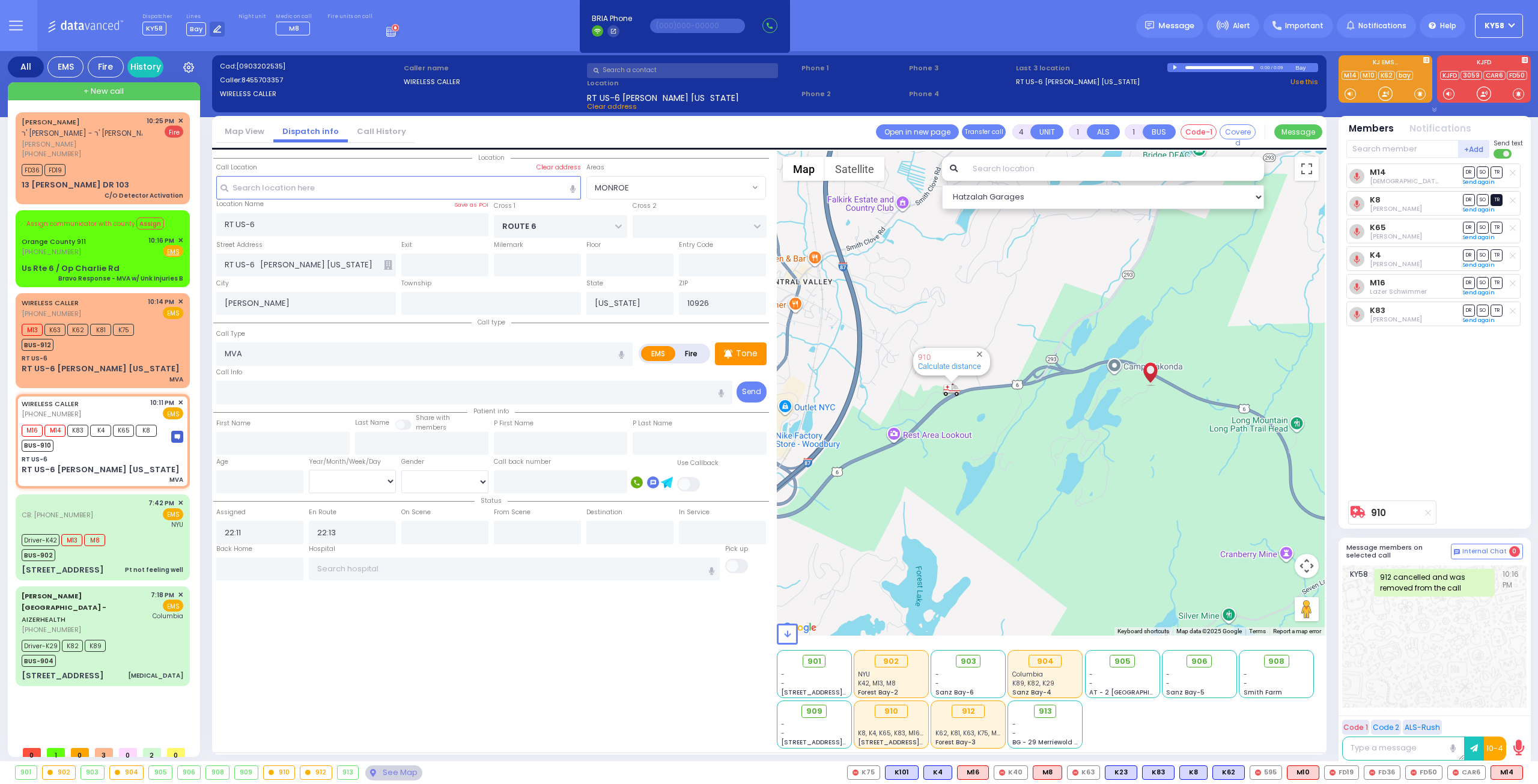
click at [1499, 200] on span "TR" at bounding box center [1496, 200] width 12 height 11
click at [1495, 307] on span "TR" at bounding box center [1496, 310] width 12 height 11
click at [1481, 229] on span "SO" at bounding box center [1482, 228] width 12 height 11
click at [1481, 252] on span "SO" at bounding box center [1482, 255] width 12 height 11
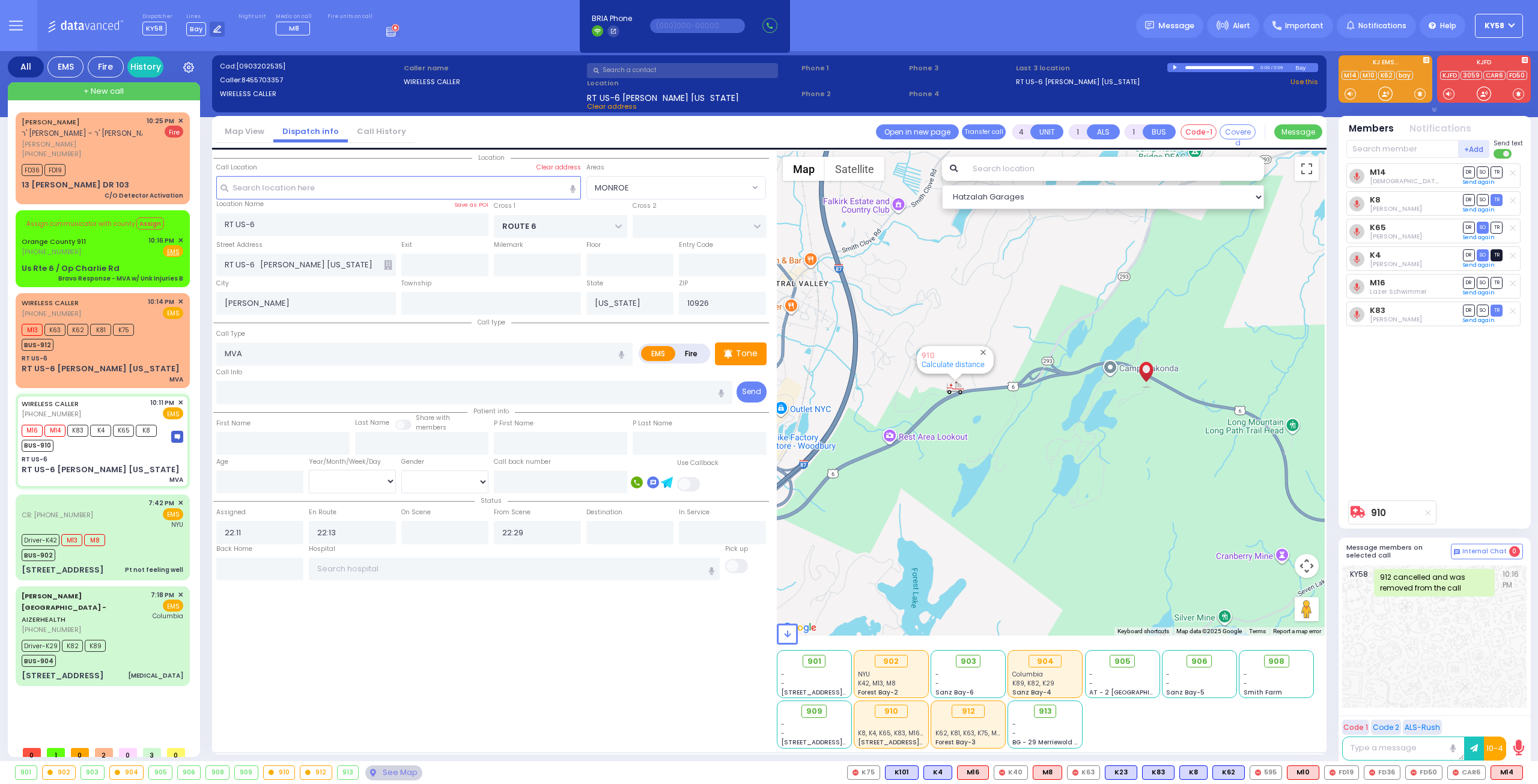
click at [1495, 254] on span "TR" at bounding box center [1496, 255] width 12 height 11
click at [1481, 283] on span "SO" at bounding box center [1482, 282] width 12 height 11
click at [1481, 169] on span "SO" at bounding box center [1482, 172] width 12 height 11
click at [562, 576] on input "text" at bounding box center [514, 568] width 412 height 23
click at [705, 524] on input "text" at bounding box center [722, 531] width 87 height 23
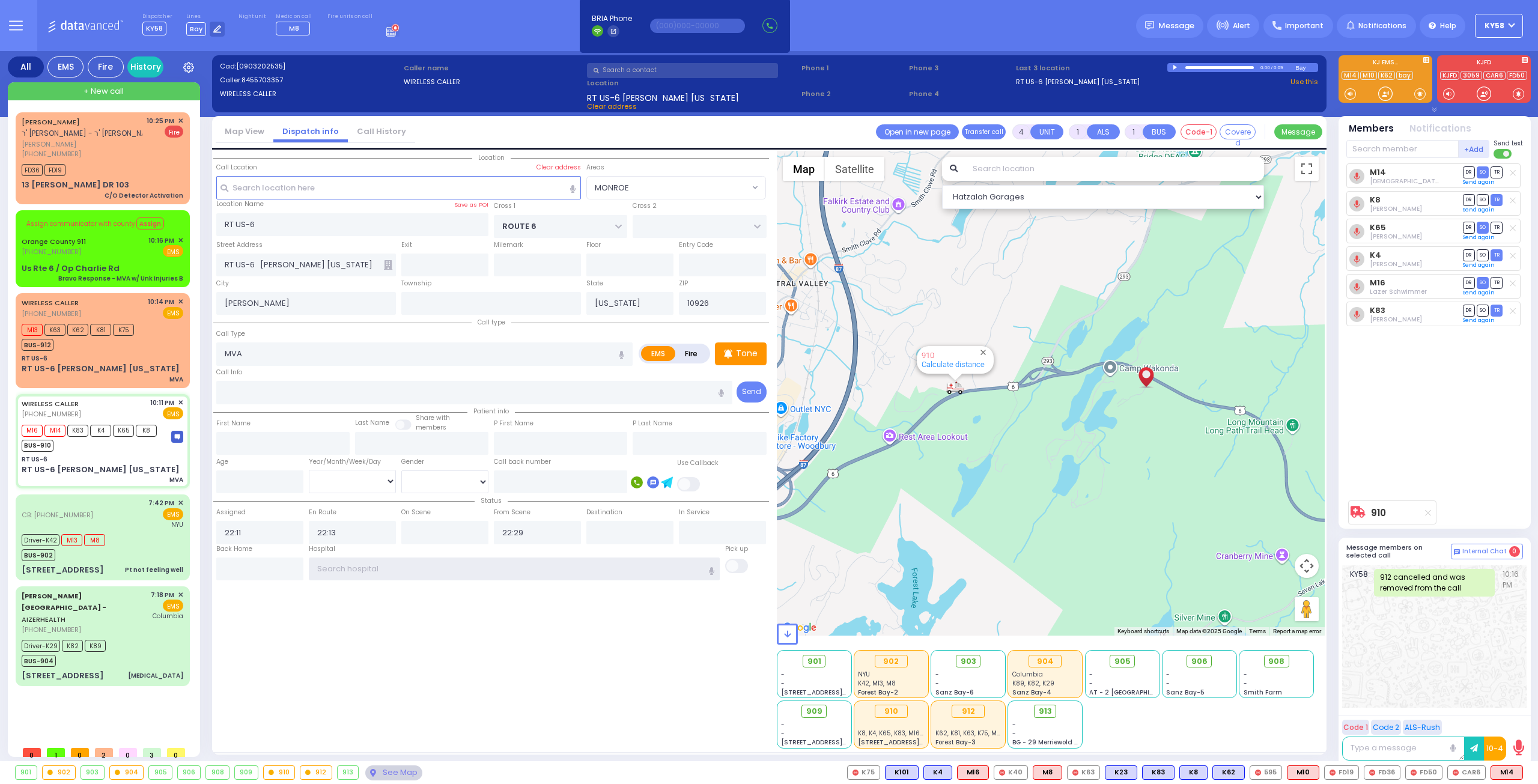
click at [567, 566] on input "text" at bounding box center [514, 568] width 412 height 23
select select "MONROE"
select select
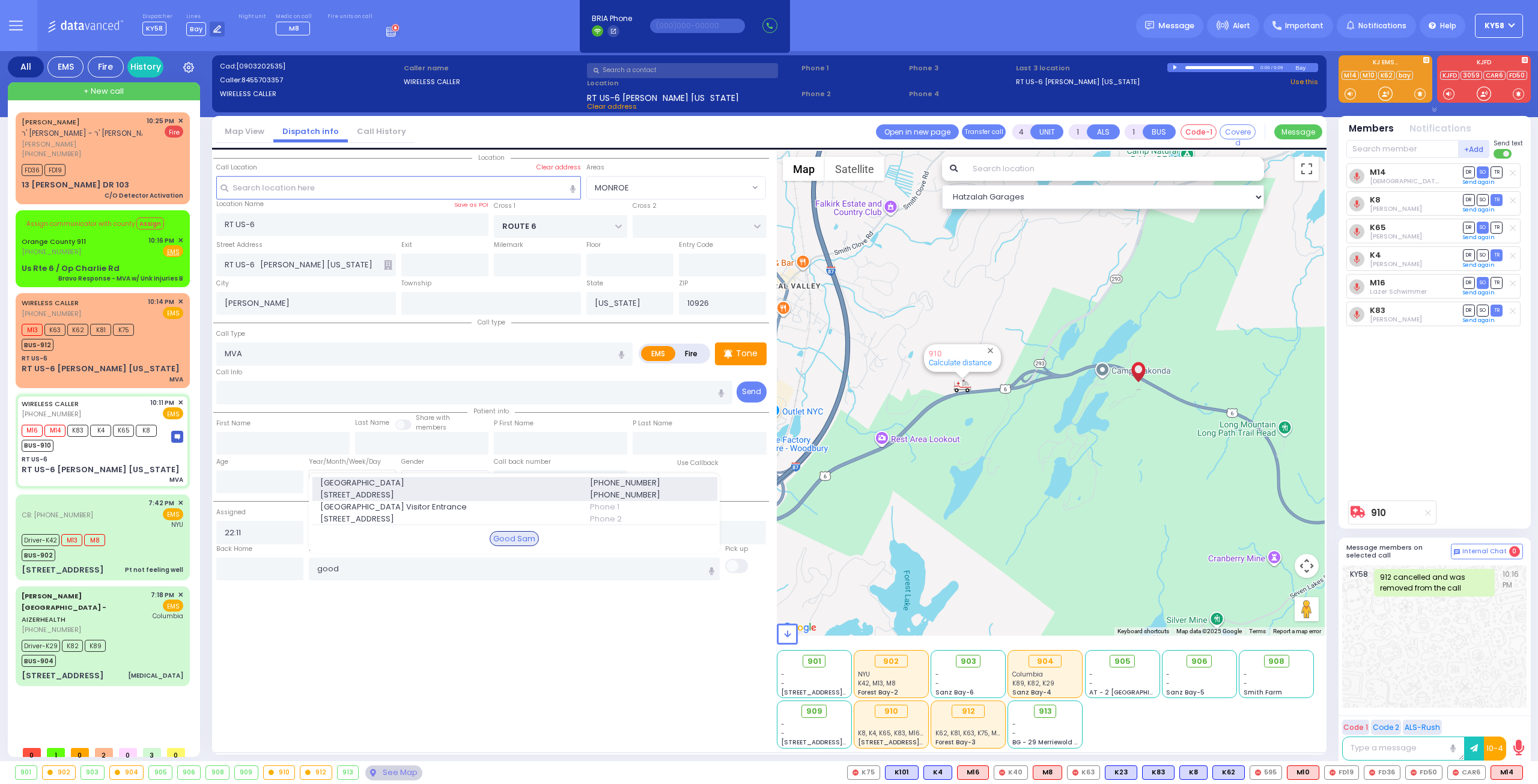
type input "good"
click at [458, 485] on span "[GEOGRAPHIC_DATA]" at bounding box center [448, 482] width 256 height 12
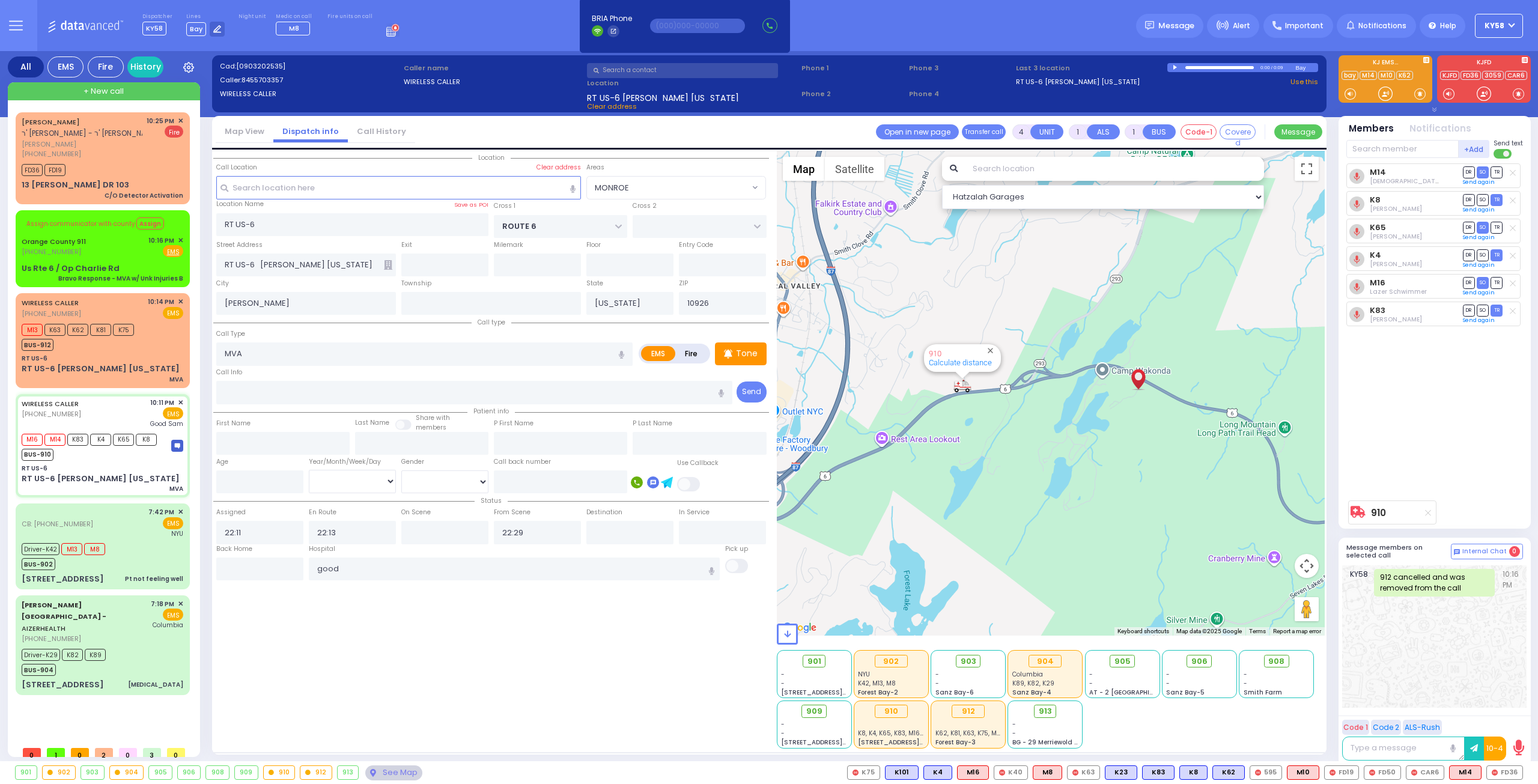
select select
radio input "true"
select select
type input "[GEOGRAPHIC_DATA]"
select select "MONROE"
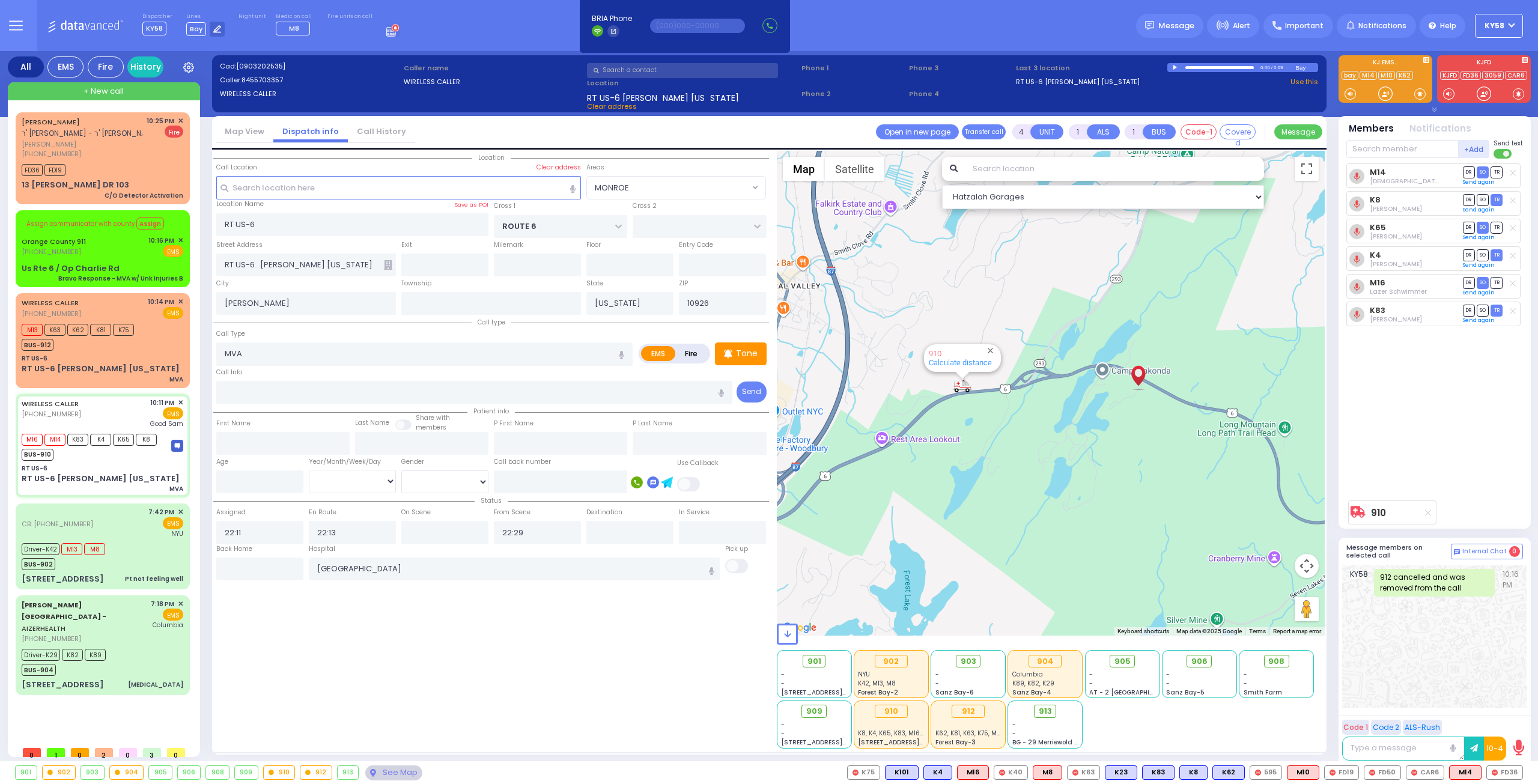
select select "Hatzalah Garages"
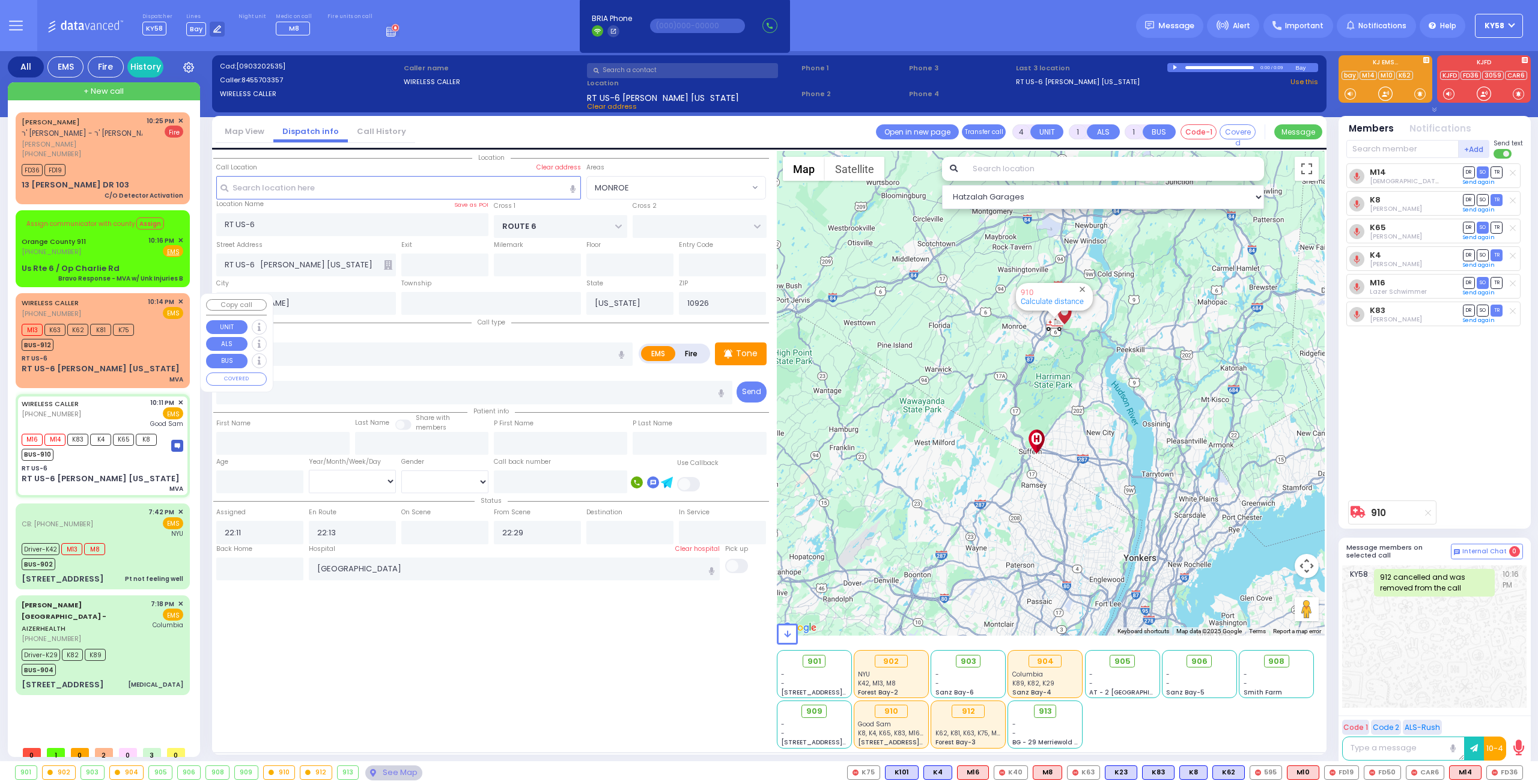
click at [139, 331] on div "M13 K63 K62 K81 K75 BUS-912" at bounding box center [81, 335] width 120 height 30
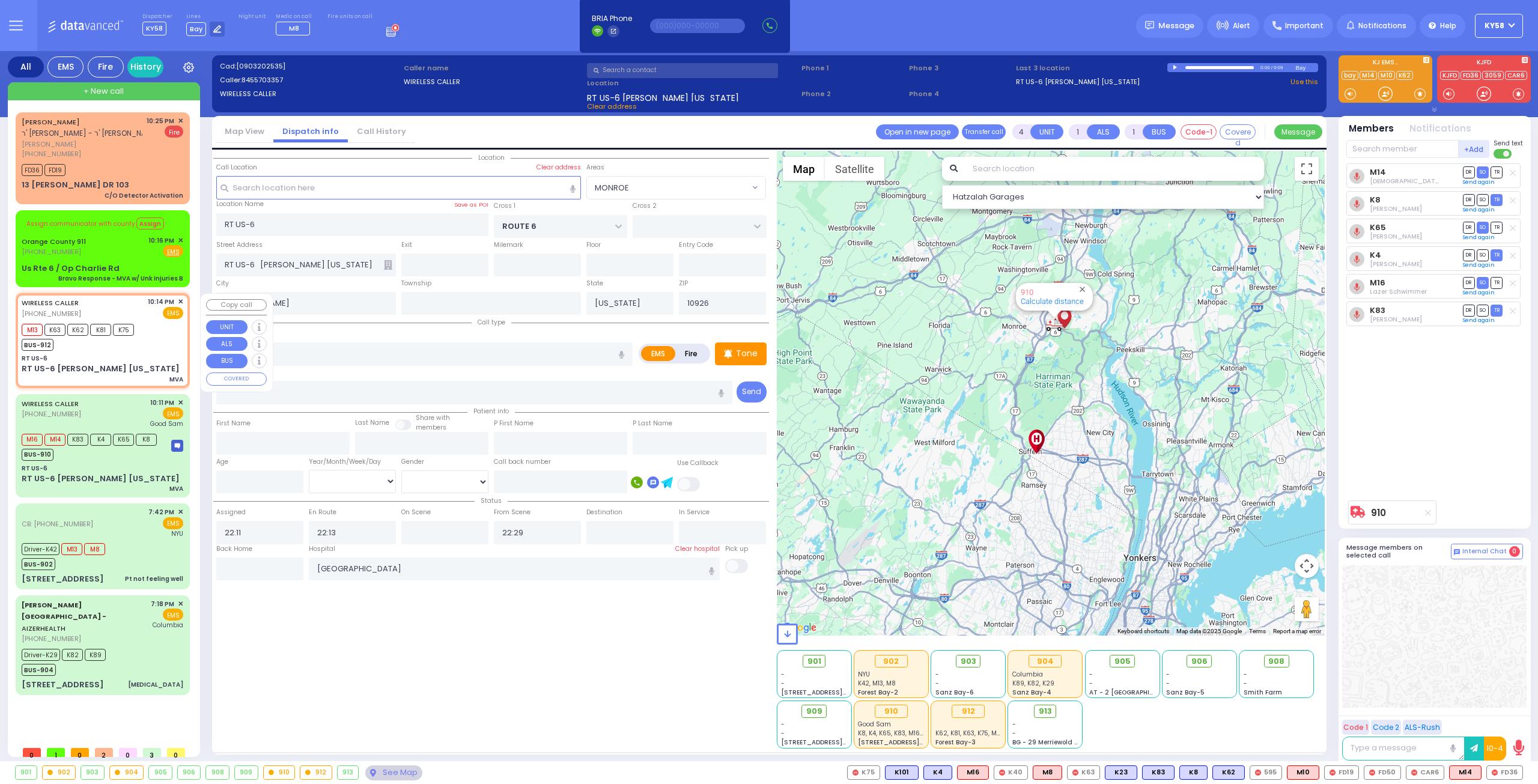
select select
radio input "true"
select select
type input "22:14"
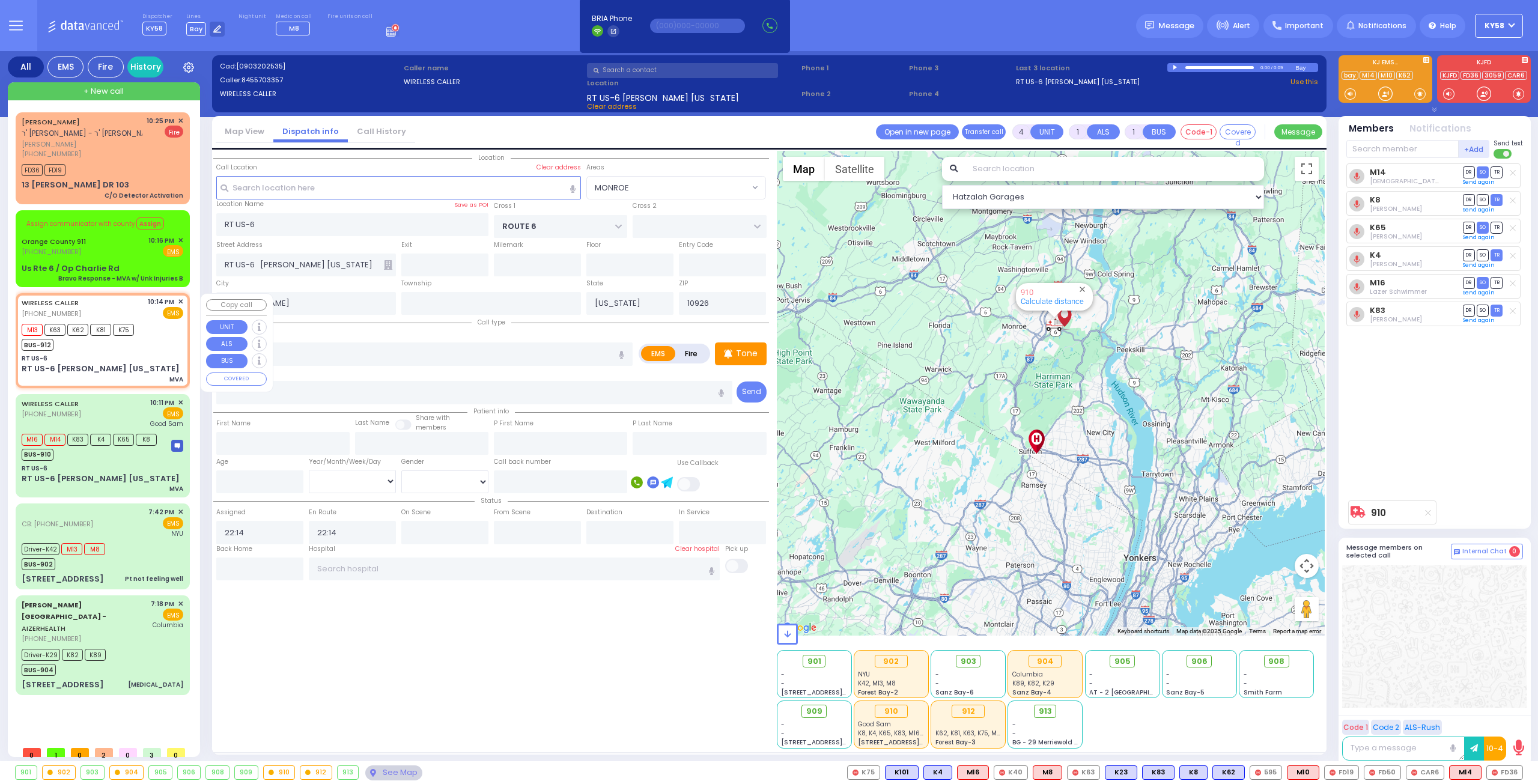
select select "MONROE"
select select "Hatzalah Garages"
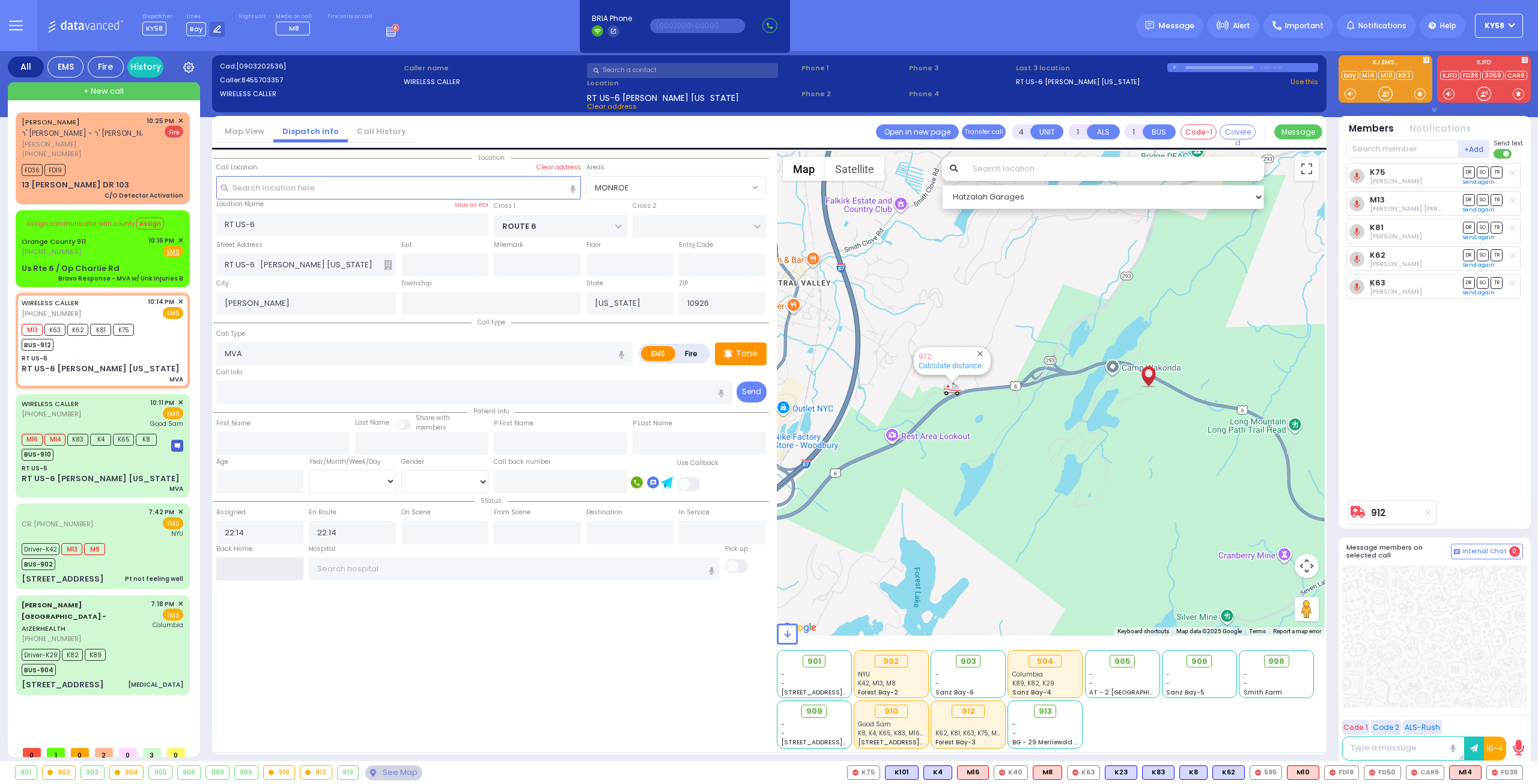
click at [265, 571] on input "text" at bounding box center [260, 568] width 87 height 23
type input "22:30"
select select
radio input "true"
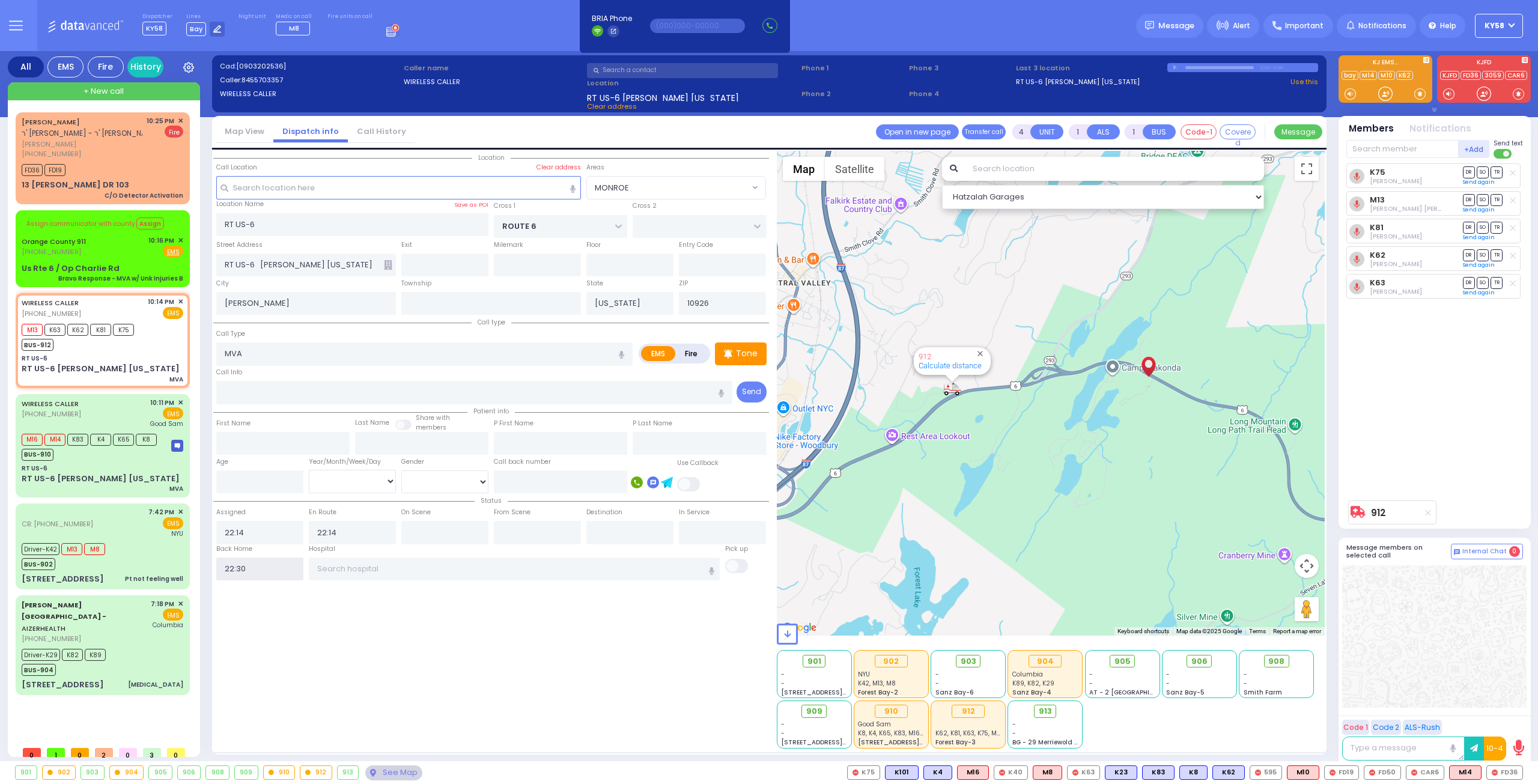
select select
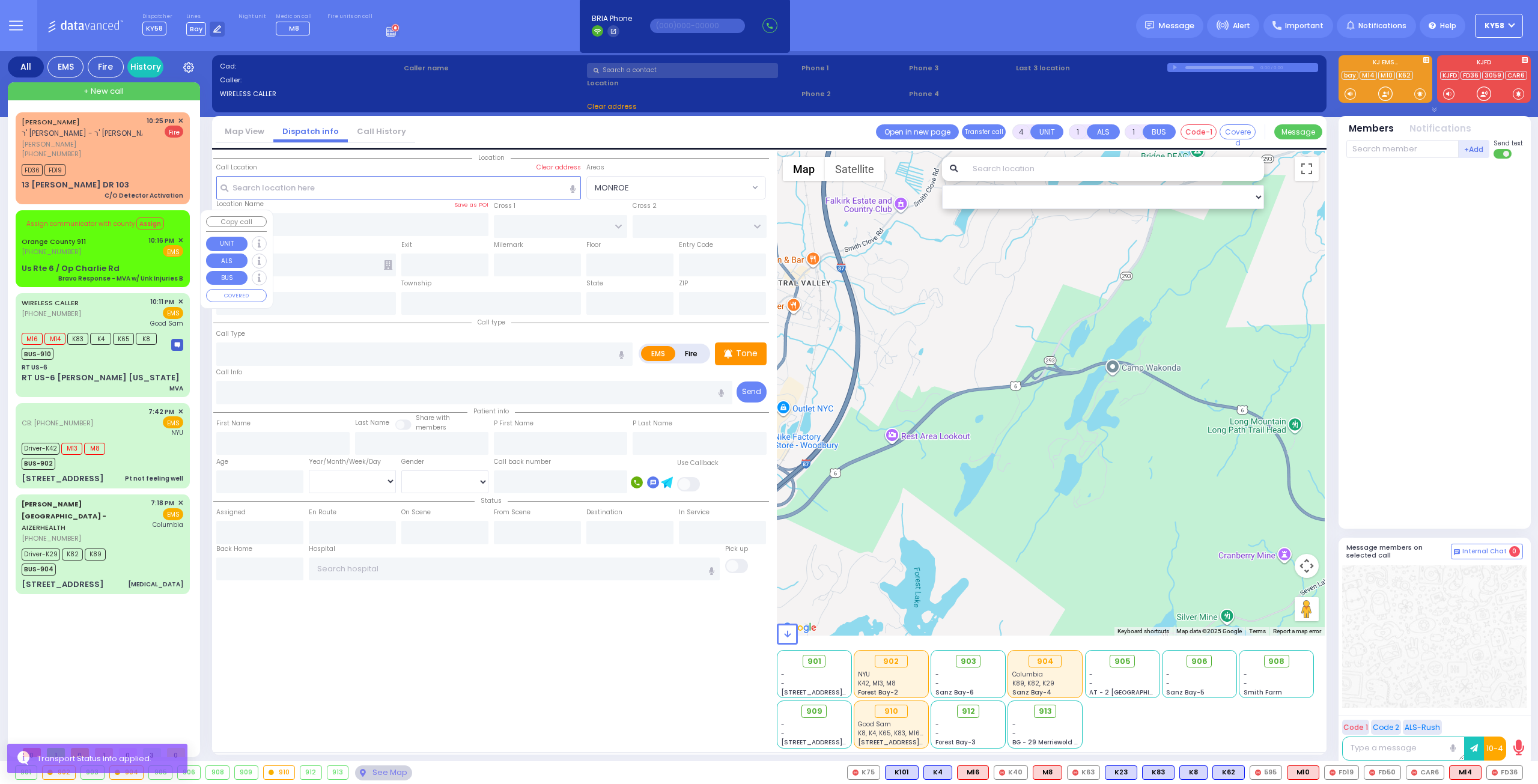
click at [140, 264] on div "Us Rte 6 / Op Charlie [PERSON_NAME] Response - MVA w/ Unk Injuries B" at bounding box center [102, 272] width 162 height 21
type input "6"
select select
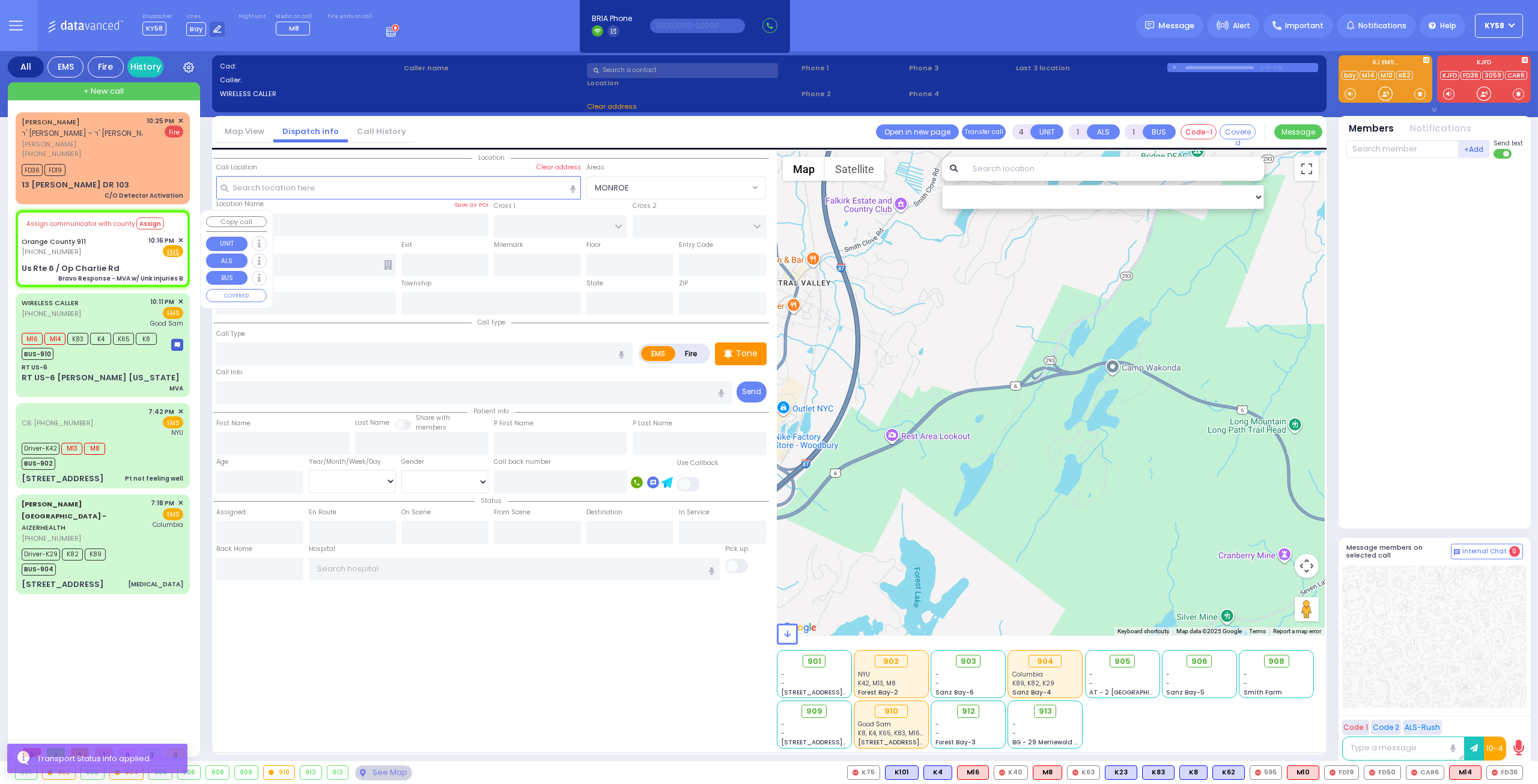
type input "Bravo Response - MVA w/ Unk Injuries B"
radio input "true"
type input "Nature: : Bravo Response - MVA w/ Unk Injuries B Address: : [STREET_ADDRESS][PE…"
select select
type input "Us Rte 6 / Op Charlie Rd"
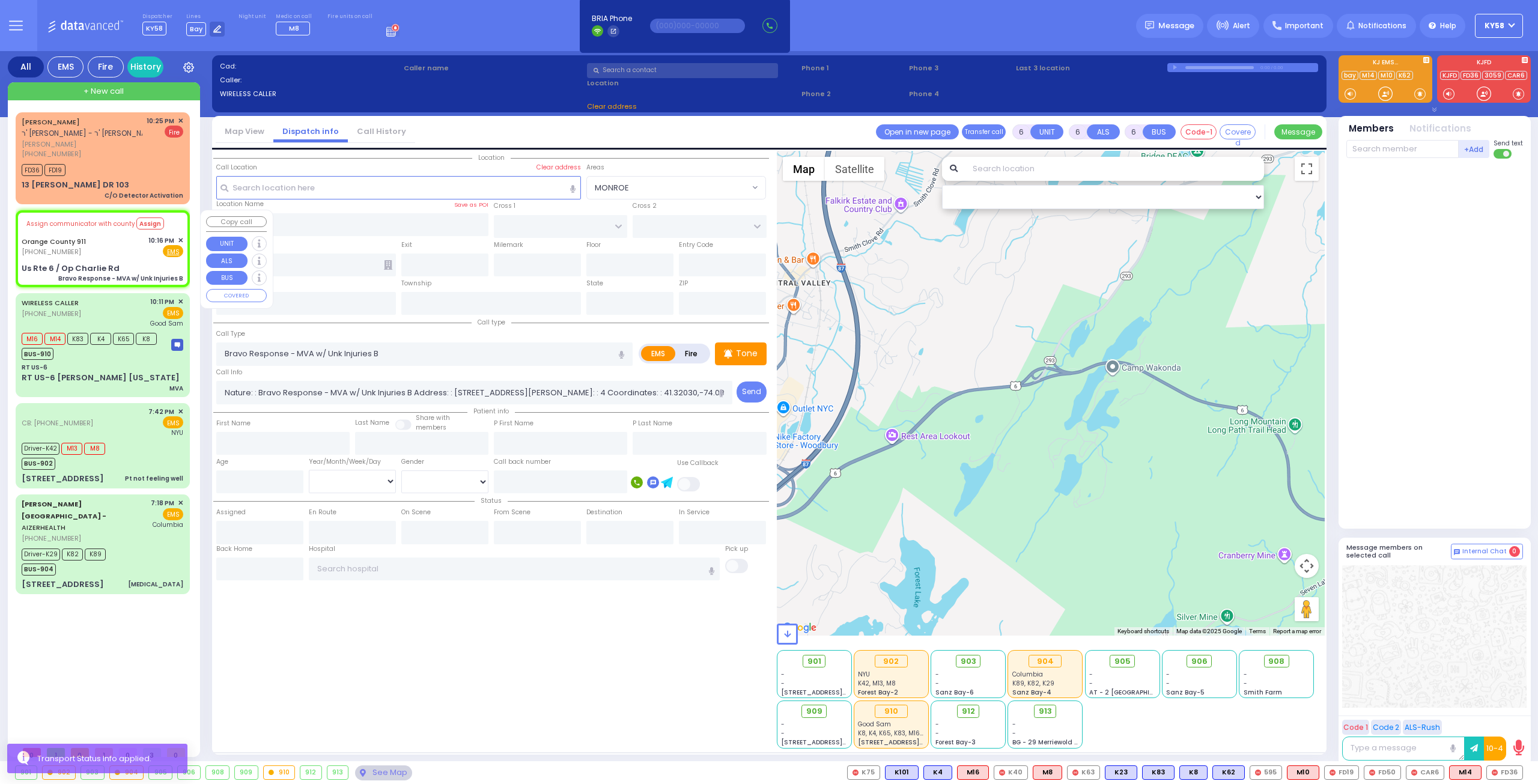
type input "Monroe"
type input "[US_STATE]"
type input "10928"
select select "Hatzalah Garages"
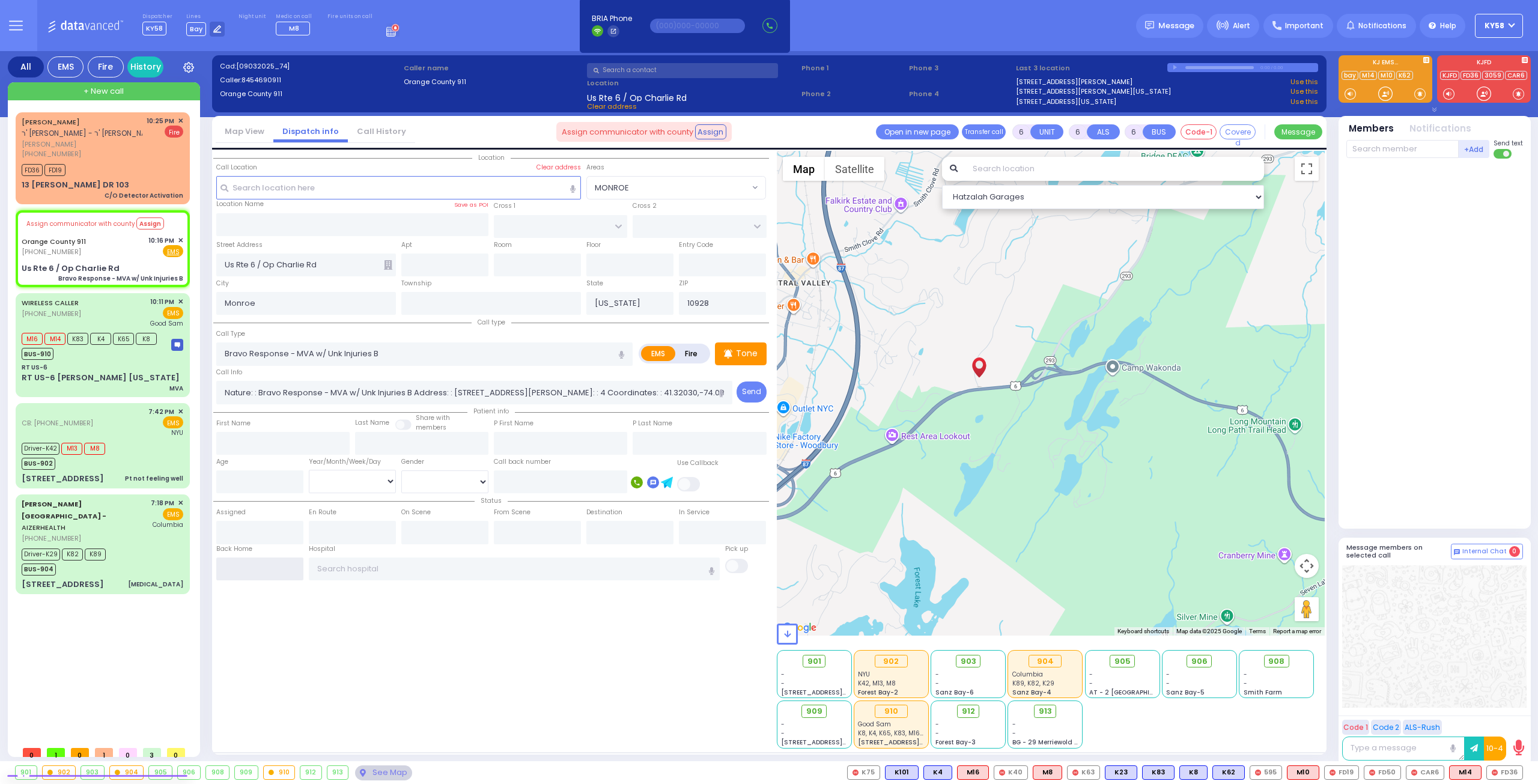
click at [257, 563] on input "text" at bounding box center [260, 568] width 87 height 23
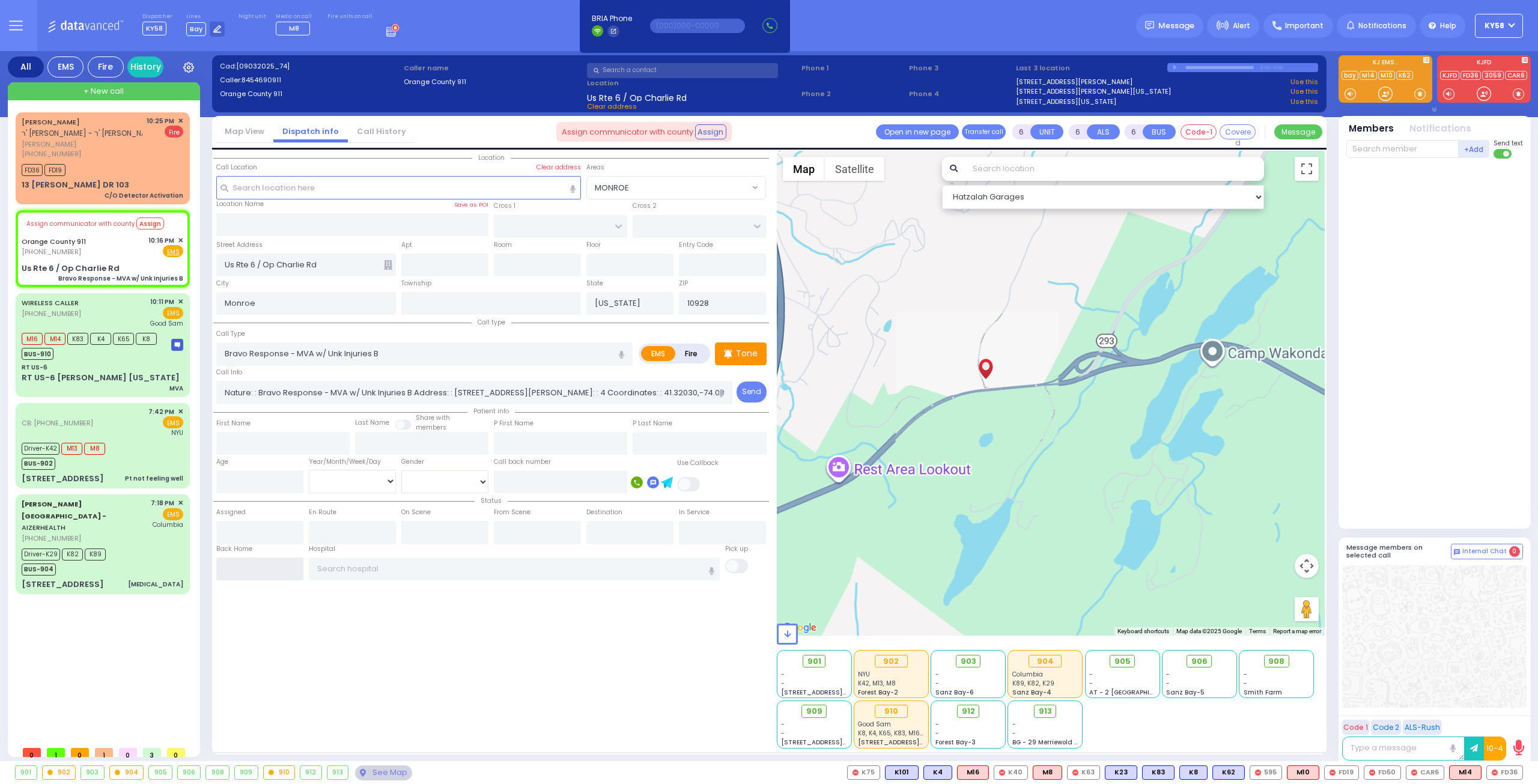
click at [257, 563] on input "text" at bounding box center [260, 568] width 87 height 23
type input "22:30"
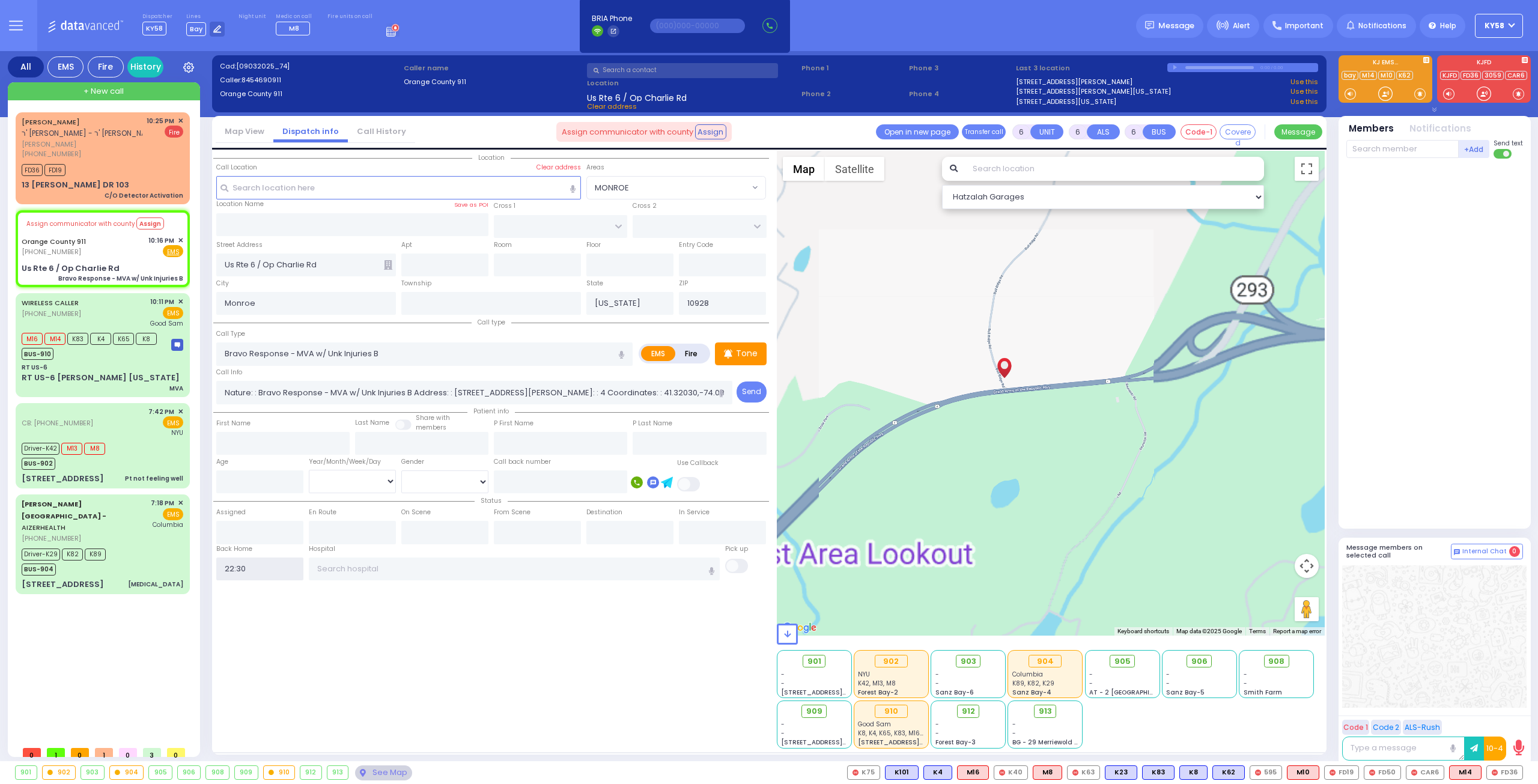
click at [257, 563] on input "22:30" at bounding box center [260, 568] width 87 height 23
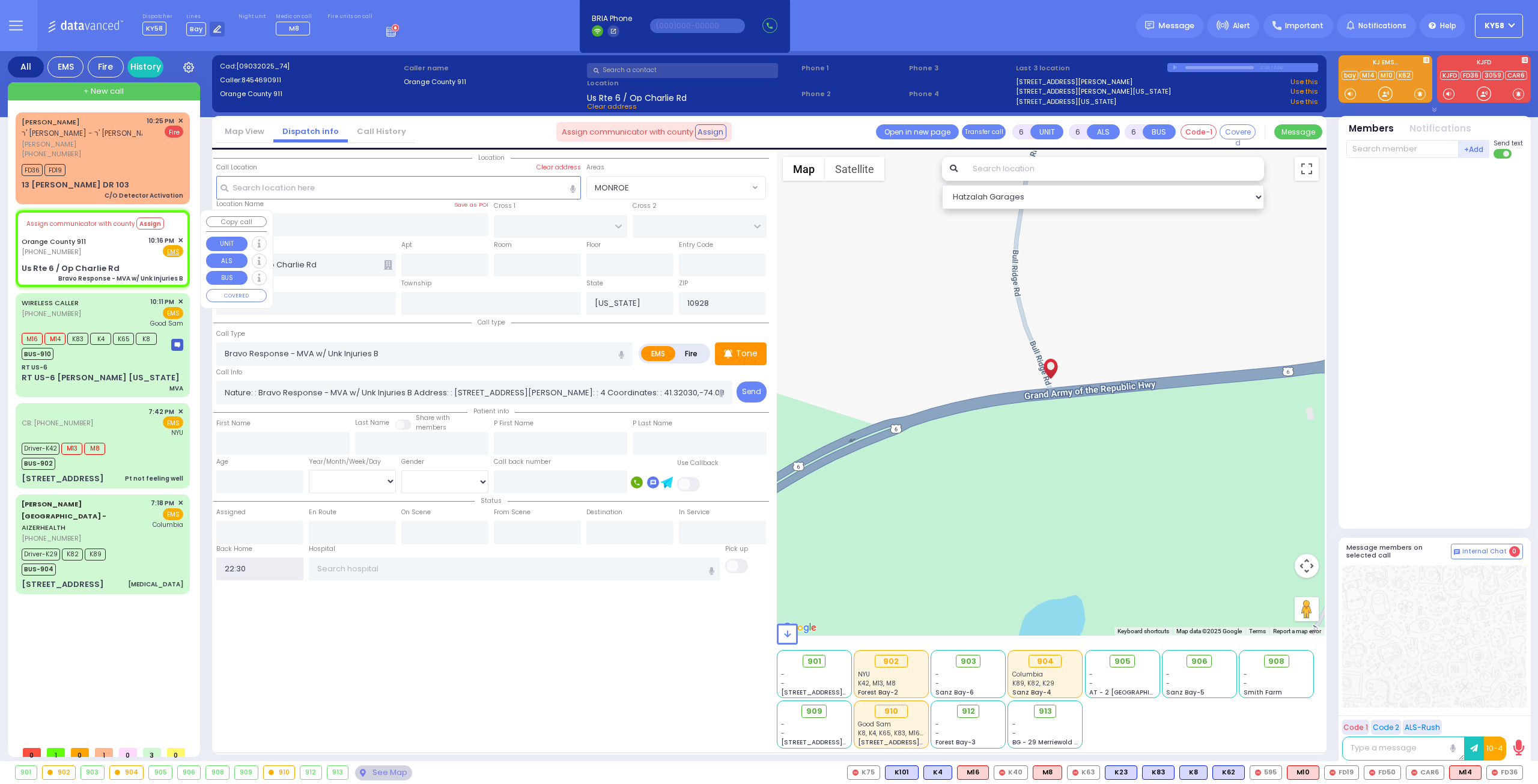
select select
radio input "true"
select select
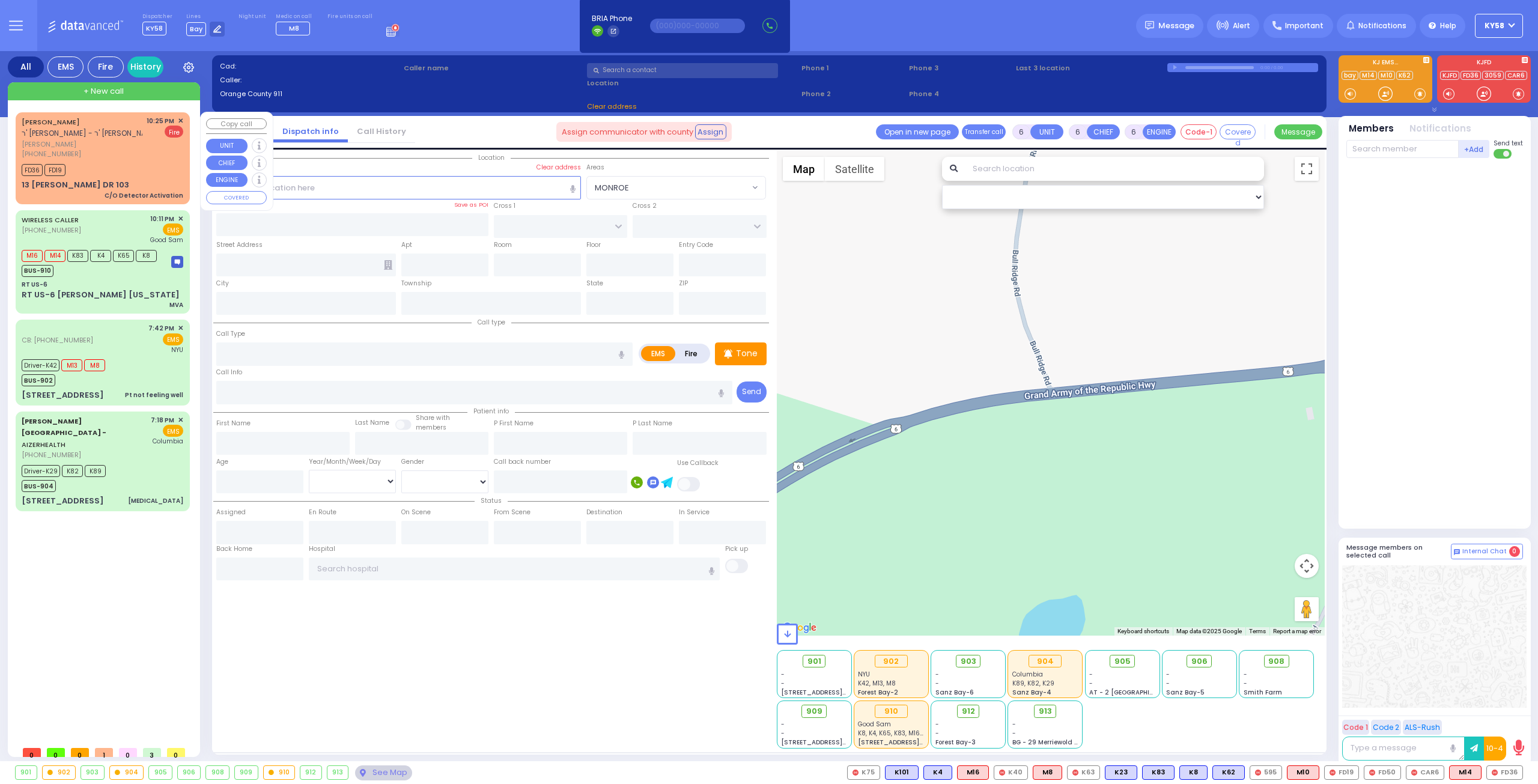
click at [118, 145] on span "[PERSON_NAME]" at bounding box center [82, 144] width 121 height 10
type input "2"
type input "1"
select select
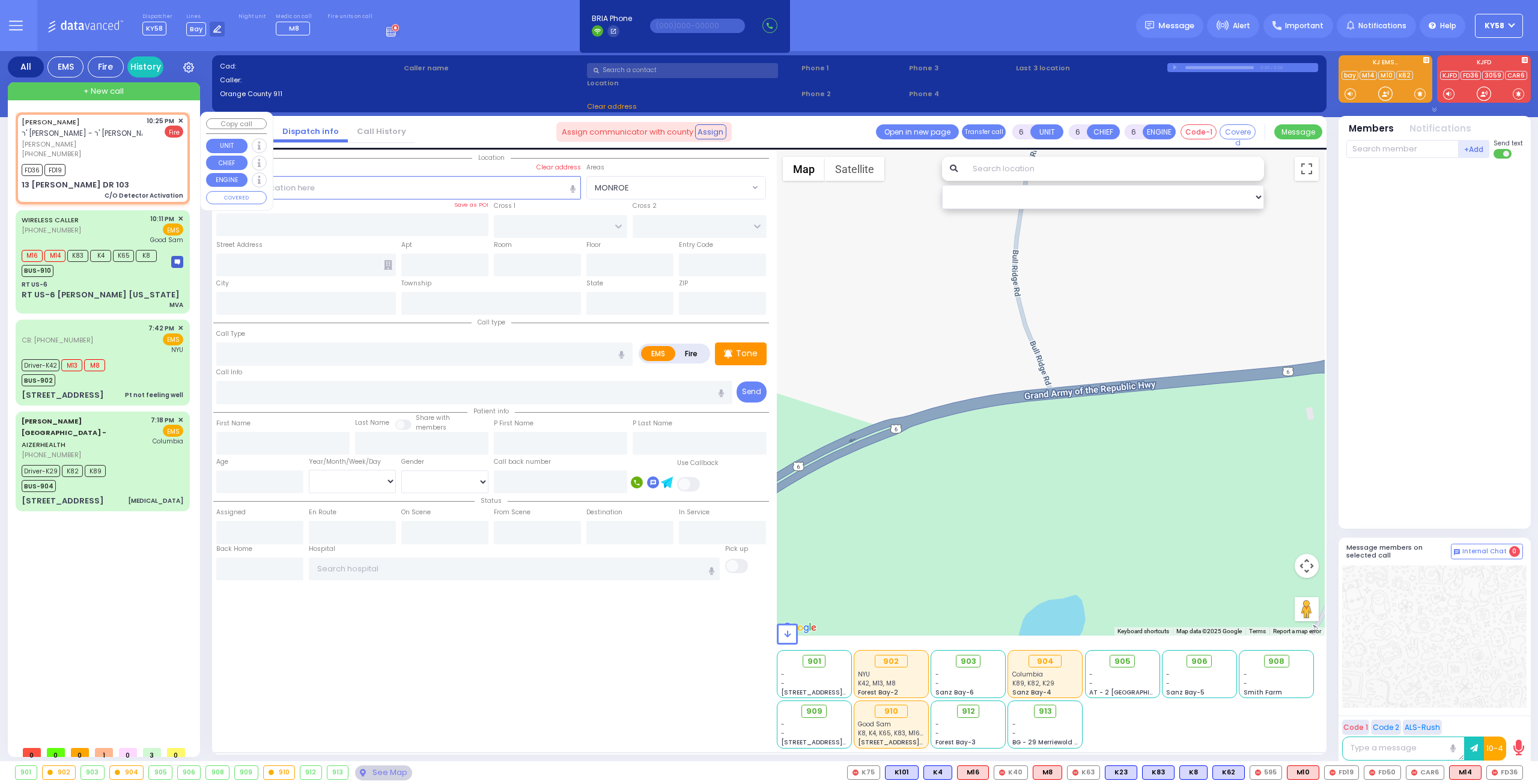
type input "C/O Detector Activation"
radio input "false"
radio input "true"
type input "[PERSON_NAME]"
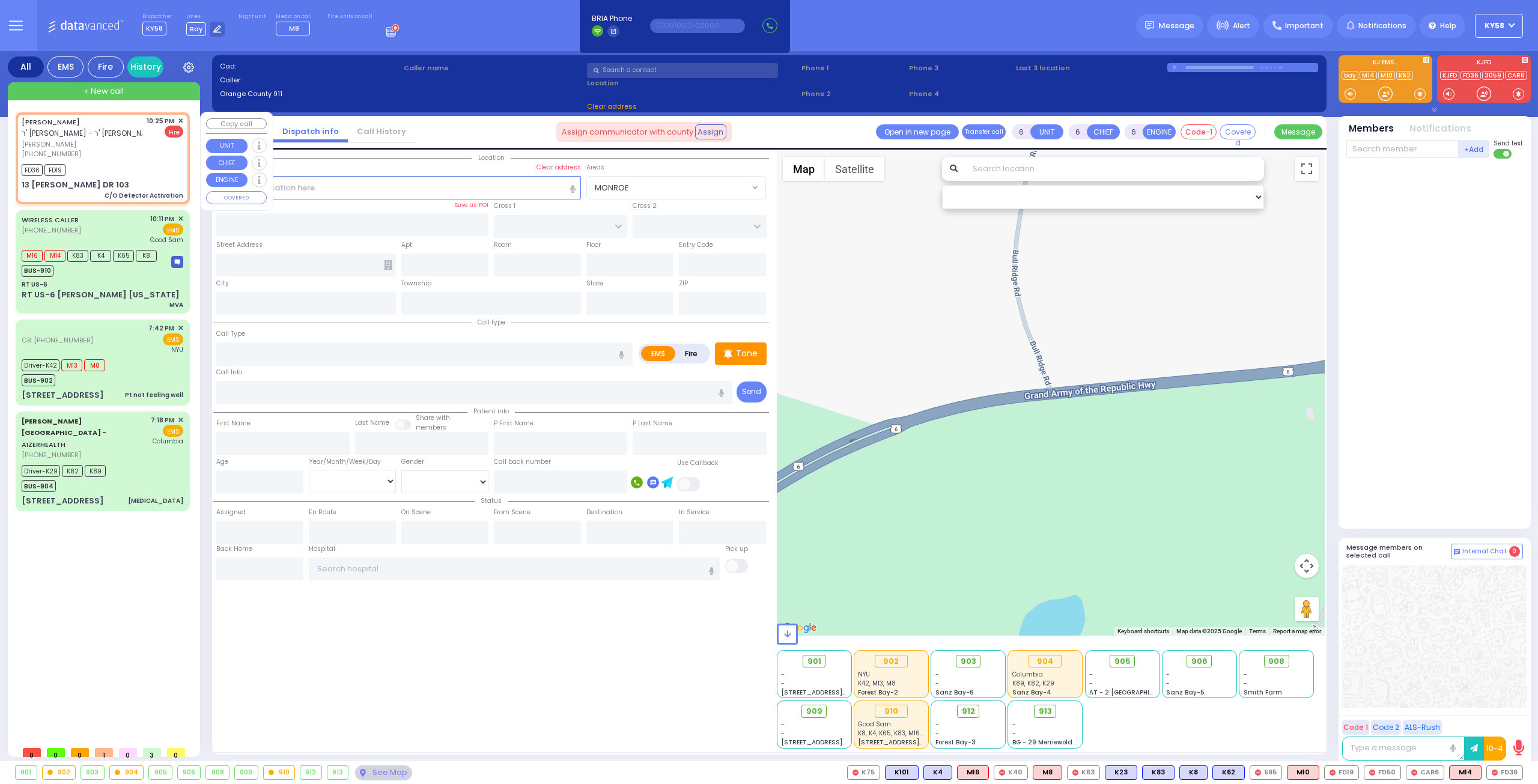
select select
type input "22:25"
type input "22:27"
type input "KAHAN DR"
type input "GETZIL BERGER BLVD"
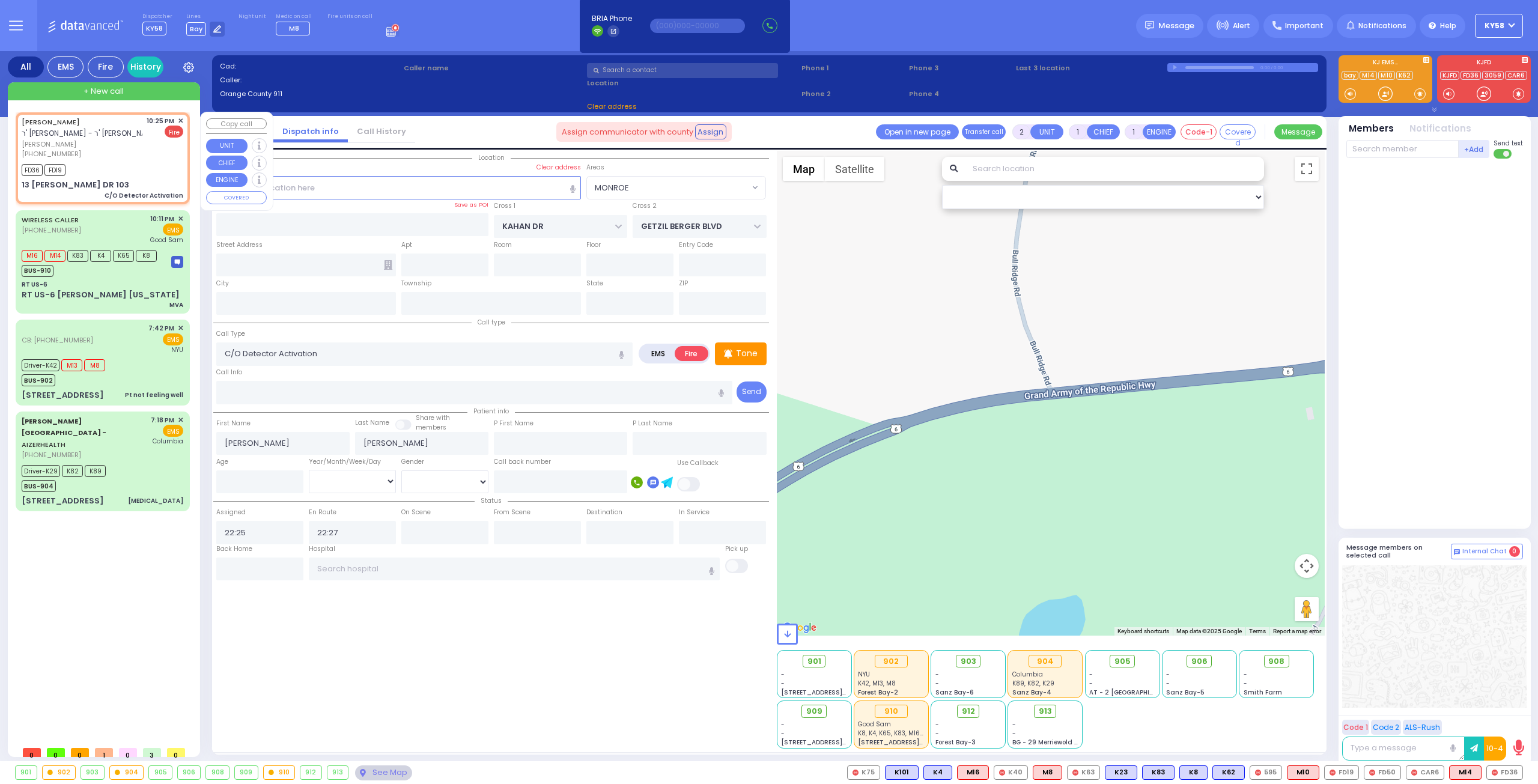
type input "13 [PERSON_NAME] DR"
type input "103"
type input "Monroe"
type input "[US_STATE]"
type input "10950"
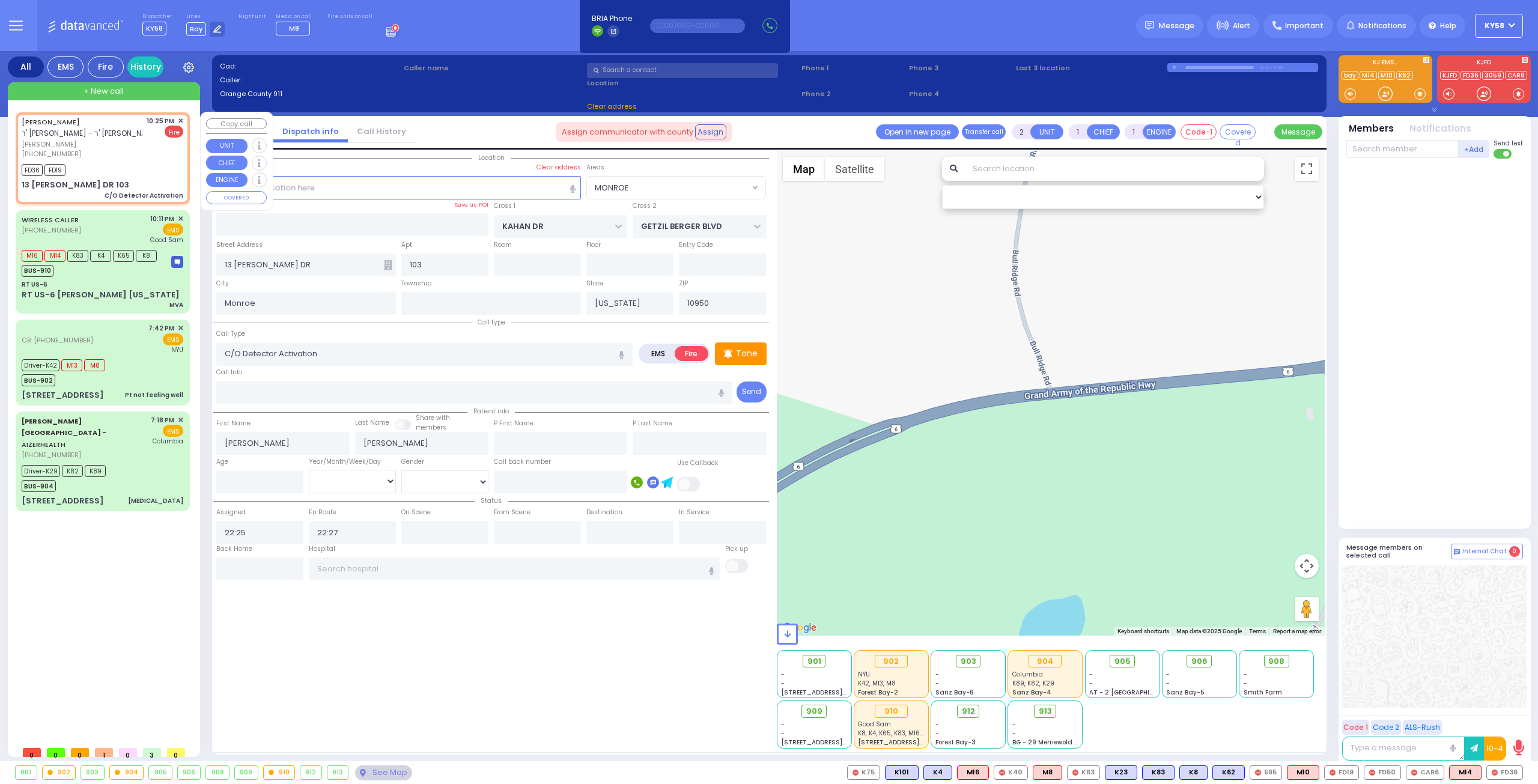
select select "SECTION 4"
select select "Hatzalah Garages"
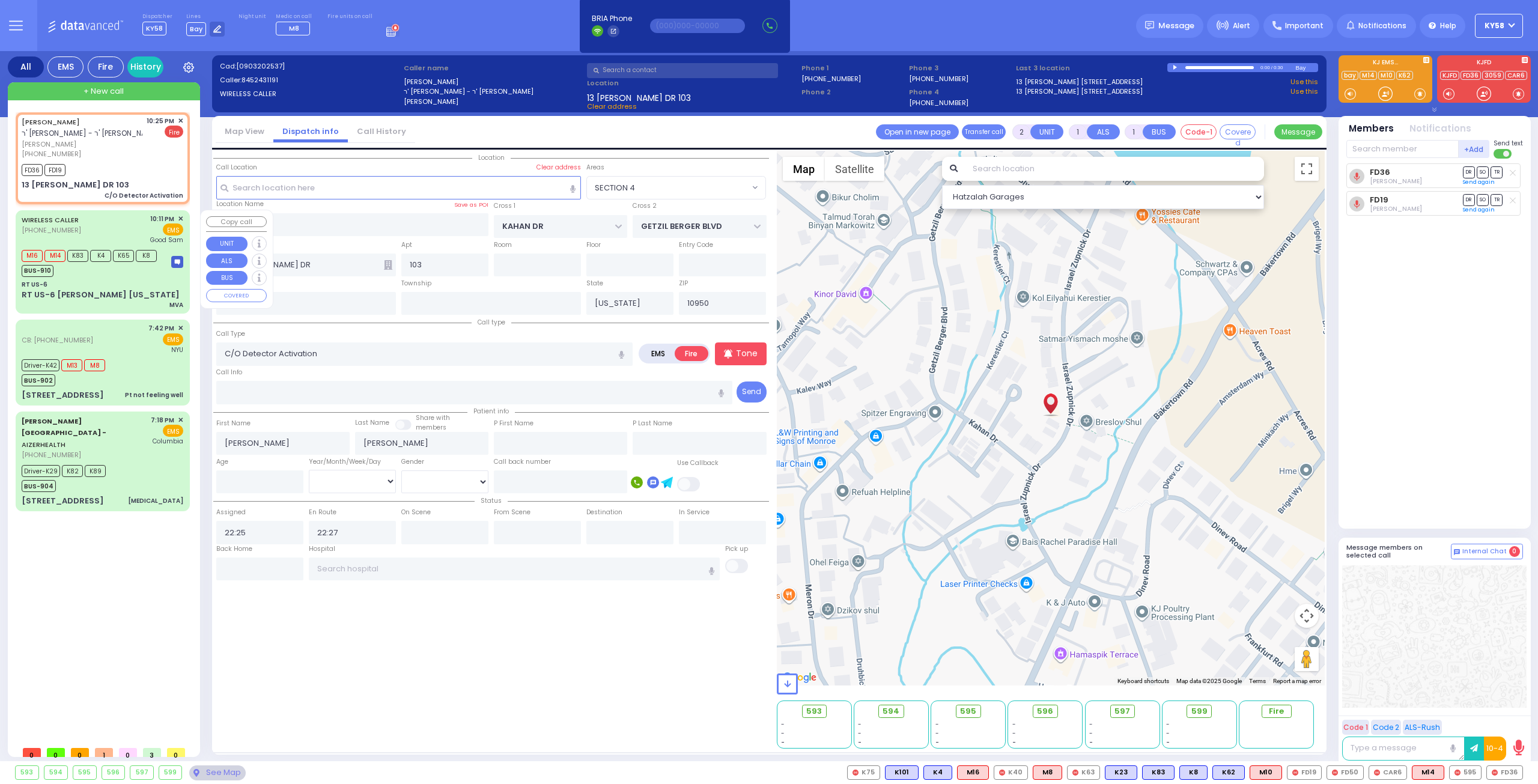
click at [178, 261] on img at bounding box center [177, 261] width 12 height 12
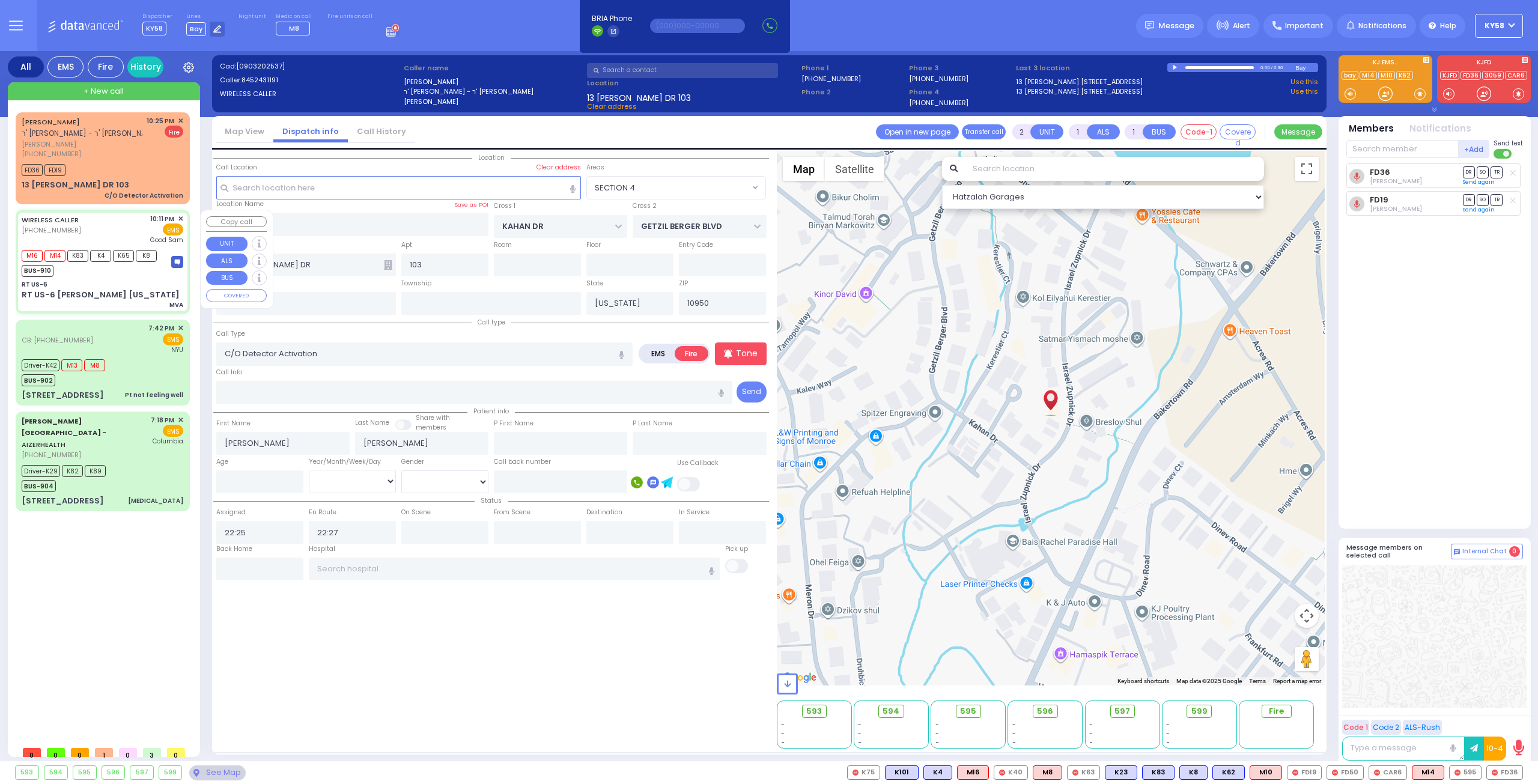
type input "4"
select select
type input "MVA"
radio input "true"
select select
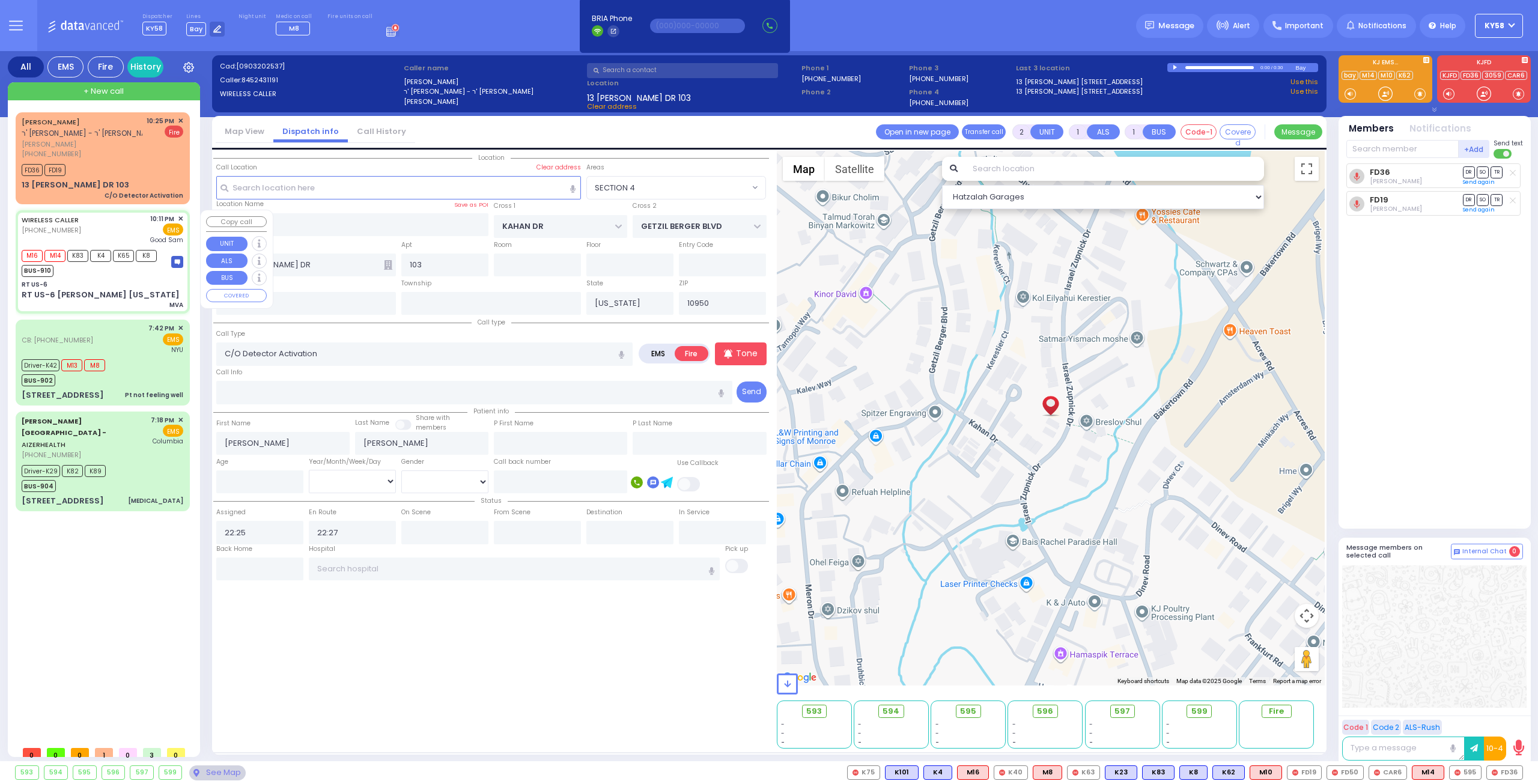
type input "22:11"
type input "22:13"
type input "22:29"
type input "[GEOGRAPHIC_DATA]"
type input "RT US-6"
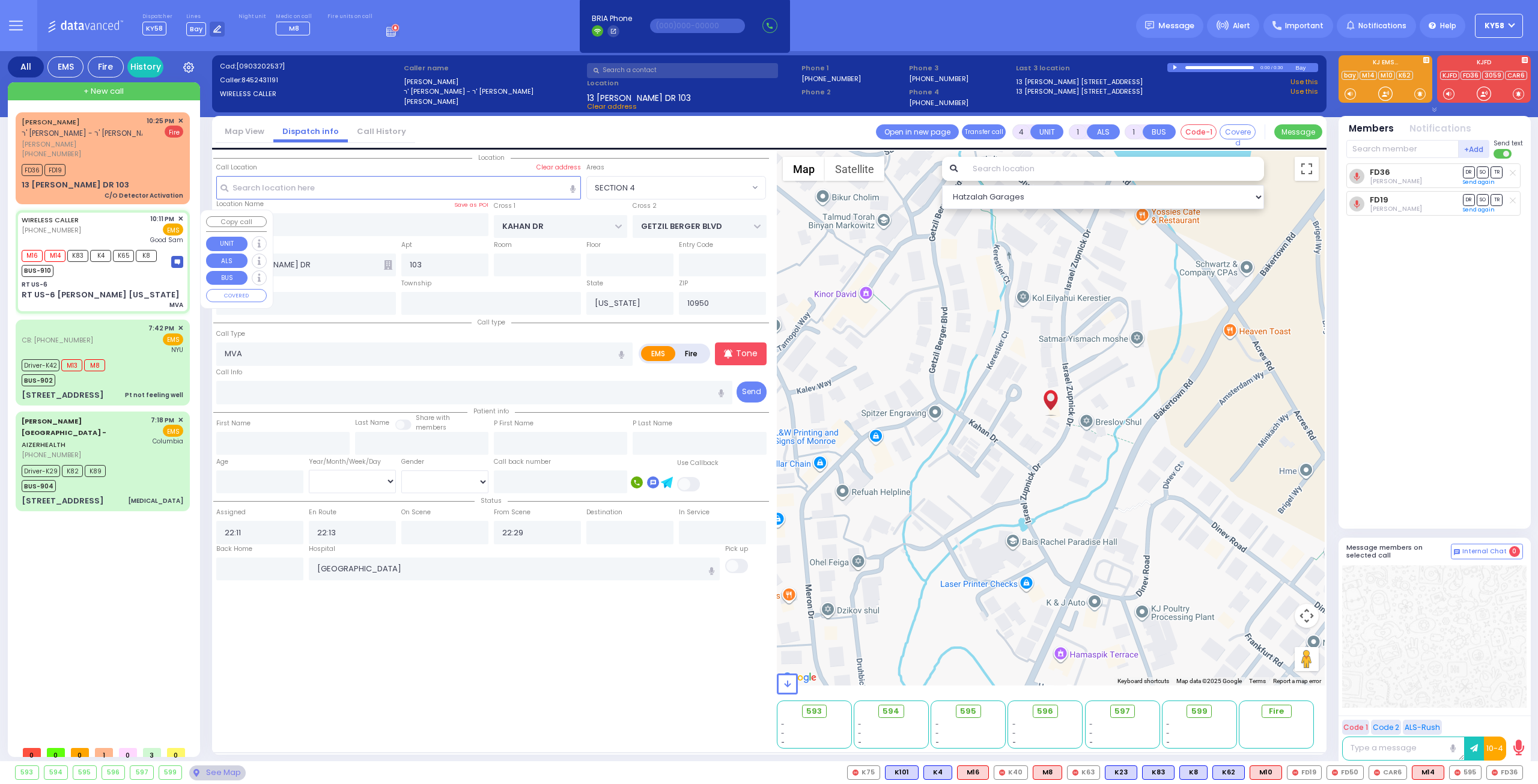
type input "ROUTE 6"
type input "RT US-6 [PERSON_NAME] [US_STATE]"
type input "[PERSON_NAME]"
type input "10926"
select select "MONROE"
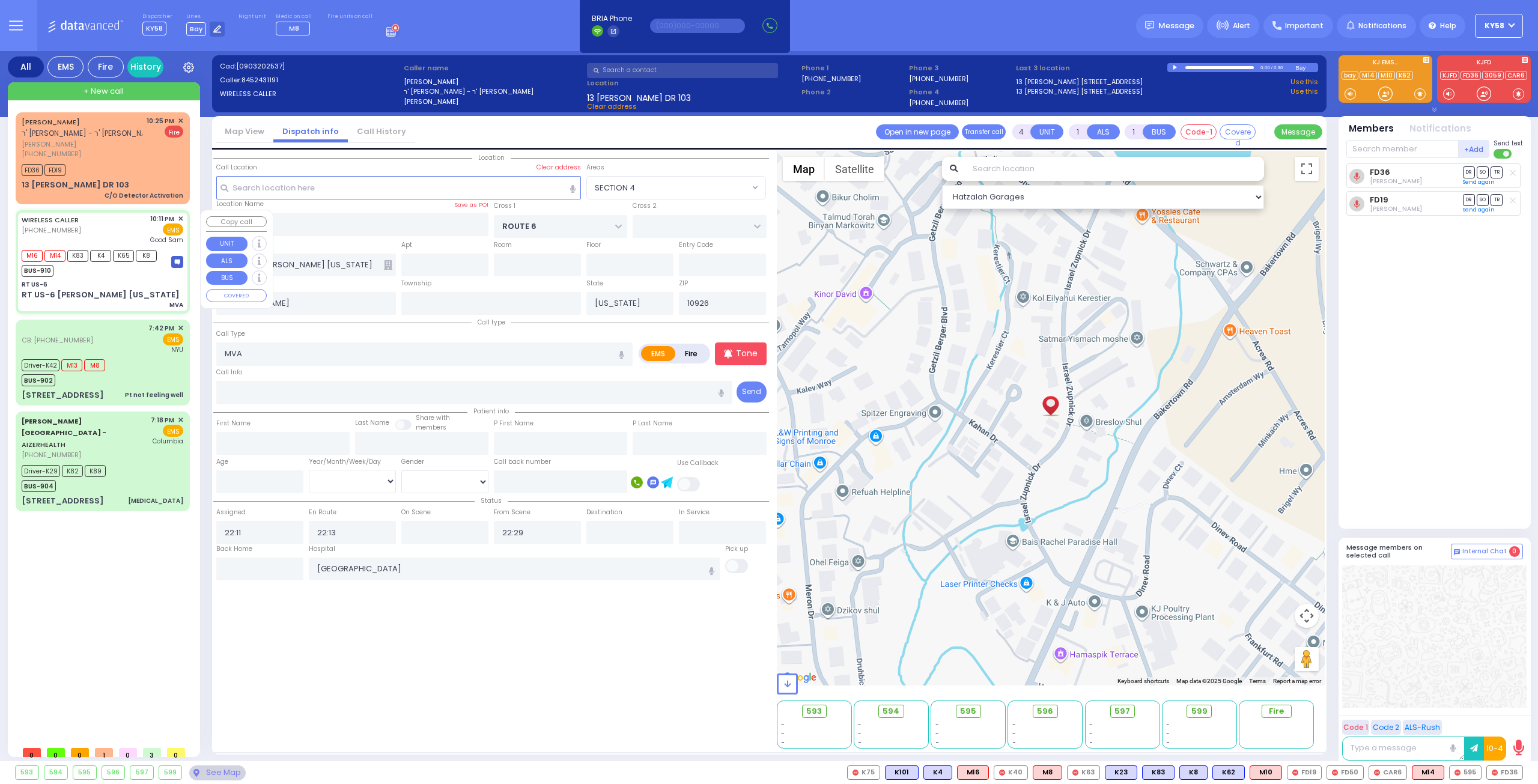
select select "Hatzalah Garages"
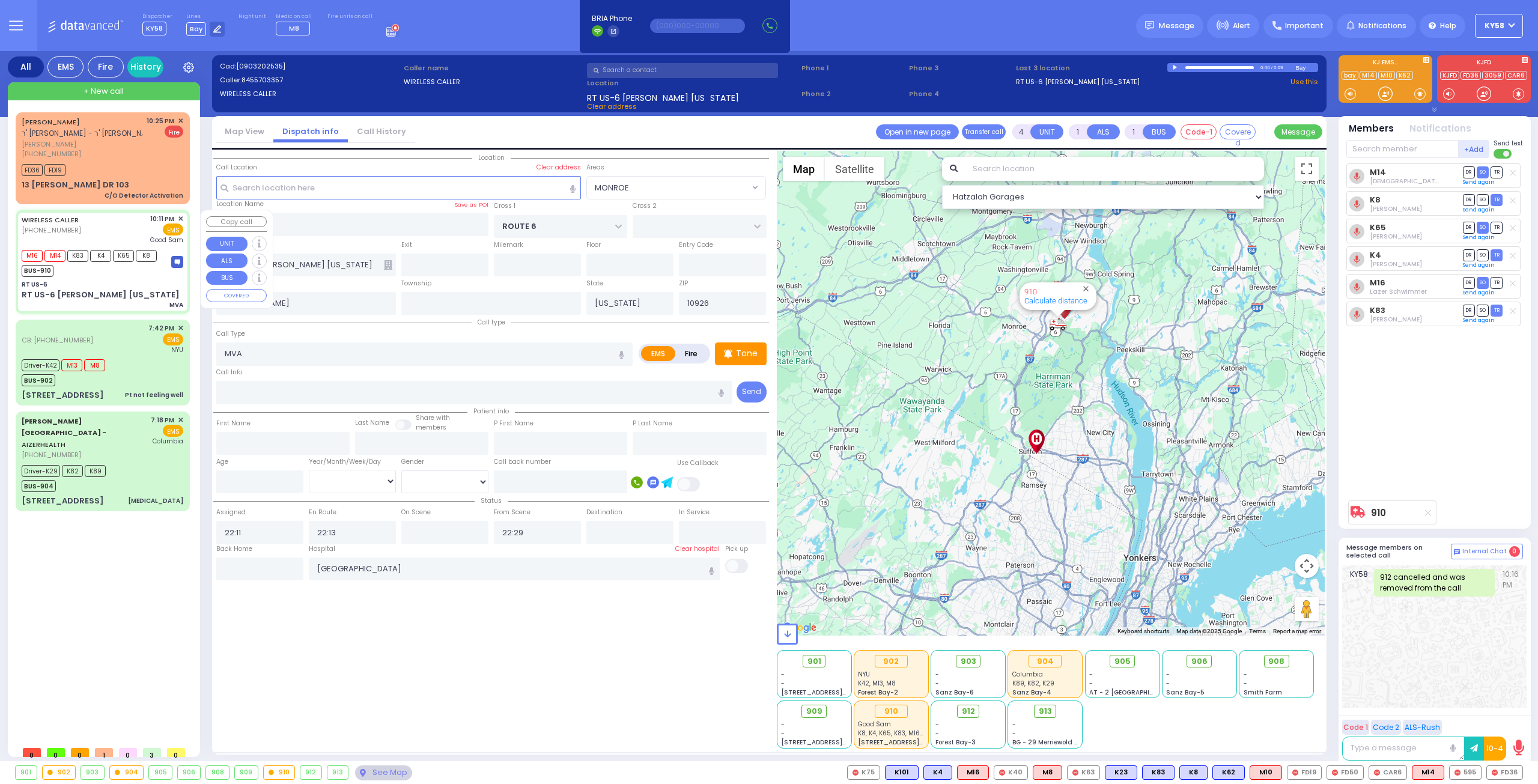
click at [180, 259] on img at bounding box center [177, 261] width 12 height 12
select select
radio input "true"
select select
select select "MONROE"
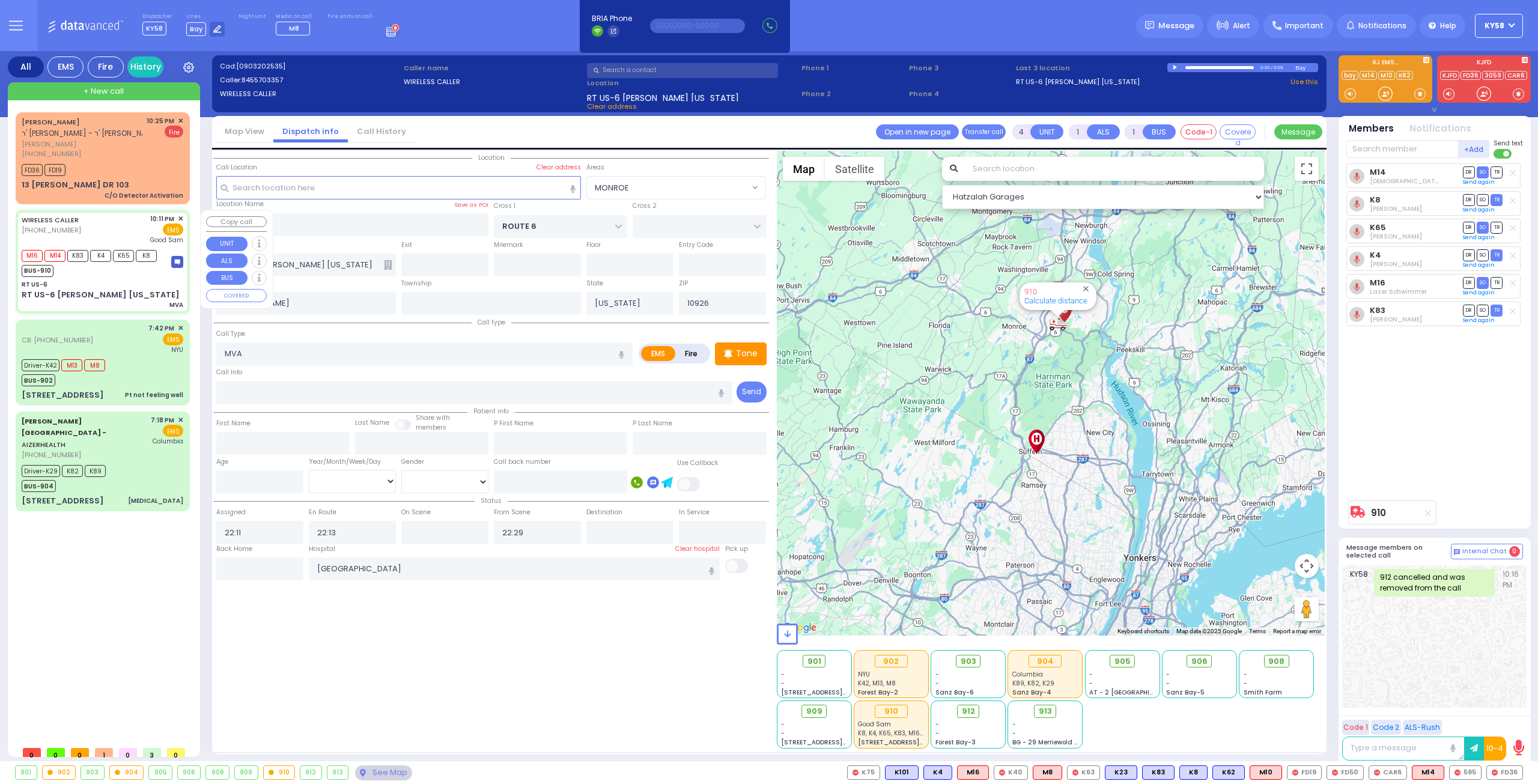
select select "Hatzalah Garages"
click at [1187, 25] on span "Message" at bounding box center [1176, 25] width 36 height 12
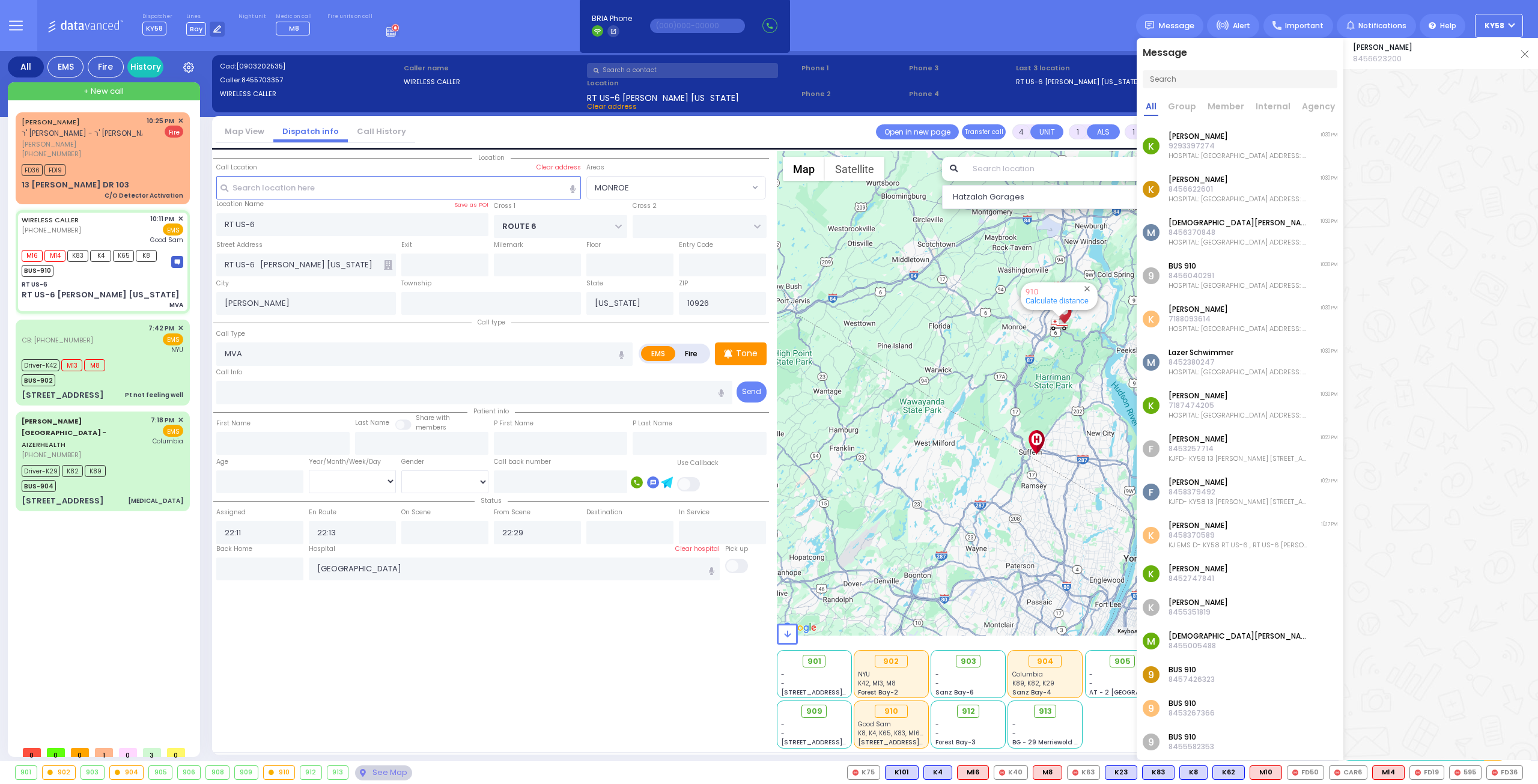
click at [1235, 146] on p "9293397274" at bounding box center [1238, 146] width 139 height 9
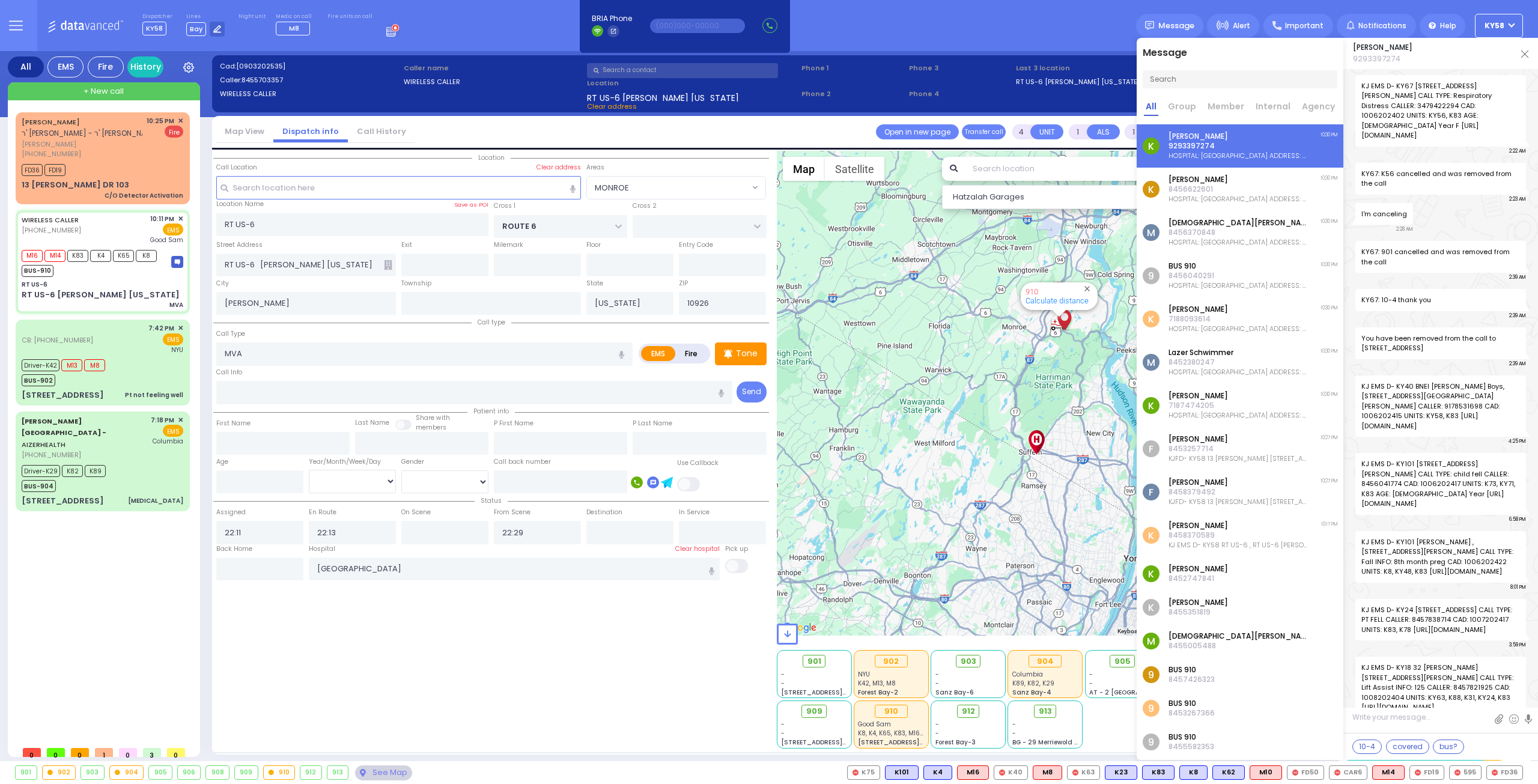
scroll to position [89148, 0]
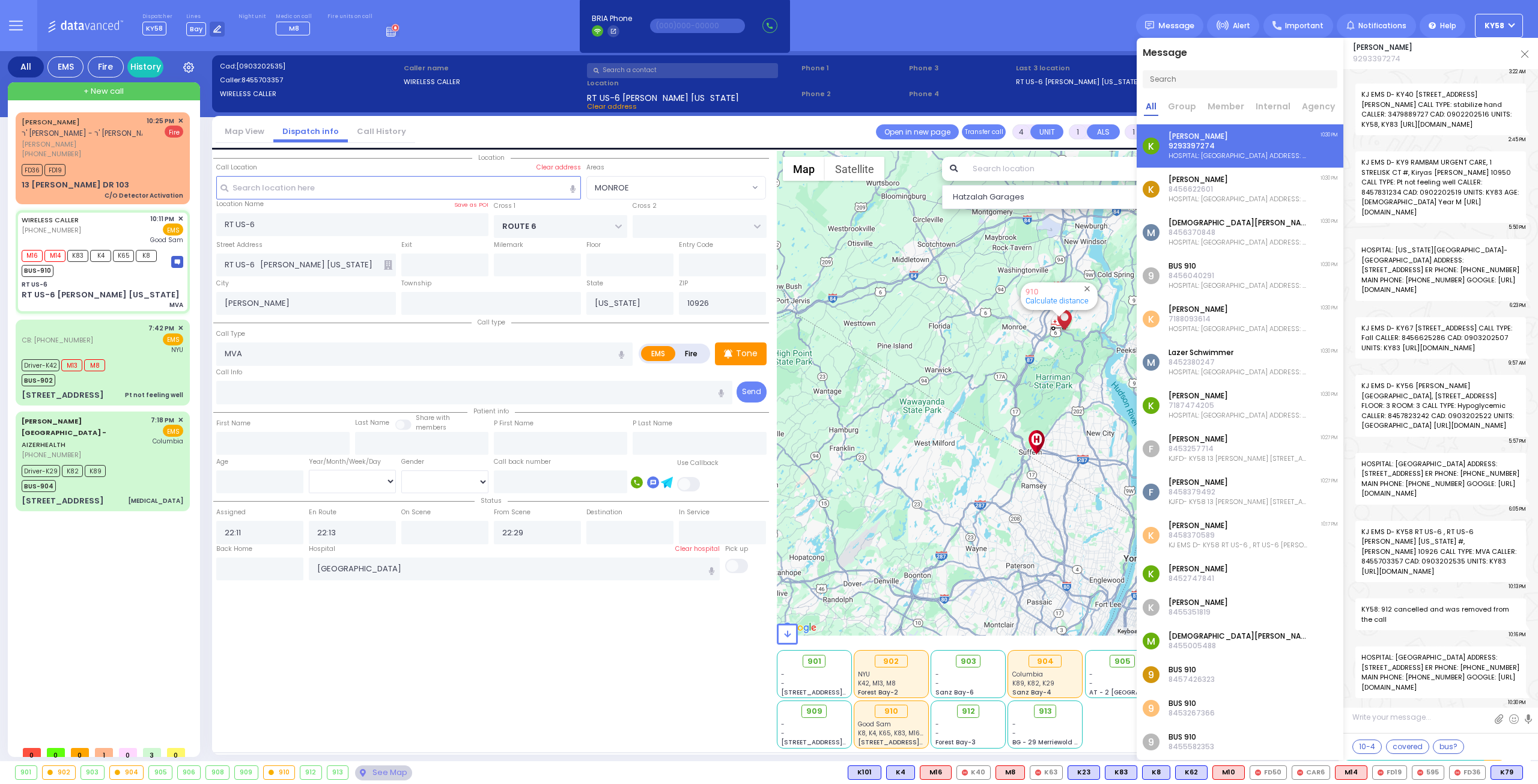
click at [1218, 188] on p "8456622601" at bounding box center [1238, 189] width 139 height 9
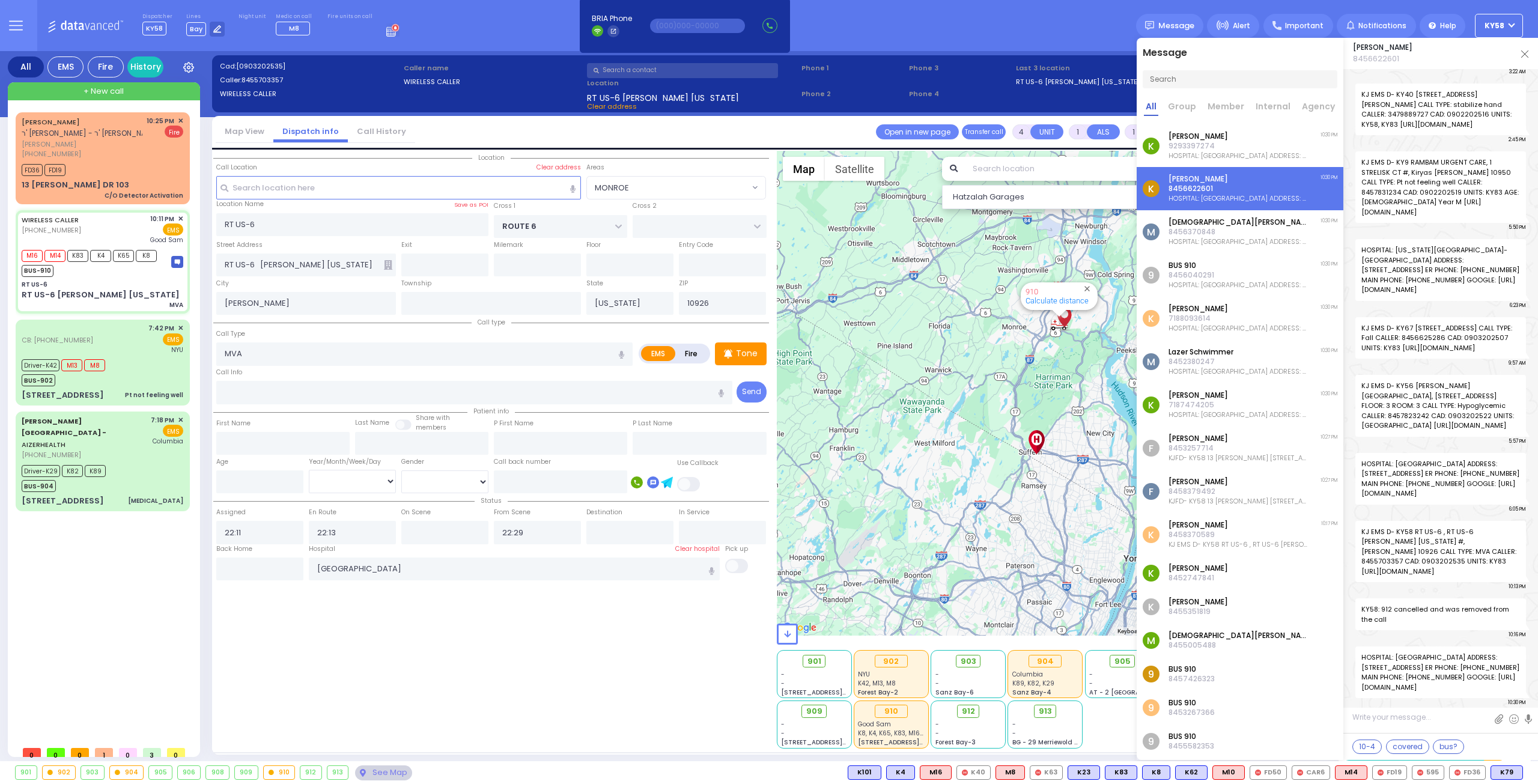
scroll to position [30215, 0]
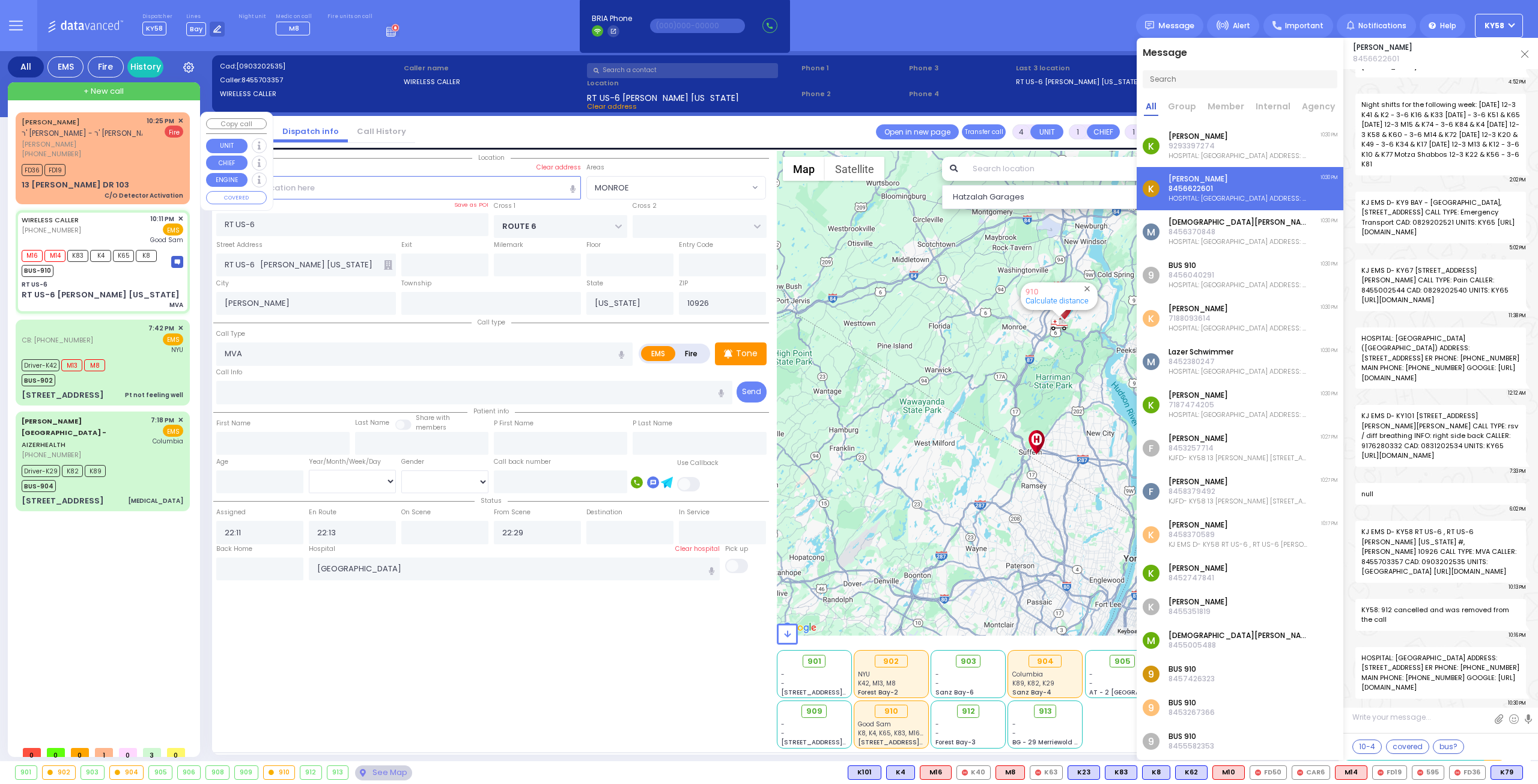
click at [135, 158] on div "[PHONE_NUMBER]" at bounding box center [82, 153] width 121 height 10
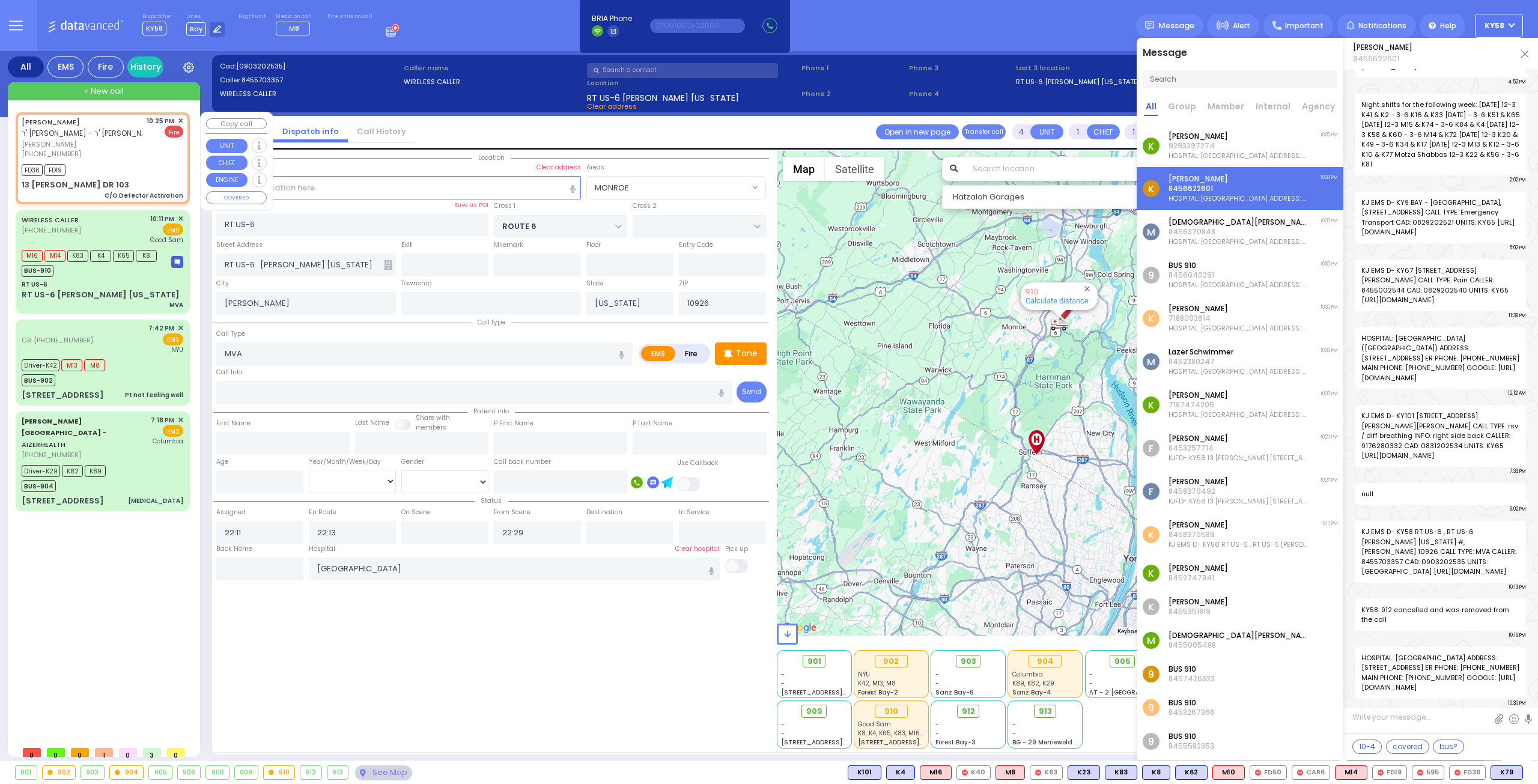
type input "2"
select select
type input "C/O Detector Activation"
radio input "false"
radio input "true"
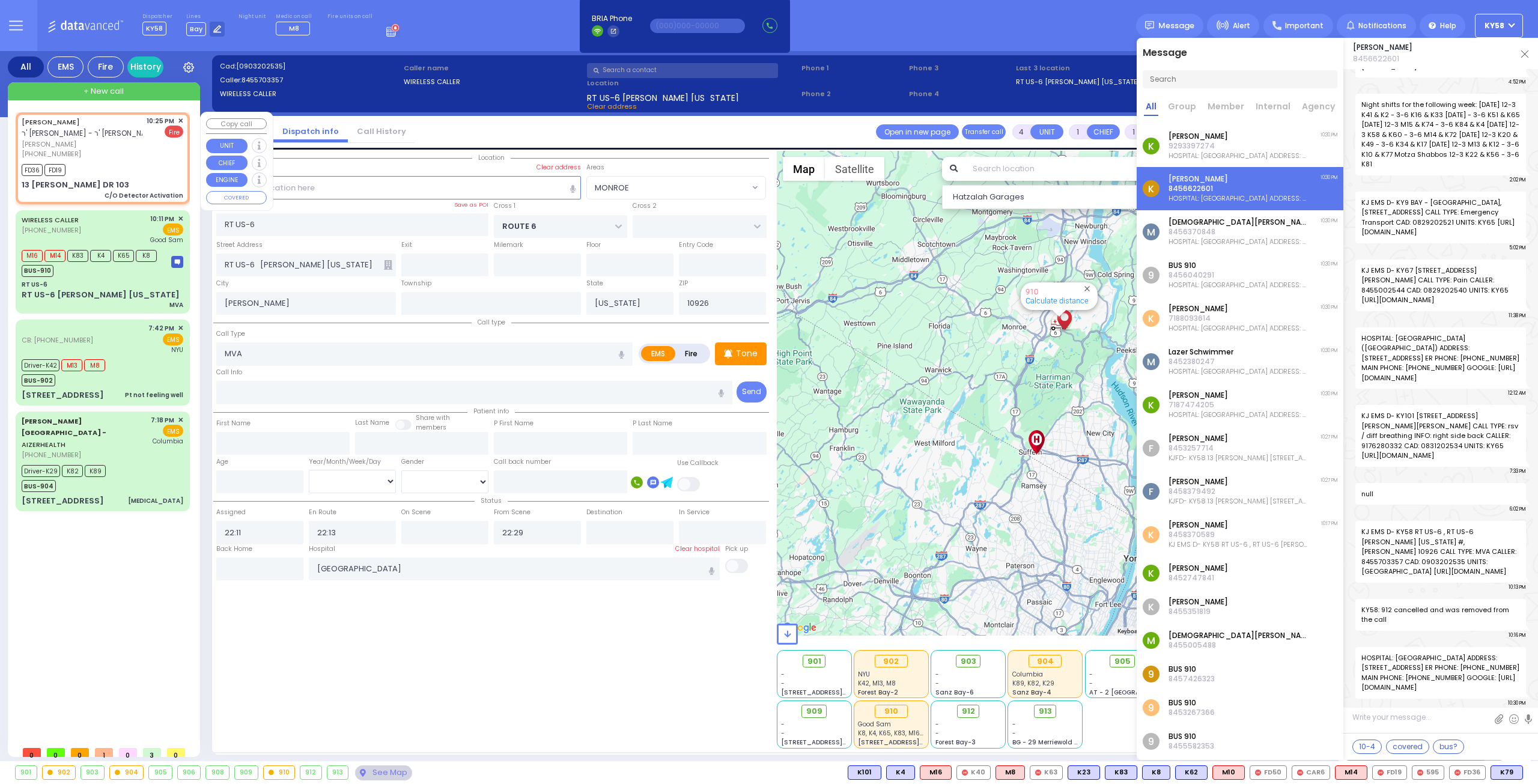
type input "[PERSON_NAME]"
select select
type input "22:25"
type input "22:27"
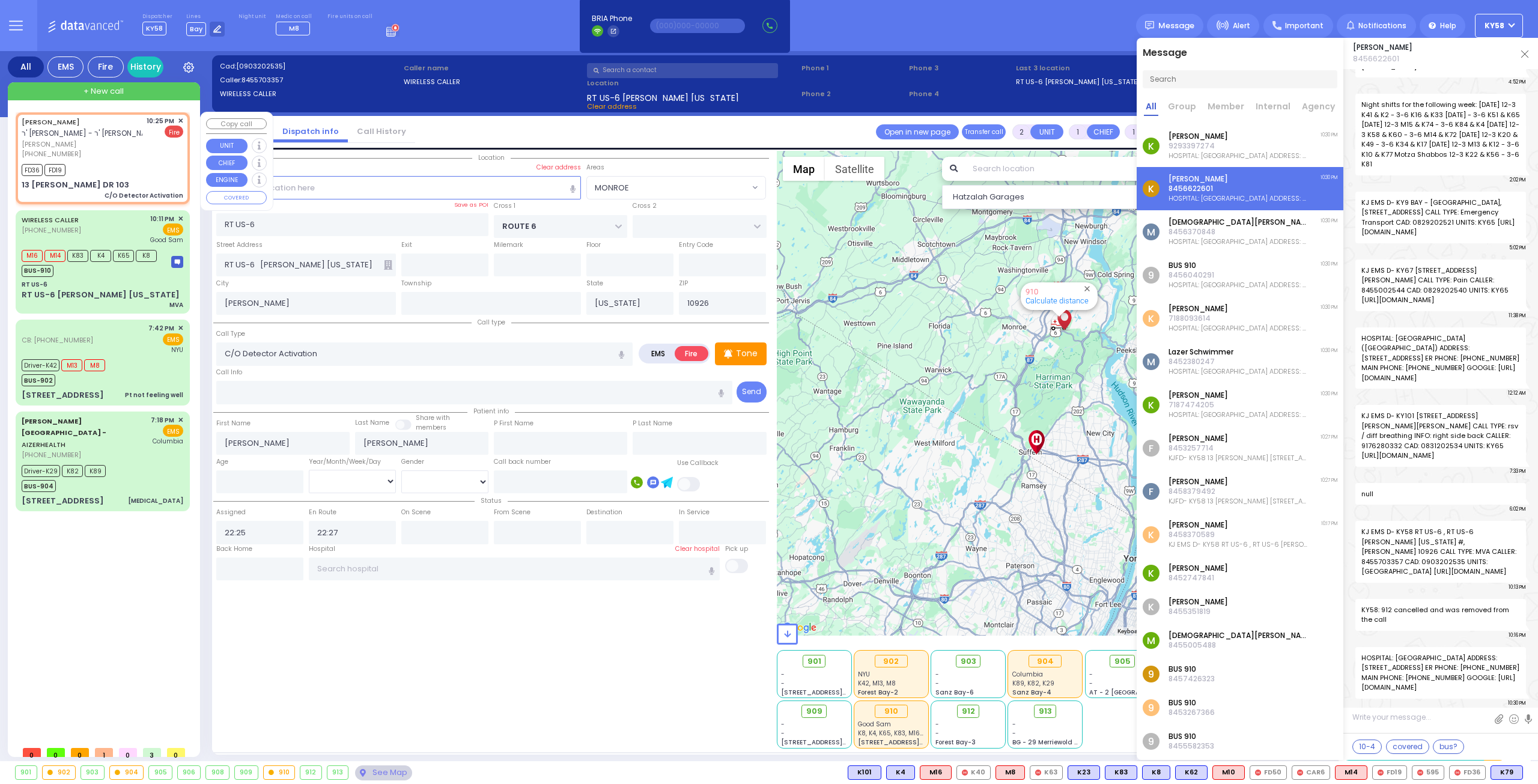
type input "KAHAN DR"
type input "GETZIL BERGER BLVD"
type input "13 [PERSON_NAME] DR"
type input "103"
type input "Monroe"
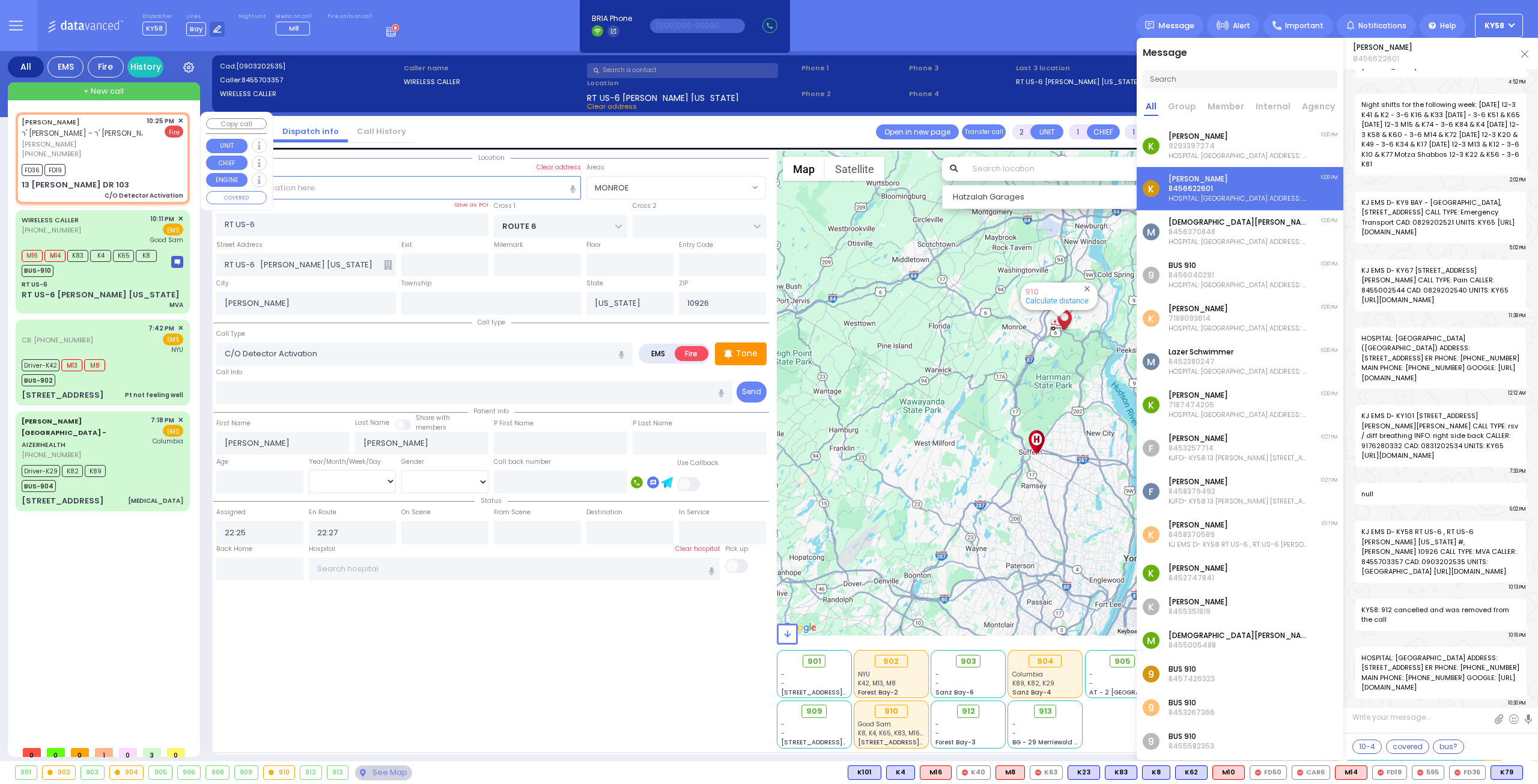
type input "10950"
select select "SECTION 4"
select select "Hatzalah Garages"
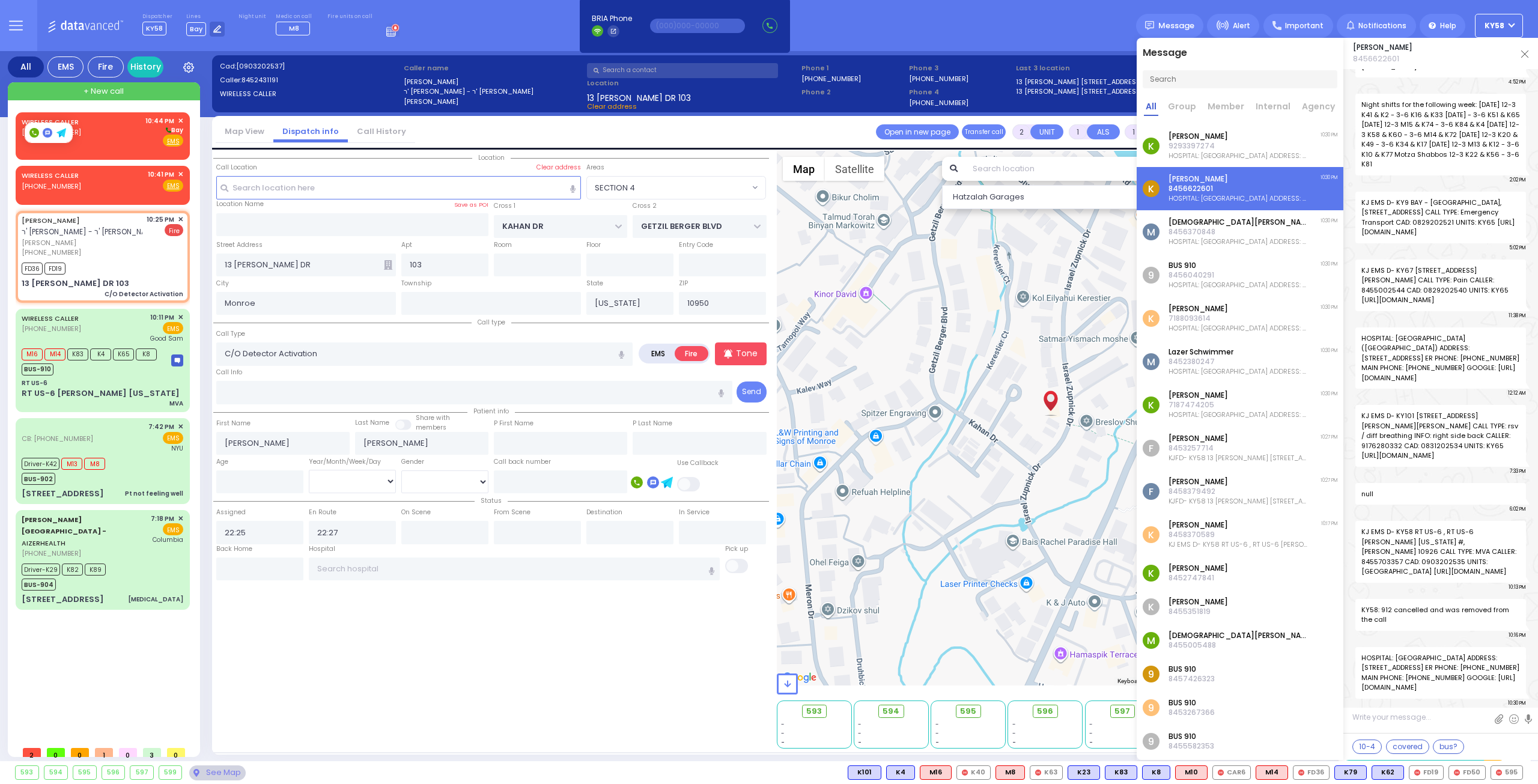
click at [72, 130] on div at bounding box center [48, 133] width 46 height 20
click at [124, 136] on div "WIRELESS CALLER [PHONE_NUMBER] 10:44 PM ✕ [GEOGRAPHIC_DATA]" at bounding box center [102, 132] width 162 height 32
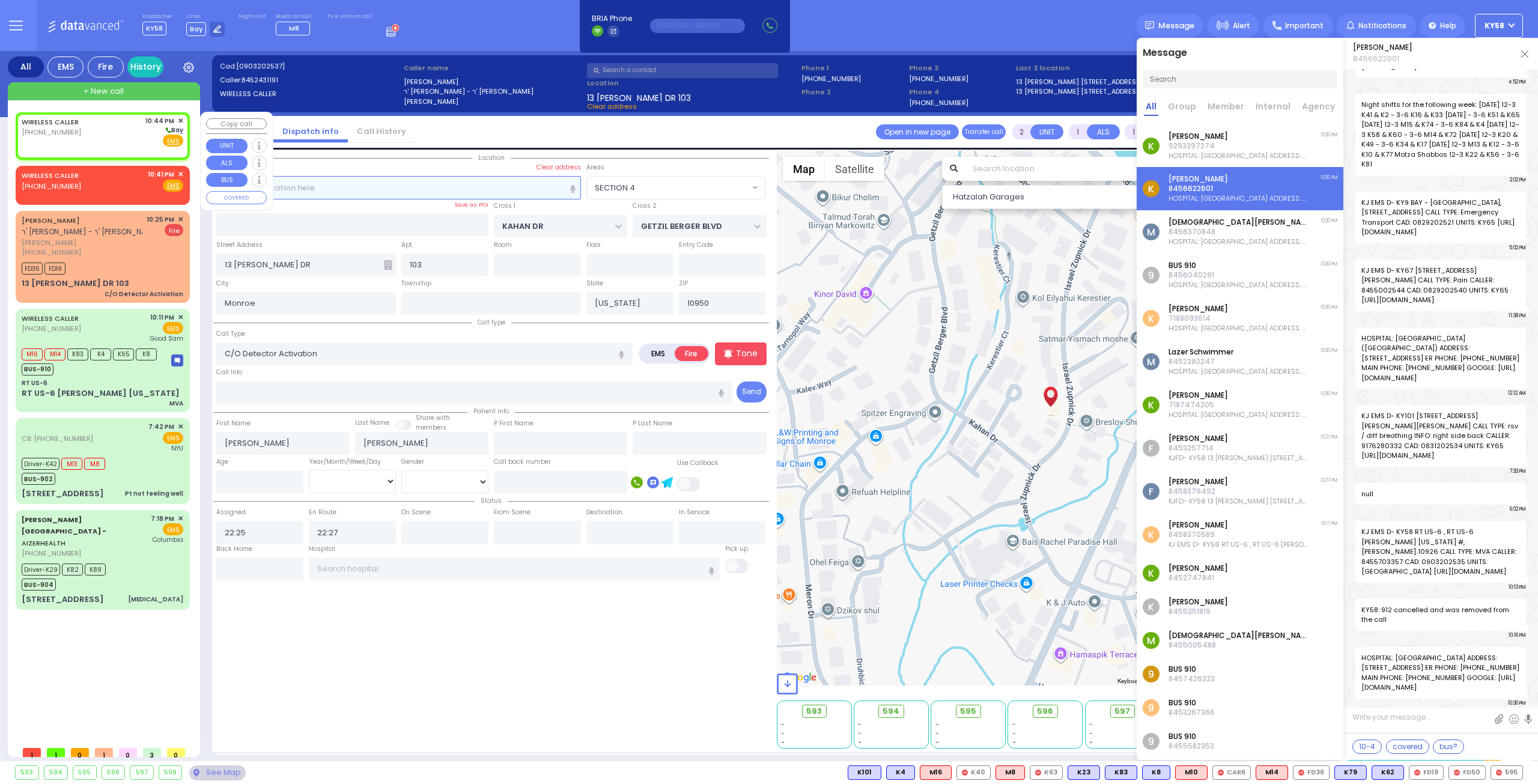
select select
radio input "true"
select select
type input "22:44"
select select "Hatzalah Garages"
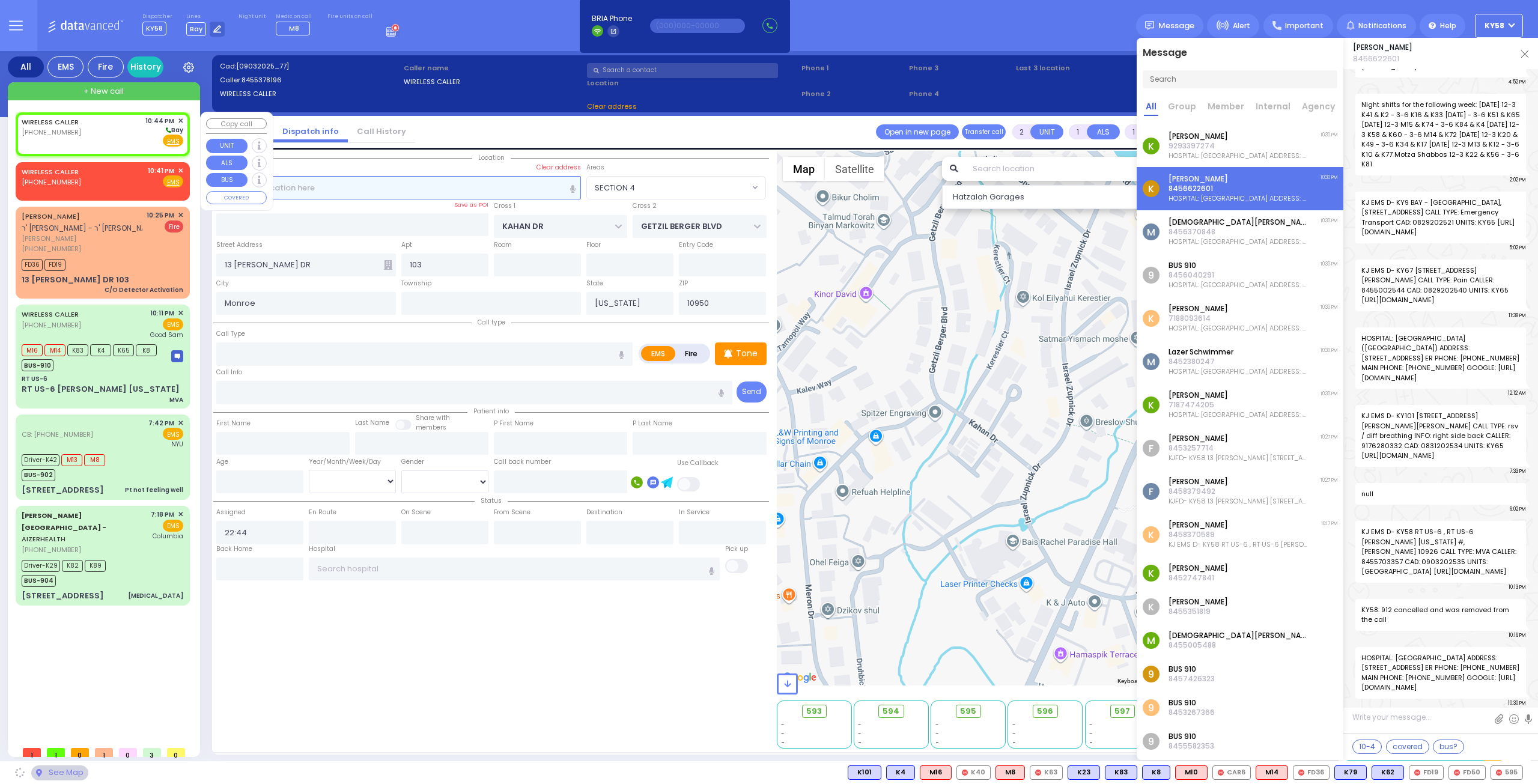
select select
radio input "true"
select select
select select "Hatzalah Garages"
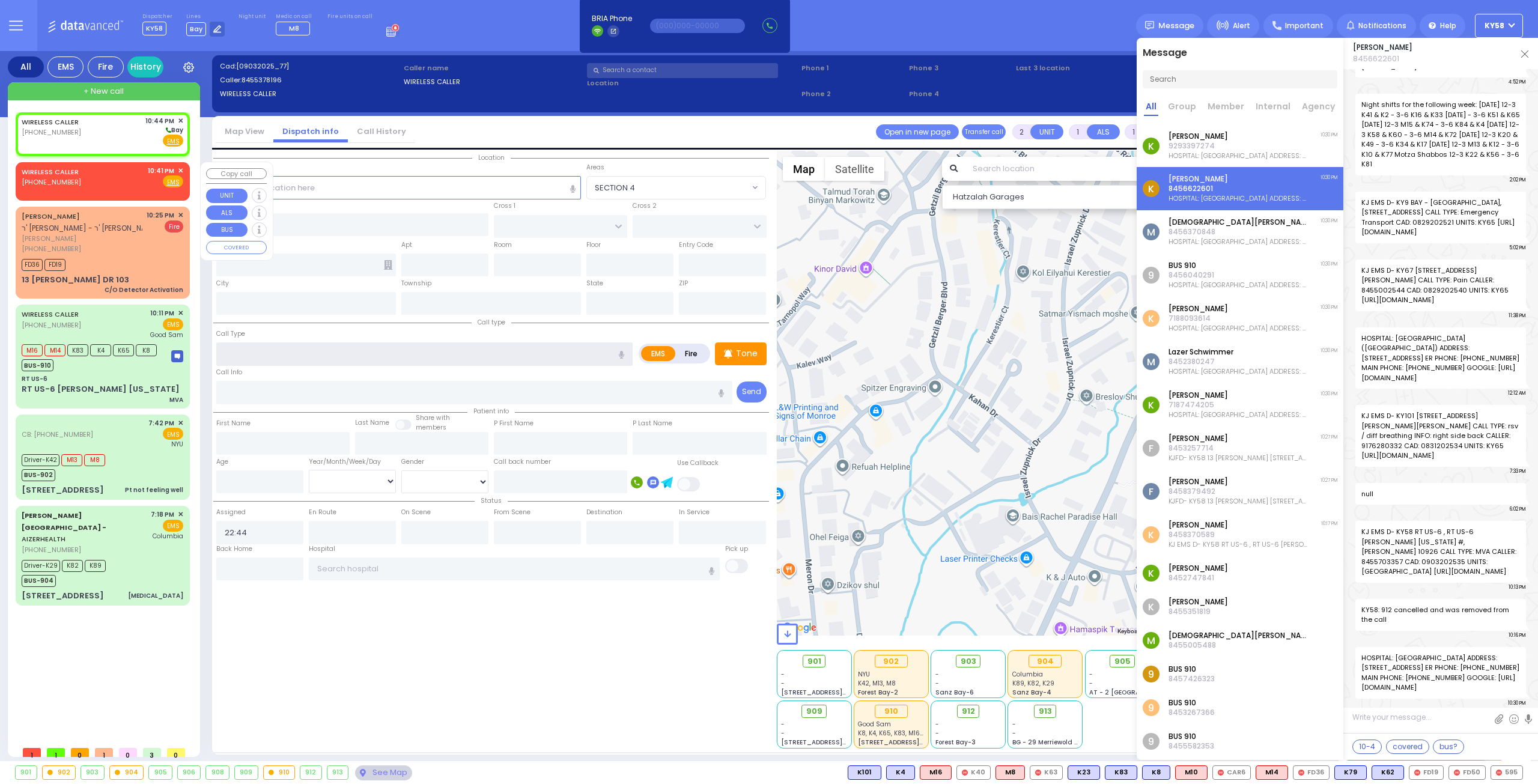
drag, startPoint x: 501, startPoint y: 359, endPoint x: 506, endPoint y: 364, distance: 7.1
click at [505, 363] on div "Call type Call Type EMS Fire Tone" at bounding box center [491, 359] width 556 height 89
click at [150, 138] on span "Fire" at bounding box center [153, 140] width 19 height 12
select select
radio input "false"
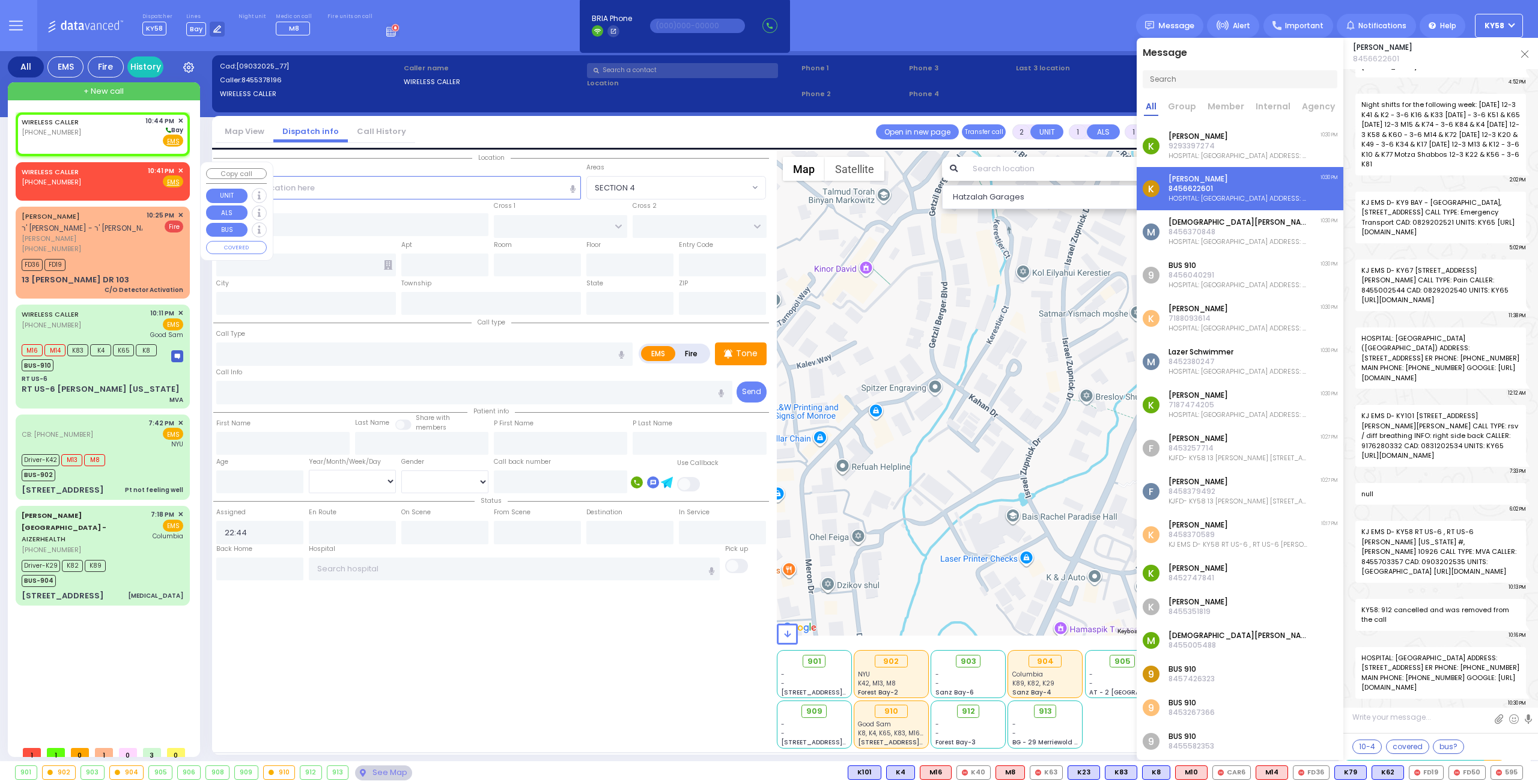
radio input "true"
select select
select select "Hatzalah Garages"
select select
radio input "true"
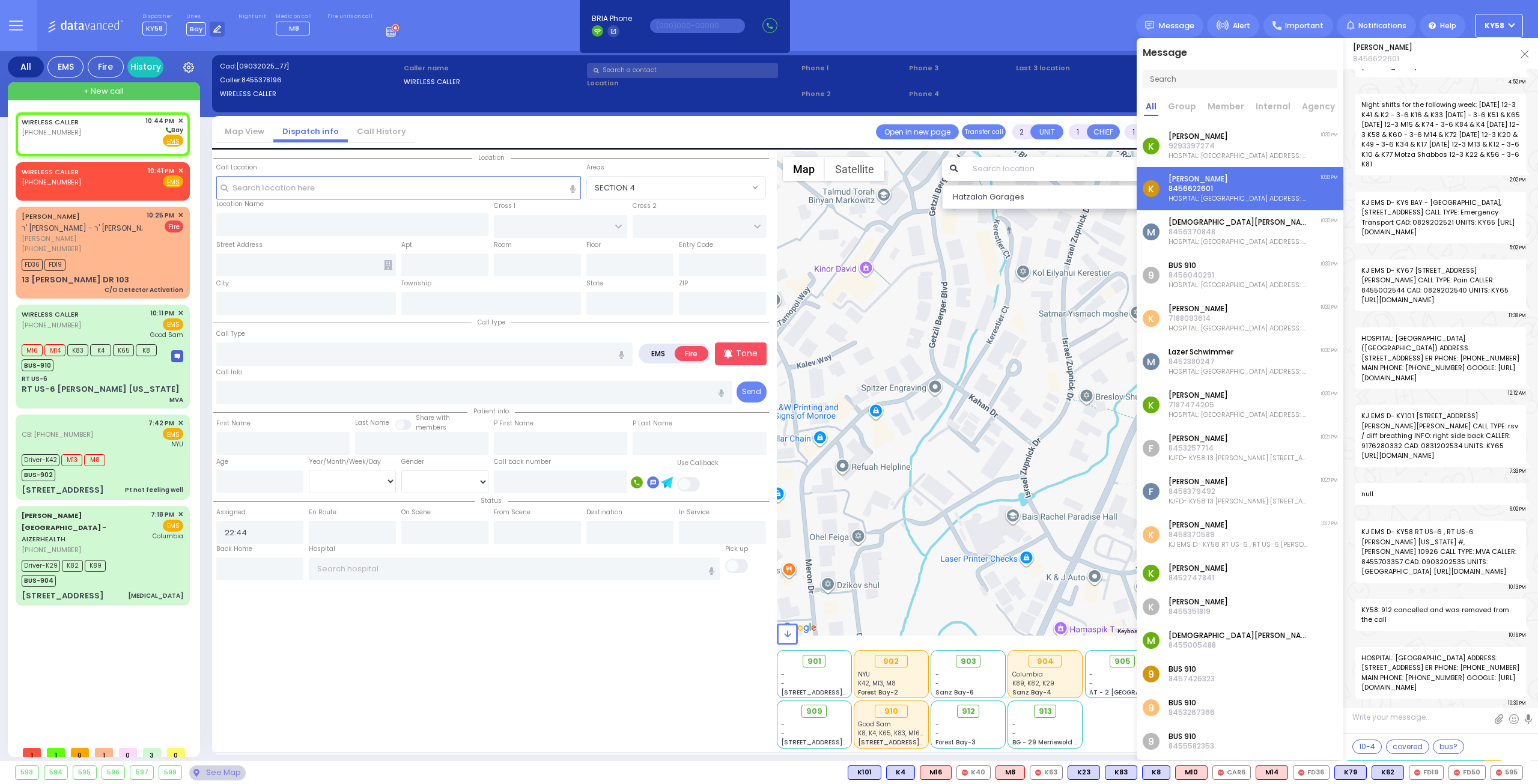
select select
select select "Hatzalah Garages"
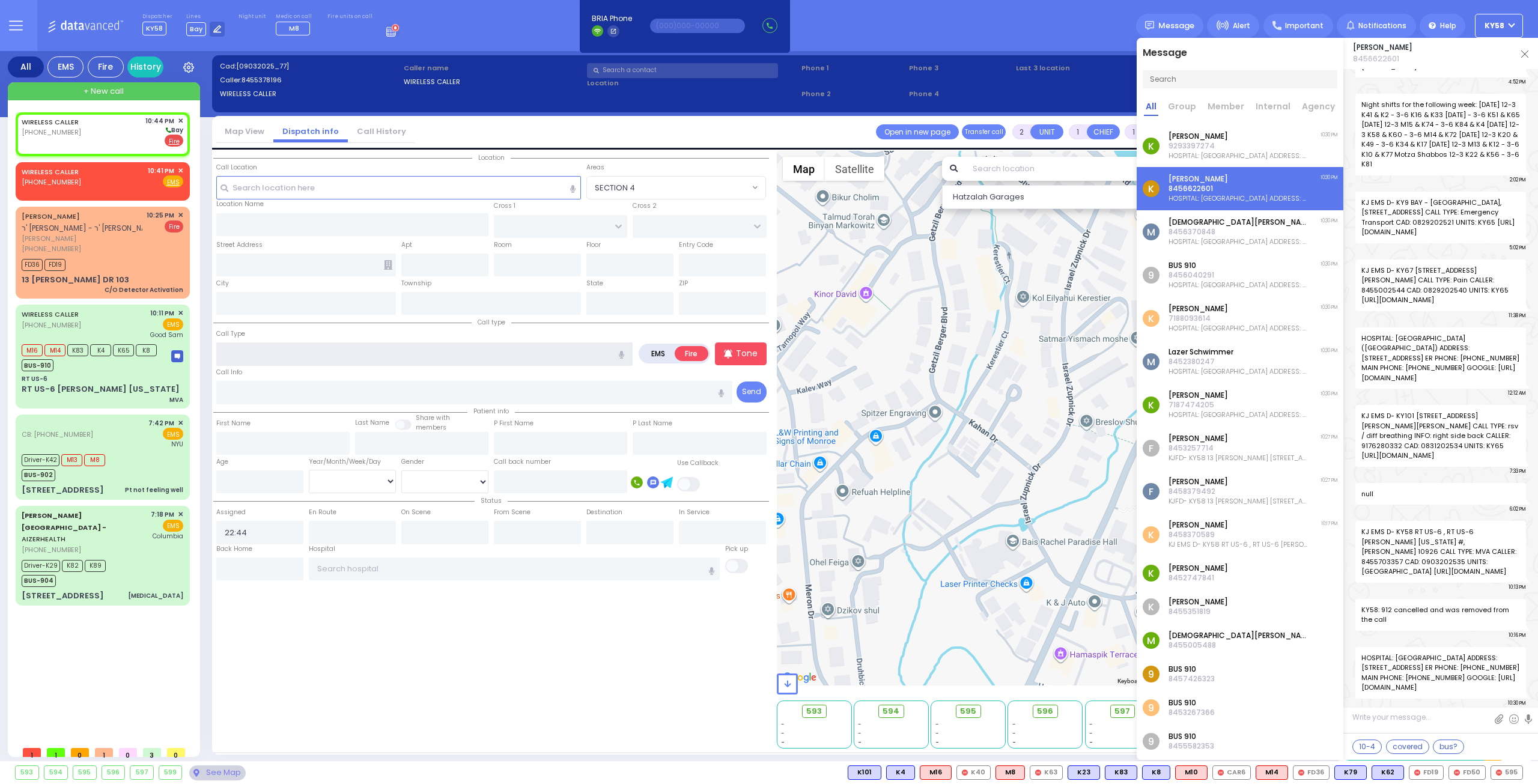
click at [350, 346] on input "text" at bounding box center [425, 353] width 416 height 23
type input "d"
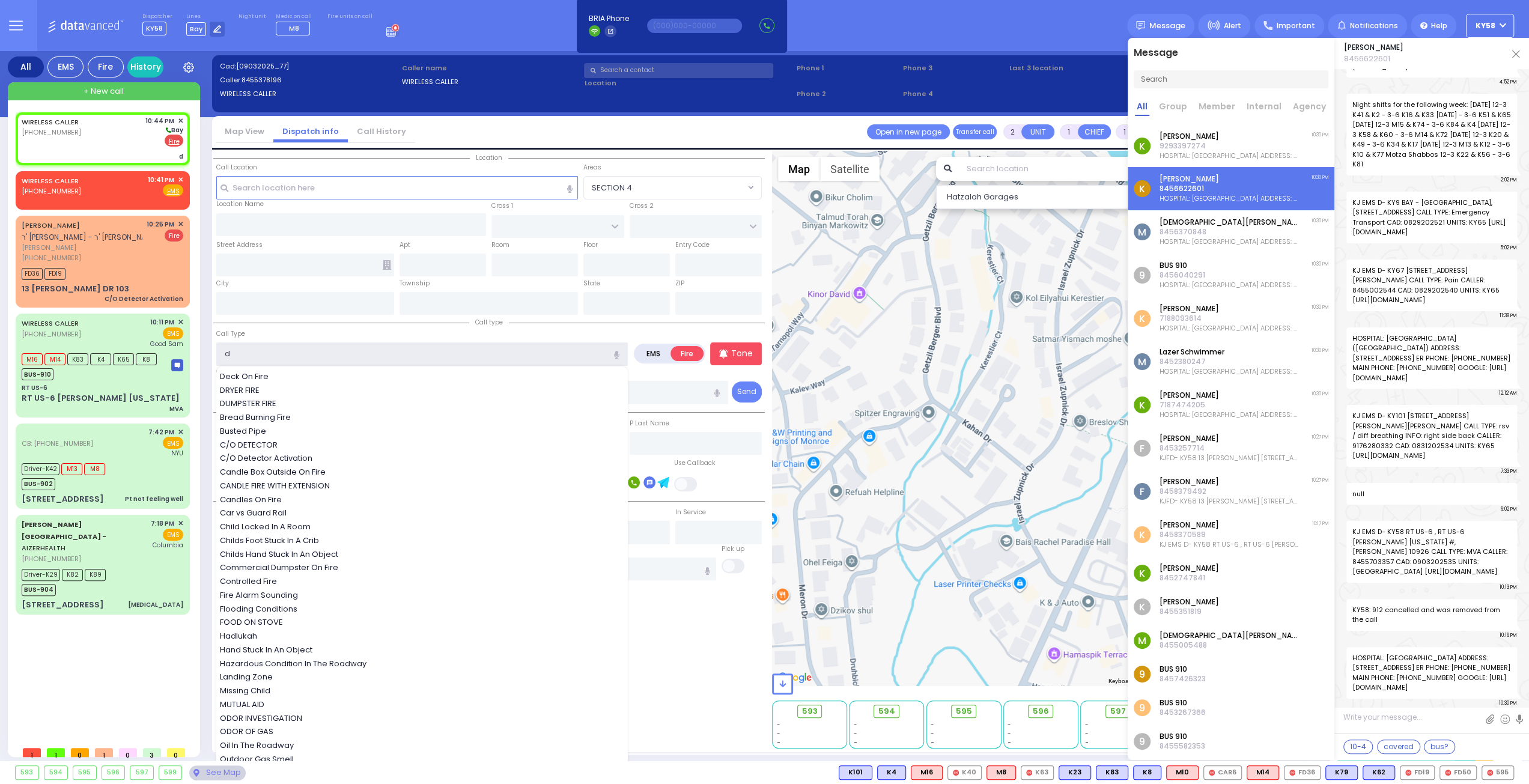
select select
radio input "true"
select select
select select "Hatzalah Garages"
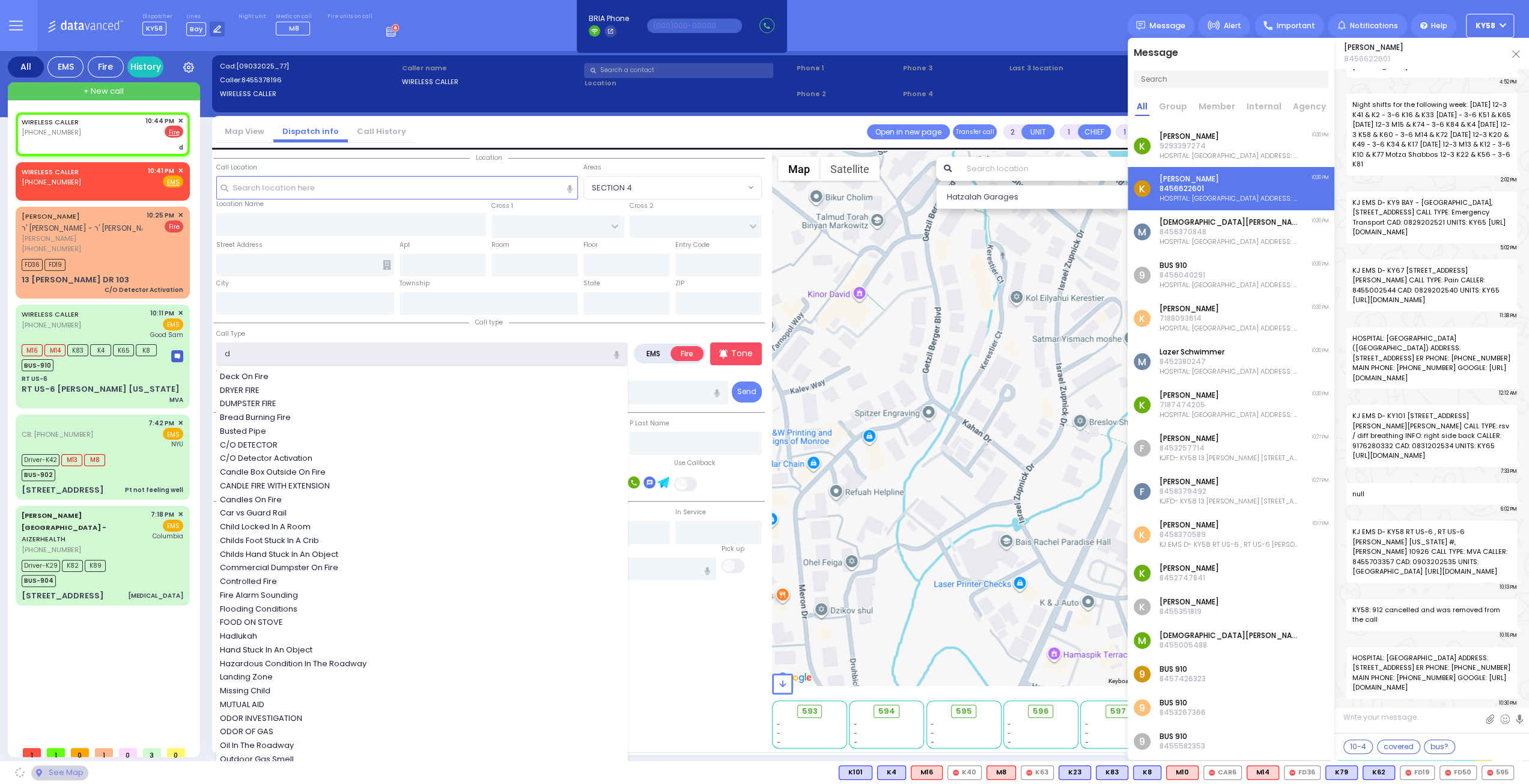
select select
radio input "true"
select select
select select "Hatzalah Garages"
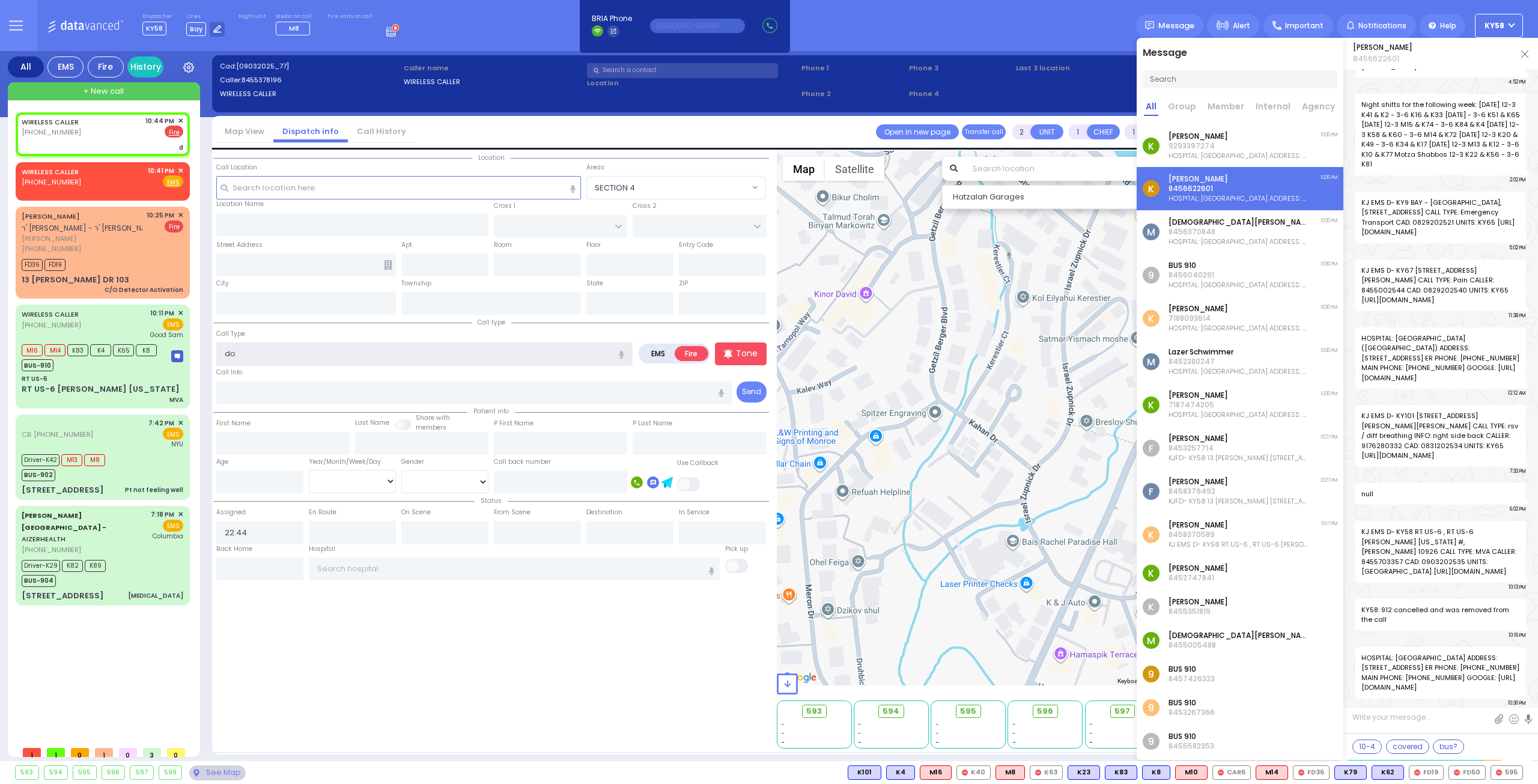
type input "d"
drag, startPoint x: 276, startPoint y: 183, endPoint x: 292, endPoint y: 179, distance: 16.5
click at [275, 183] on input "text" at bounding box center [399, 187] width 365 height 23
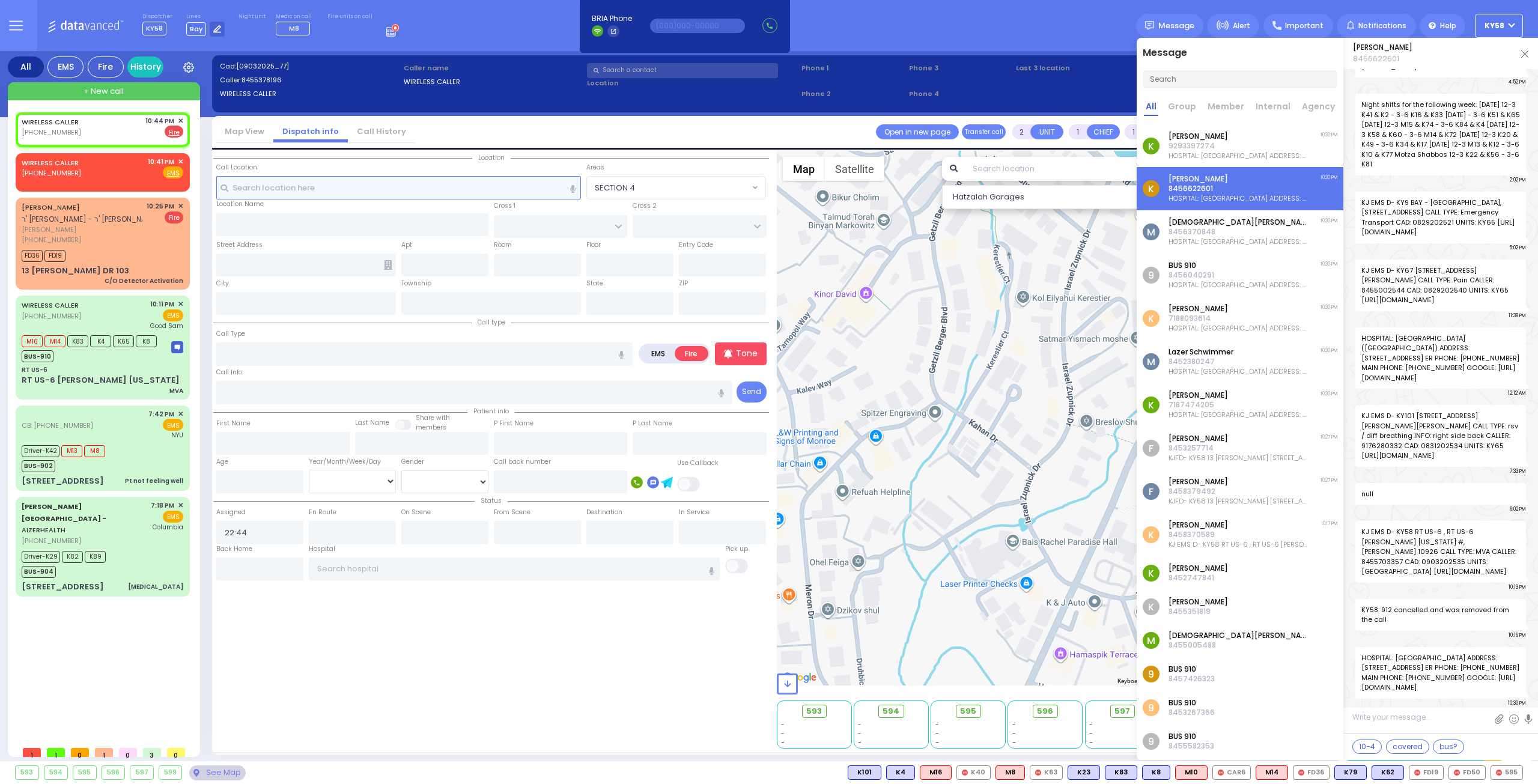
type input "k"
select select
radio input "true"
select select
select select "Hatzalah Garages"
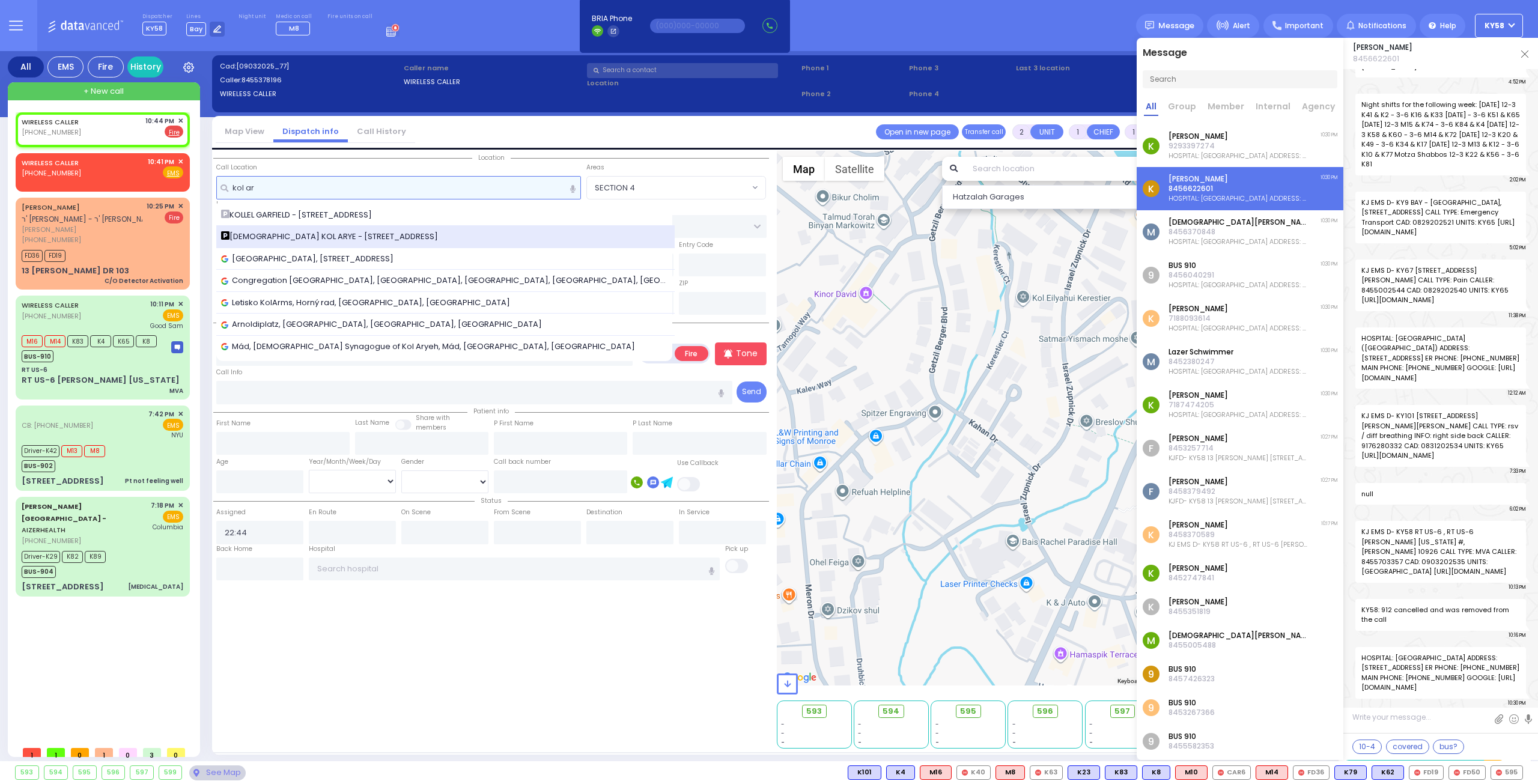
type input "kol ar"
click at [317, 232] on span "[DEMOGRAPHIC_DATA] KOL ARYE - [STREET_ADDRESS]" at bounding box center [332, 236] width 221 height 12
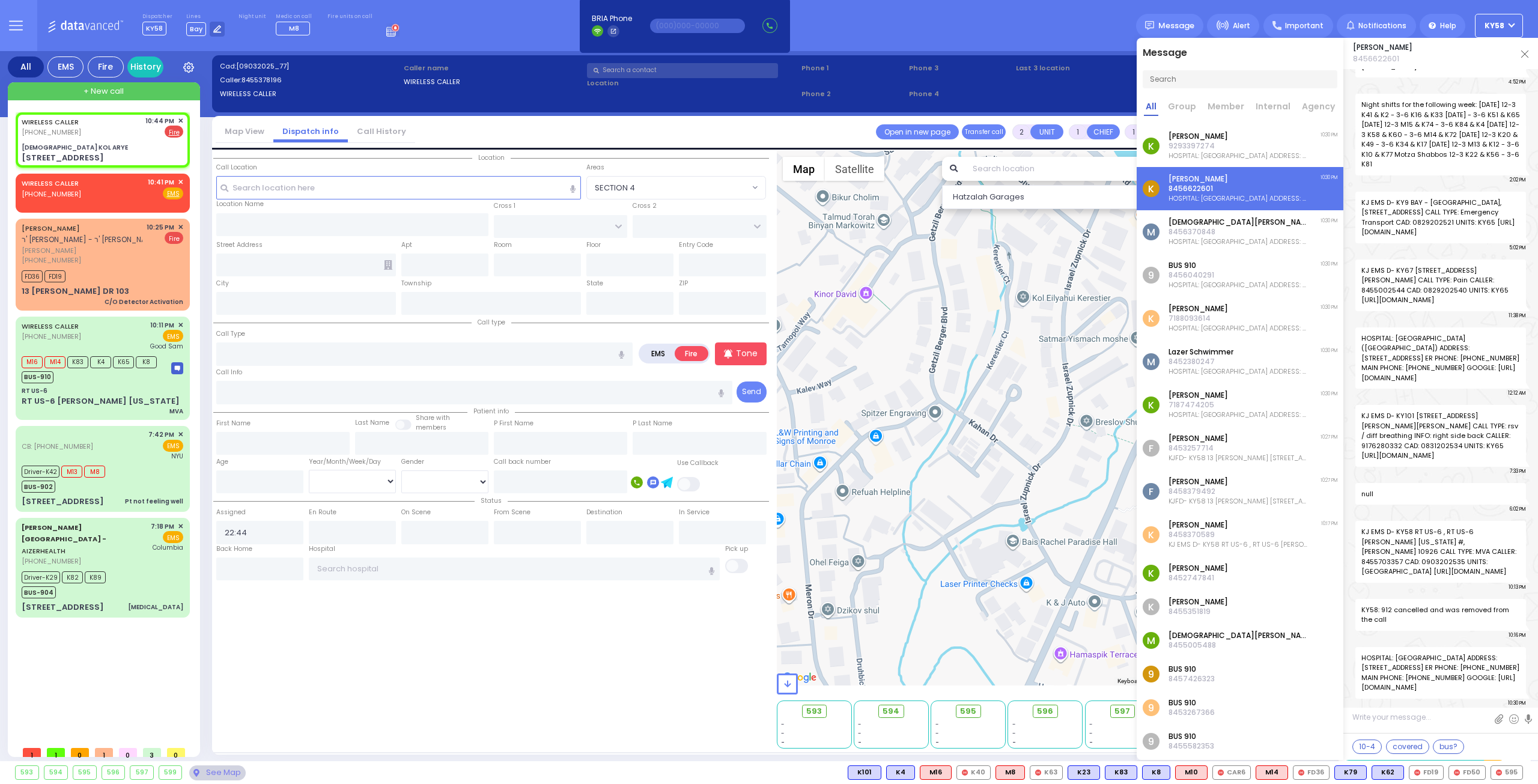
select select
radio input "true"
select select
type input "[DEMOGRAPHIC_DATA] KOL ARYE"
type input "[GEOGRAPHIC_DATA]"
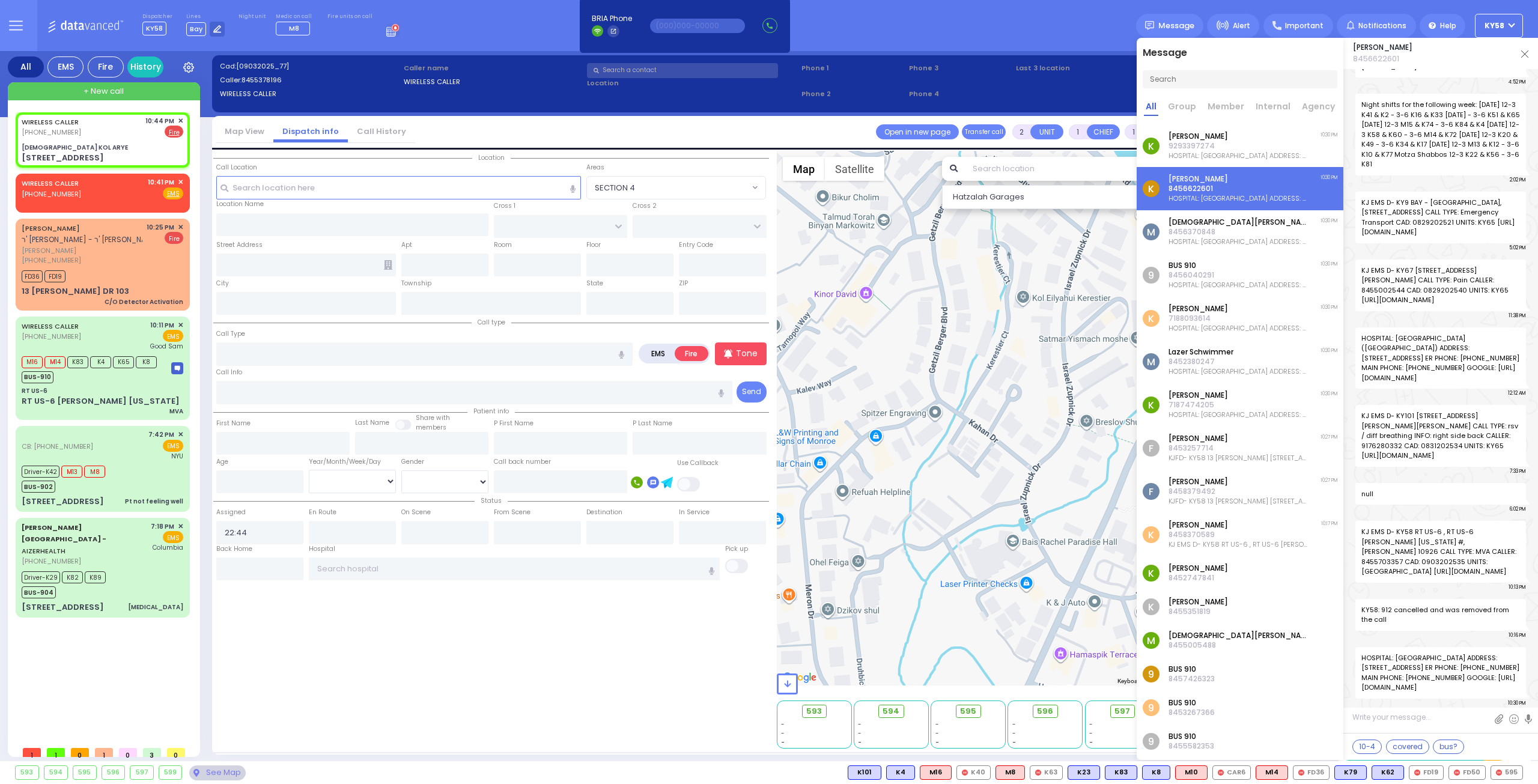
type input "CHEVRON RD"
type input "[STREET_ADDRESS]"
type input "Monroe"
type input "[US_STATE]"
type input "10950"
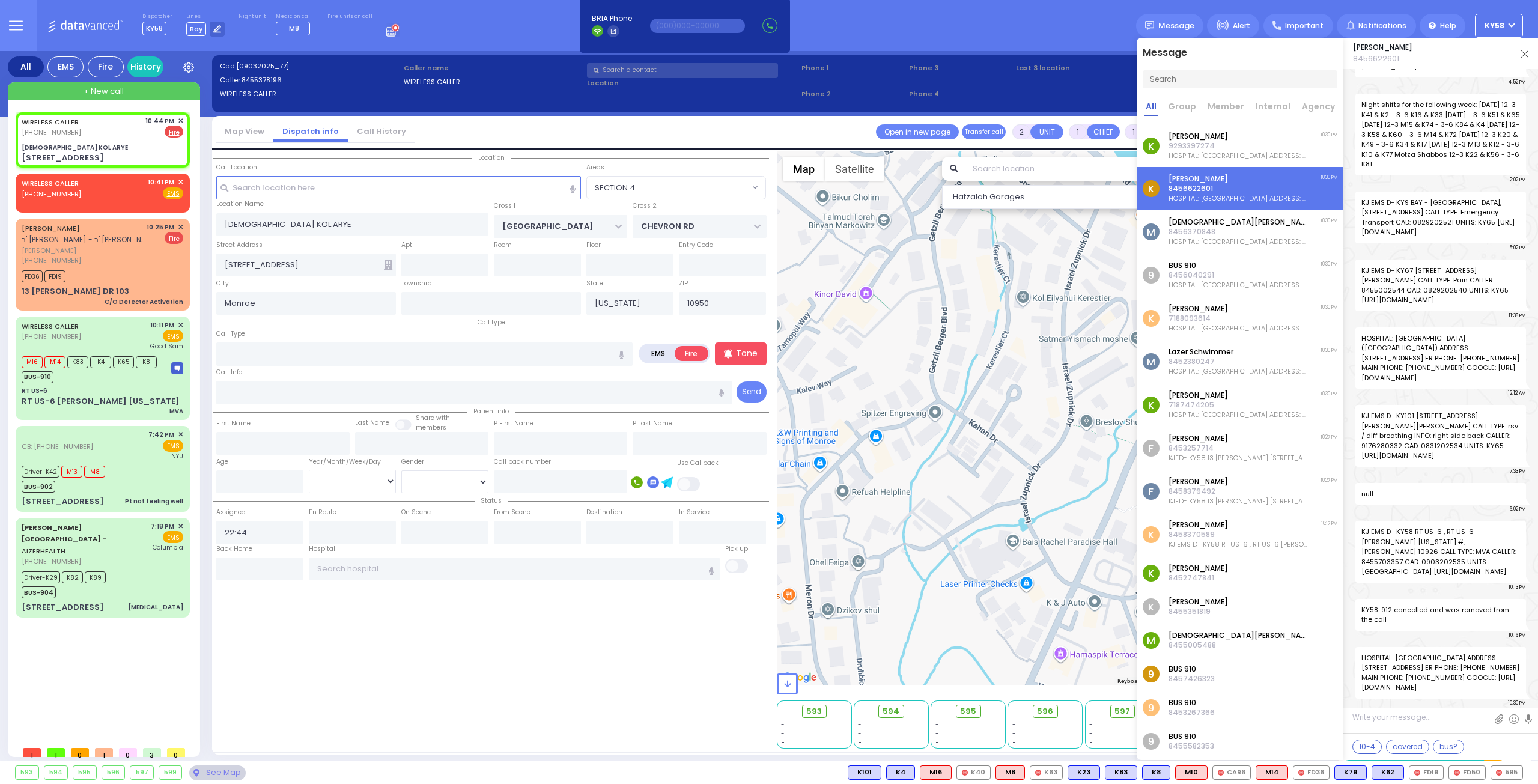
select select "SECTION 5"
select select "Hatzalah Garages"
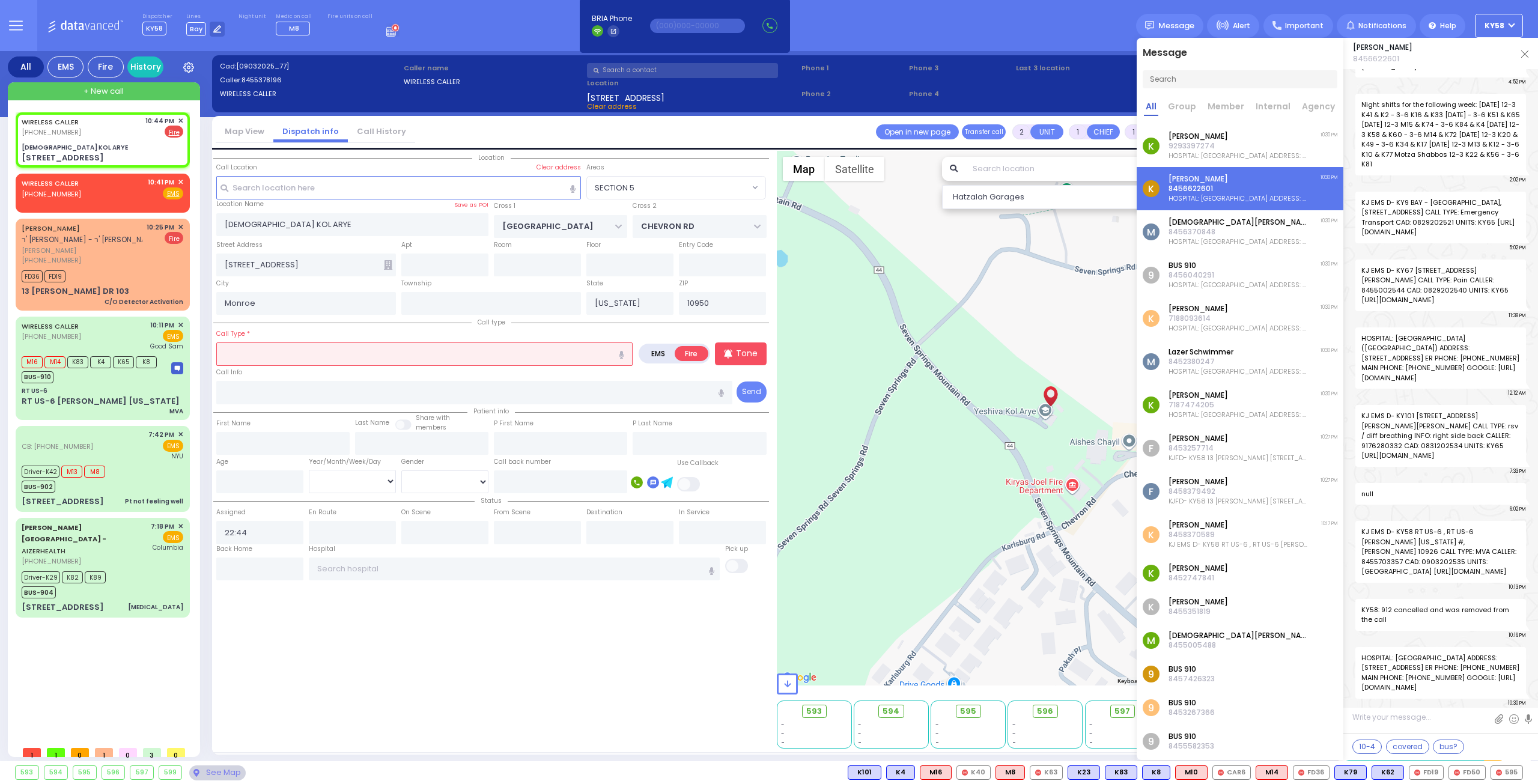
click at [624, 350] on icon "button" at bounding box center [622, 354] width 6 height 7
type input "dumpster fire"
select select
radio input "true"
select select
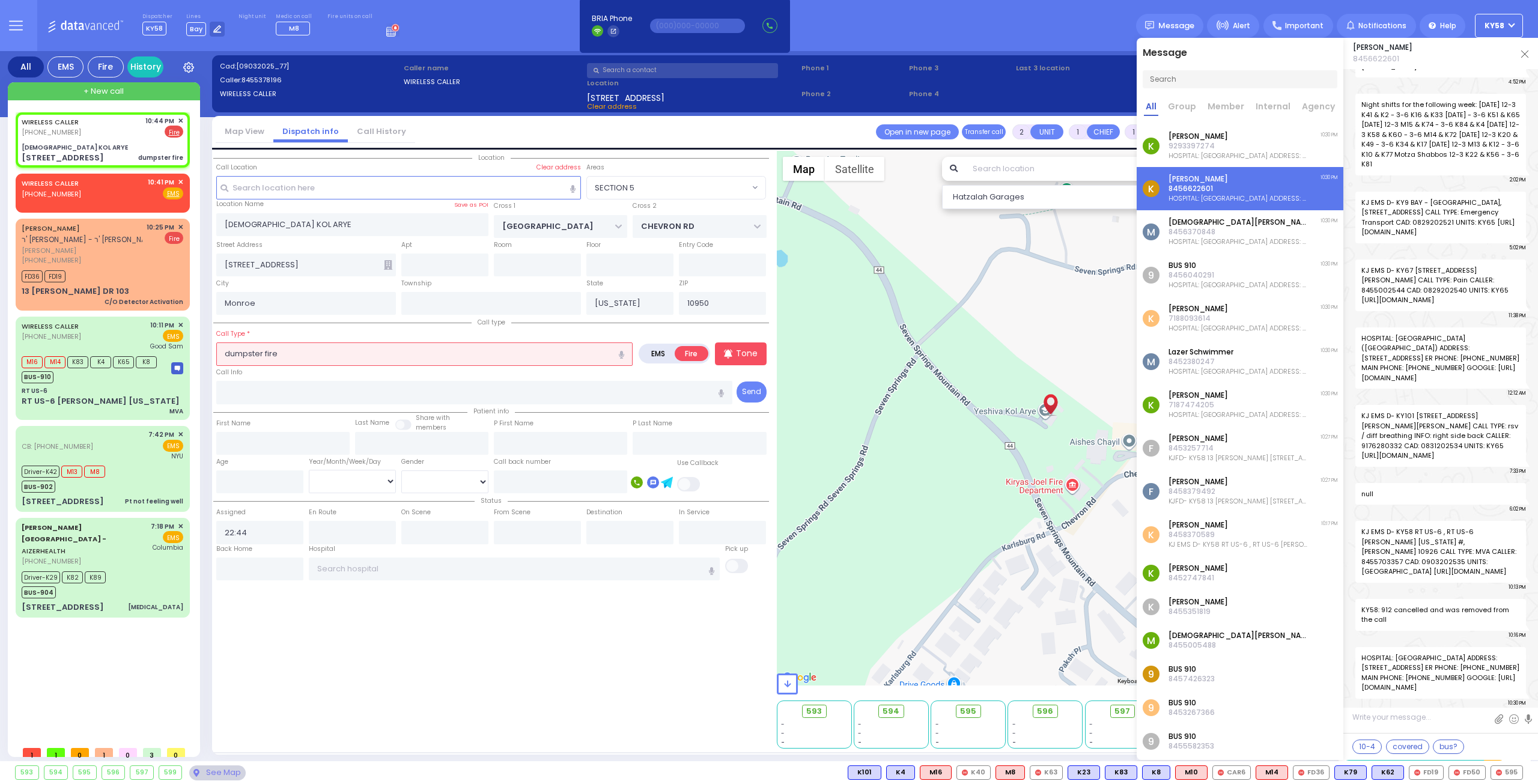
select select "Hatzalah Garages"
select select "SECTION 5"
click at [756, 347] on p "Tone" at bounding box center [746, 354] width 21 height 13
click at [1523, 52] on img at bounding box center [1525, 54] width 7 height 7
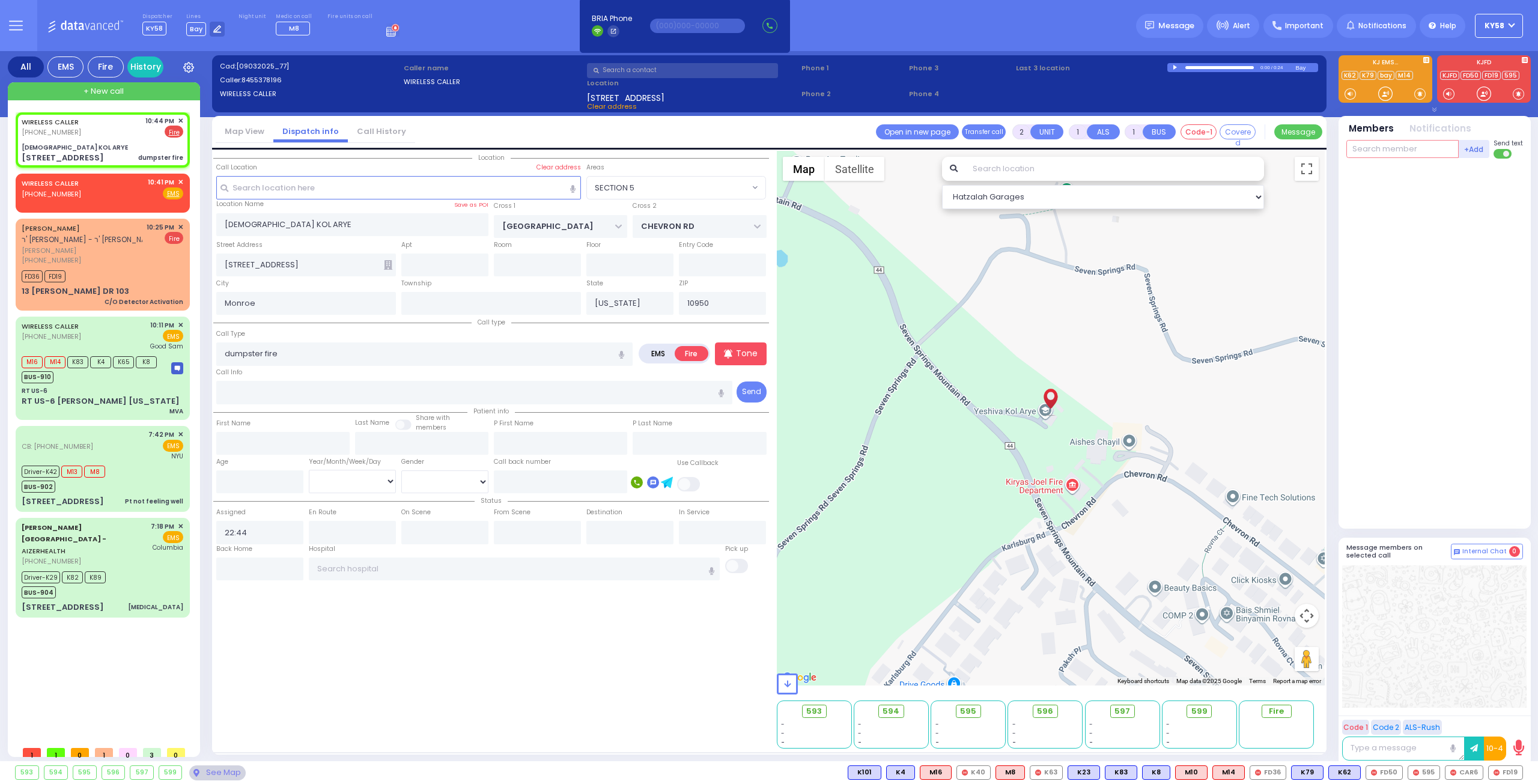
click at [1388, 149] on input "text" at bounding box center [1402, 149] width 112 height 18
type input "19"
click at [1376, 167] on div "FD19" at bounding box center [1387, 173] width 60 height 12
select select
radio input "true"
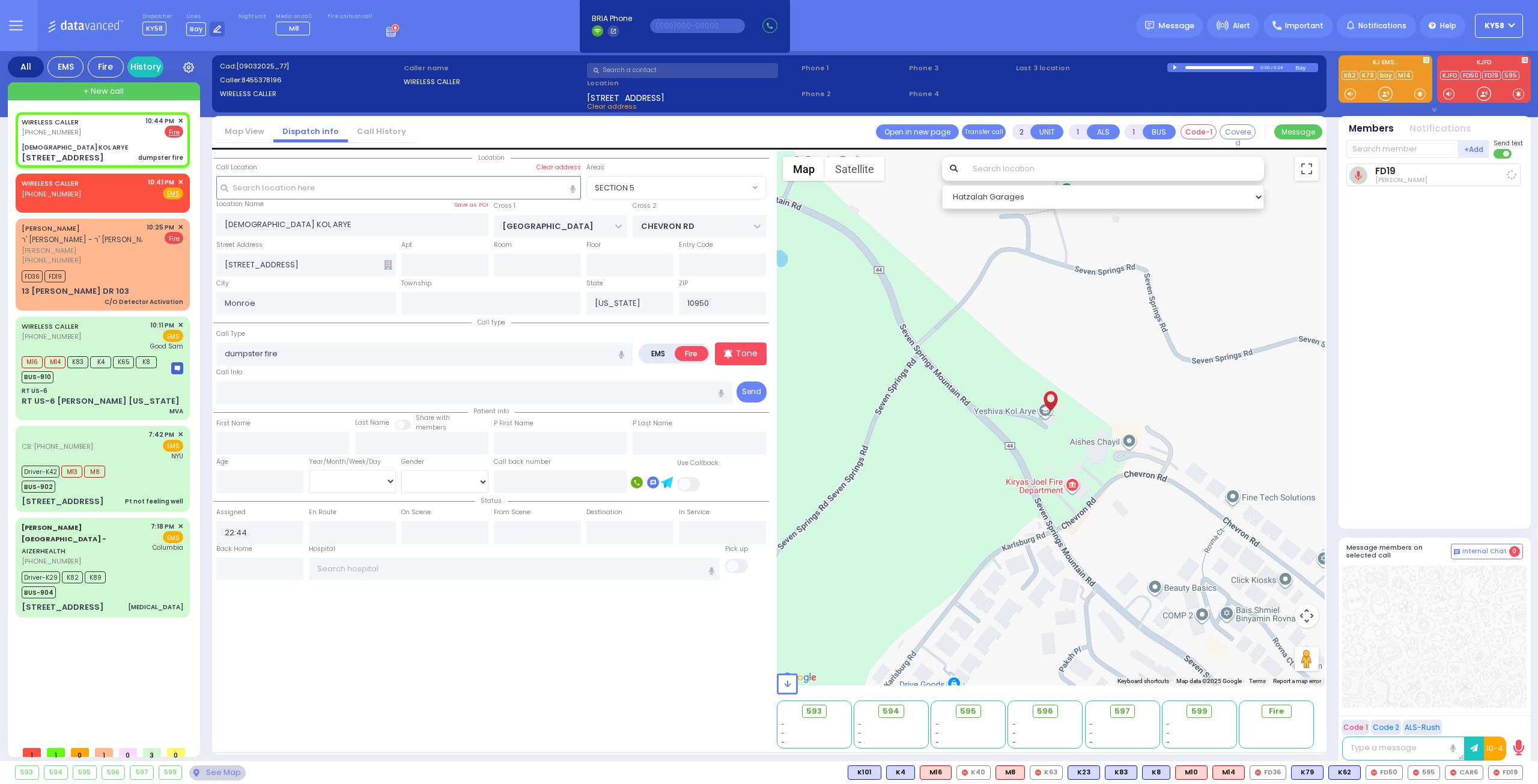
select select
type input "22:45"
select select "Hatzalah Garages"
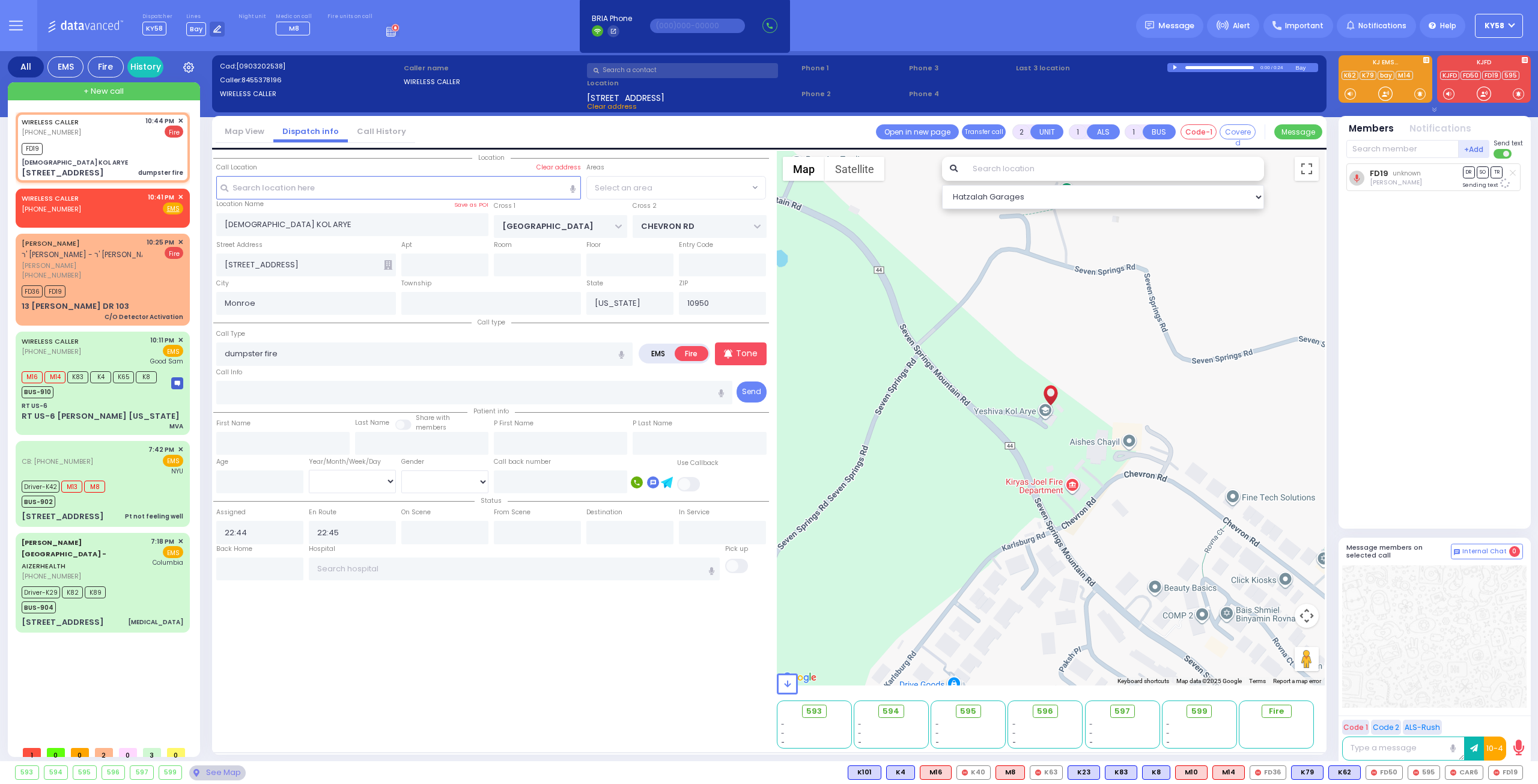
select select "SECTION 5"
click at [1462, 768] on span "CAR6" at bounding box center [1464, 772] width 37 height 13
select select
radio input "true"
click at [1397, 149] on input "text" at bounding box center [1402, 149] width 112 height 18
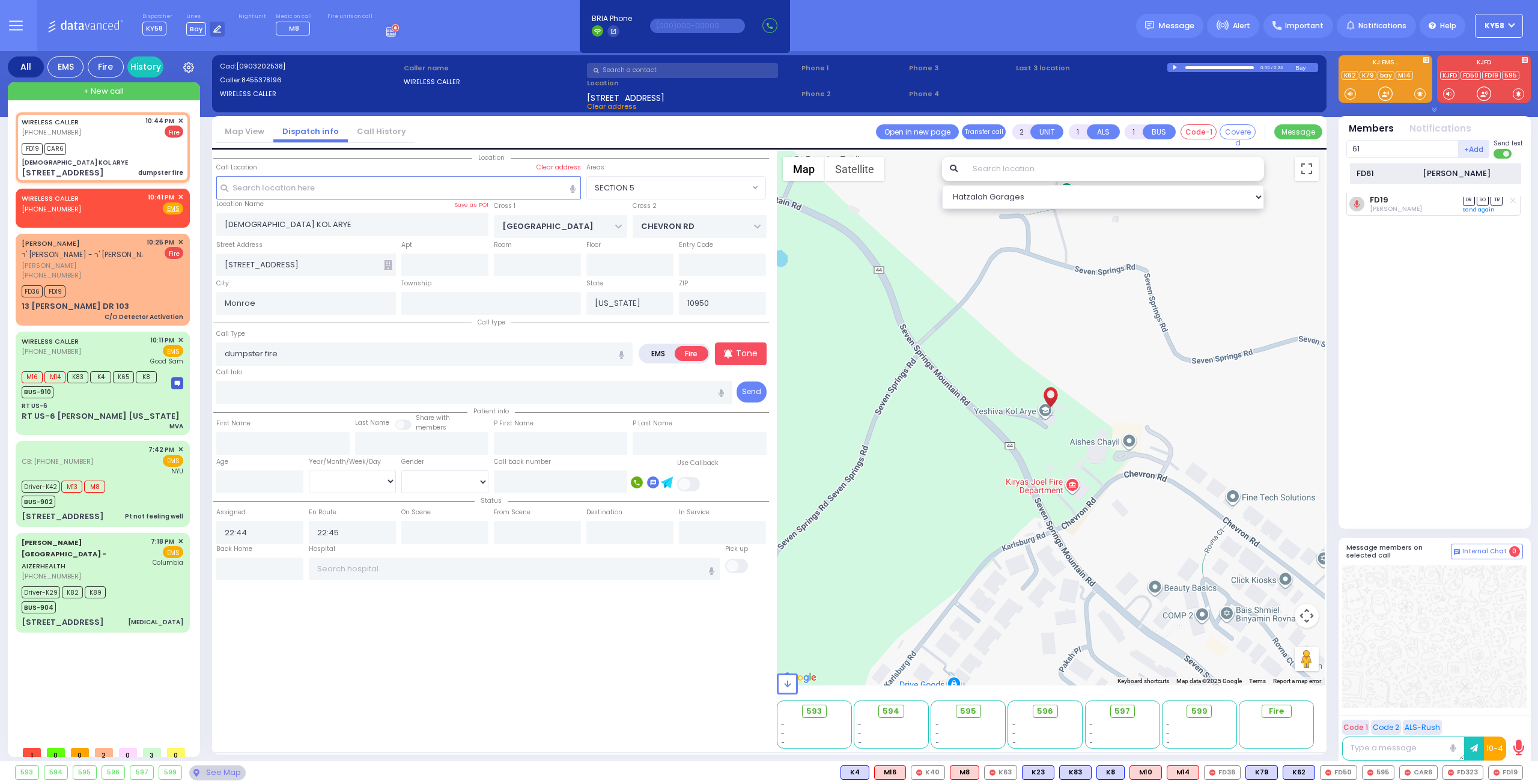
click at [1391, 173] on div "FD61" at bounding box center [1387, 173] width 60 height 12
click at [1401, 142] on input "text" at bounding box center [1402, 149] width 112 height 18
click at [1390, 165] on div "594 Engine 594" at bounding box center [1435, 174] width 171 height 21
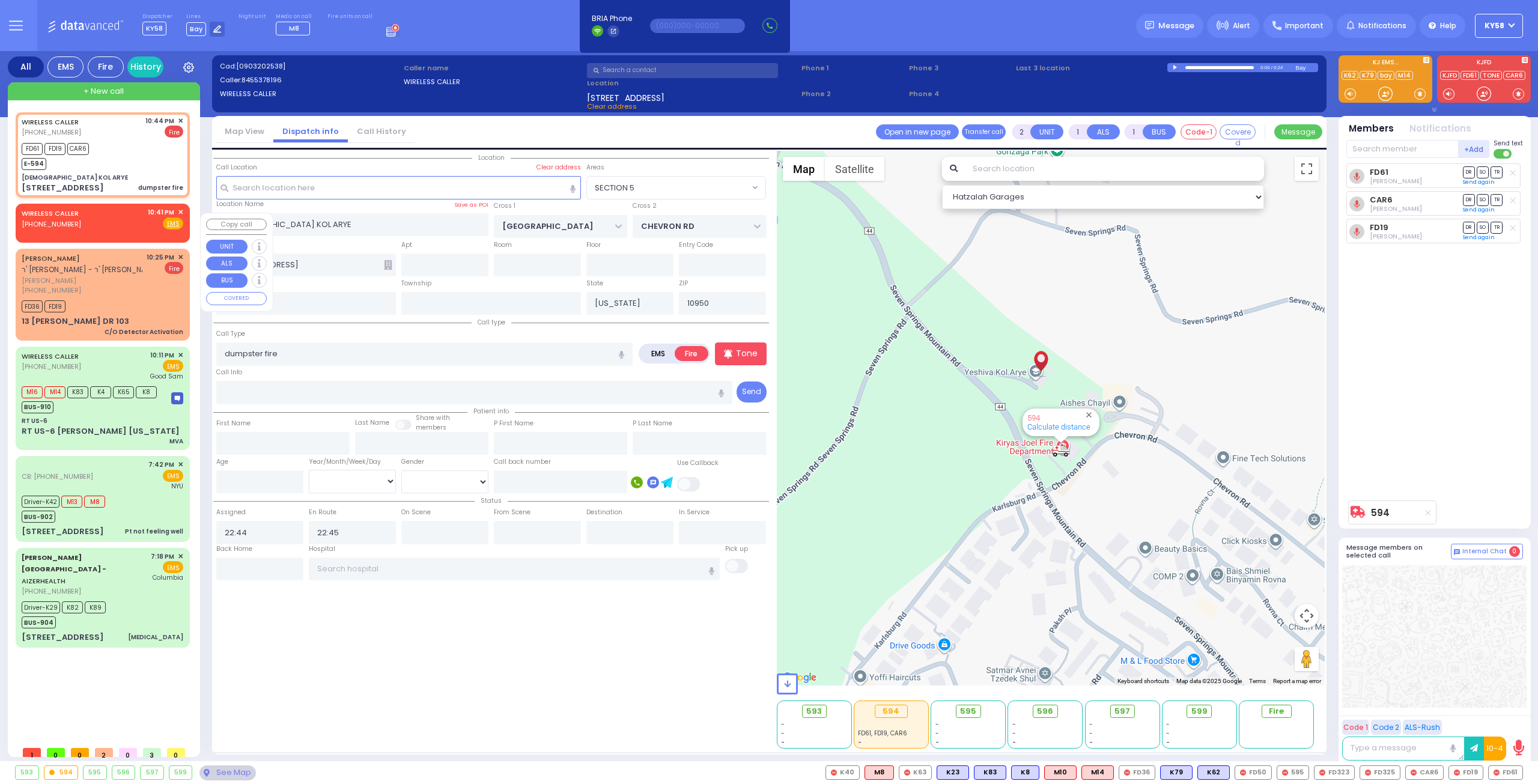
click at [123, 220] on div "WIRELESS CALLER [PHONE_NUMBER] 10:41 PM ✕ Fire EMS" at bounding box center [102, 218] width 162 height 22
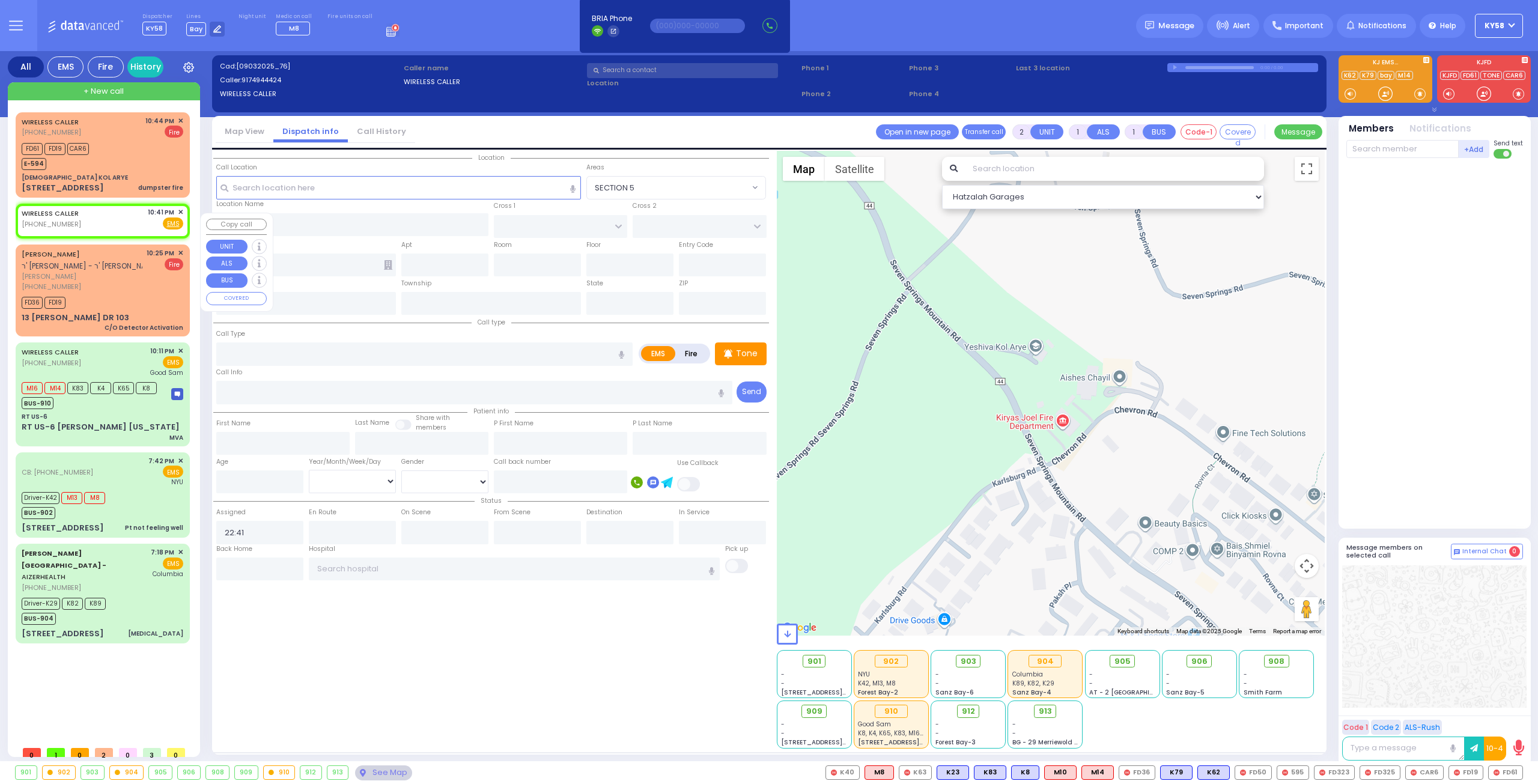
click at [156, 216] on span "10:41 PM" at bounding box center [161, 213] width 26 height 9
click at [42, 232] on body "Dashboard Home" at bounding box center [769, 392] width 1538 height 784
click at [30, 228] on icon at bounding box center [34, 231] width 9 height 9
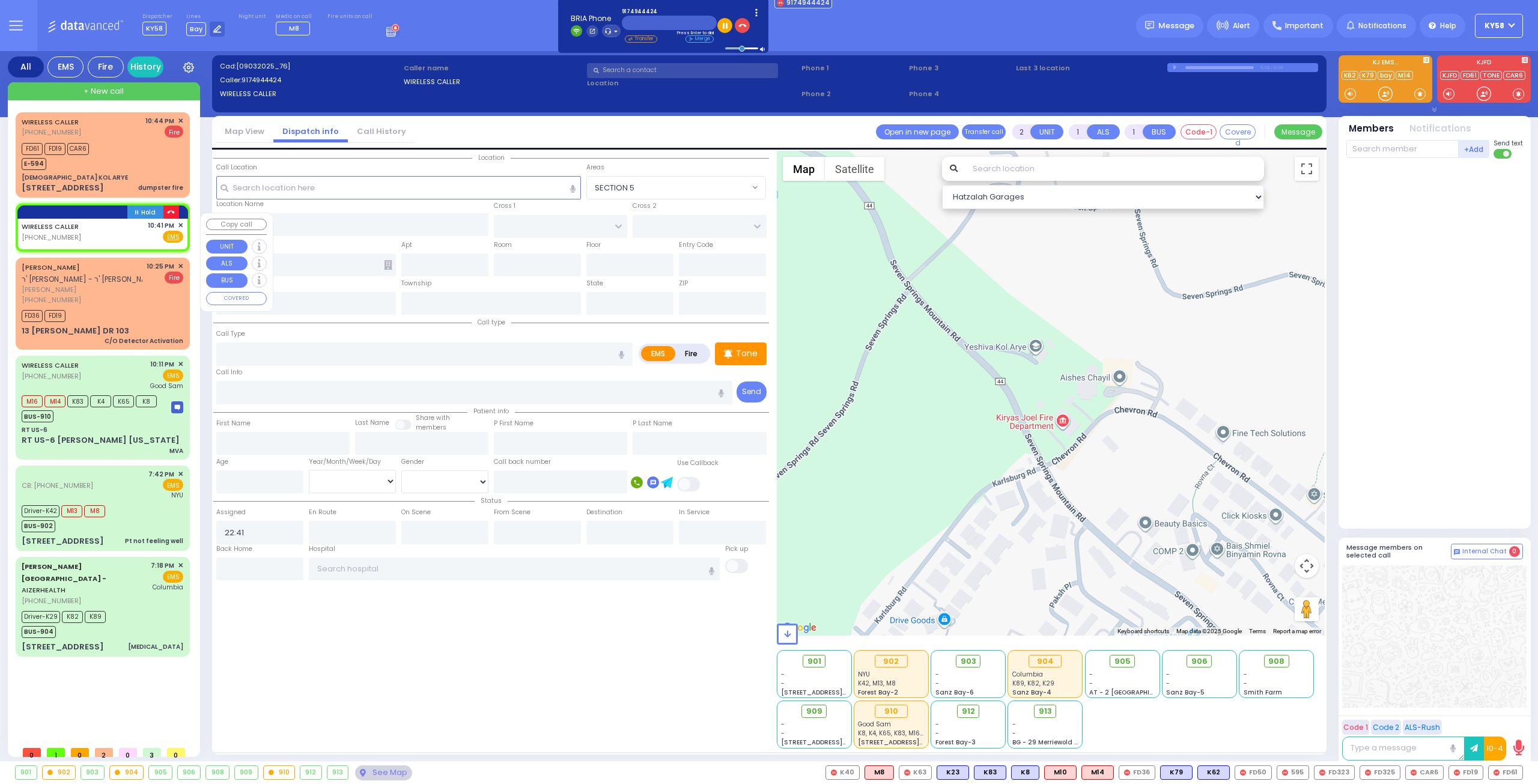
click at [174, 216] on icon "button" at bounding box center [171, 212] width 7 height 7
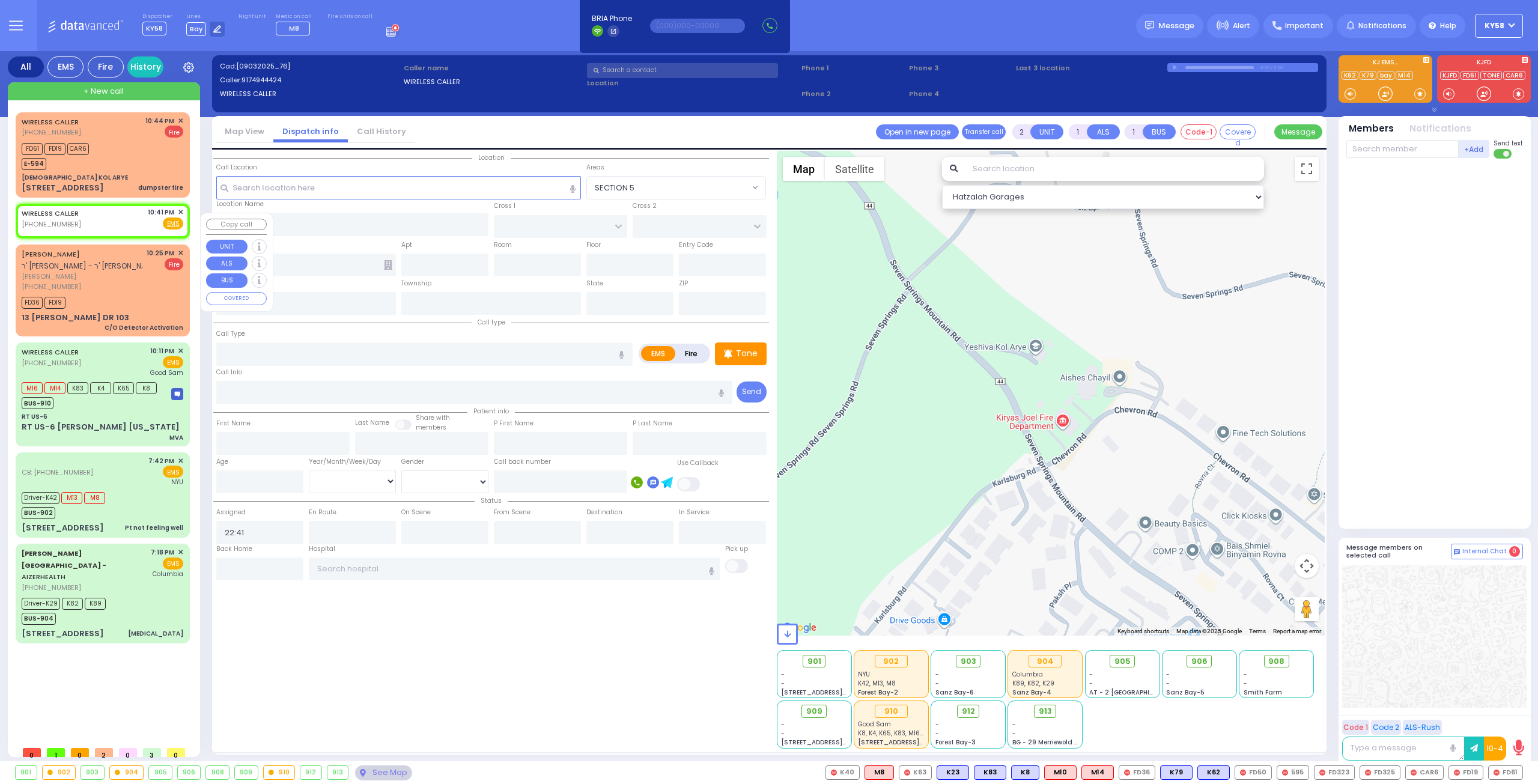
click at [177, 217] on div "10:41 PM ✕" at bounding box center [165, 212] width 36 height 10
click at [178, 217] on span "✕" at bounding box center [180, 212] width 6 height 10
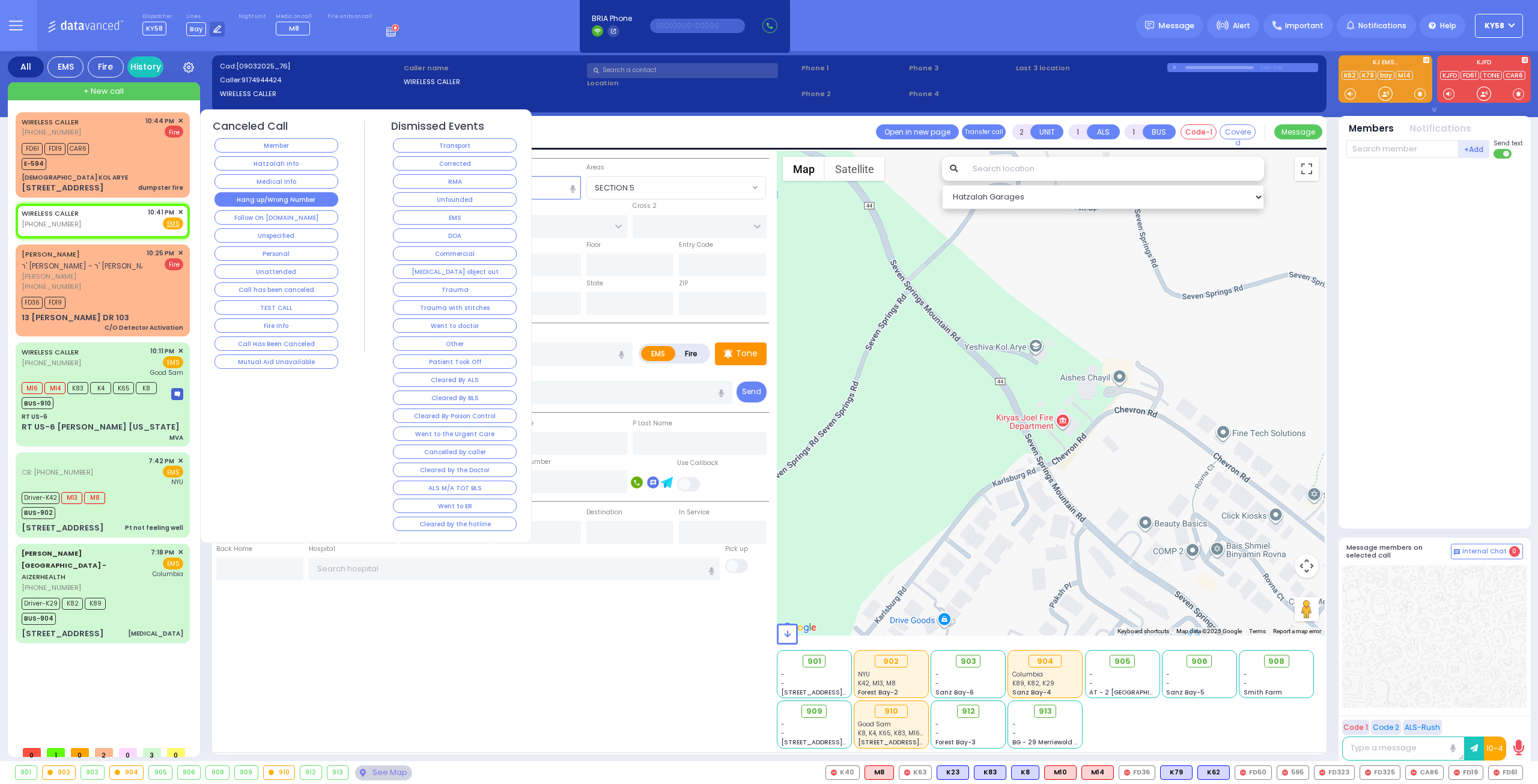
click at [243, 202] on button "Hang up/Wrong Number" at bounding box center [276, 200] width 124 height 15
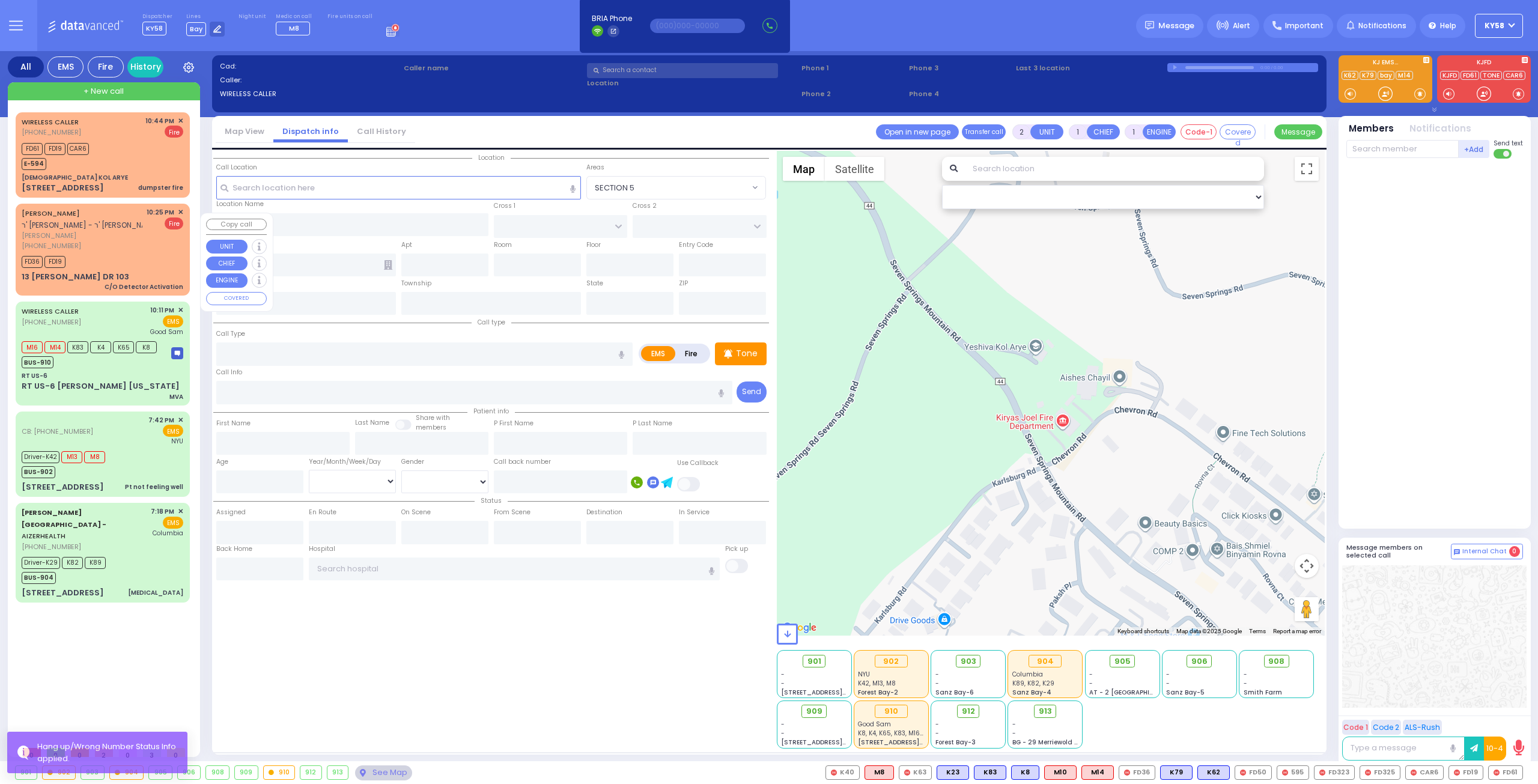
click at [151, 251] on div "10:25 PM ✕ Fire" at bounding box center [165, 229] width 37 height 44
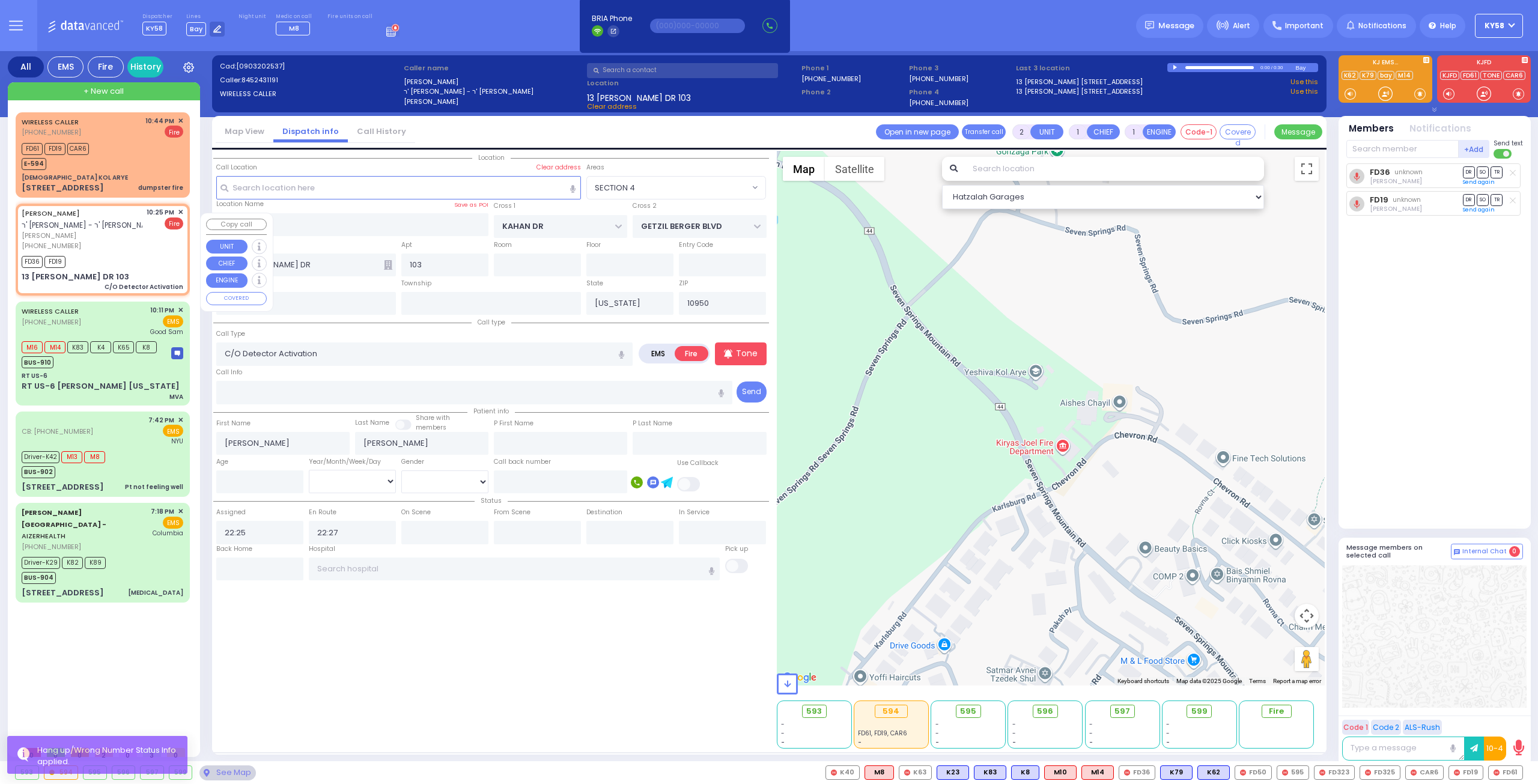
click at [177, 216] on span "✕" at bounding box center [180, 212] width 6 height 10
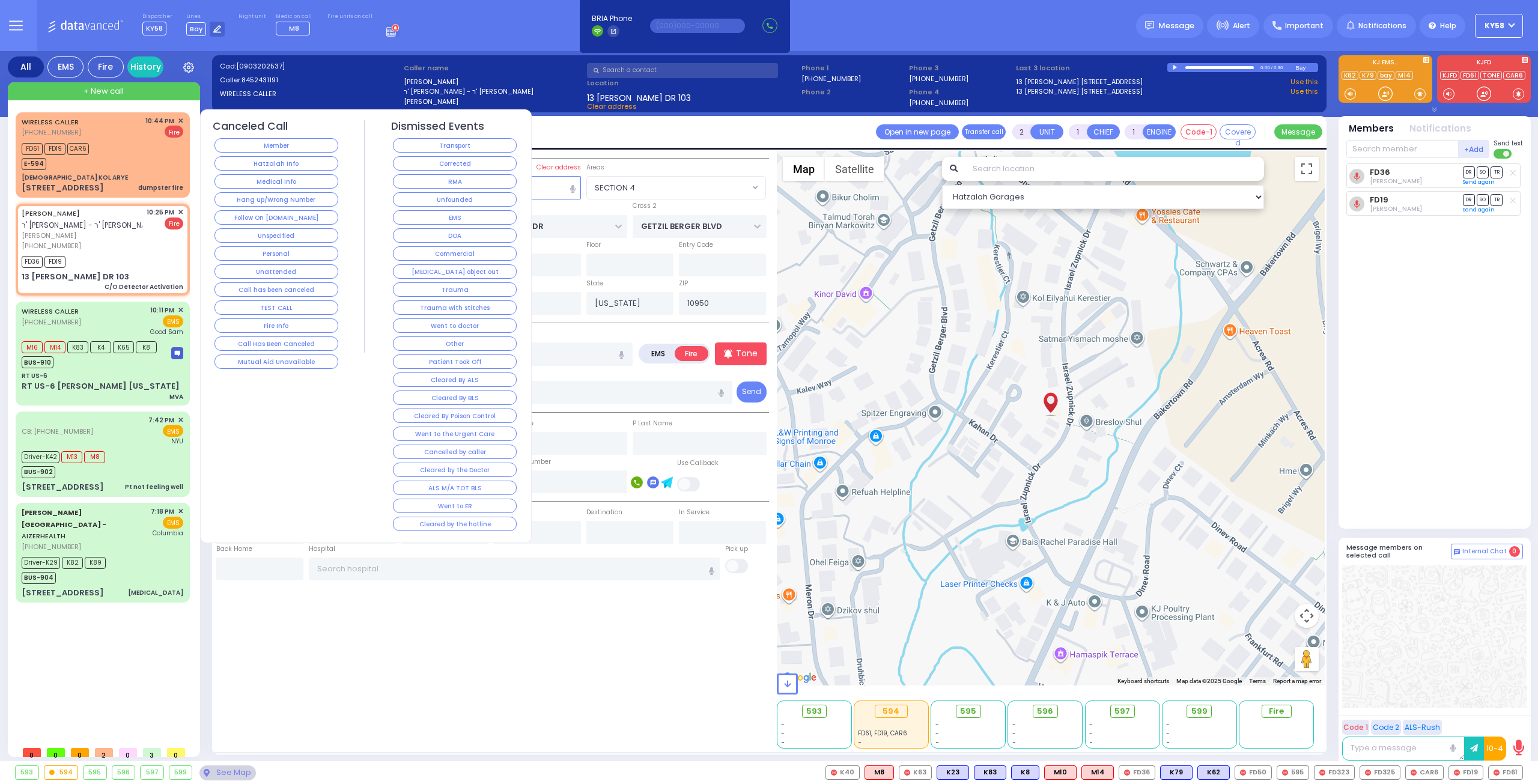
click at [438, 163] on button "Corrected" at bounding box center [454, 163] width 124 height 15
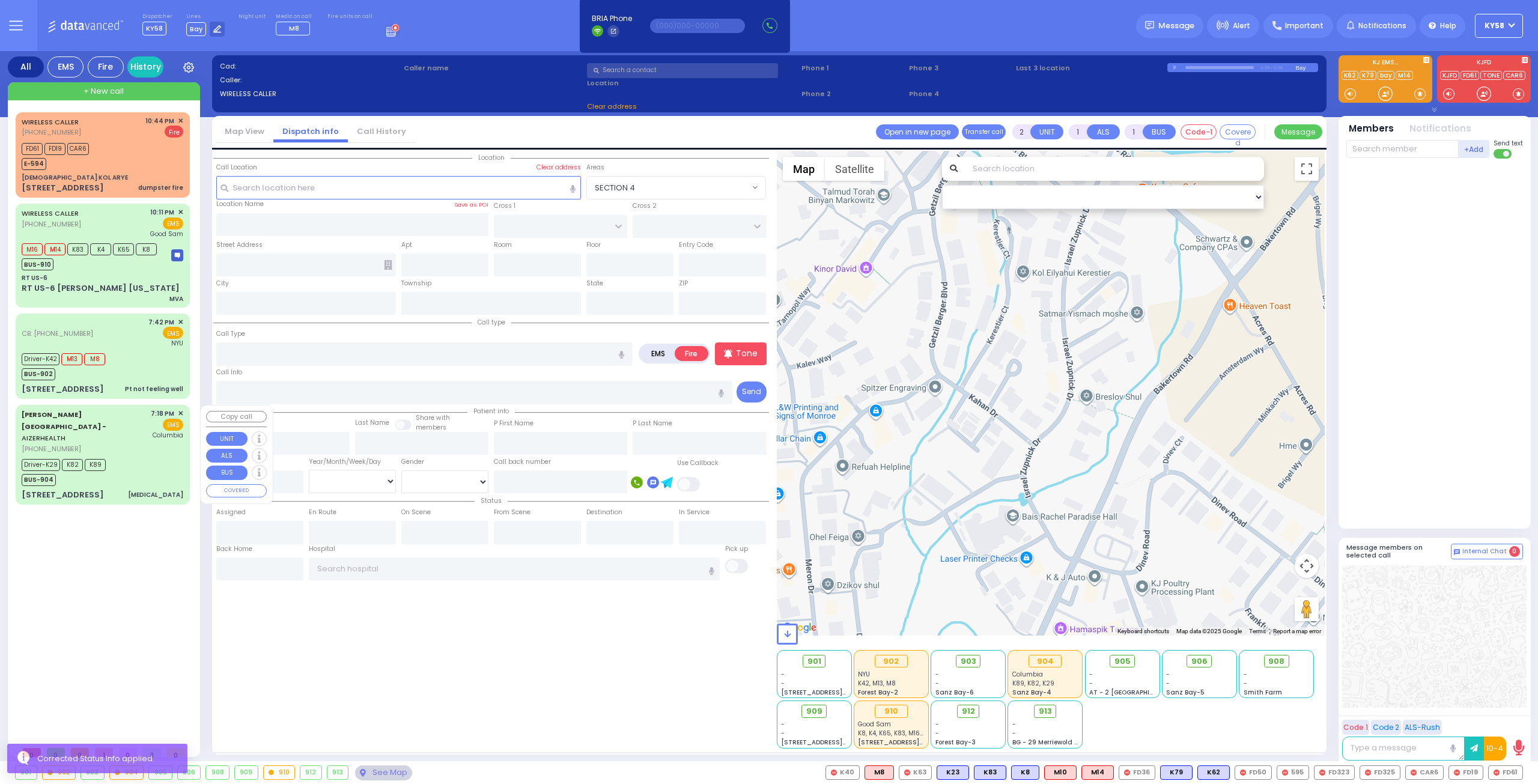
click at [125, 526] on div "WIRELESS CALLER (845) 537-8196 10:44 PM ✕ FD61 FD19" at bounding box center [105, 425] width 179 height 627
click at [128, 466] on div "Driver-K29 K82 K89 BUS-904" at bounding box center [102, 471] width 162 height 30
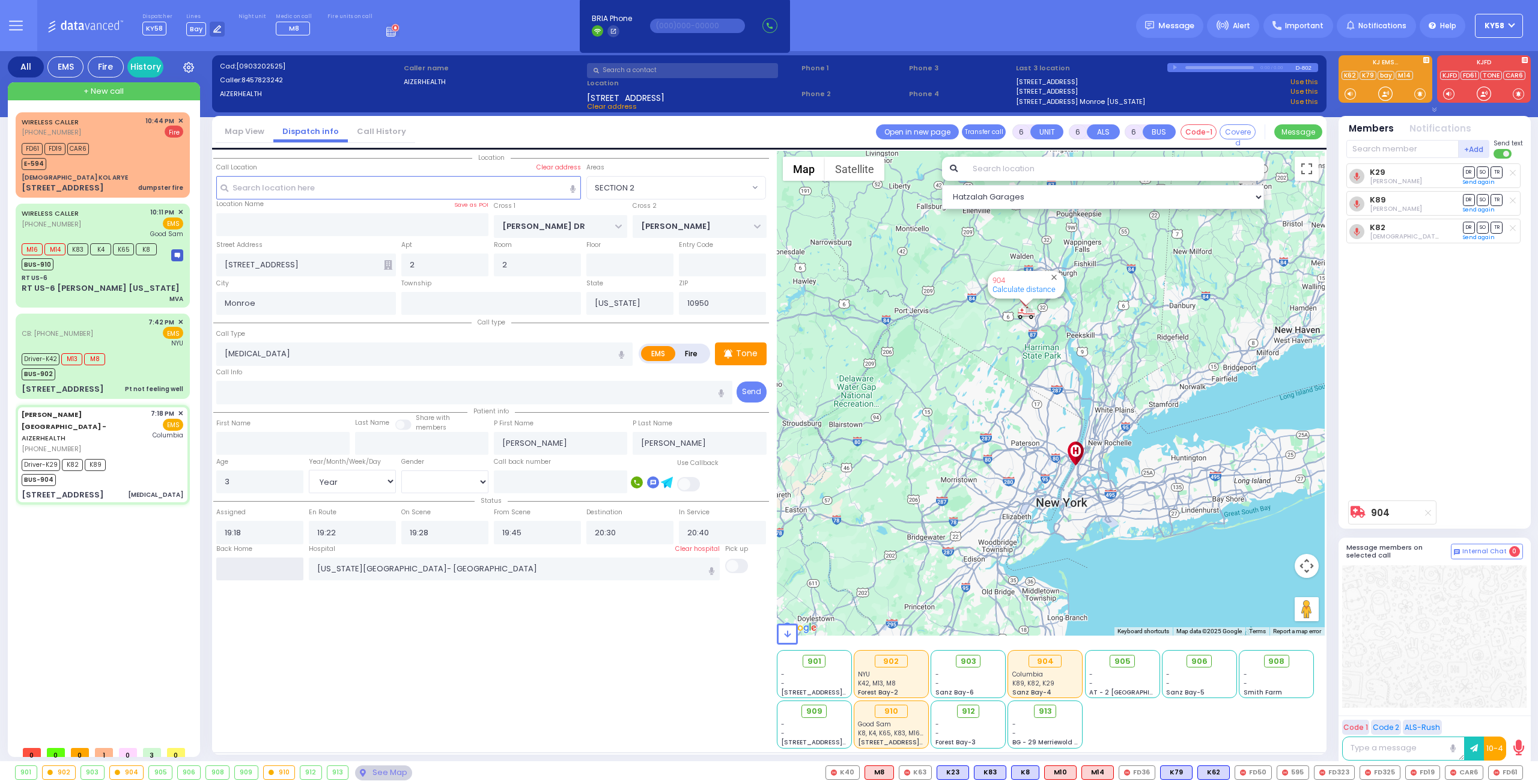
click at [239, 562] on input "text" at bounding box center [260, 568] width 87 height 23
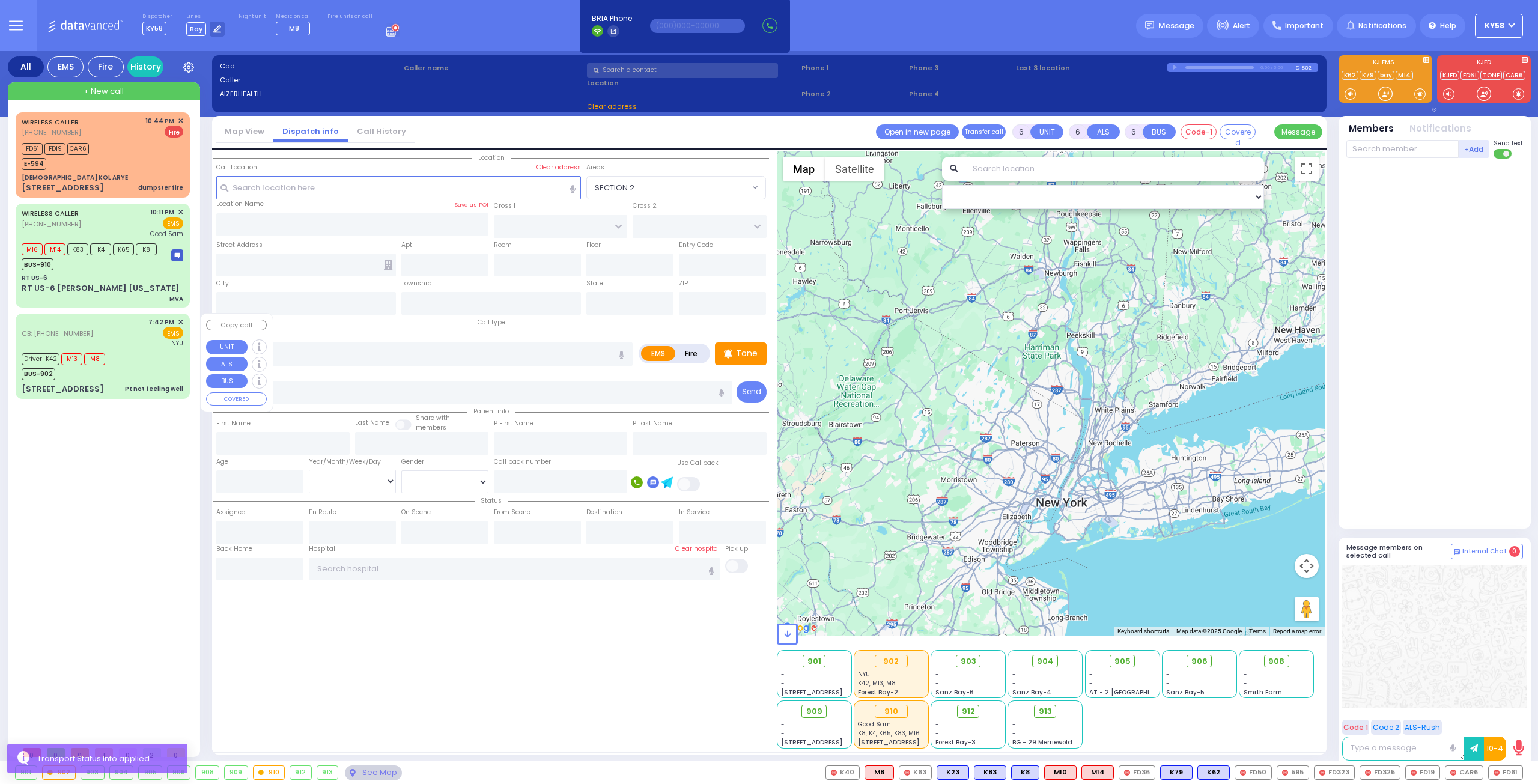
click at [143, 364] on div "Driver-K42 M13 M8 BUS-902" at bounding box center [102, 365] width 162 height 30
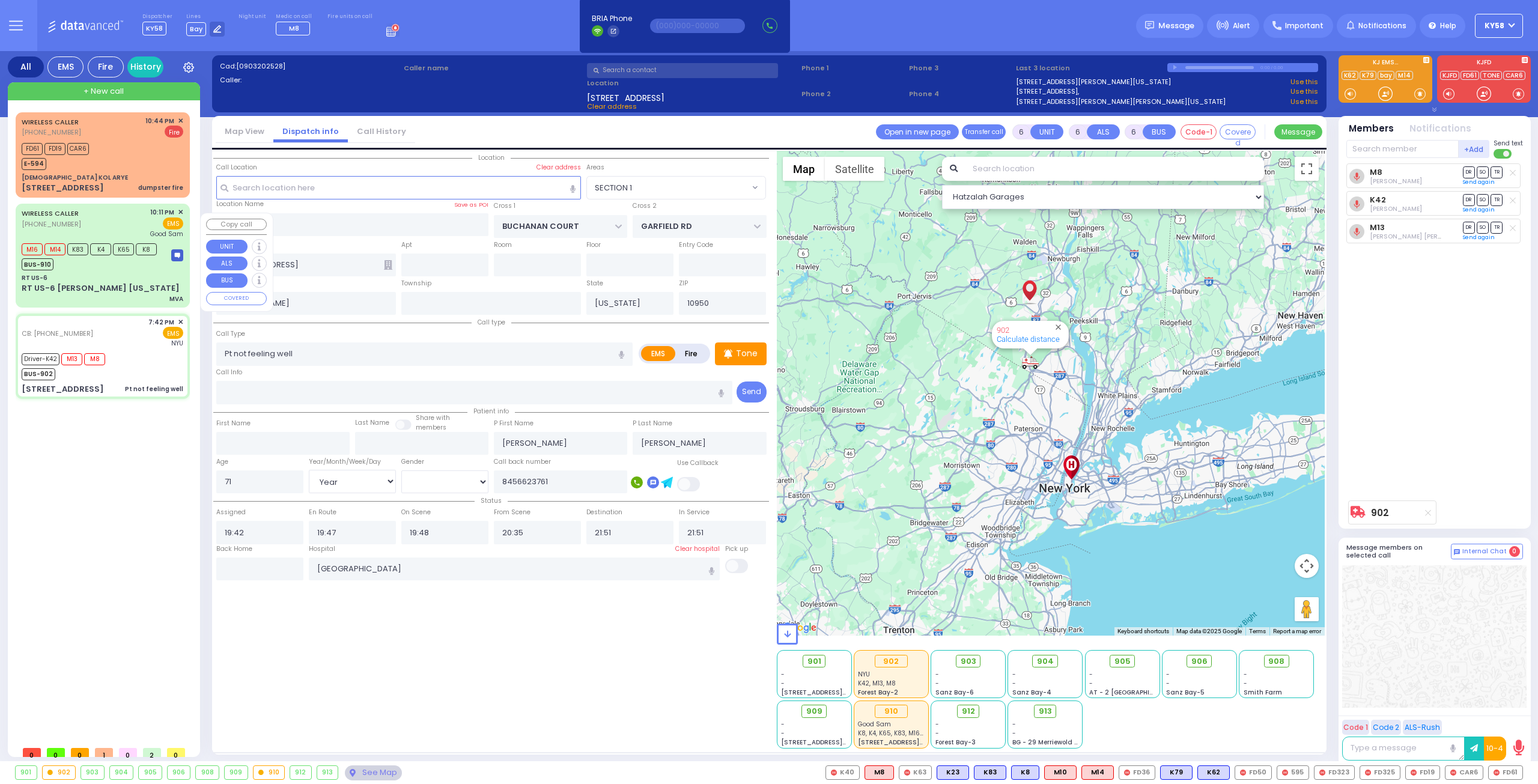
click at [120, 232] on div "WIRELESS CALLER (845) 570-3357 10:11 PM ✕ EMS Good Sam" at bounding box center [102, 223] width 162 height 32
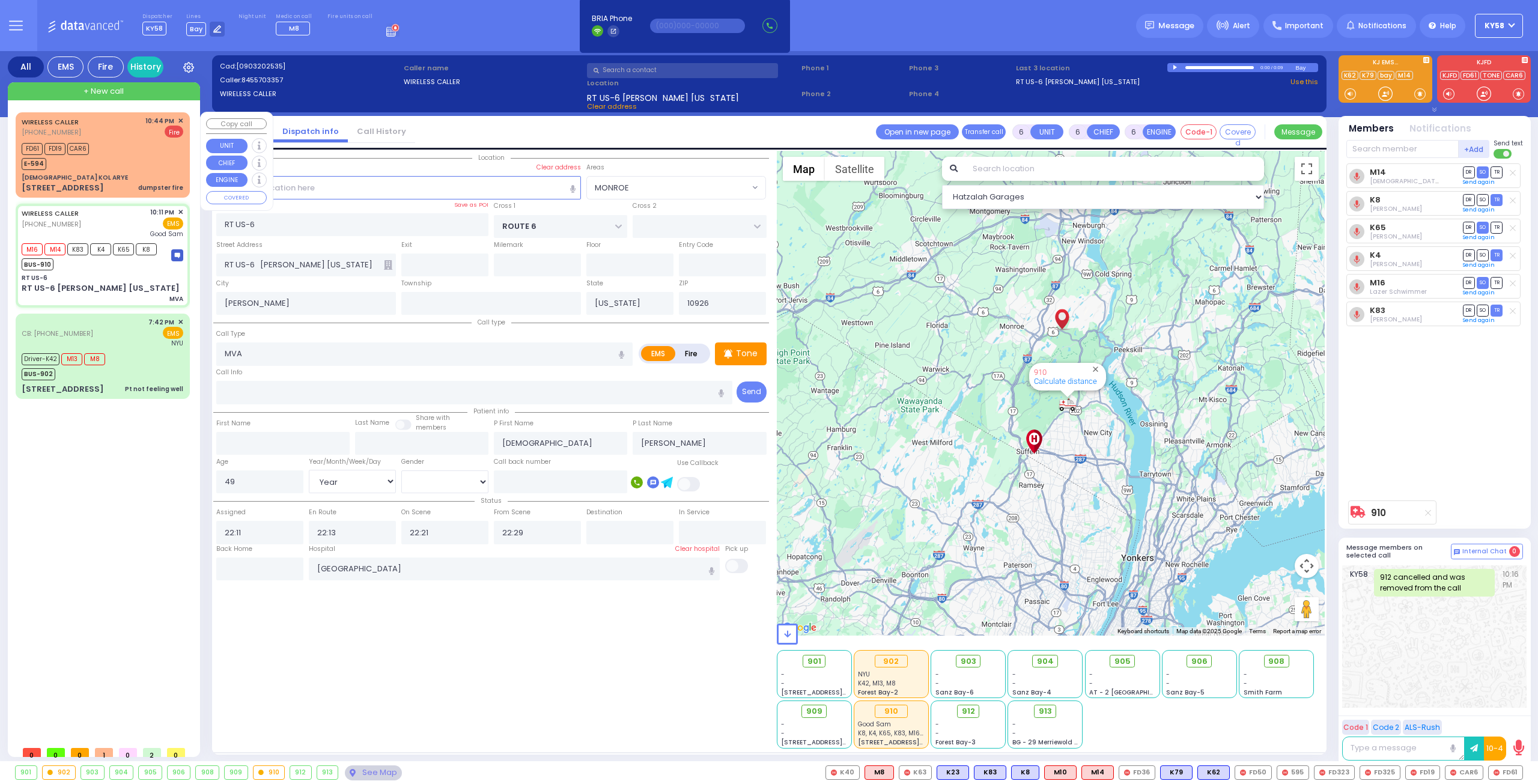
click at [129, 173] on div "YESHIVA KOL ARYE" at bounding box center [102, 177] width 162 height 9
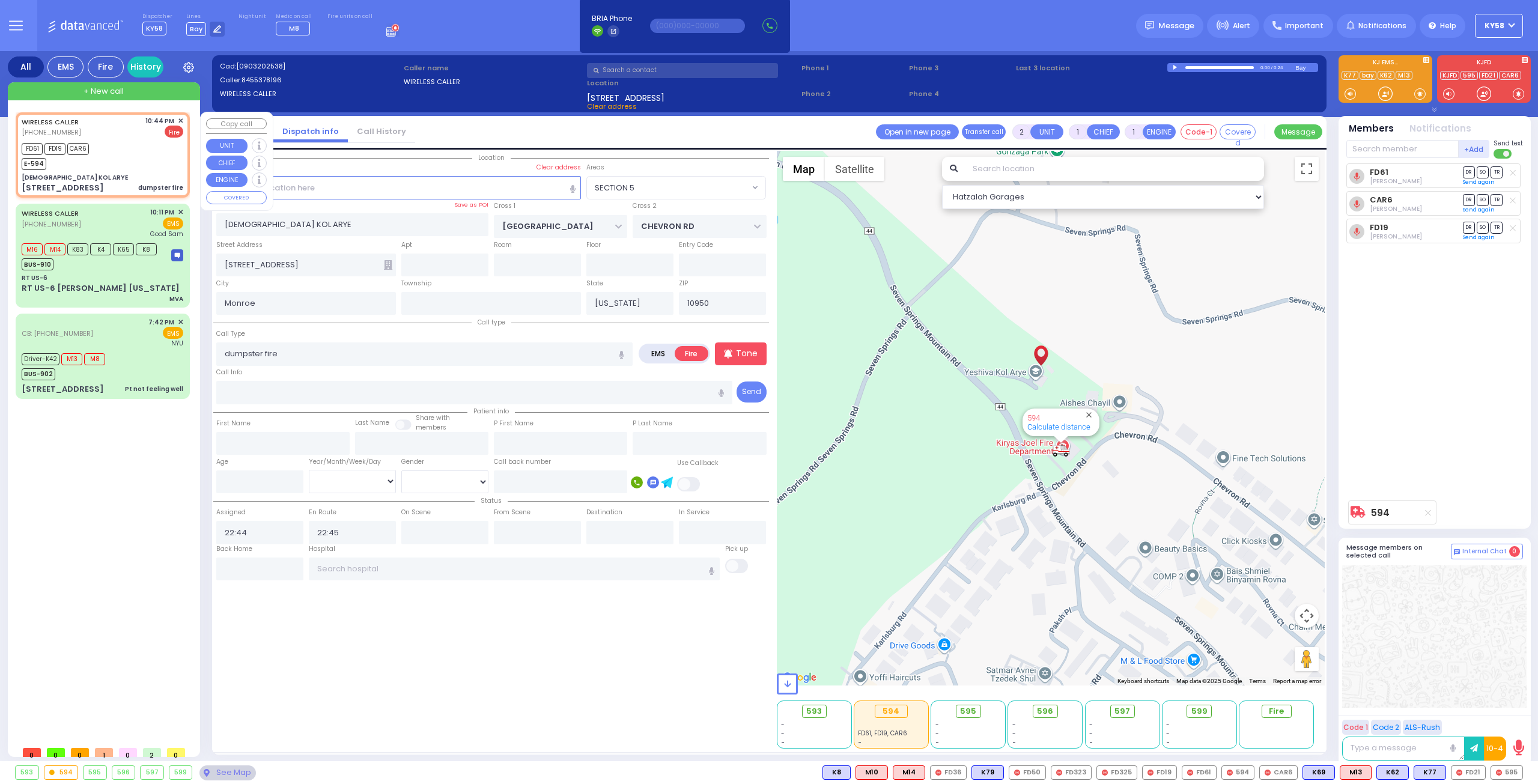
click at [179, 118] on span "✕" at bounding box center [180, 121] width 6 height 10
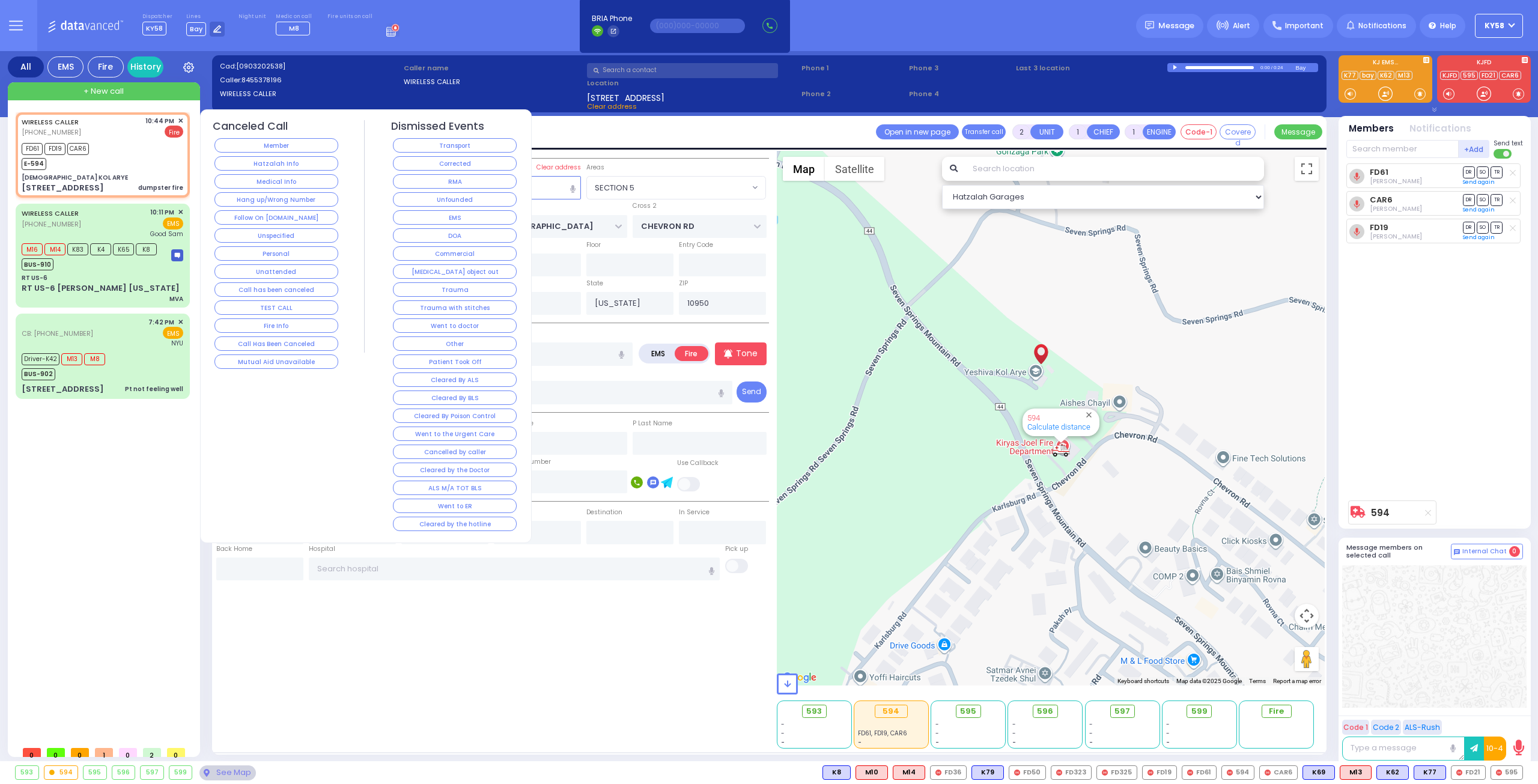
drag, startPoint x: 423, startPoint y: 163, endPoint x: 415, endPoint y: 162, distance: 8.1
click at [423, 162] on button "Corrected" at bounding box center [454, 163] width 124 height 15
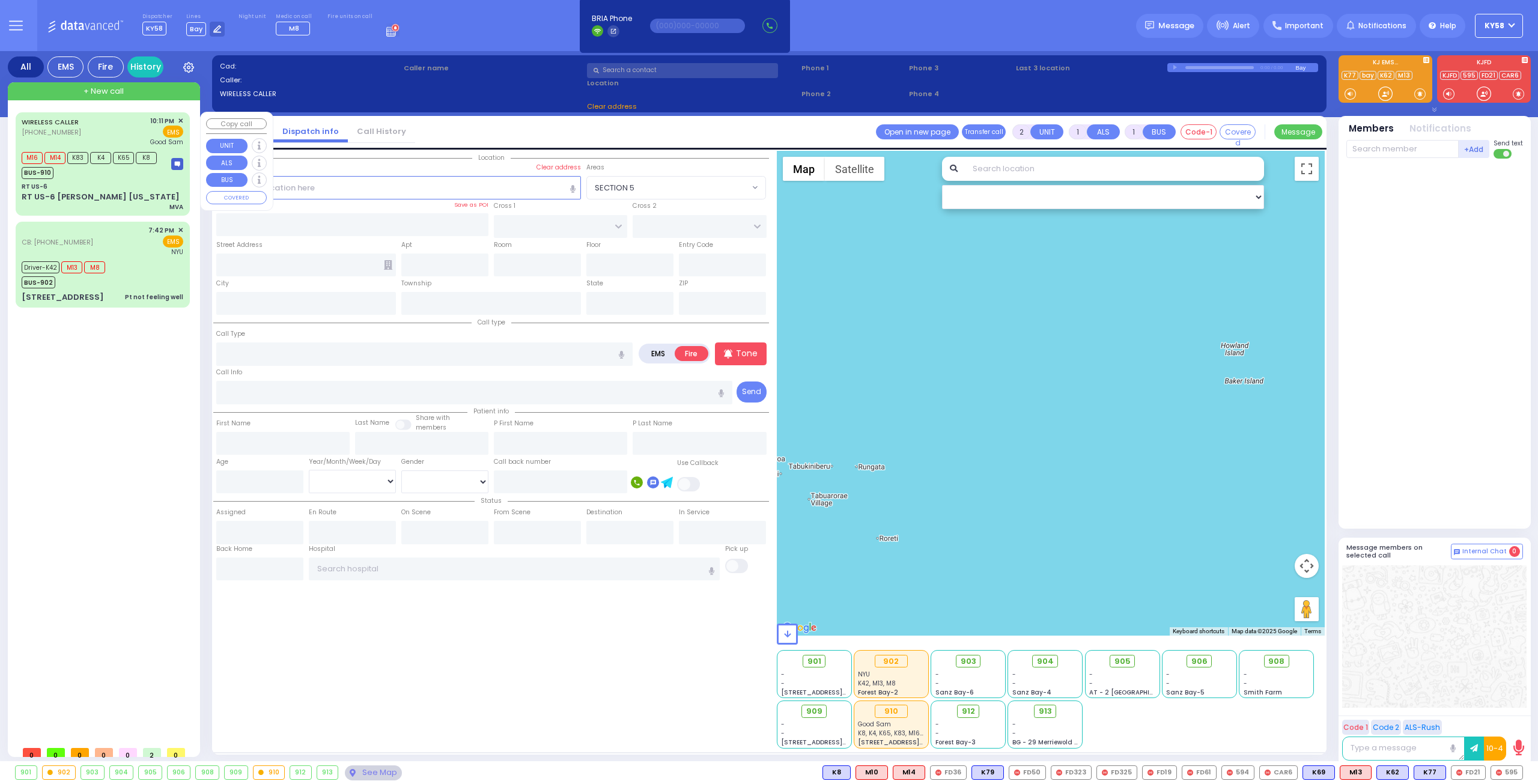
select select
